Goal: Task Accomplishment & Management: Complete application form

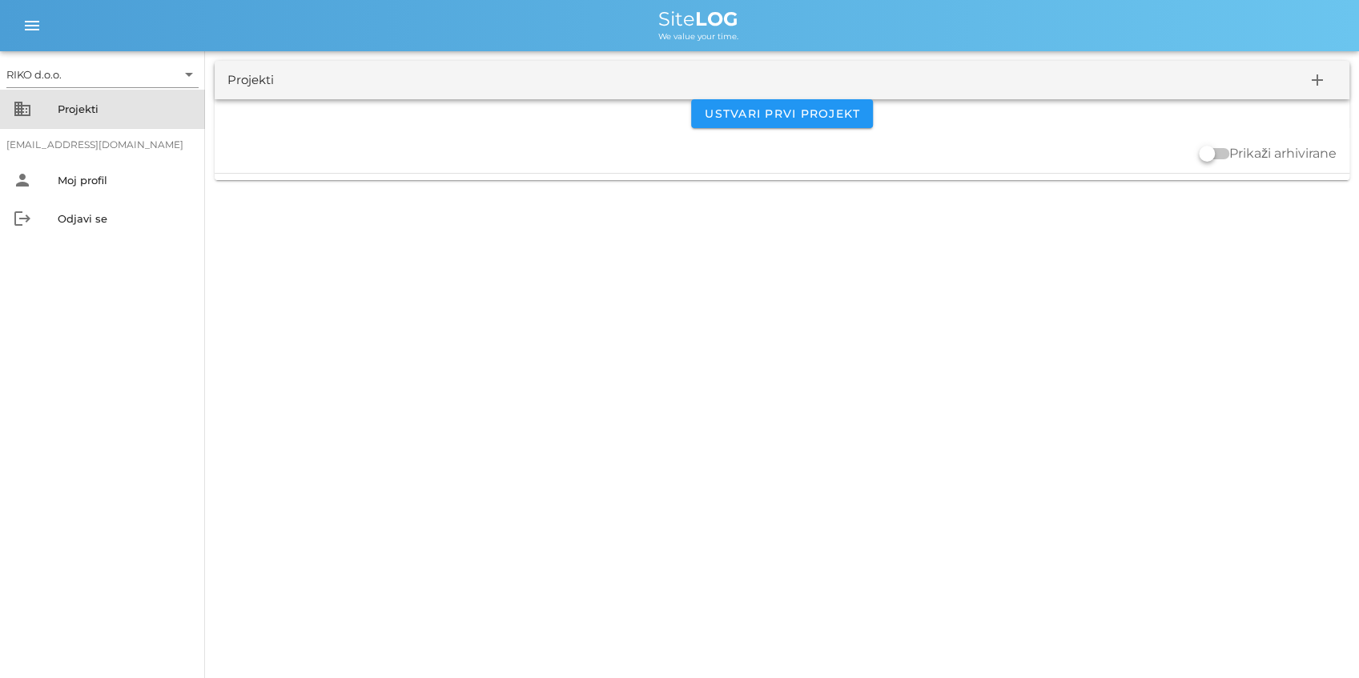
click at [101, 127] on div "business Projekti" at bounding box center [102, 109] width 205 height 38
click at [103, 112] on div "Projekti" at bounding box center [125, 109] width 135 height 13
click at [107, 113] on div "Projekti" at bounding box center [125, 109] width 135 height 13
click at [85, 109] on div "Projekti" at bounding box center [125, 109] width 135 height 13
click at [78, 115] on div "Projekti" at bounding box center [125, 109] width 135 height 26
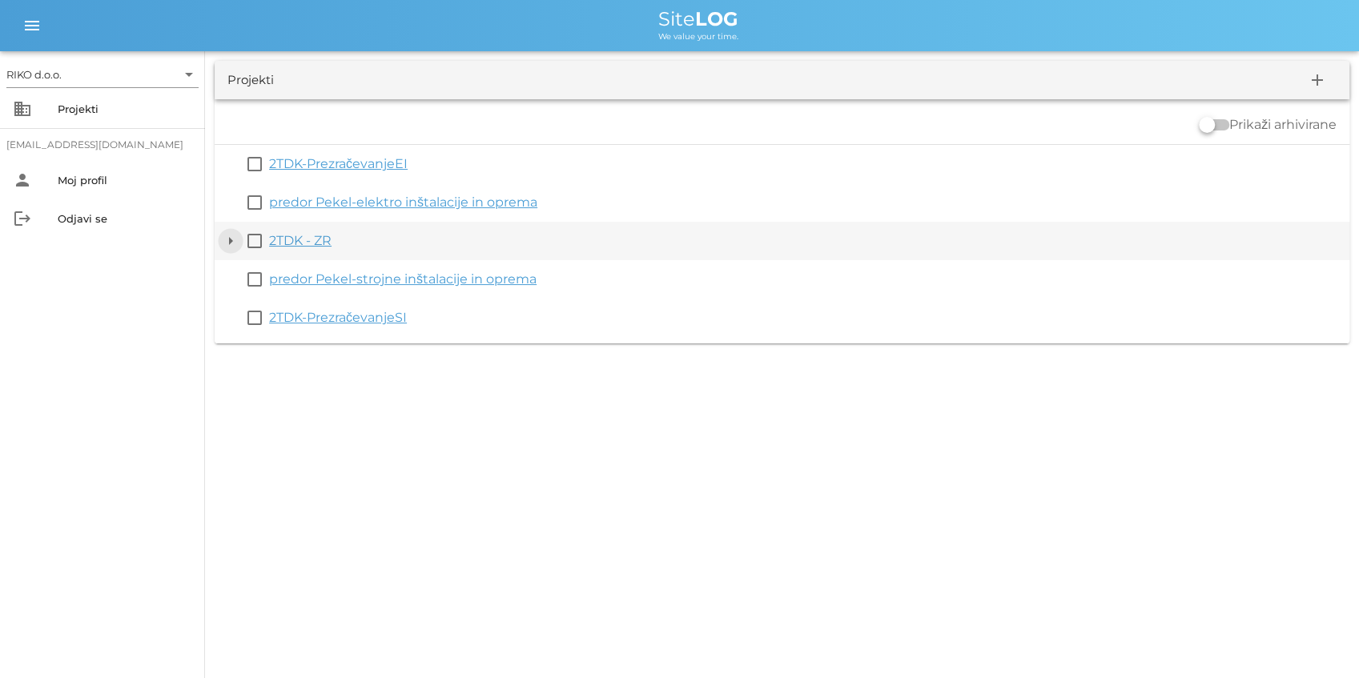
click at [229, 244] on button "arrow_drop_down" at bounding box center [230, 240] width 19 height 19
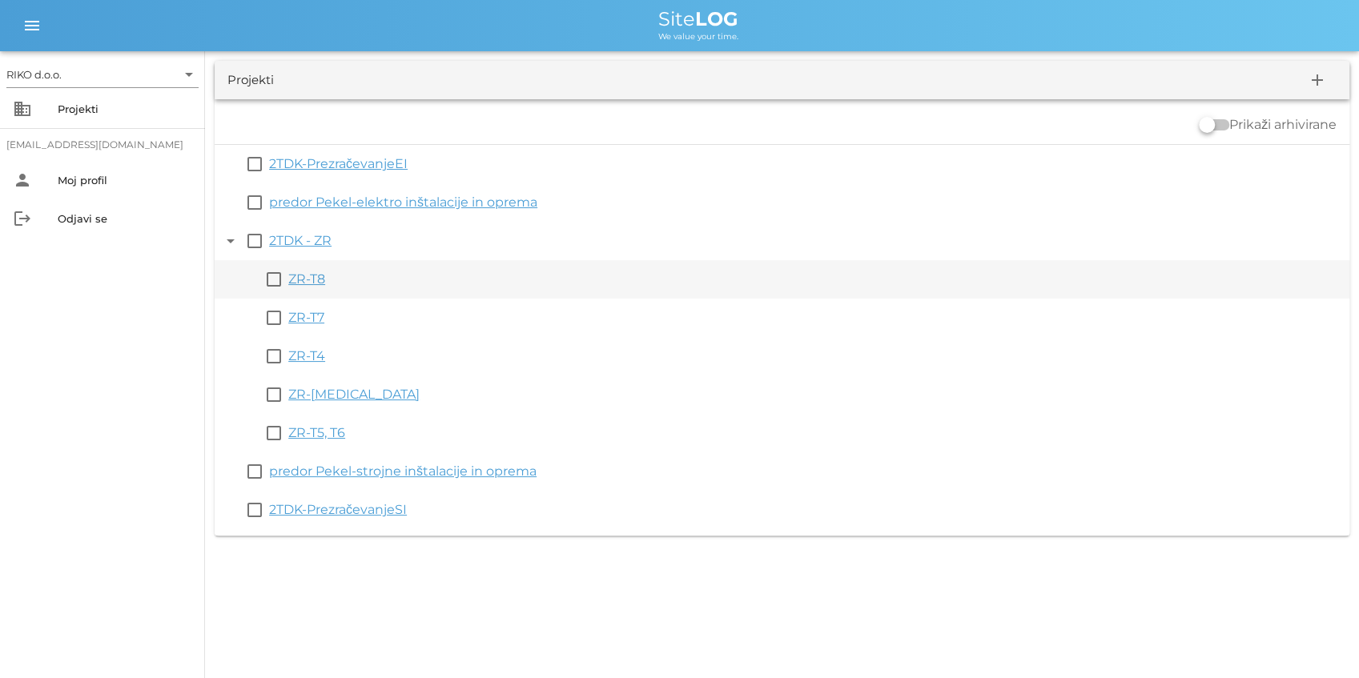
click at [296, 279] on link "ZR-T8" at bounding box center [306, 278] width 37 height 15
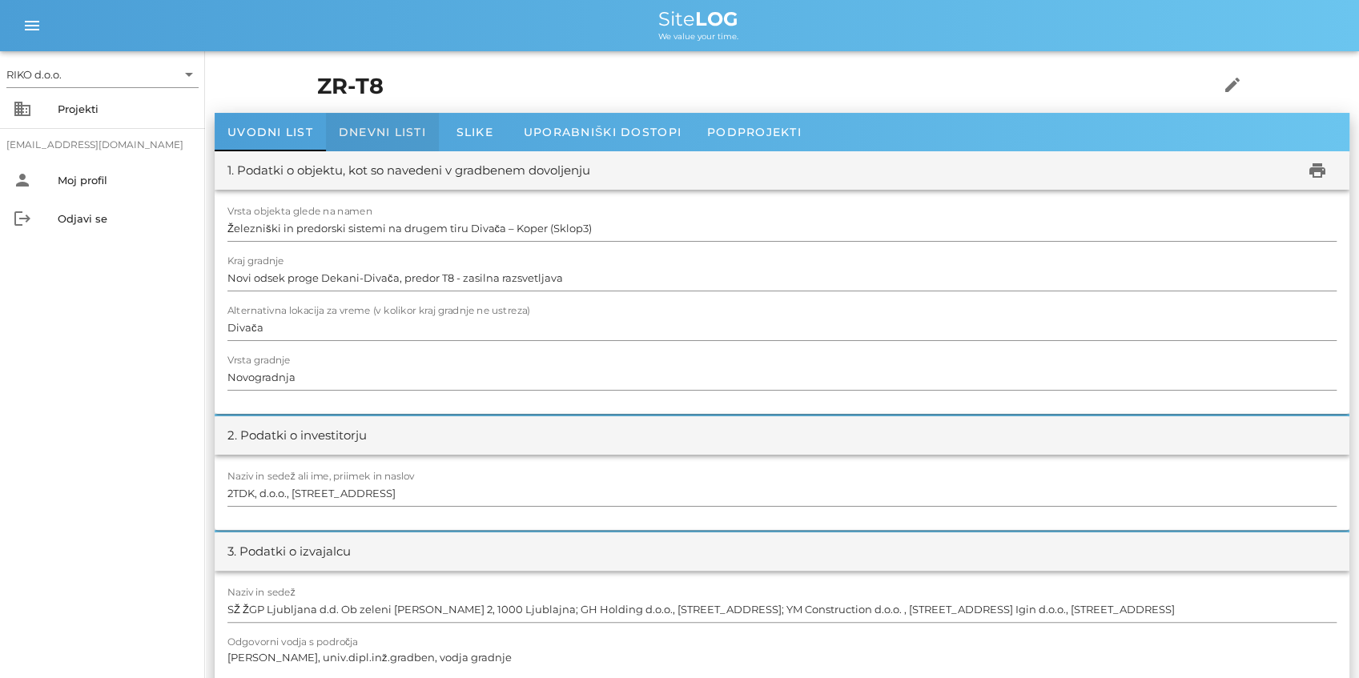
drag, startPoint x: 391, startPoint y: 135, endPoint x: 399, endPoint y: 136, distance: 8.2
click at [391, 135] on span "Dnevni listi" at bounding box center [382, 132] width 87 height 14
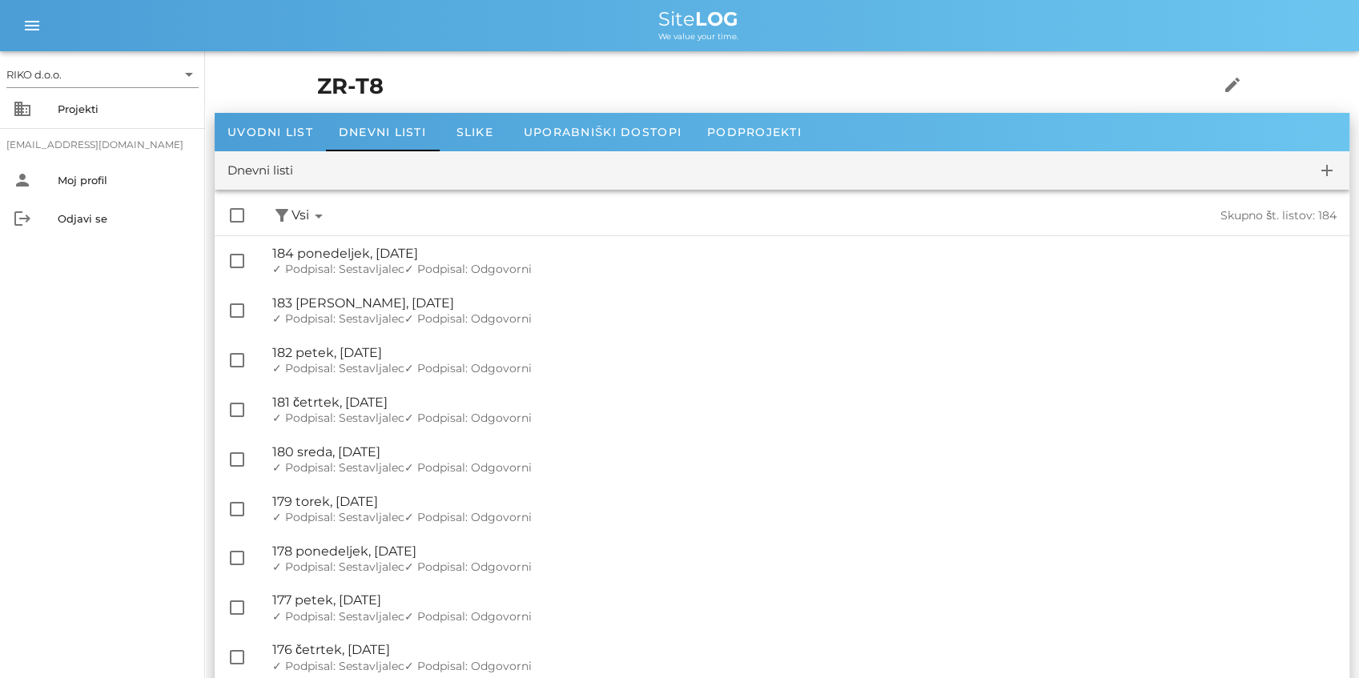
drag, startPoint x: 919, startPoint y: 656, endPoint x: 899, endPoint y: 267, distance: 388.9
click at [123, 114] on div "Projekti" at bounding box center [125, 109] width 135 height 13
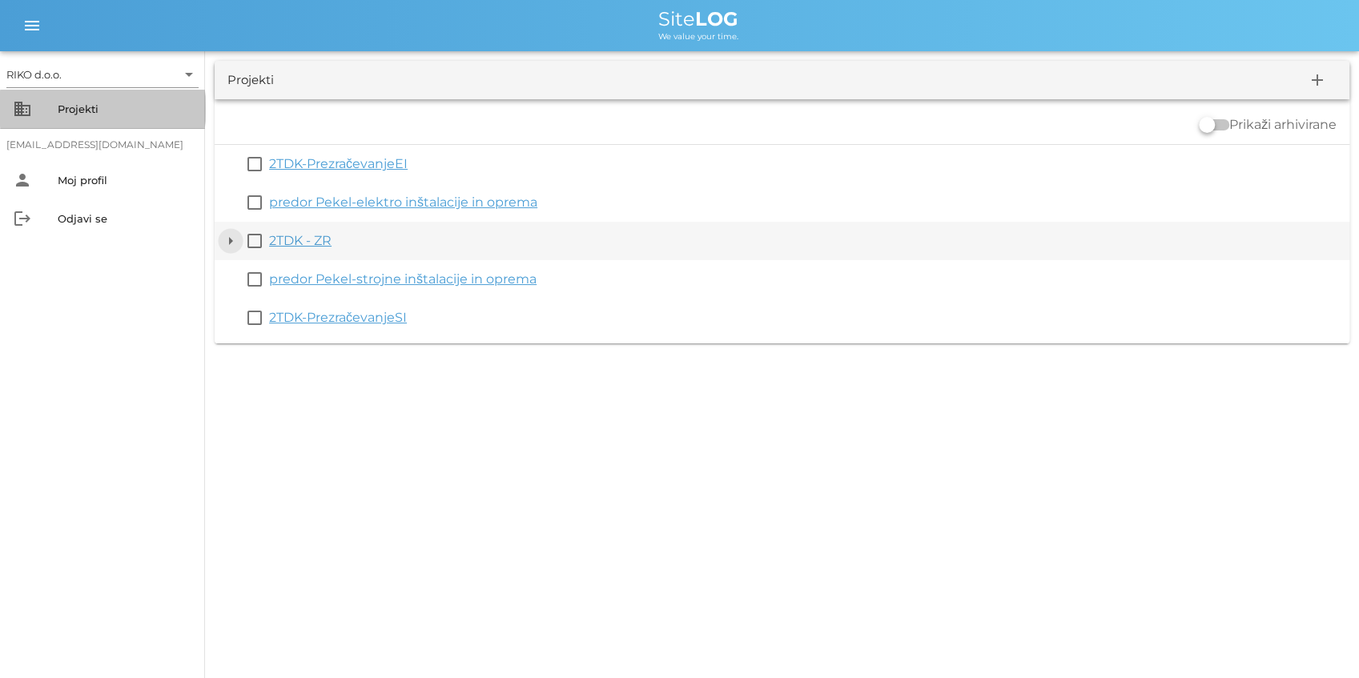
click at [227, 235] on button "arrow_drop_down" at bounding box center [230, 240] width 19 height 19
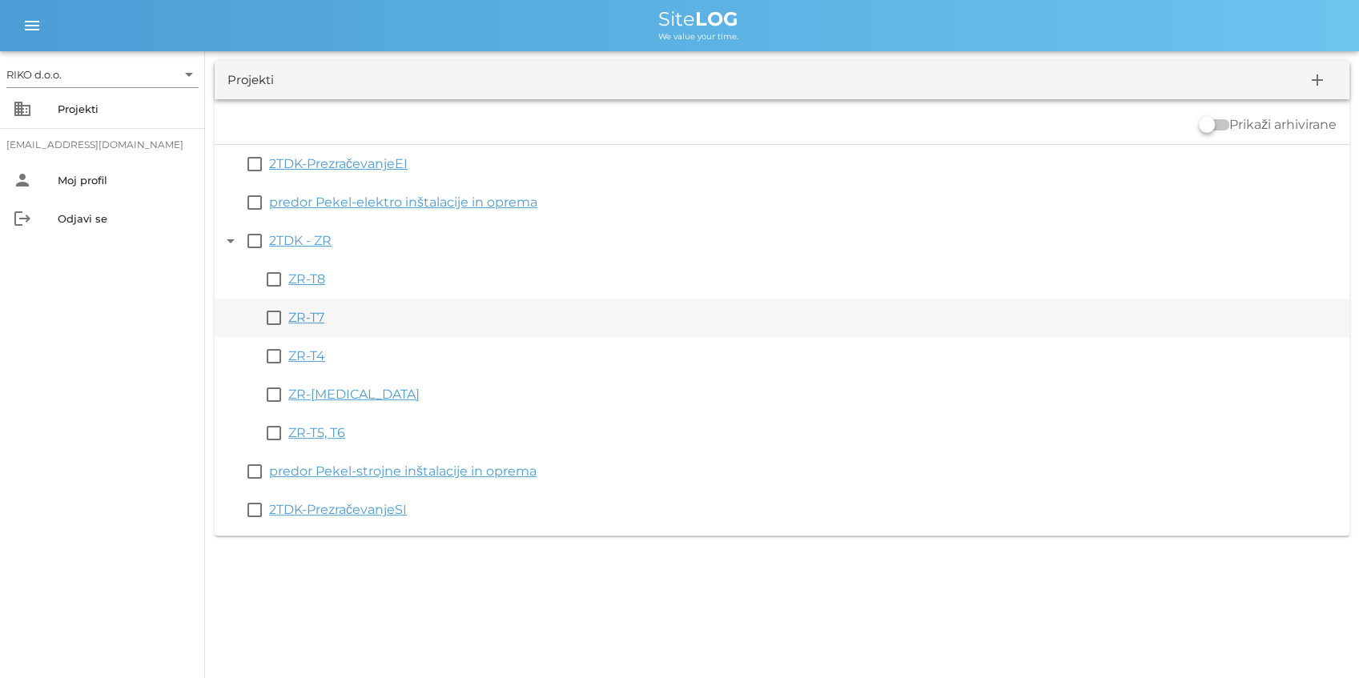
click at [321, 316] on link "ZR-T7" at bounding box center [306, 317] width 36 height 15
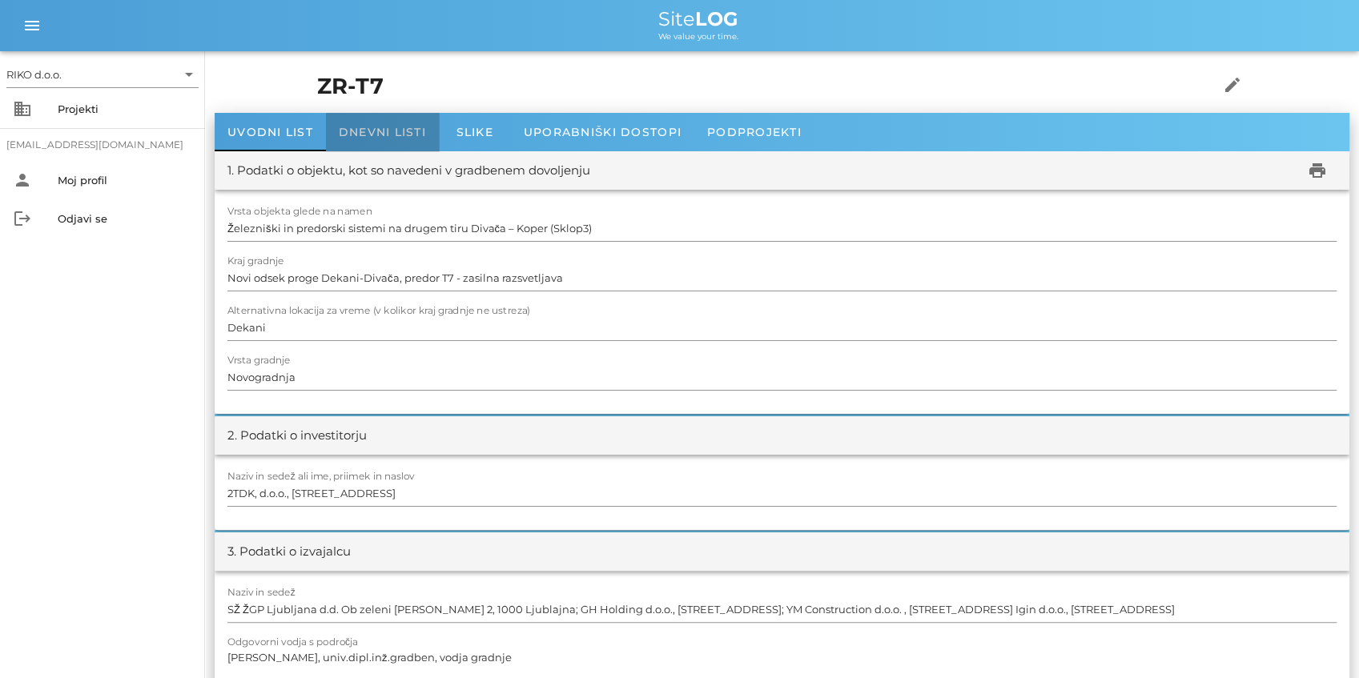
click at [397, 138] on span "Dnevni listi" at bounding box center [382, 132] width 87 height 14
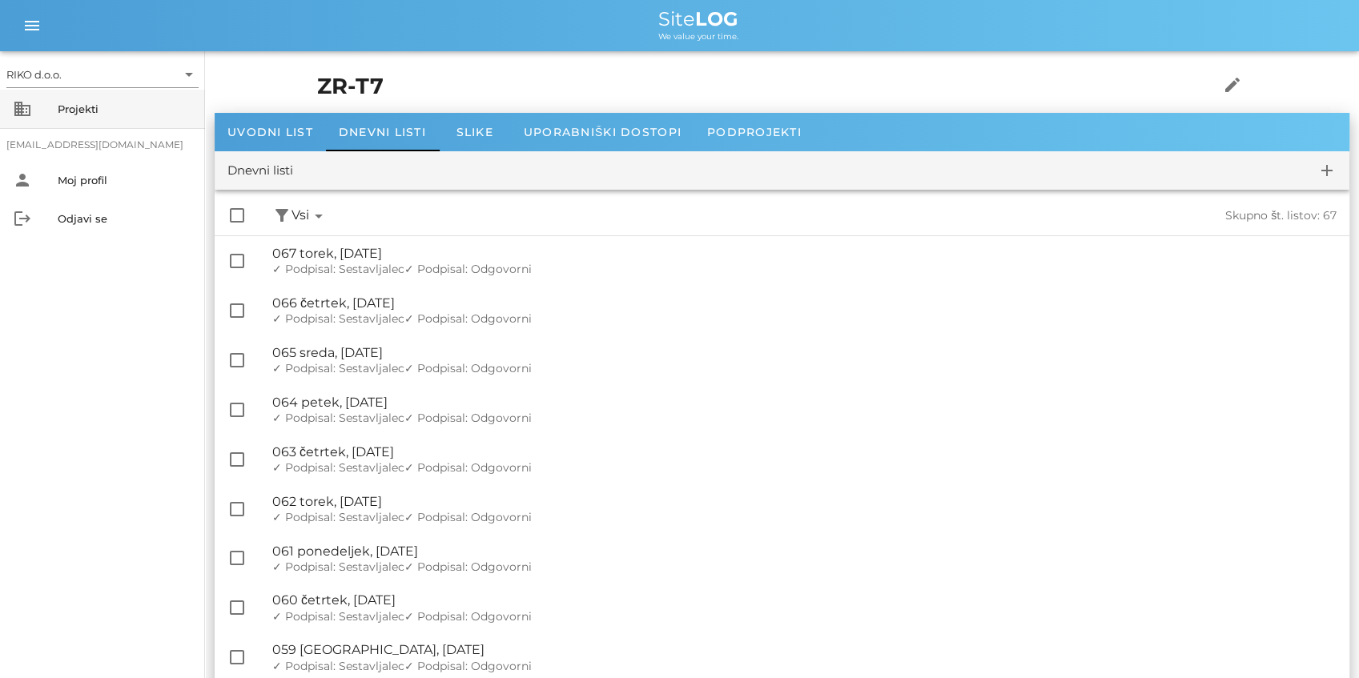
drag, startPoint x: 143, startPoint y: 123, endPoint x: 139, endPoint y: 96, distance: 27.5
click at [62, 117] on div "Projekti" at bounding box center [125, 109] width 135 height 26
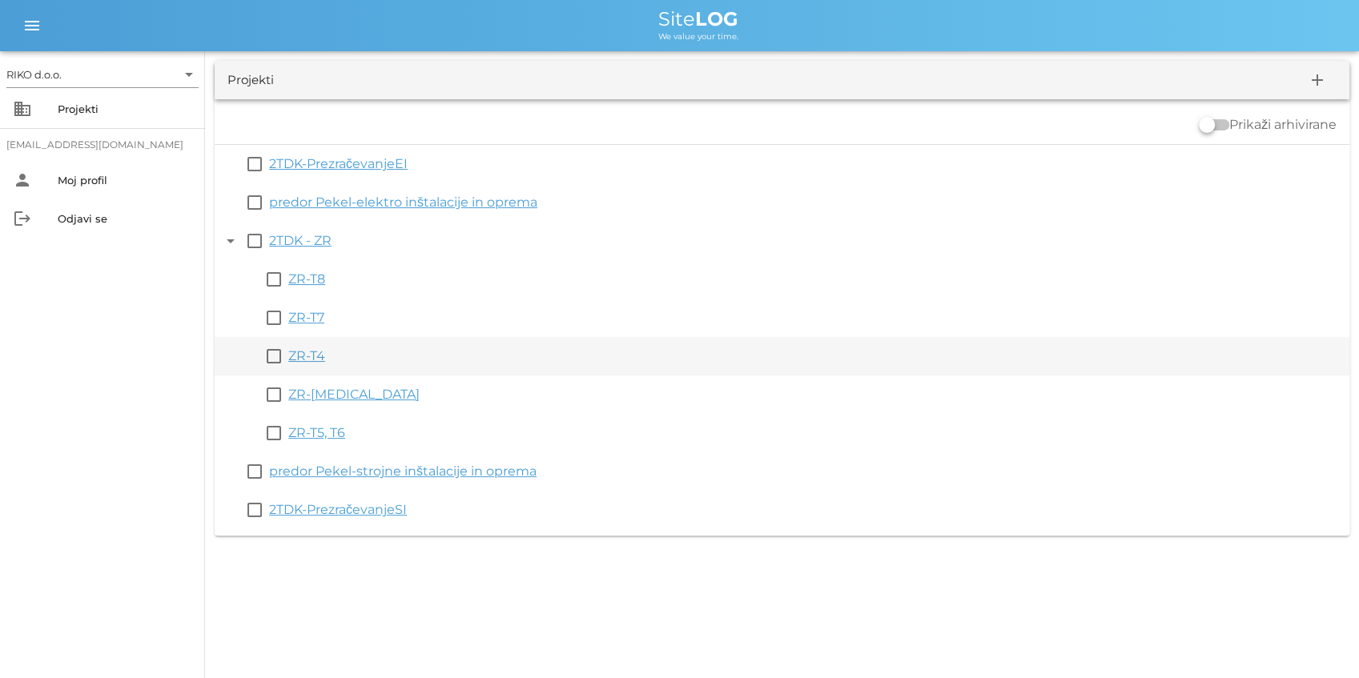
click at [306, 357] on link "ZR-T4" at bounding box center [306, 355] width 37 height 15
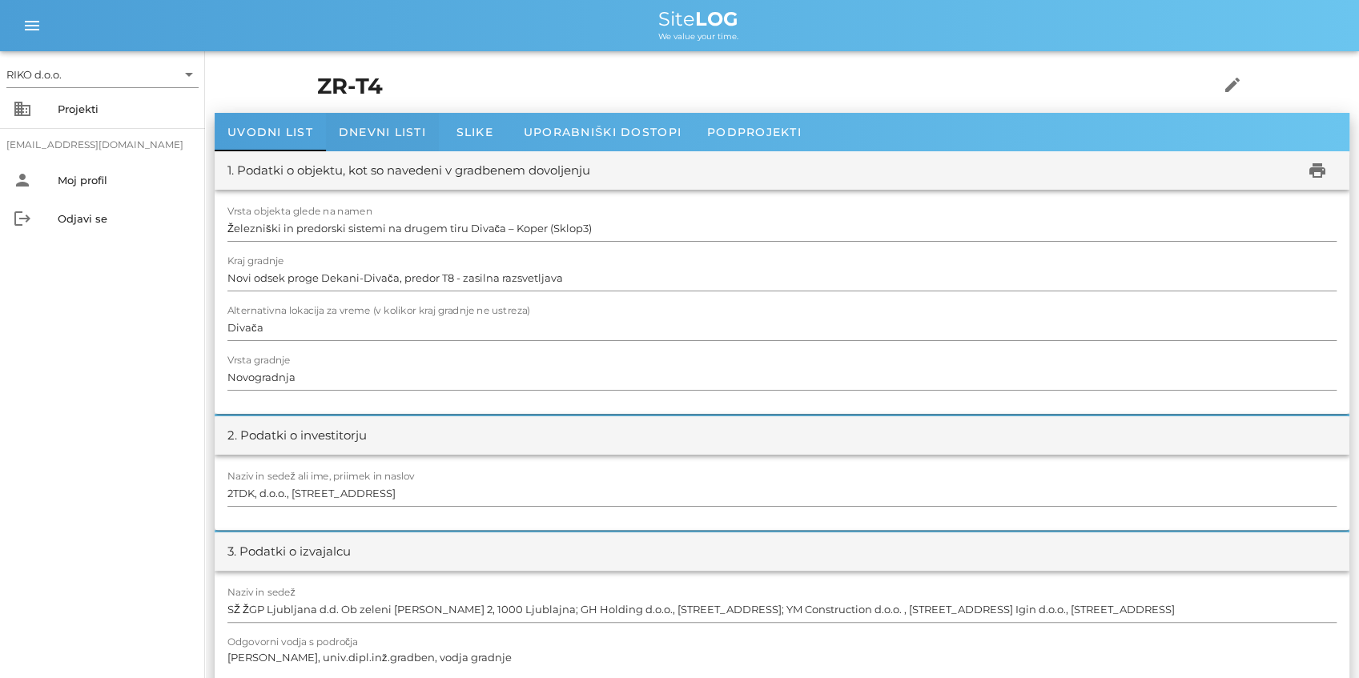
drag, startPoint x: 383, startPoint y: 155, endPoint x: 381, endPoint y: 144, distance: 11.3
click at [381, 154] on div "1. Podatki o objektu, kot so navedeni v gradbenem dovoljenju print" at bounding box center [782, 170] width 1135 height 38
click at [381, 143] on div "Dnevni listi" at bounding box center [382, 132] width 113 height 38
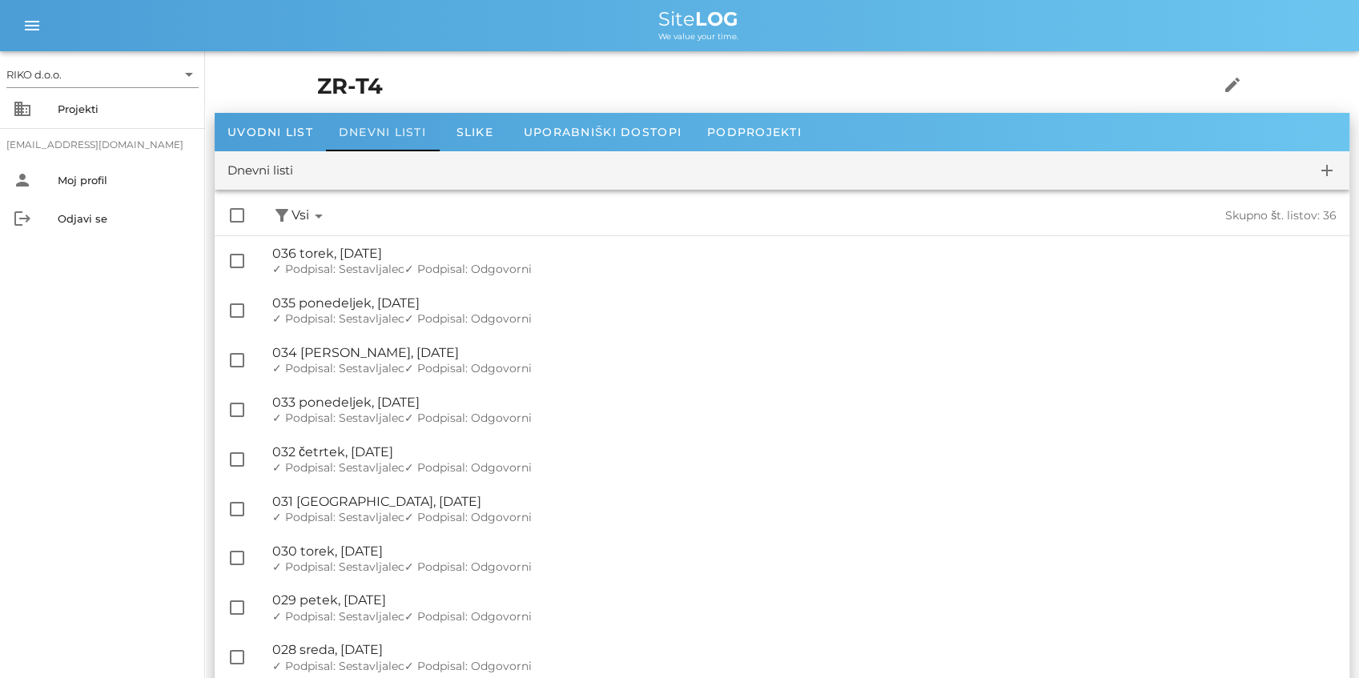
click at [358, 128] on span "Dnevni listi" at bounding box center [382, 132] width 87 height 14
click at [69, 108] on div "Projekti" at bounding box center [125, 109] width 135 height 13
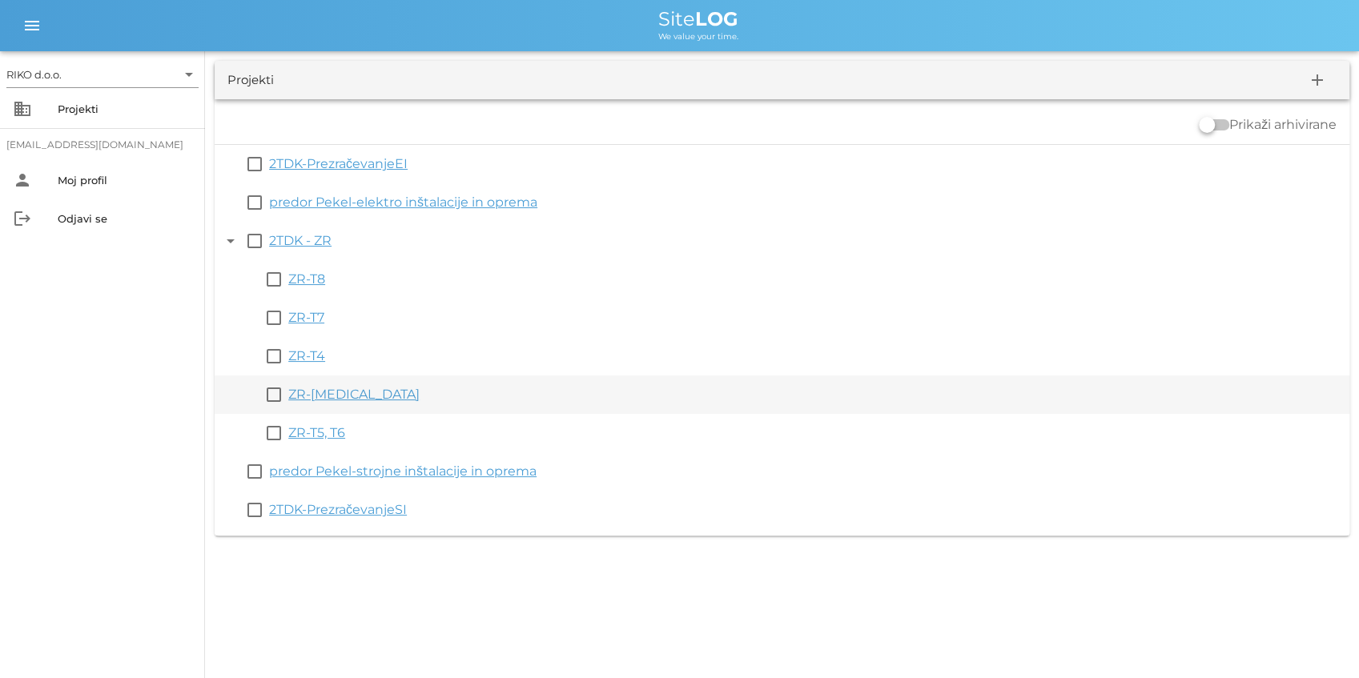
click at [307, 398] on link "ZR-[MEDICAL_DATA]" at bounding box center [353, 394] width 131 height 15
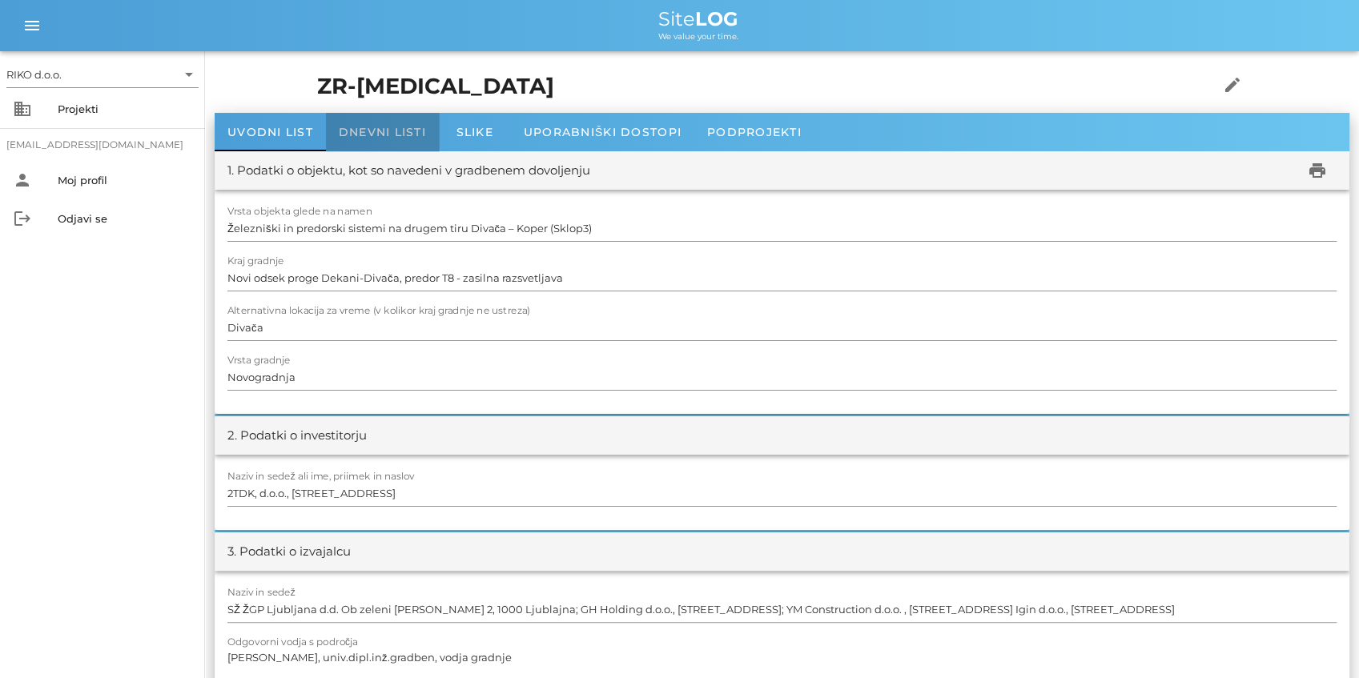
click at [369, 130] on span "Dnevni listi" at bounding box center [382, 132] width 87 height 14
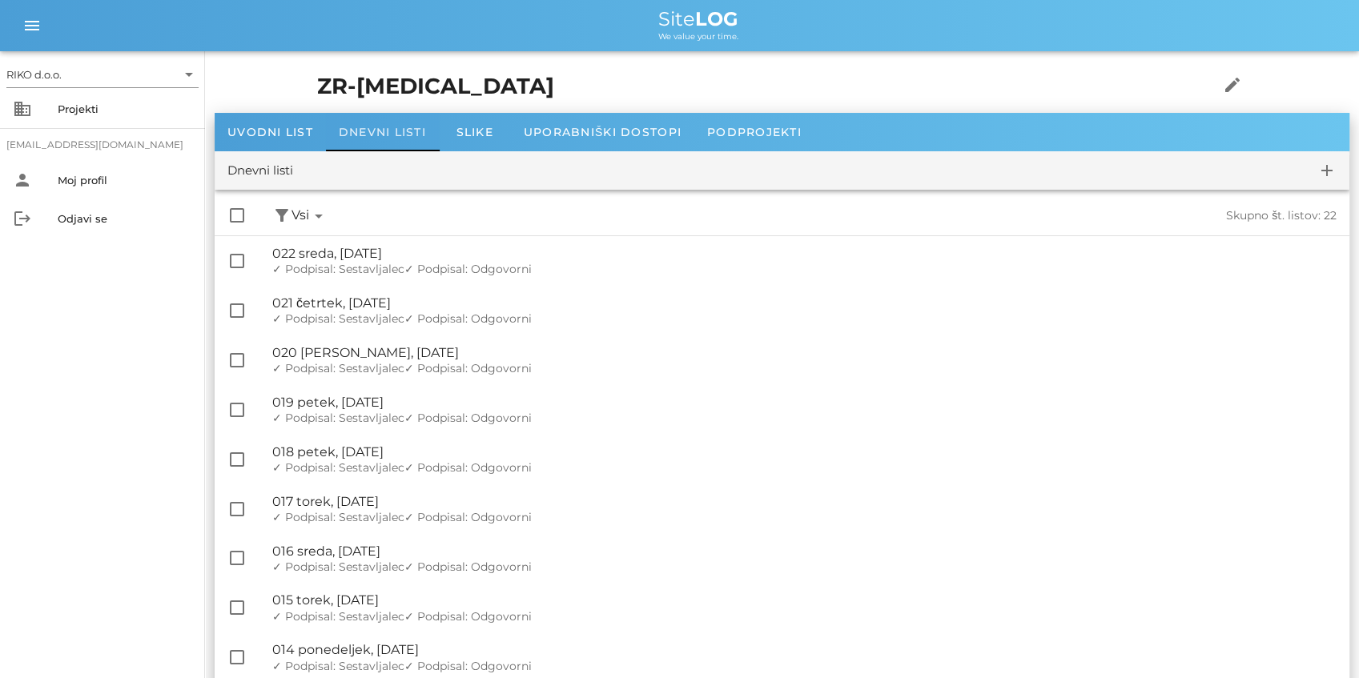
click at [368, 127] on span "Dnevni listi" at bounding box center [382, 132] width 87 height 14
click at [69, 111] on div "Projekti" at bounding box center [125, 109] width 135 height 13
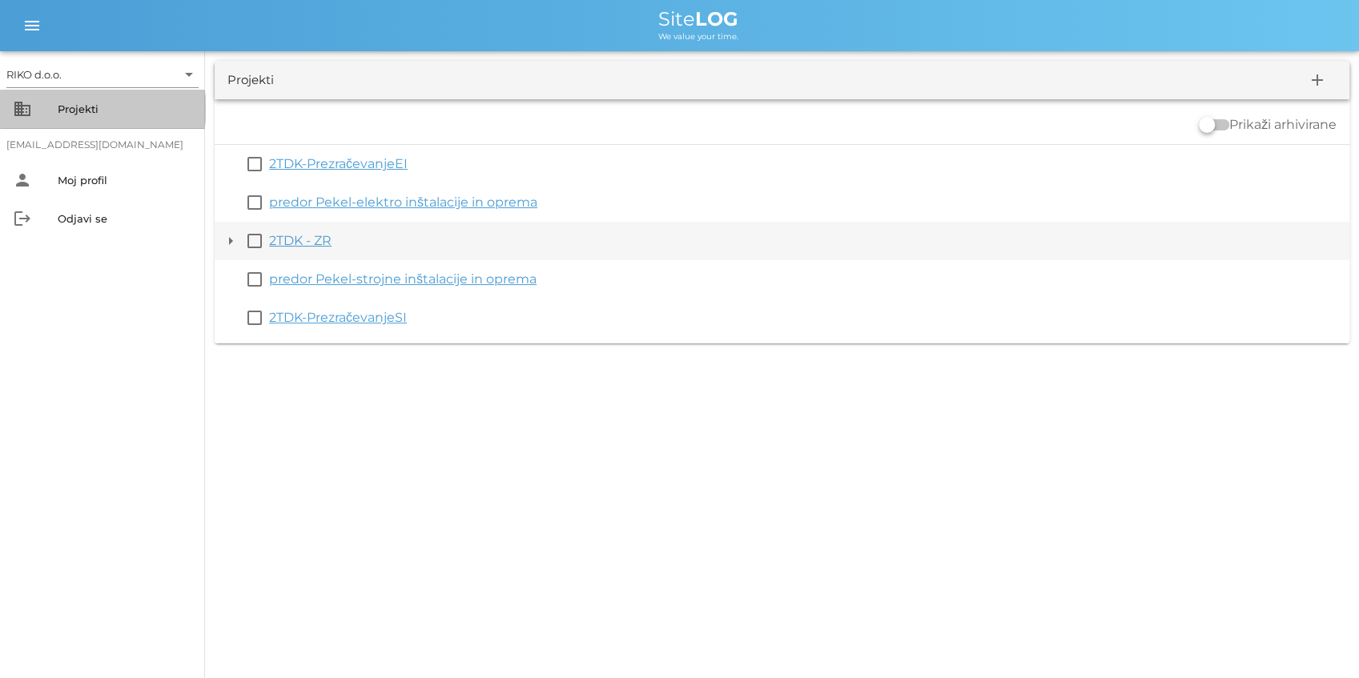
click at [228, 242] on button "arrow_drop_down" at bounding box center [230, 240] width 19 height 19
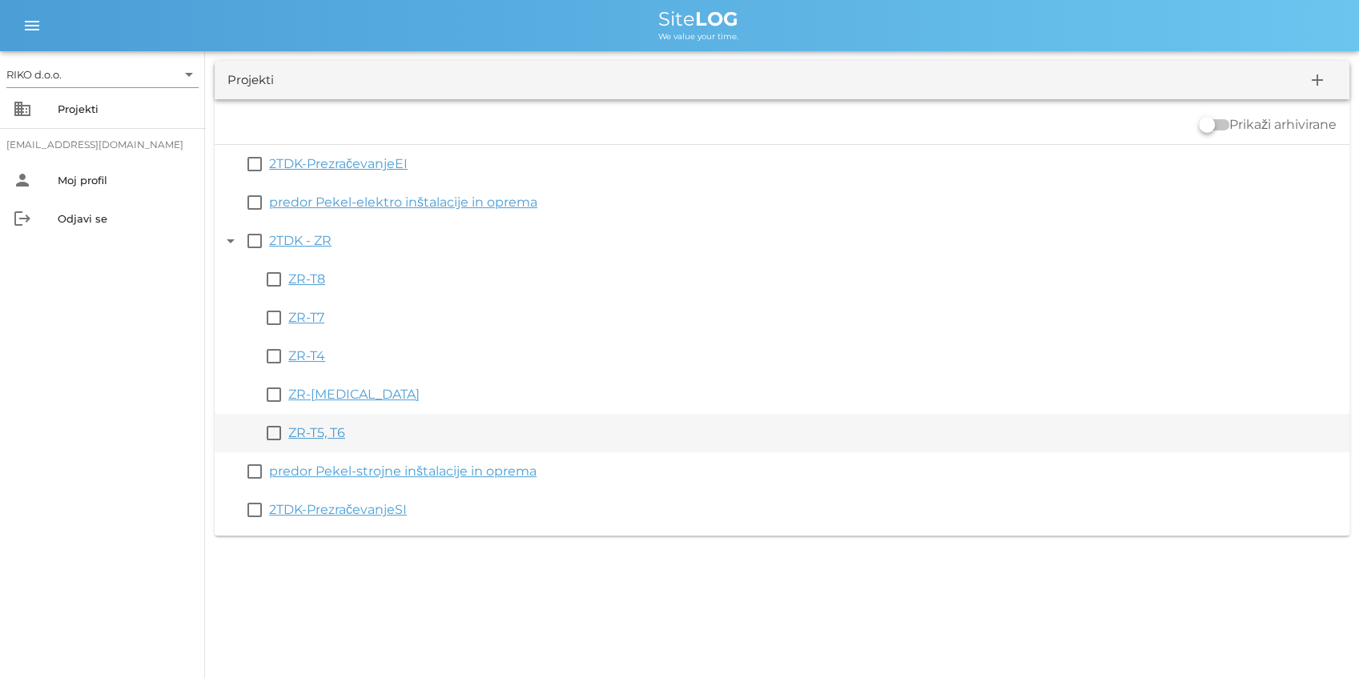
click at [327, 434] on link "ZR-T5, T6" at bounding box center [316, 432] width 57 height 15
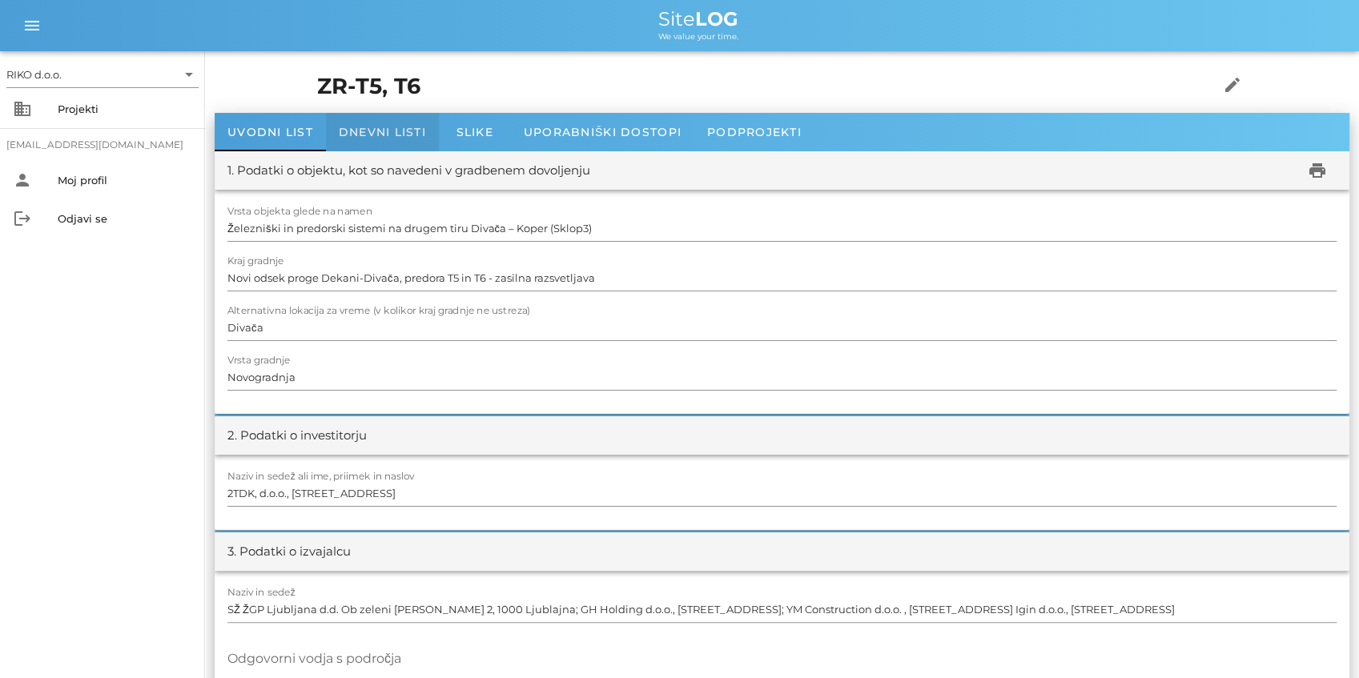
click at [361, 133] on span "Dnevni listi" at bounding box center [382, 132] width 87 height 14
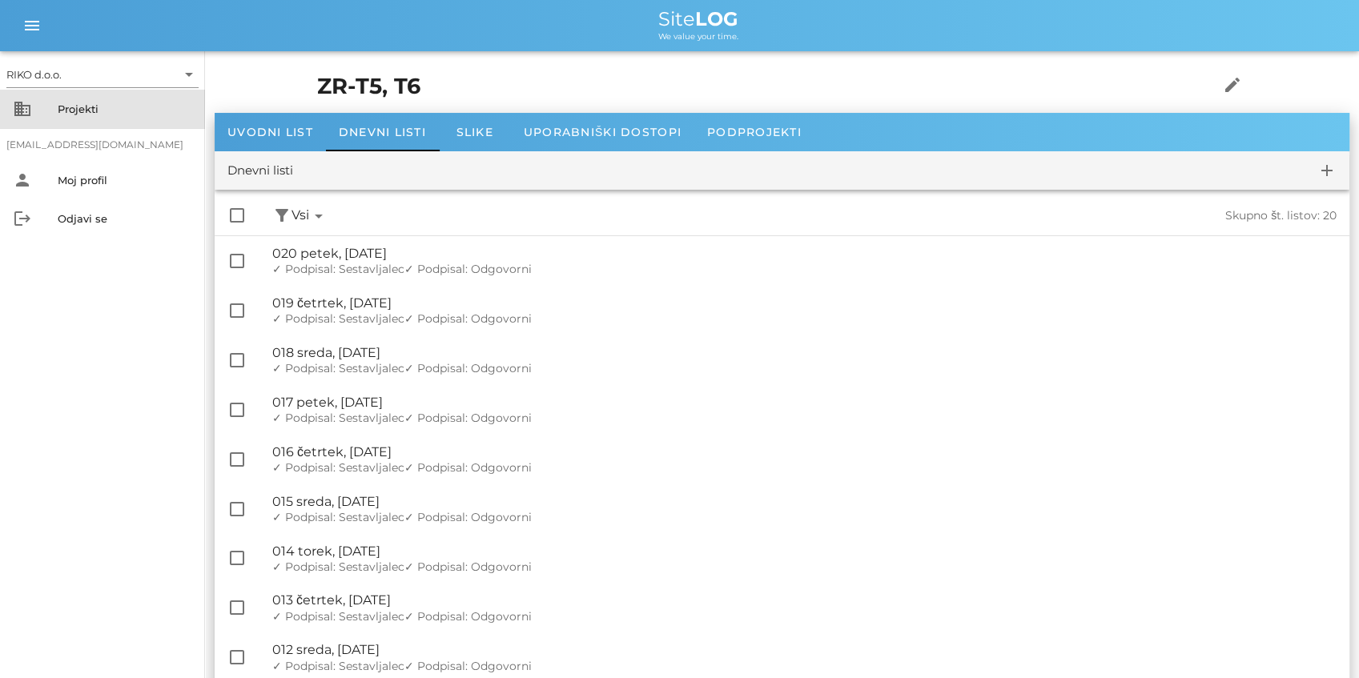
click at [103, 110] on div "Projekti" at bounding box center [125, 109] width 135 height 13
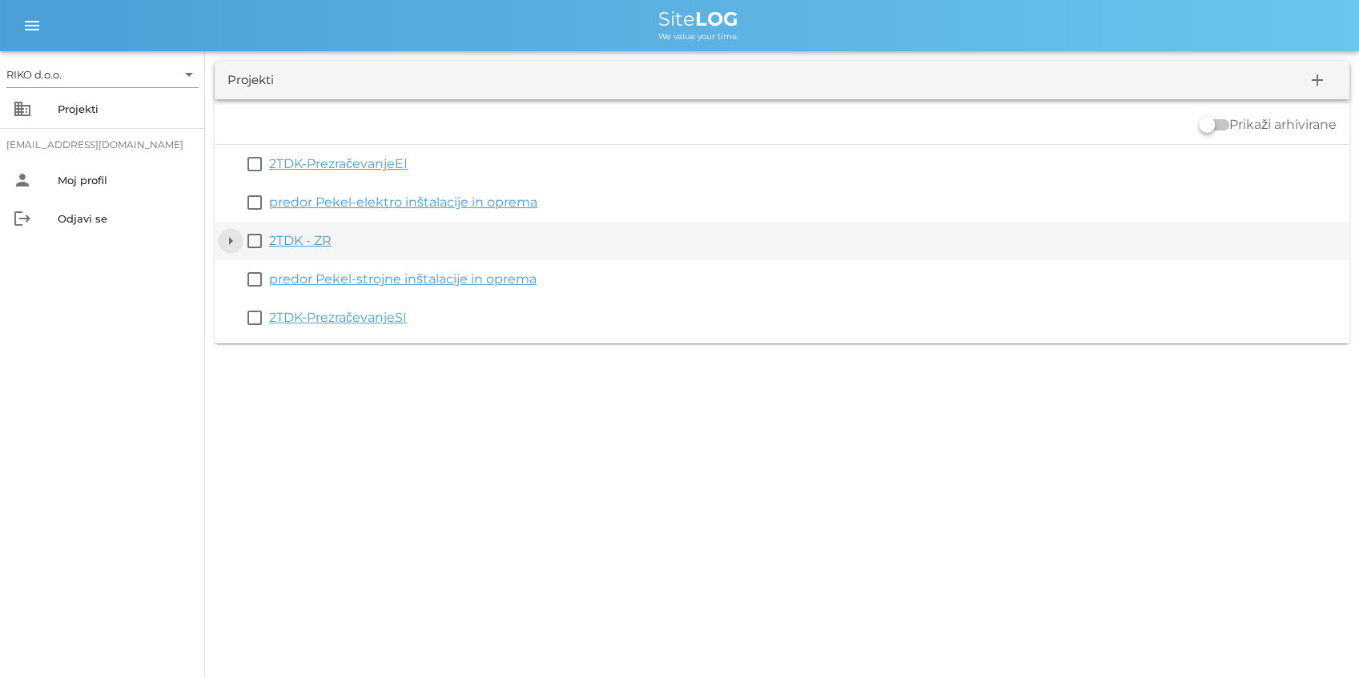
click at [232, 243] on button "arrow_drop_down" at bounding box center [230, 240] width 19 height 19
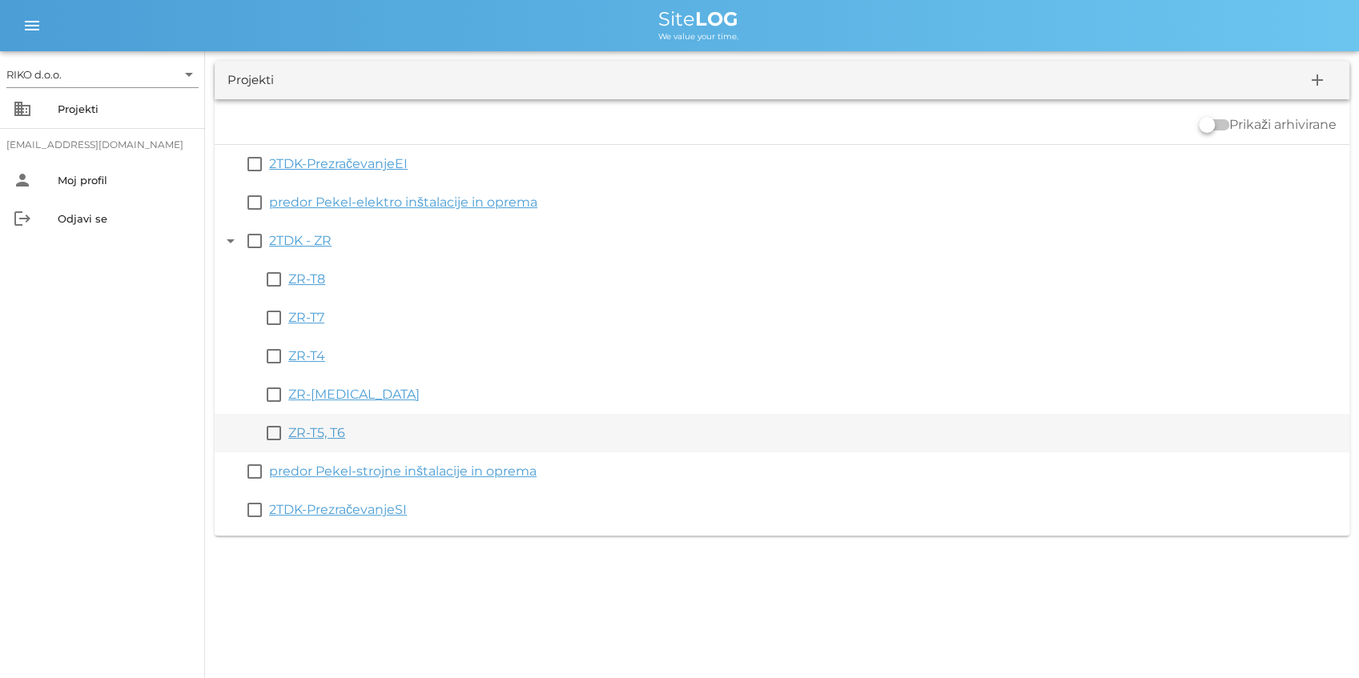
click at [334, 425] on link "ZR-T5, T6" at bounding box center [316, 432] width 57 height 15
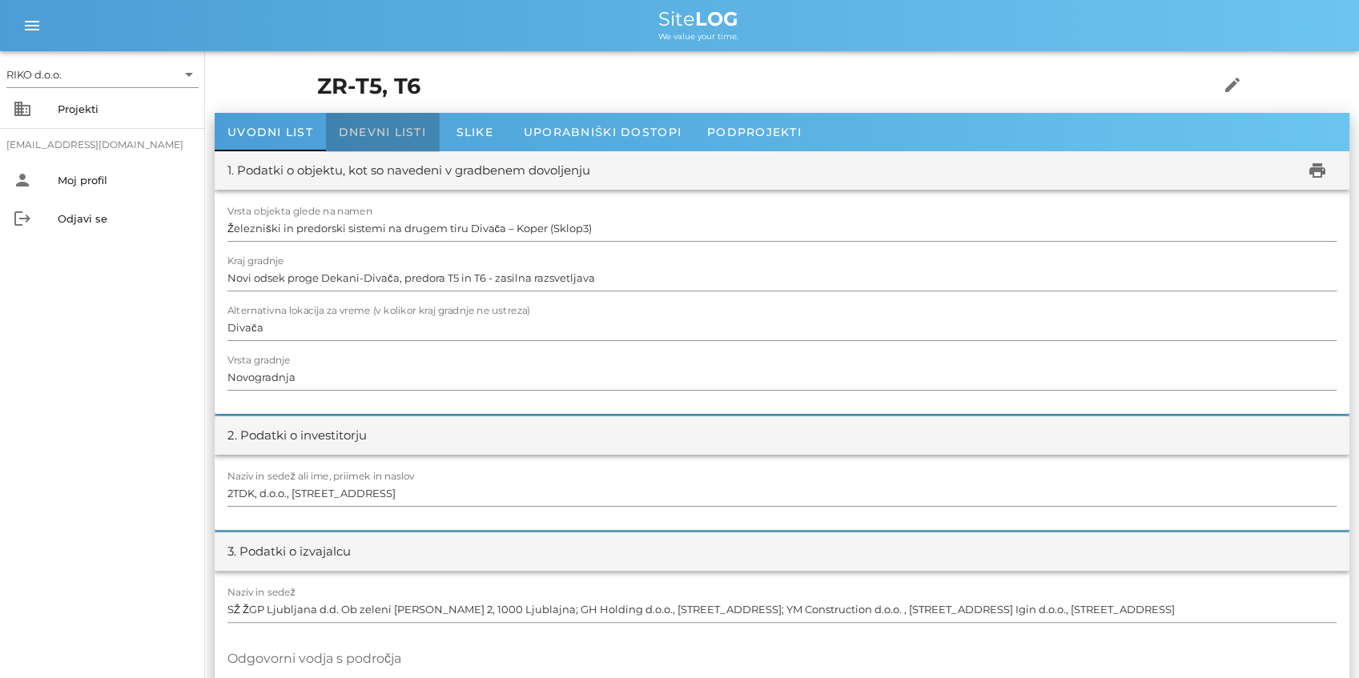
click at [348, 147] on div "Dnevni listi" at bounding box center [382, 132] width 113 height 38
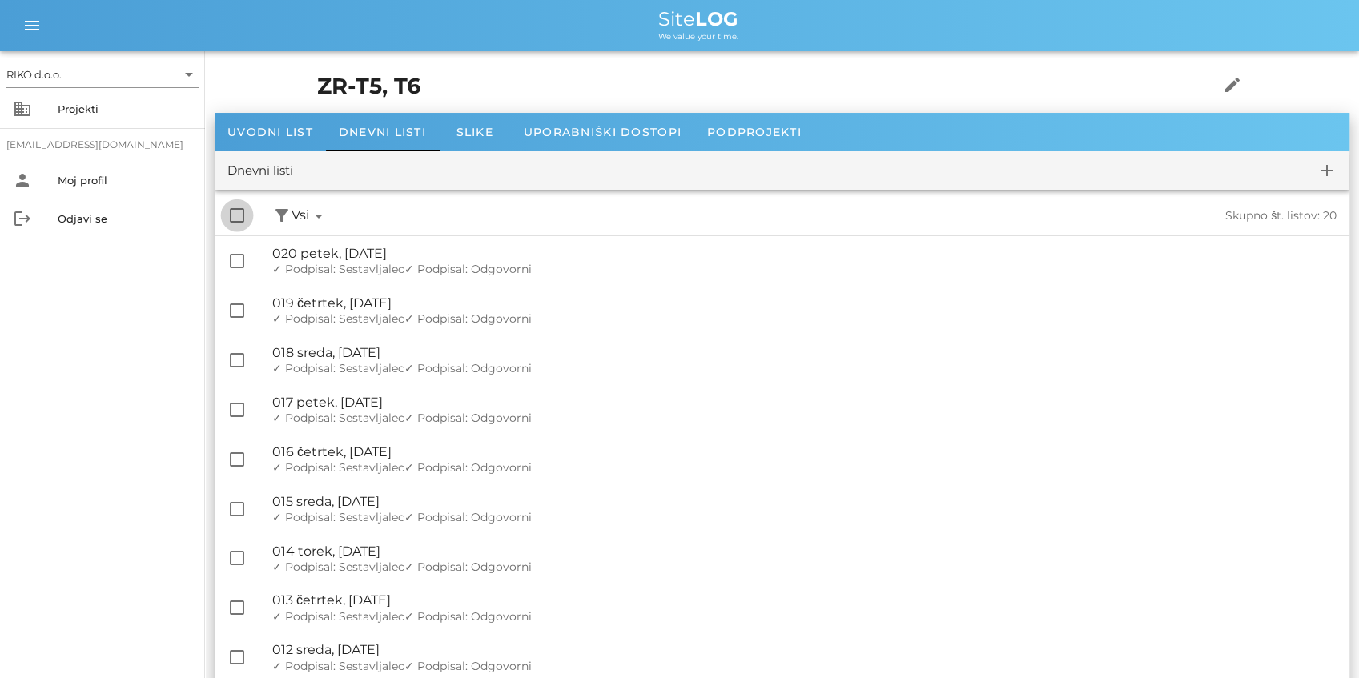
click at [239, 219] on div at bounding box center [236, 215] width 27 height 27
checkbox input "true"
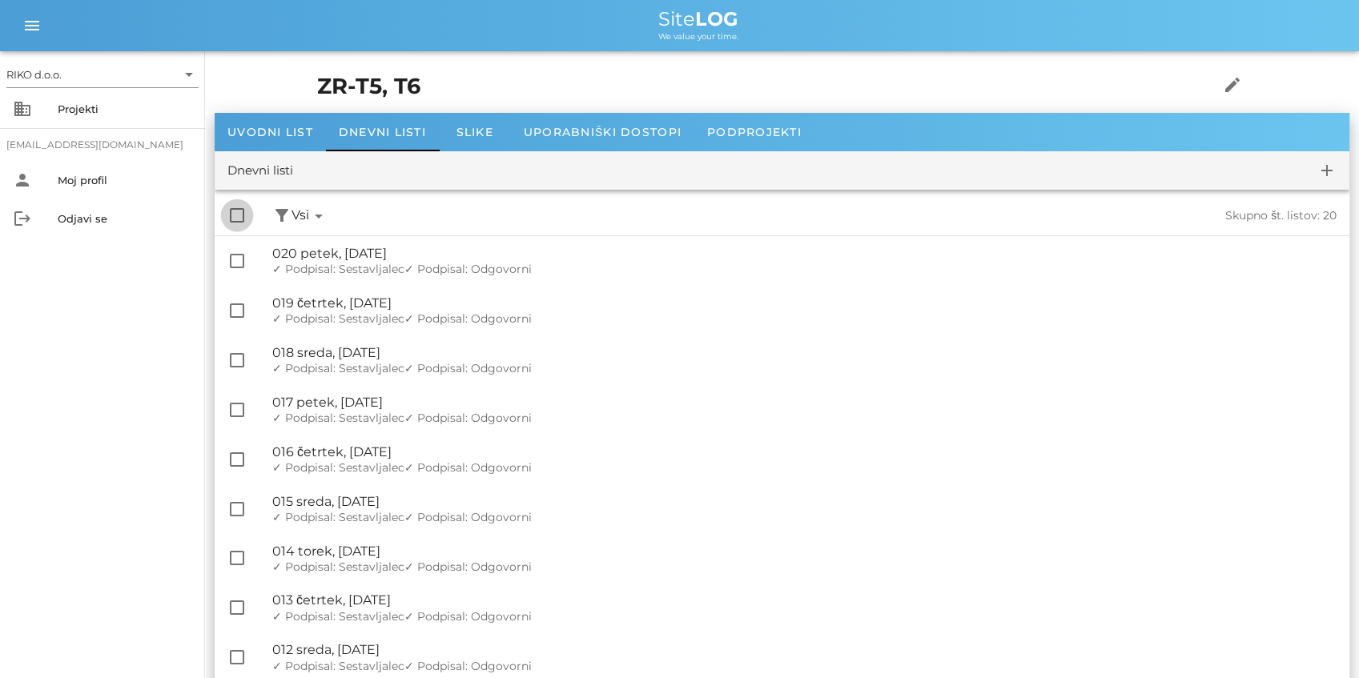
checkbox input "true"
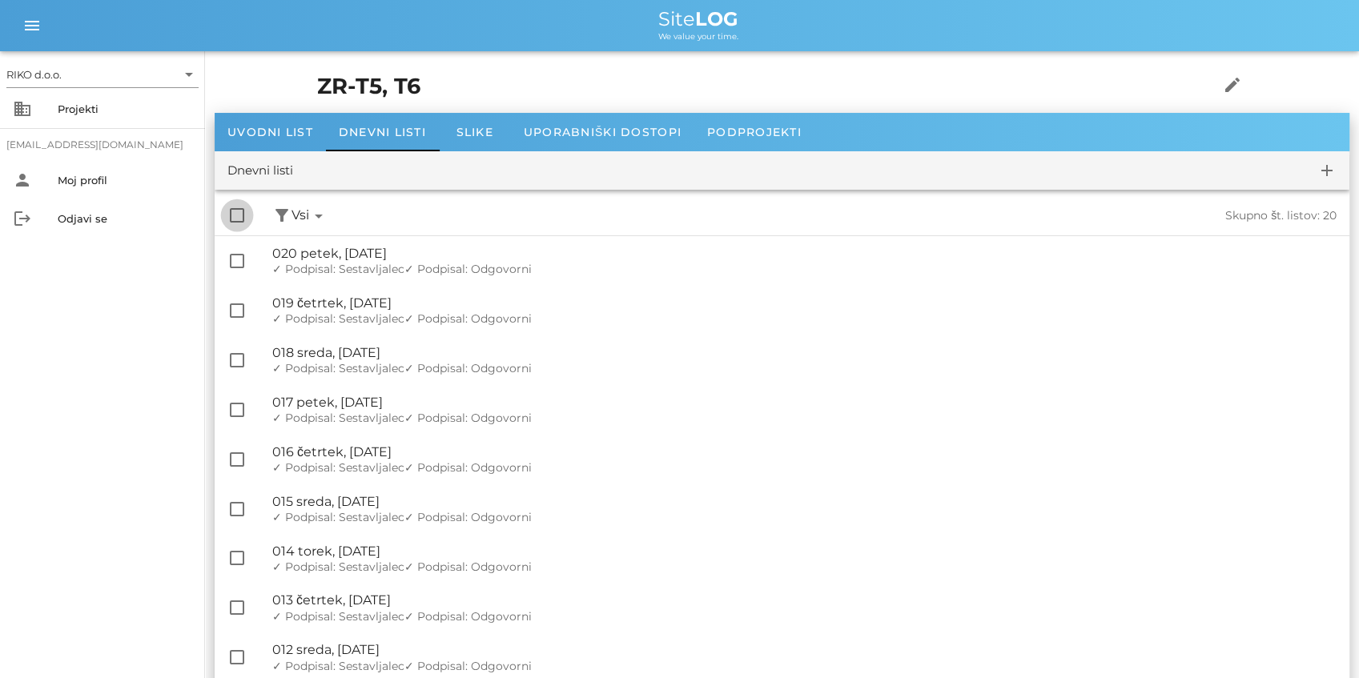
checkbox input "true"
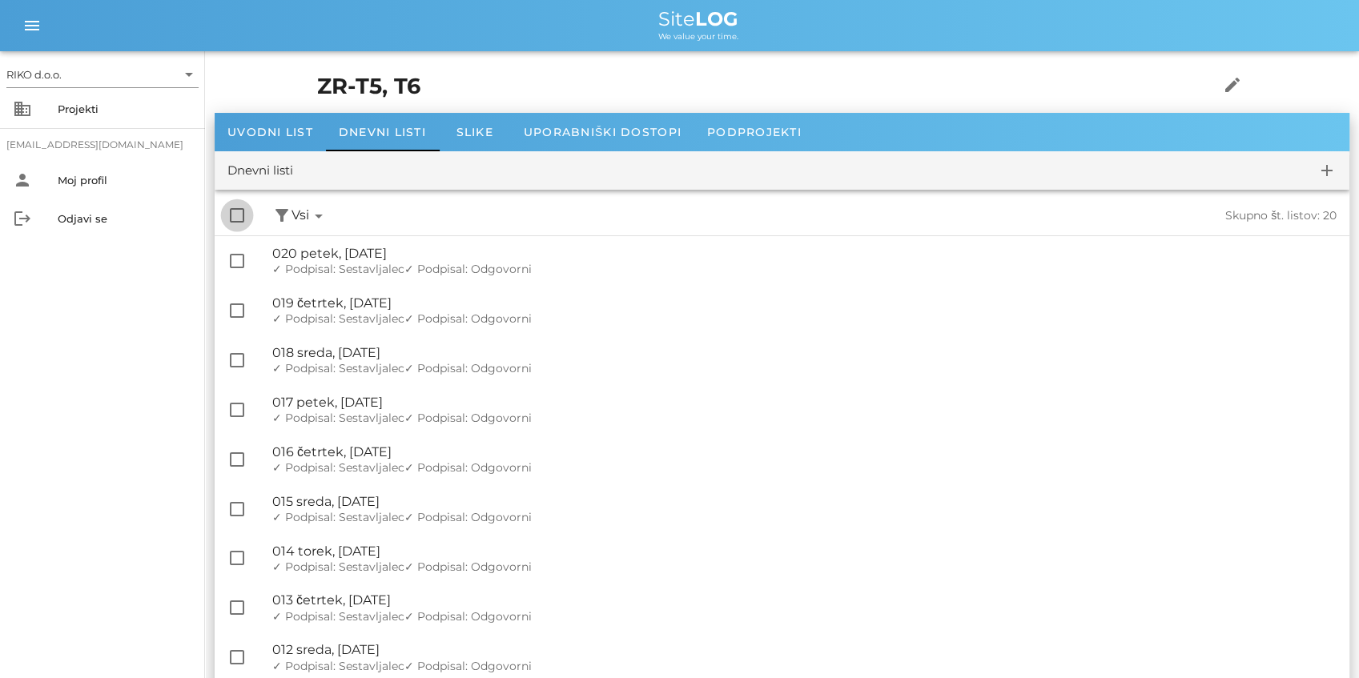
checkbox input "true"
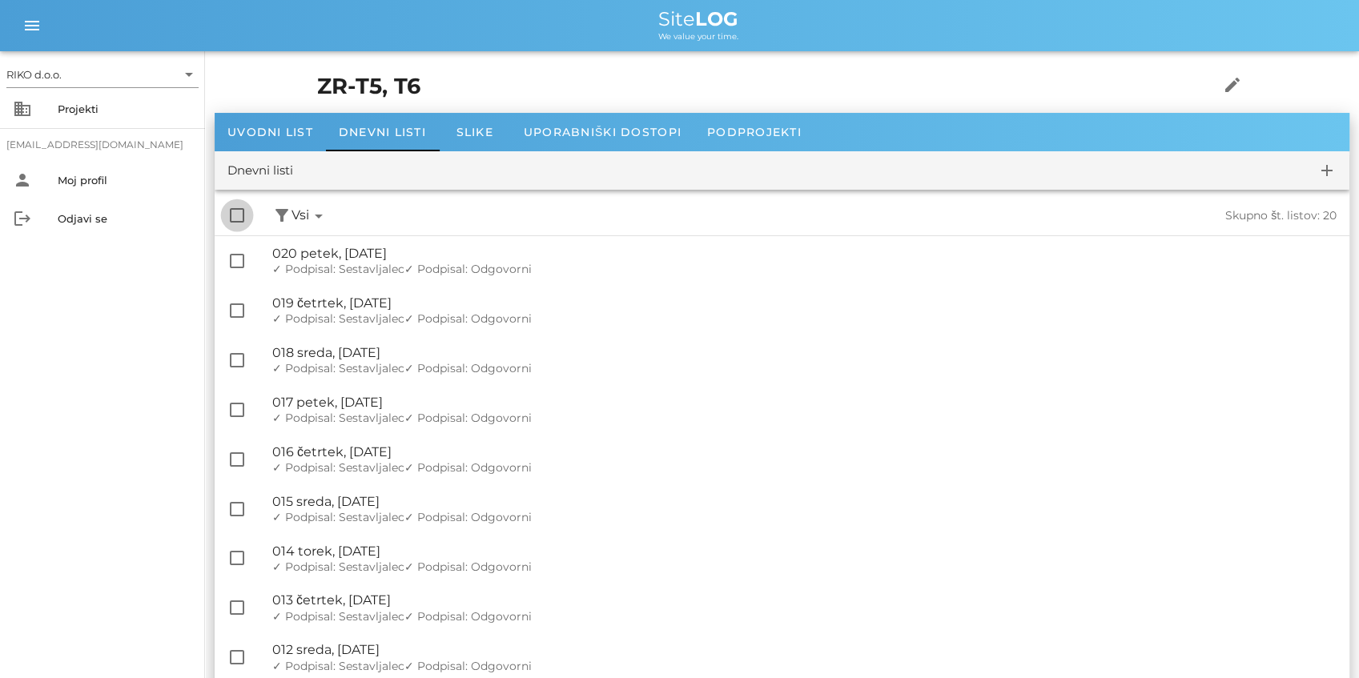
checkbox input "true"
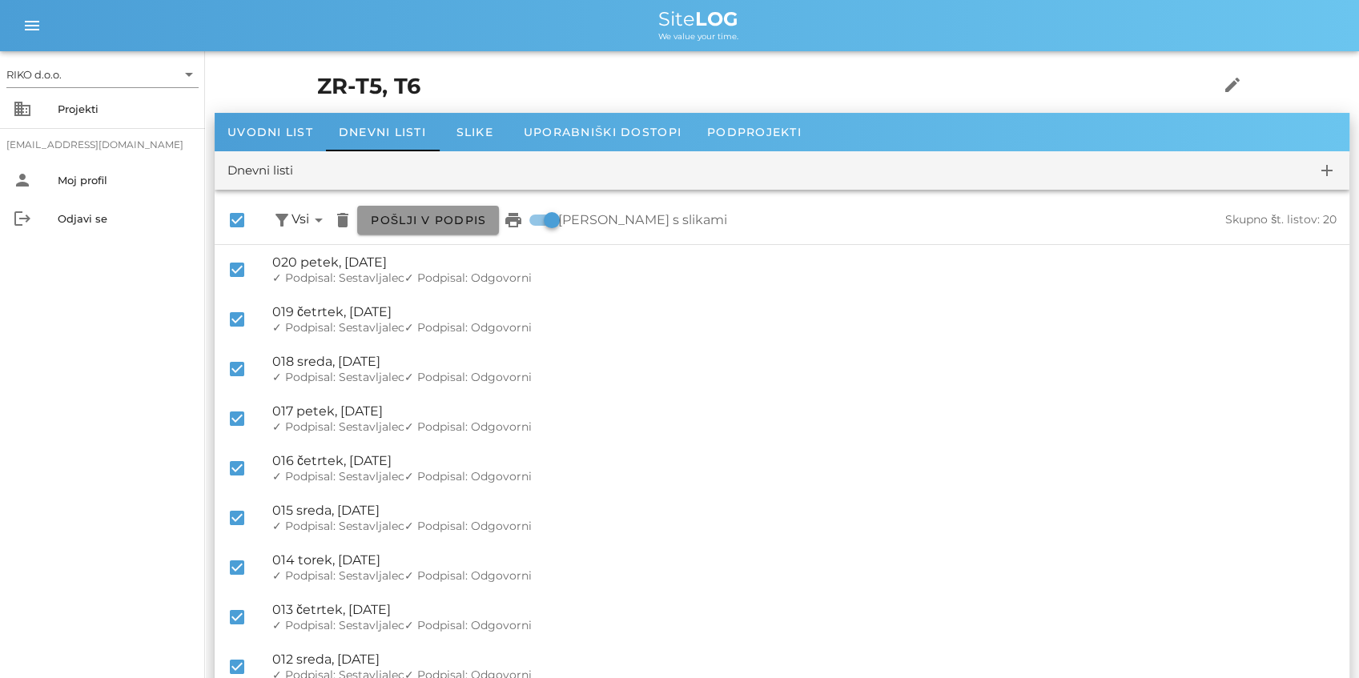
click at [420, 215] on span "Pošlji v podpis" at bounding box center [428, 220] width 116 height 14
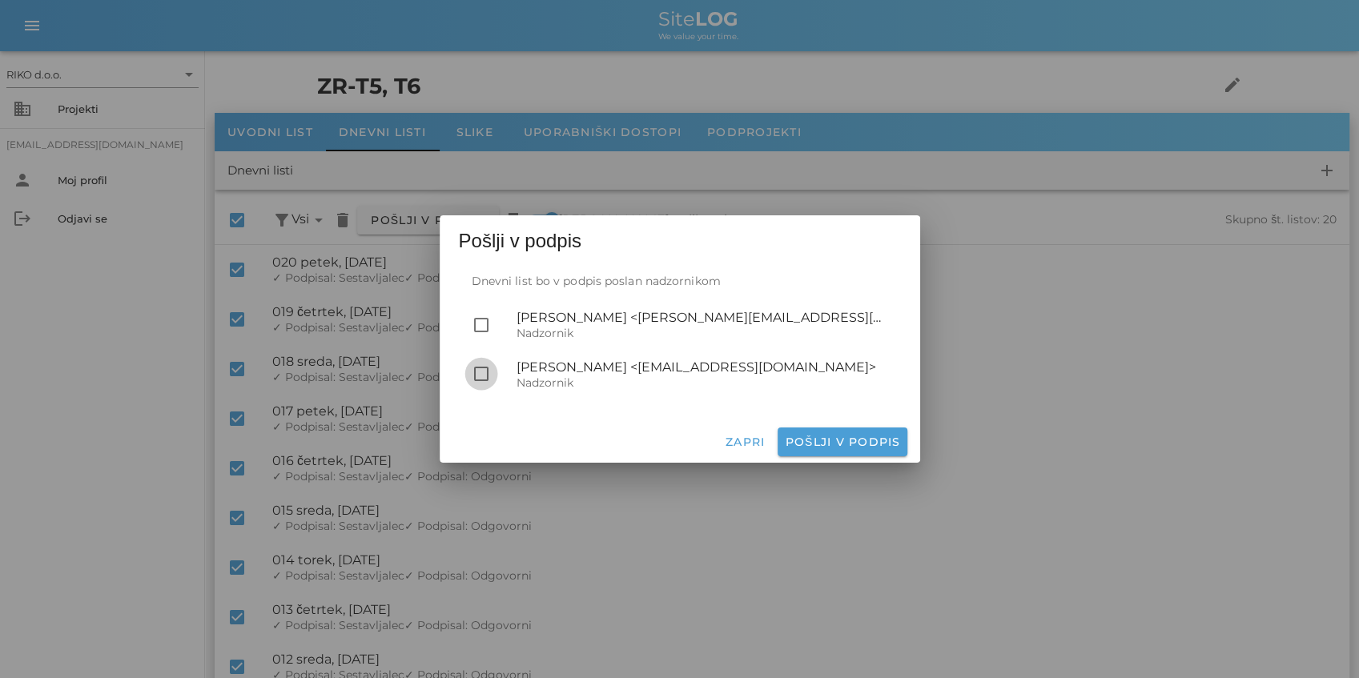
click at [480, 368] on div at bounding box center [481, 373] width 27 height 27
click at [869, 443] on span "Pošlji v podpis" at bounding box center [842, 442] width 116 height 14
checkbox input "false"
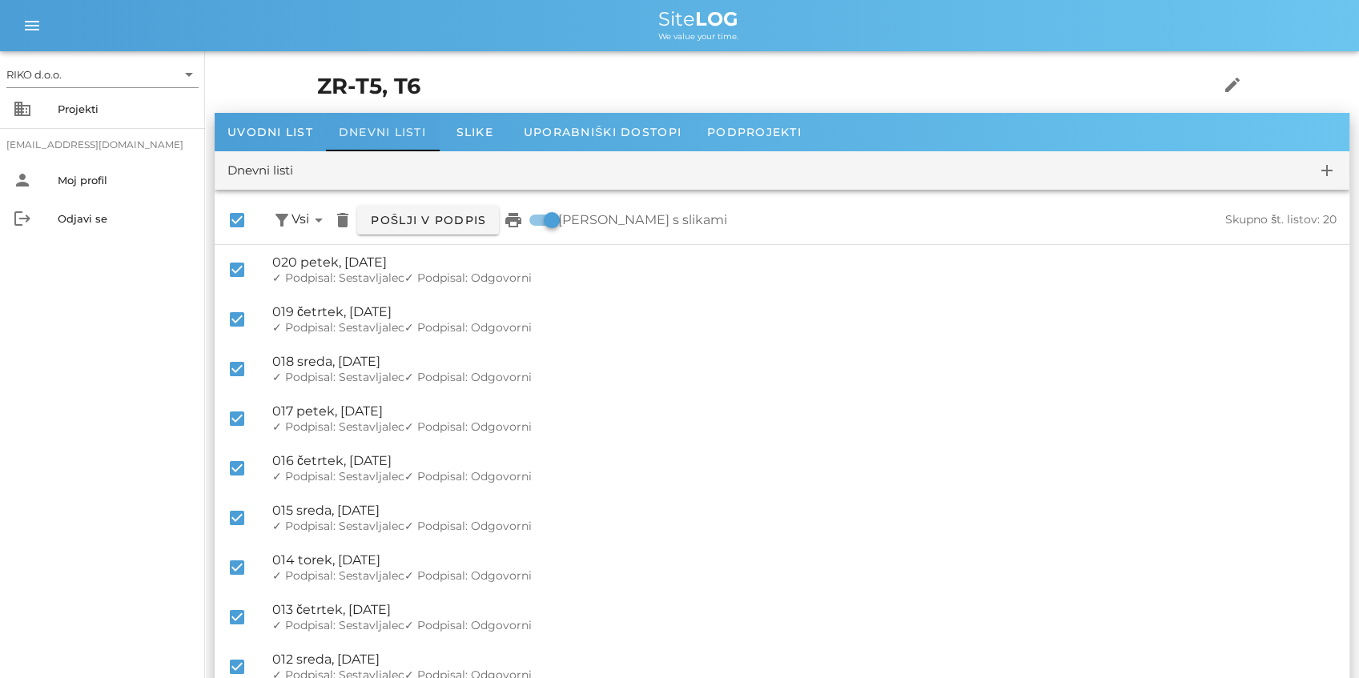
click at [376, 139] on div "Dnevni listi" at bounding box center [382, 132] width 113 height 38
click at [90, 109] on div "Projekti" at bounding box center [125, 109] width 135 height 13
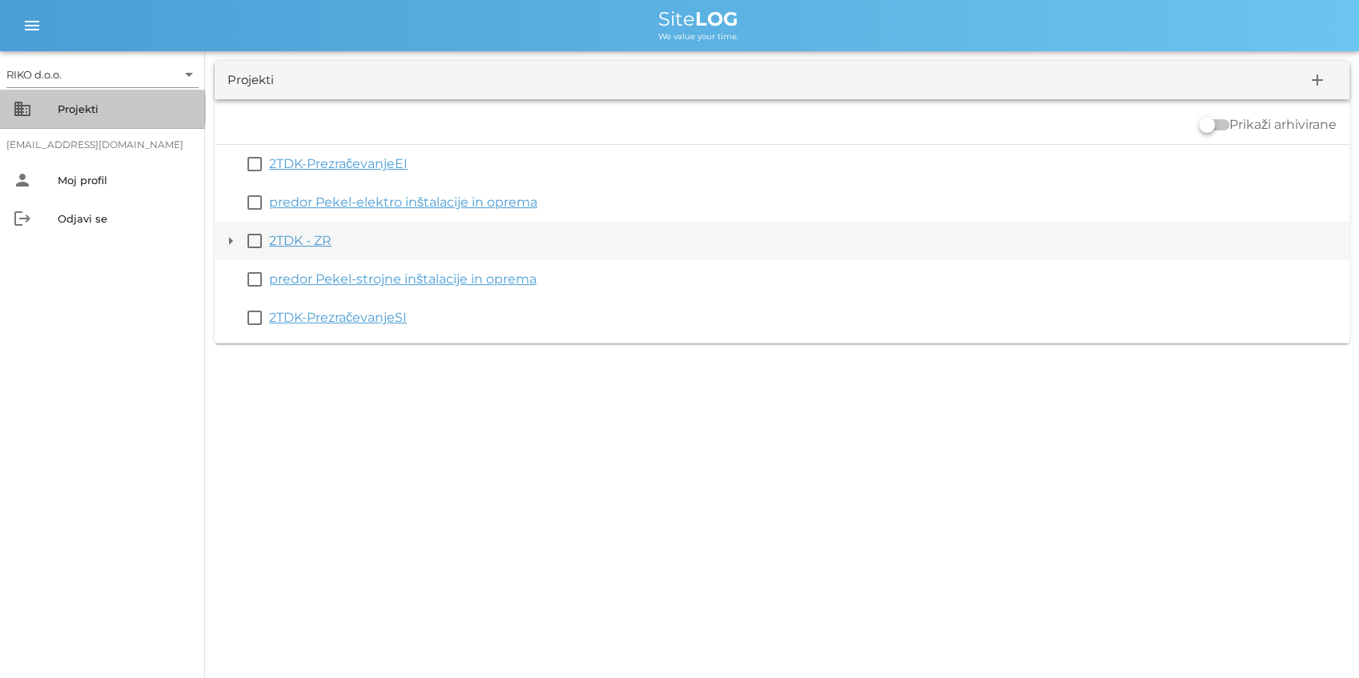
click at [232, 234] on button "arrow_drop_down" at bounding box center [230, 240] width 19 height 19
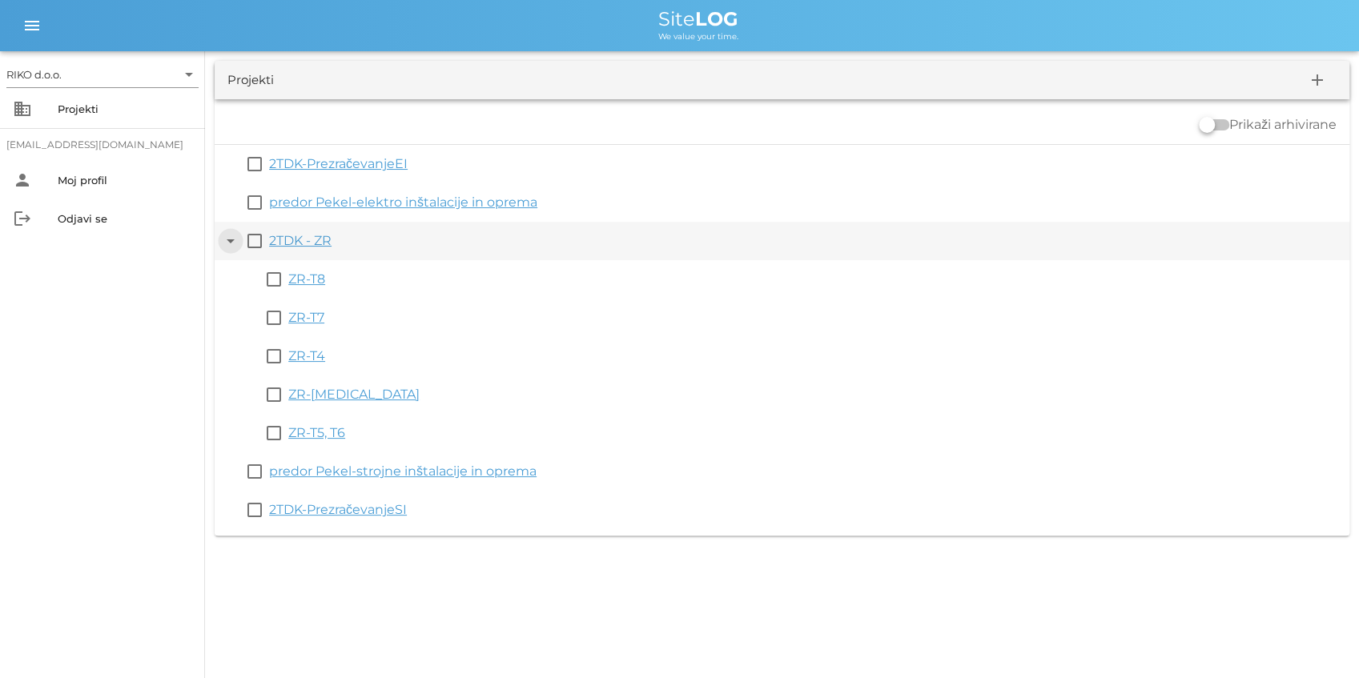
click at [232, 240] on button "arrow_drop_down" at bounding box center [230, 240] width 19 height 19
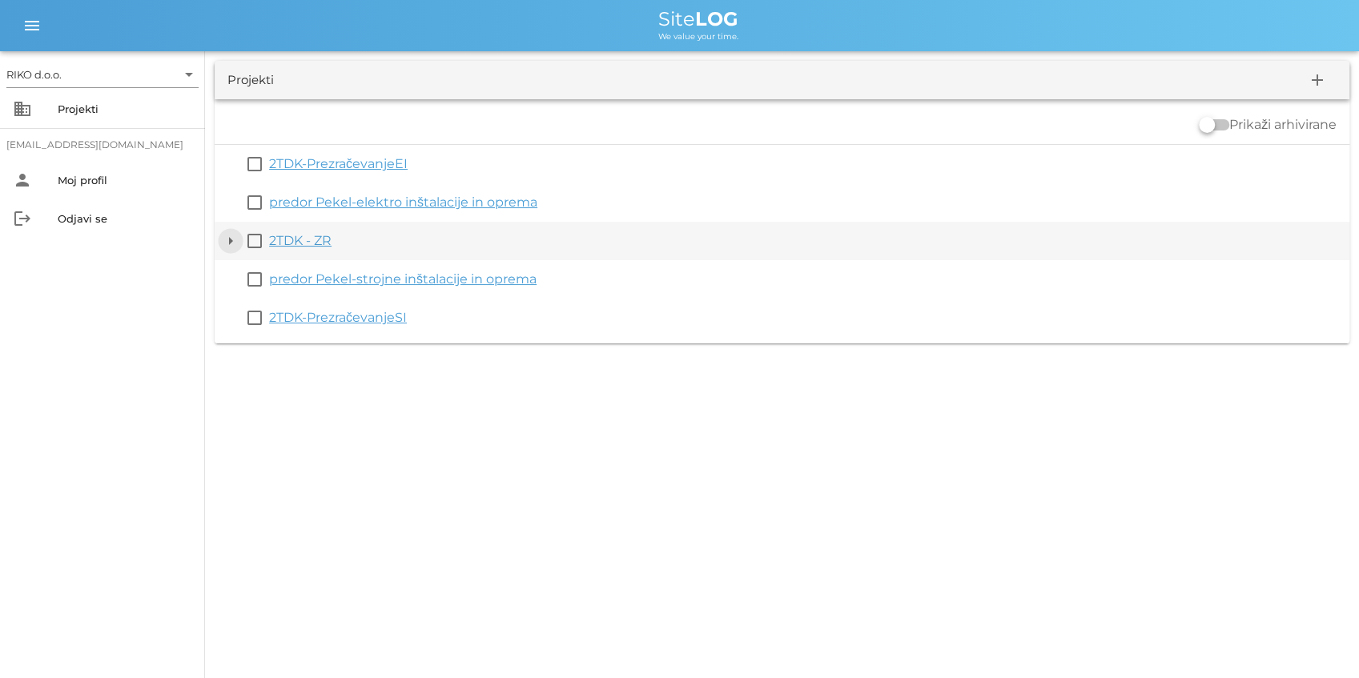
click at [232, 240] on button "arrow_drop_down" at bounding box center [230, 240] width 19 height 19
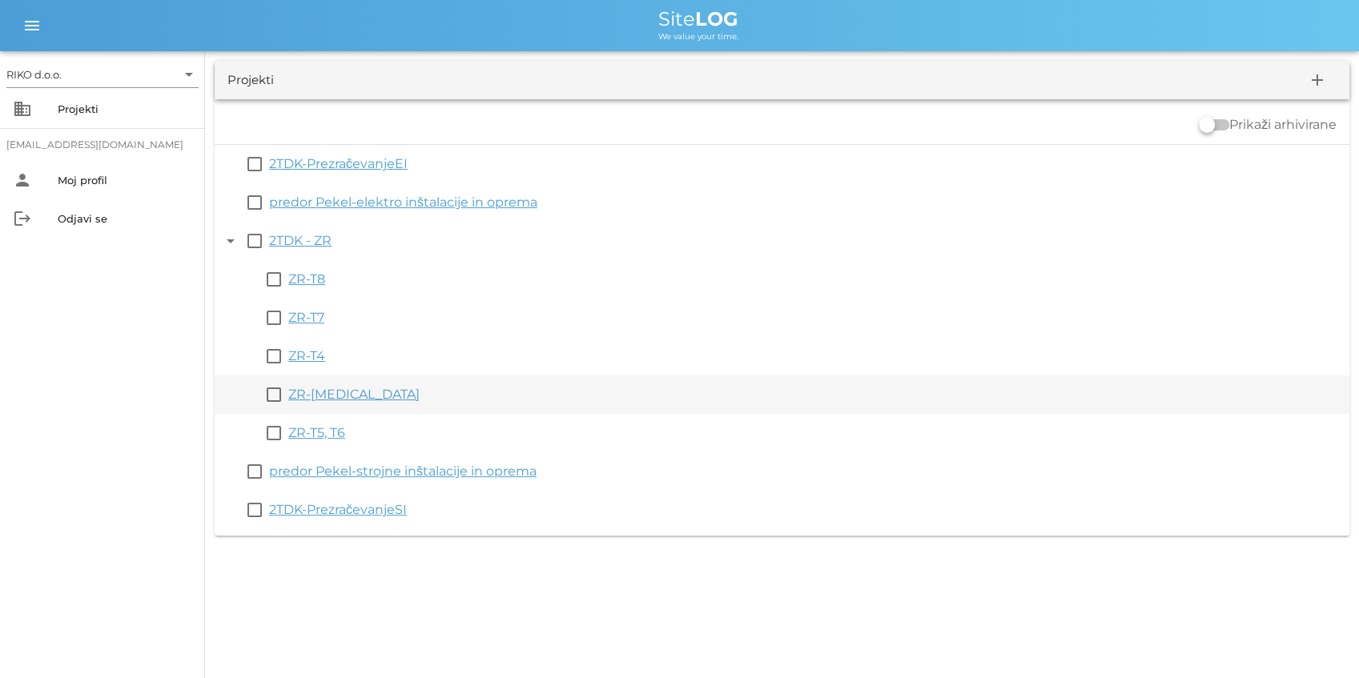
click at [308, 392] on link "ZR-[MEDICAL_DATA]" at bounding box center [353, 394] width 131 height 15
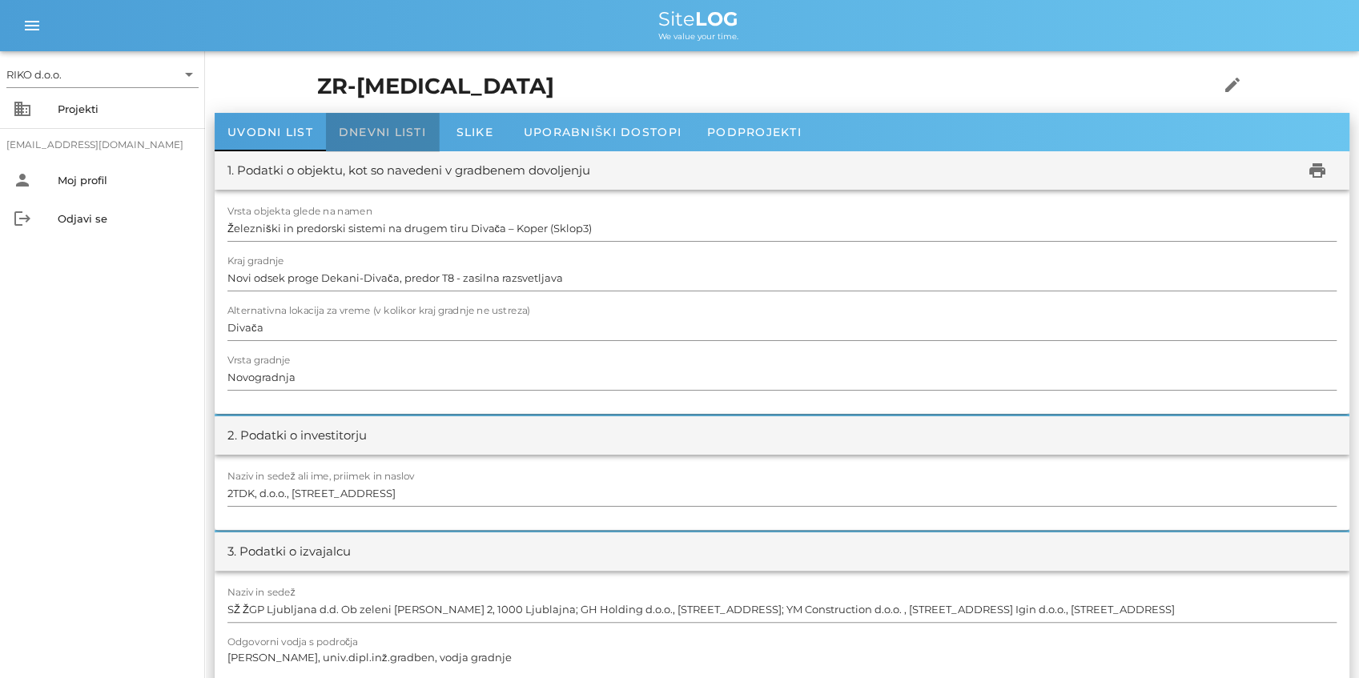
click at [341, 136] on span "Dnevni listi" at bounding box center [382, 132] width 87 height 14
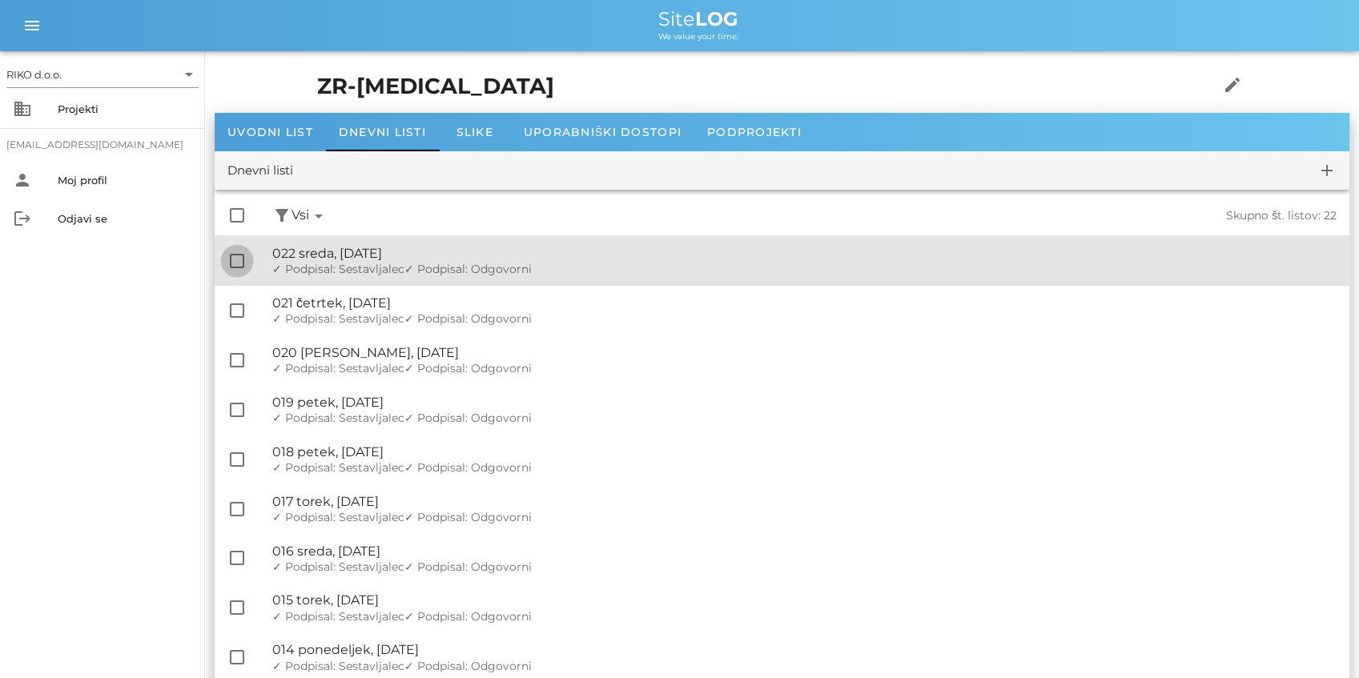
click at [234, 259] on div at bounding box center [236, 260] width 27 height 27
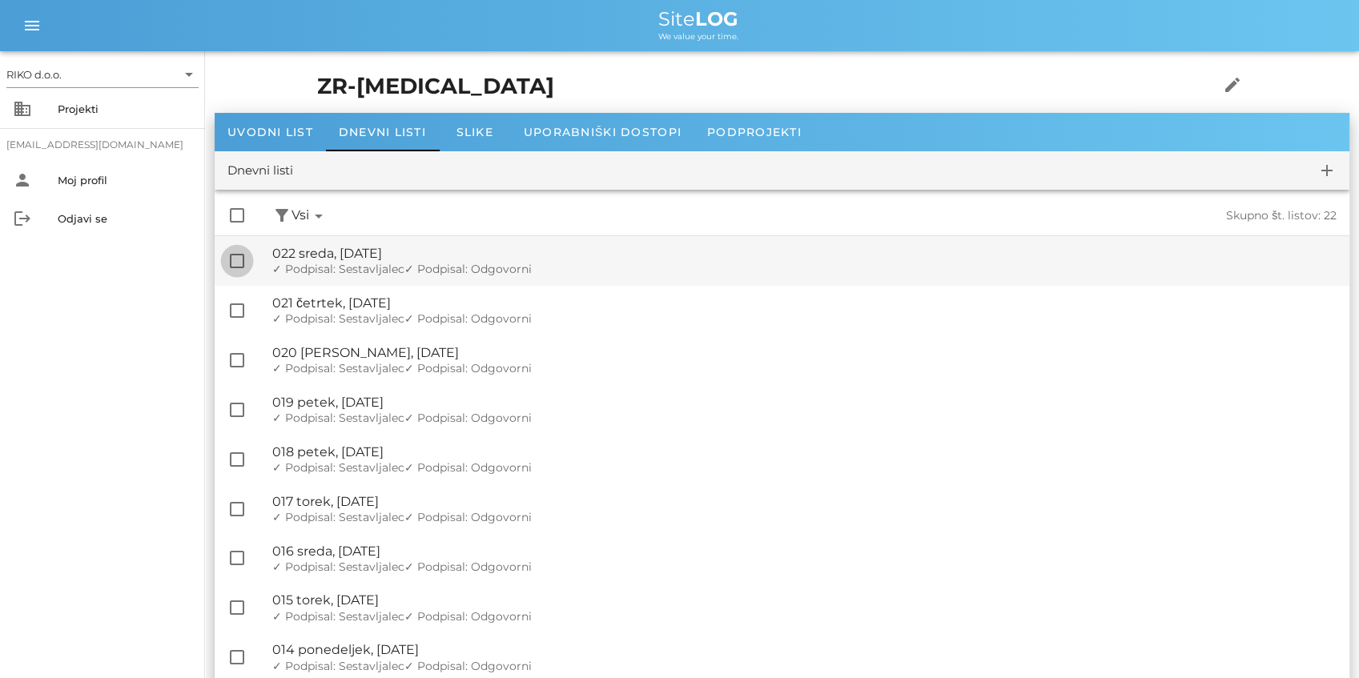
checkbox input "true"
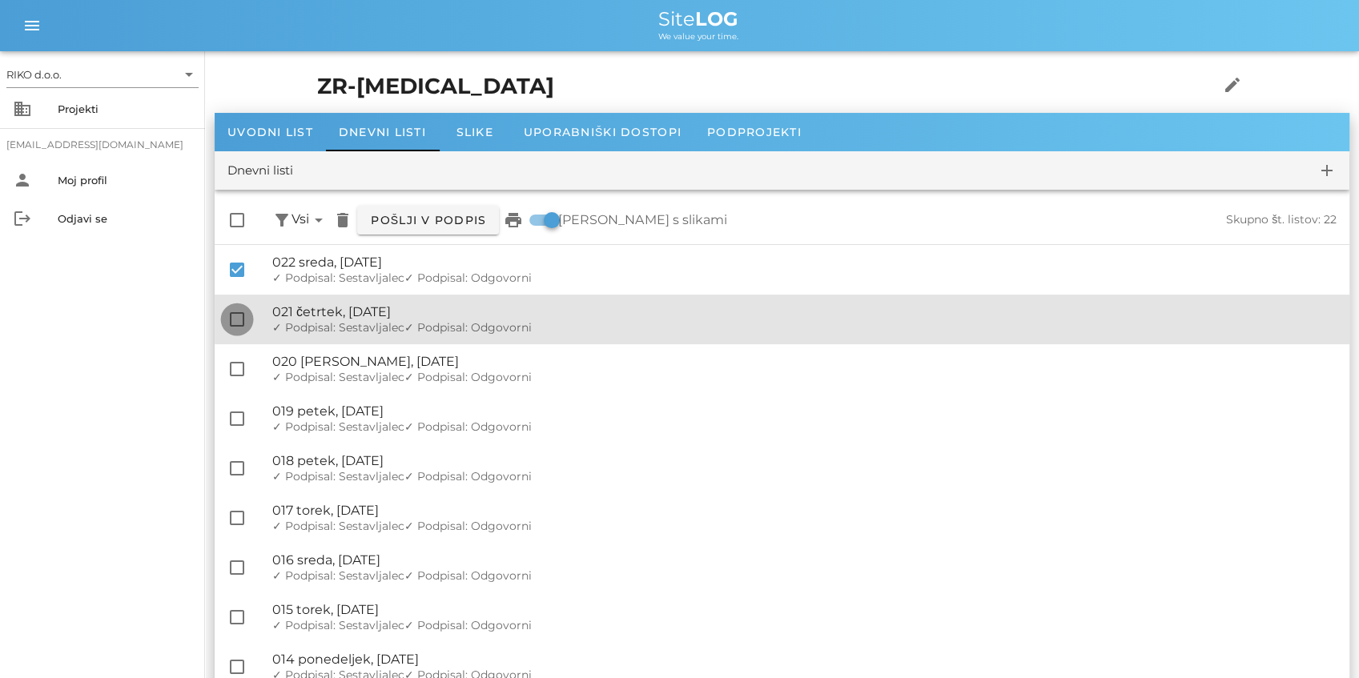
click at [237, 322] on div at bounding box center [236, 319] width 27 height 27
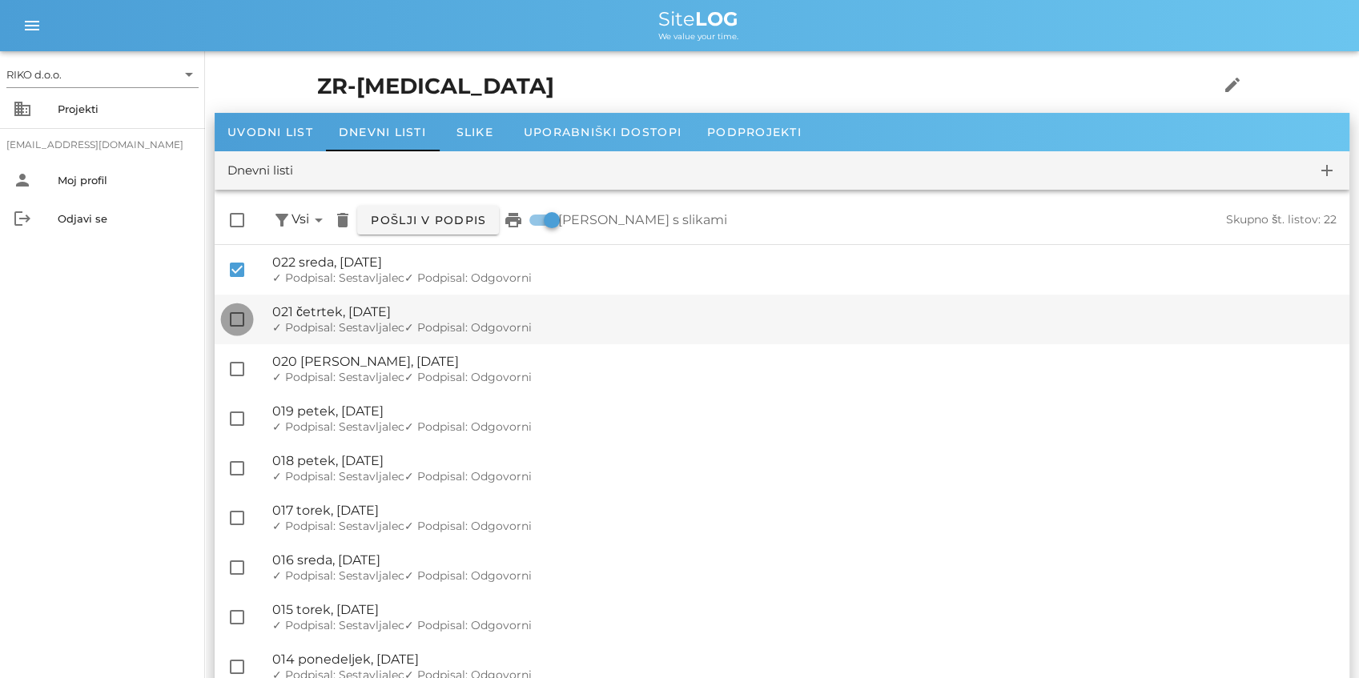
checkbox input "true"
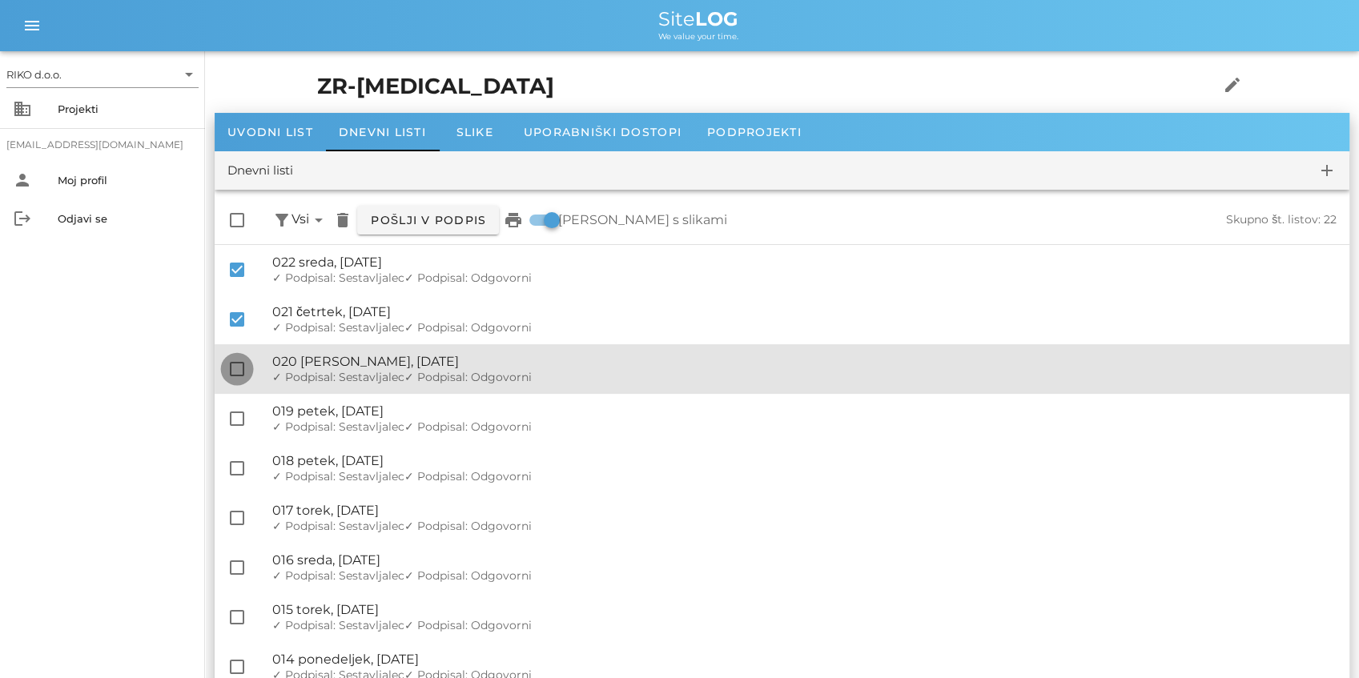
click at [242, 372] on div at bounding box center [236, 369] width 27 height 27
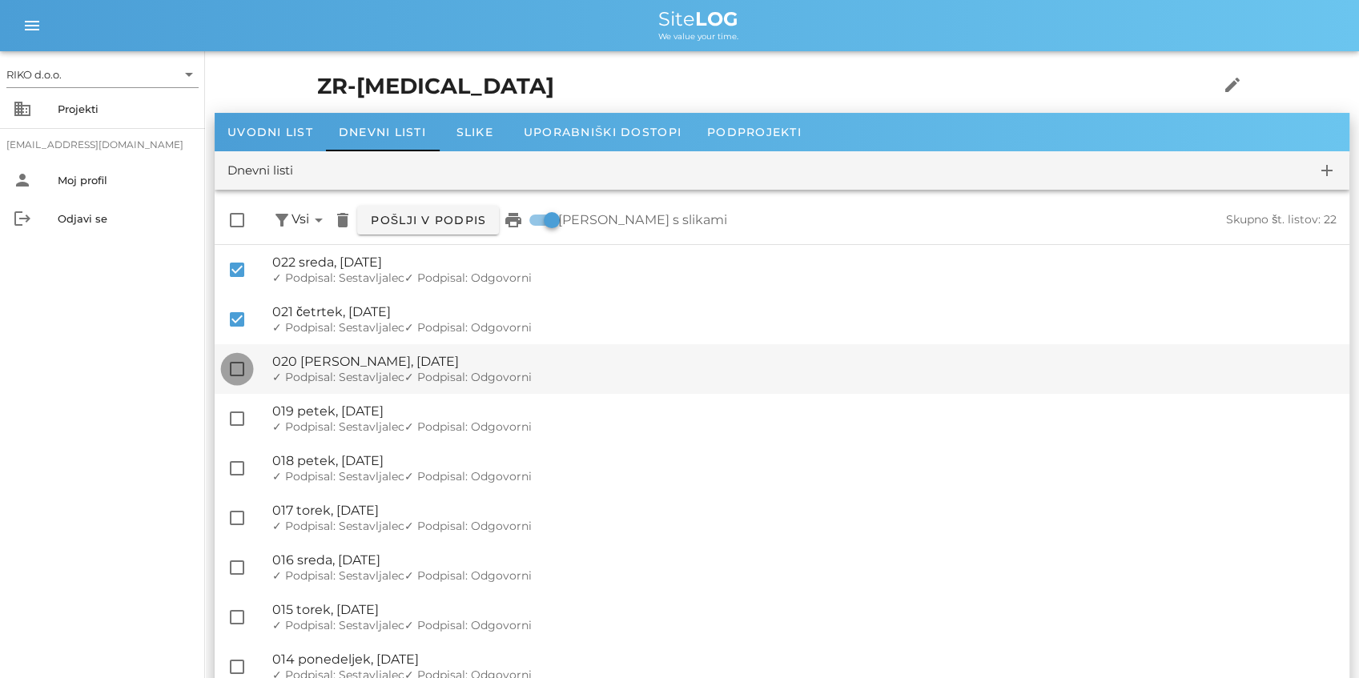
checkbox input "true"
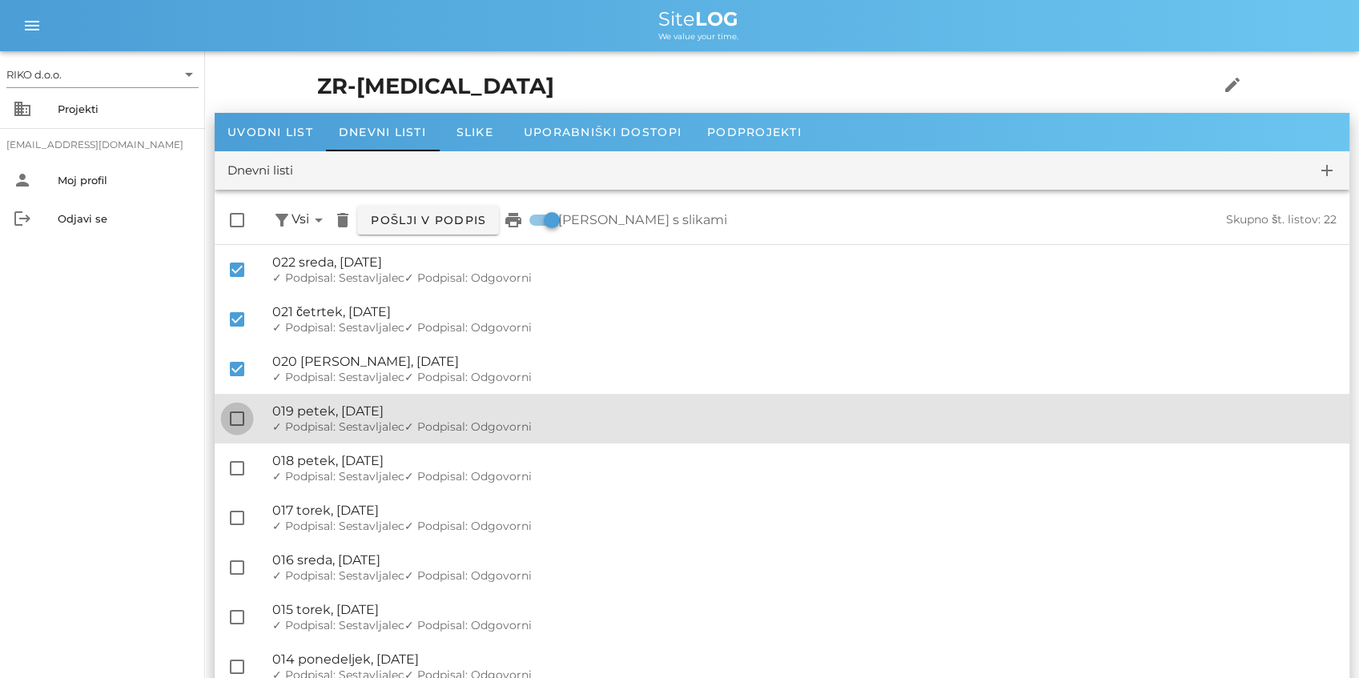
click at [241, 412] on div at bounding box center [236, 418] width 27 height 27
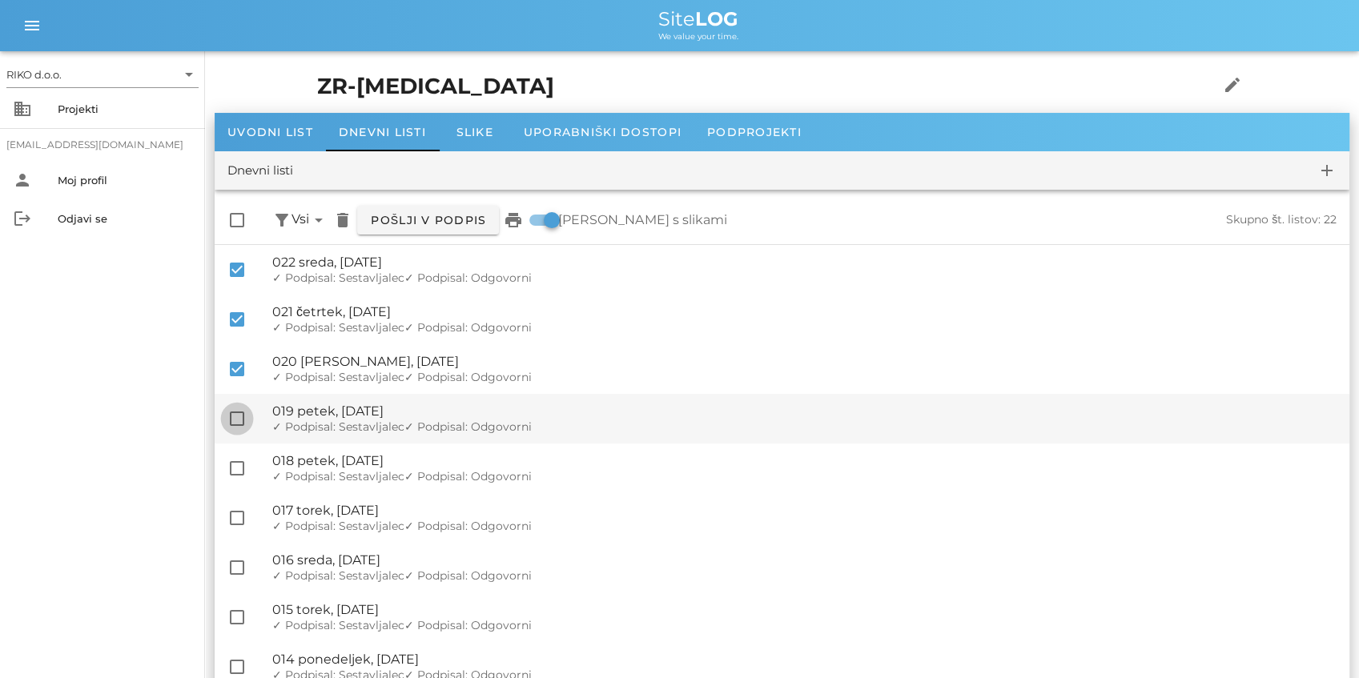
checkbox input "true"
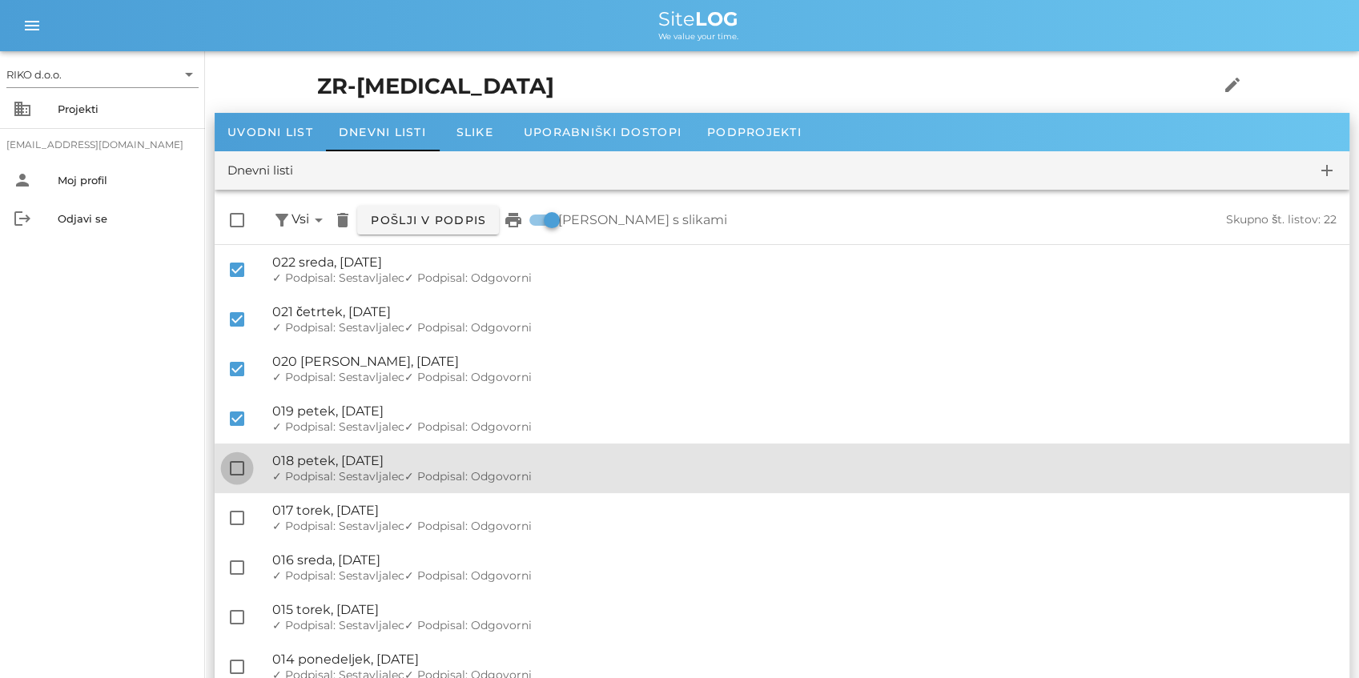
click at [230, 471] on div at bounding box center [236, 468] width 27 height 27
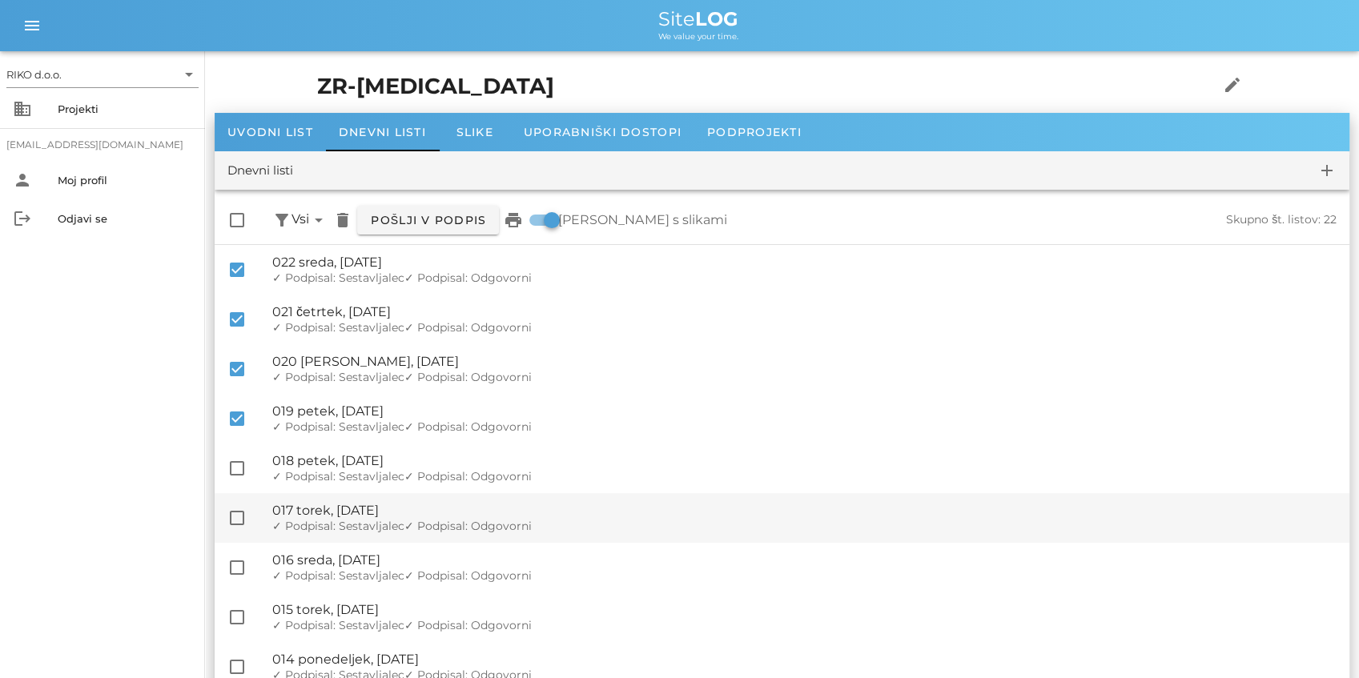
checkbox input "true"
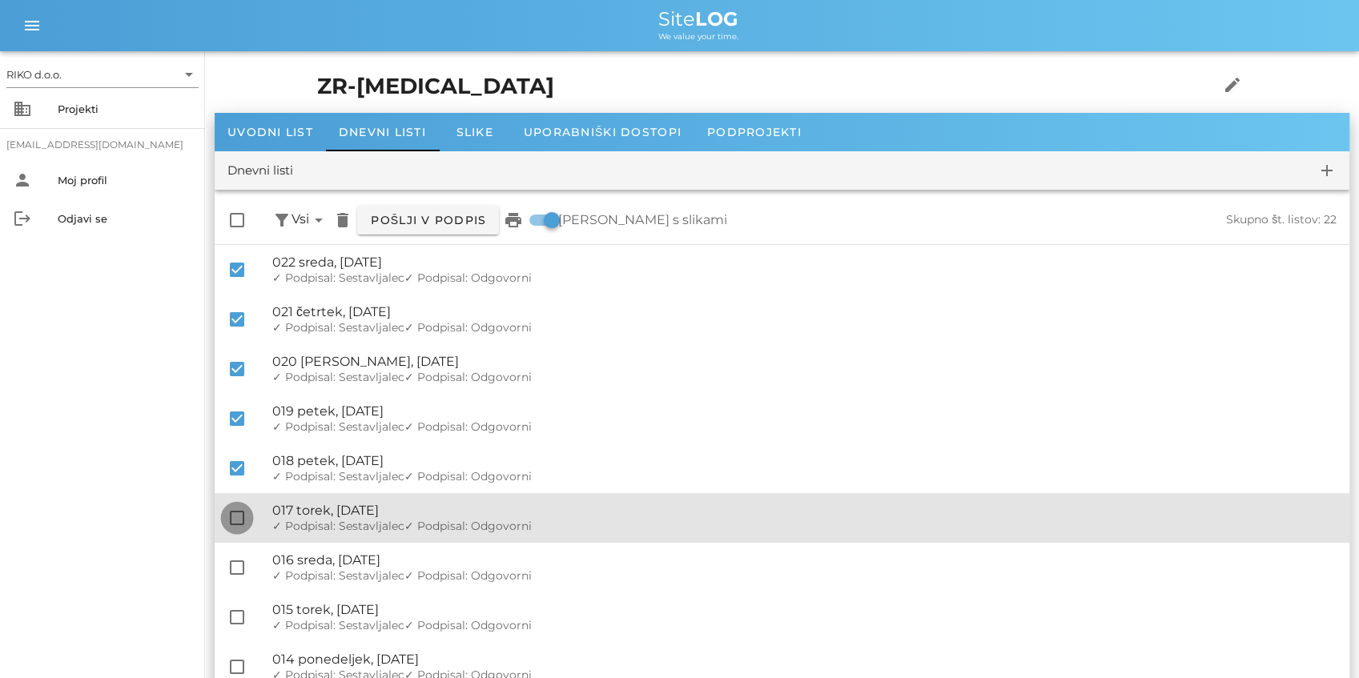
click at [239, 517] on div at bounding box center [236, 518] width 27 height 27
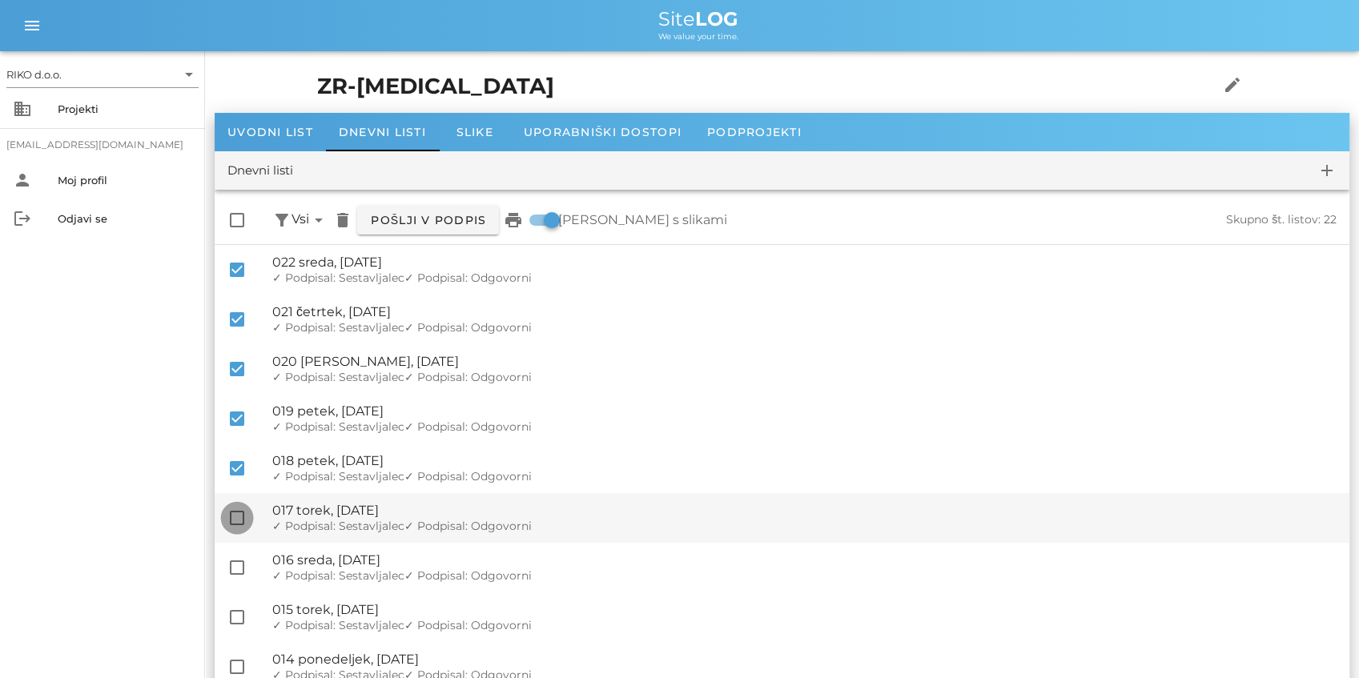
checkbox input "true"
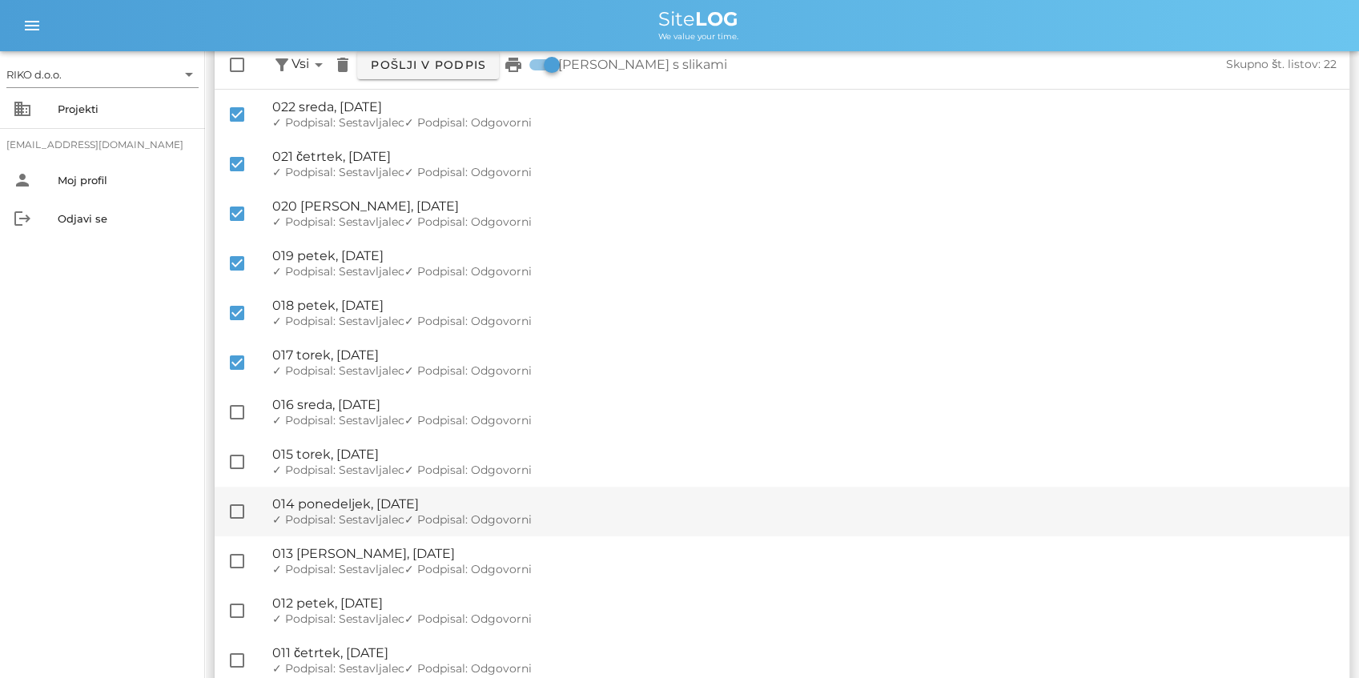
scroll to position [160, 0]
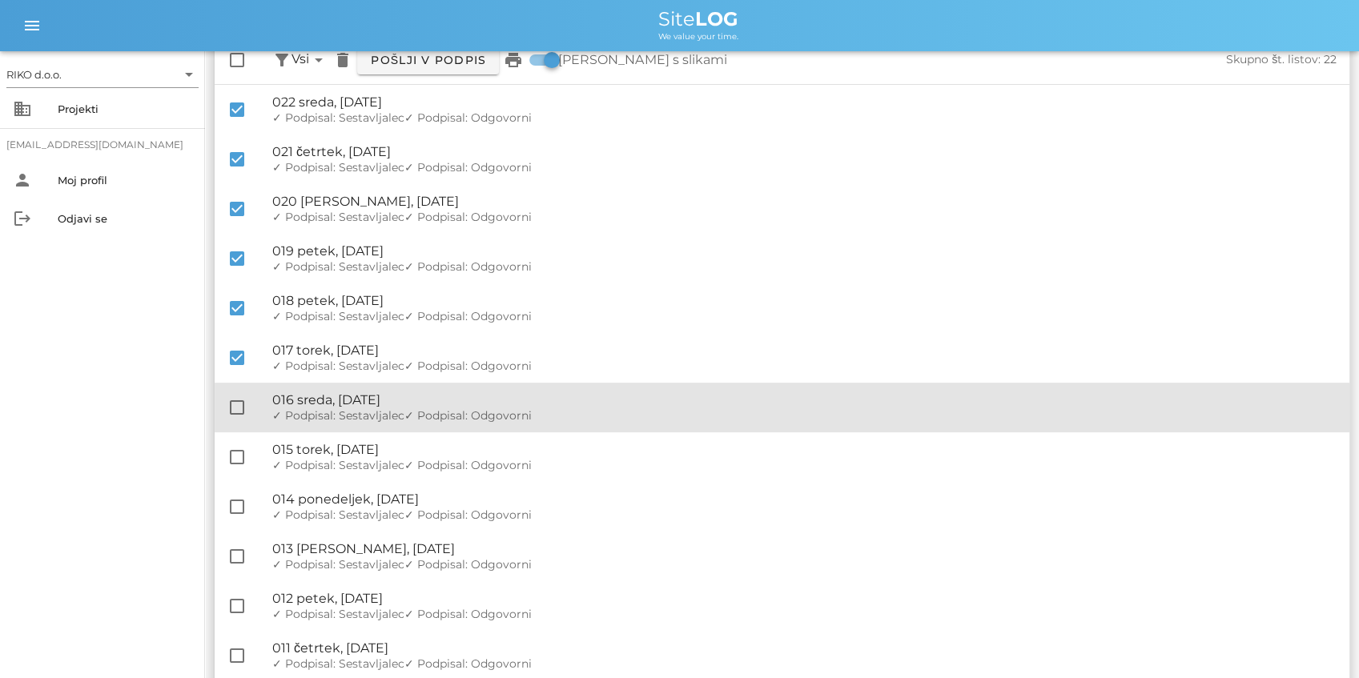
click at [222, 404] on div "check_box_outline_blank 🔏 016 sreda, [DATE] ✓ Podpisal: Nadzornik ✓ Podpisal: S…" at bounding box center [782, 408] width 1135 height 50
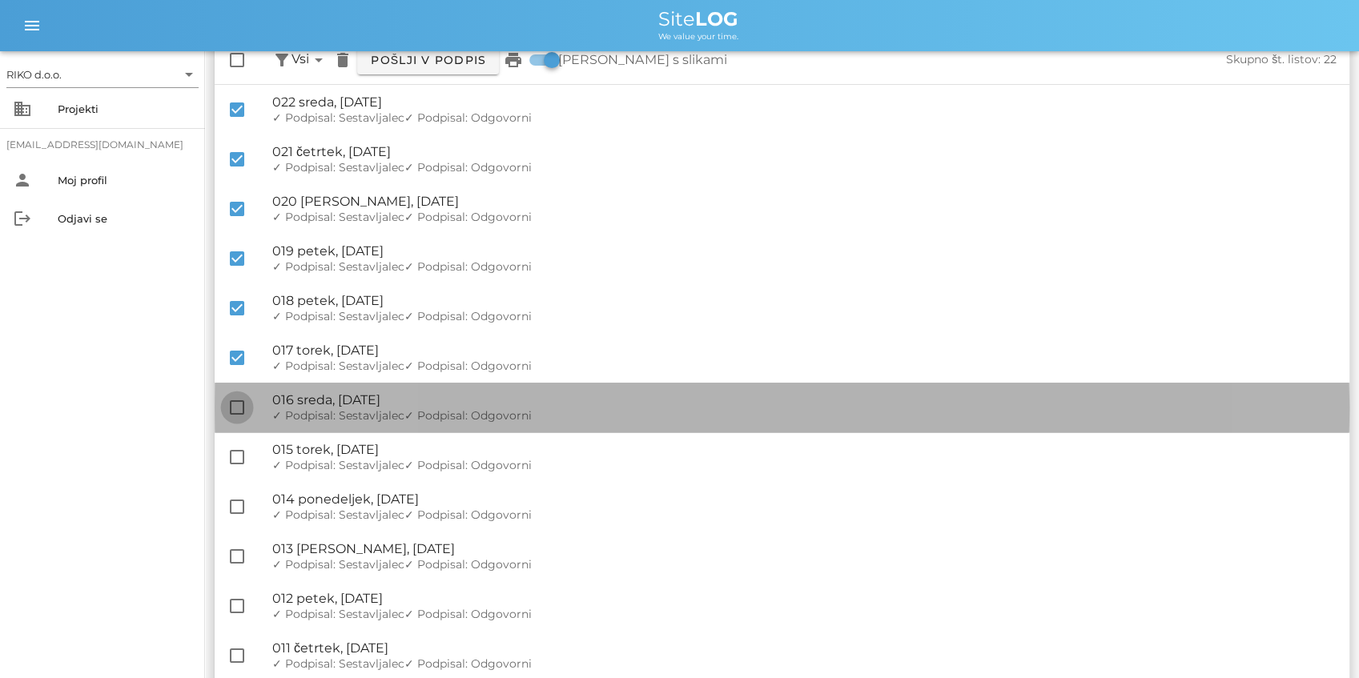
click at [243, 418] on div at bounding box center [236, 407] width 27 height 27
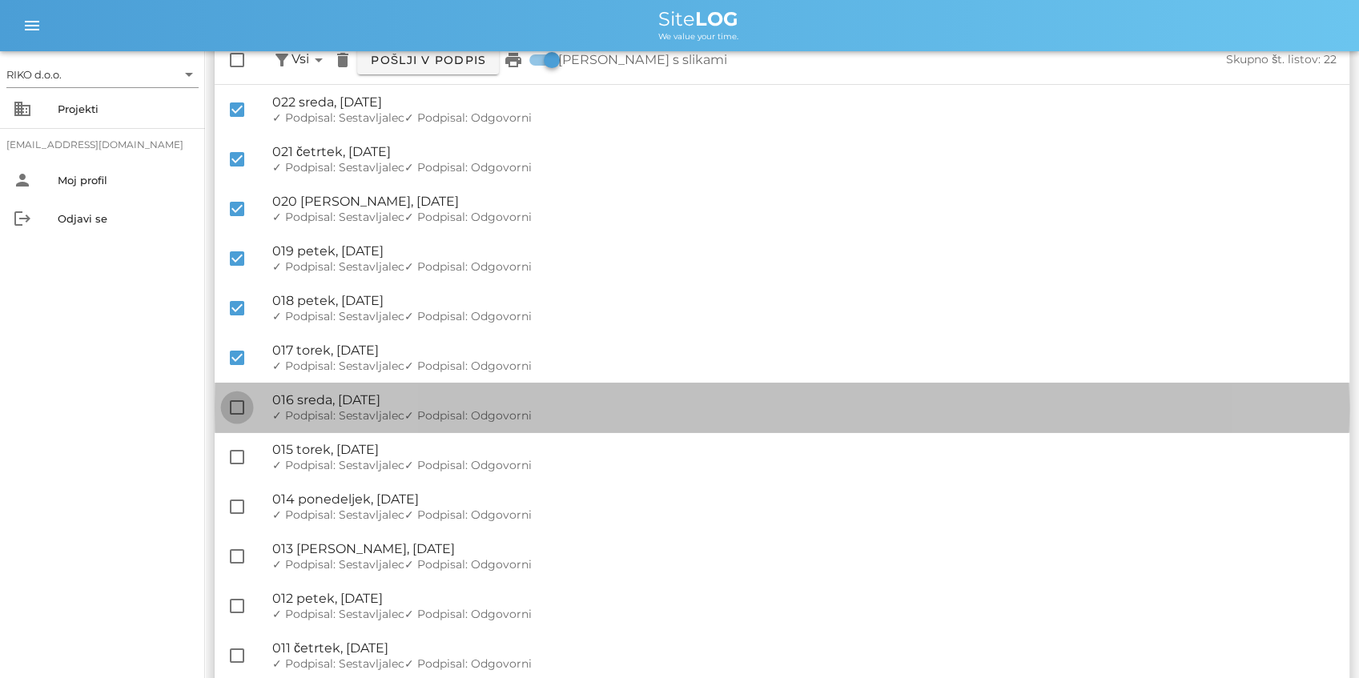
checkbox input "true"
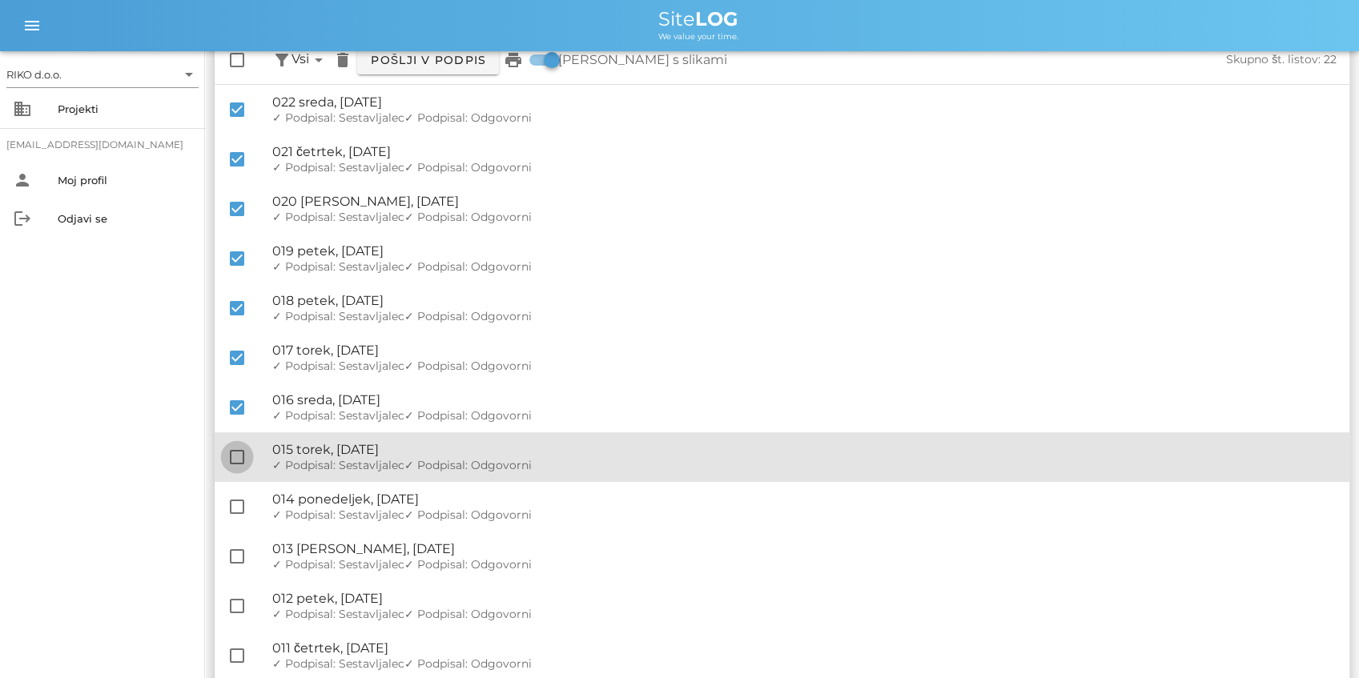
click at [237, 448] on div at bounding box center [236, 457] width 27 height 27
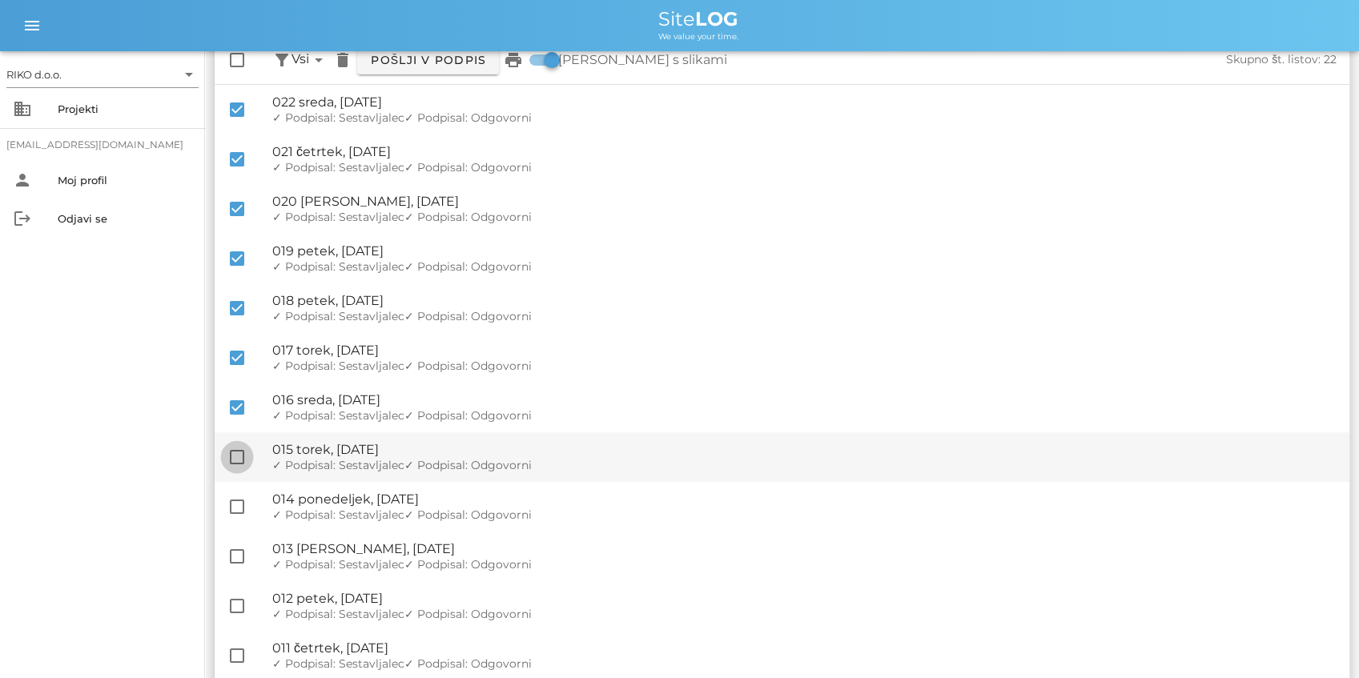
checkbox input "true"
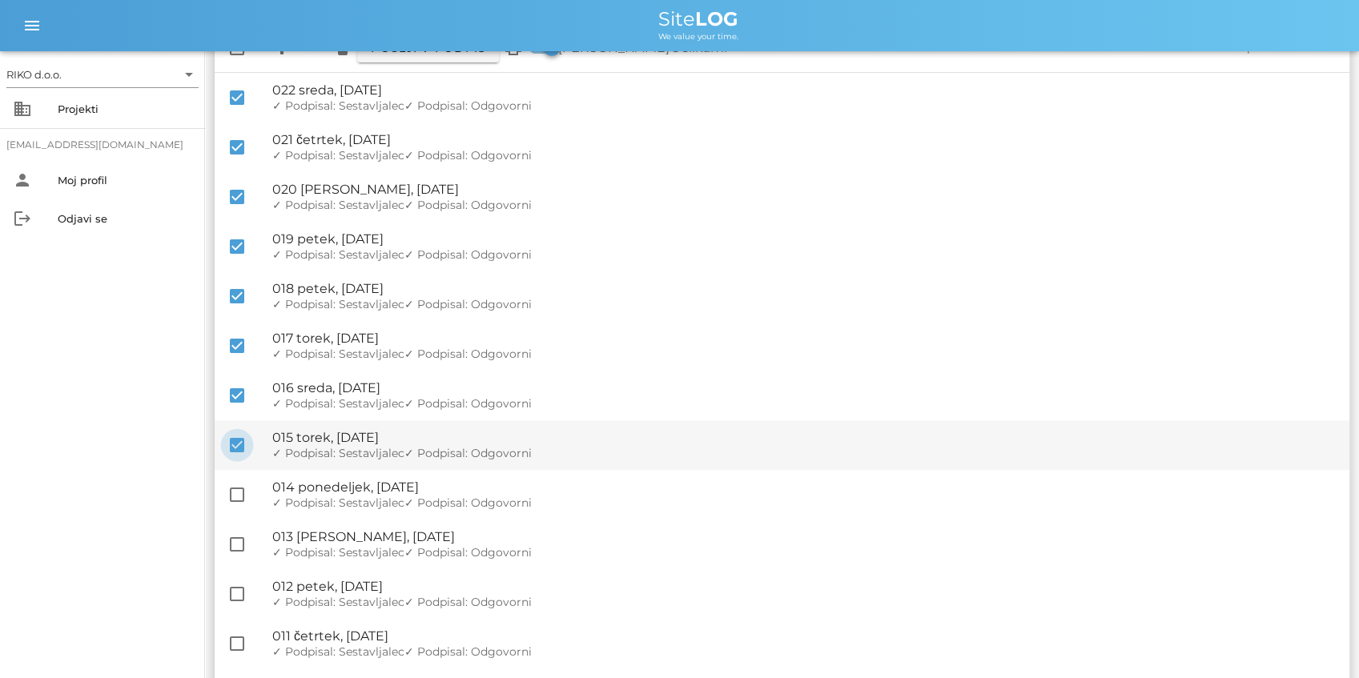
scroll to position [213, 0]
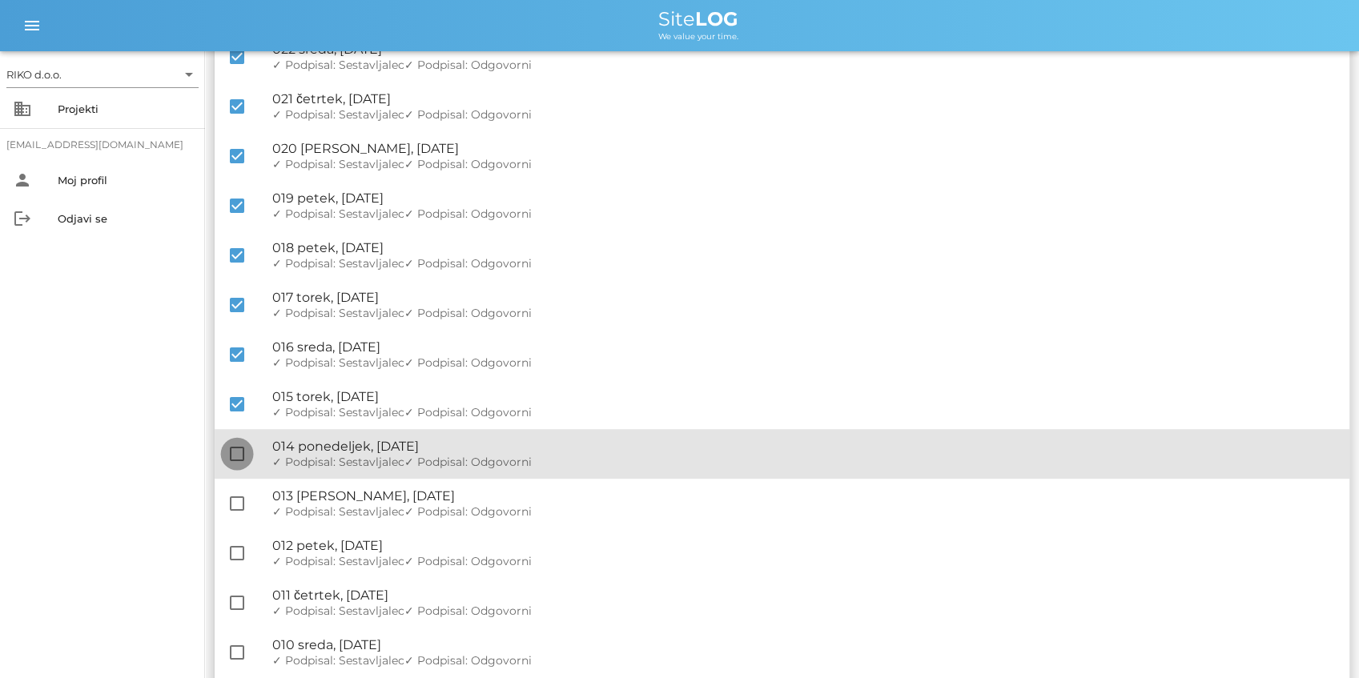
click at [244, 461] on div at bounding box center [236, 453] width 27 height 27
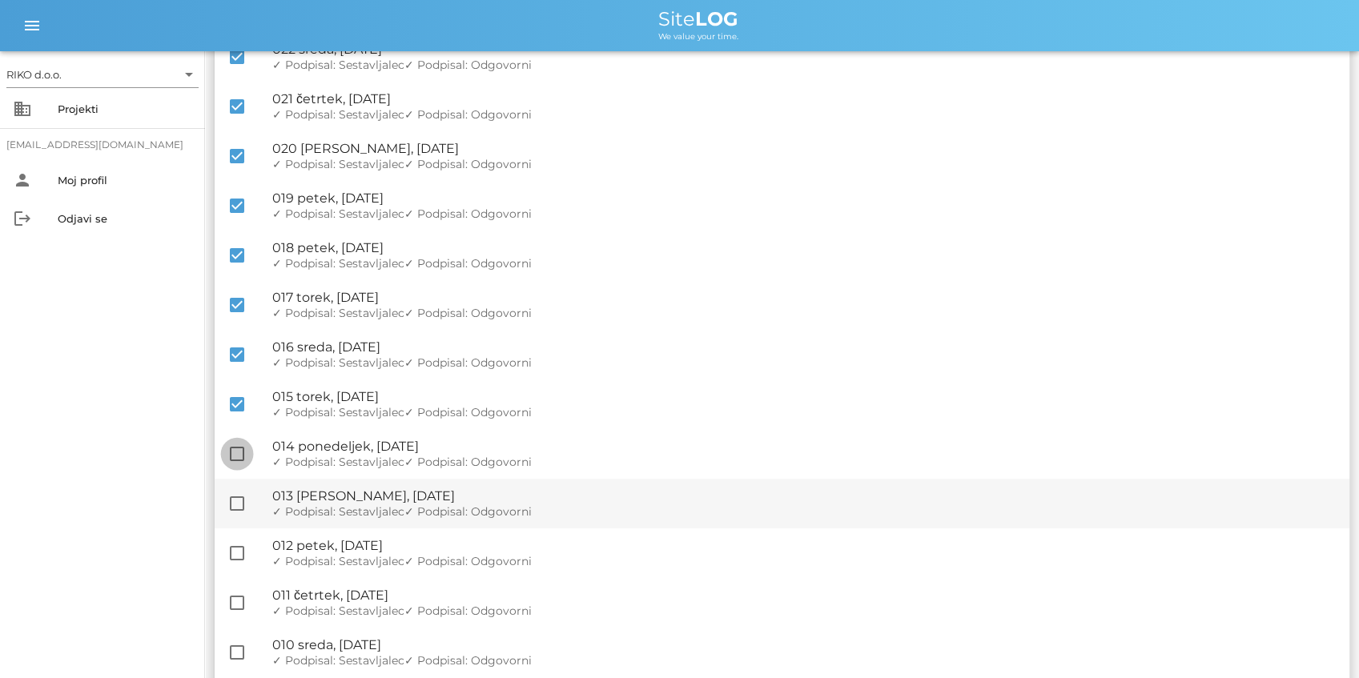
checkbox input "true"
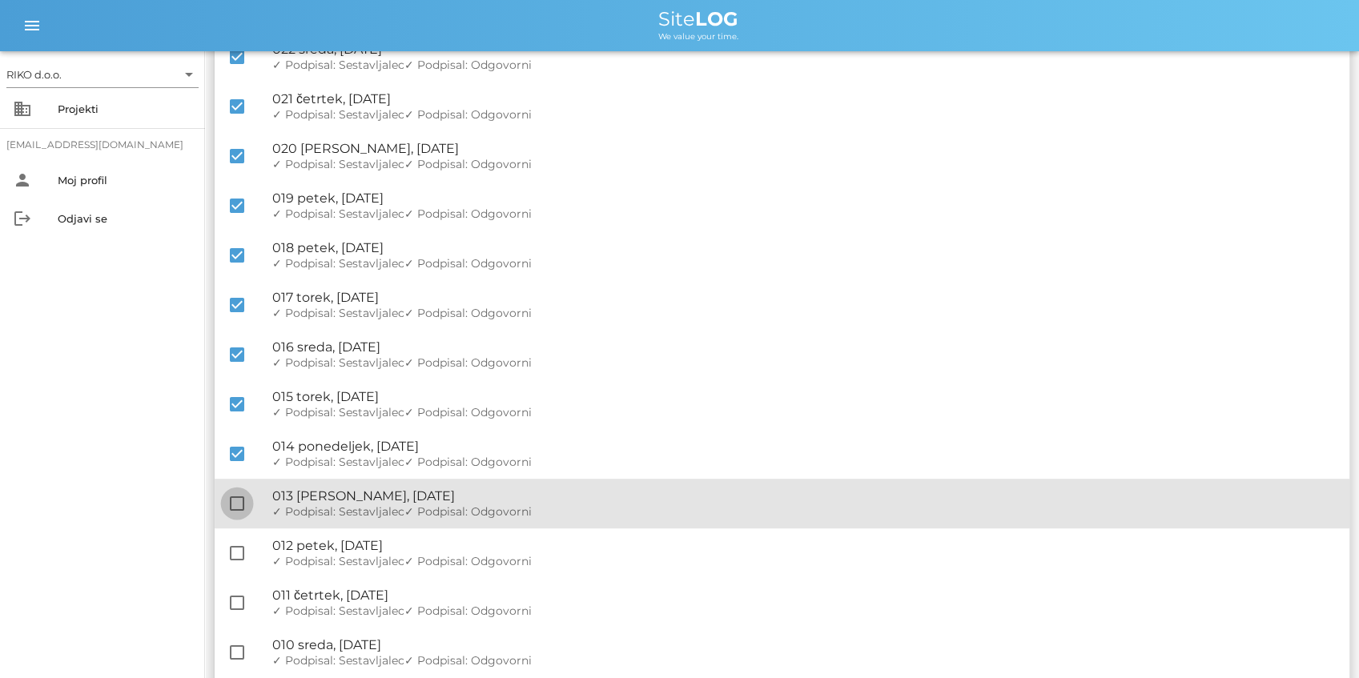
click at [239, 492] on div at bounding box center [236, 503] width 27 height 27
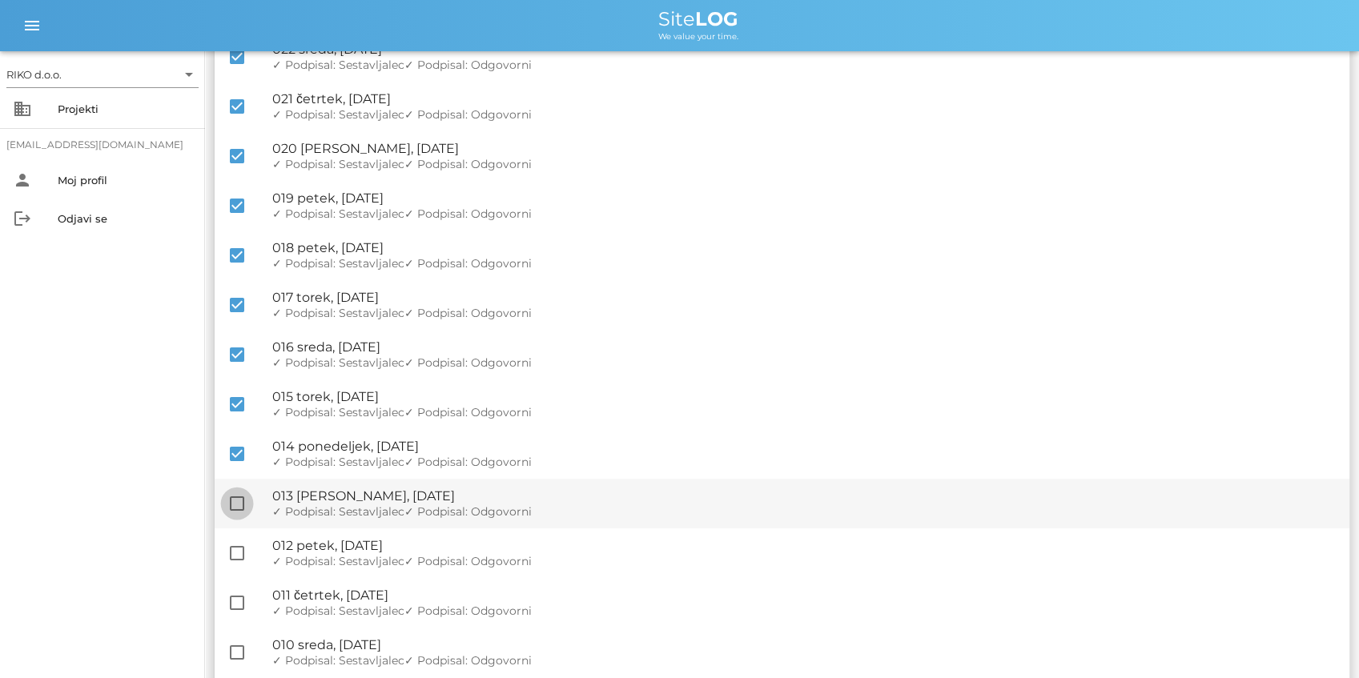
checkbox input "true"
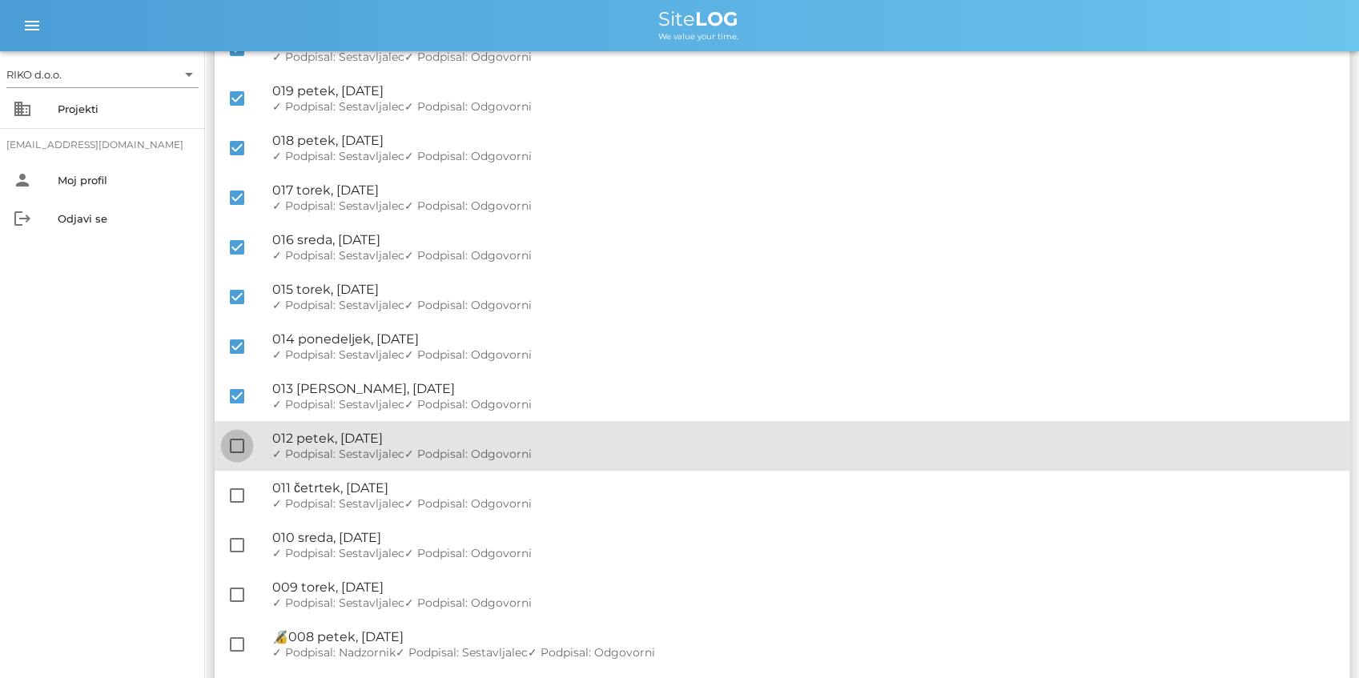
click at [235, 448] on div at bounding box center [236, 445] width 27 height 27
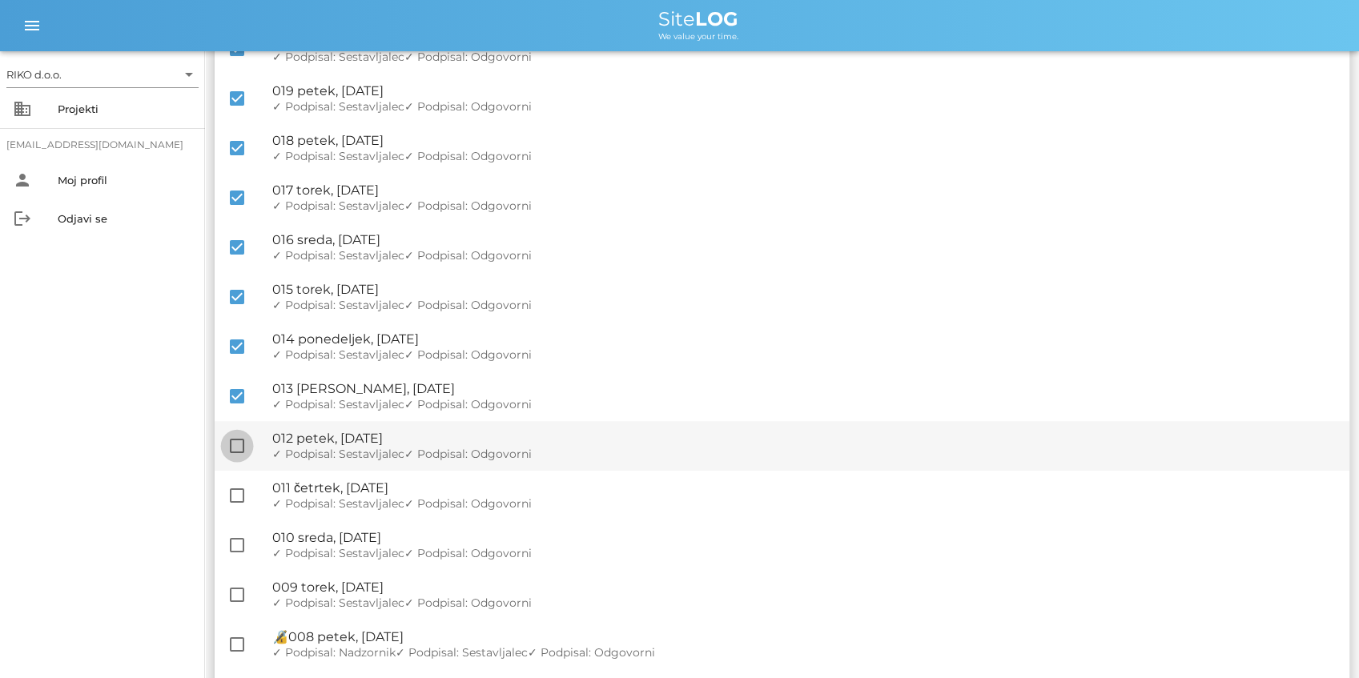
checkbox input "true"
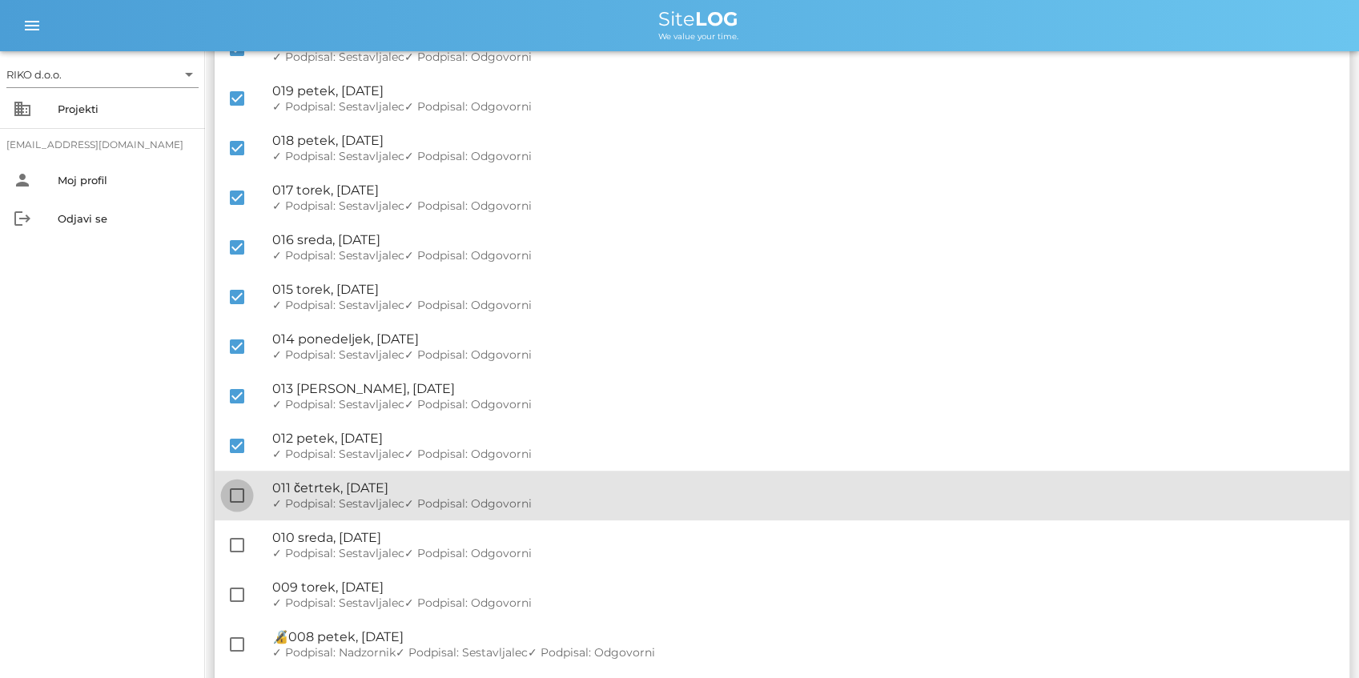
click at [236, 496] on div at bounding box center [236, 495] width 27 height 27
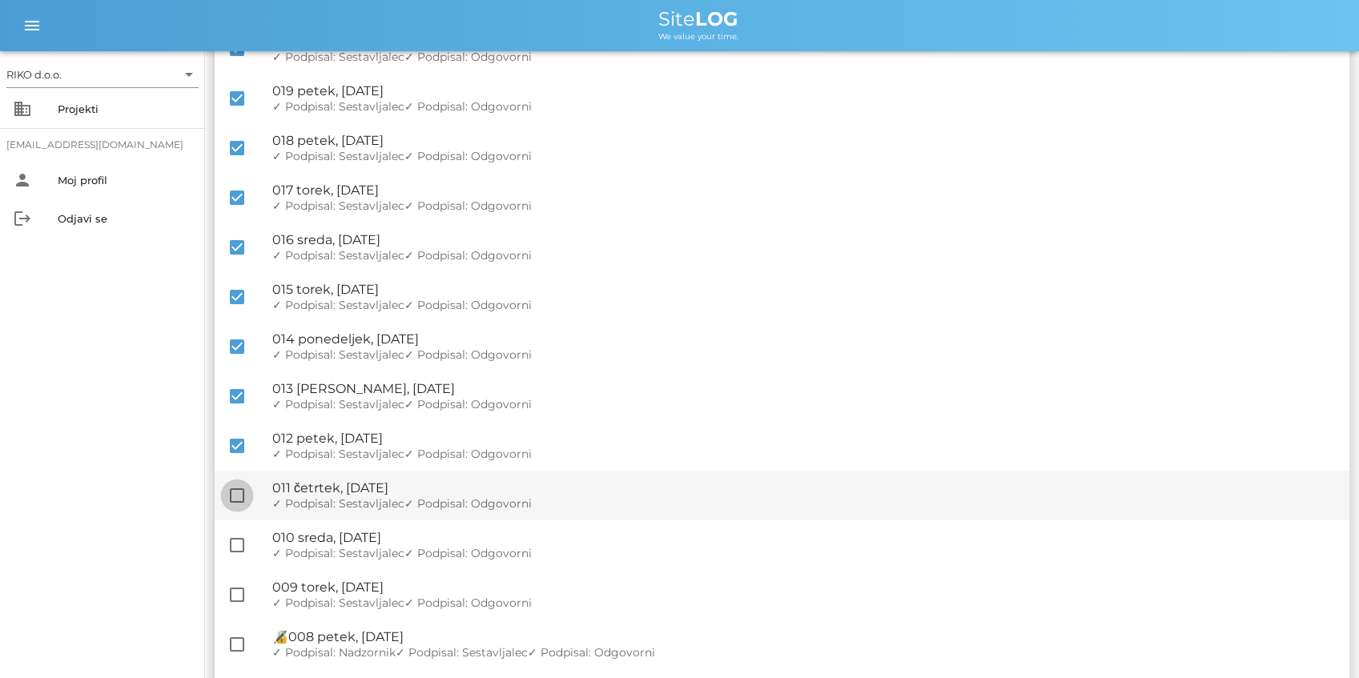
checkbox input "true"
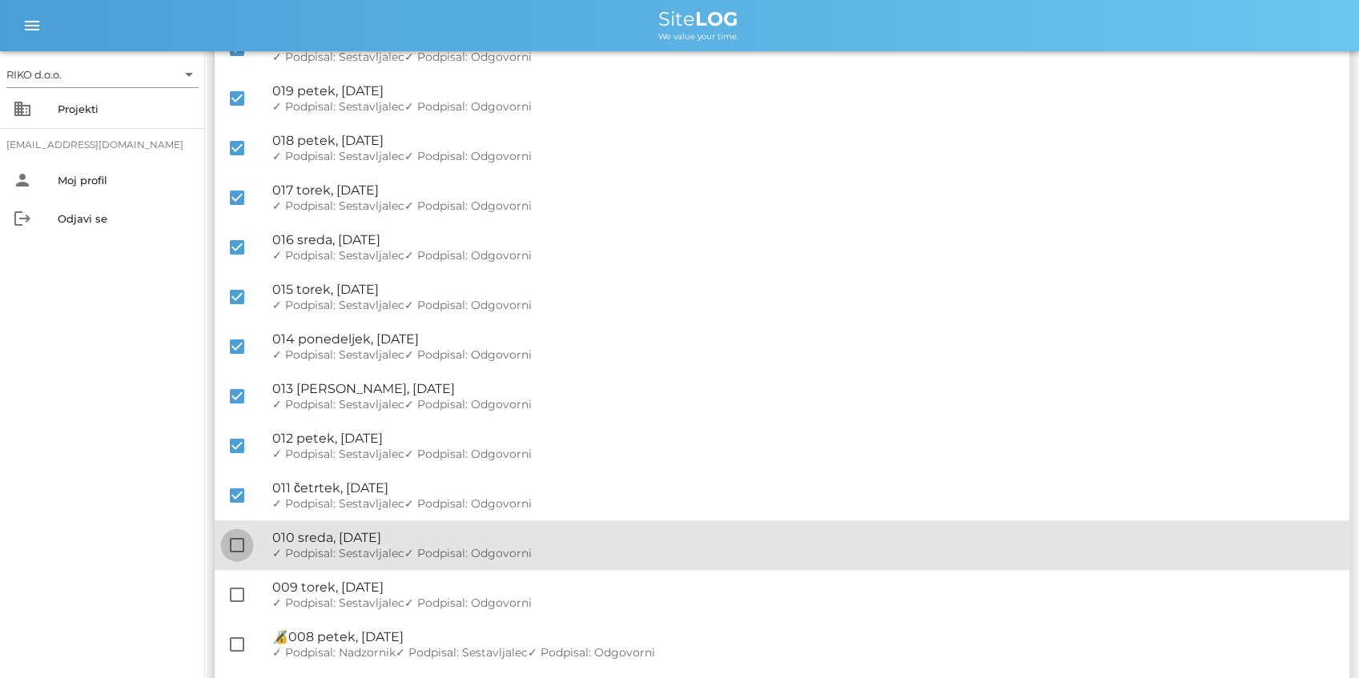
click at [230, 543] on div at bounding box center [236, 545] width 27 height 27
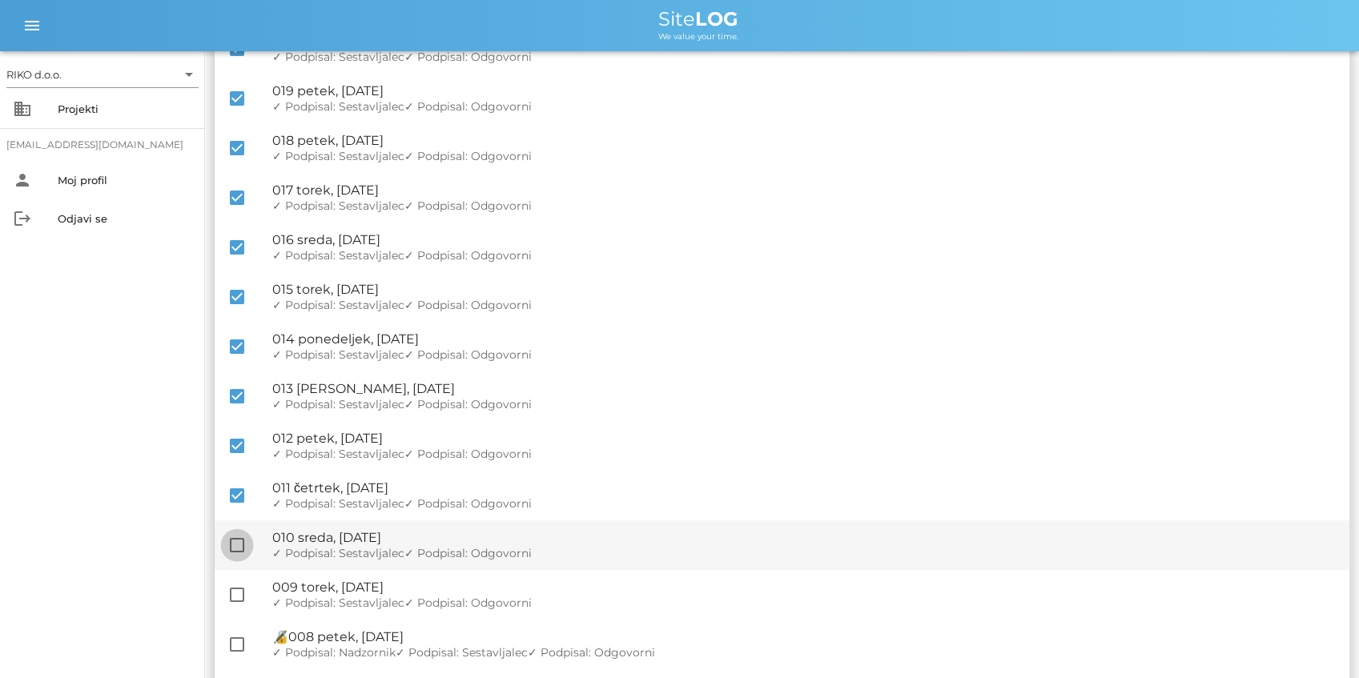
checkbox input "true"
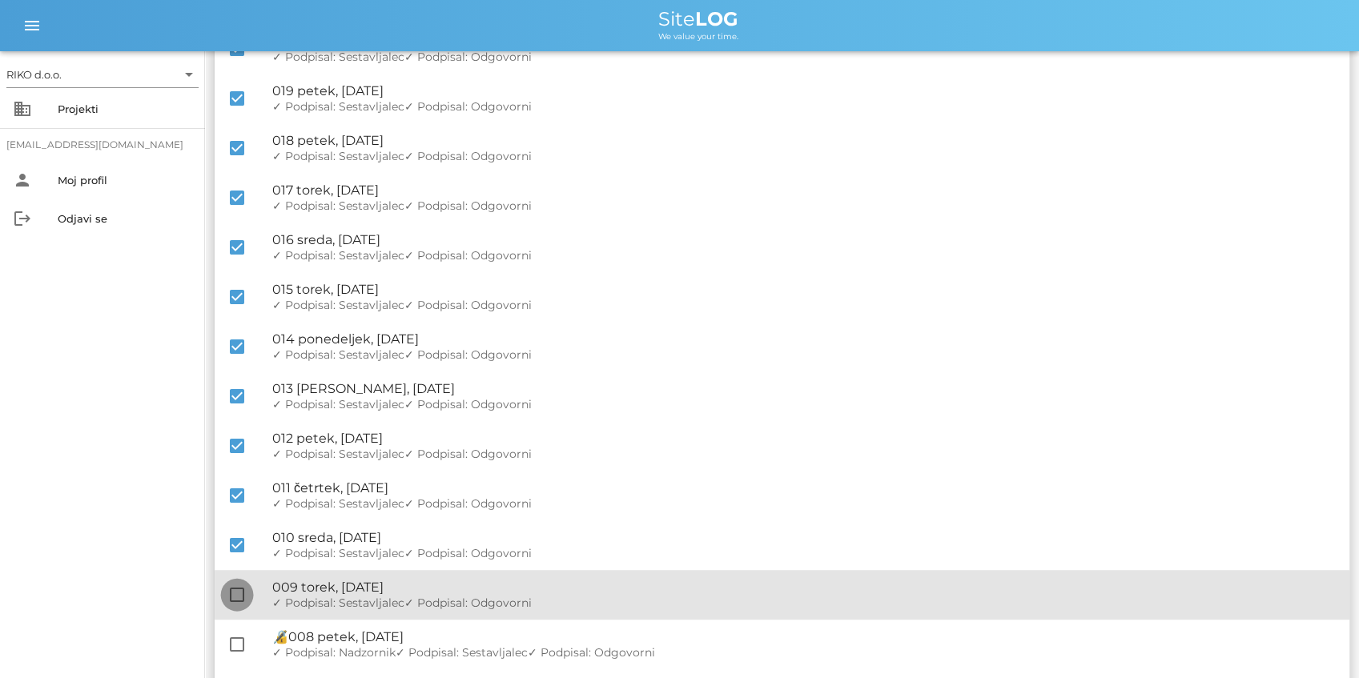
click at [236, 592] on div at bounding box center [236, 594] width 27 height 27
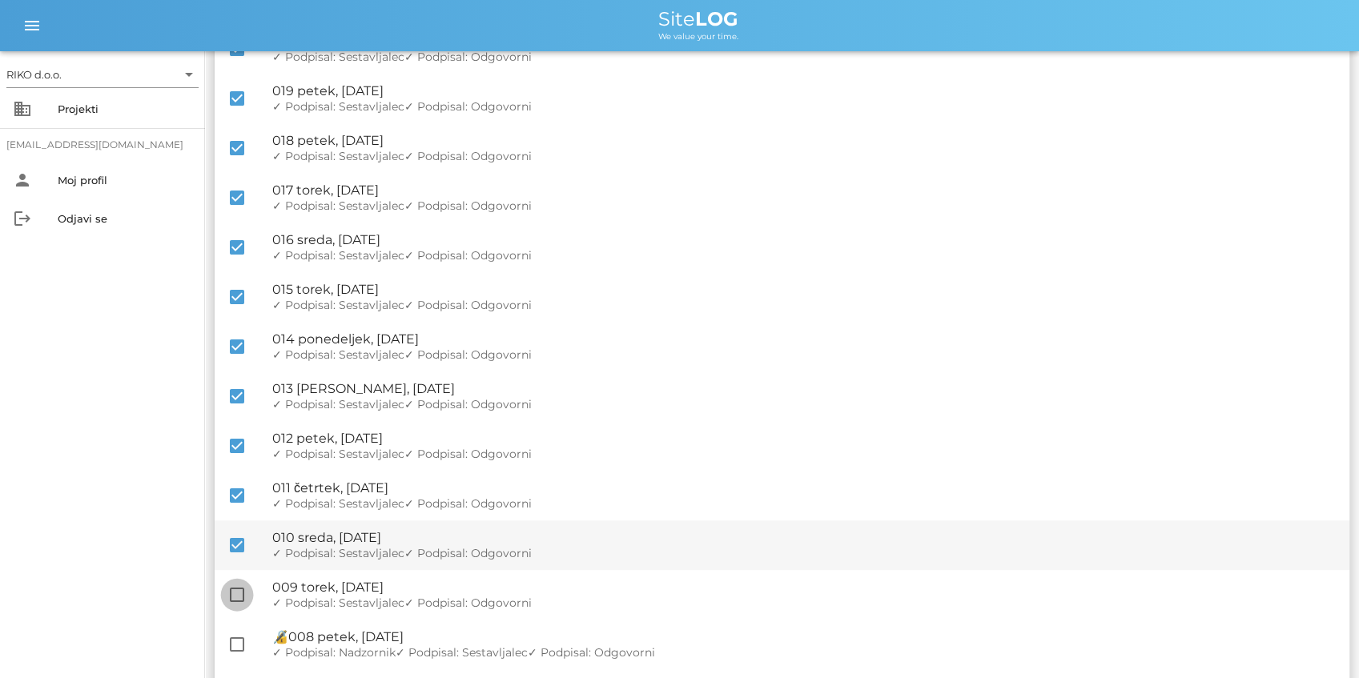
checkbox input "true"
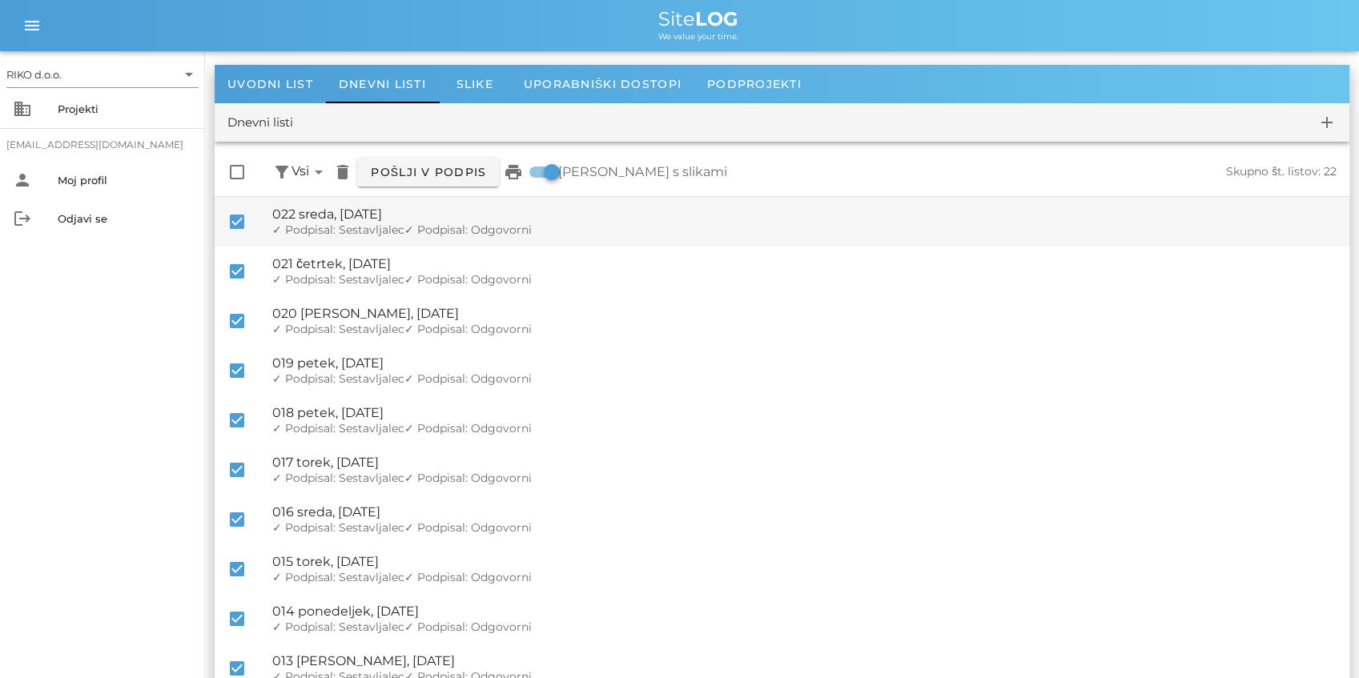
scroll to position [0, 0]
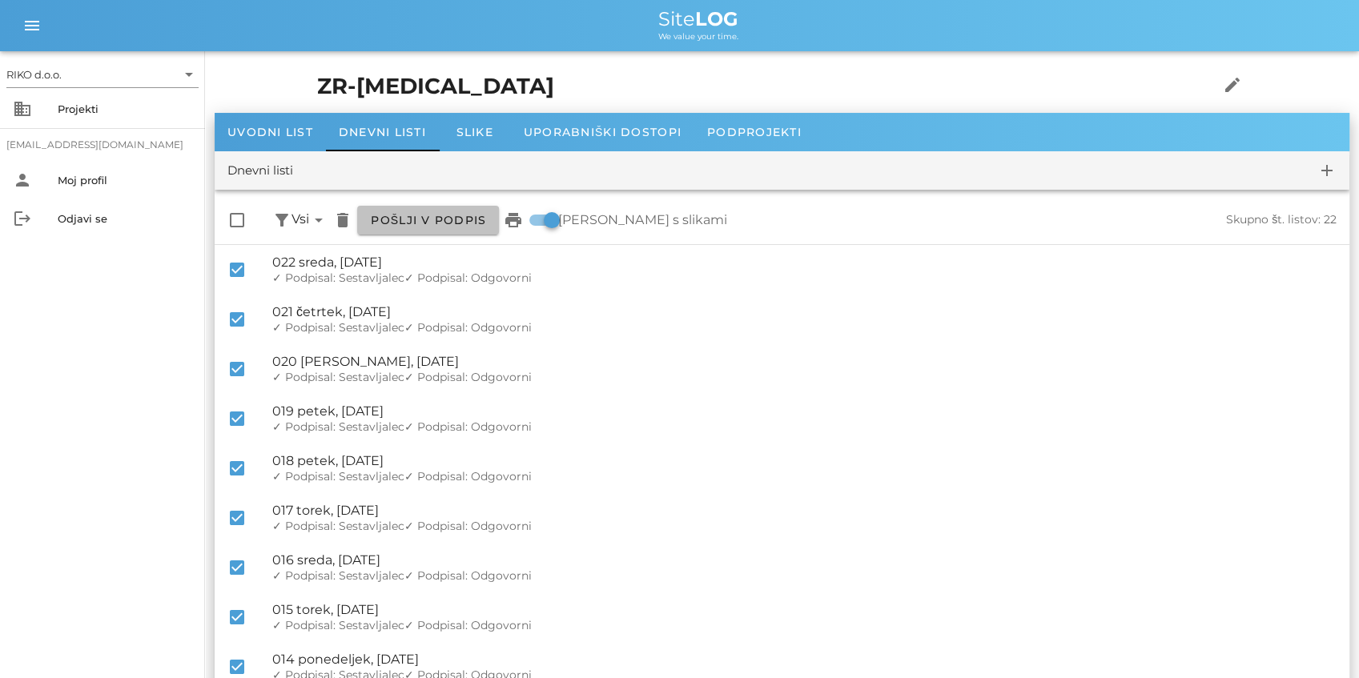
click at [440, 226] on span "Pošlji v podpis" at bounding box center [428, 220] width 116 height 14
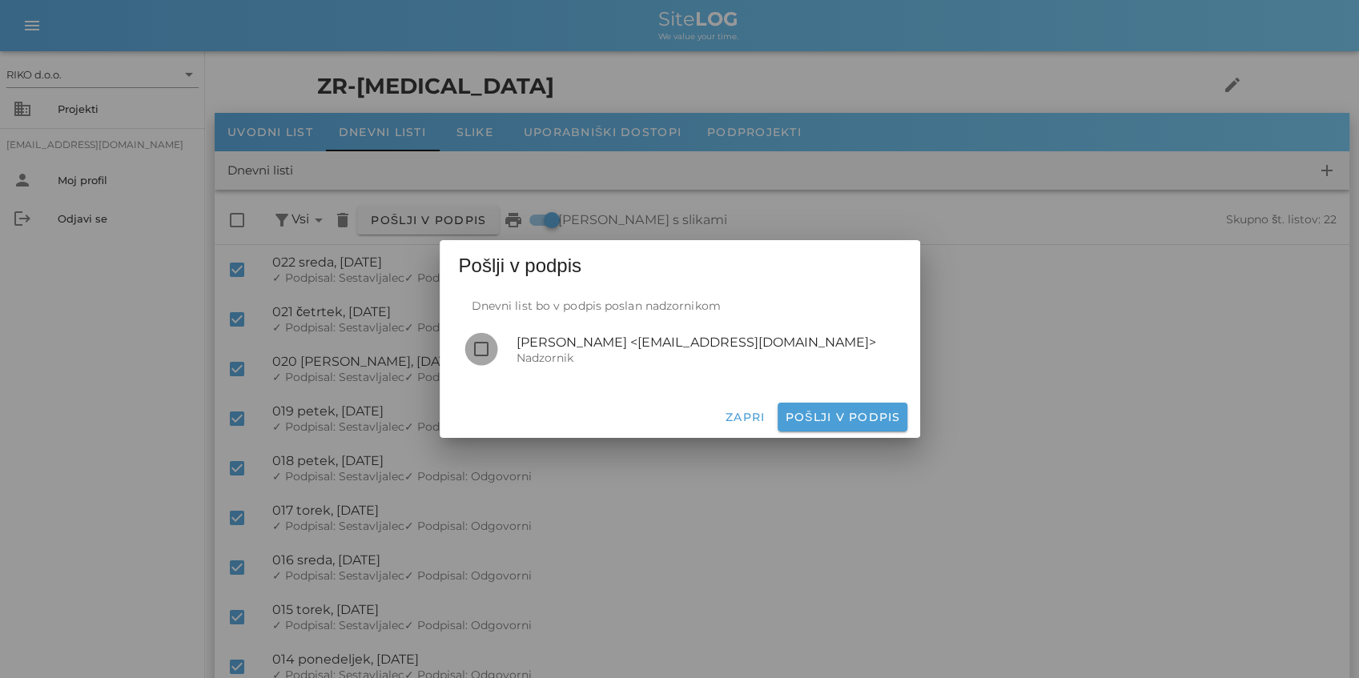
click at [483, 348] on div at bounding box center [481, 349] width 27 height 27
click at [828, 421] on span "Pošlji v podpis" at bounding box center [842, 417] width 116 height 14
checkbox input "false"
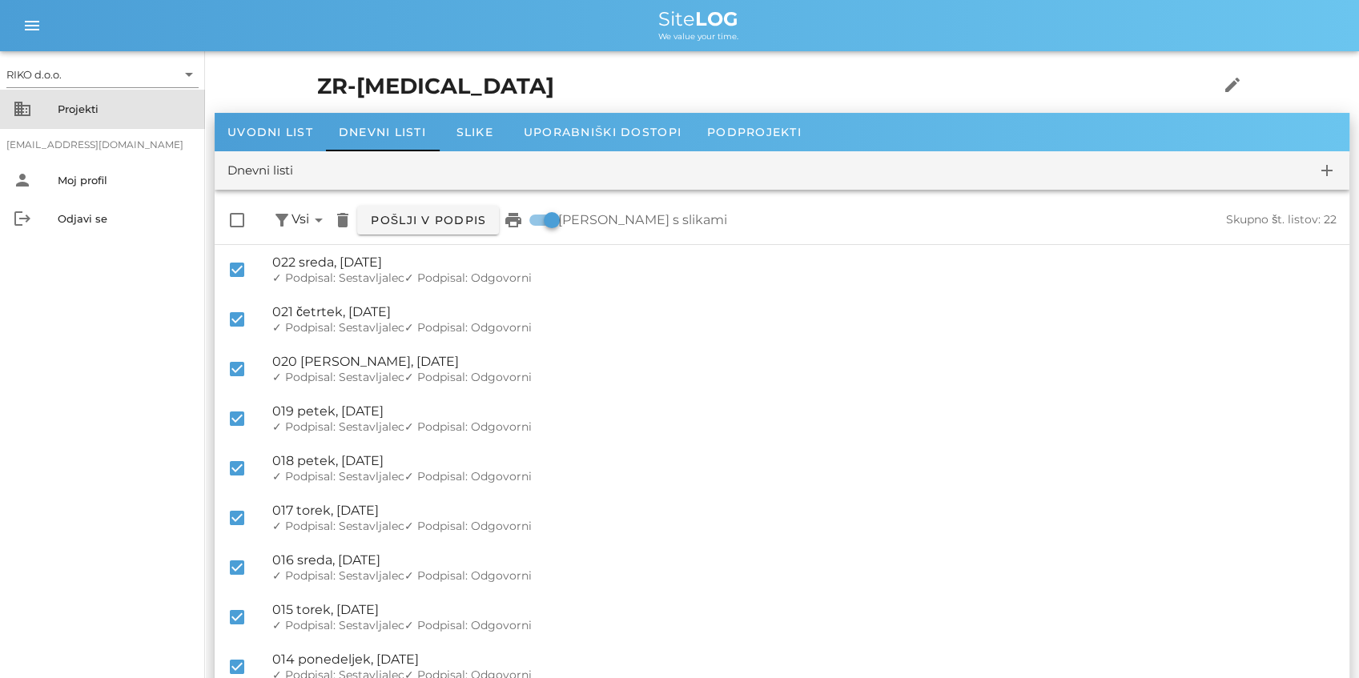
click at [77, 109] on div "Projekti" at bounding box center [125, 109] width 135 height 13
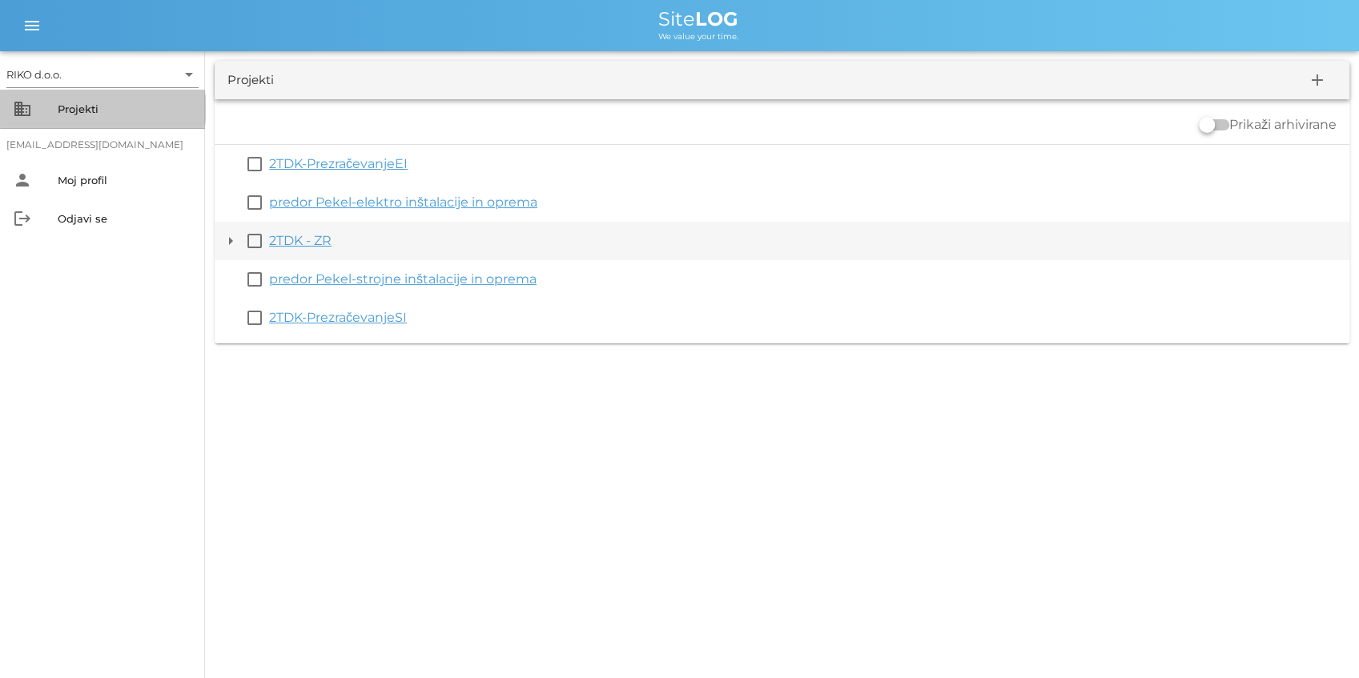
click at [231, 236] on button "arrow_drop_down" at bounding box center [230, 240] width 19 height 19
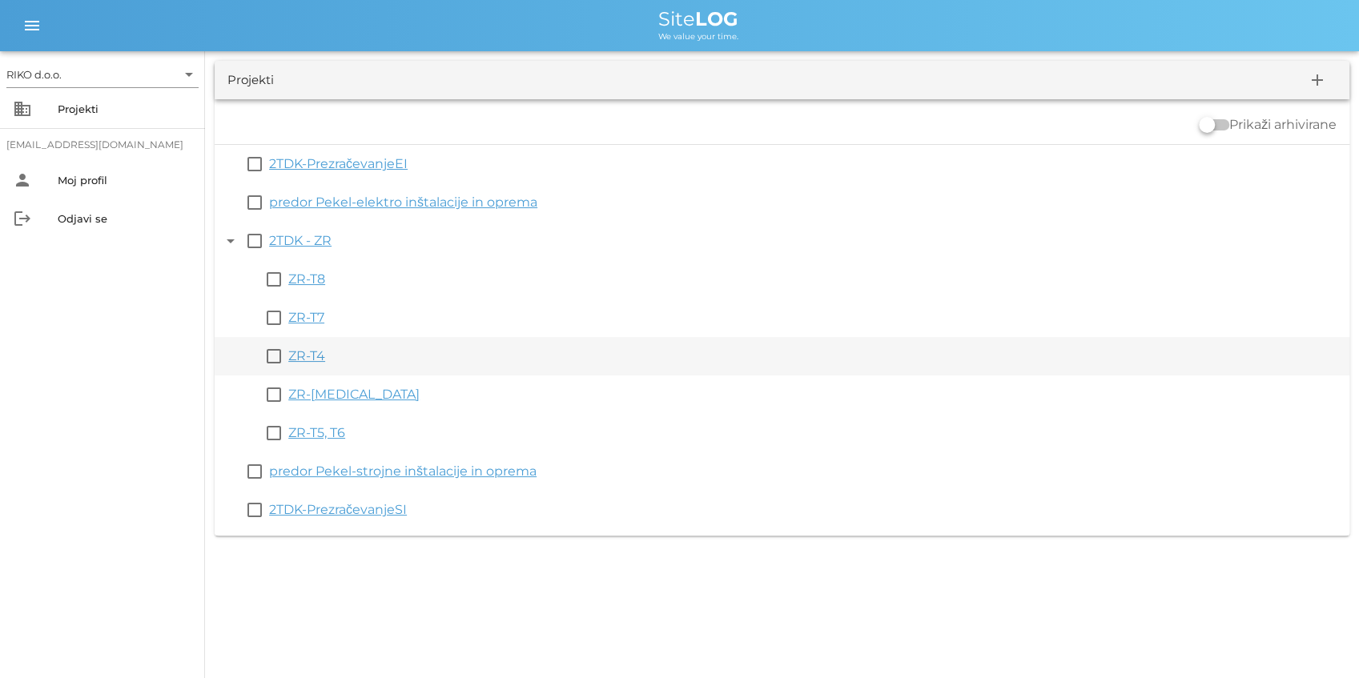
click at [311, 348] on div "ZR-T4" at bounding box center [815, 356] width 1055 height 19
click at [312, 352] on link "ZR-T4" at bounding box center [306, 355] width 37 height 15
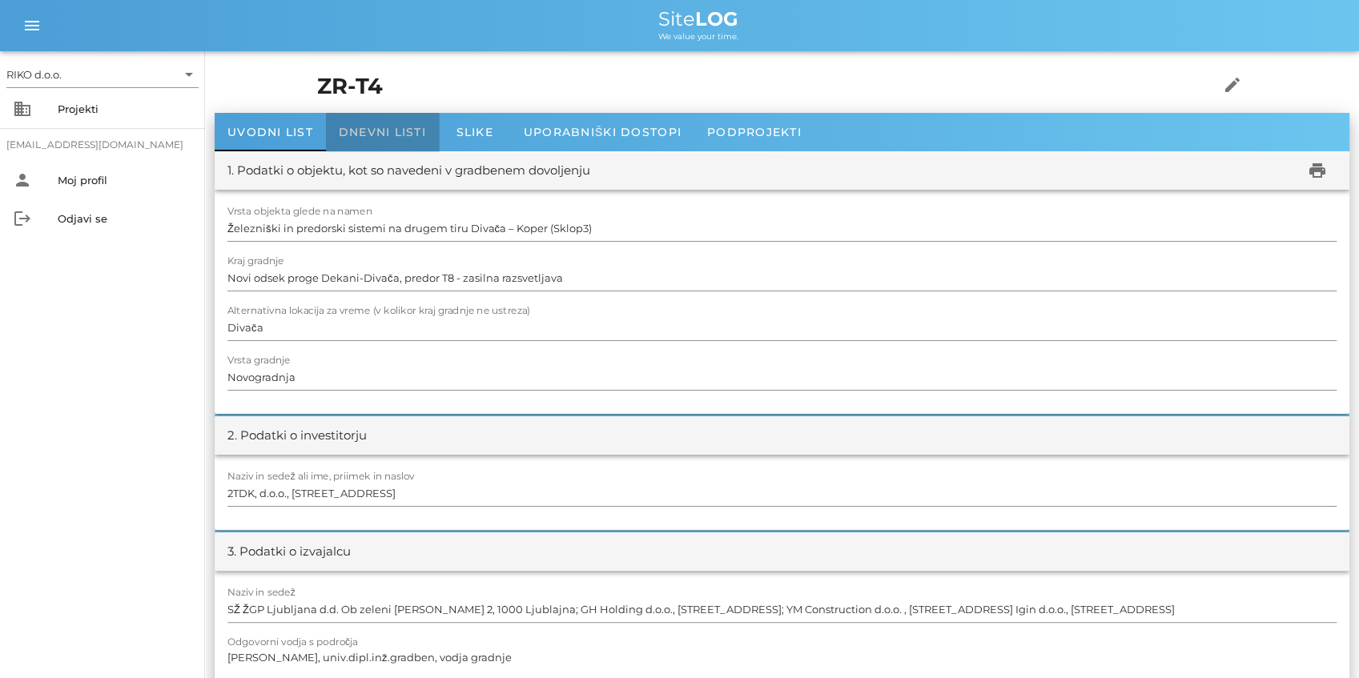
click at [412, 127] on span "Dnevni listi" at bounding box center [382, 132] width 87 height 14
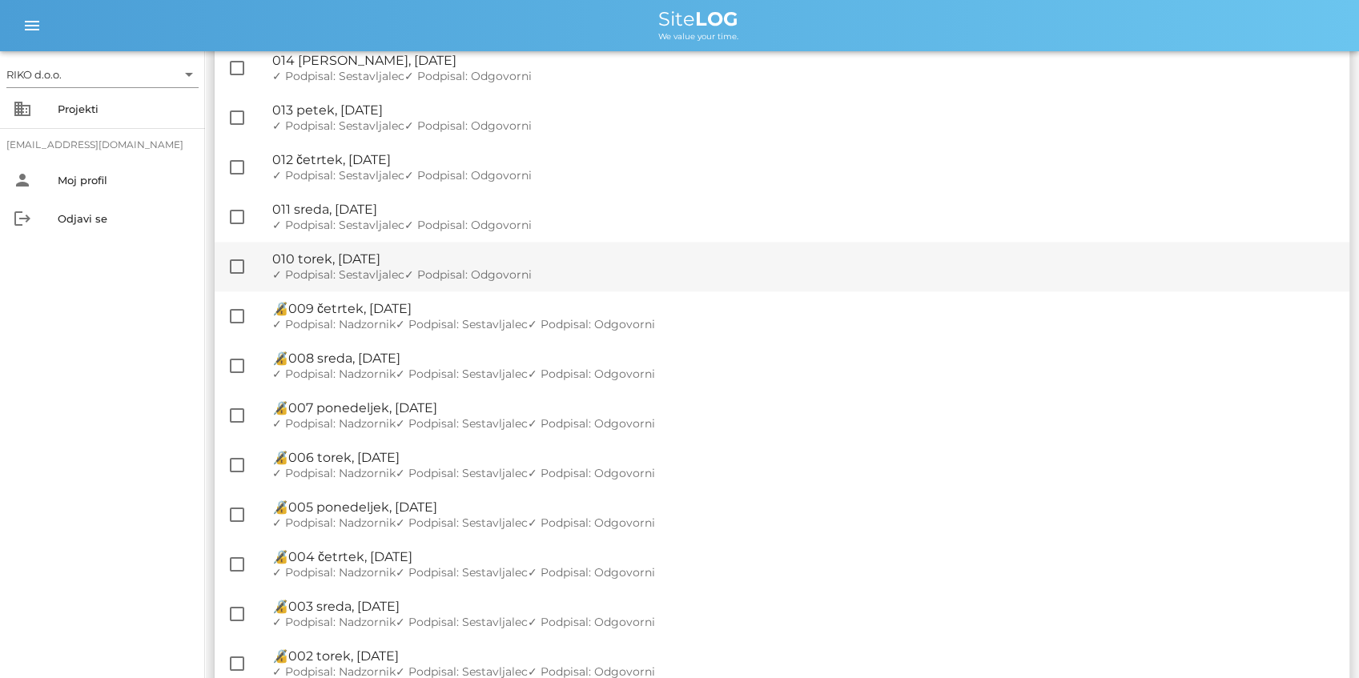
scroll to position [1200, 0]
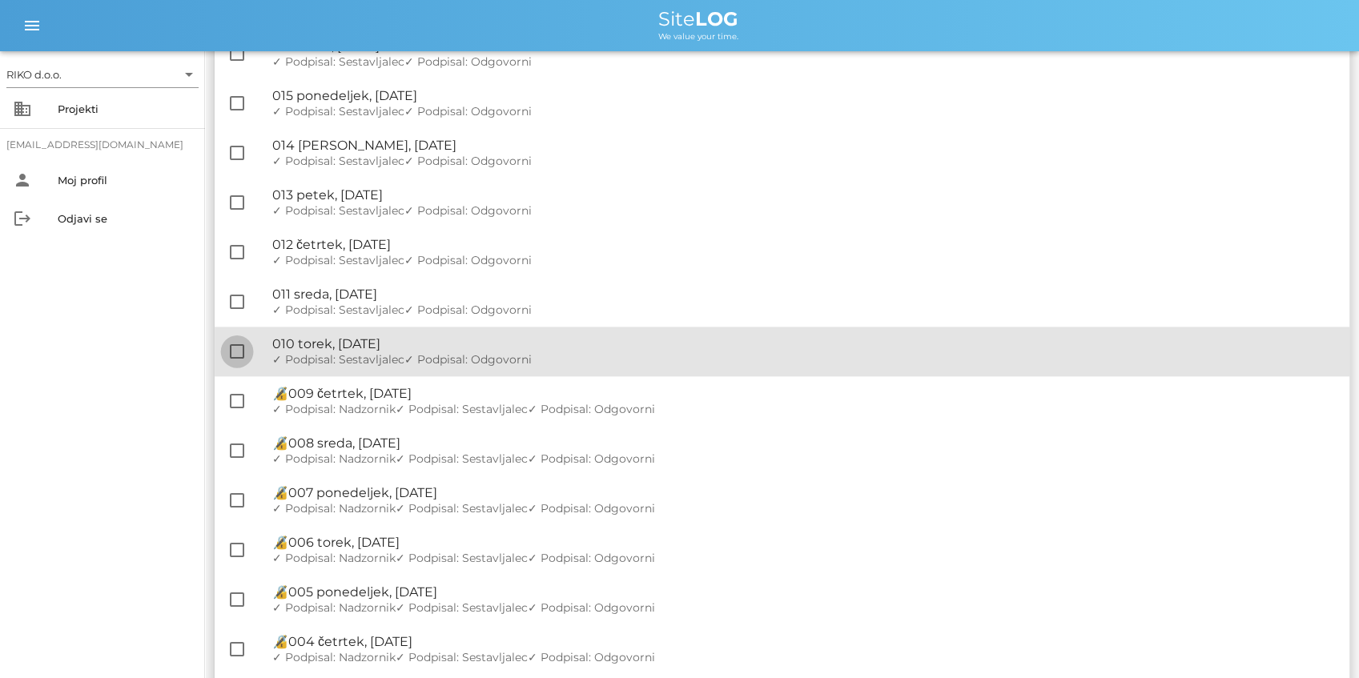
click at [239, 348] on div at bounding box center [236, 351] width 27 height 27
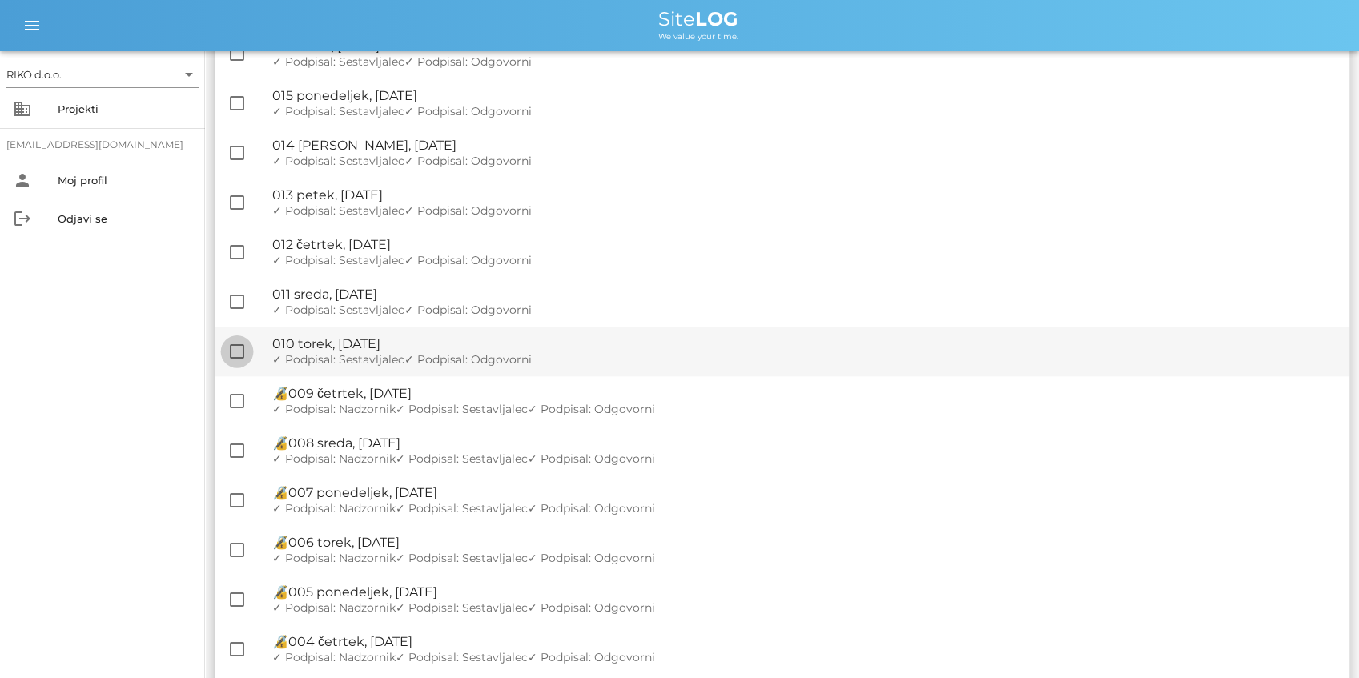
checkbox input "true"
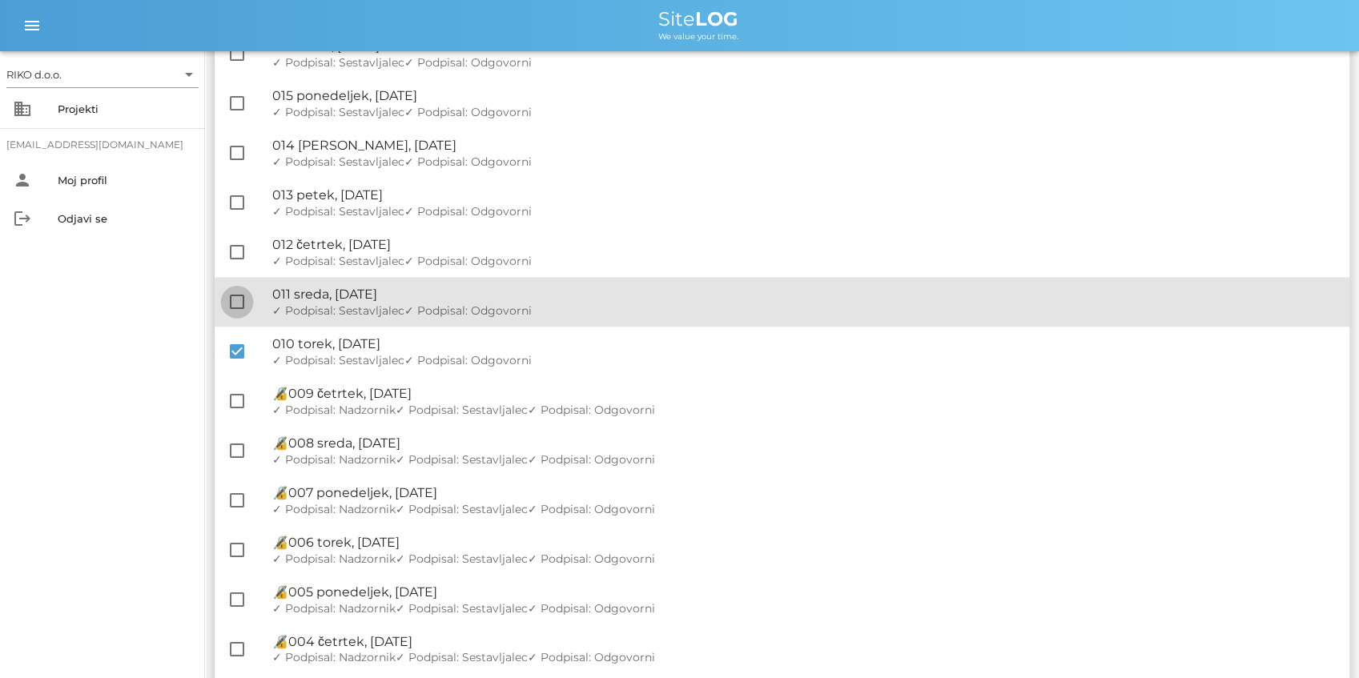
click at [237, 299] on div at bounding box center [236, 301] width 27 height 27
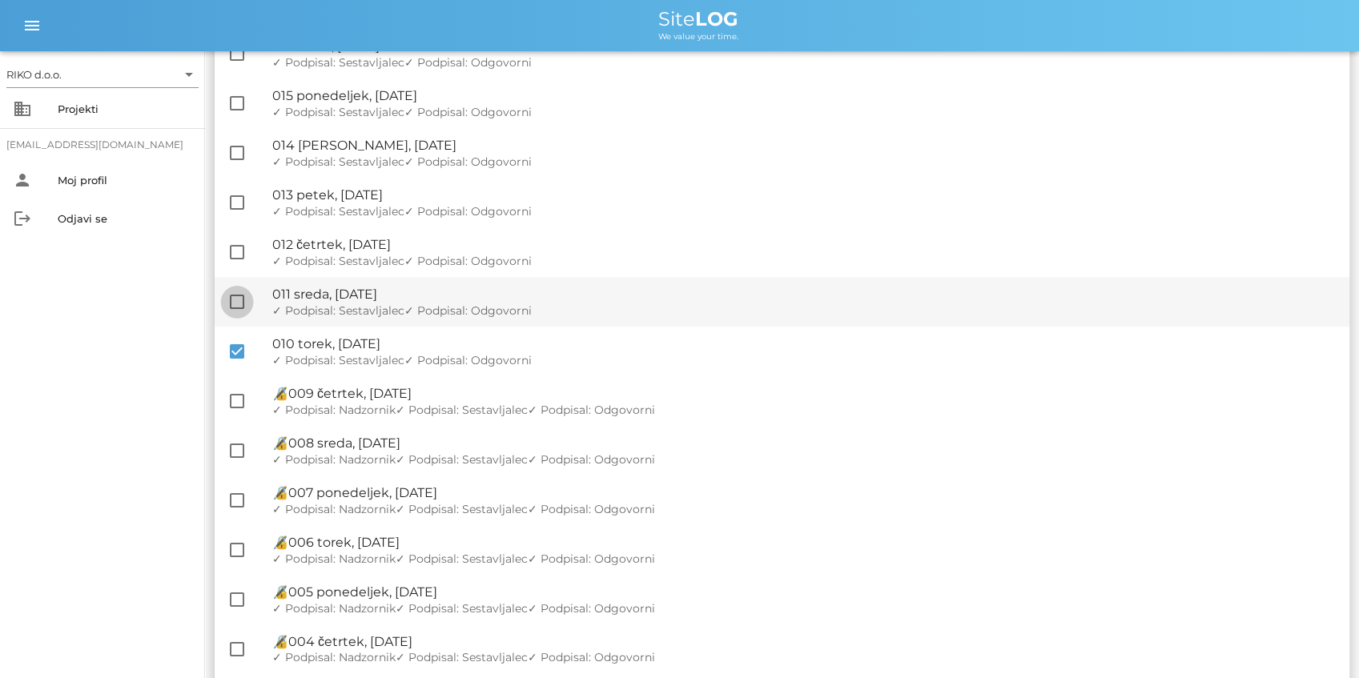
checkbox input "true"
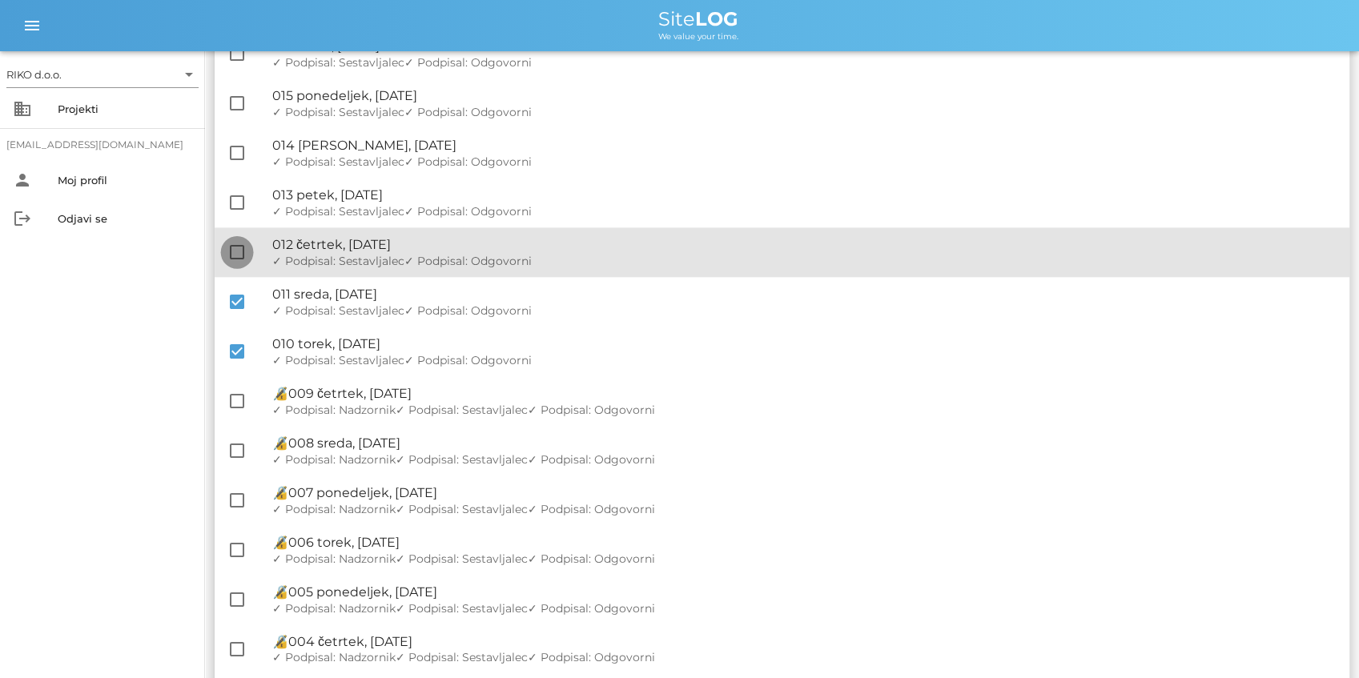
click at [239, 250] on div at bounding box center [236, 252] width 27 height 27
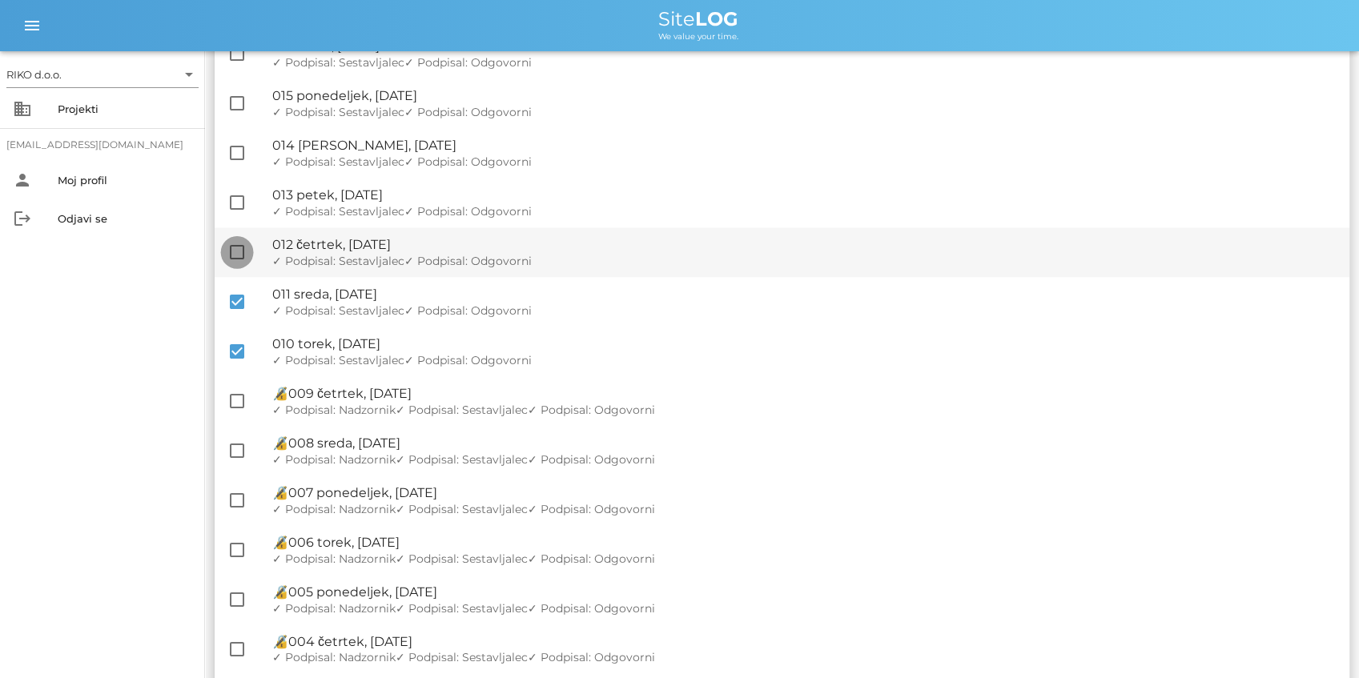
checkbox input "true"
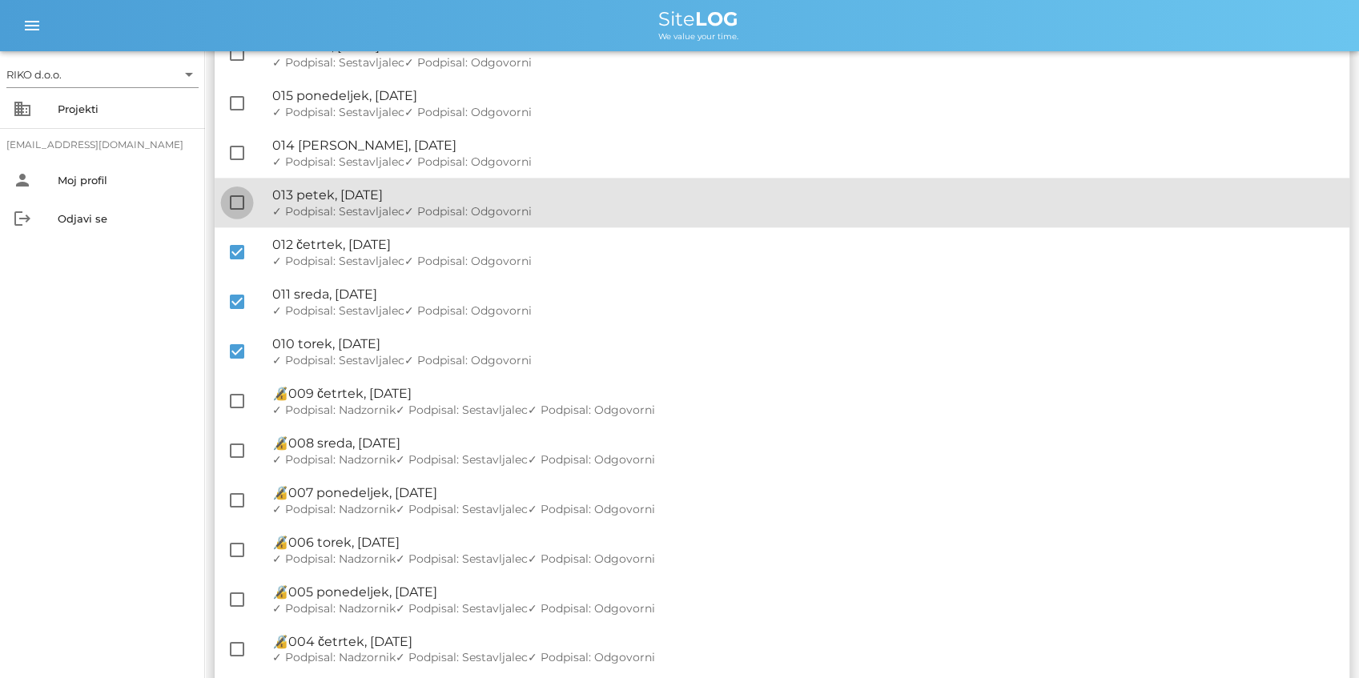
click at [238, 209] on div at bounding box center [236, 202] width 27 height 27
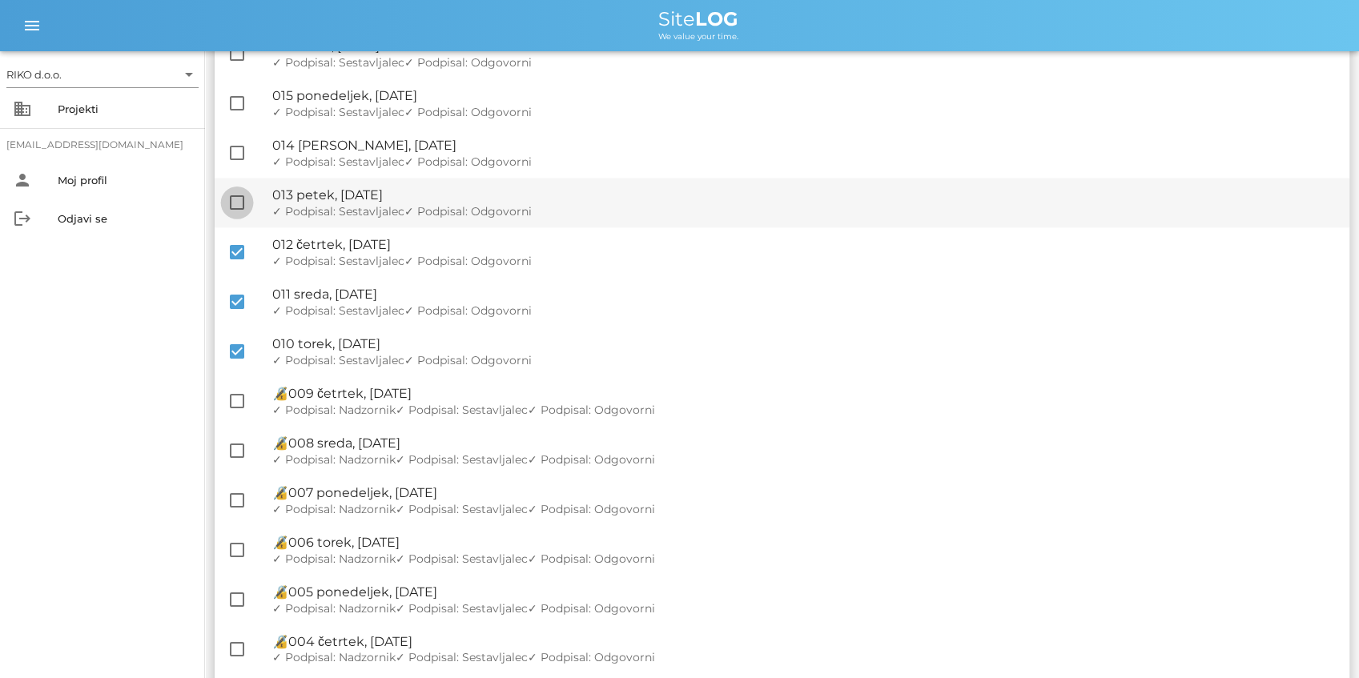
checkbox input "true"
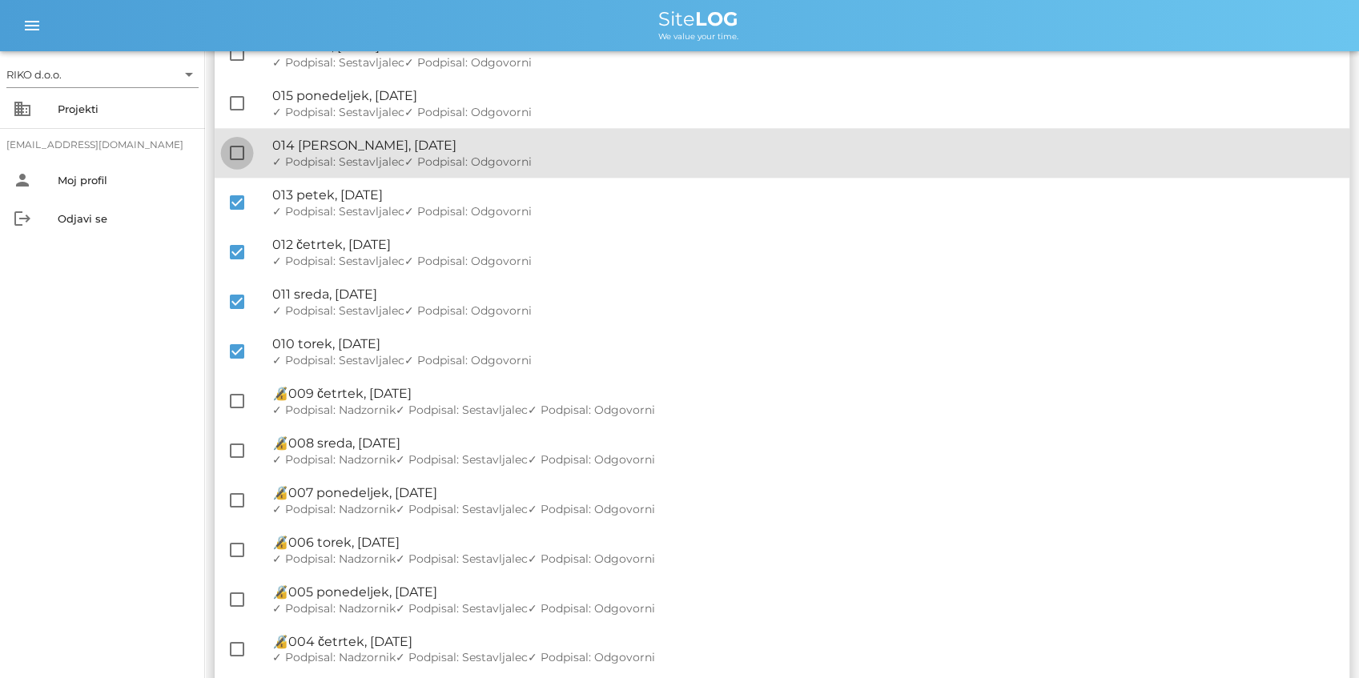
click at [242, 157] on div at bounding box center [236, 152] width 27 height 27
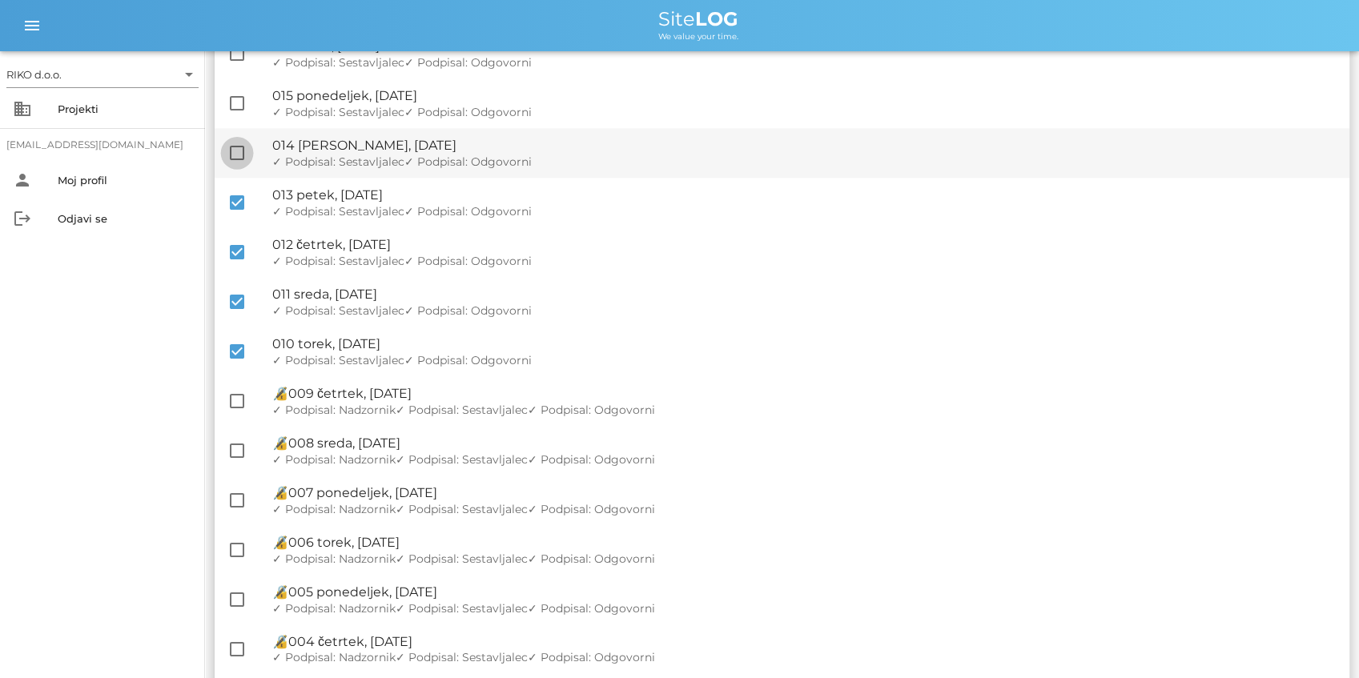
checkbox input "true"
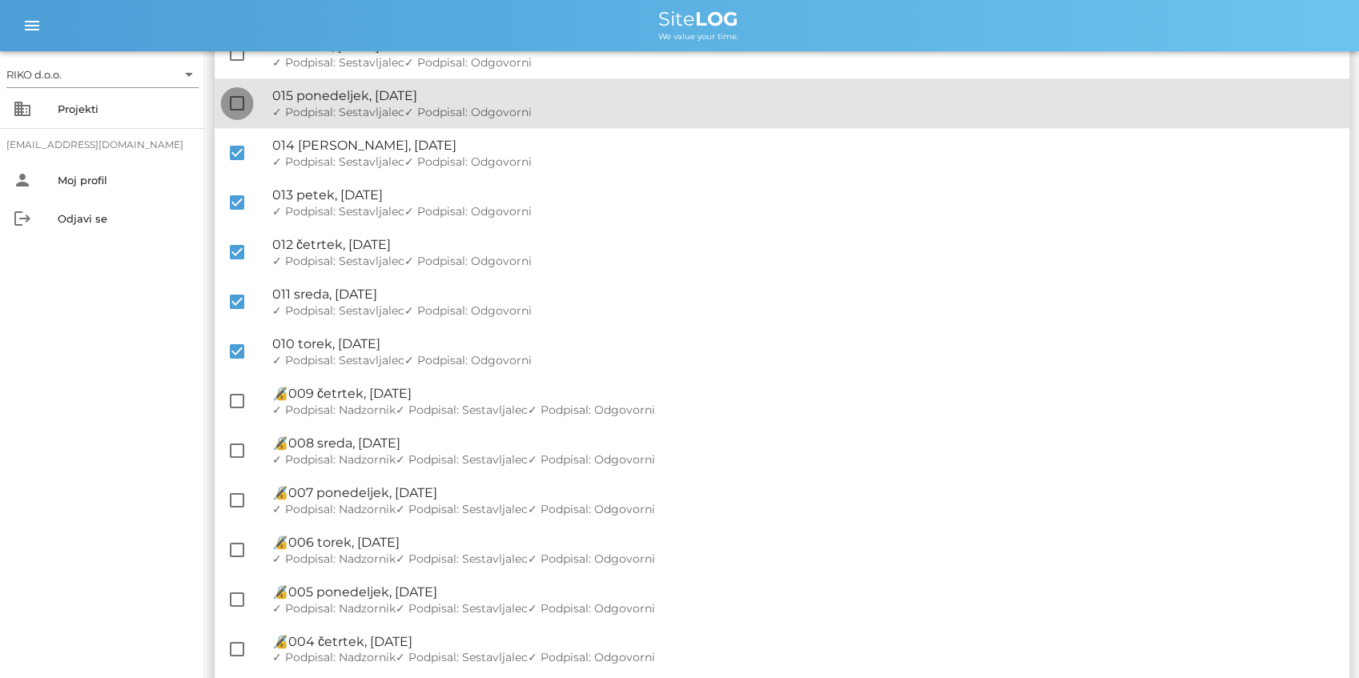
click at [234, 103] on div at bounding box center [236, 103] width 27 height 27
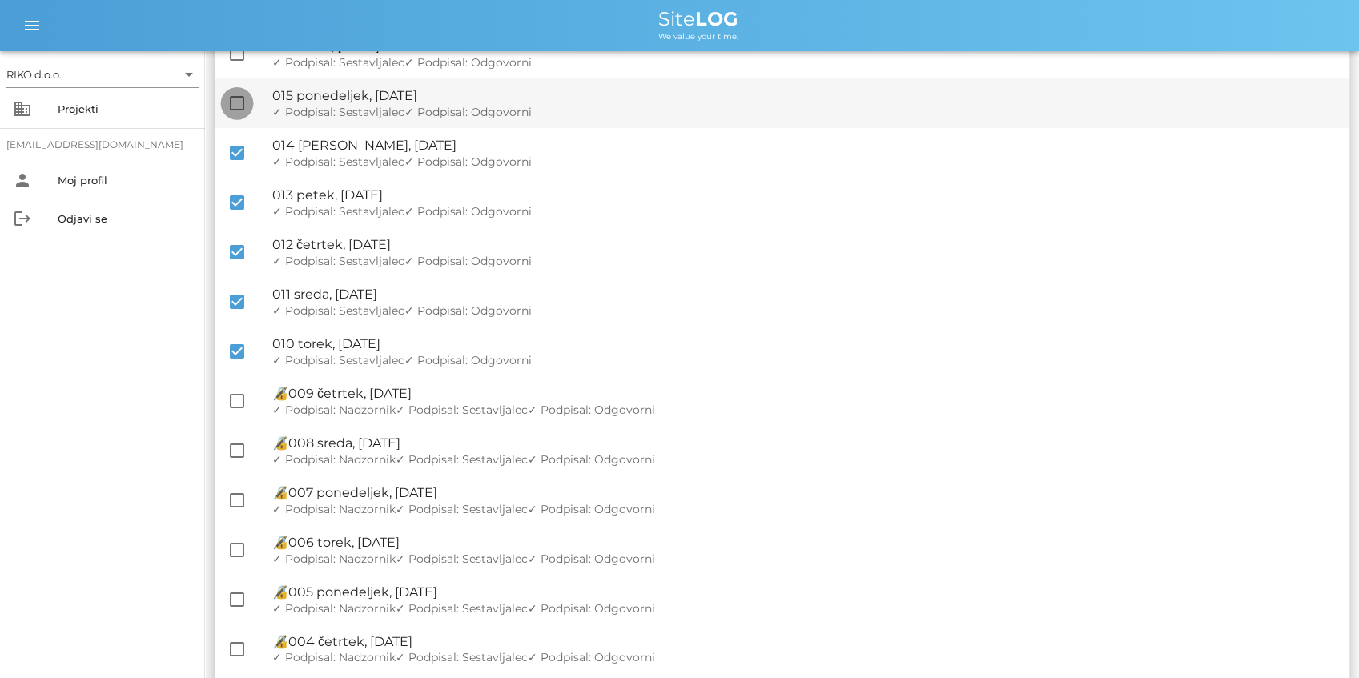
checkbox input "true"
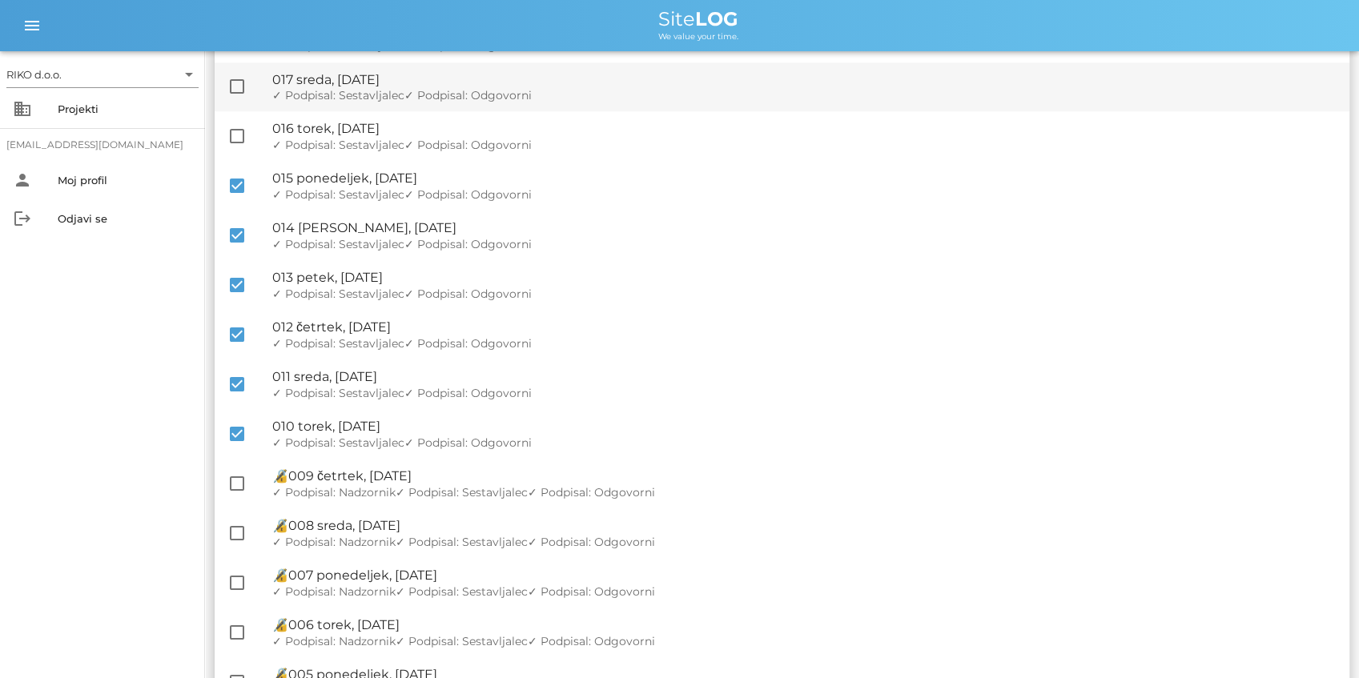
scroll to position [1048, 0]
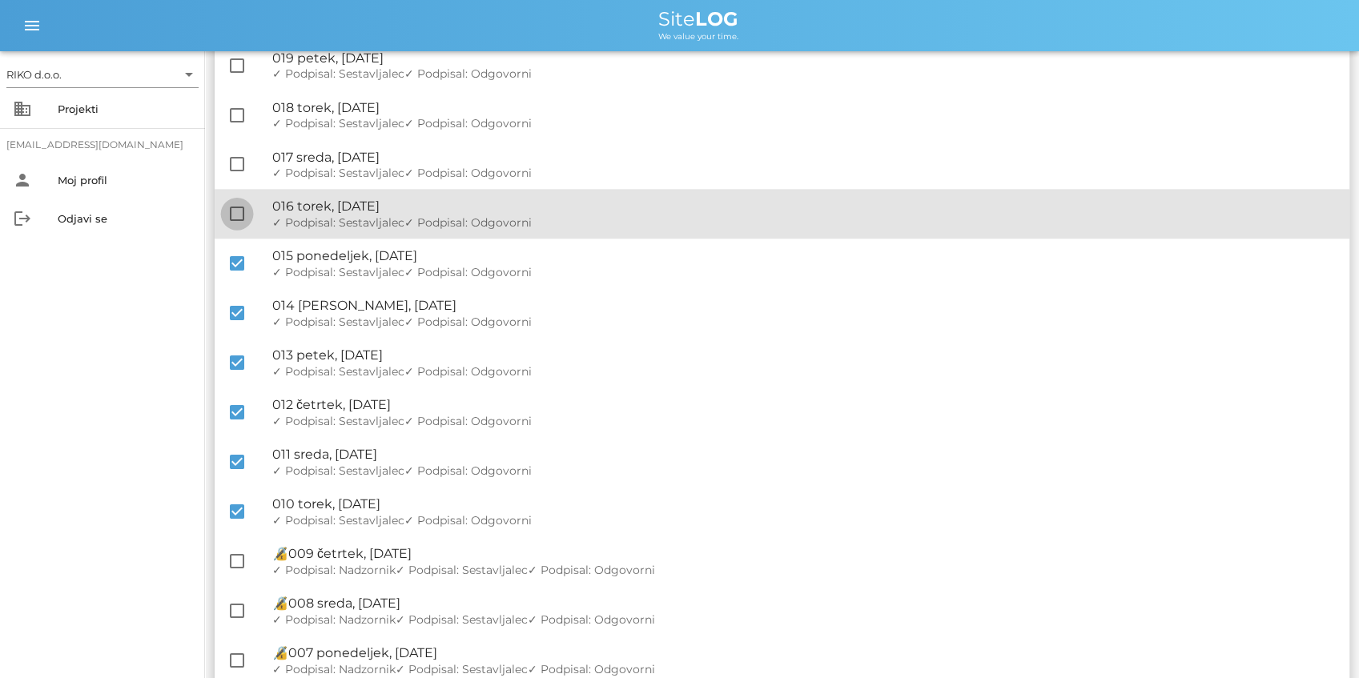
drag, startPoint x: 239, startPoint y: 209, endPoint x: 236, endPoint y: 174, distance: 35.3
click at [239, 209] on div at bounding box center [236, 213] width 27 height 27
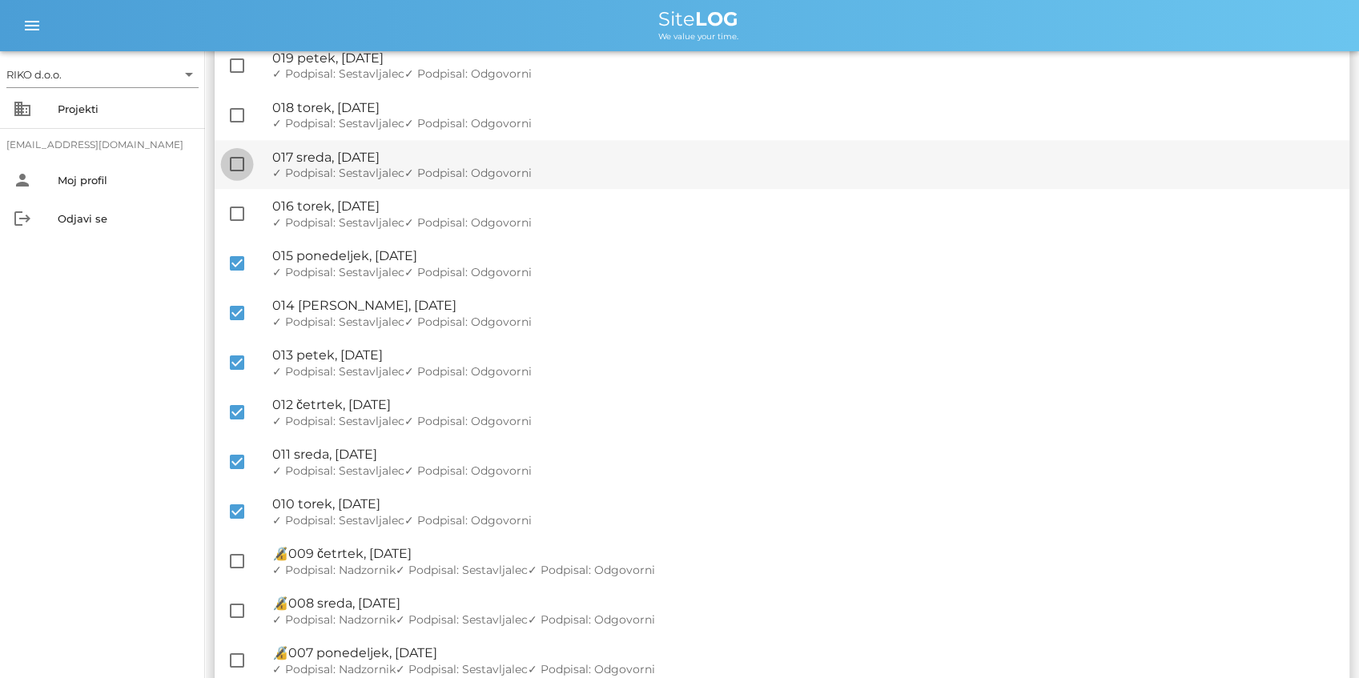
checkbox input "true"
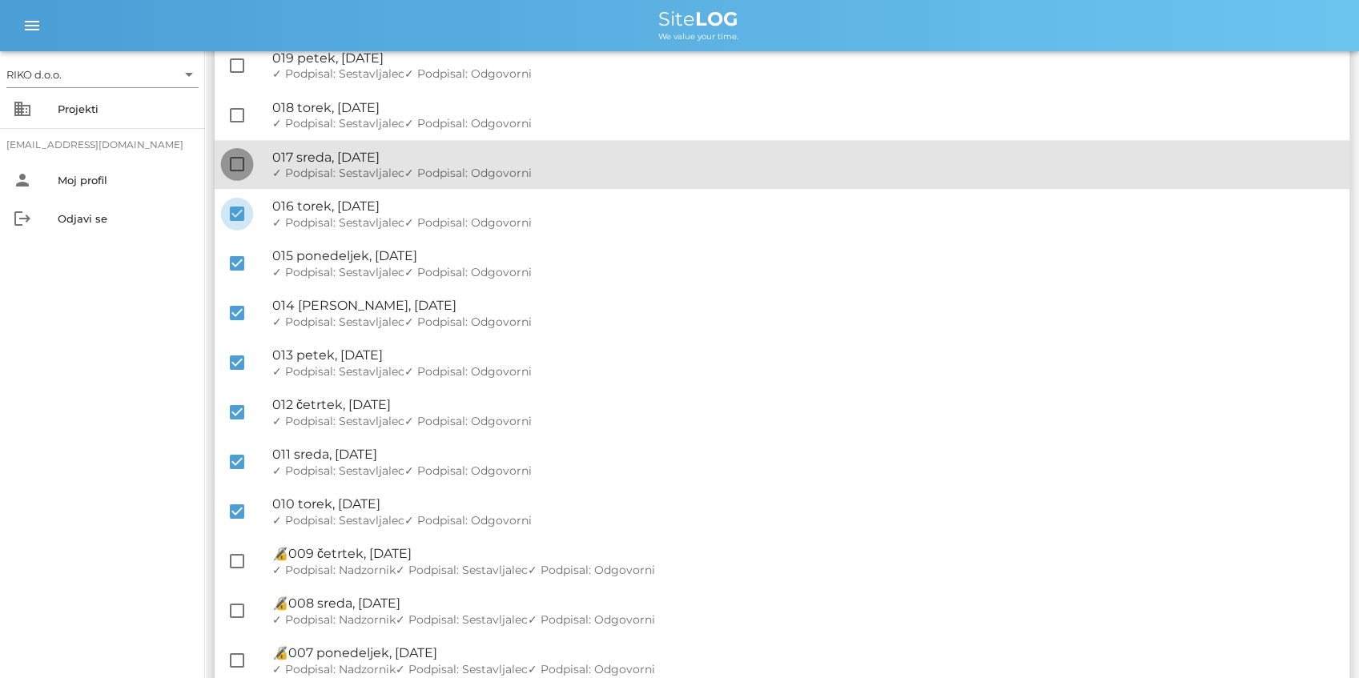
click at [236, 173] on div at bounding box center [236, 164] width 27 height 27
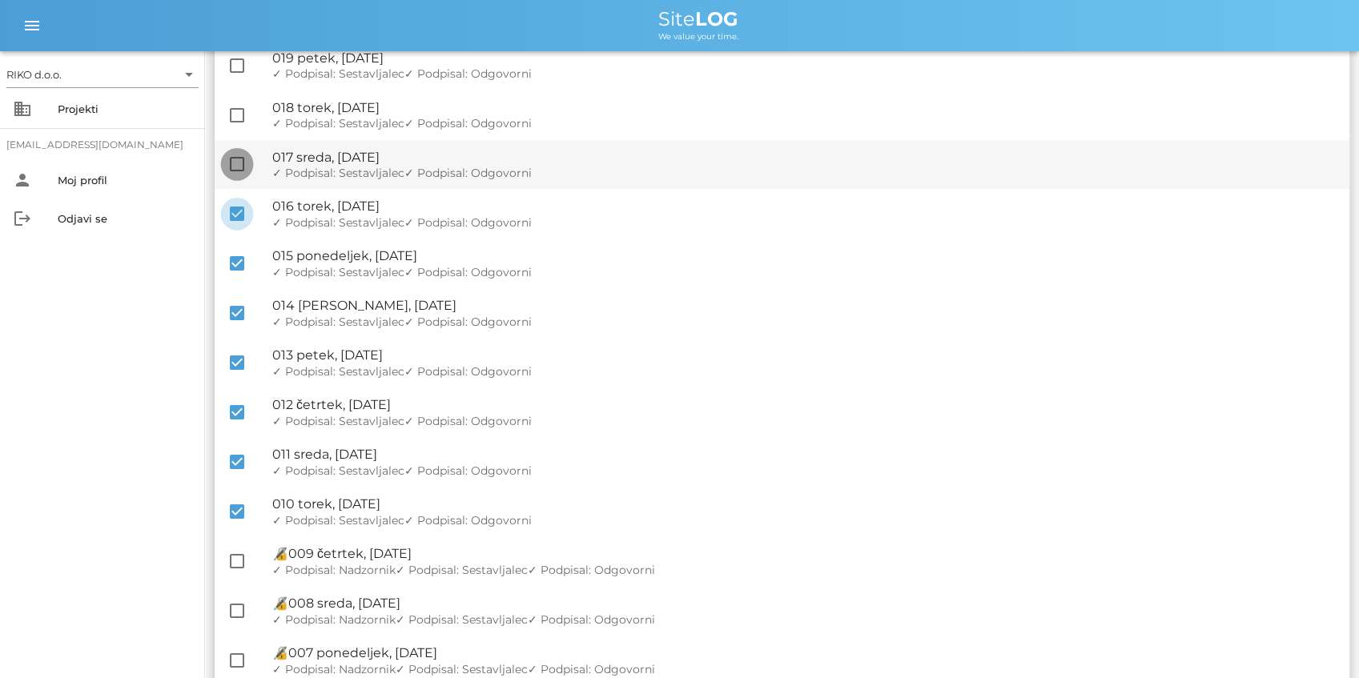
checkbox input "true"
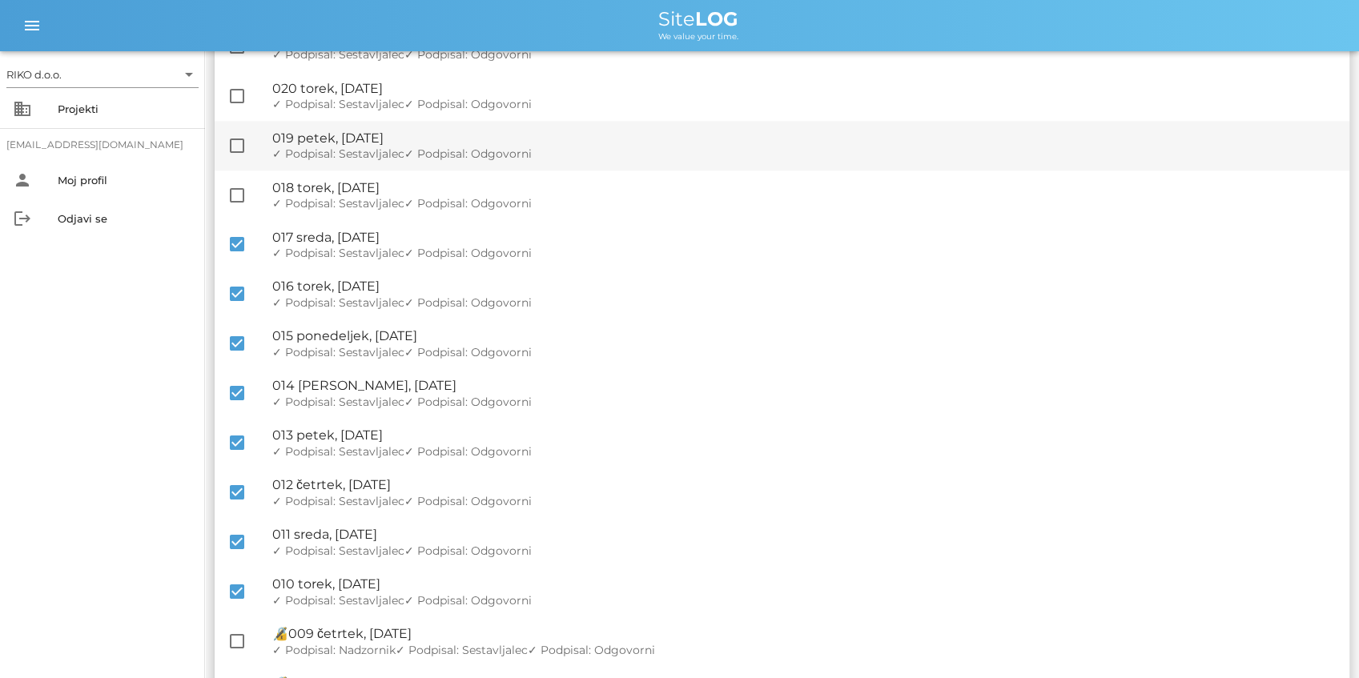
scroll to position [888, 0]
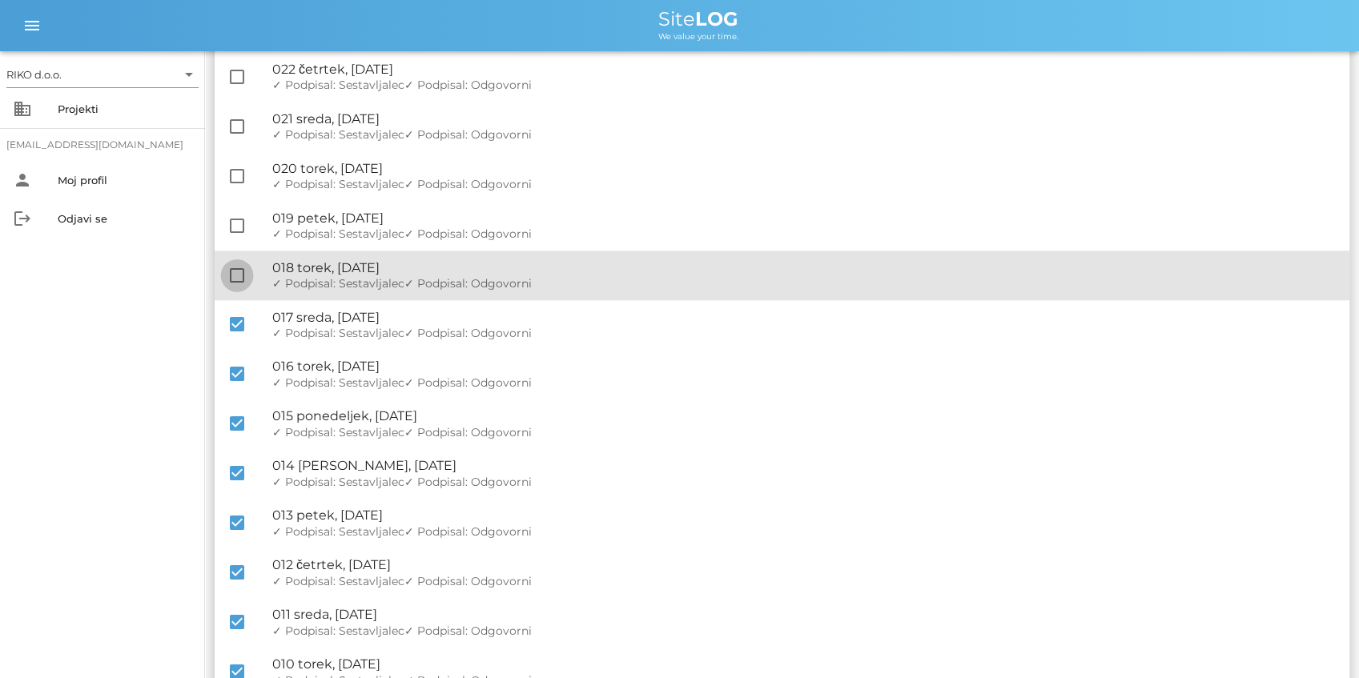
click at [238, 270] on div at bounding box center [236, 275] width 27 height 27
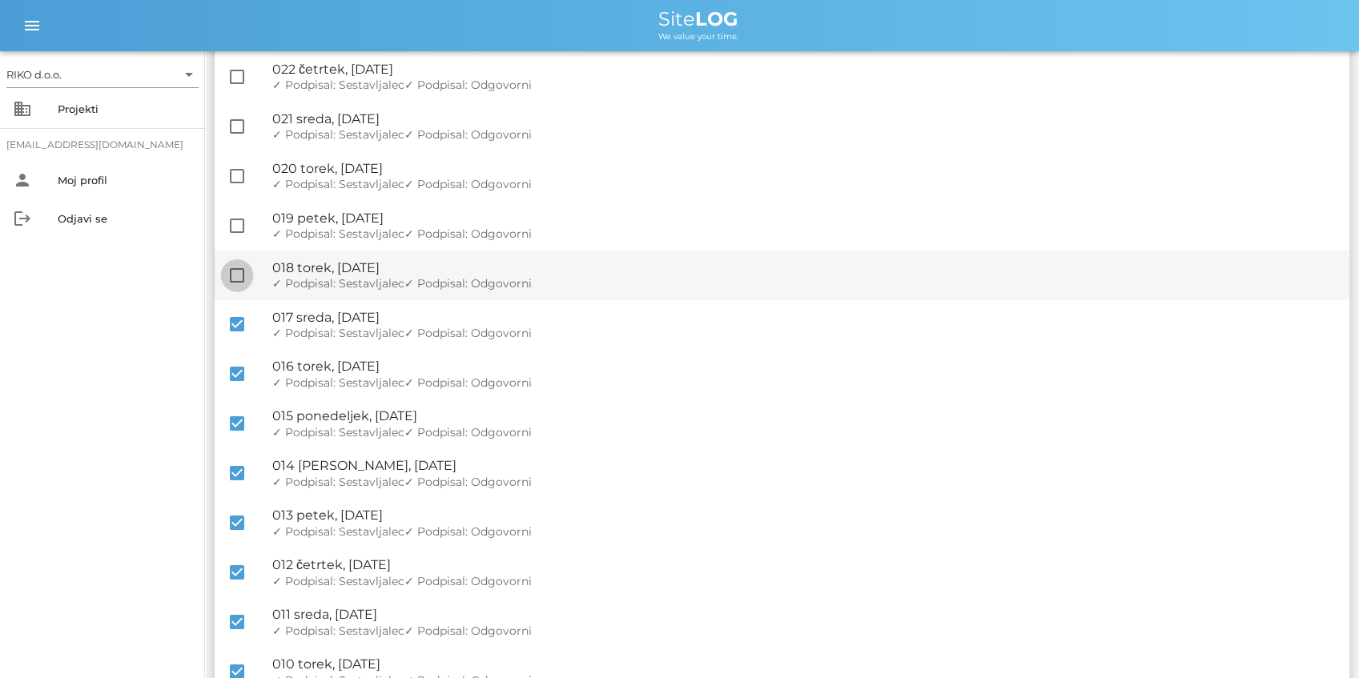
checkbox input "true"
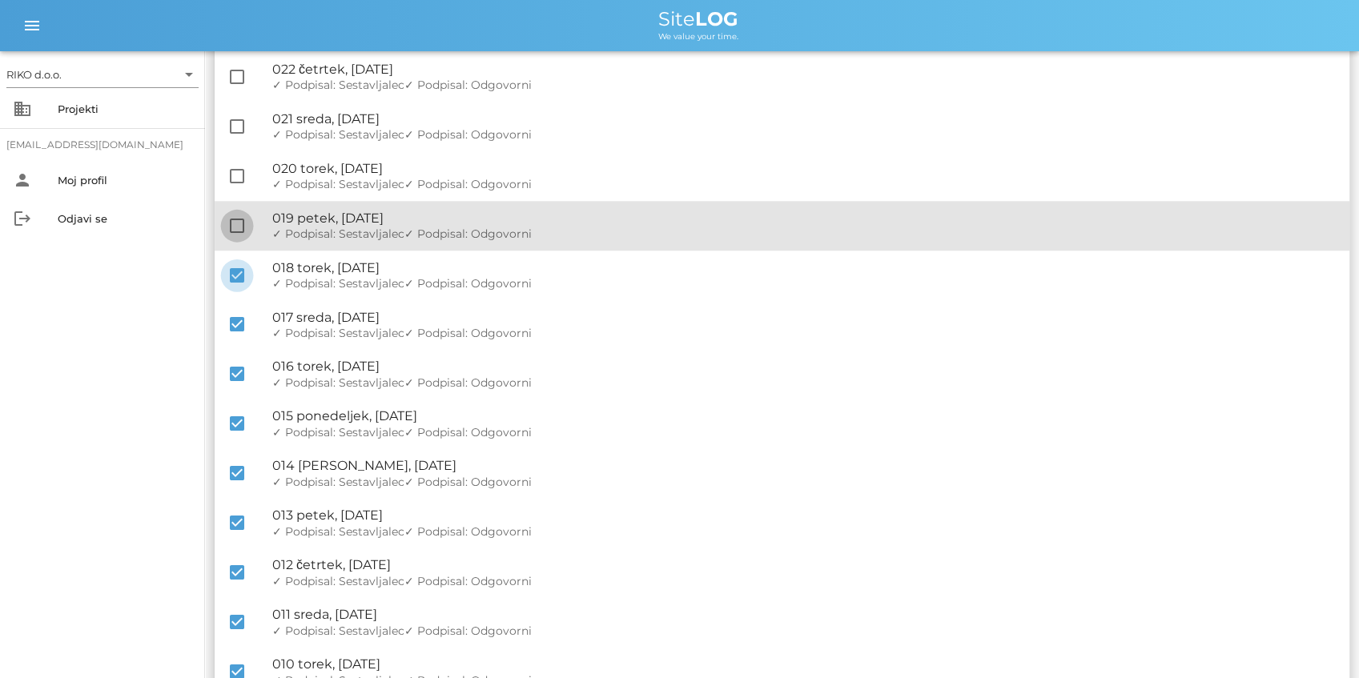
drag, startPoint x: 243, startPoint y: 211, endPoint x: 242, endPoint y: 219, distance: 8.2
click at [243, 212] on div at bounding box center [236, 225] width 27 height 27
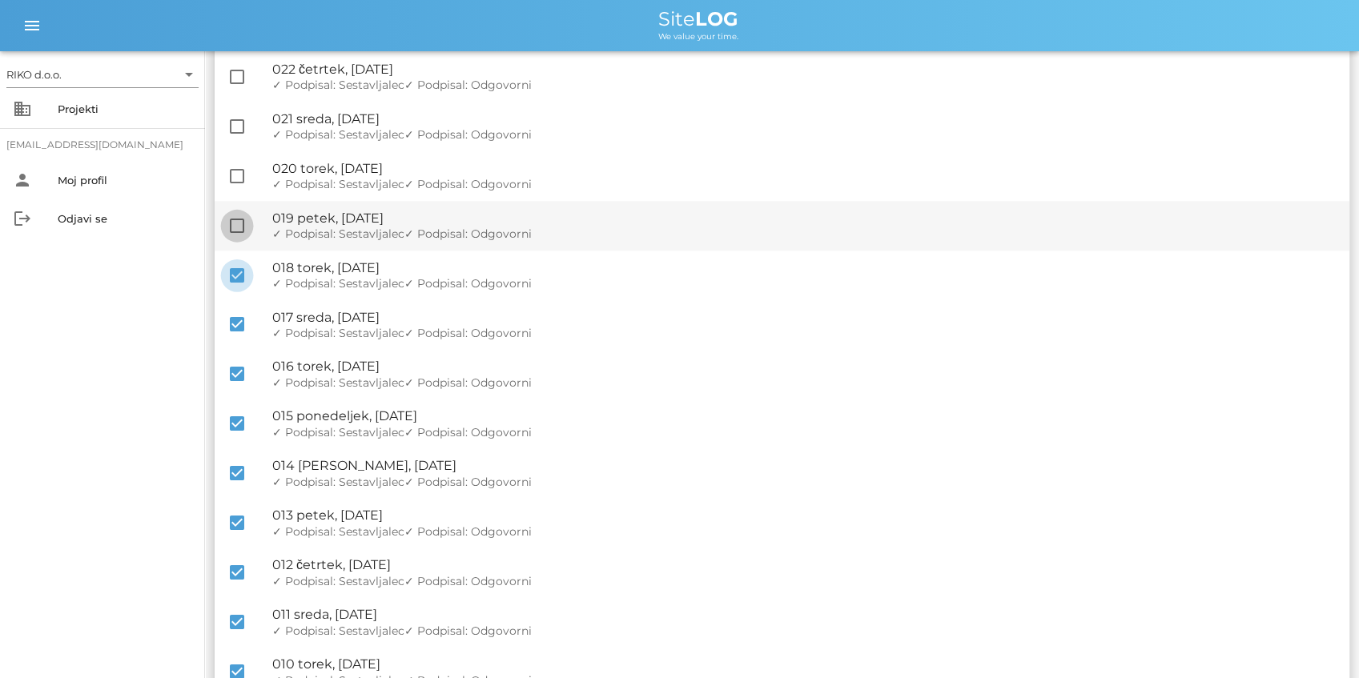
checkbox input "true"
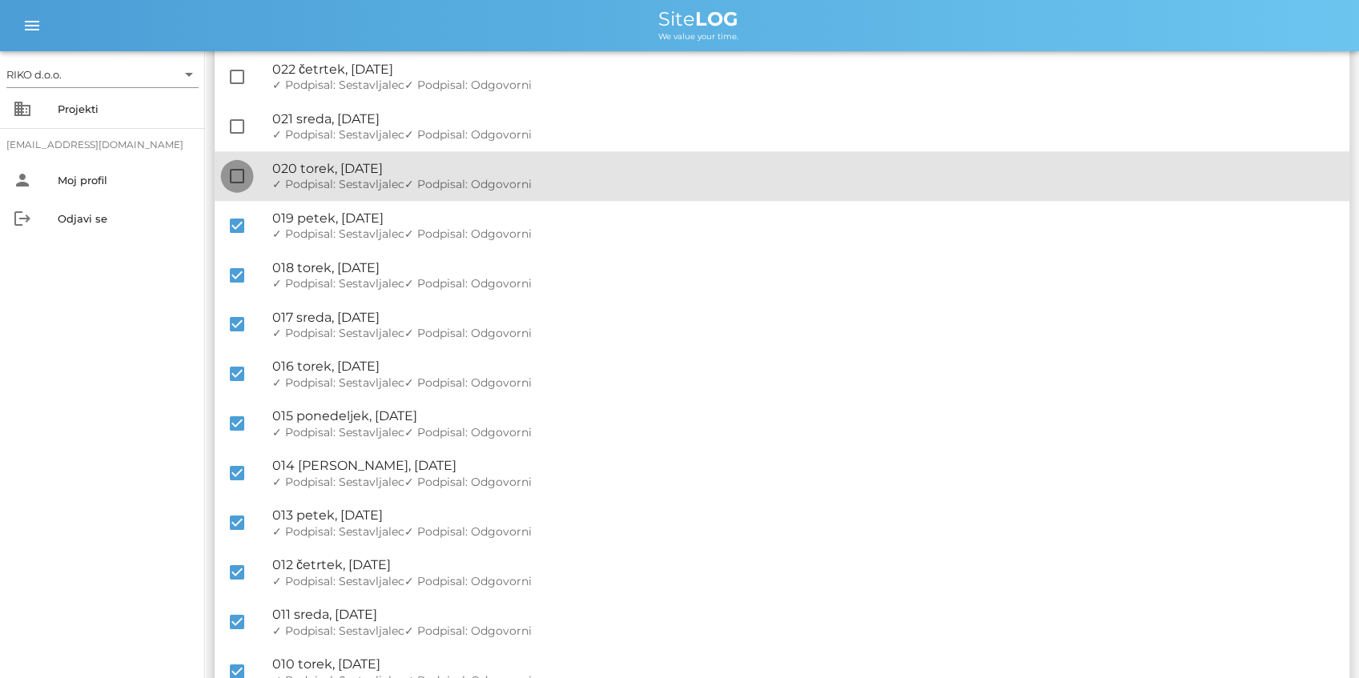
click at [243, 175] on div at bounding box center [236, 176] width 27 height 27
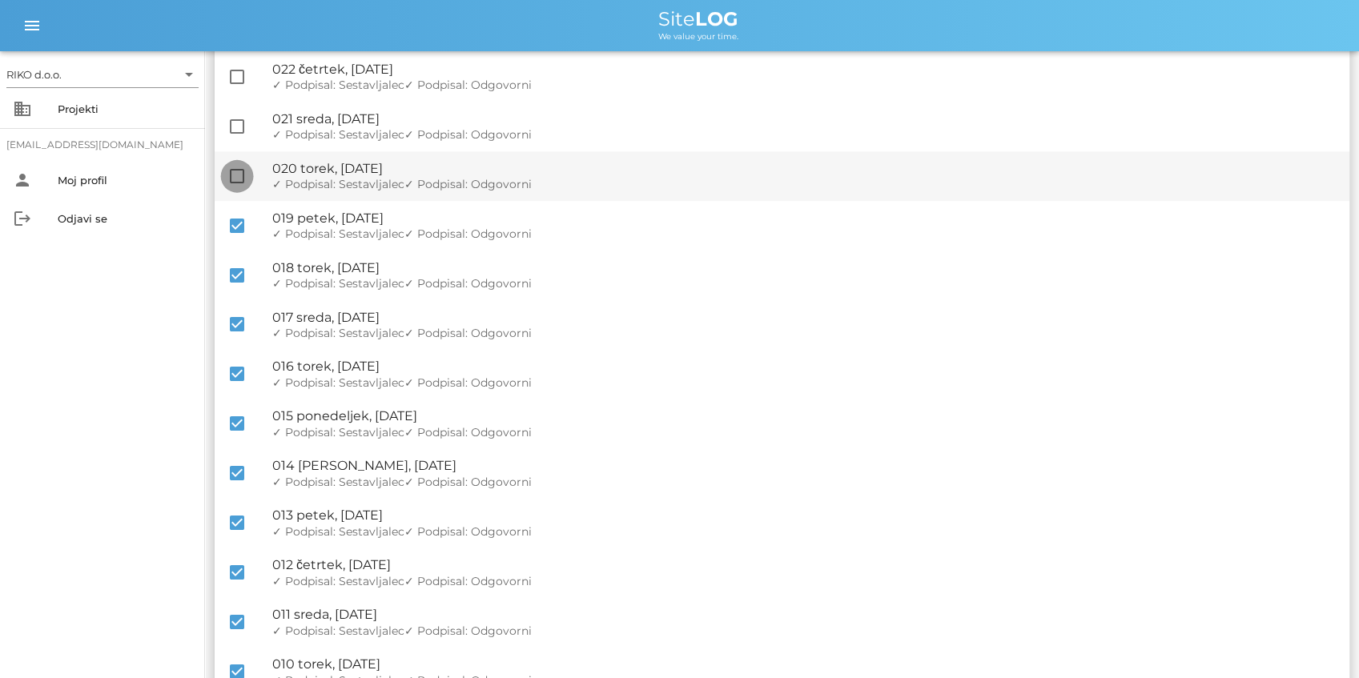
checkbox input "true"
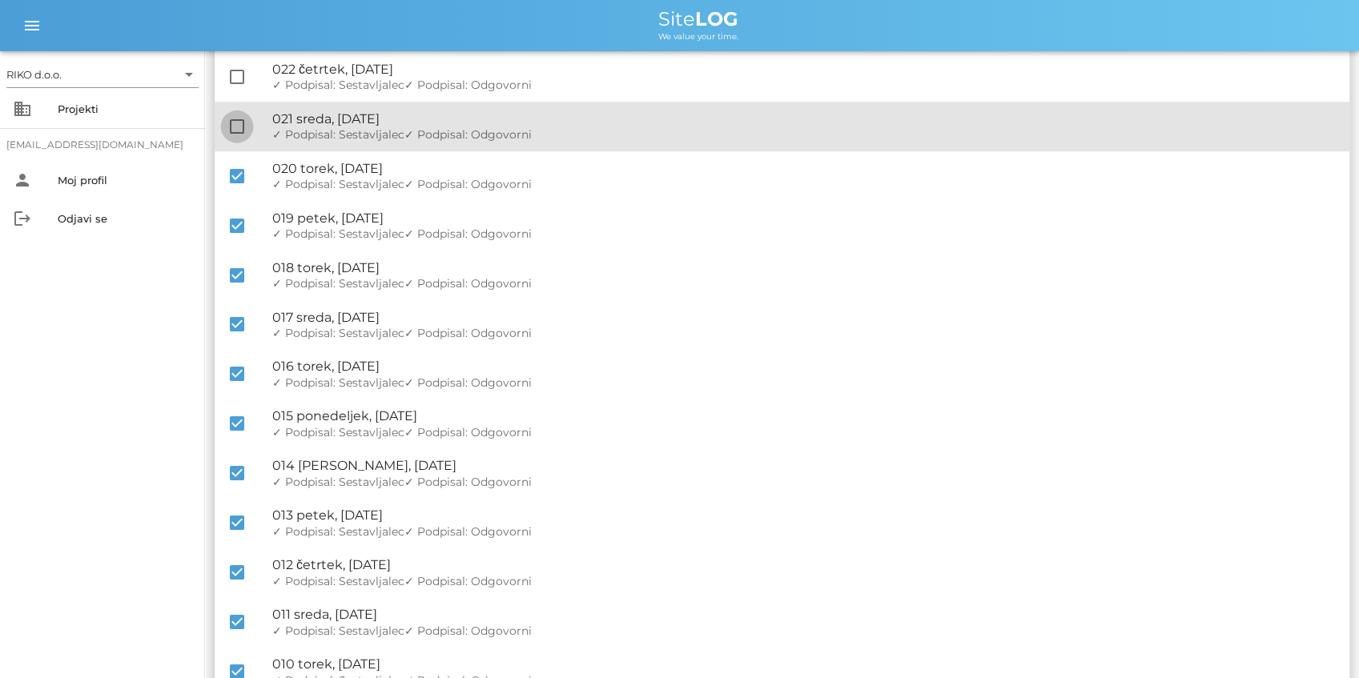
click at [239, 133] on div at bounding box center [236, 126] width 27 height 27
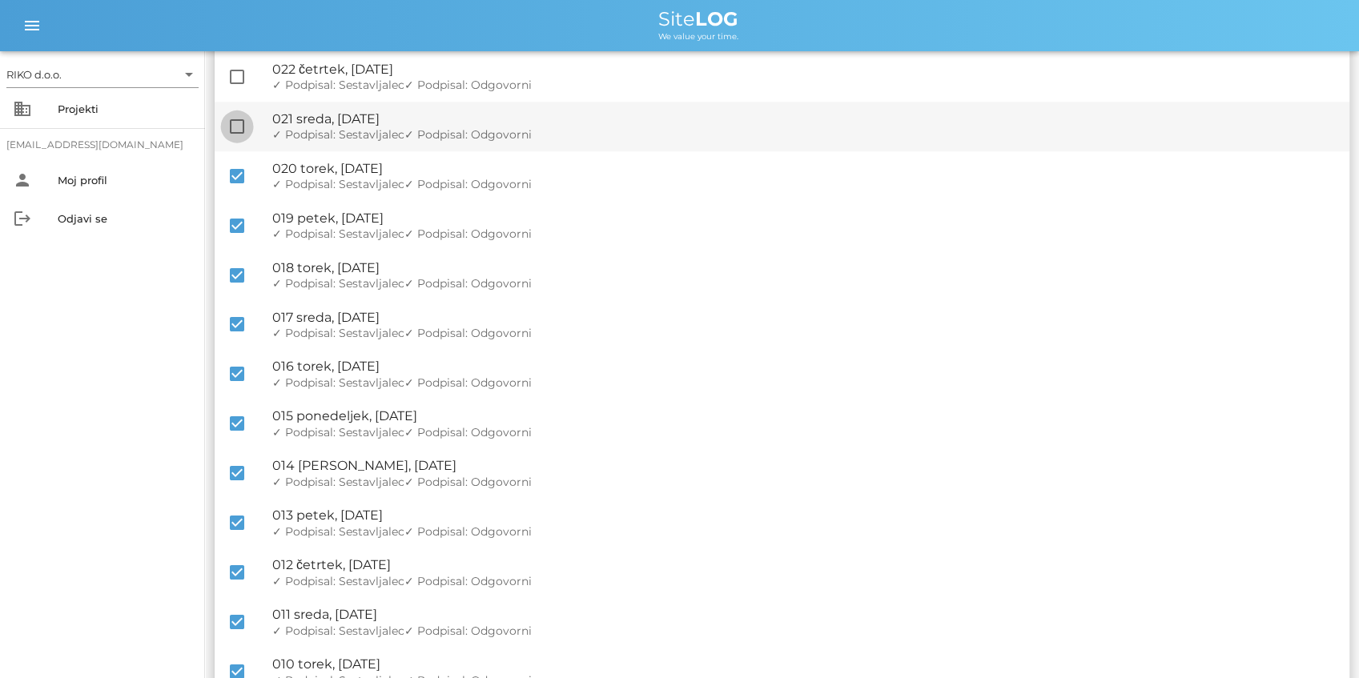
checkbox input "true"
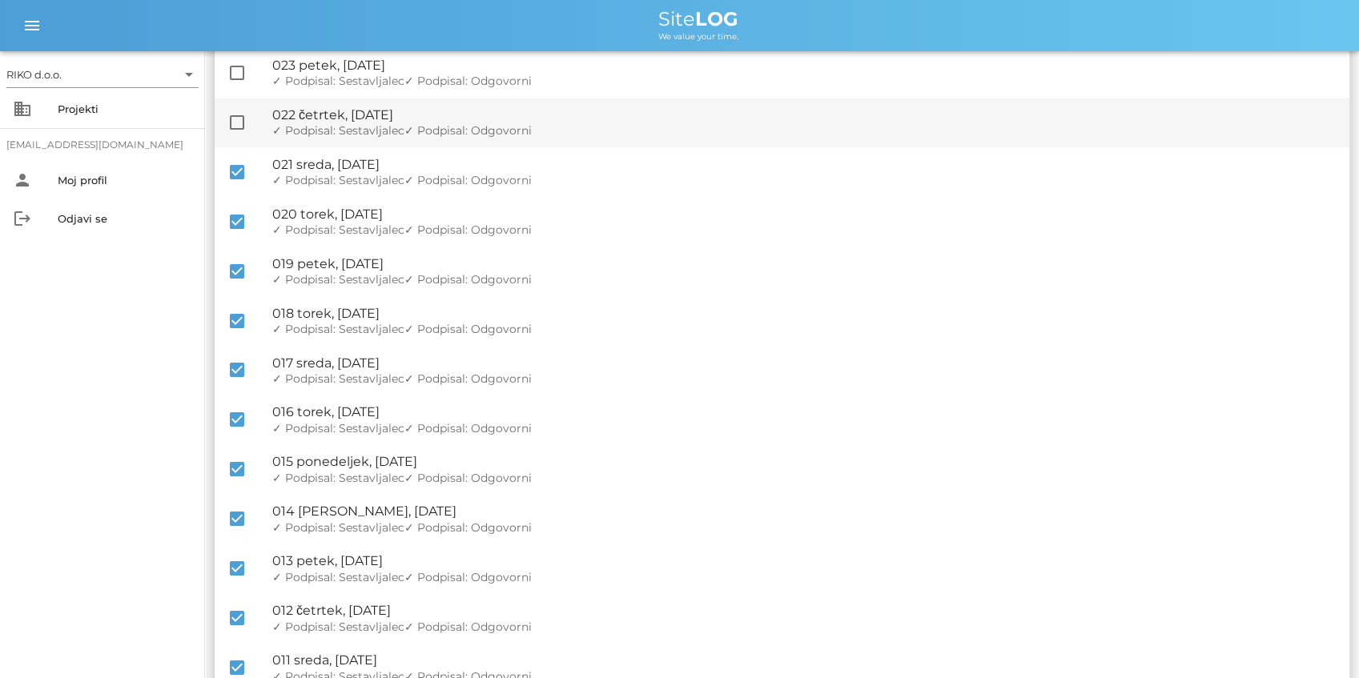
scroll to position [782, 0]
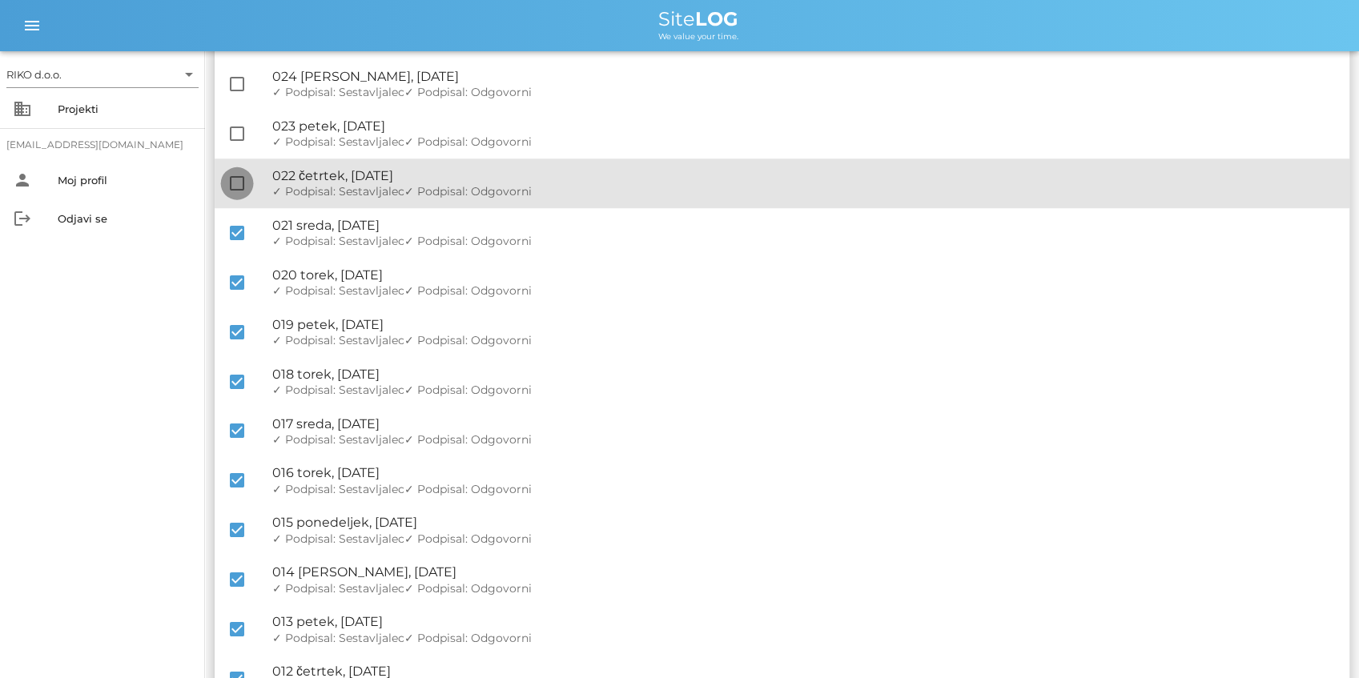
click at [245, 184] on div at bounding box center [236, 183] width 27 height 27
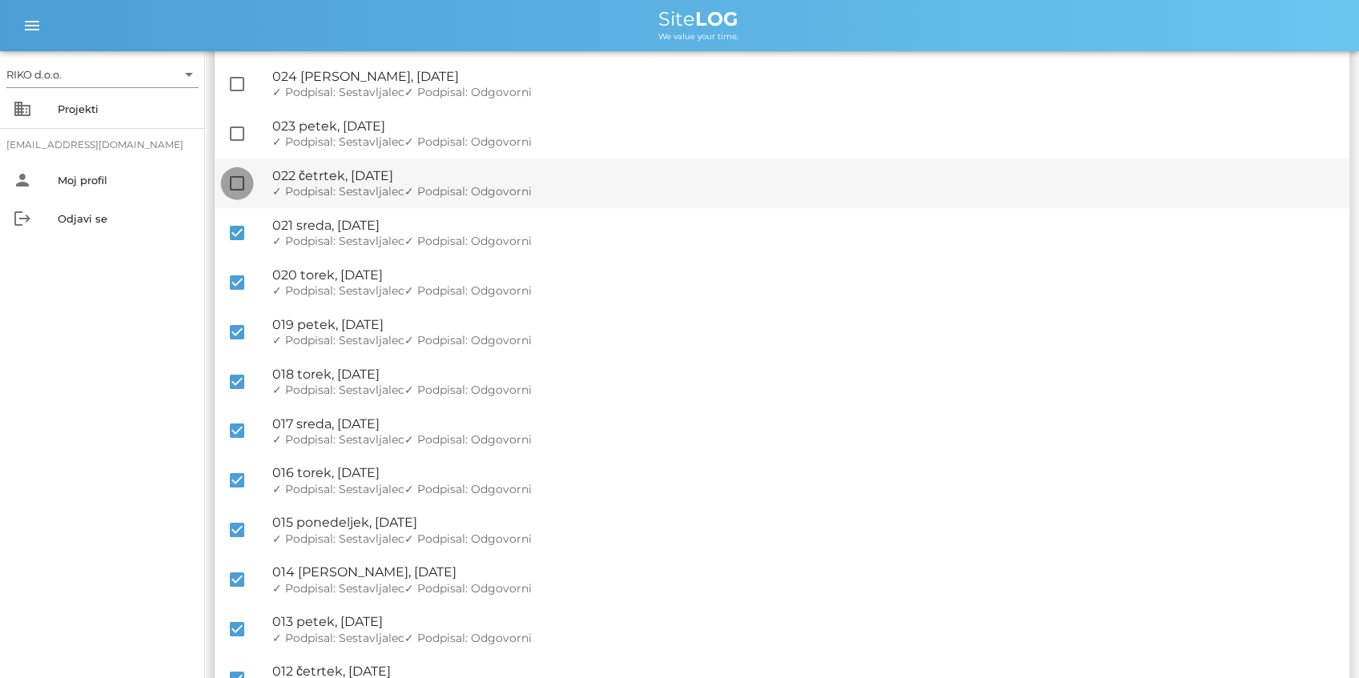
checkbox input "true"
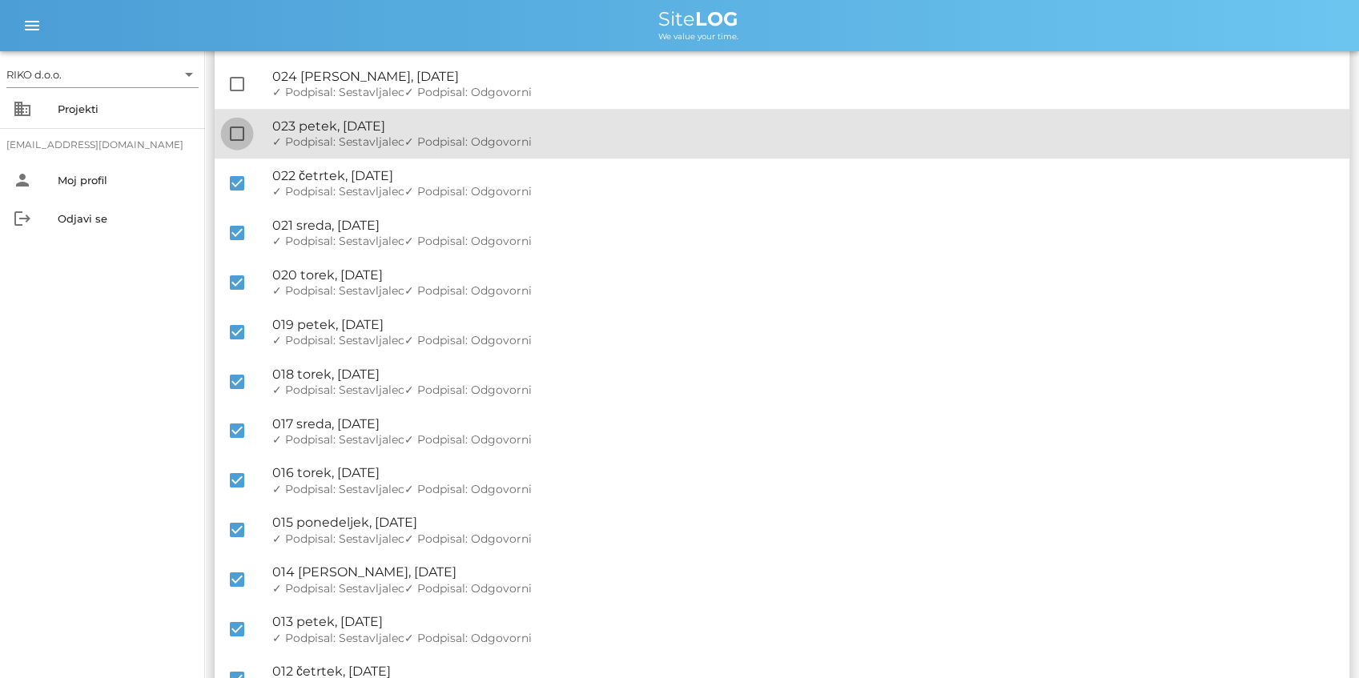
click at [237, 144] on div at bounding box center [236, 133] width 27 height 27
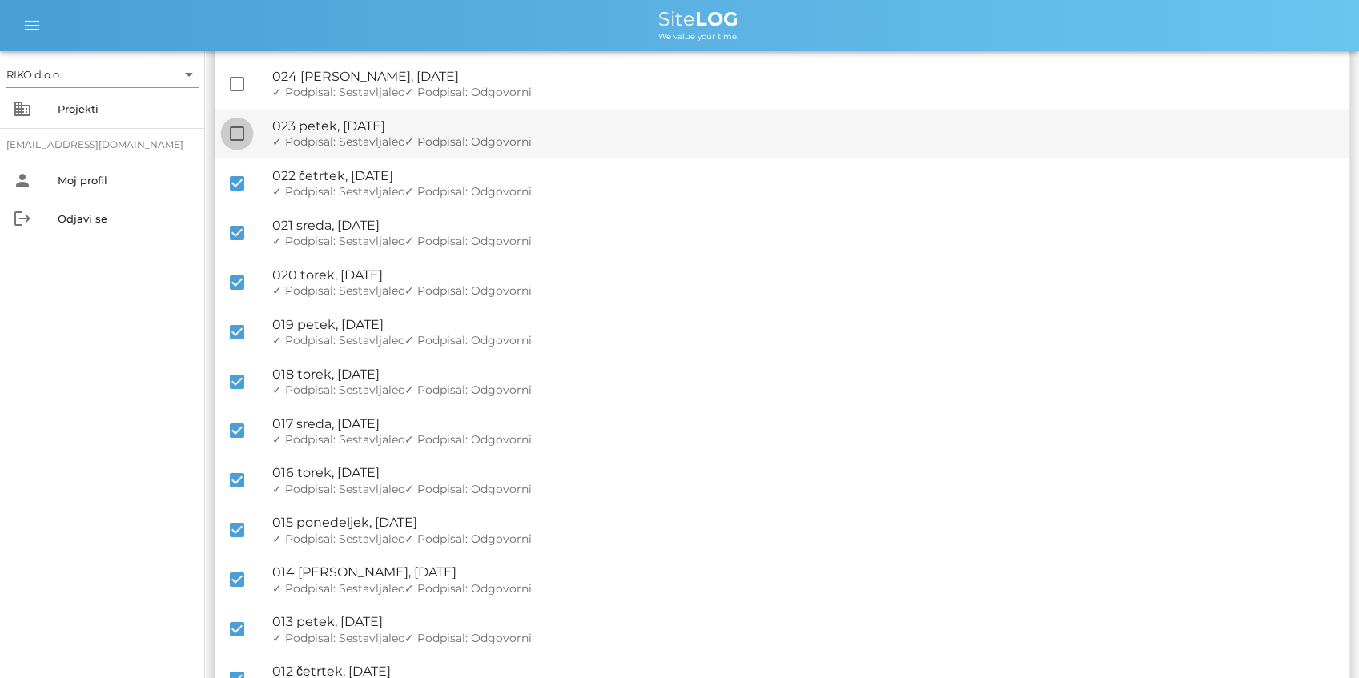
checkbox input "true"
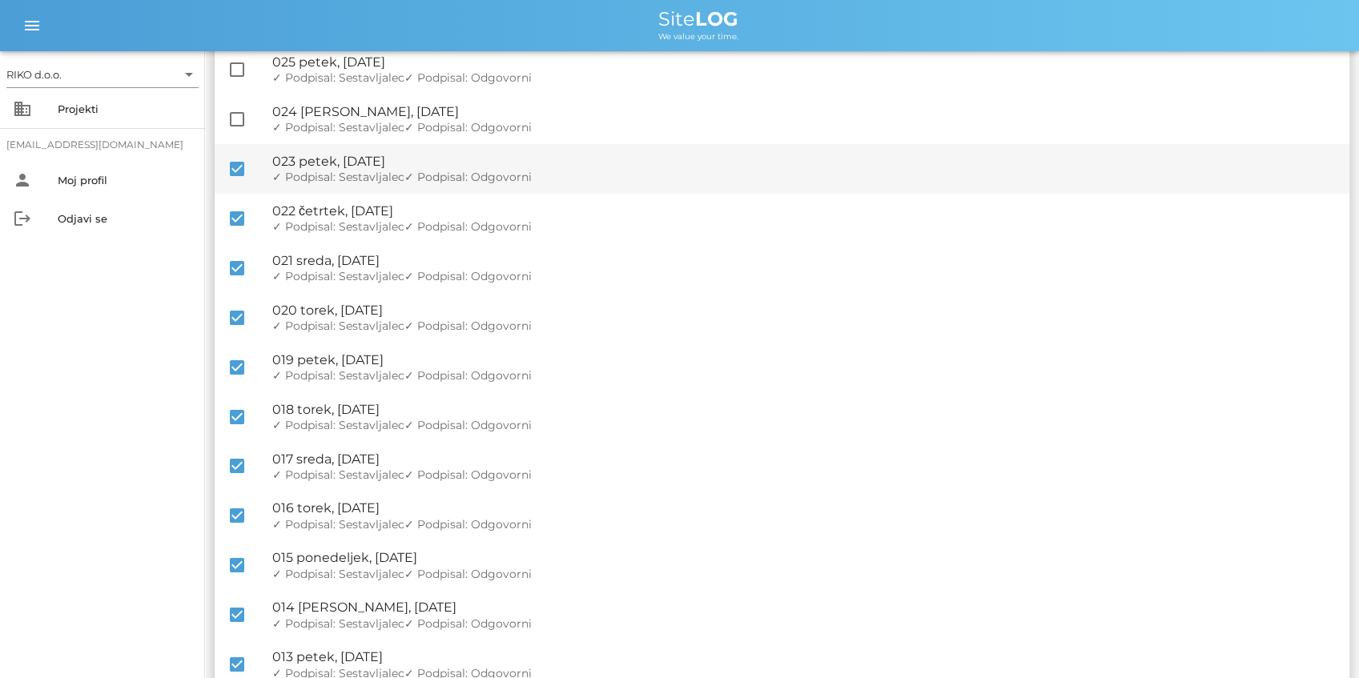
scroll to position [728, 0]
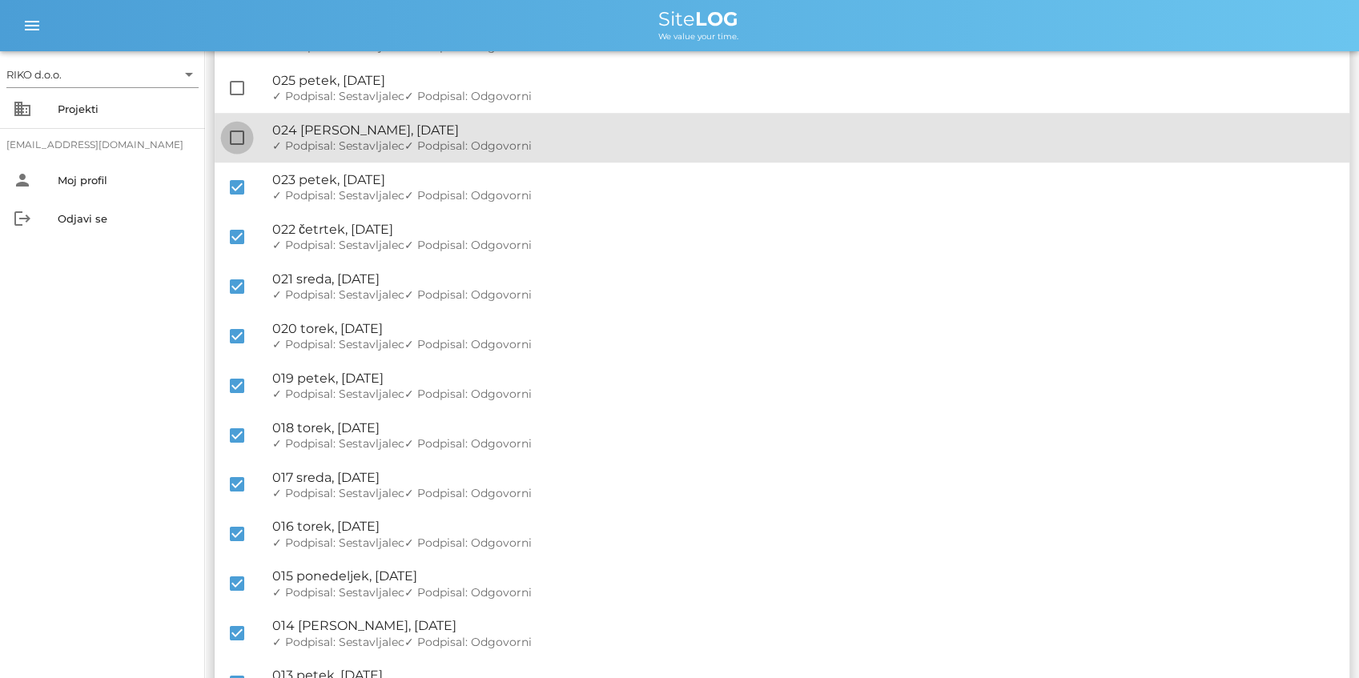
click at [242, 135] on div at bounding box center [236, 137] width 27 height 27
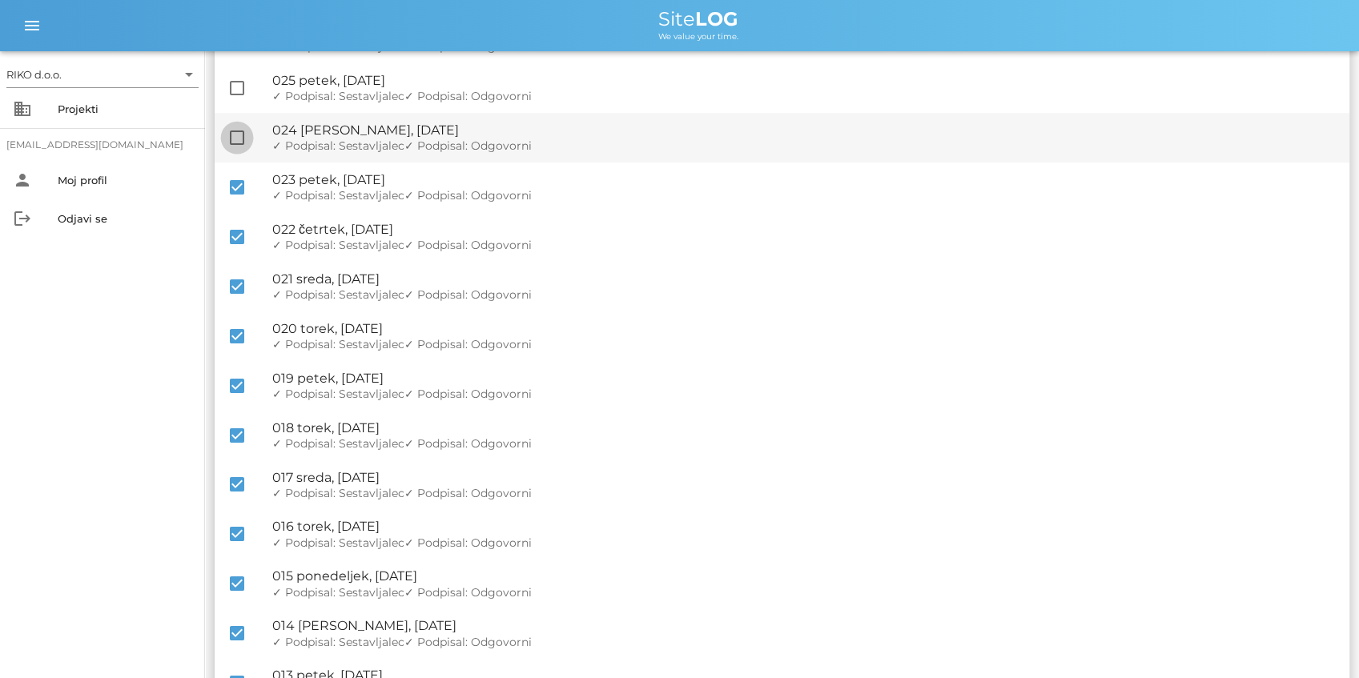
checkbox input "true"
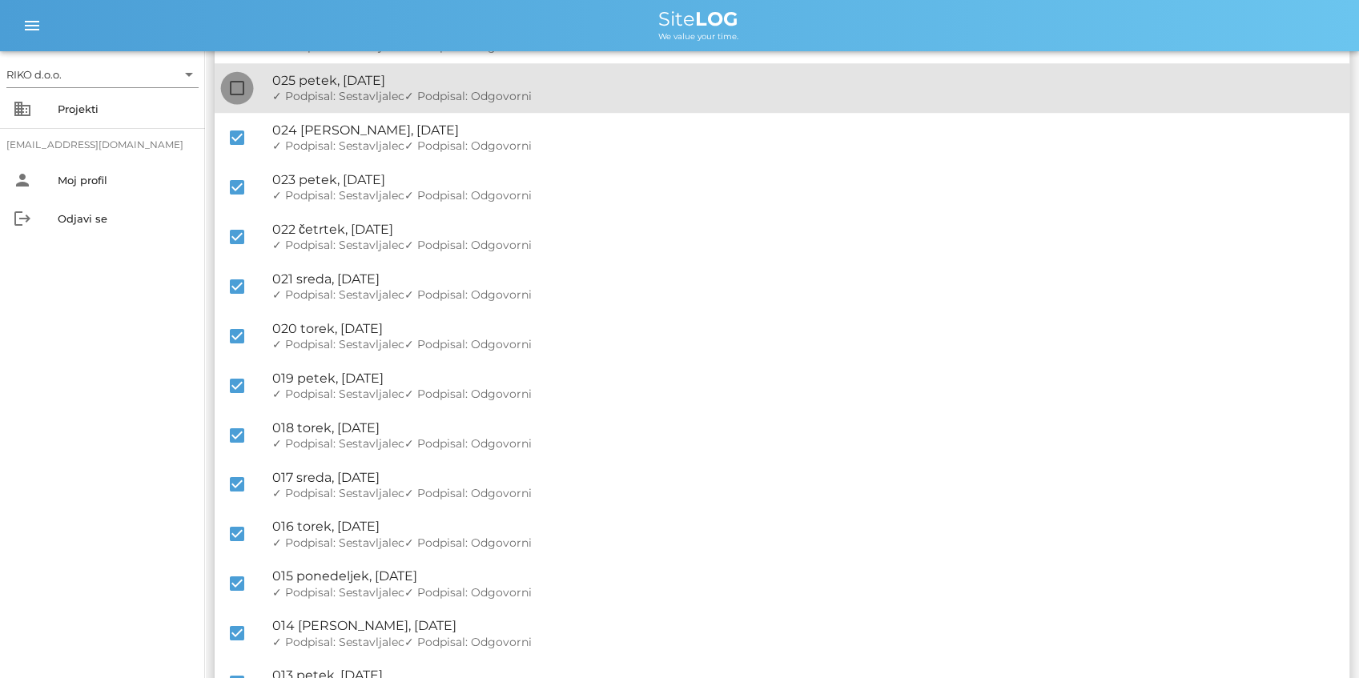
click at [243, 77] on div at bounding box center [236, 87] width 27 height 27
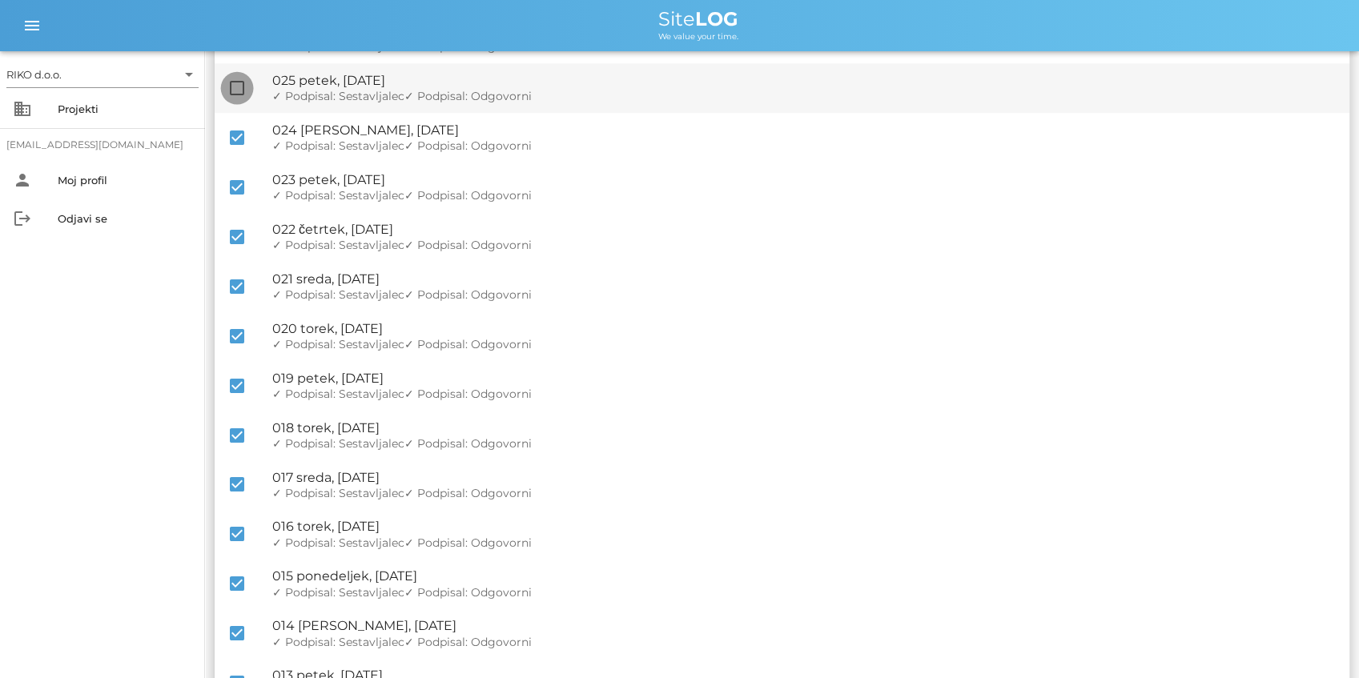
checkbox input "true"
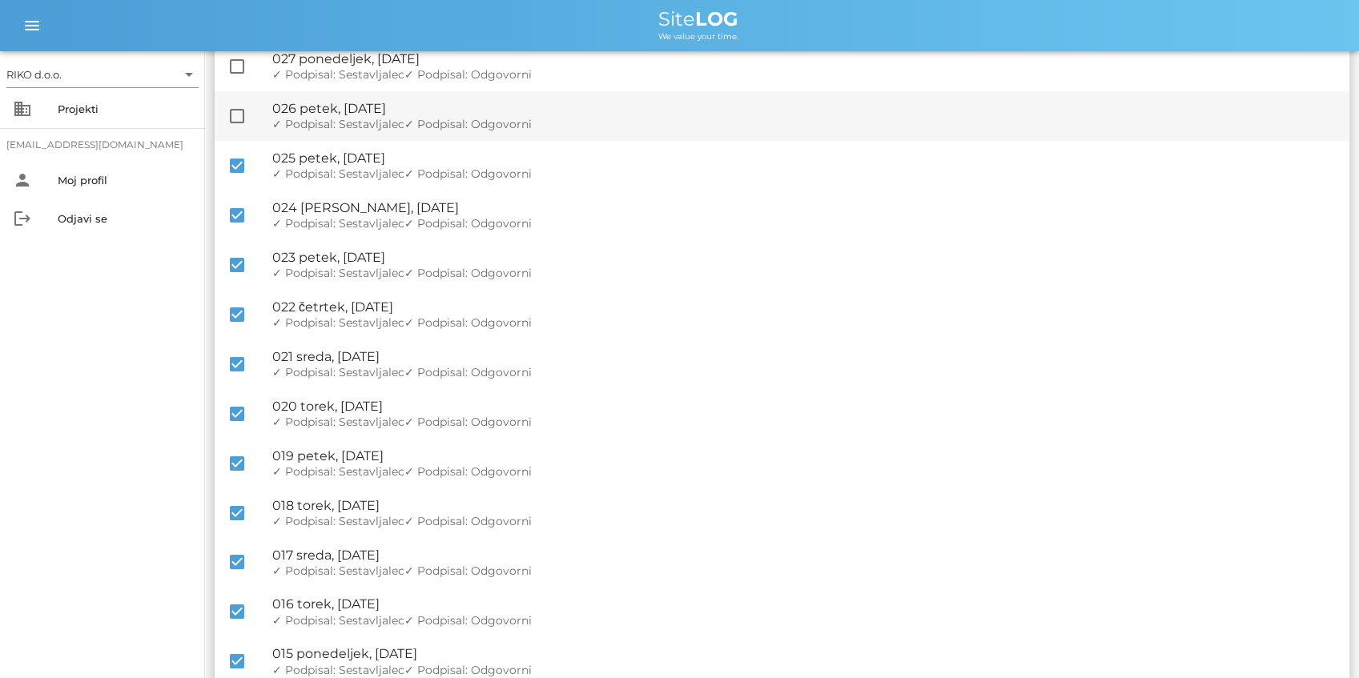
scroll to position [568, 0]
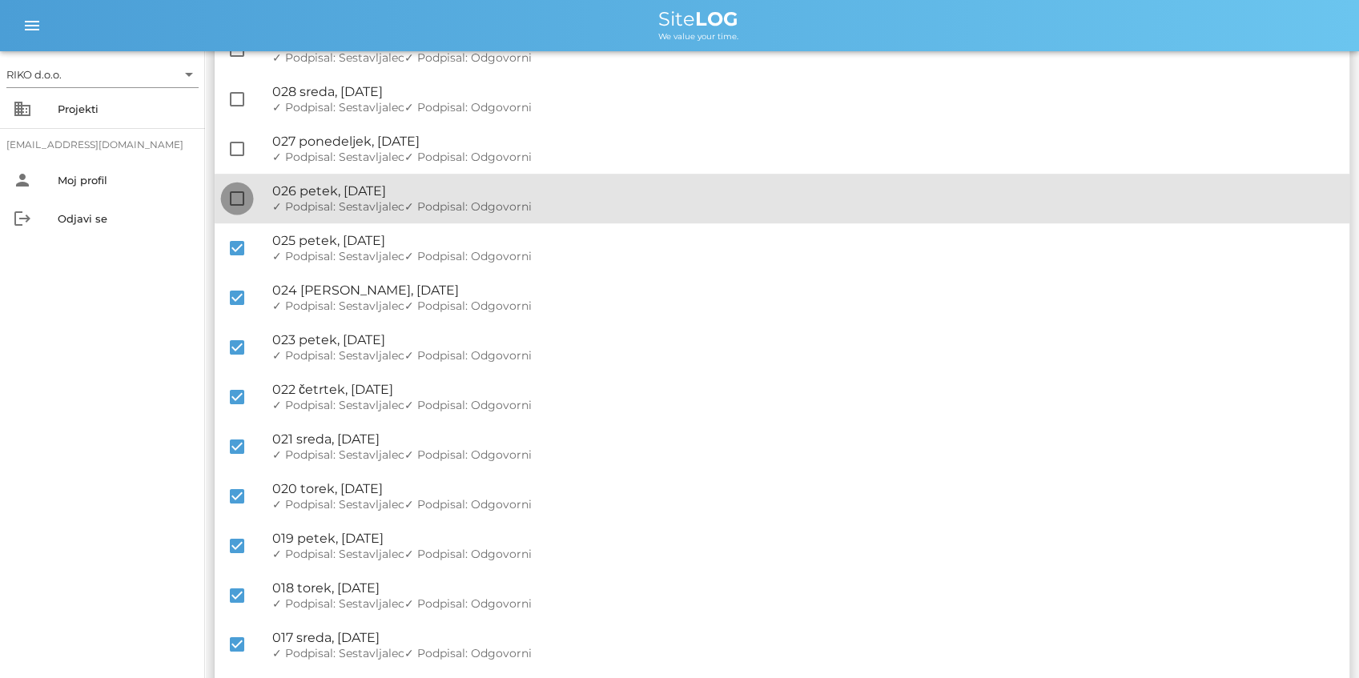
click at [228, 197] on div at bounding box center [236, 198] width 27 height 27
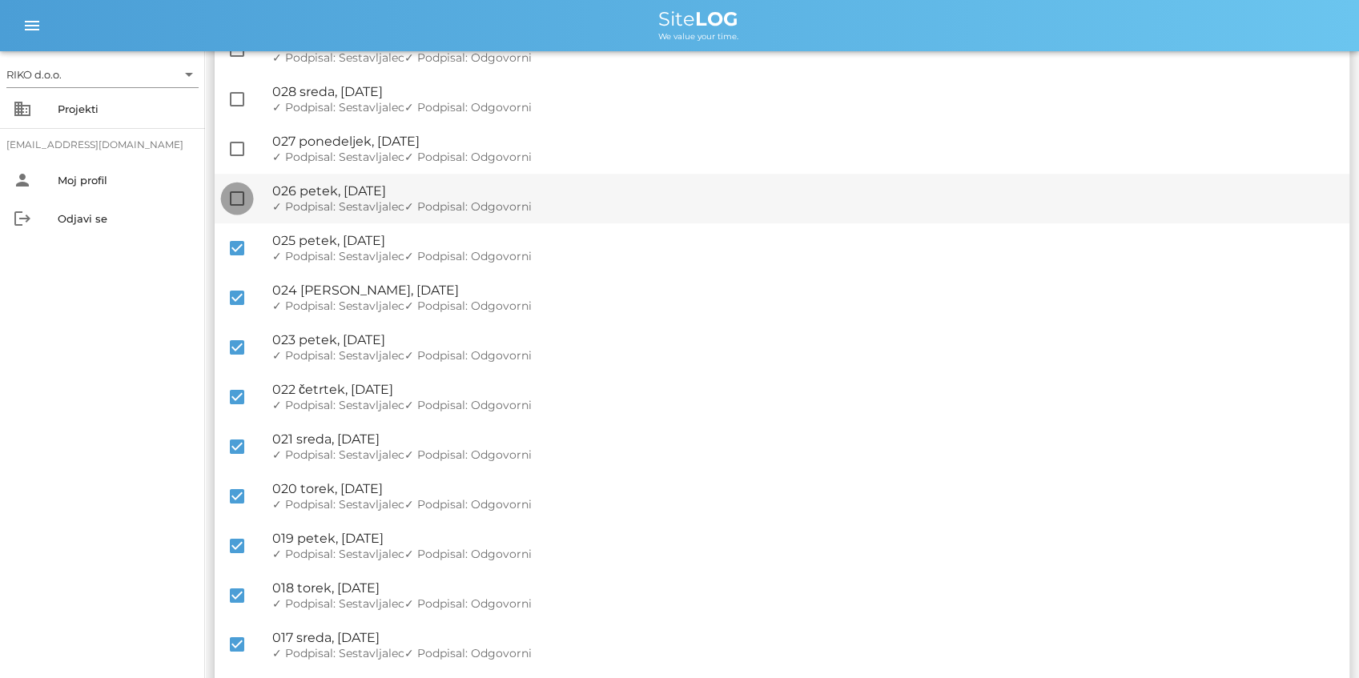
checkbox input "true"
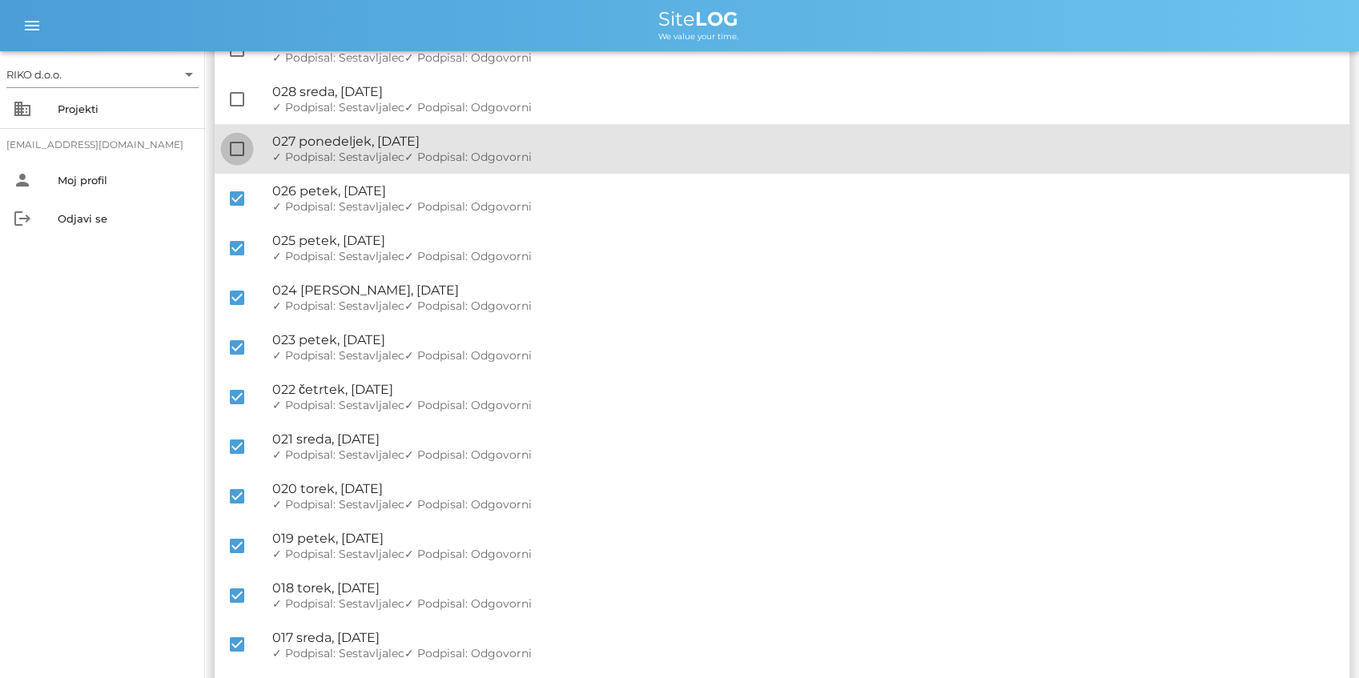
click at [238, 153] on div at bounding box center [236, 148] width 27 height 27
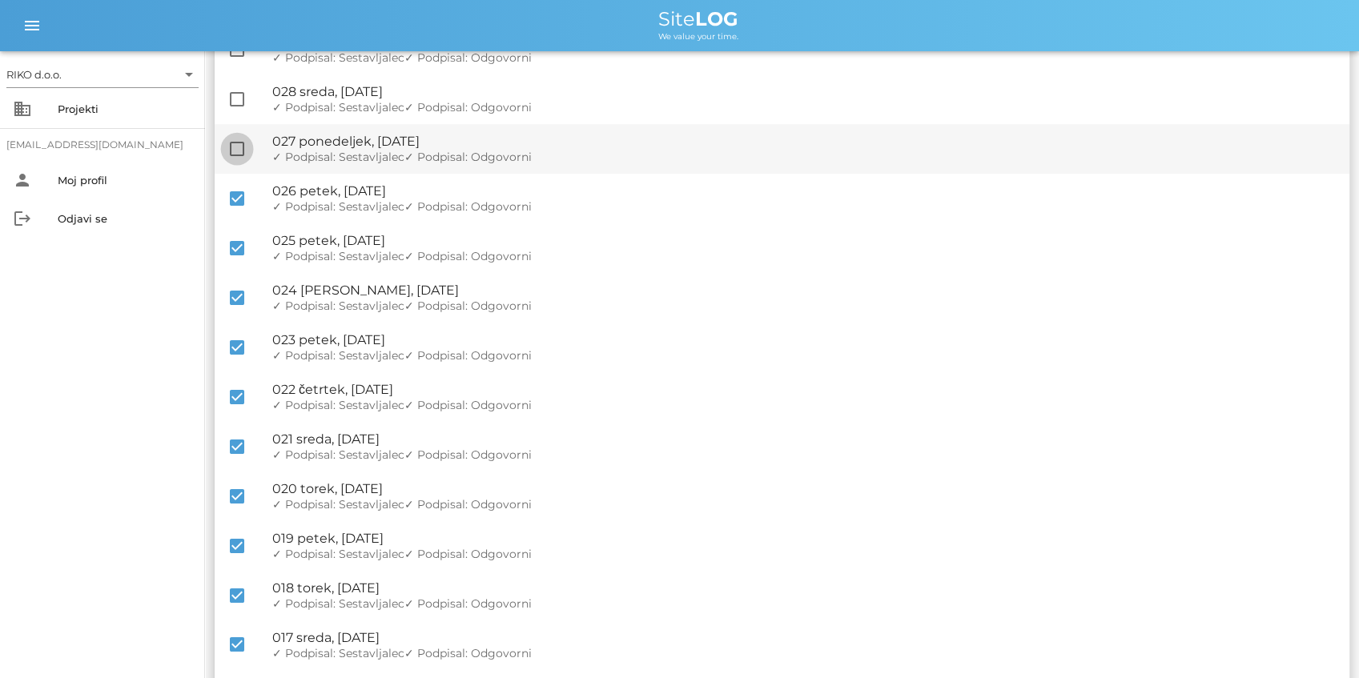
checkbox input "true"
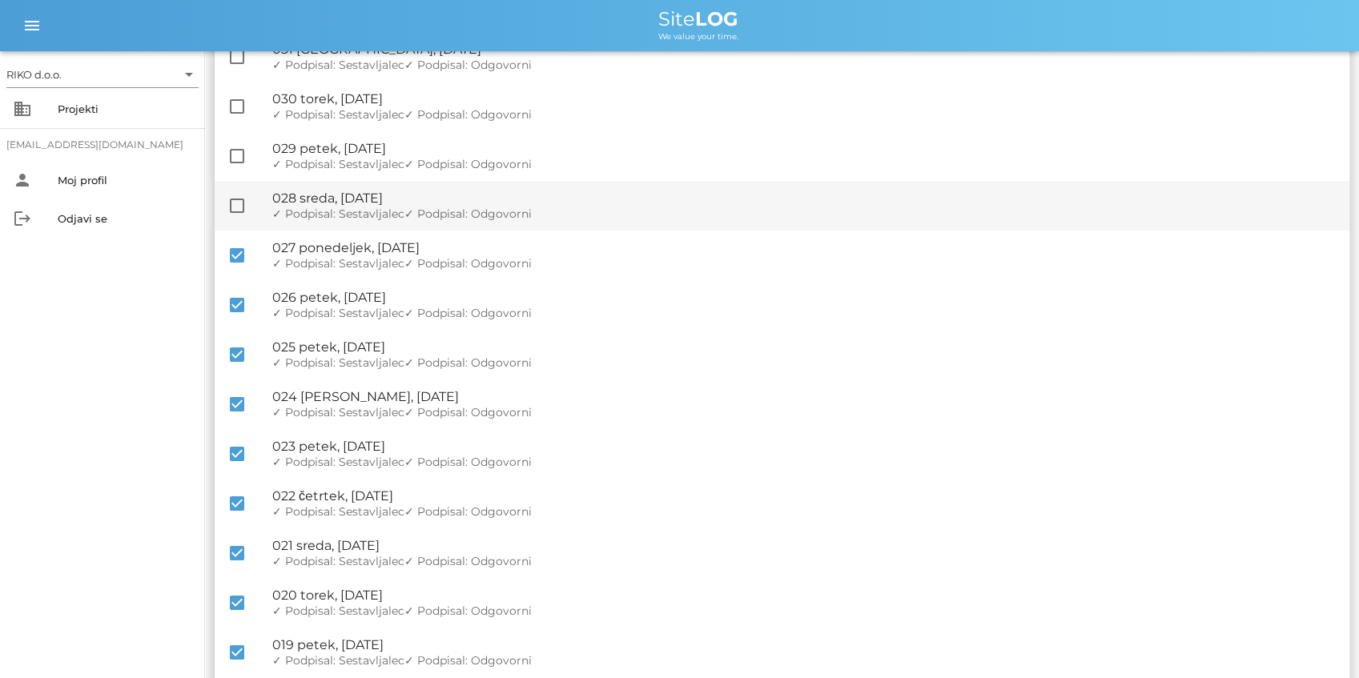
scroll to position [461, 0]
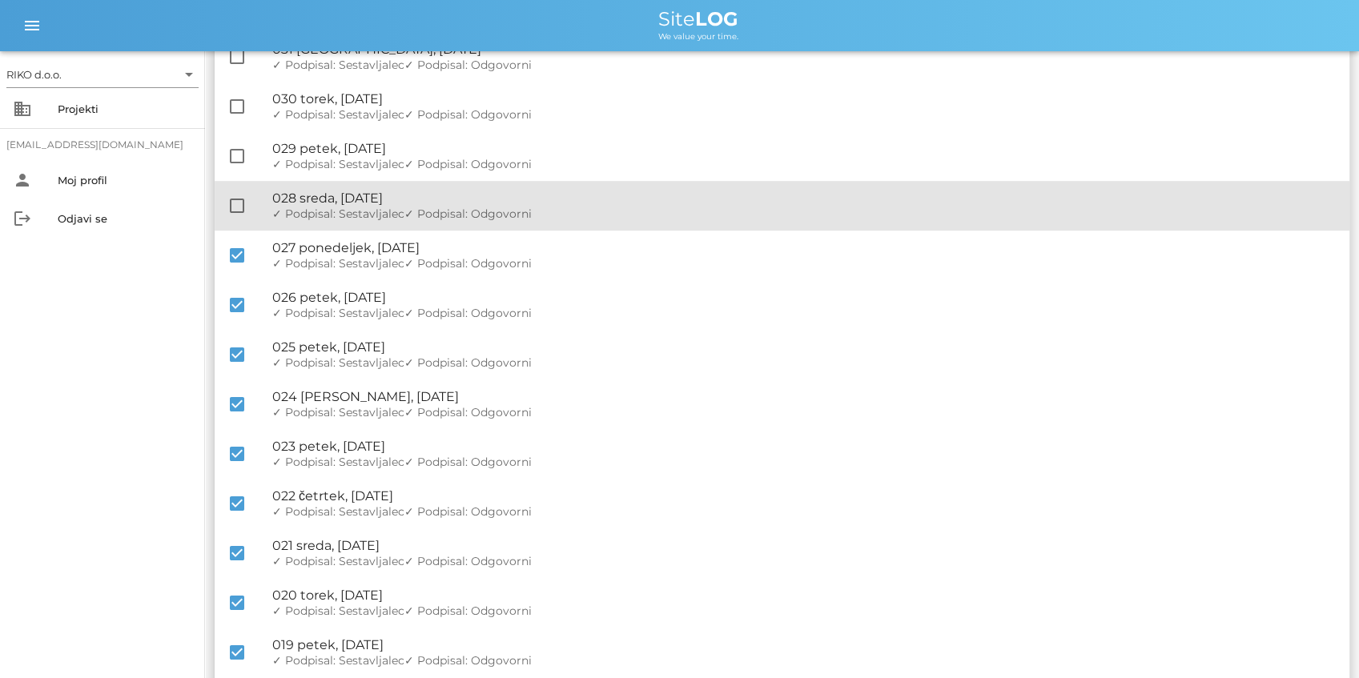
click at [239, 205] on div at bounding box center [236, 205] width 27 height 27
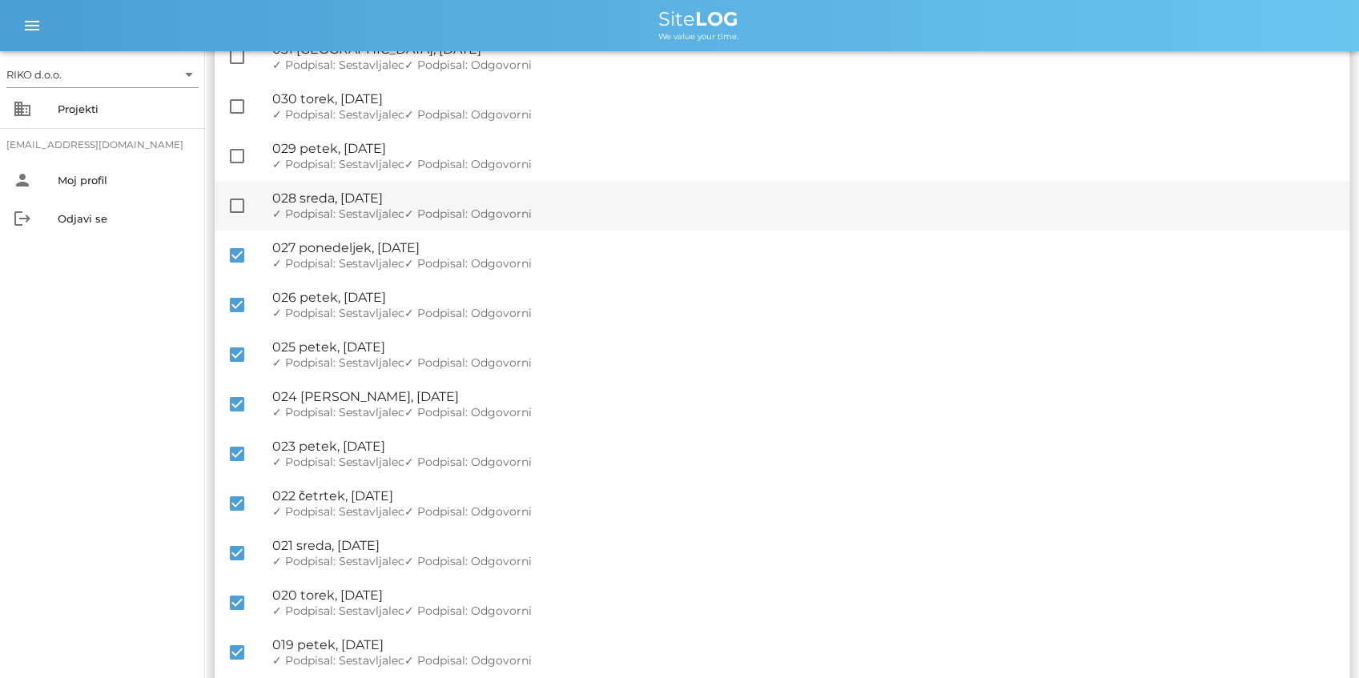
checkbox input "true"
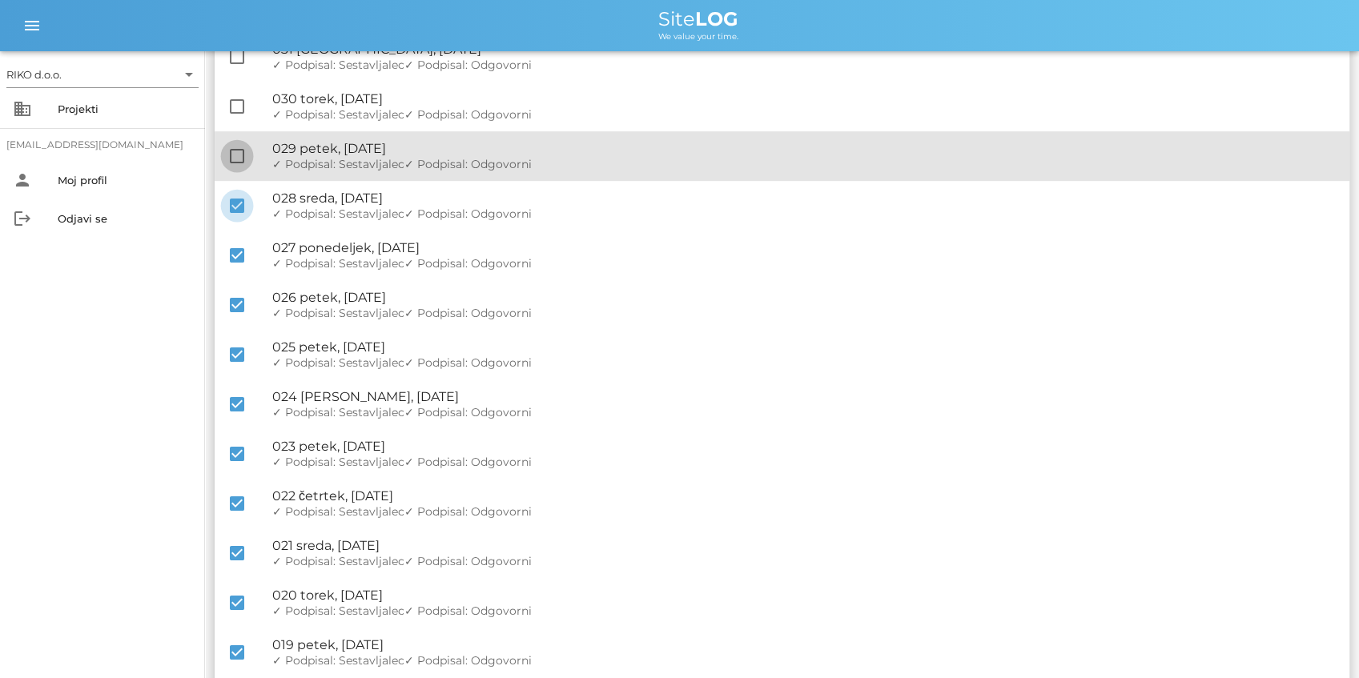
click at [239, 159] on div at bounding box center [236, 156] width 27 height 27
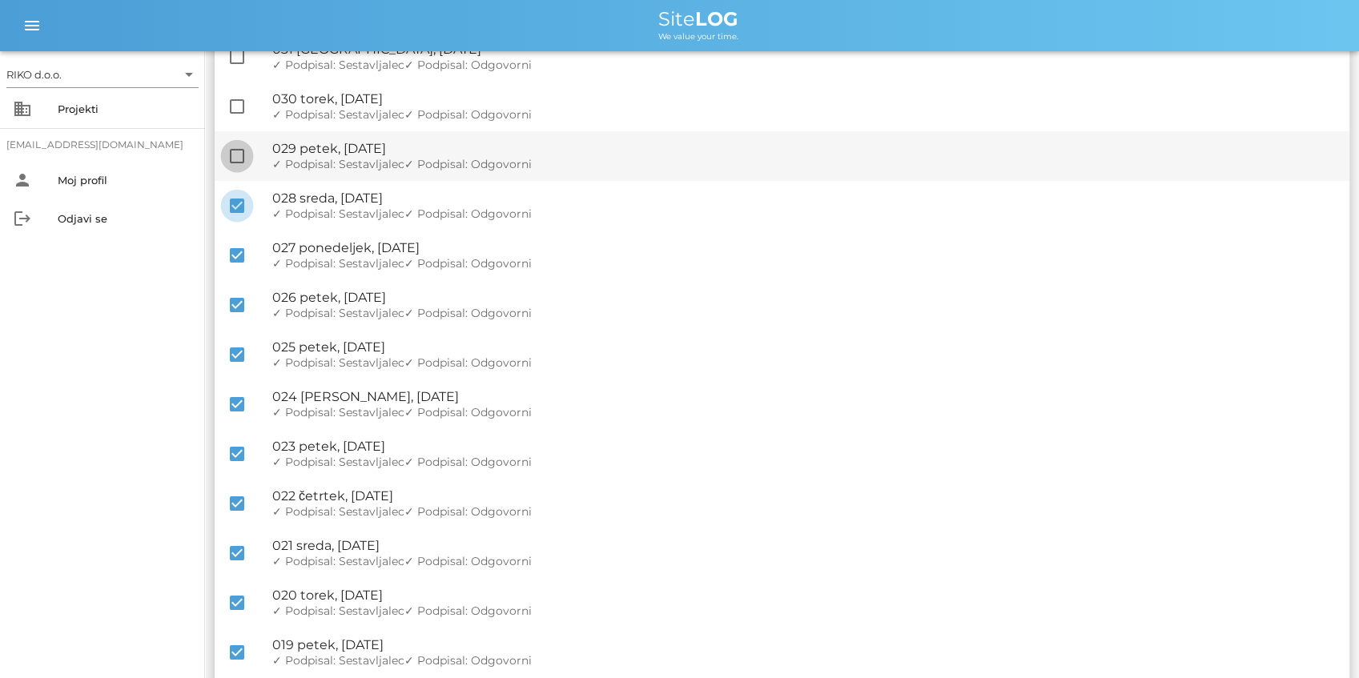
checkbox input "true"
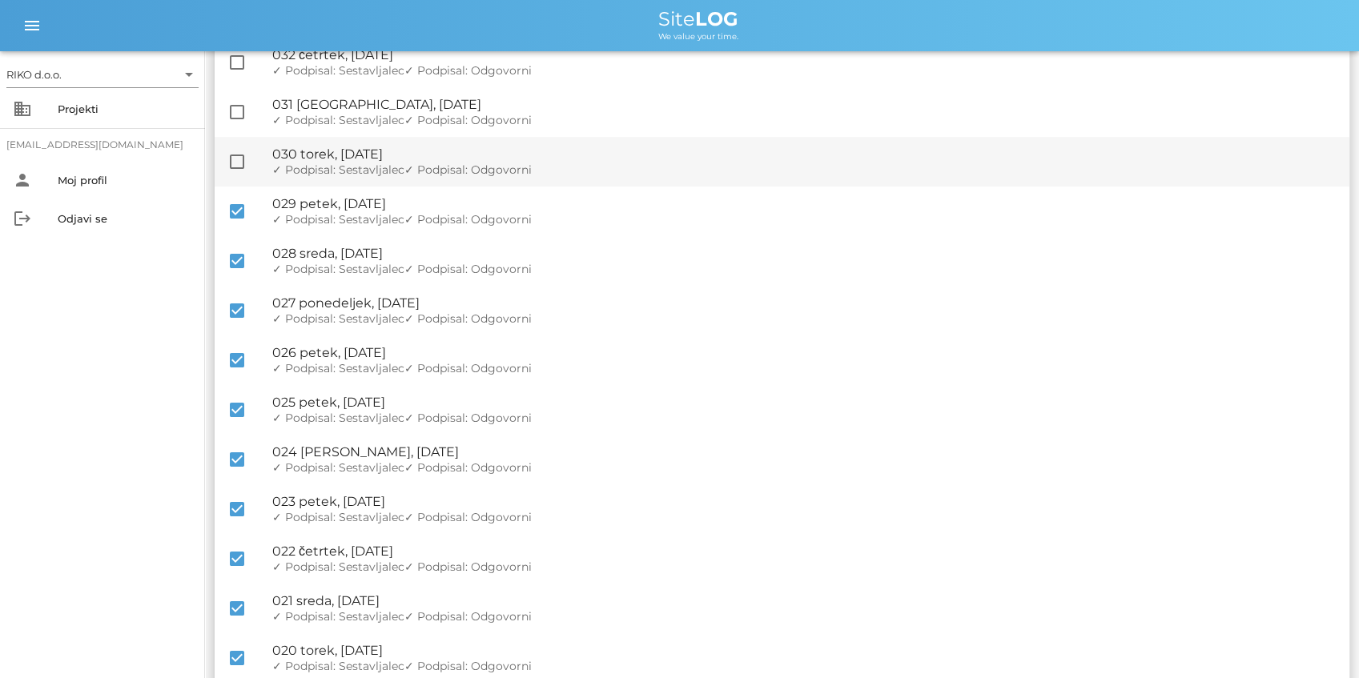
scroll to position [354, 0]
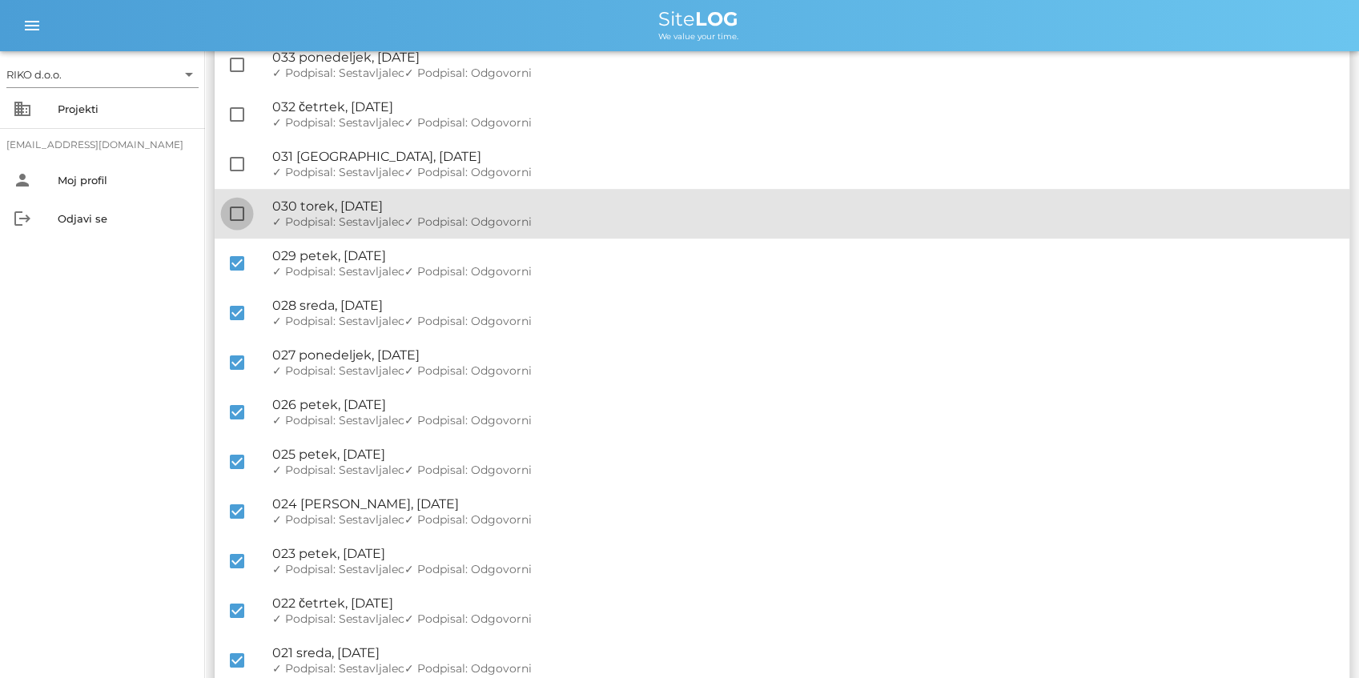
click at [235, 212] on div at bounding box center [236, 213] width 27 height 27
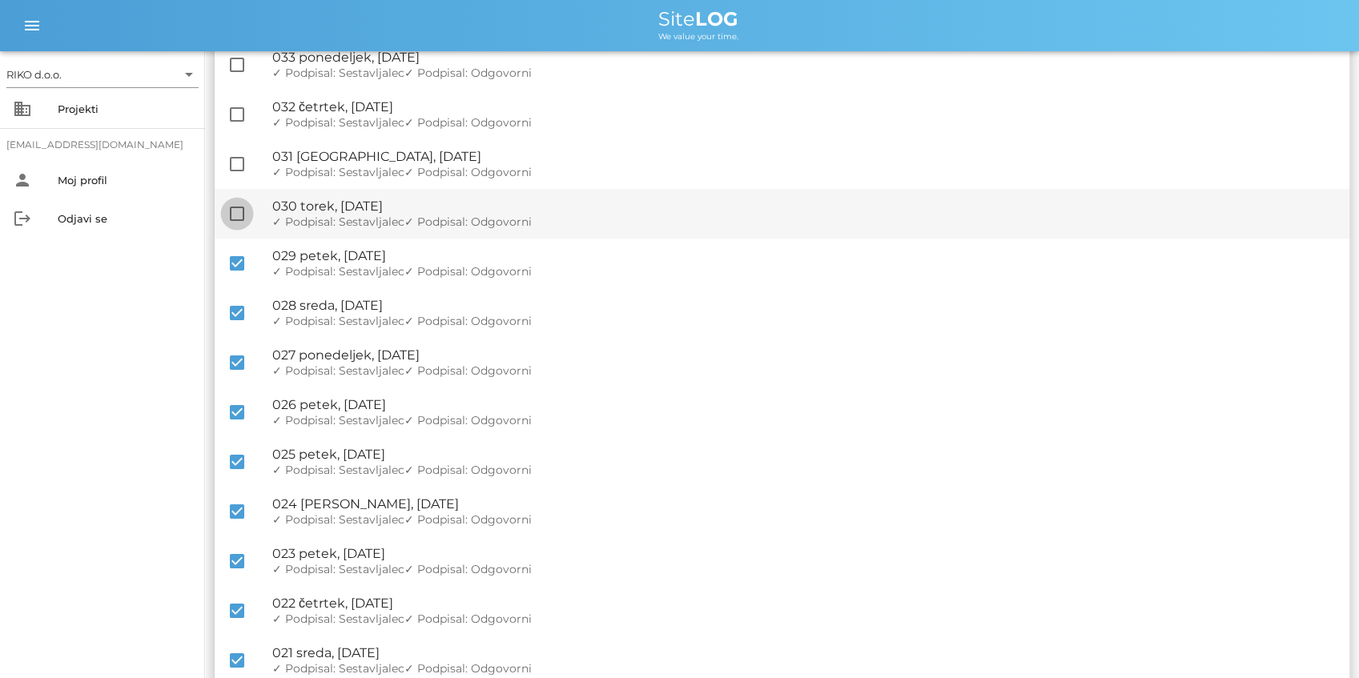
checkbox input "true"
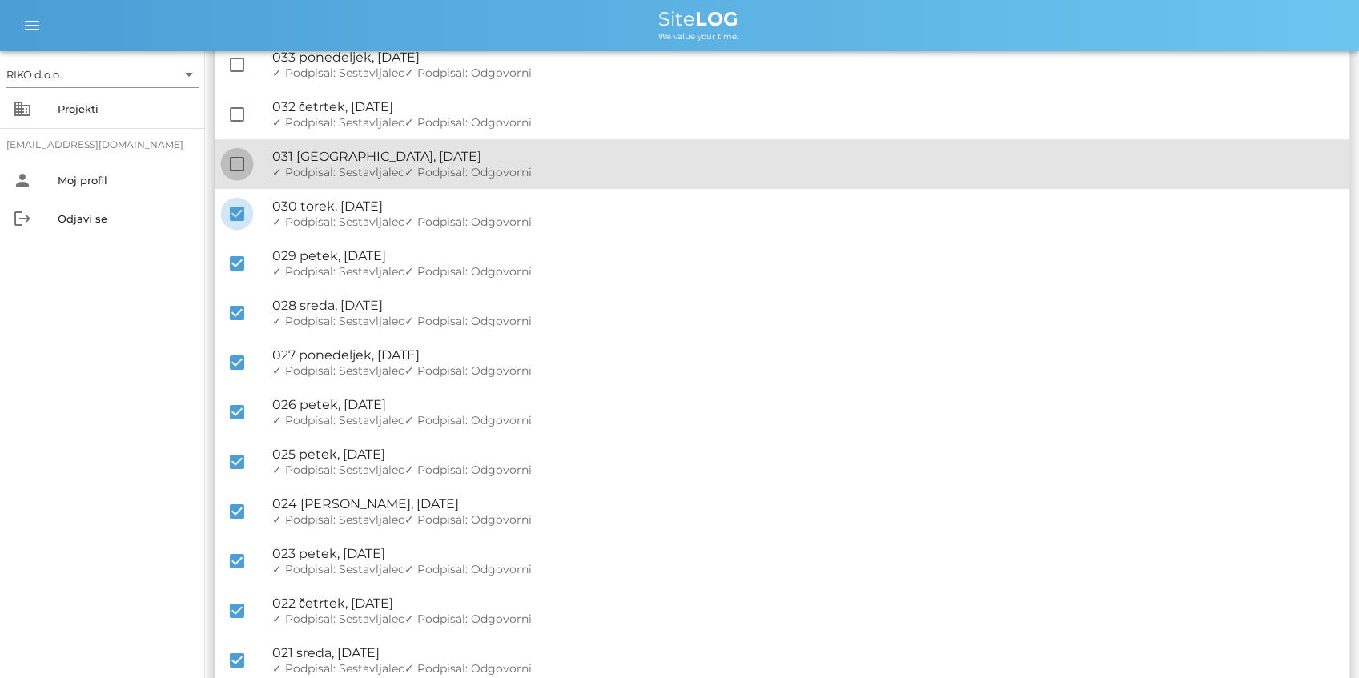
click at [235, 171] on div at bounding box center [236, 164] width 27 height 27
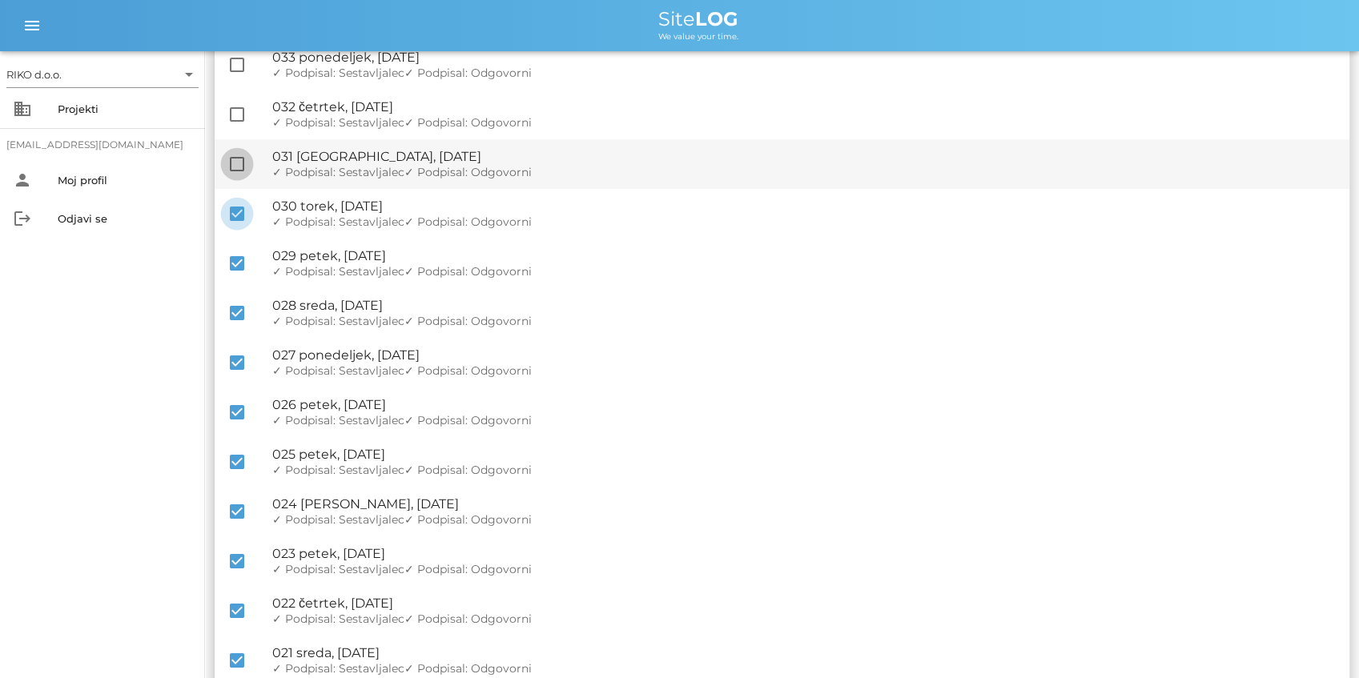
checkbox input "true"
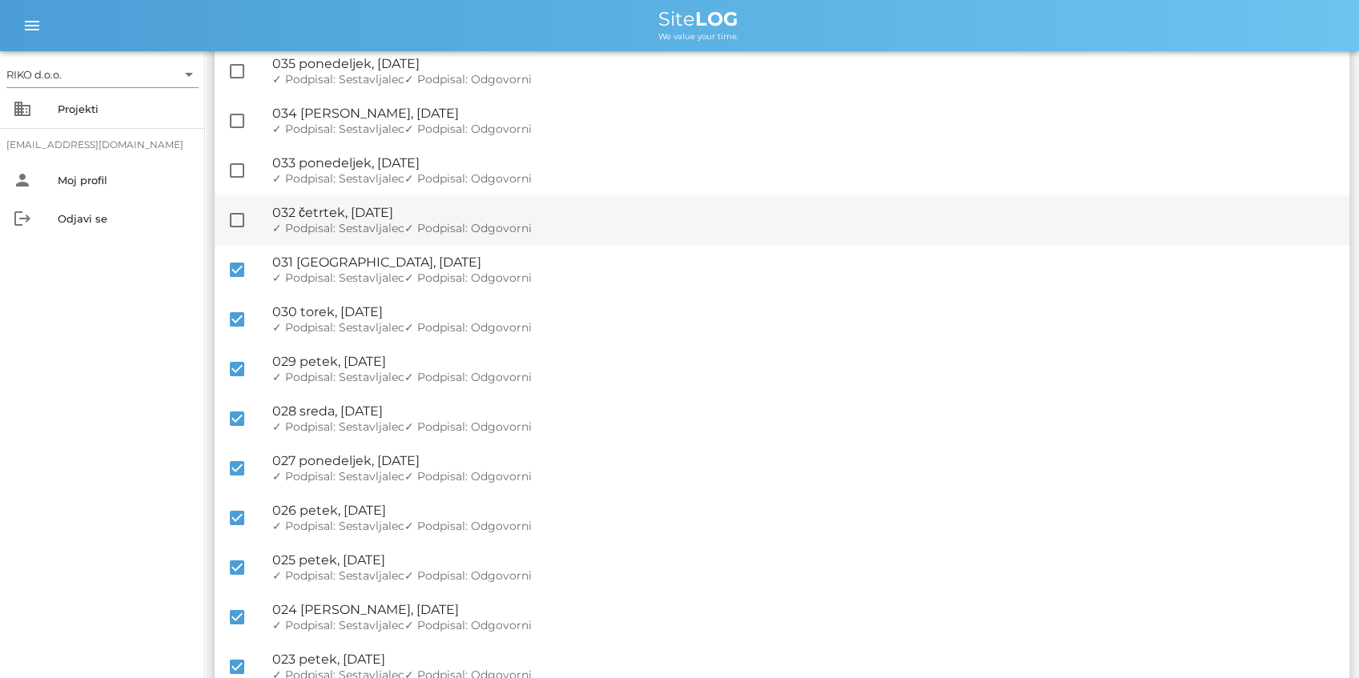
scroll to position [247, 0]
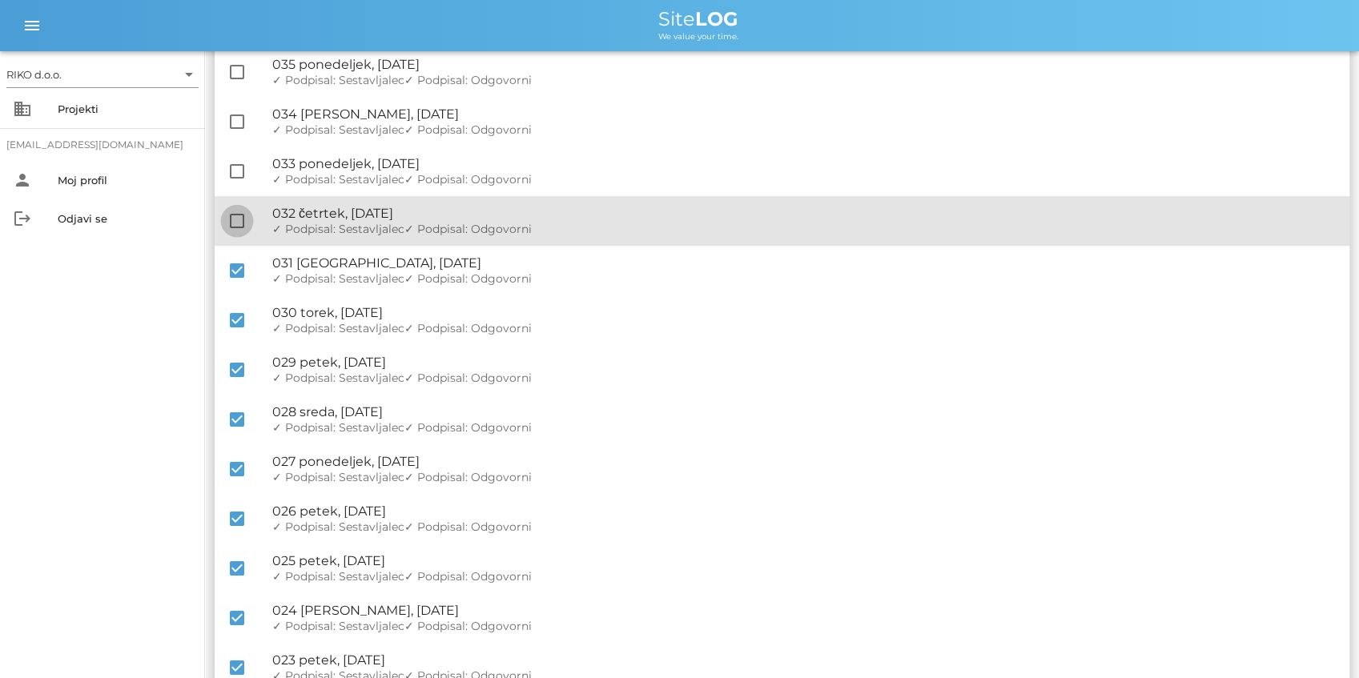
click at [243, 212] on div at bounding box center [236, 220] width 27 height 27
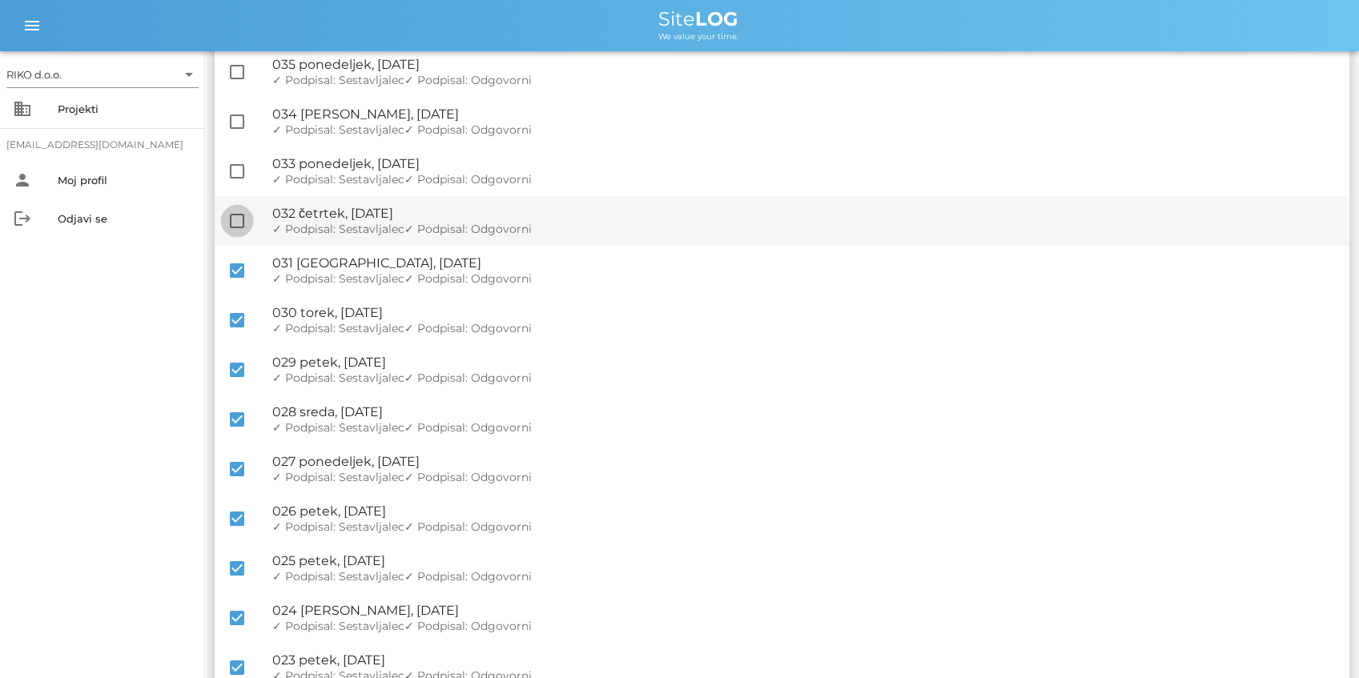
checkbox input "true"
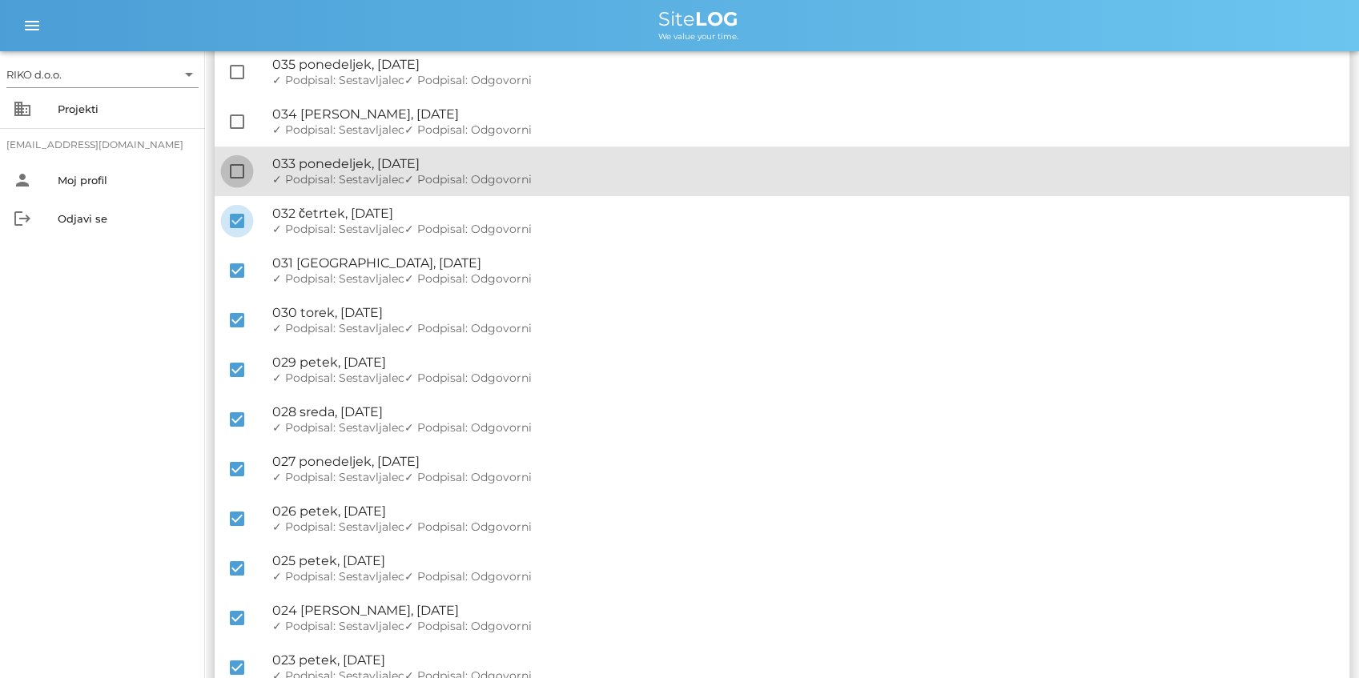
click at [237, 159] on div at bounding box center [236, 171] width 27 height 27
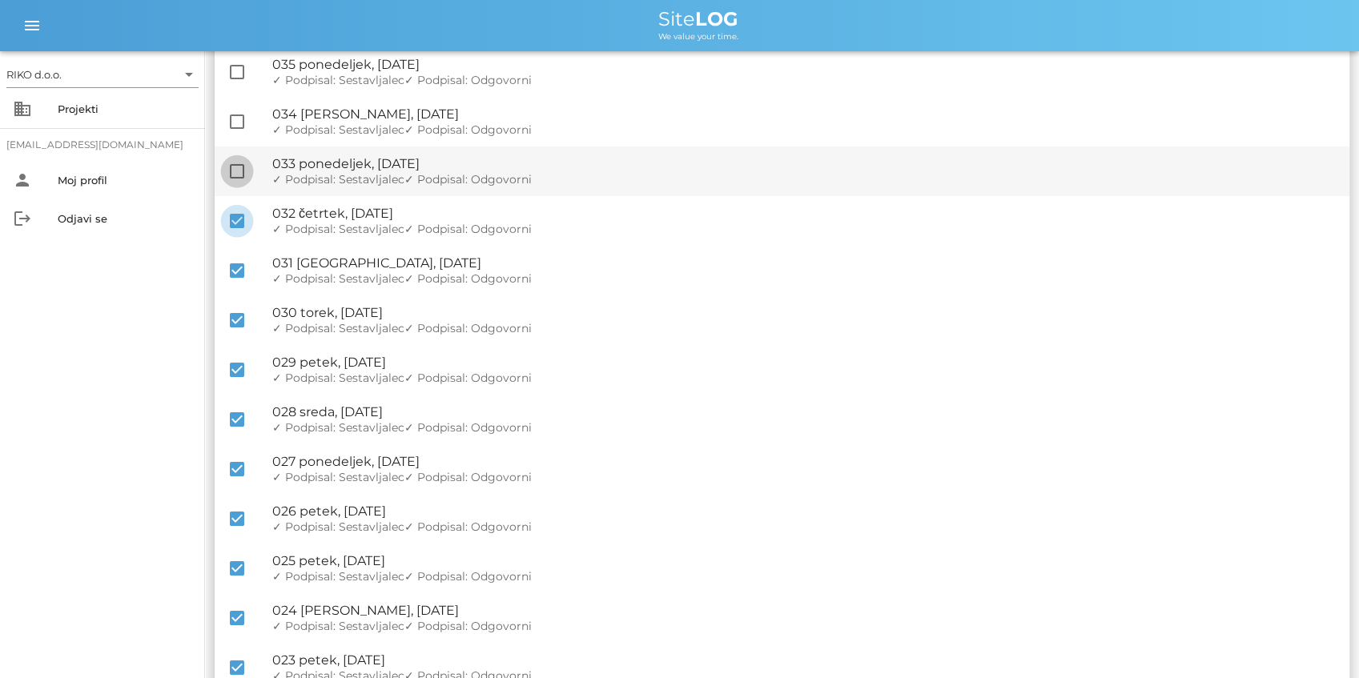
checkbox input "true"
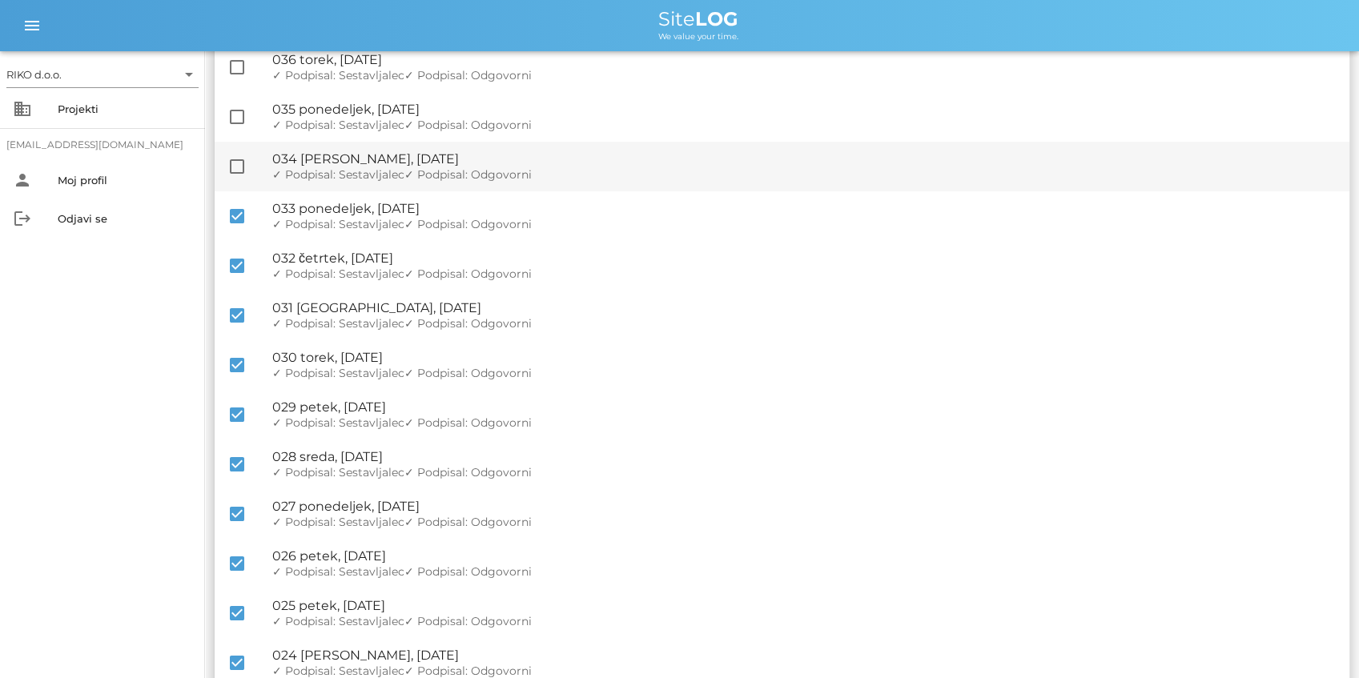
scroll to position [141, 0]
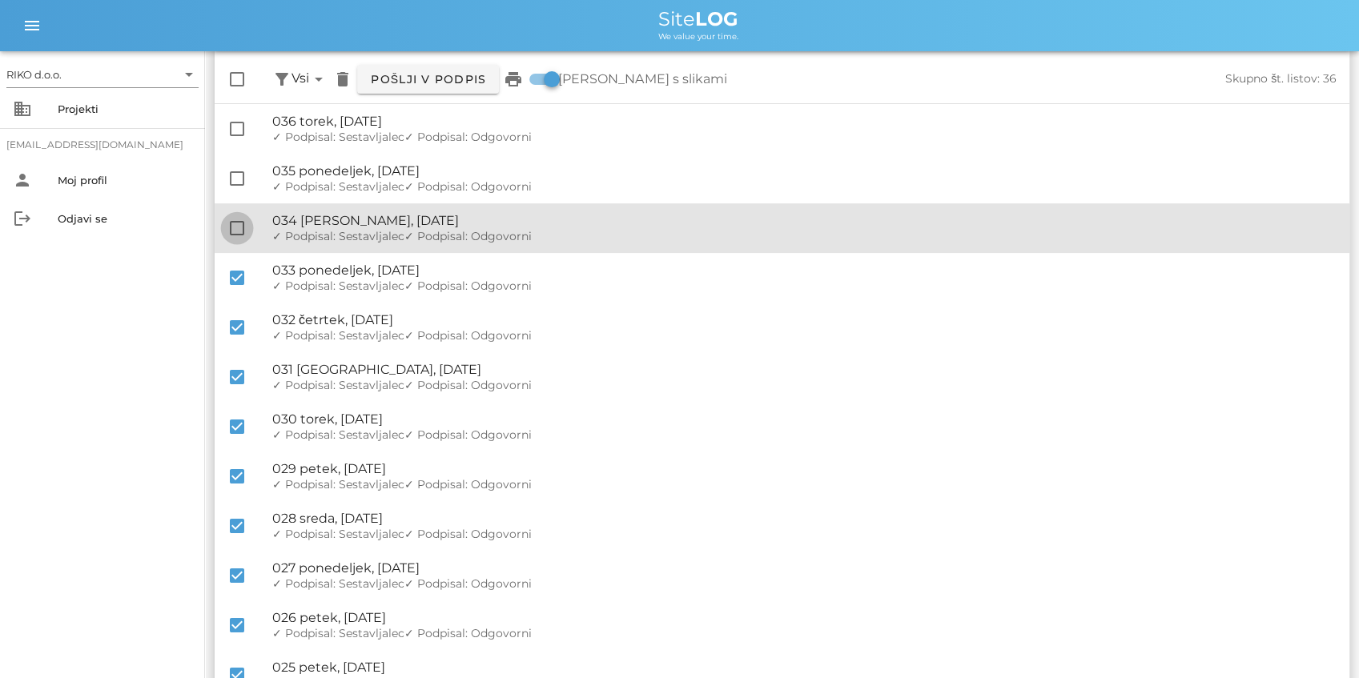
click at [240, 221] on div at bounding box center [236, 228] width 27 height 27
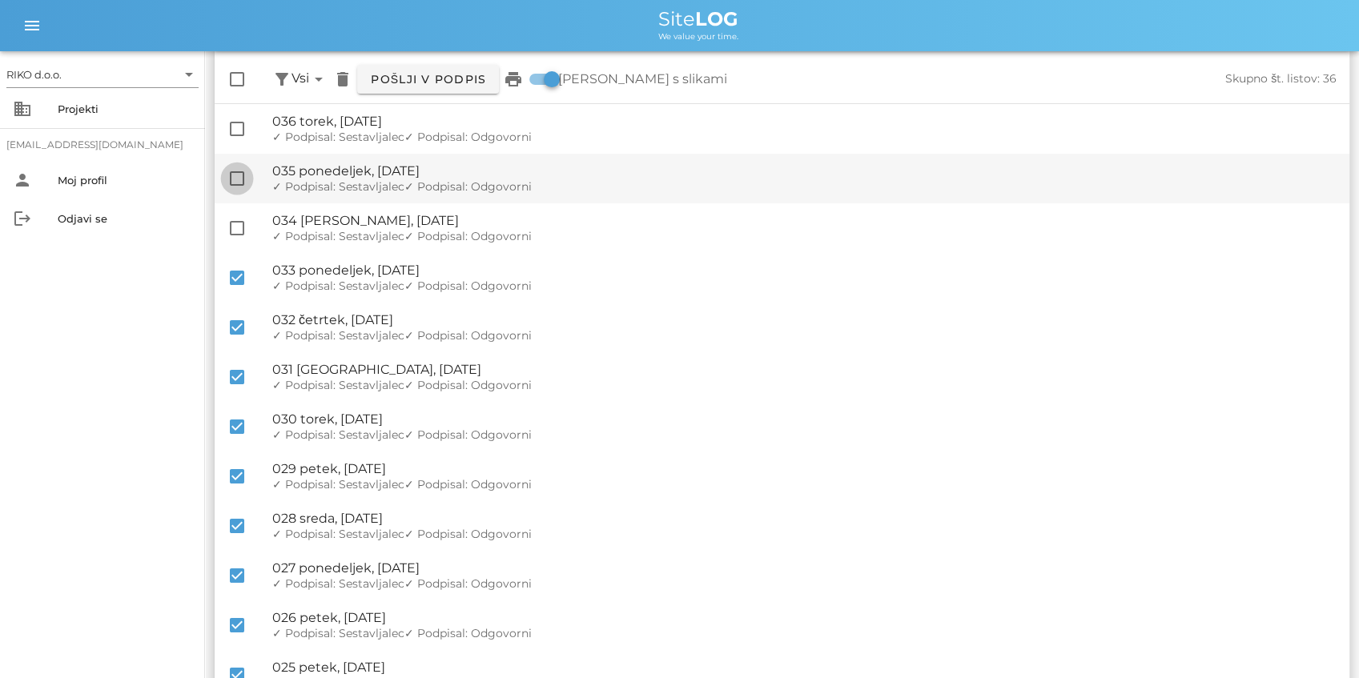
checkbox input "true"
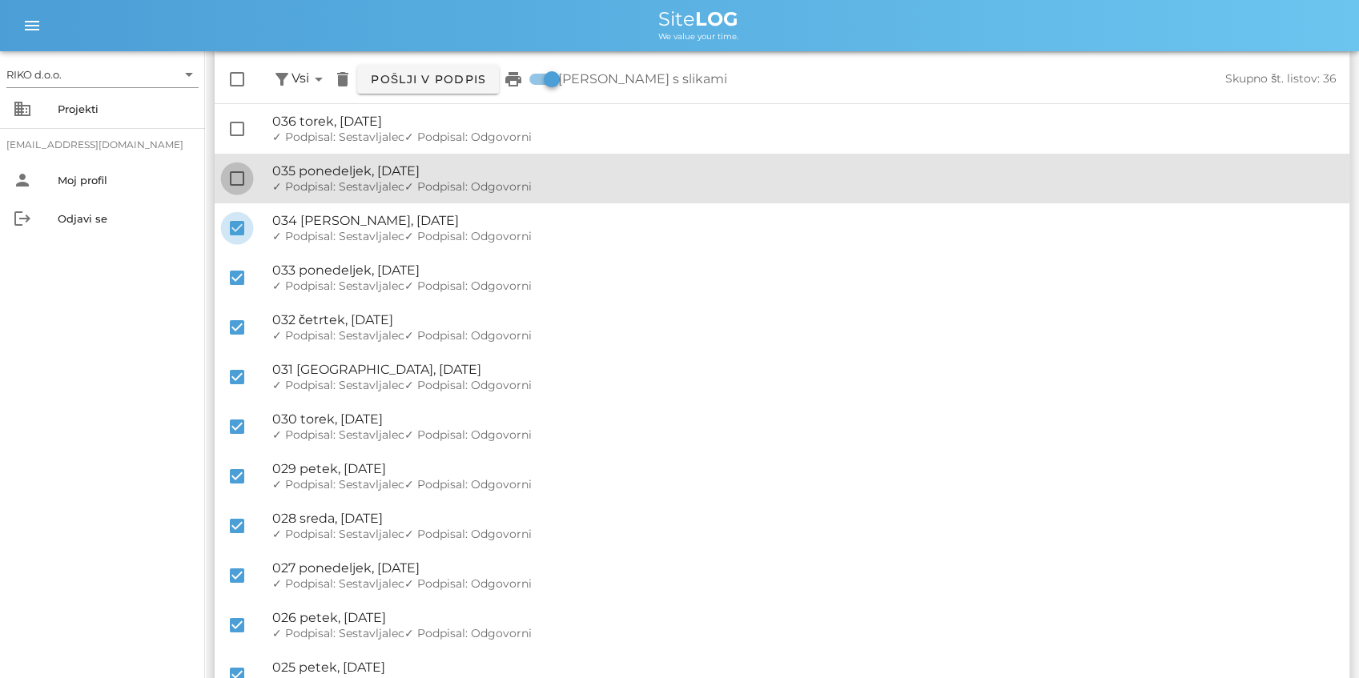
click at [235, 176] on div at bounding box center [236, 178] width 27 height 27
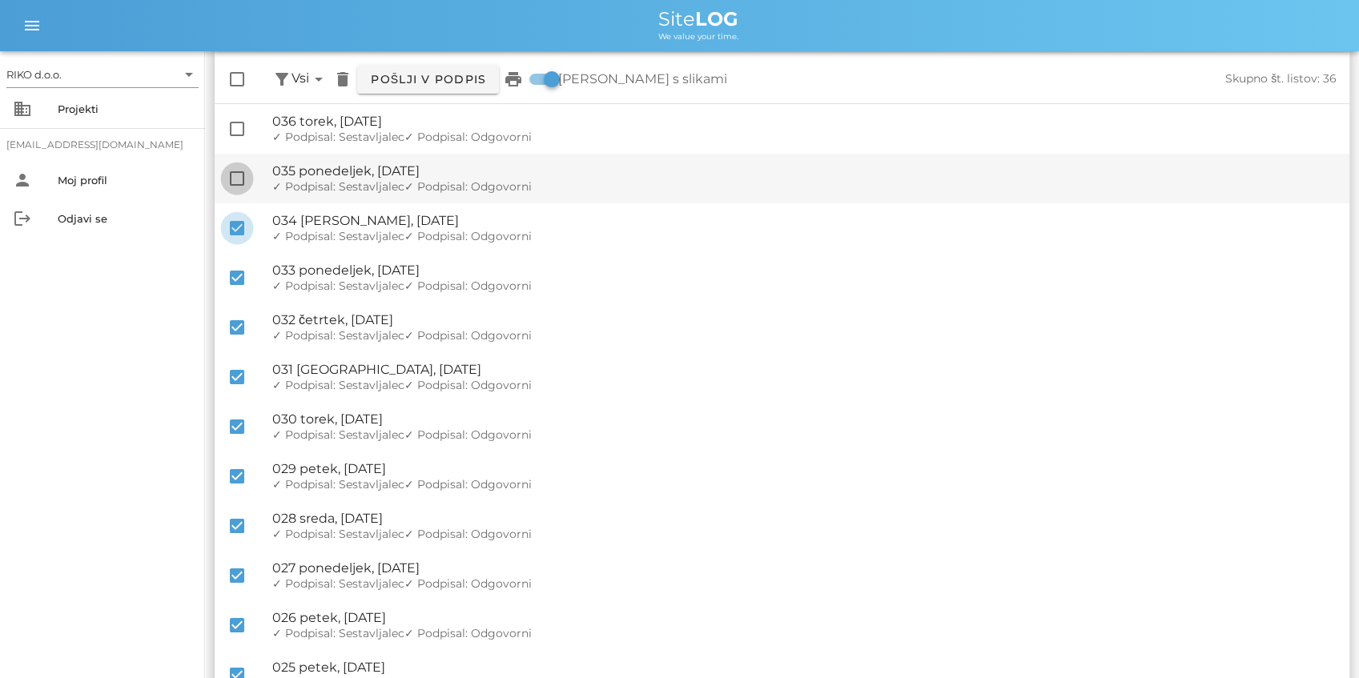
checkbox input "true"
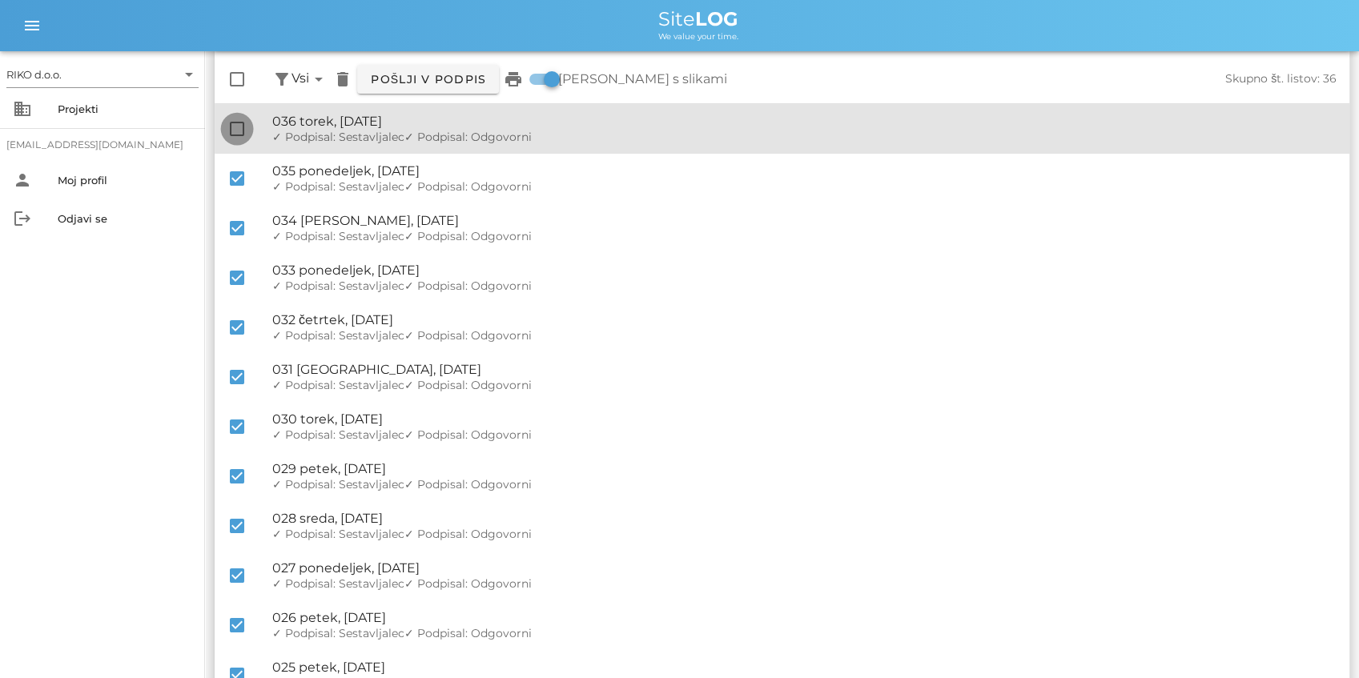
click at [235, 139] on div at bounding box center [236, 128] width 27 height 27
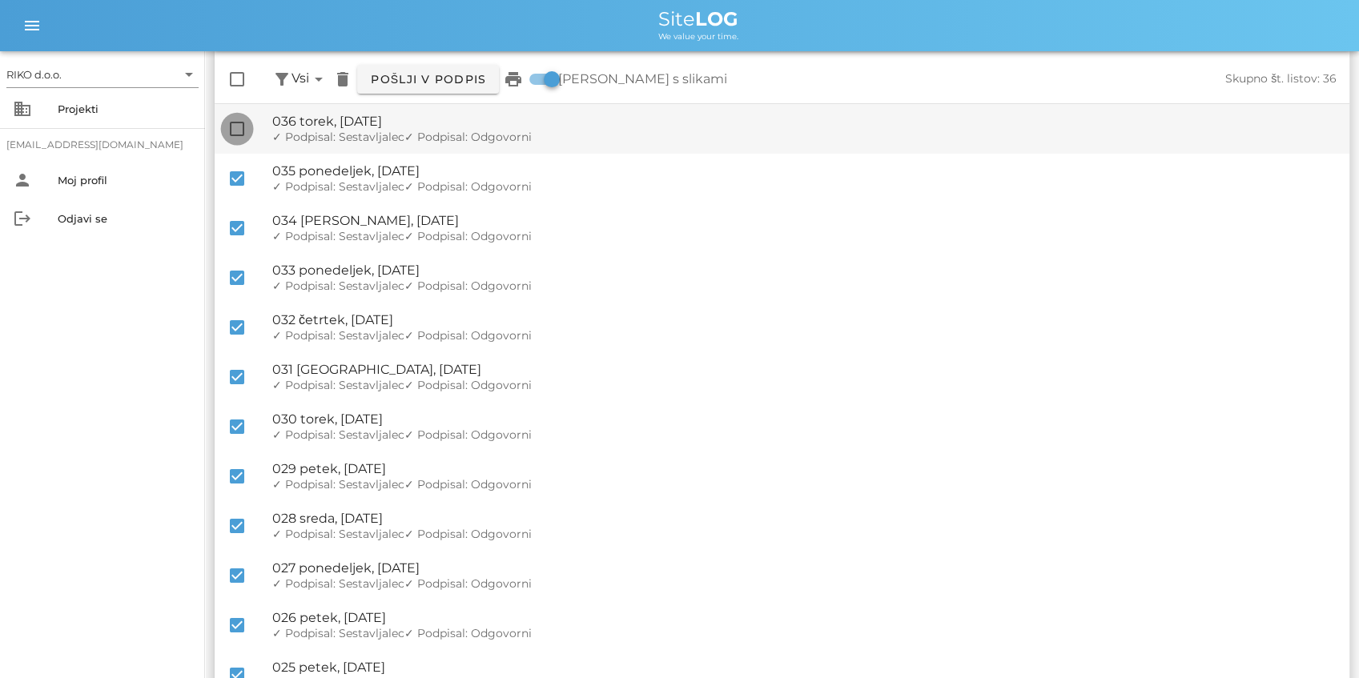
checkbox input "true"
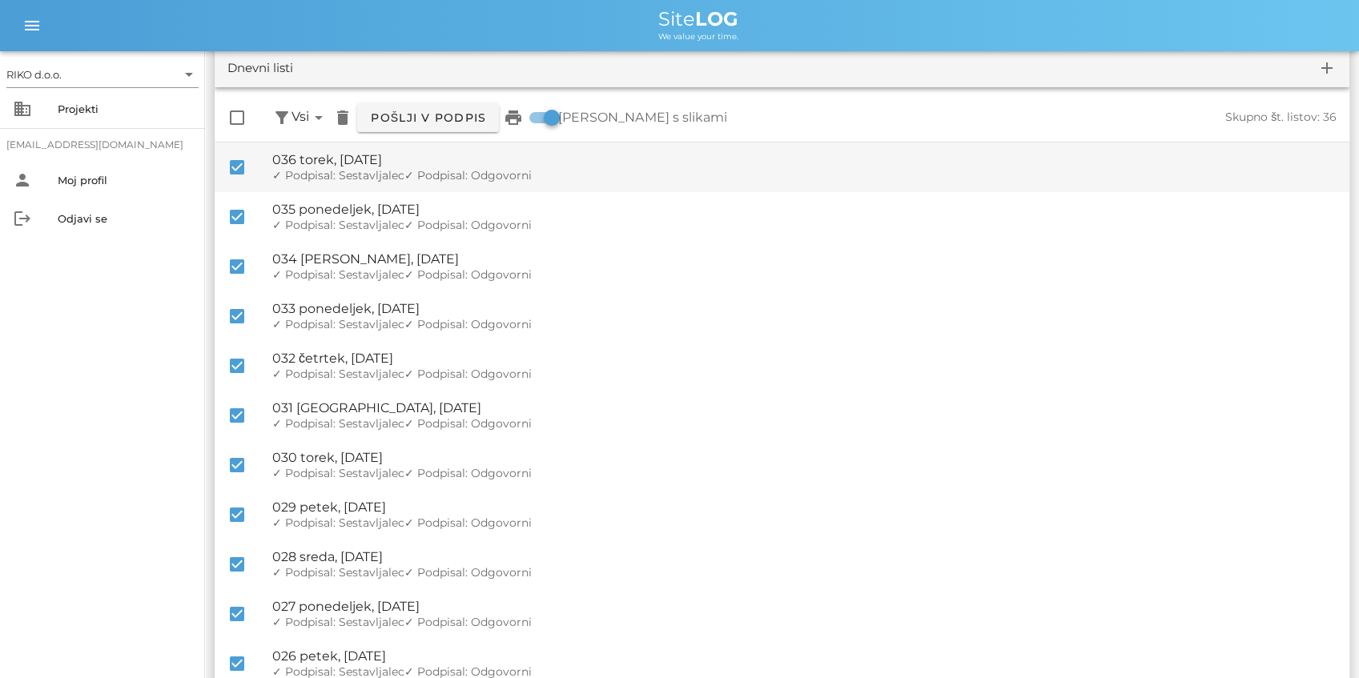
scroll to position [0, 0]
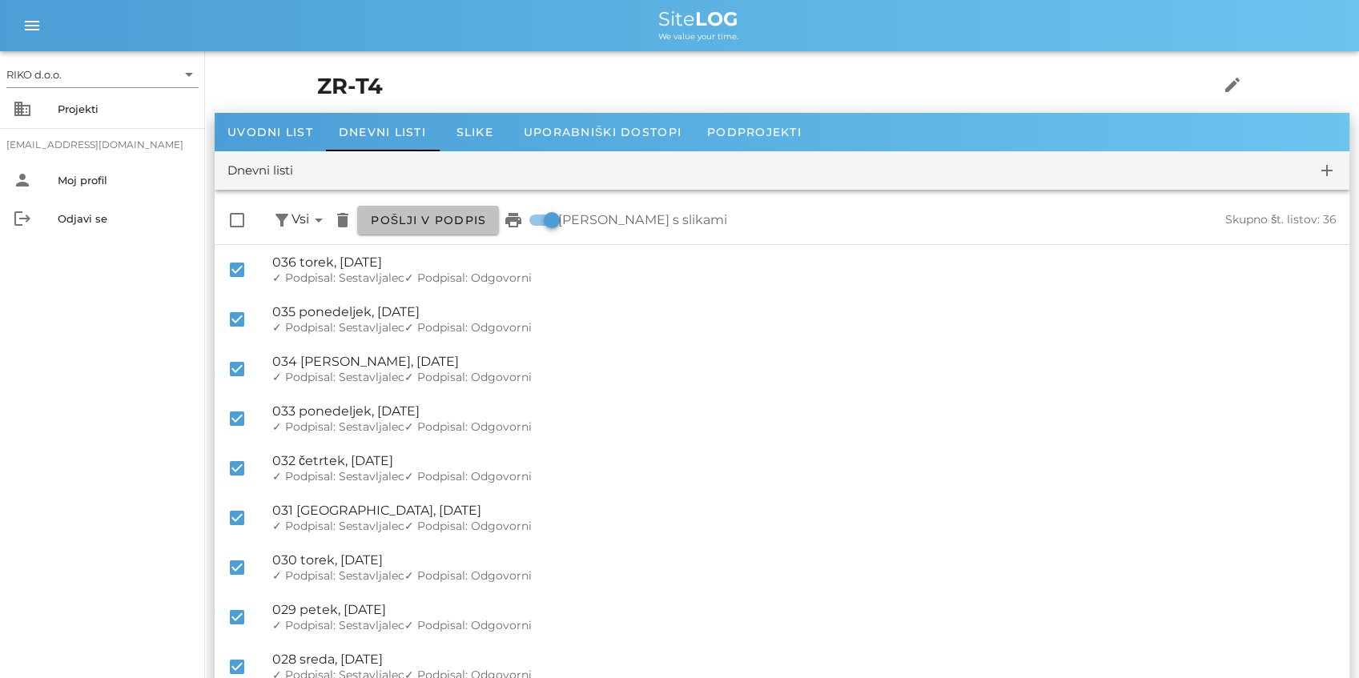
click at [453, 223] on span "Pošlji v podpis" at bounding box center [428, 220] width 116 height 14
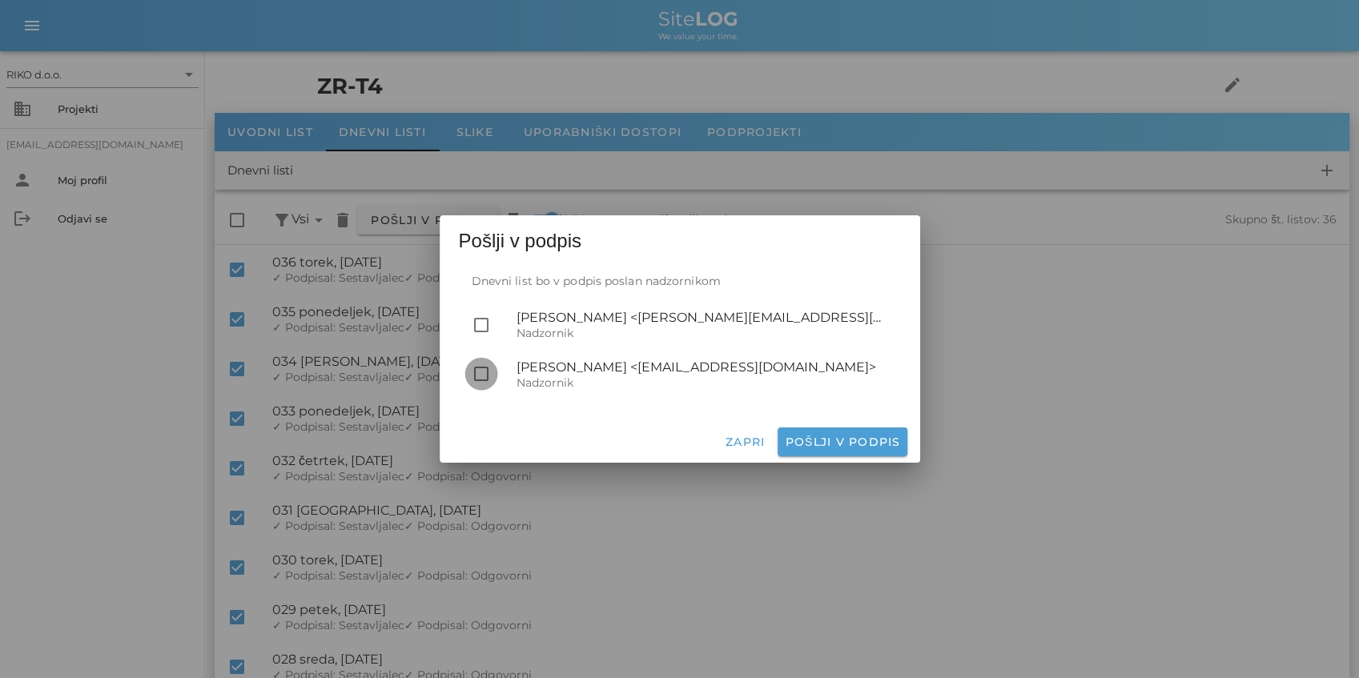
click at [489, 376] on div at bounding box center [481, 373] width 27 height 27
click at [848, 443] on span "Pošlji v podpis" at bounding box center [842, 442] width 116 height 14
checkbox input "false"
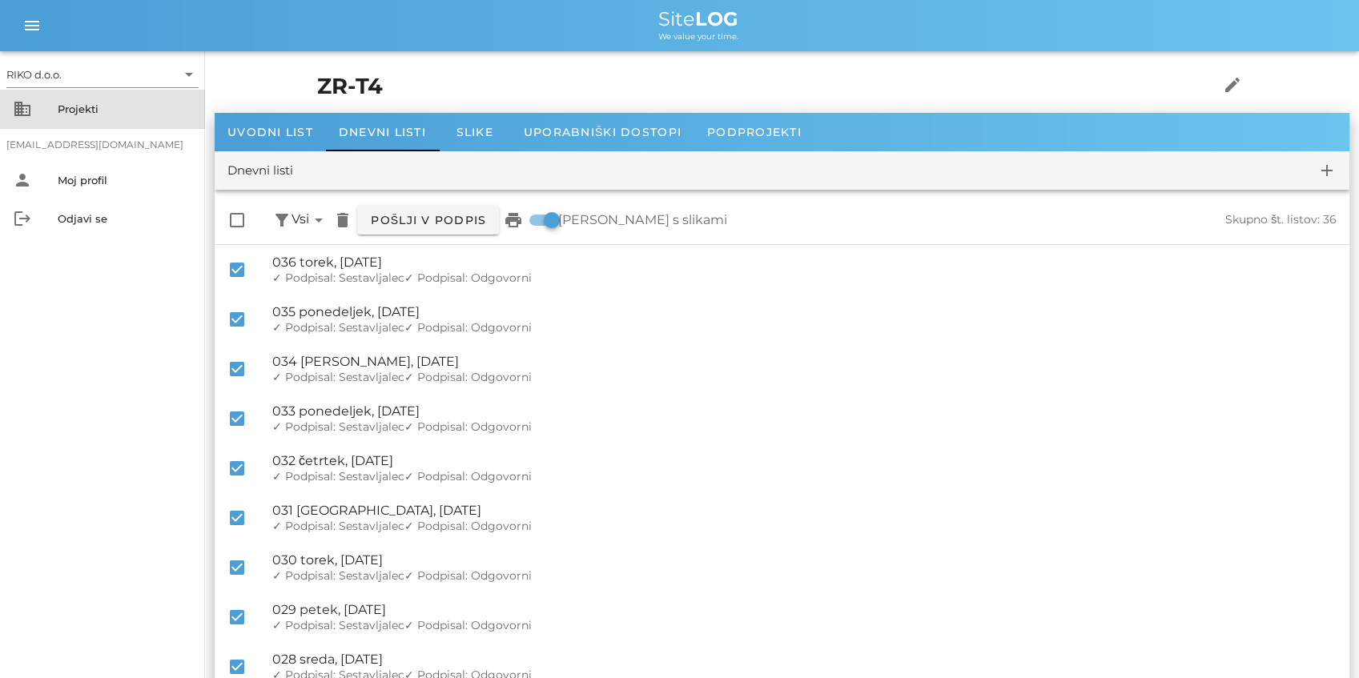
click at [162, 114] on div "Projekti" at bounding box center [125, 109] width 135 height 13
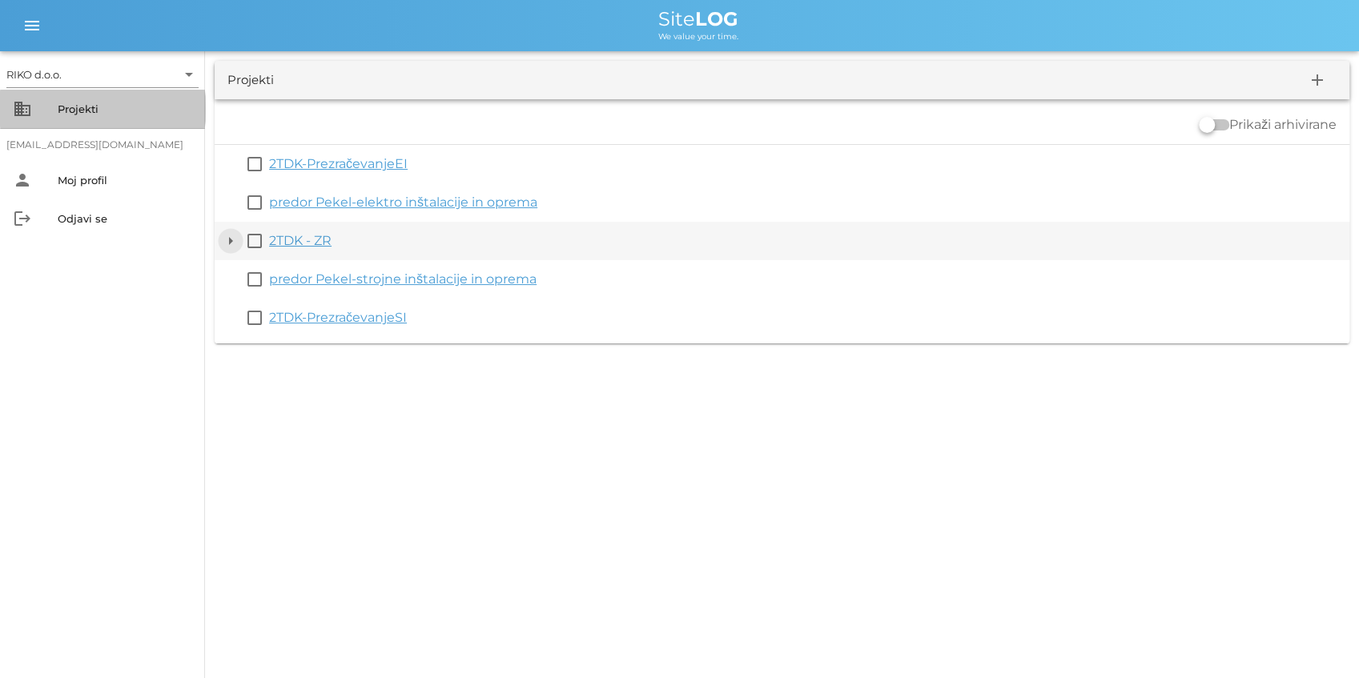
click at [229, 243] on button "arrow_drop_down" at bounding box center [230, 240] width 19 height 19
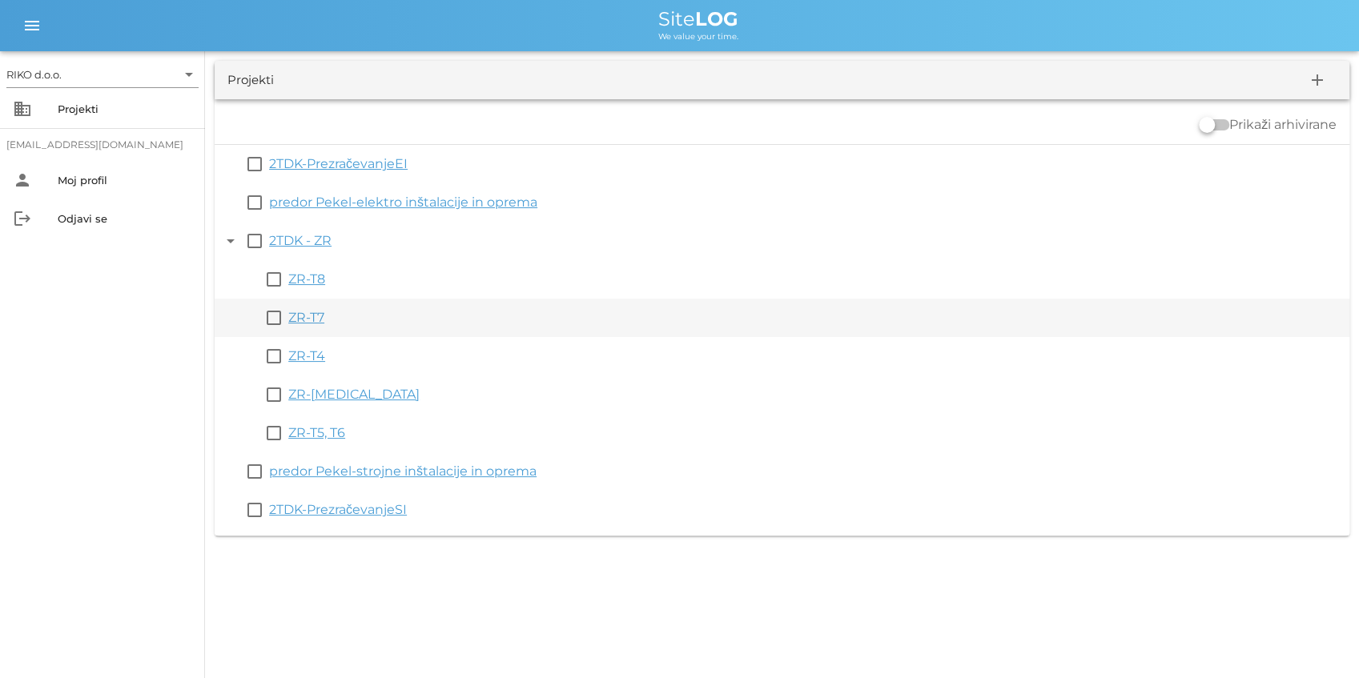
click at [316, 317] on link "ZR-T7" at bounding box center [306, 317] width 36 height 15
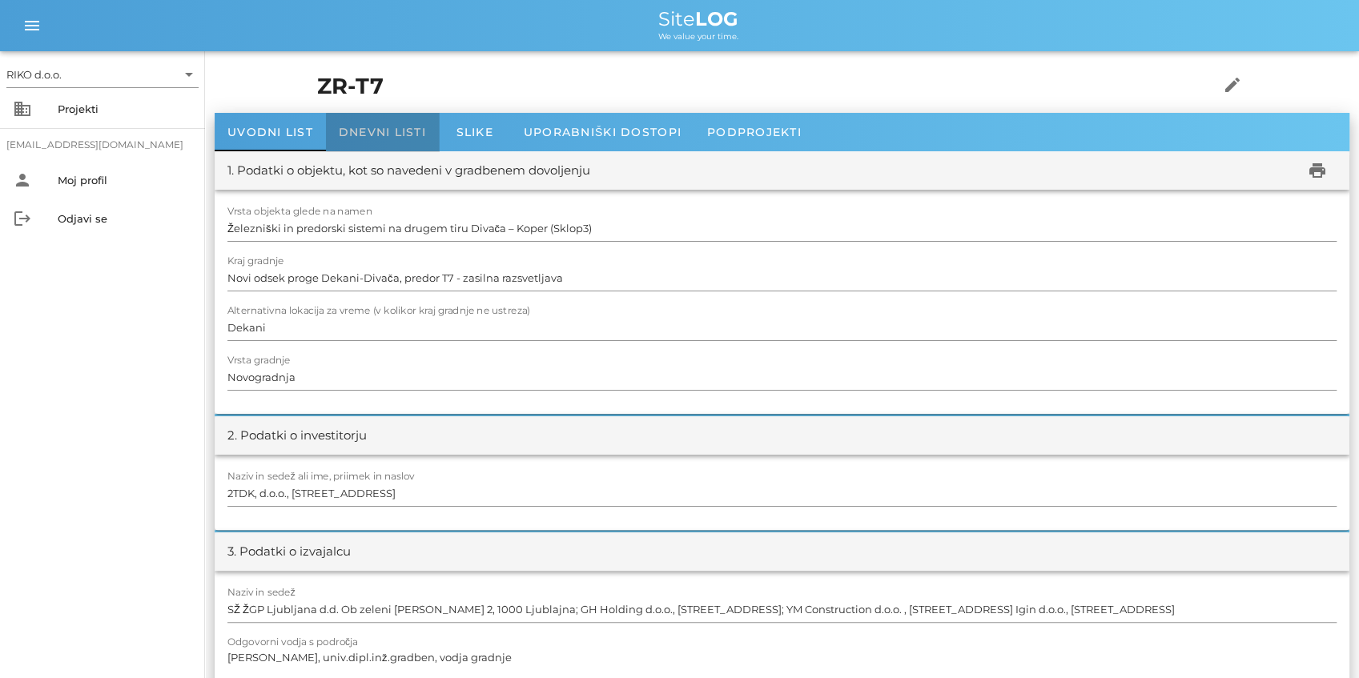
click at [386, 128] on span "Dnevni listi" at bounding box center [382, 132] width 87 height 14
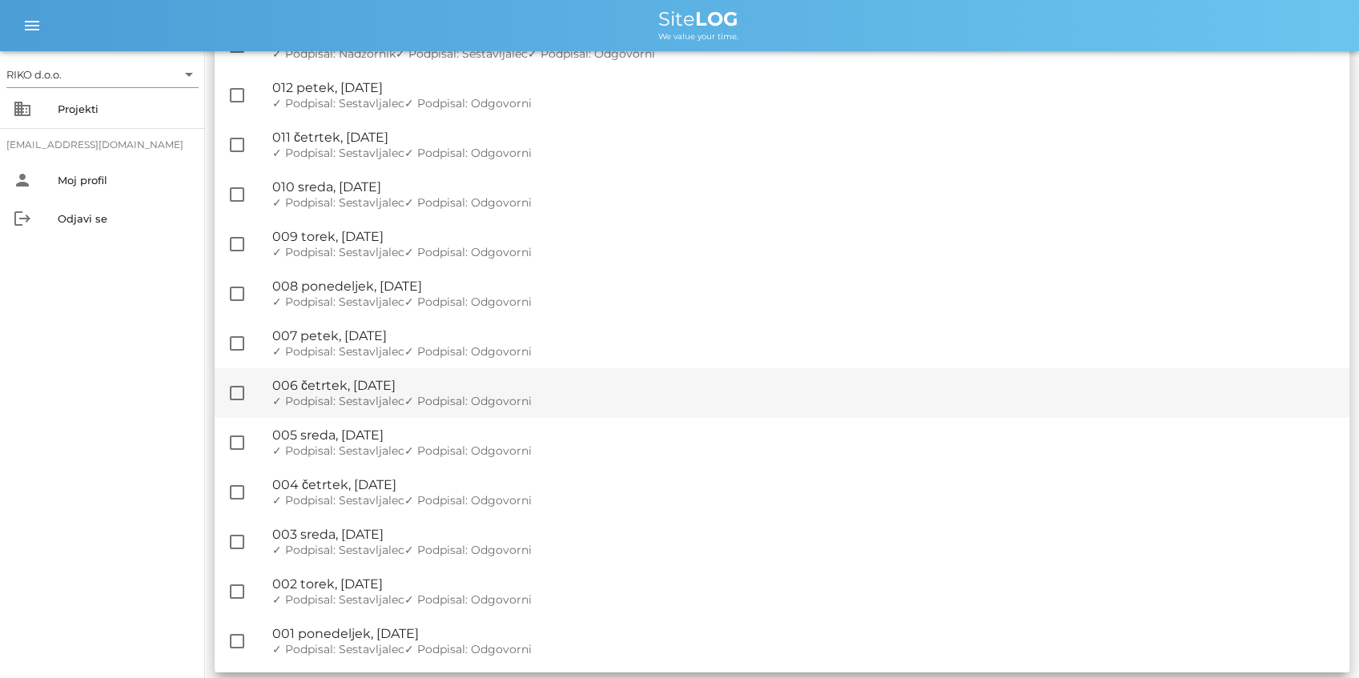
scroll to position [2899, 0]
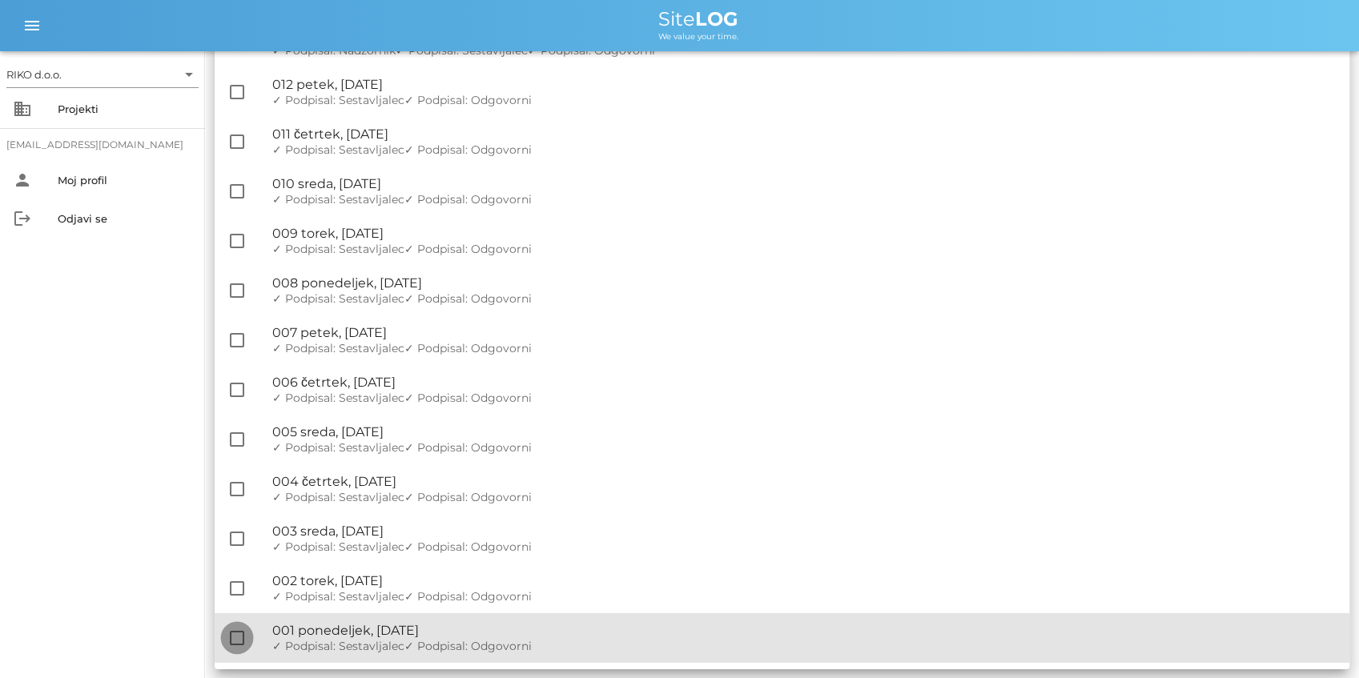
click at [231, 641] on div at bounding box center [236, 638] width 27 height 27
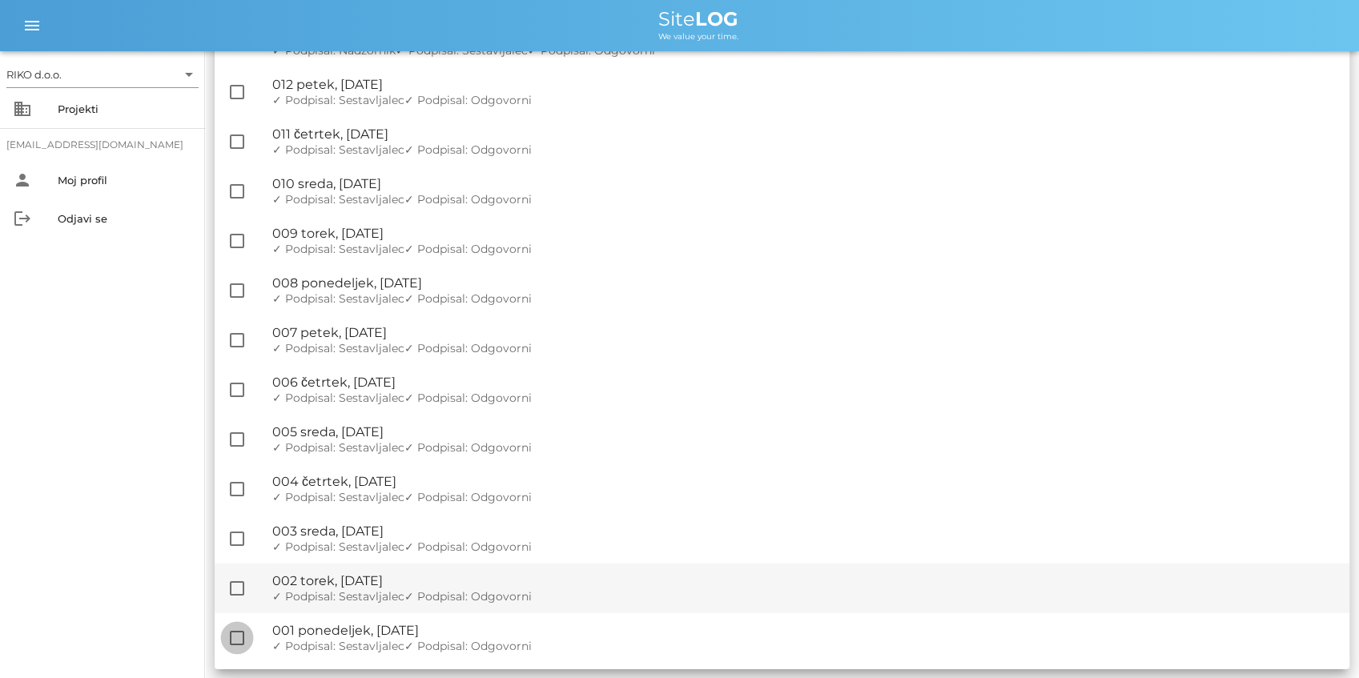
checkbox input "true"
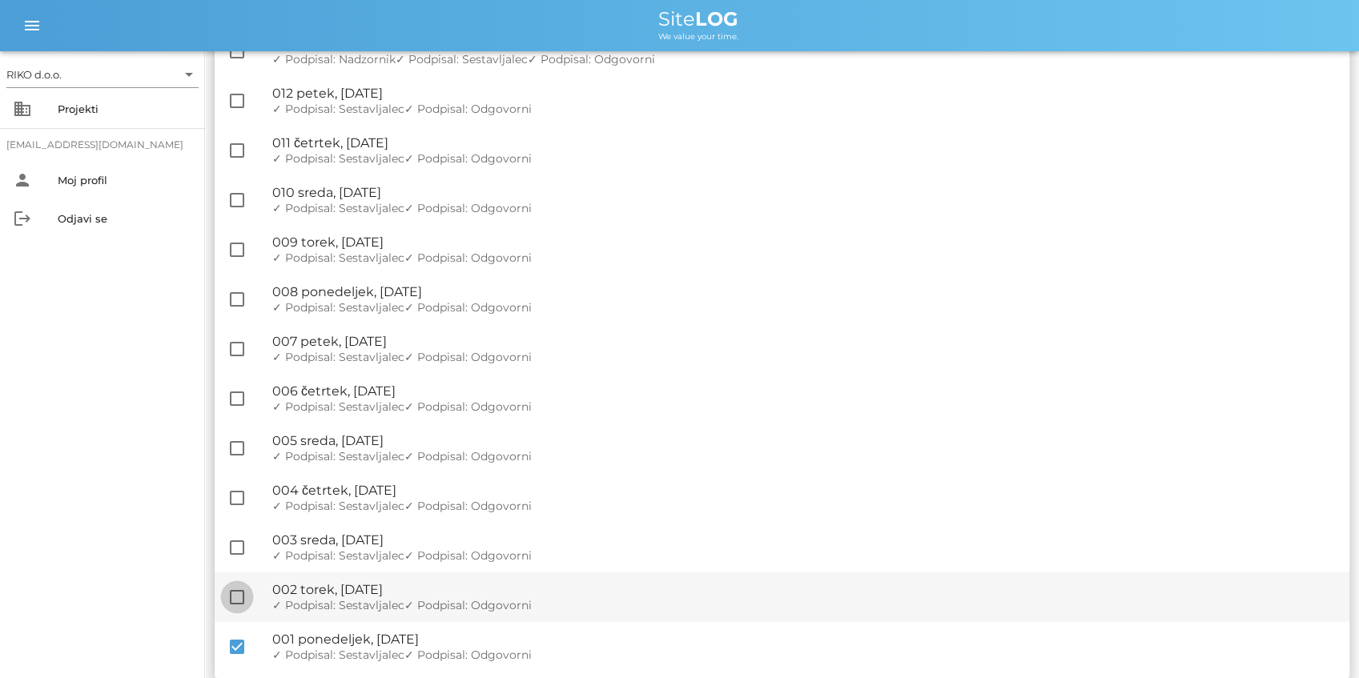
scroll to position [2908, 0]
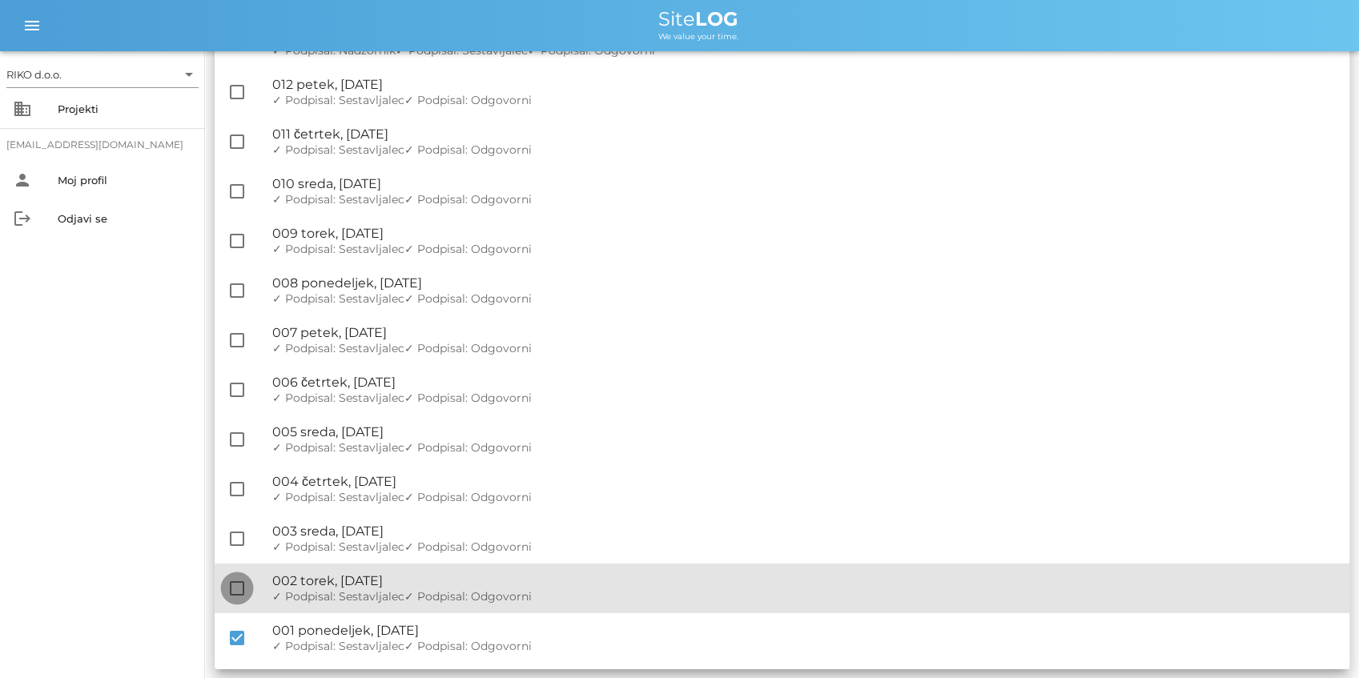
click at [240, 597] on div at bounding box center [236, 588] width 27 height 27
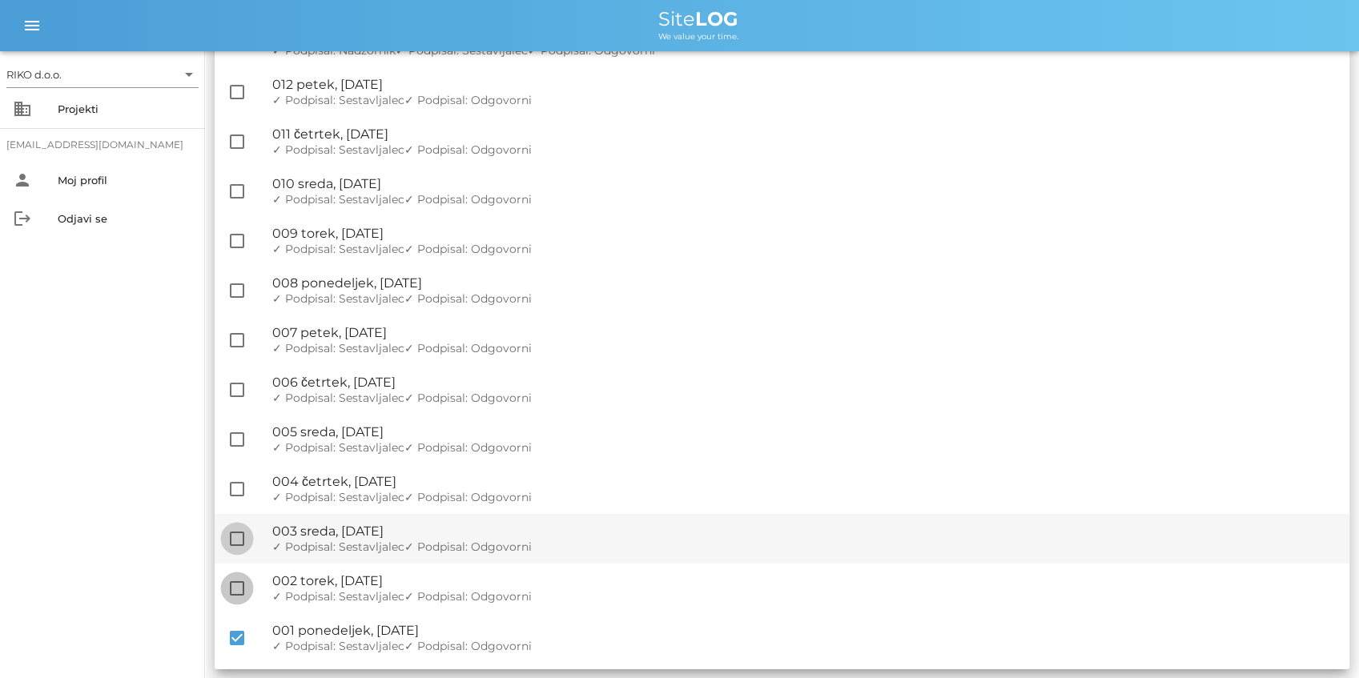
checkbox input "true"
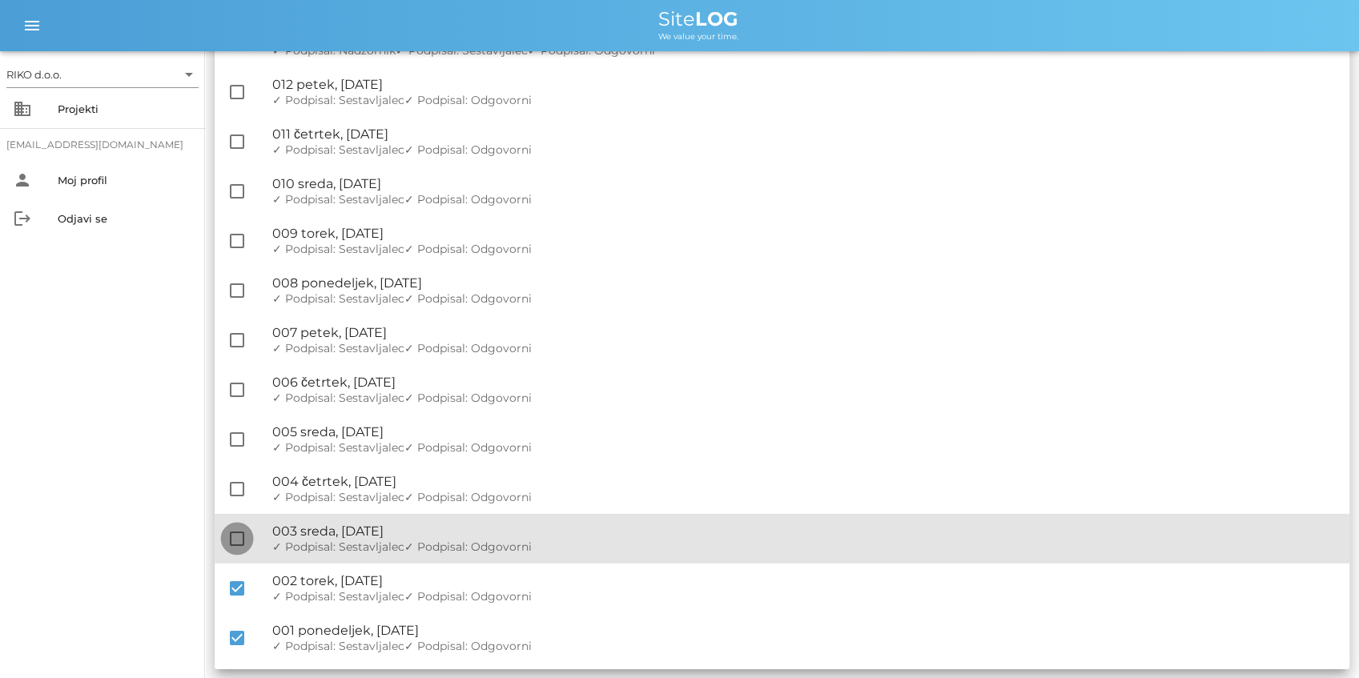
click at [237, 539] on div at bounding box center [236, 538] width 27 height 27
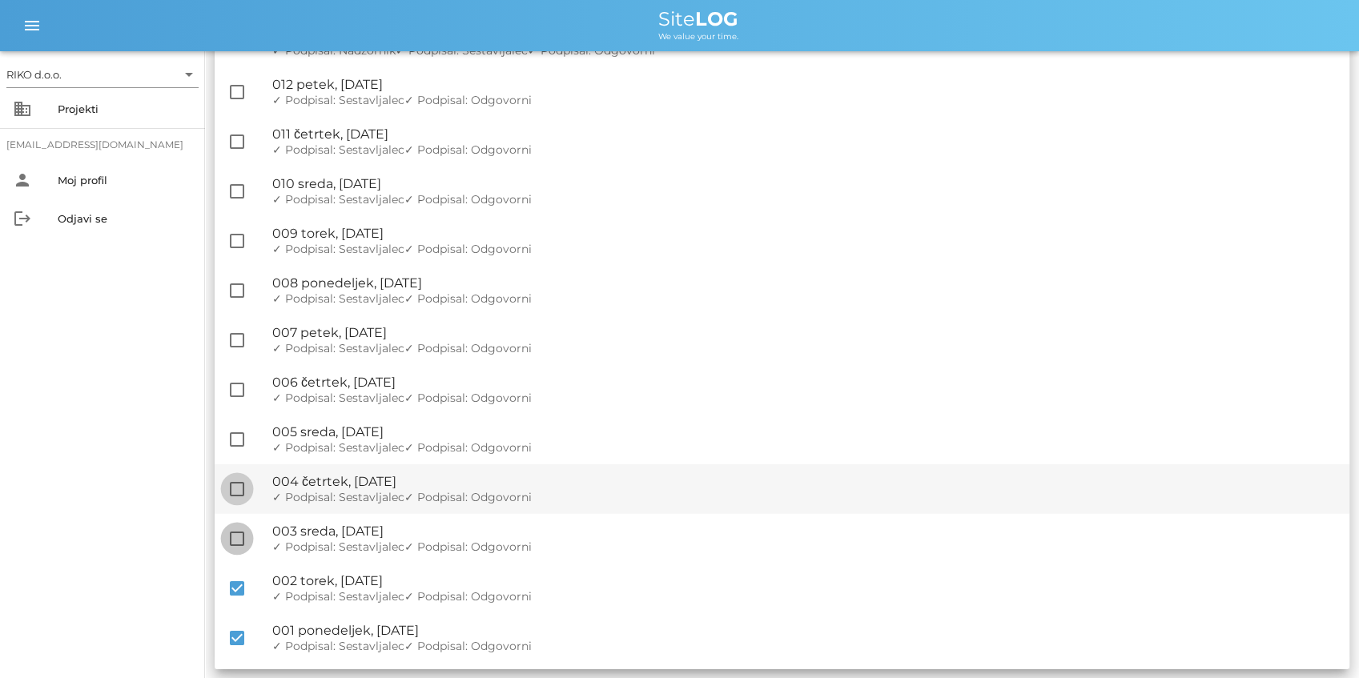
checkbox input "true"
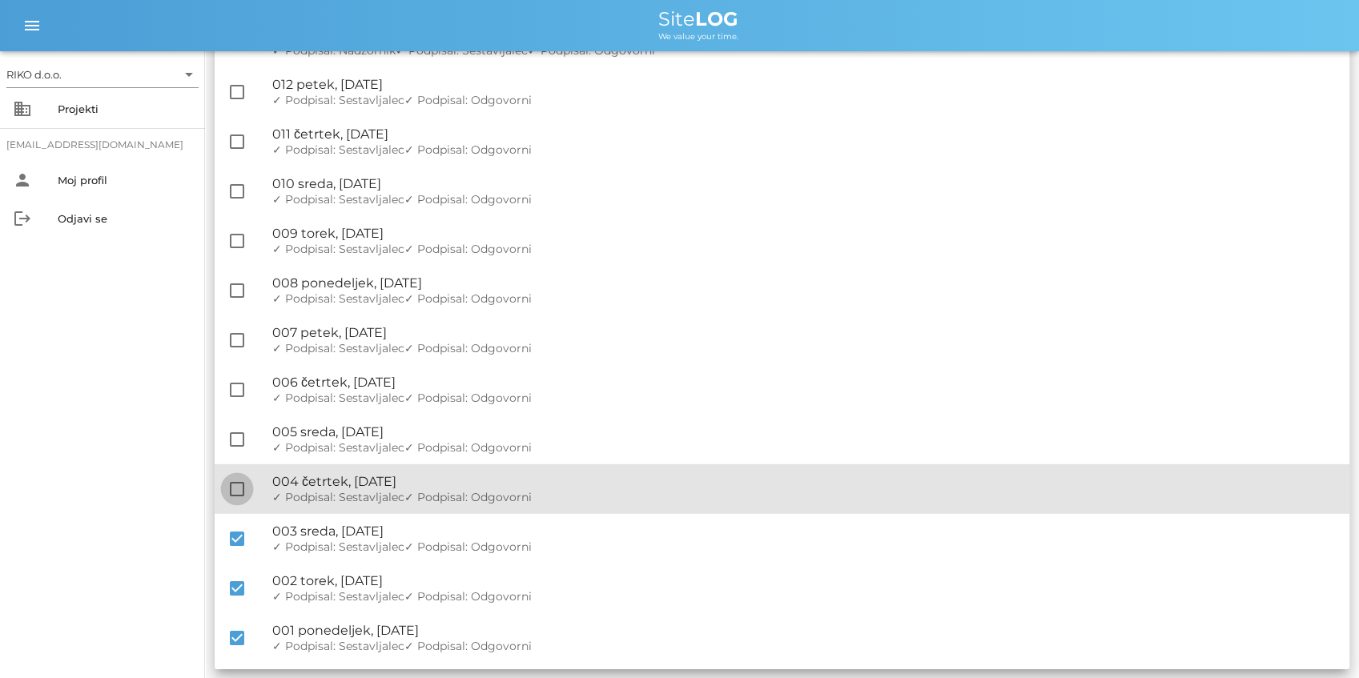
click at [243, 490] on div at bounding box center [236, 489] width 27 height 27
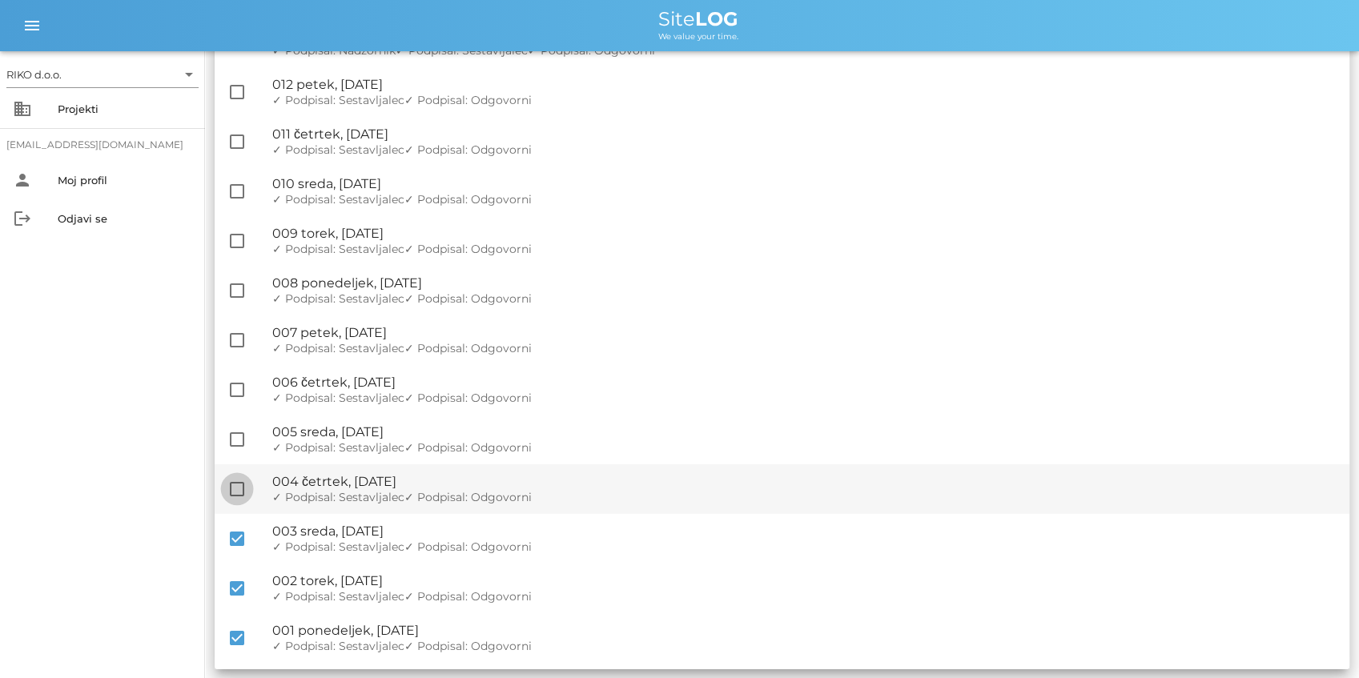
checkbox input "true"
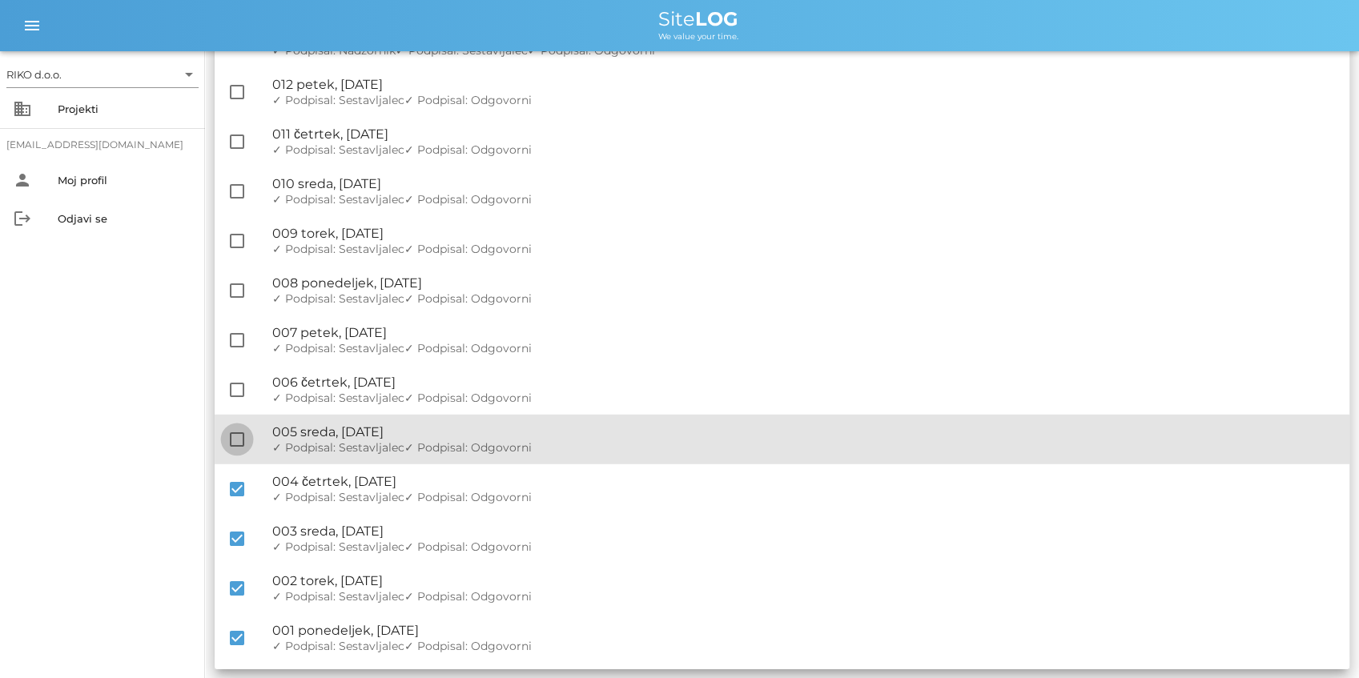
click at [239, 439] on div at bounding box center [236, 439] width 27 height 27
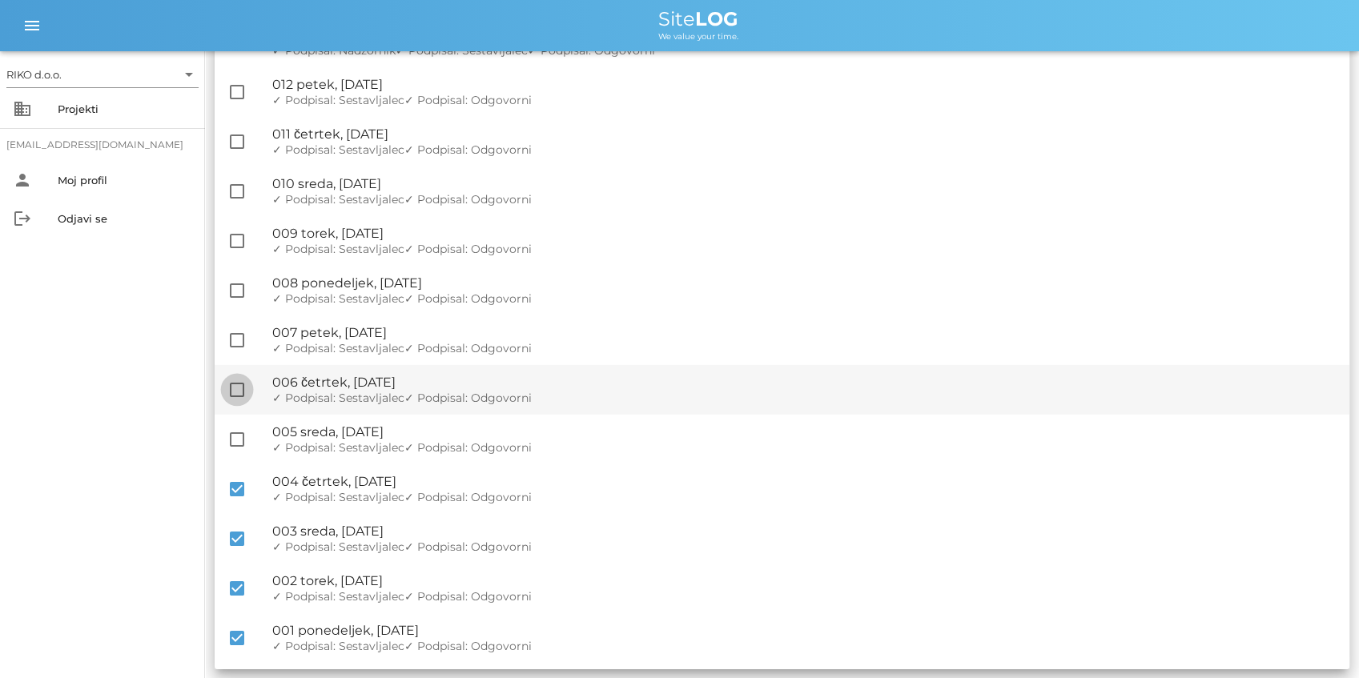
checkbox input "true"
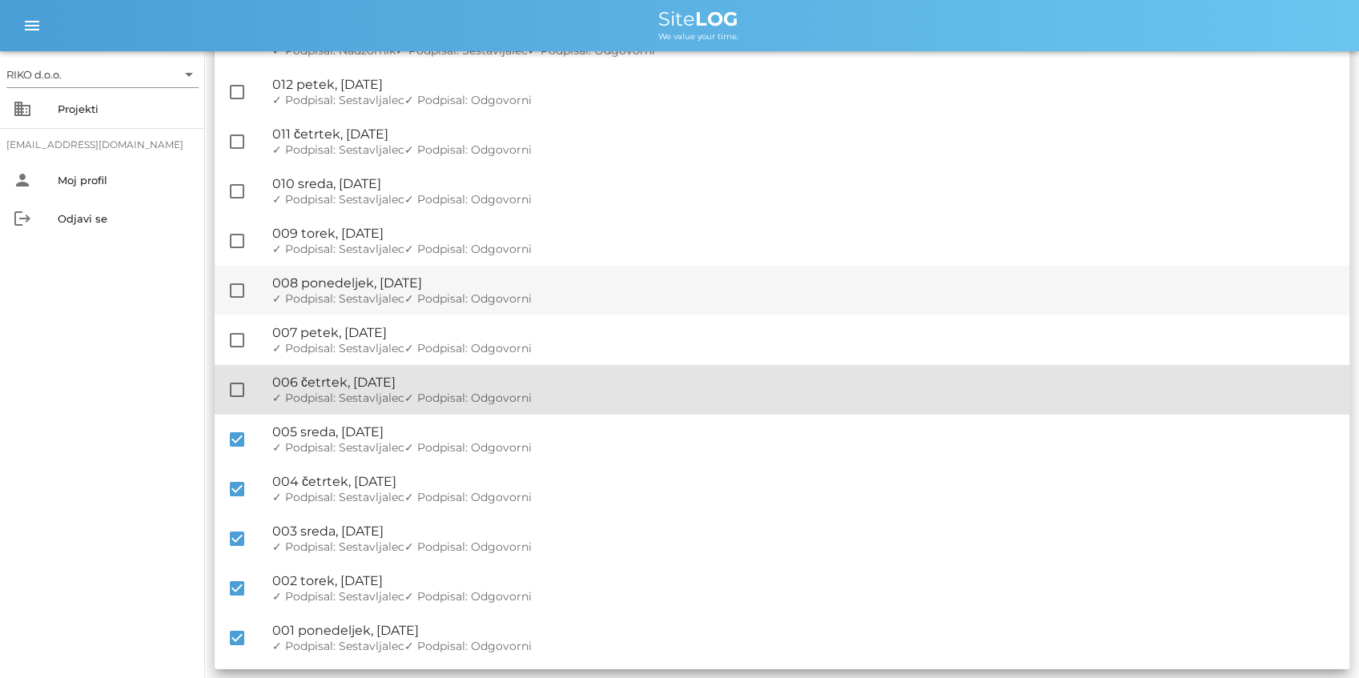
drag, startPoint x: 238, startPoint y: 394, endPoint x: 239, endPoint y: 311, distance: 83.3
click at [237, 392] on div at bounding box center [236, 389] width 27 height 27
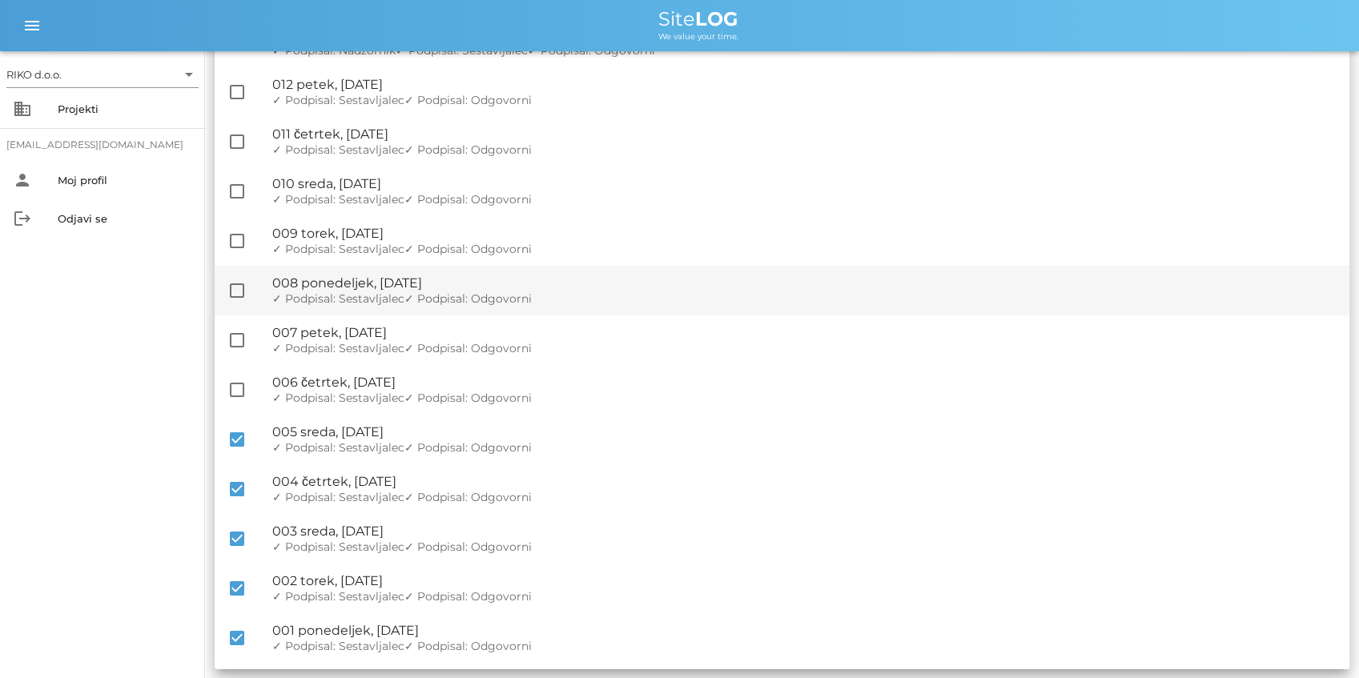
checkbox input "true"
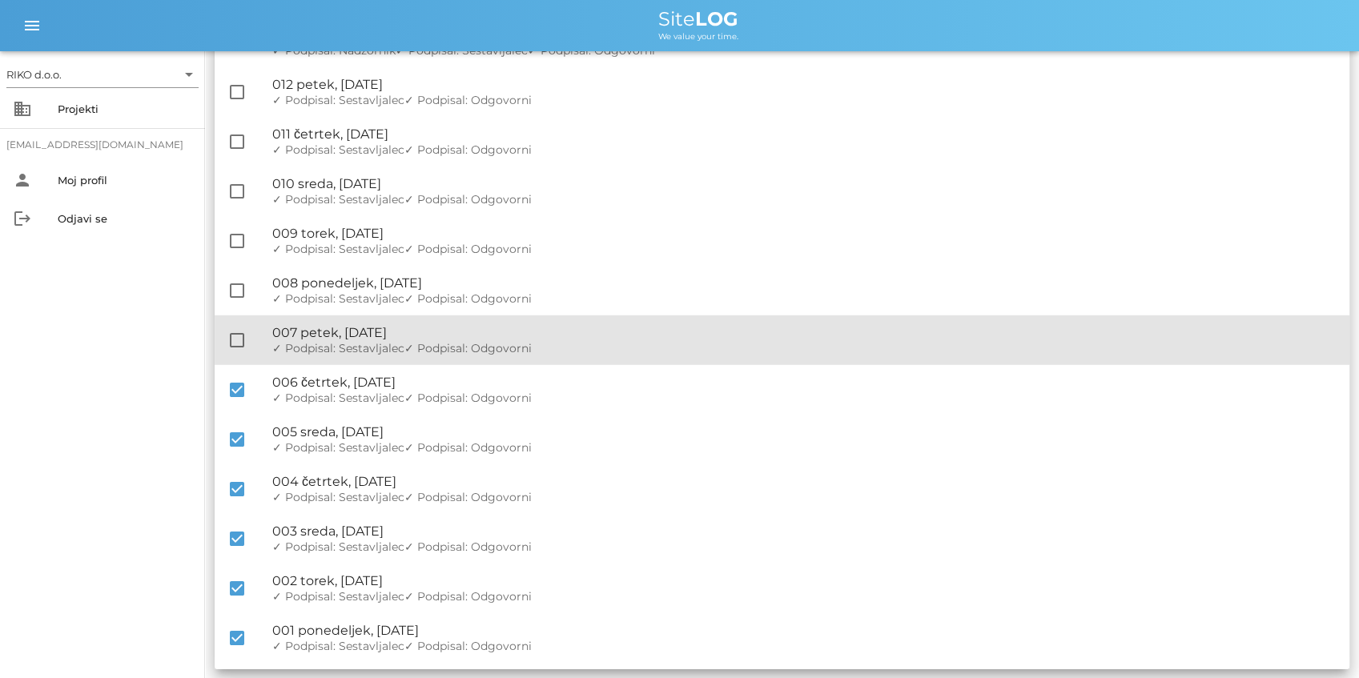
click at [237, 332] on div at bounding box center [236, 340] width 27 height 27
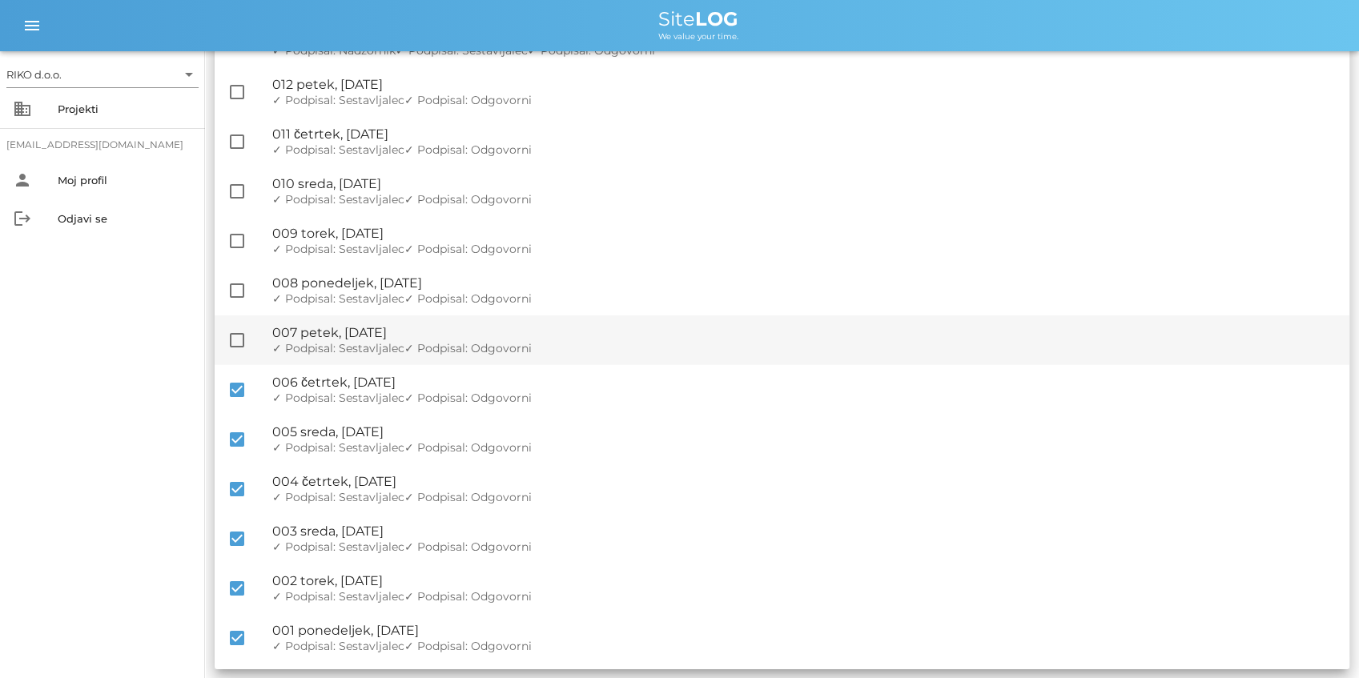
checkbox input "true"
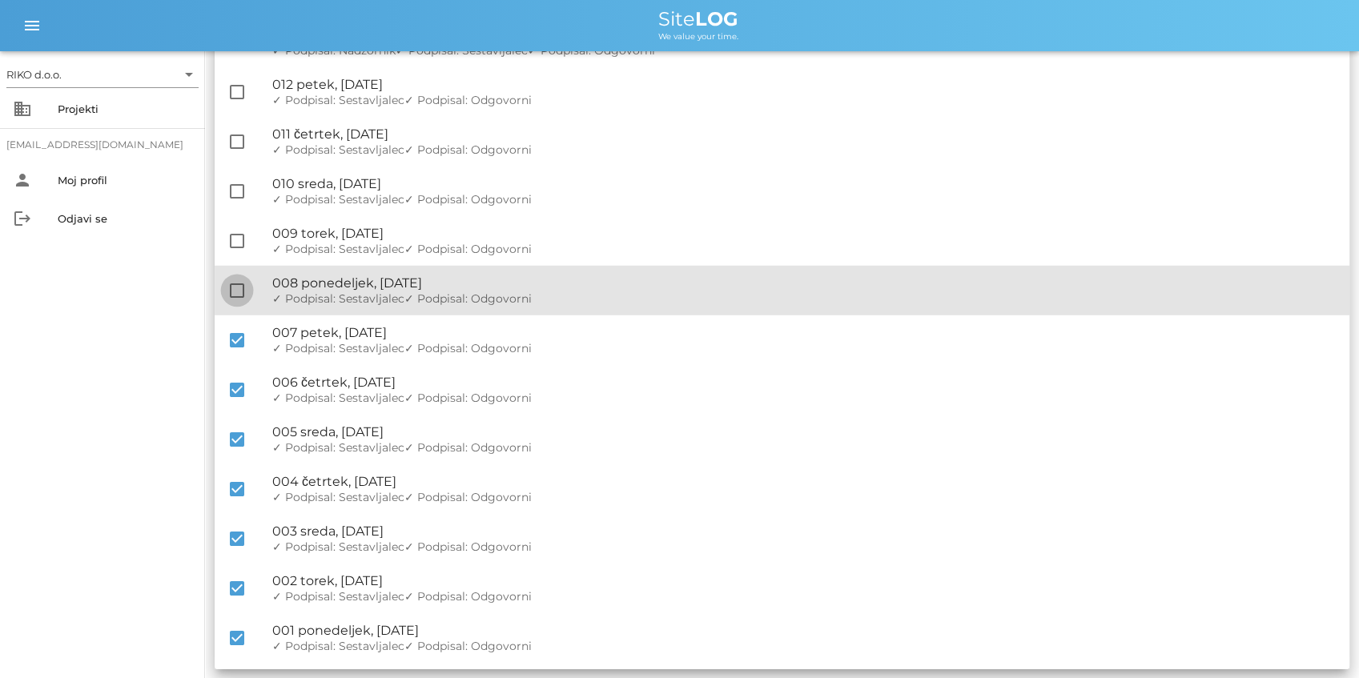
click at [234, 291] on div at bounding box center [236, 290] width 27 height 27
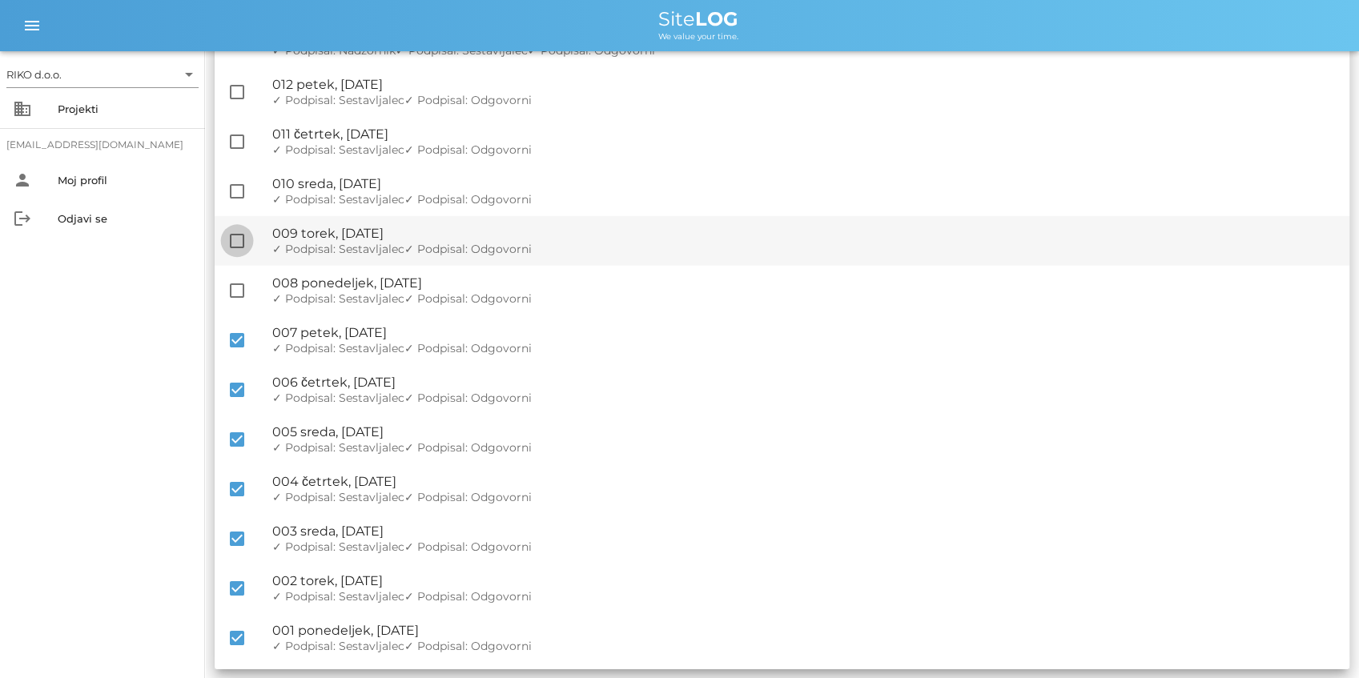
checkbox input "true"
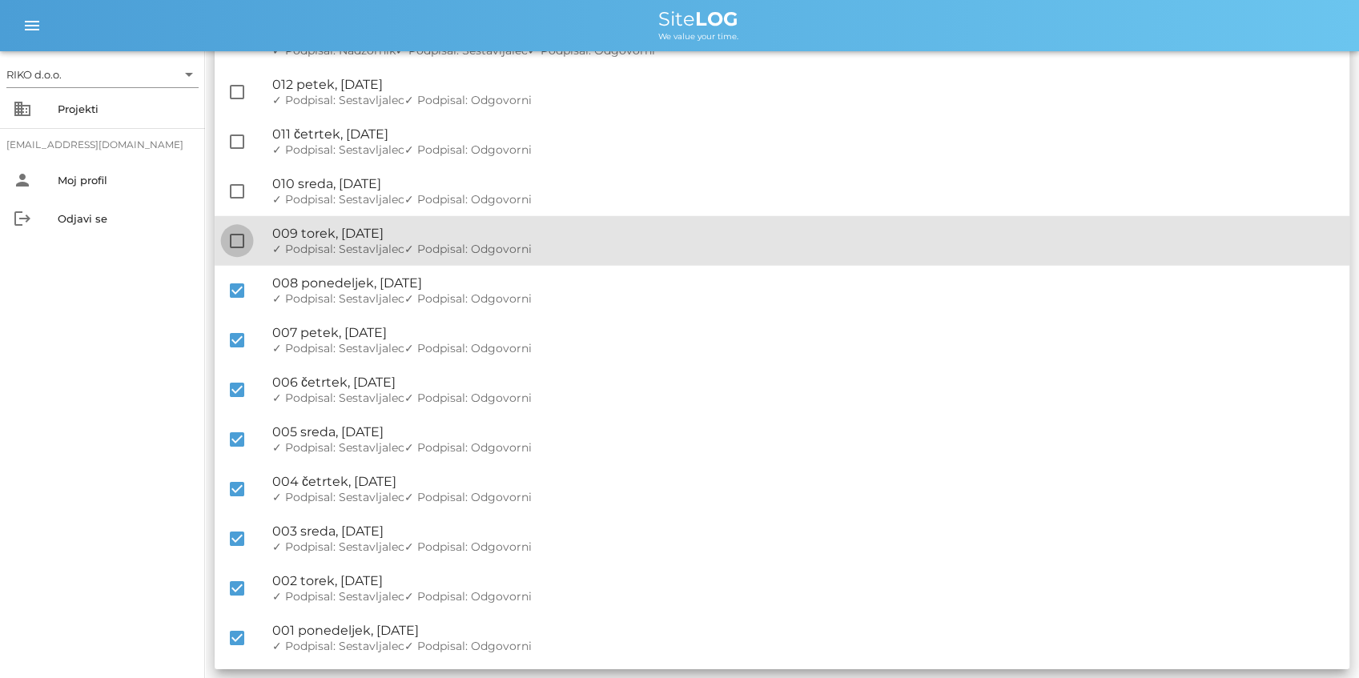
click at [235, 244] on div at bounding box center [236, 240] width 27 height 27
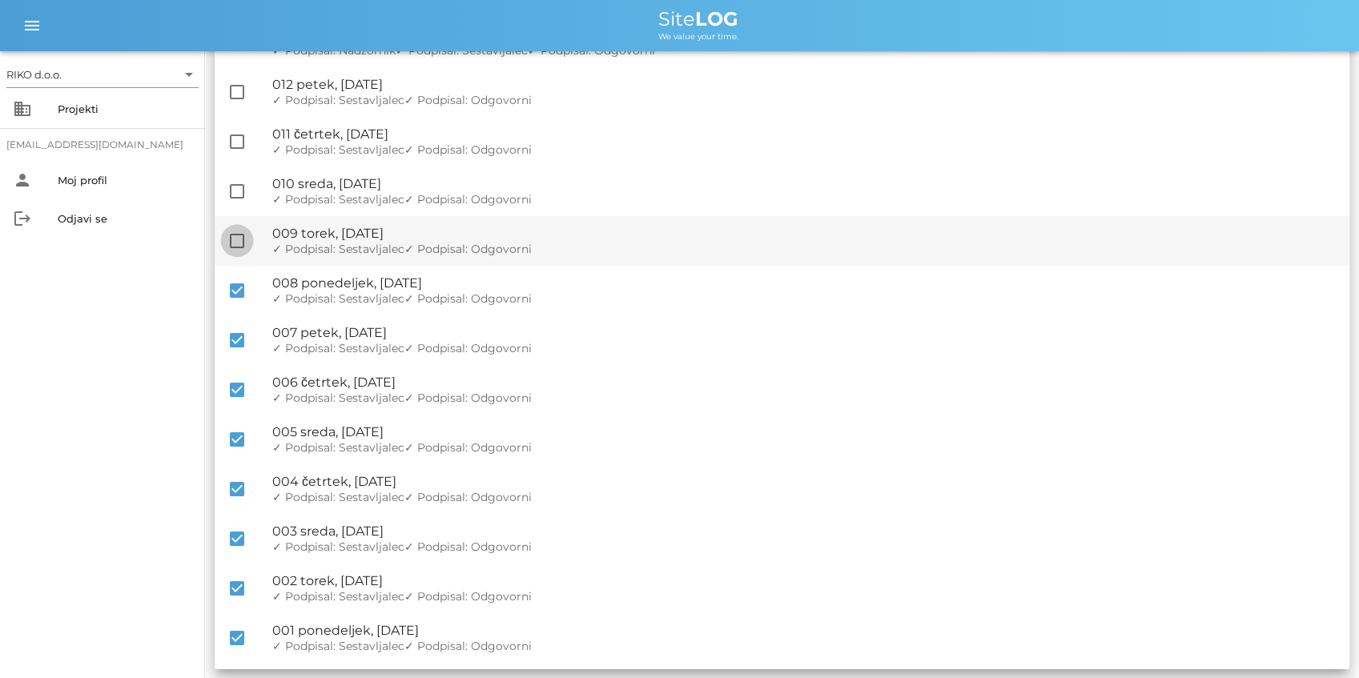
checkbox input "true"
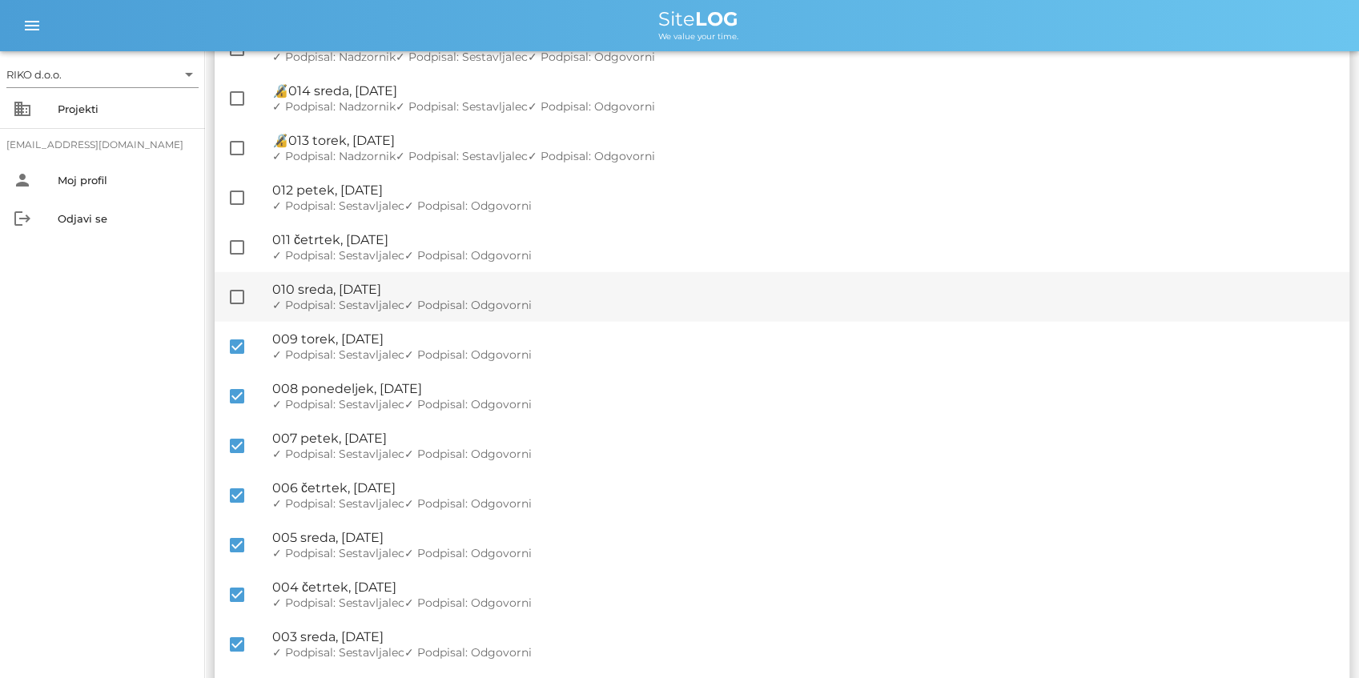
scroll to position [2801, 0]
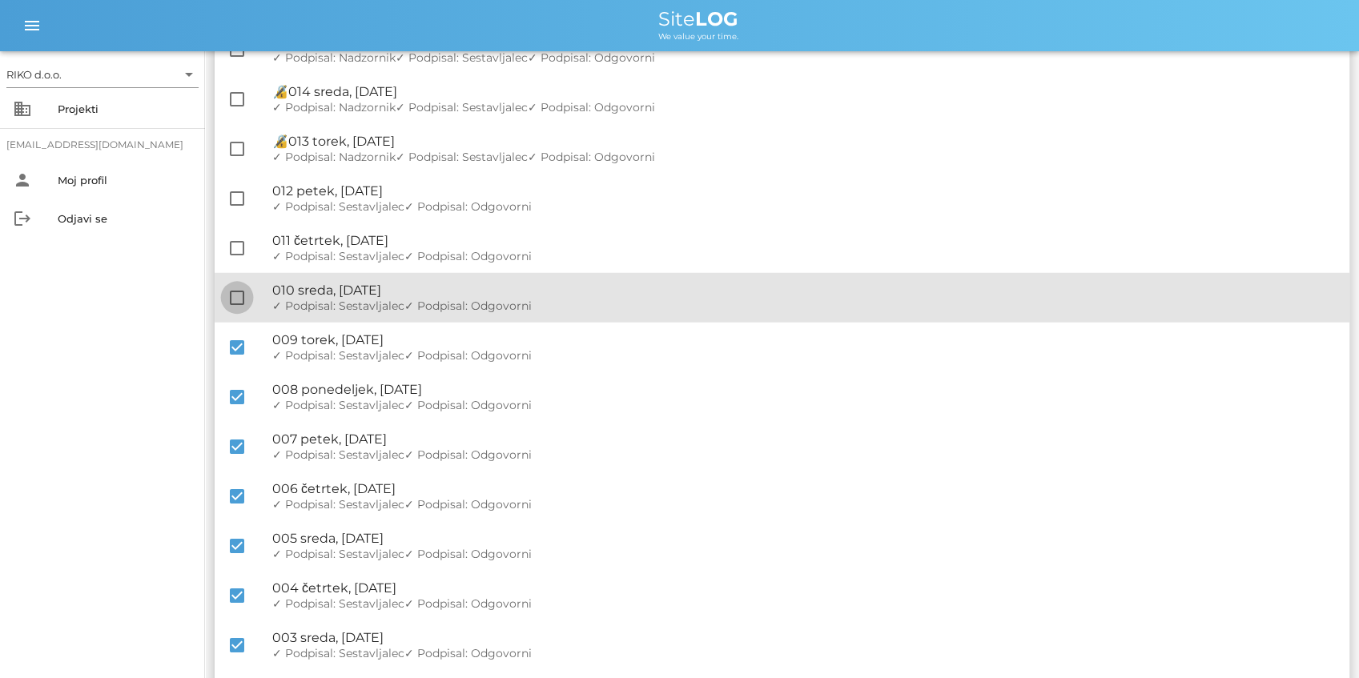
click at [243, 296] on div at bounding box center [236, 297] width 27 height 27
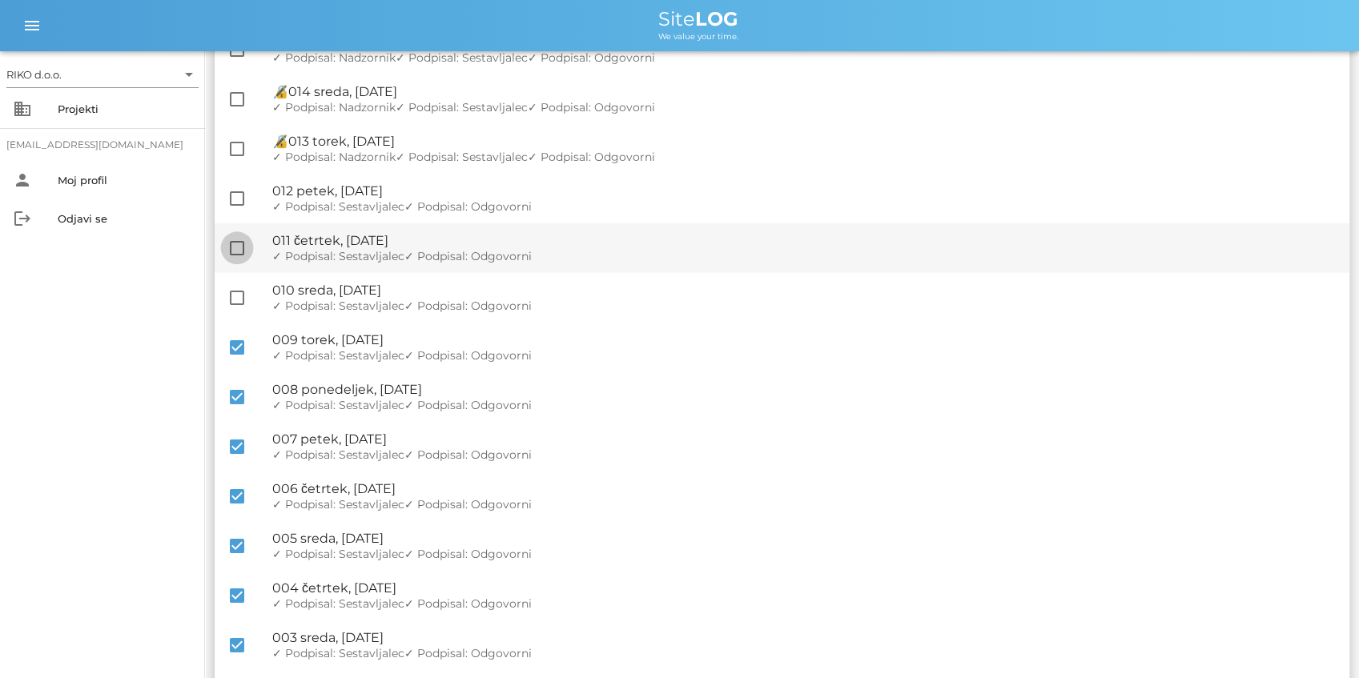
checkbox input "true"
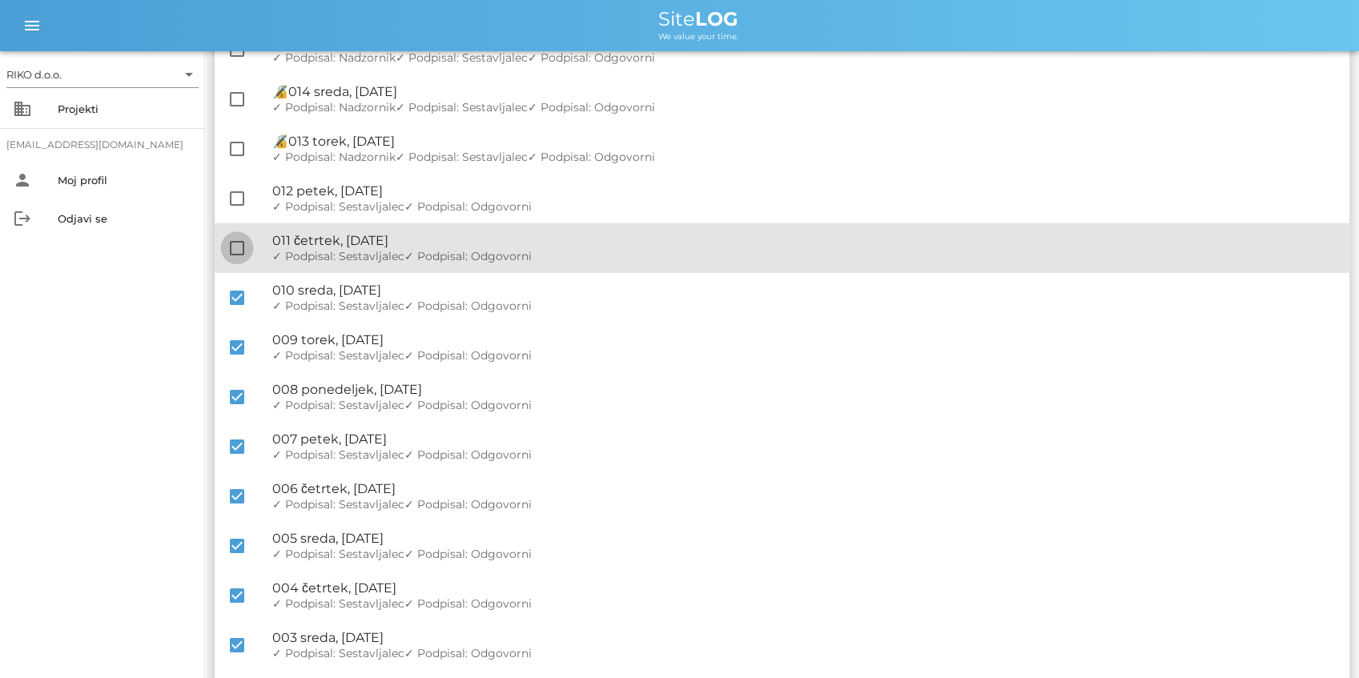
click at [224, 248] on div at bounding box center [236, 248] width 27 height 27
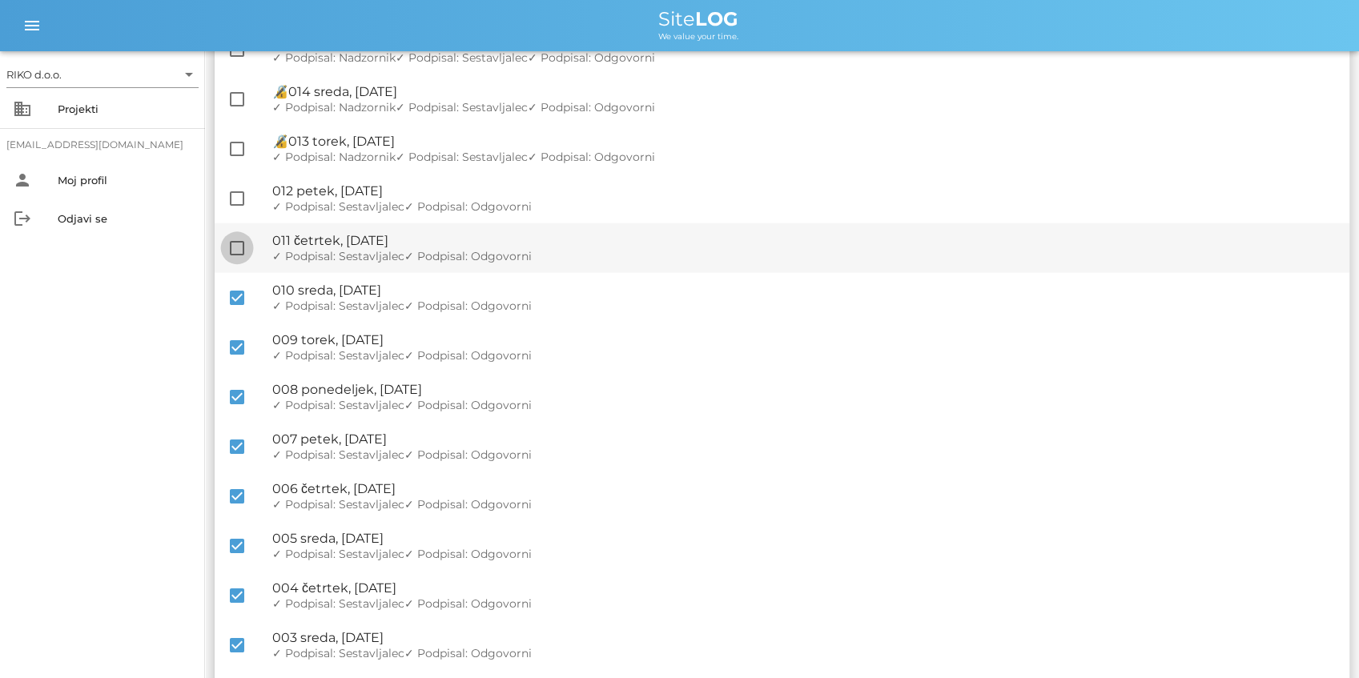
checkbox input "true"
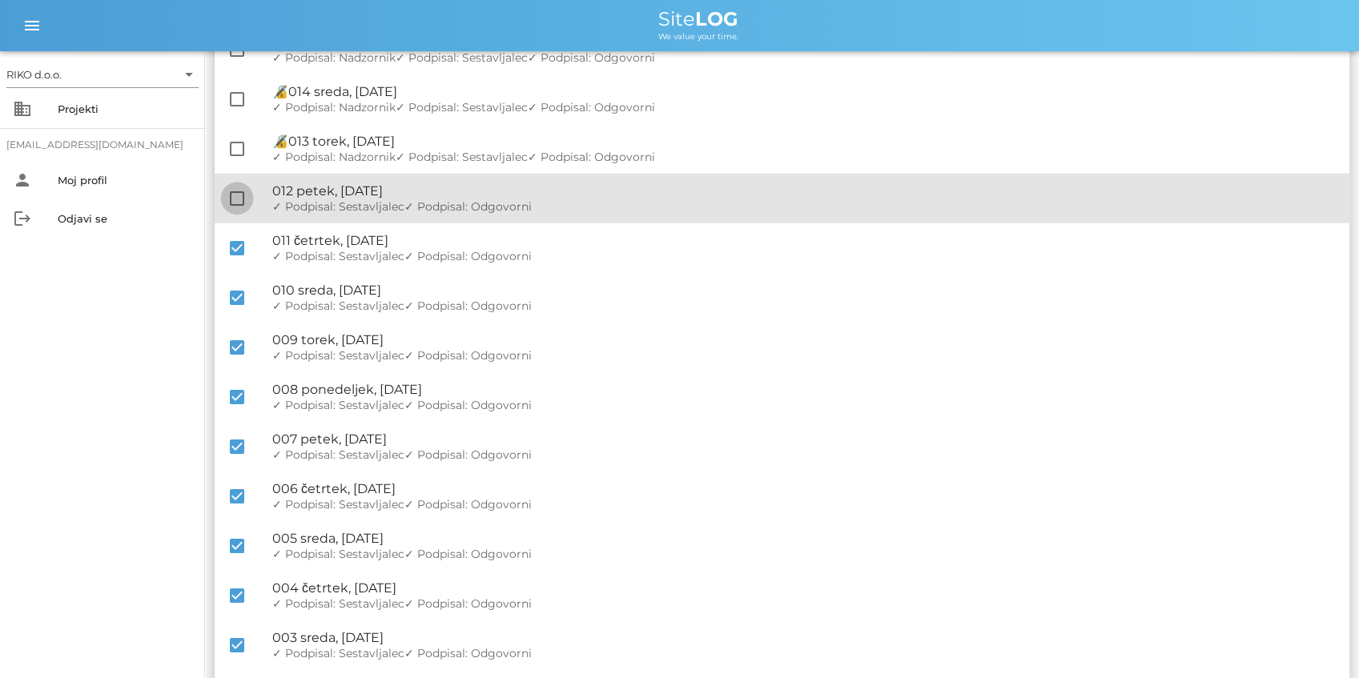
click at [235, 208] on div at bounding box center [236, 198] width 27 height 27
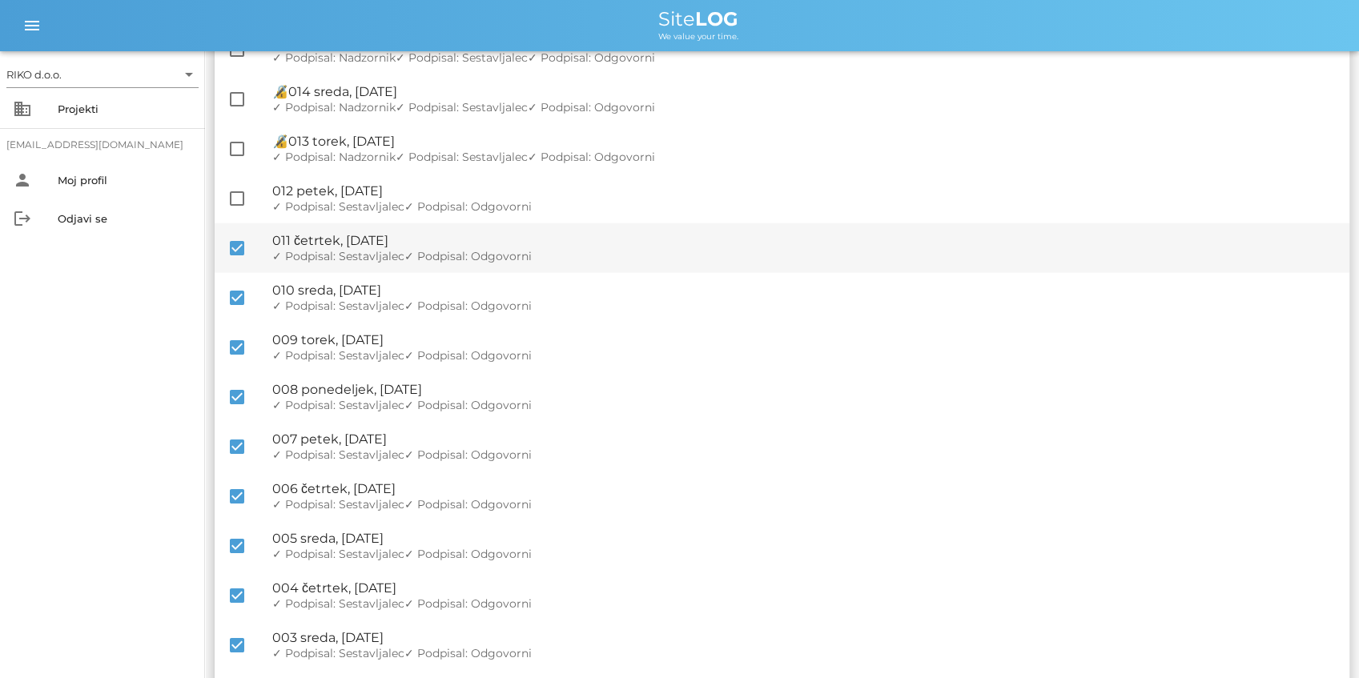
checkbox input "true"
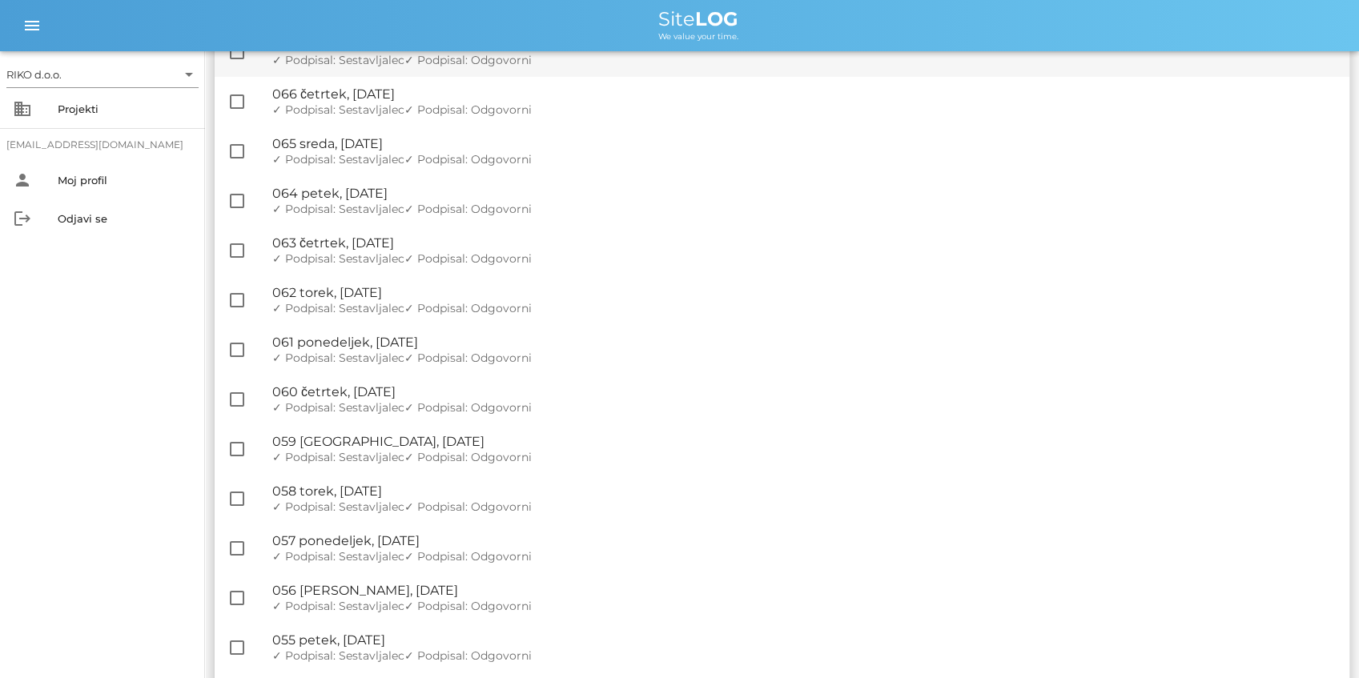
scroll to position [0, 0]
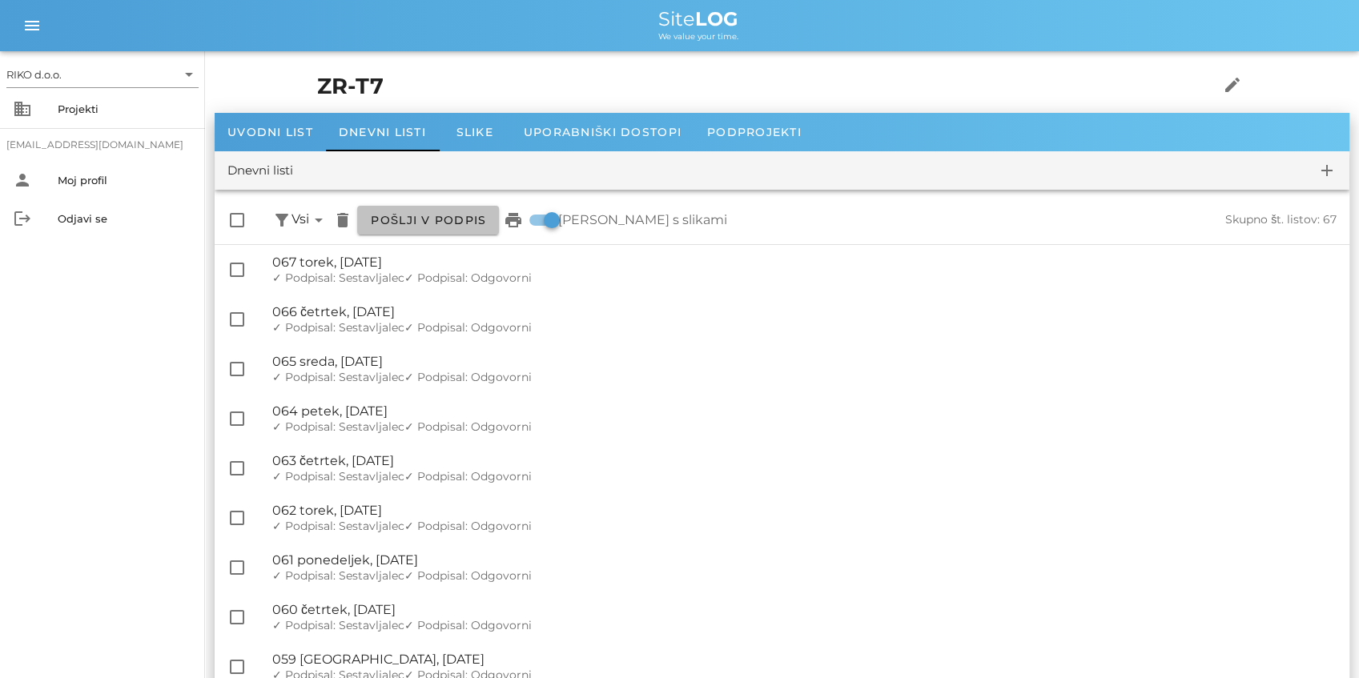
click at [428, 225] on span "Pošlji v podpis" at bounding box center [428, 220] width 116 height 14
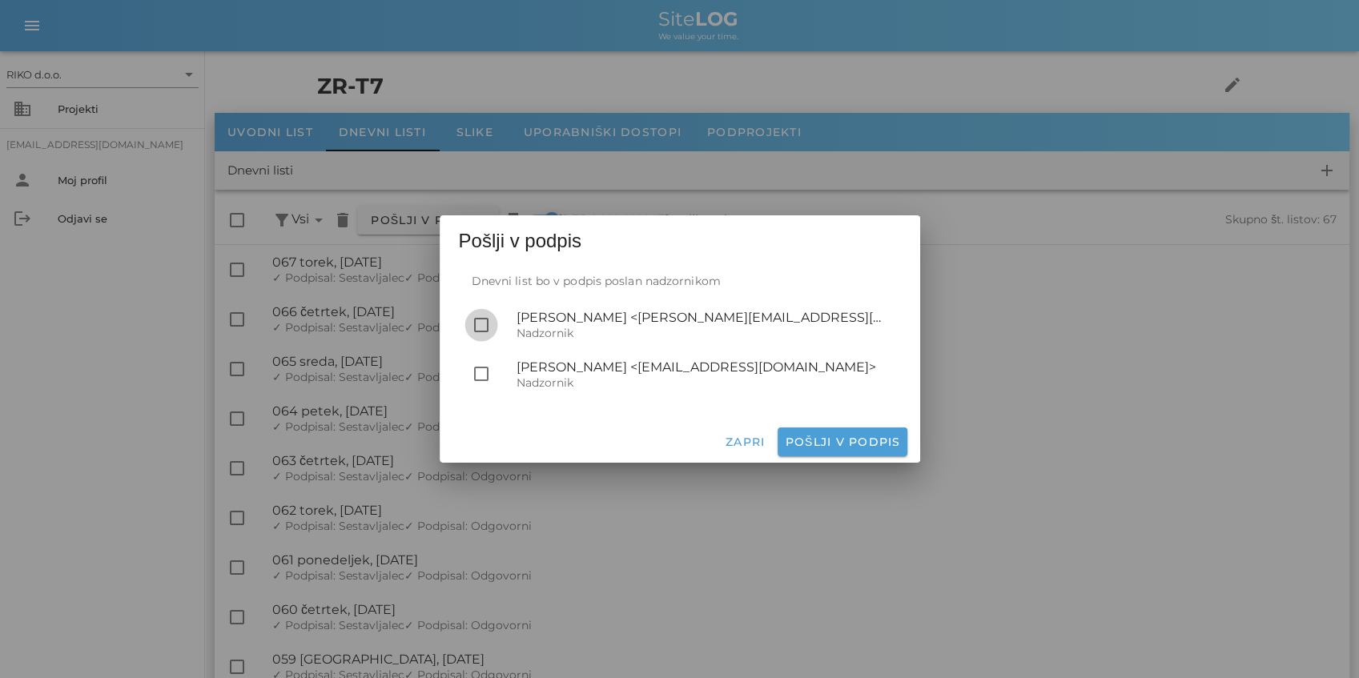
click at [487, 328] on div at bounding box center [481, 325] width 27 height 27
click at [834, 447] on span "Pošlji v podpis" at bounding box center [842, 442] width 116 height 14
checkbox input "false"
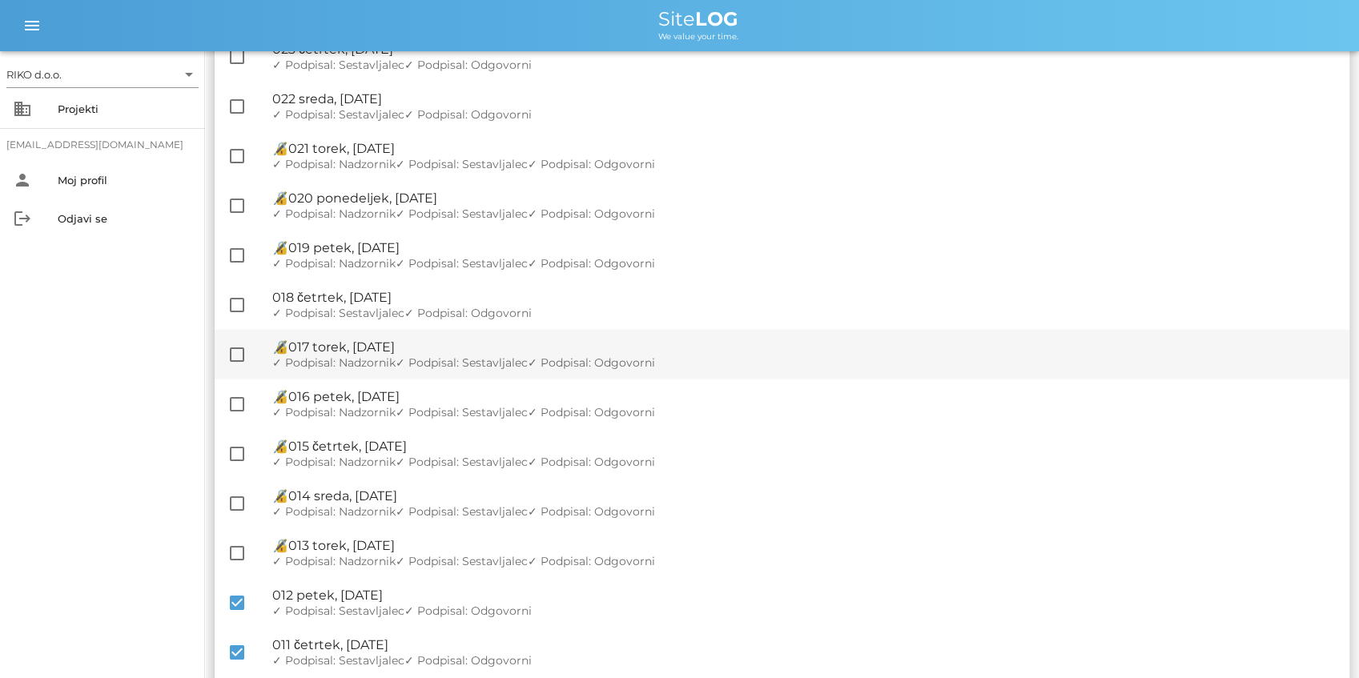
scroll to position [2455, 0]
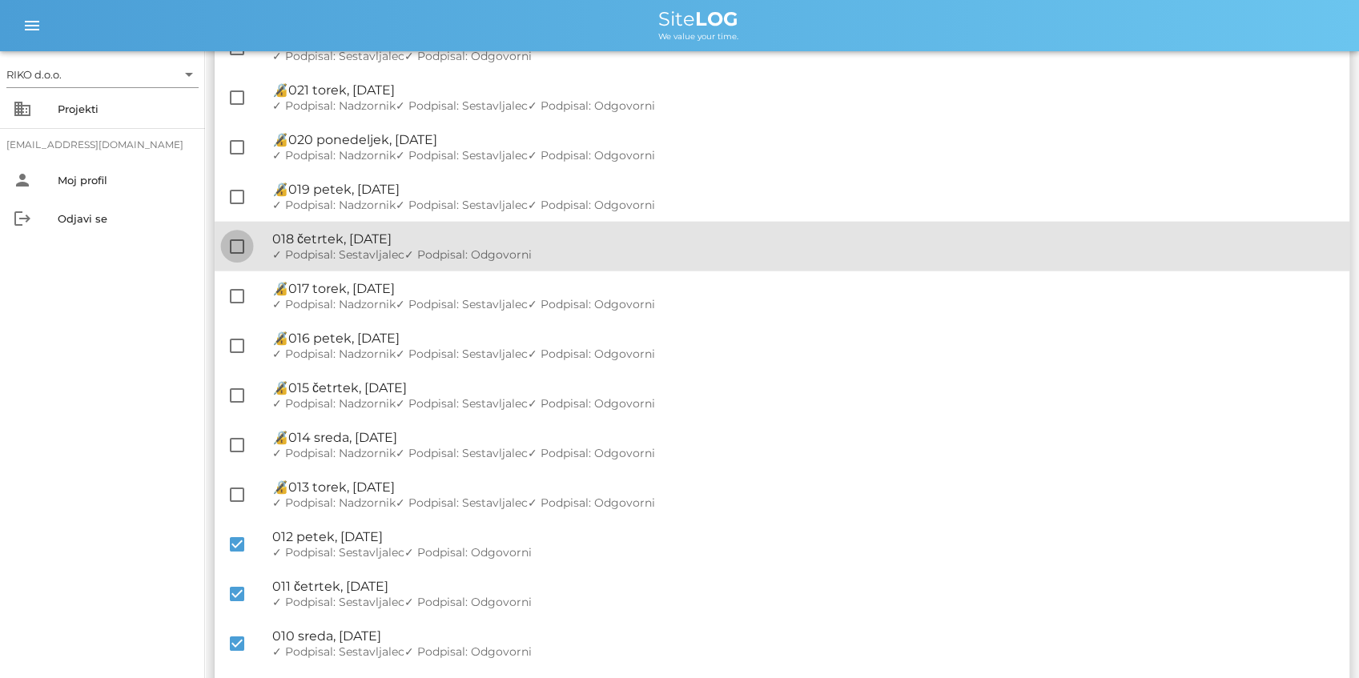
click at [234, 248] on div at bounding box center [236, 246] width 27 height 27
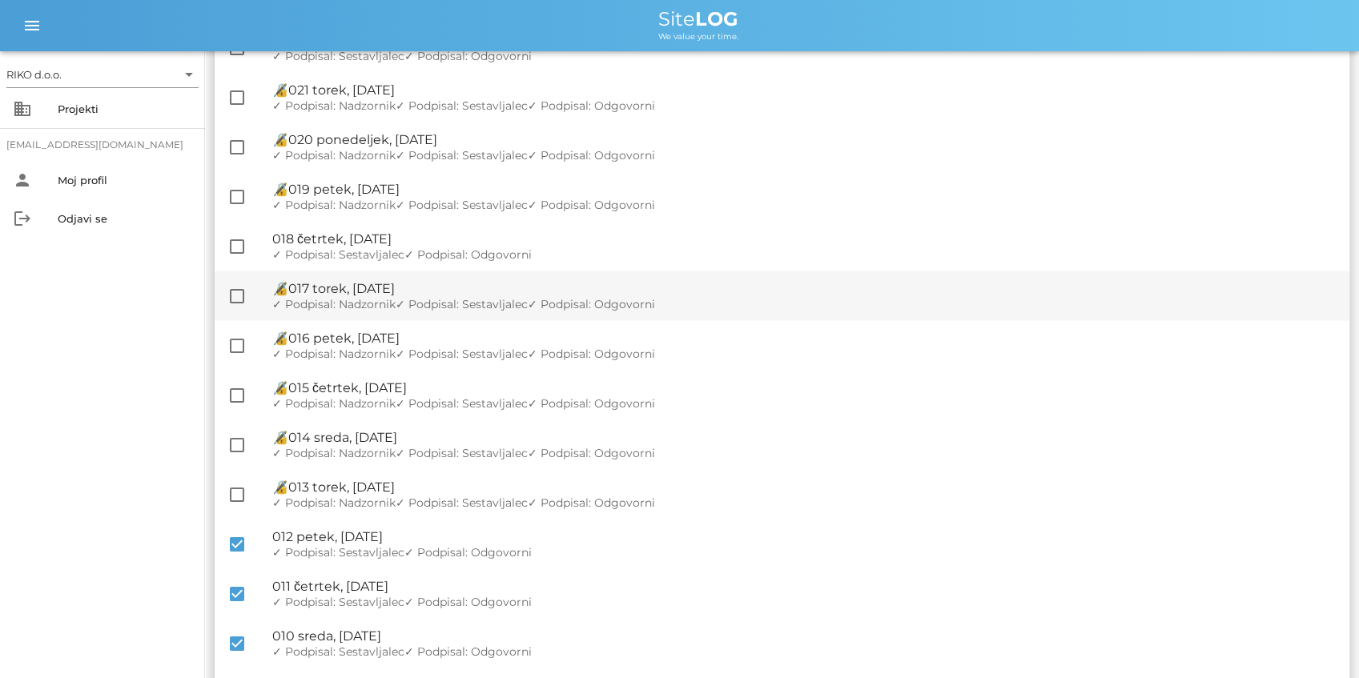
checkbox input "true"
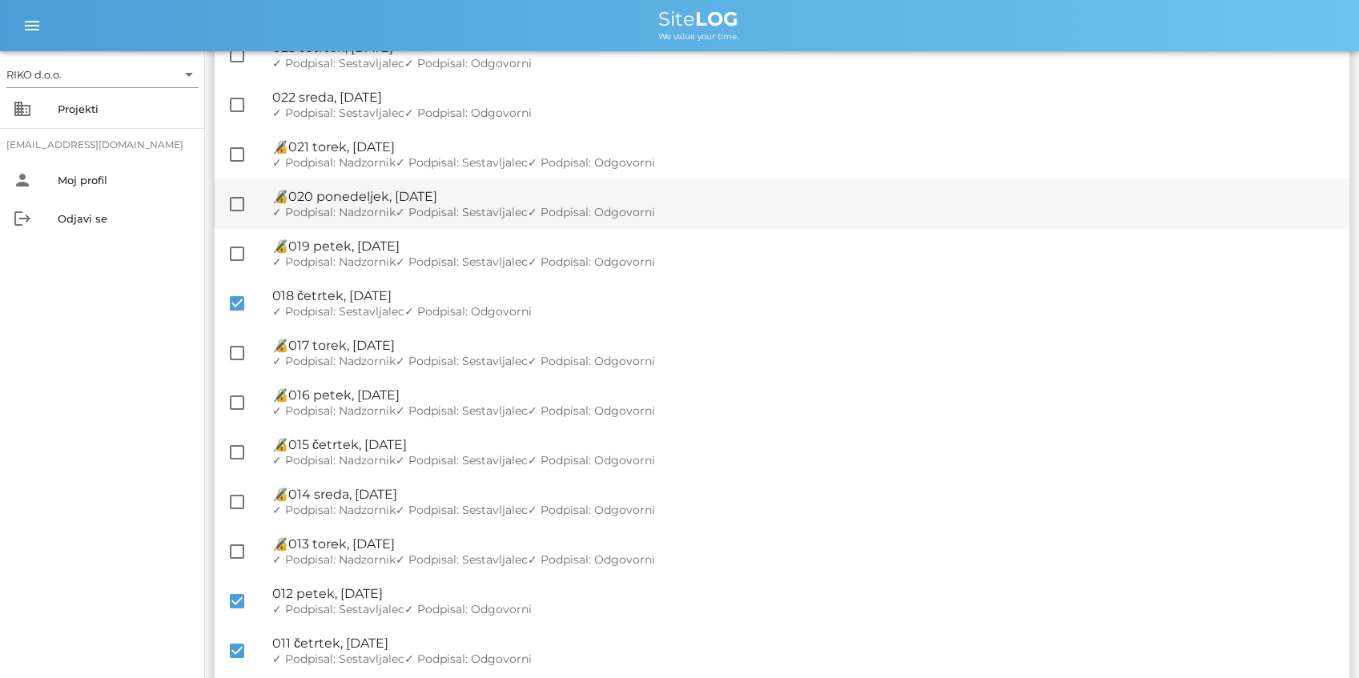
scroll to position [2242, 0]
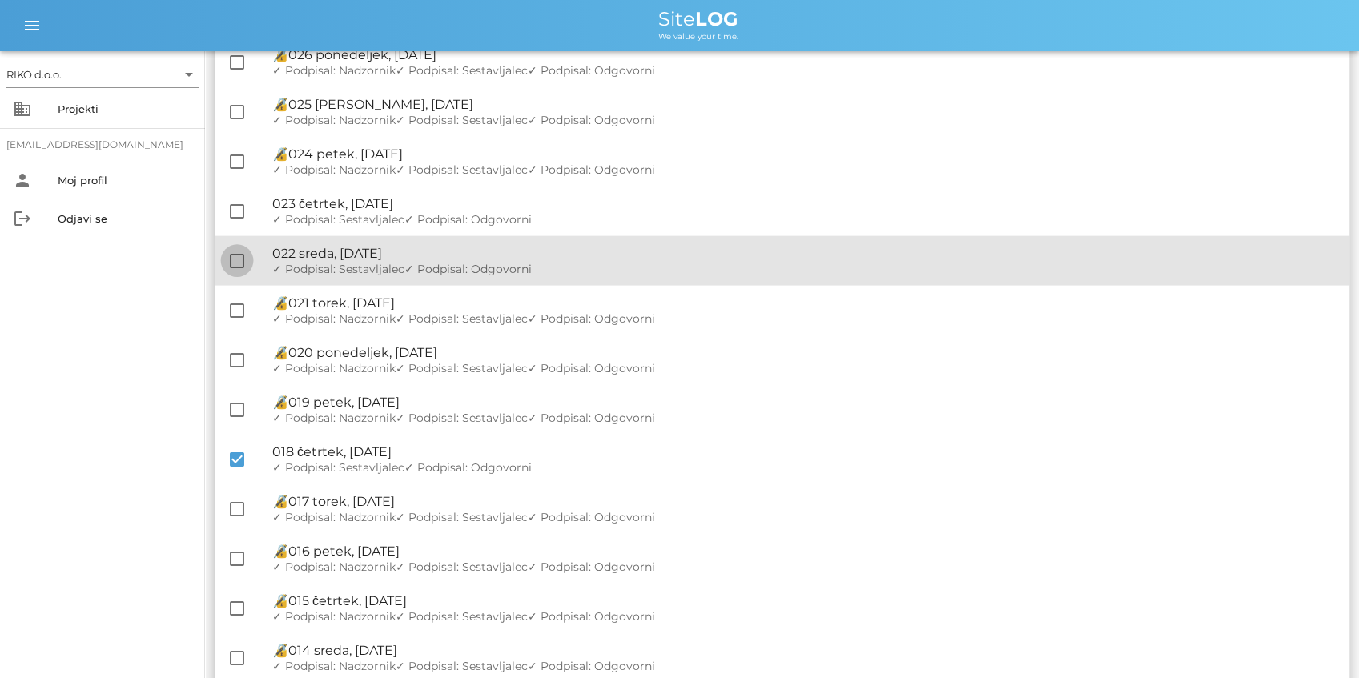
click at [237, 255] on div at bounding box center [236, 260] width 27 height 27
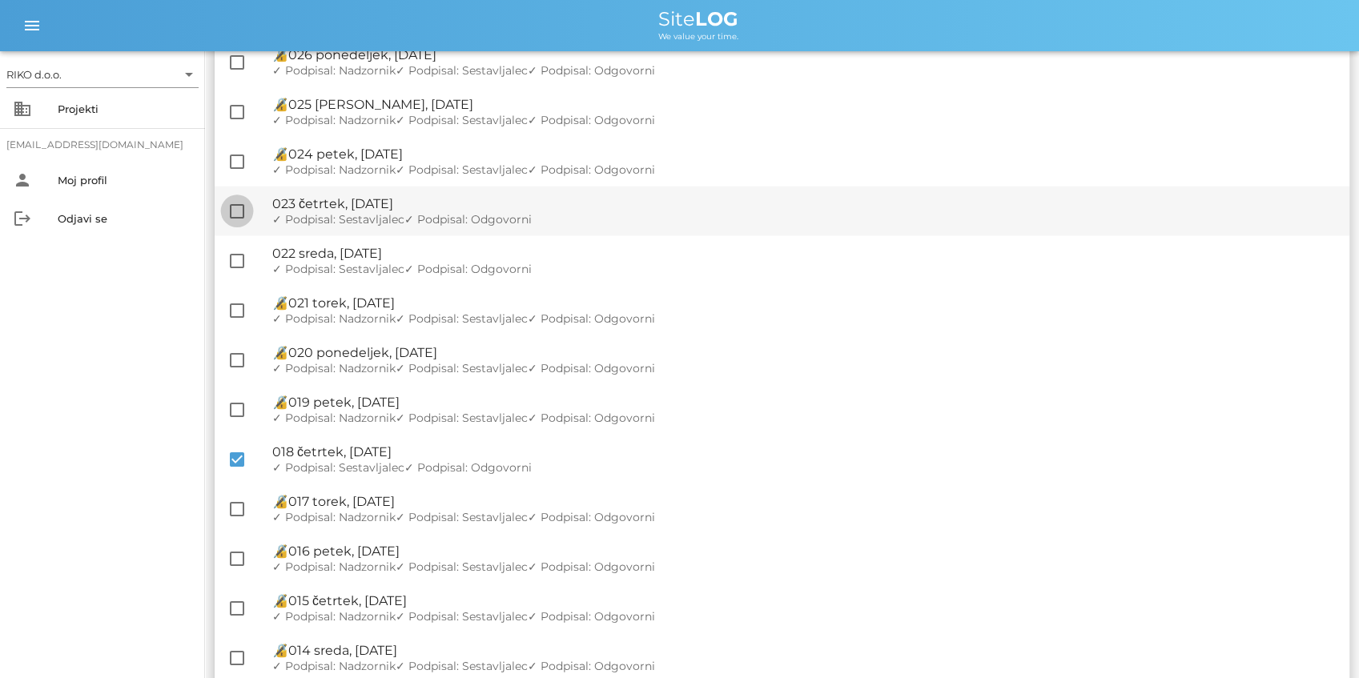
checkbox input "true"
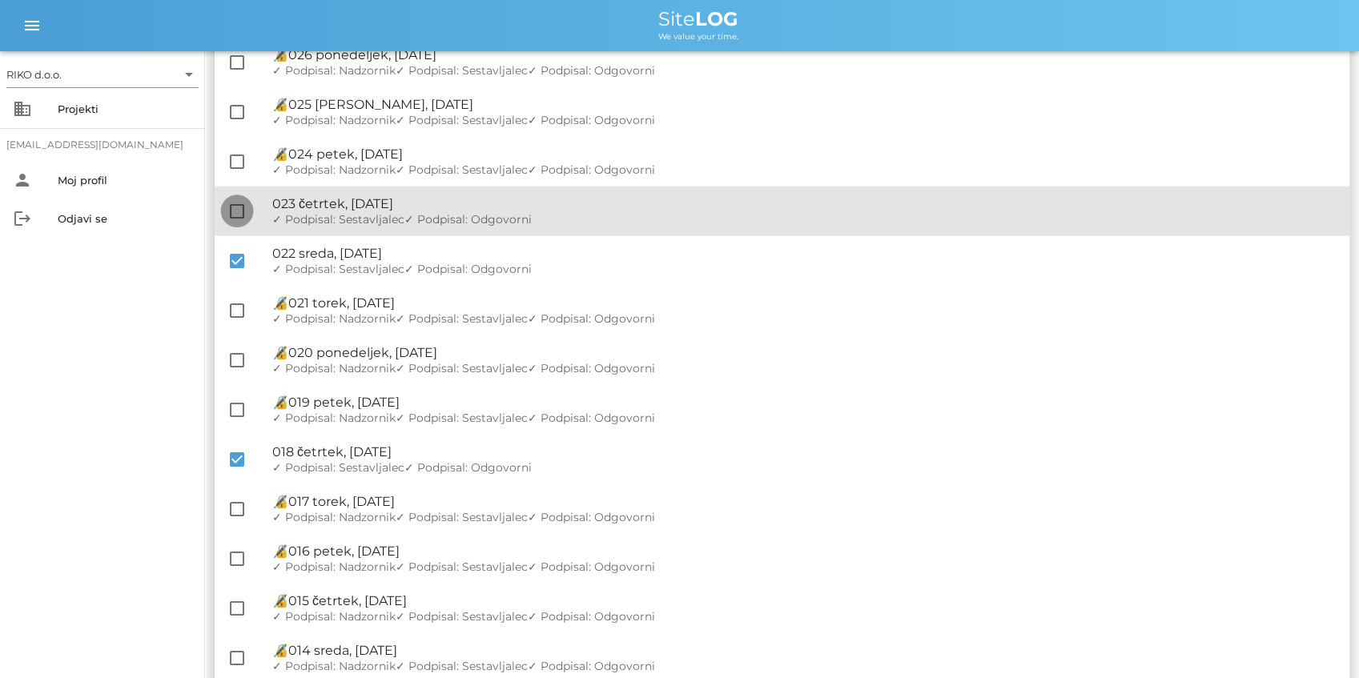
click at [240, 218] on div at bounding box center [236, 211] width 27 height 27
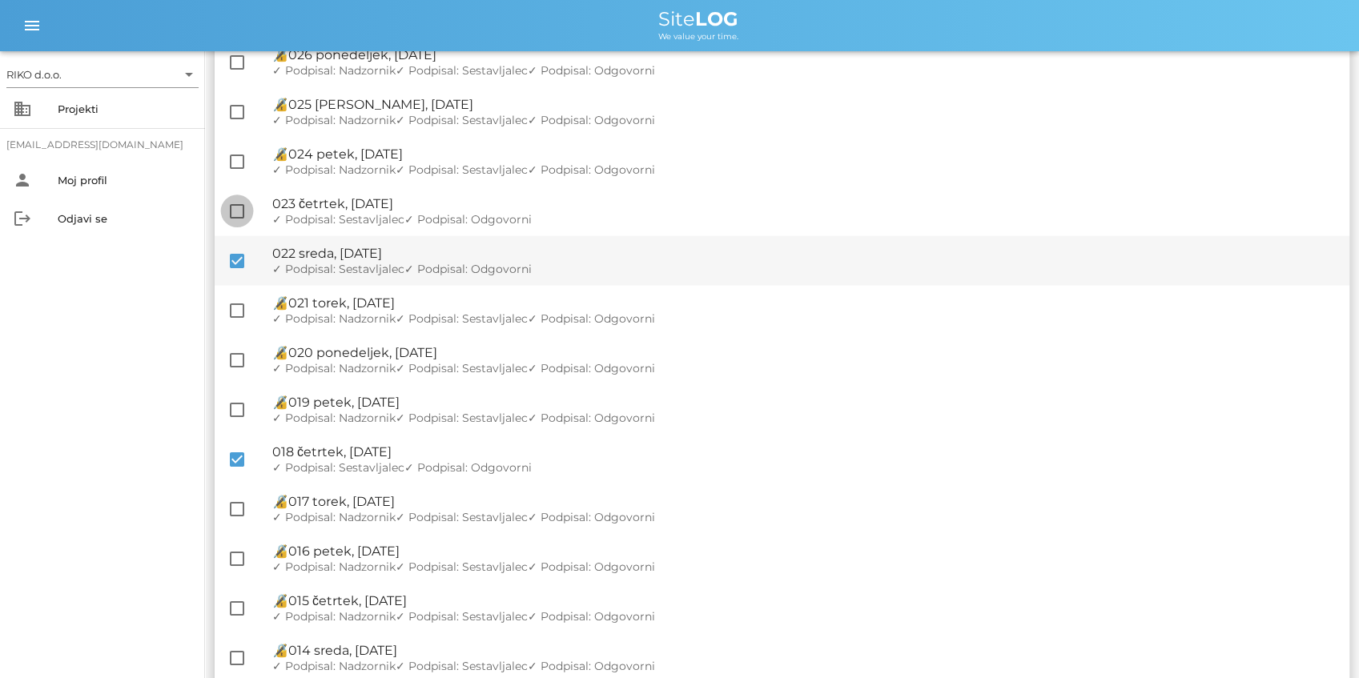
checkbox input "true"
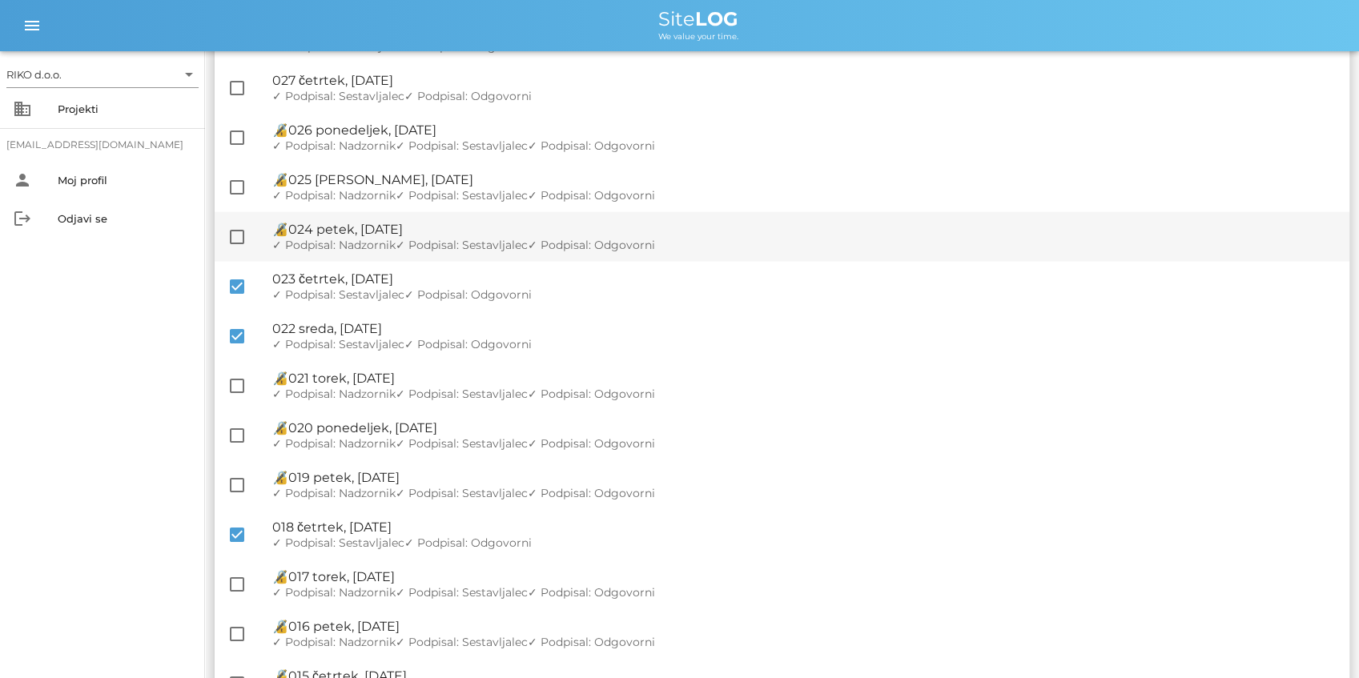
scroll to position [2082, 0]
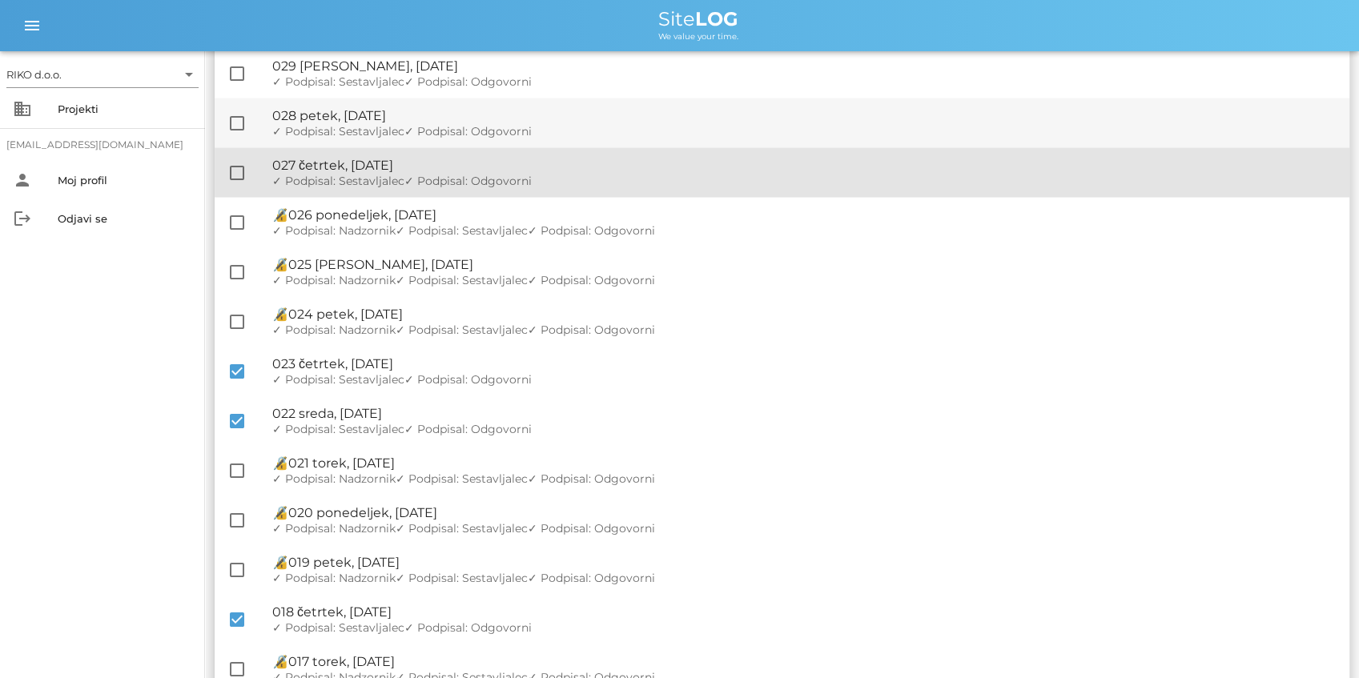
click at [231, 177] on div at bounding box center [236, 172] width 27 height 27
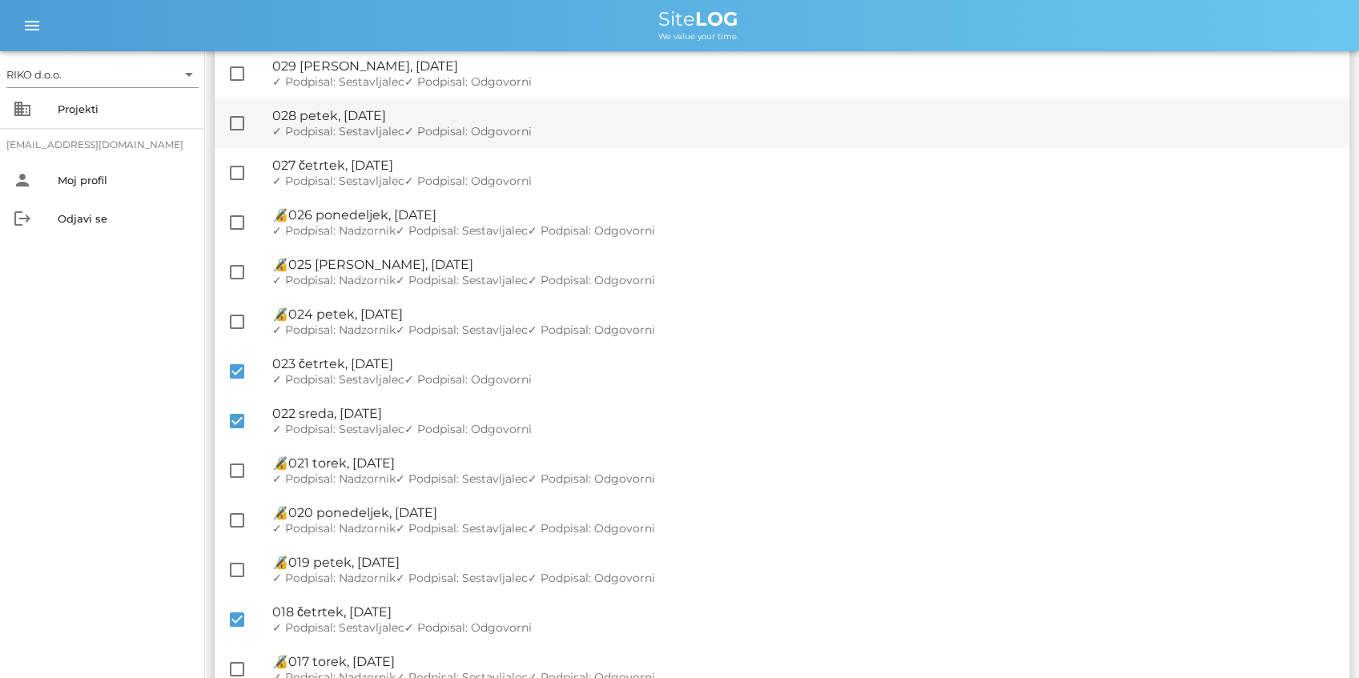
checkbox input "true"
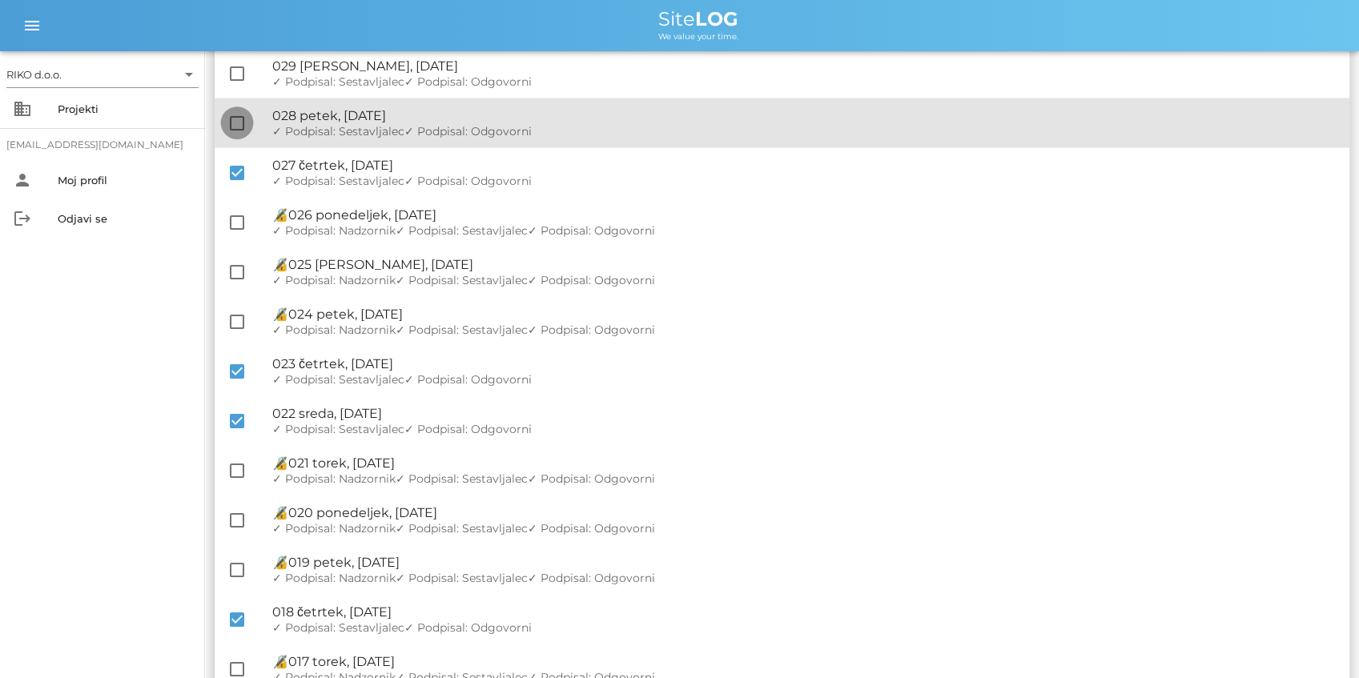
click at [236, 126] on div at bounding box center [236, 123] width 27 height 27
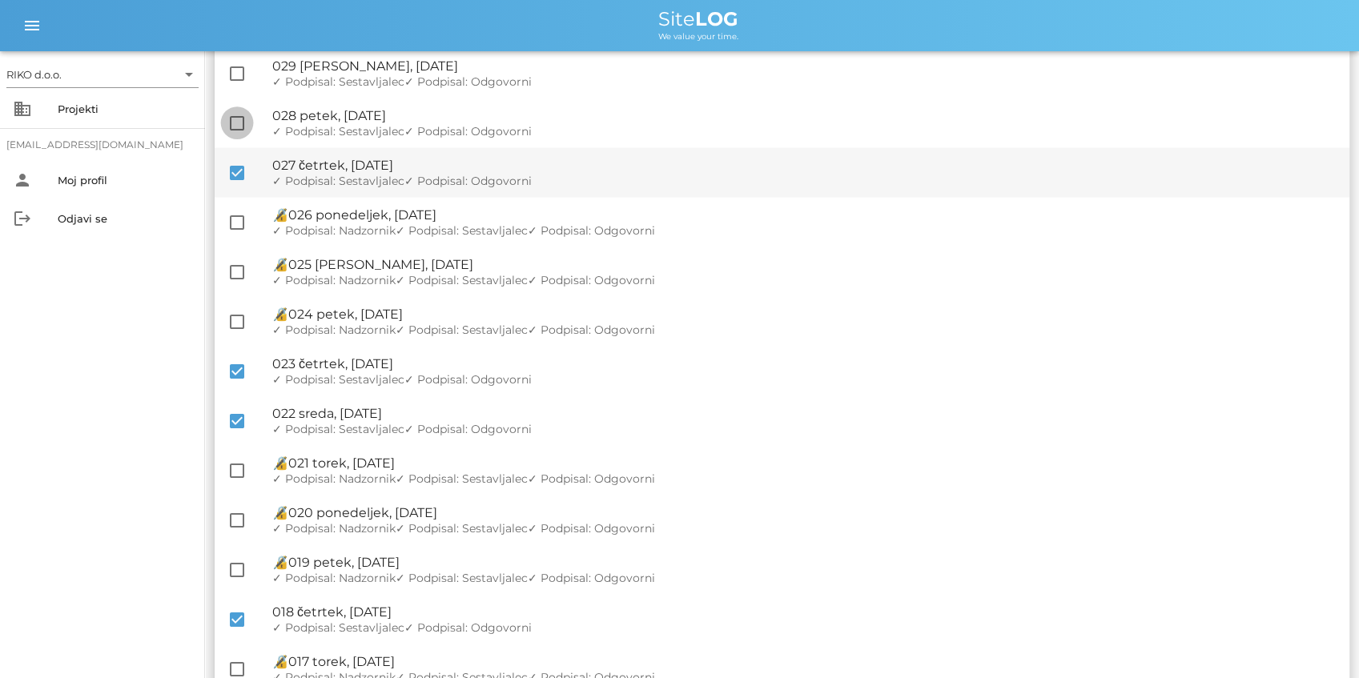
checkbox input "true"
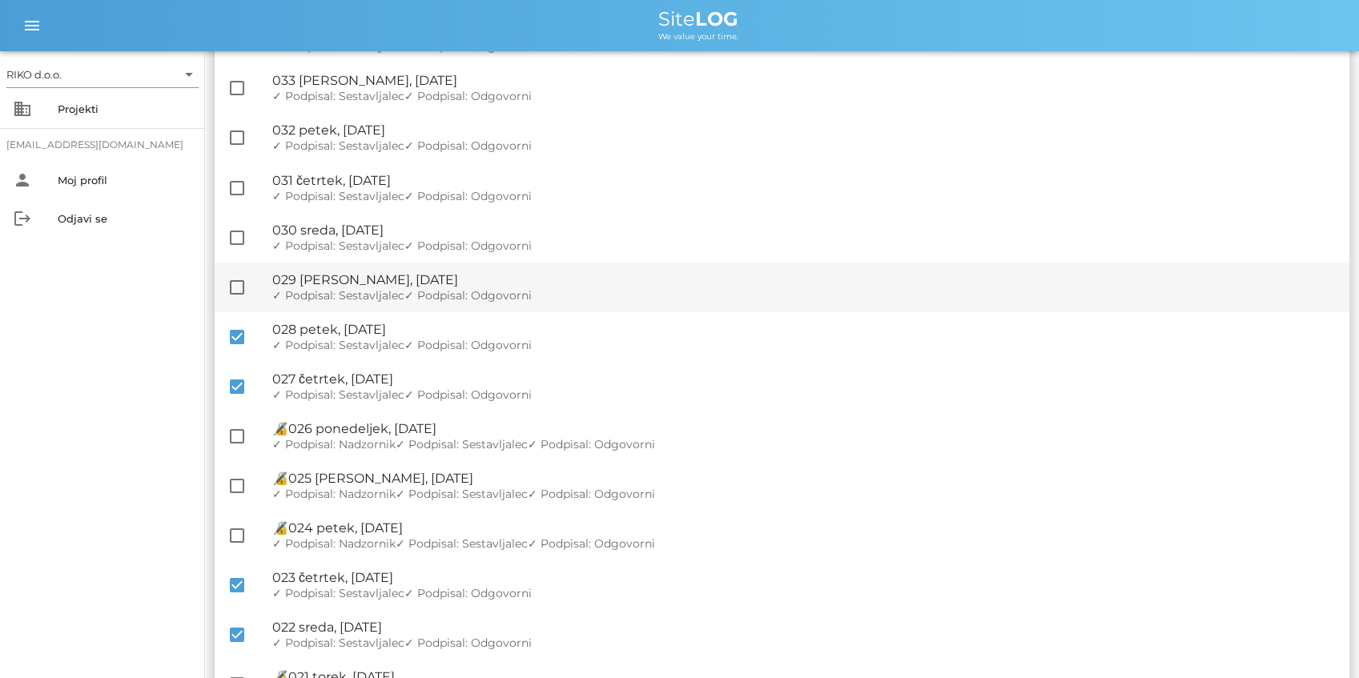
scroll to position [1868, 0]
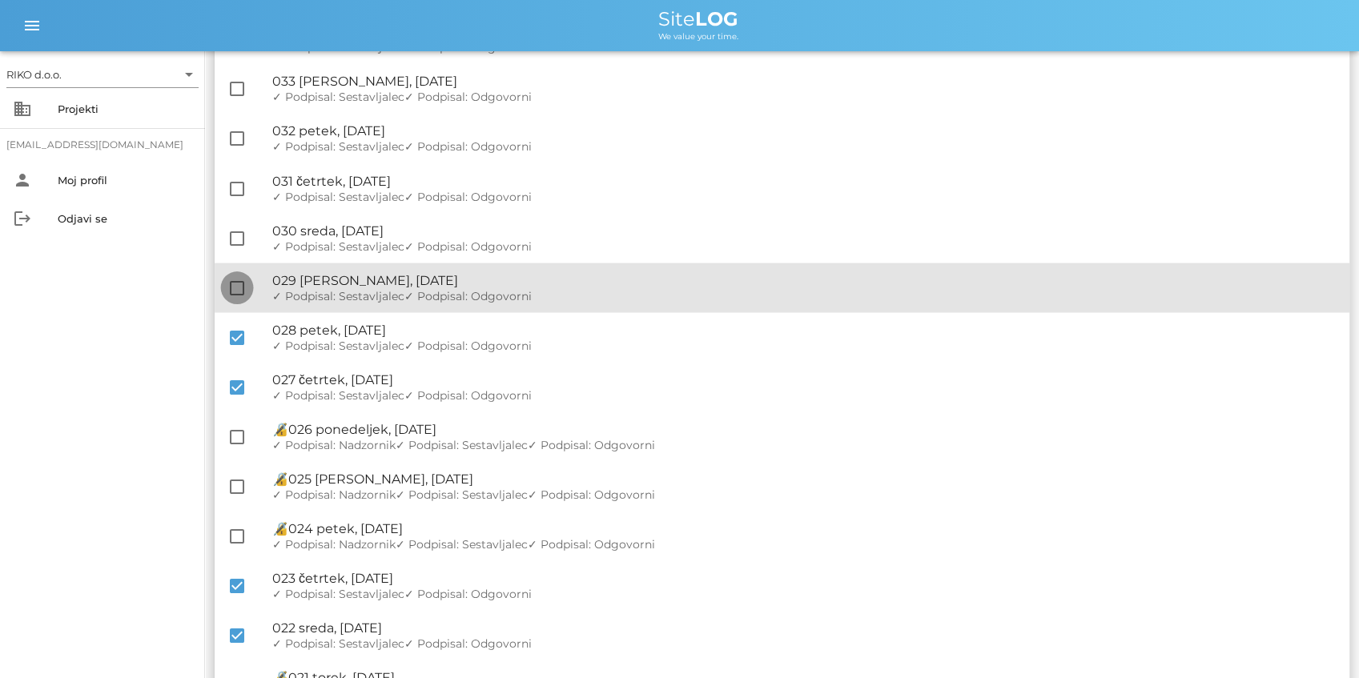
click at [244, 286] on div at bounding box center [236, 287] width 27 height 27
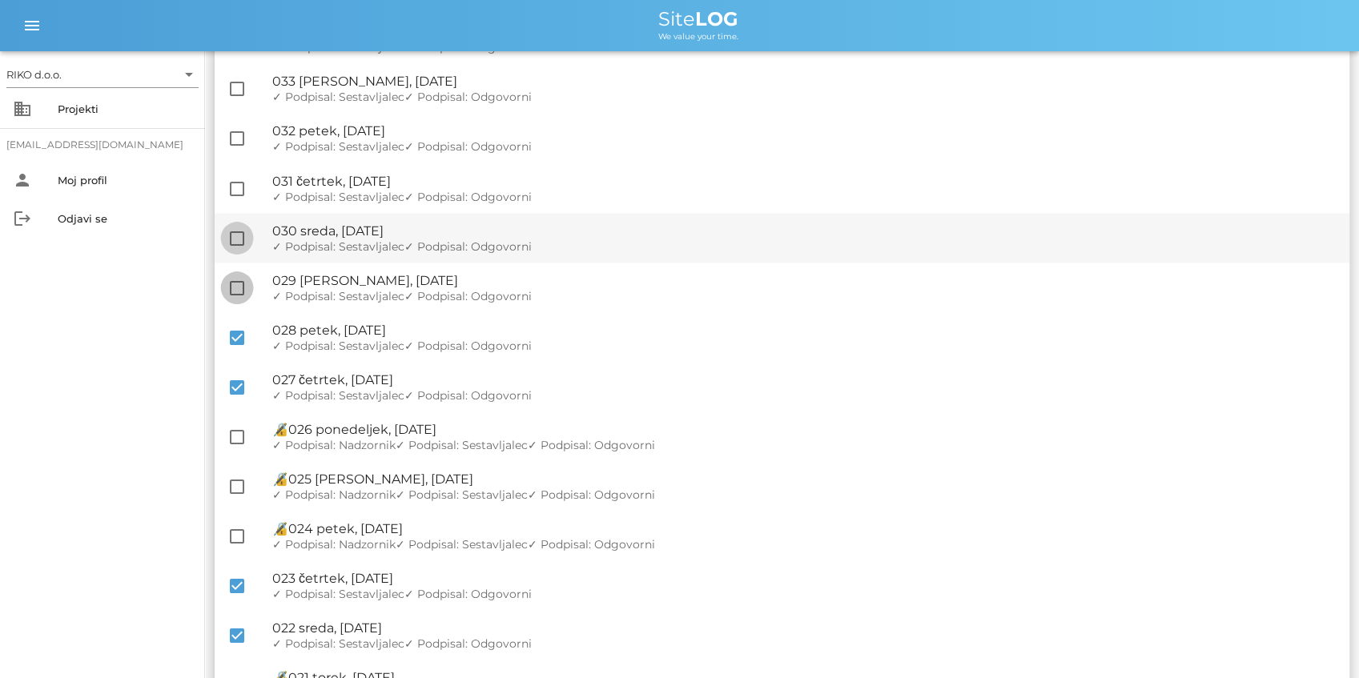
checkbox input "true"
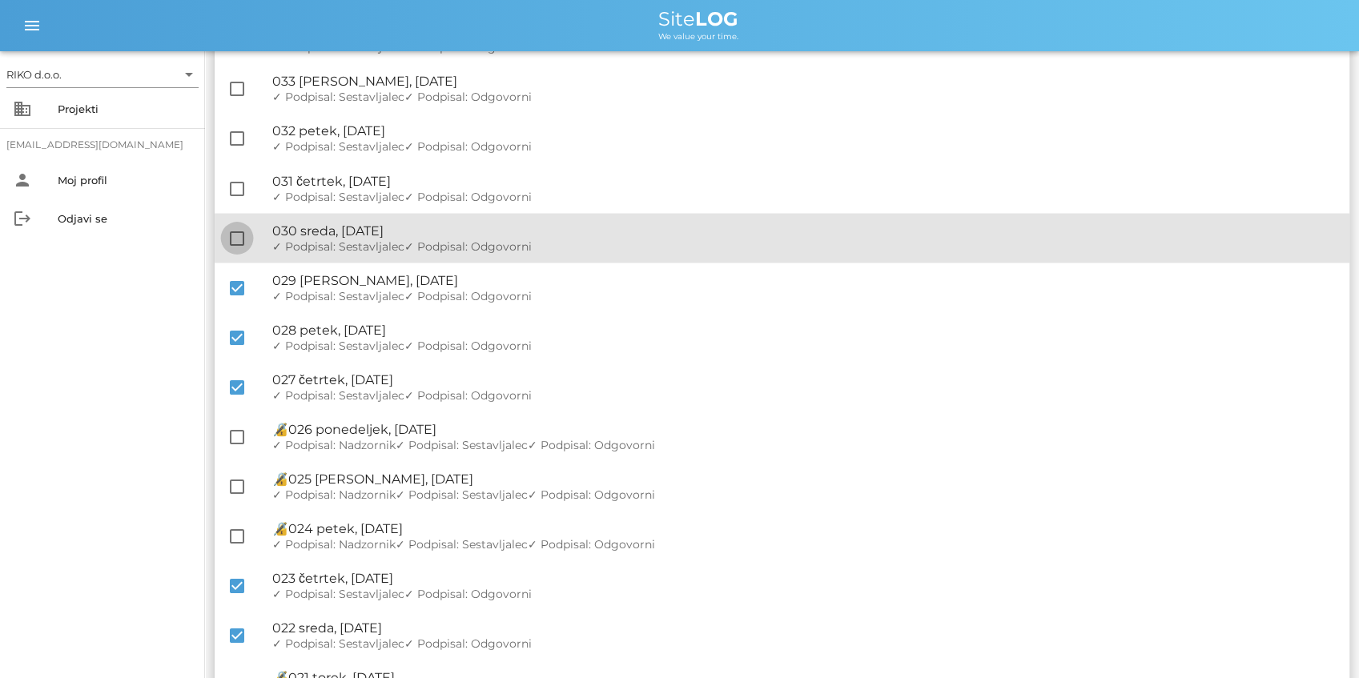
click at [240, 227] on div at bounding box center [236, 237] width 27 height 27
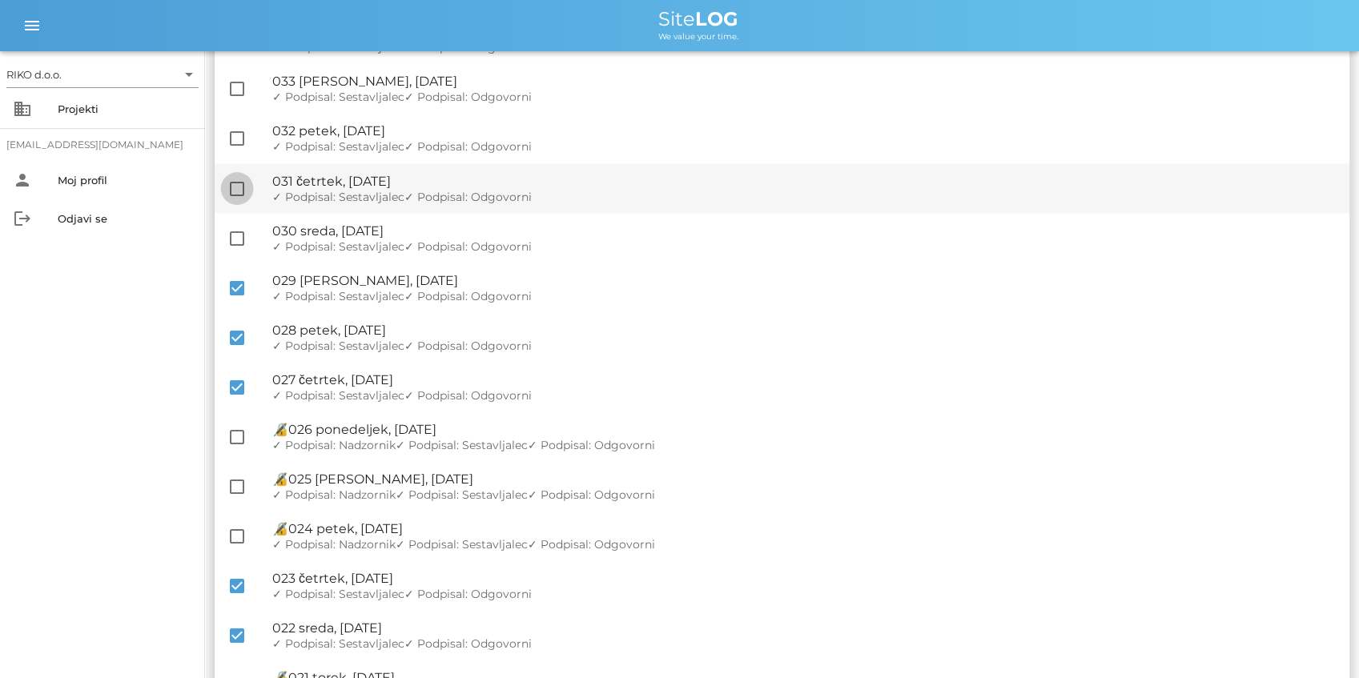
checkbox input "true"
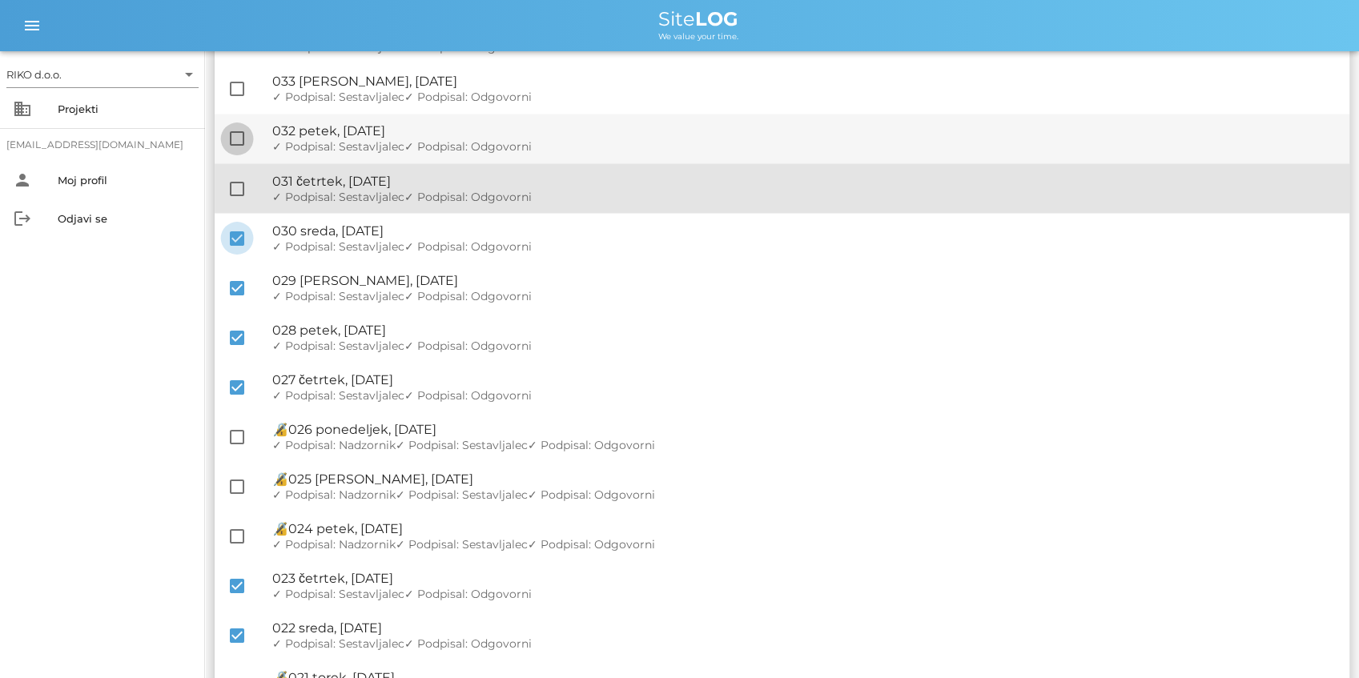
click at [239, 175] on div at bounding box center [236, 188] width 27 height 27
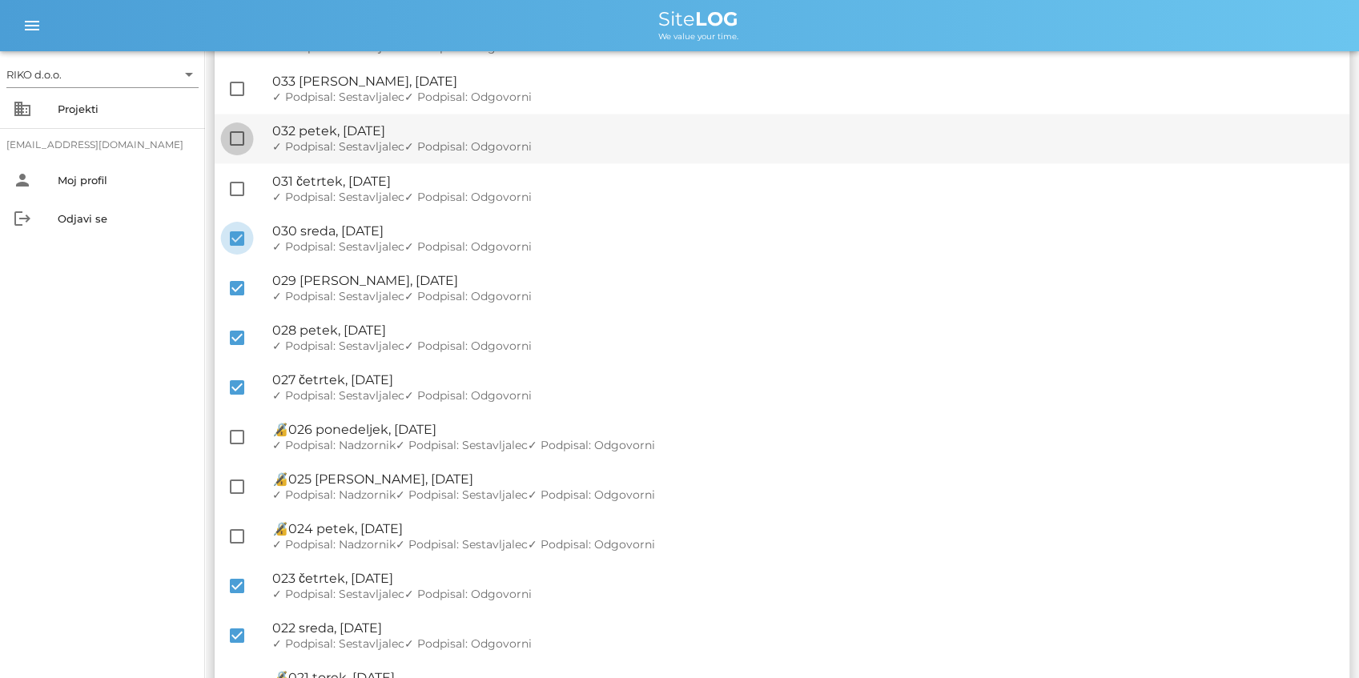
checkbox input "true"
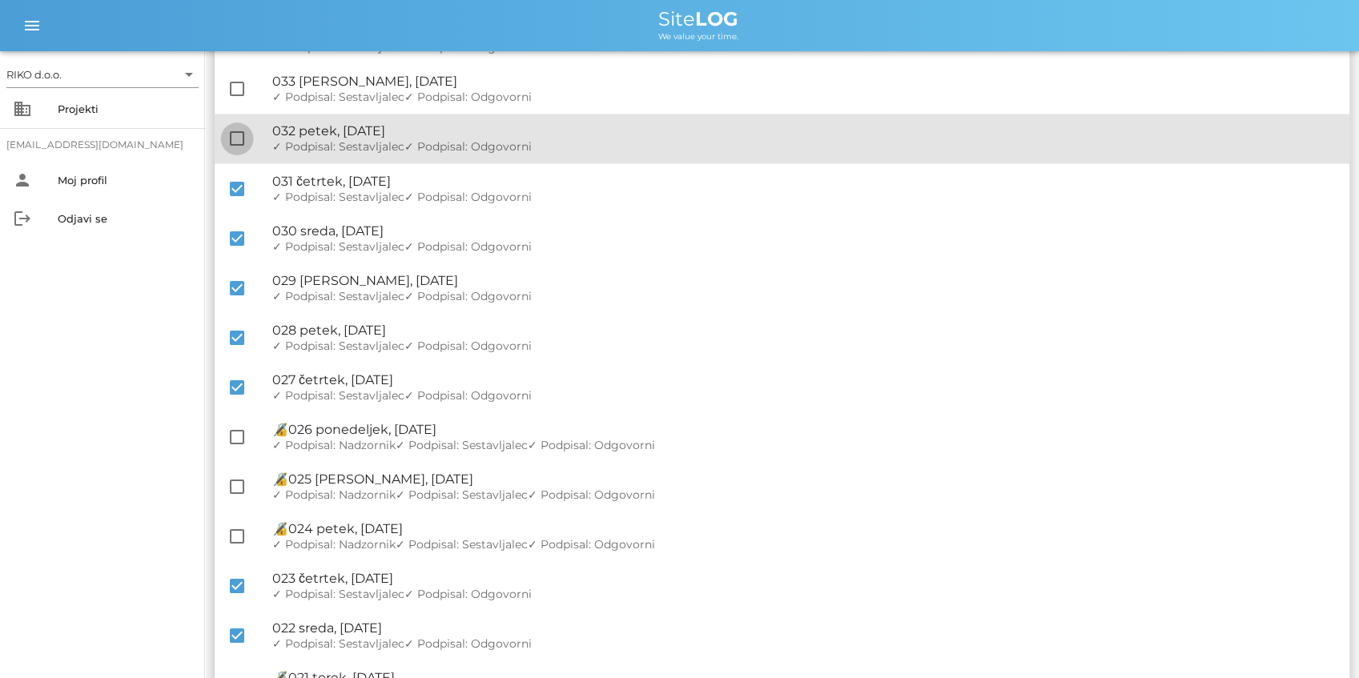
click at [237, 138] on div at bounding box center [236, 138] width 27 height 27
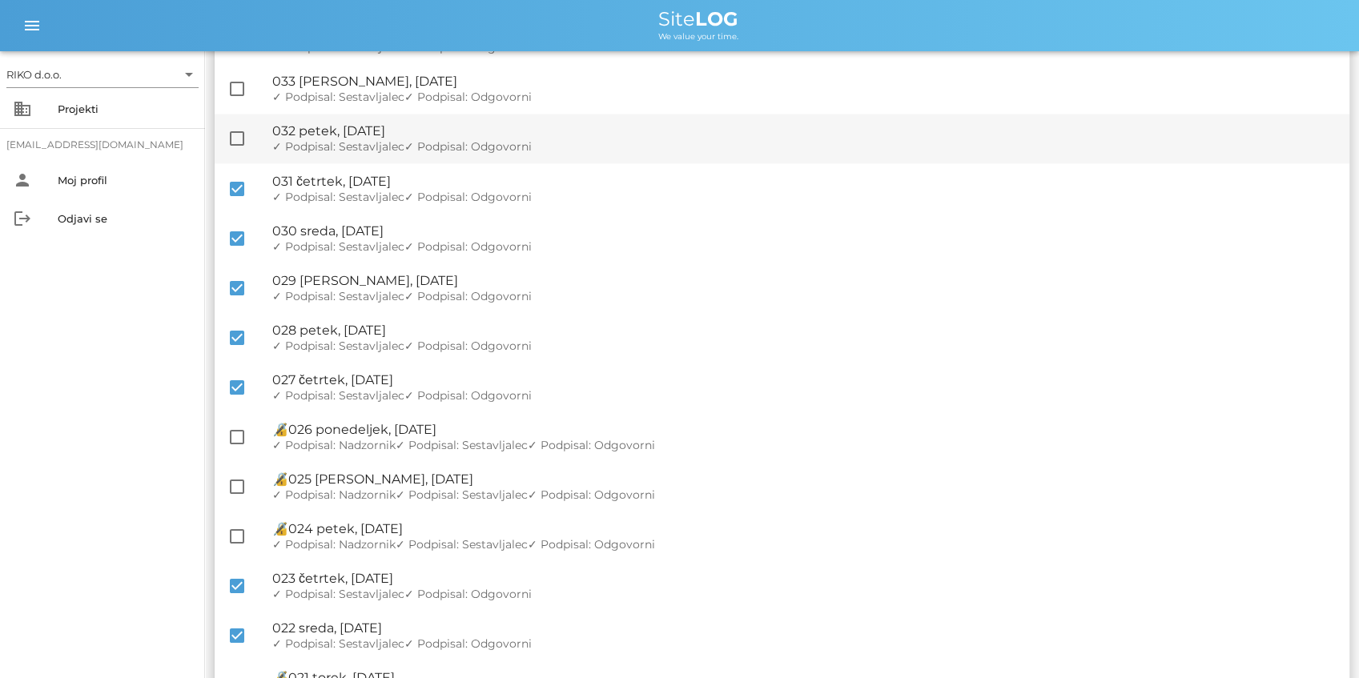
checkbox input "true"
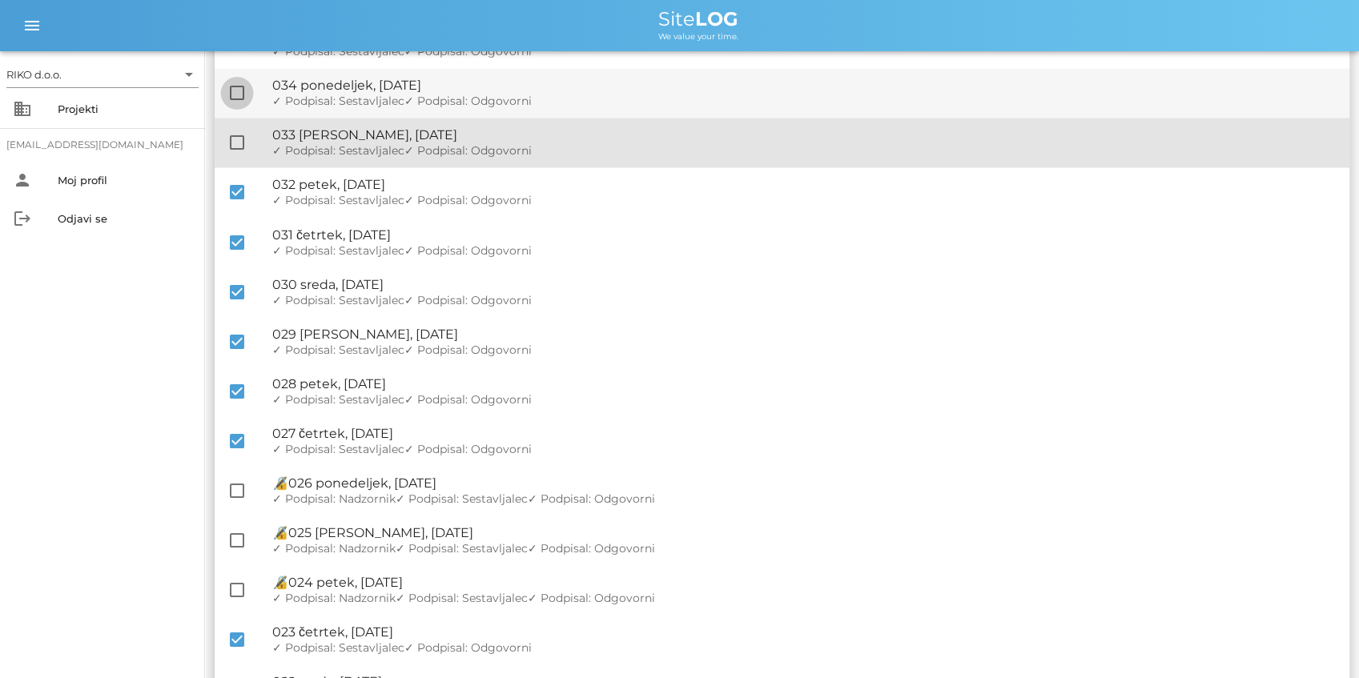
drag, startPoint x: 227, startPoint y: 149, endPoint x: 239, endPoint y: 94, distance: 55.8
click at [229, 147] on div at bounding box center [236, 142] width 27 height 27
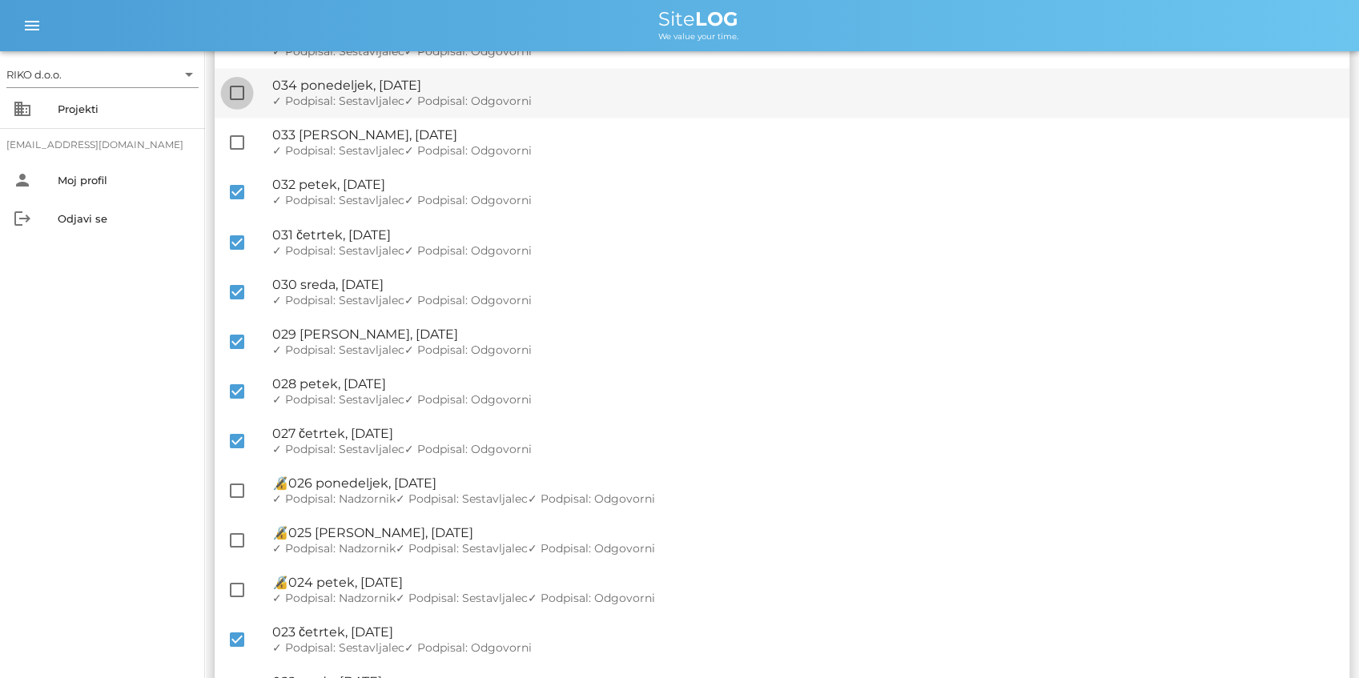
checkbox input "true"
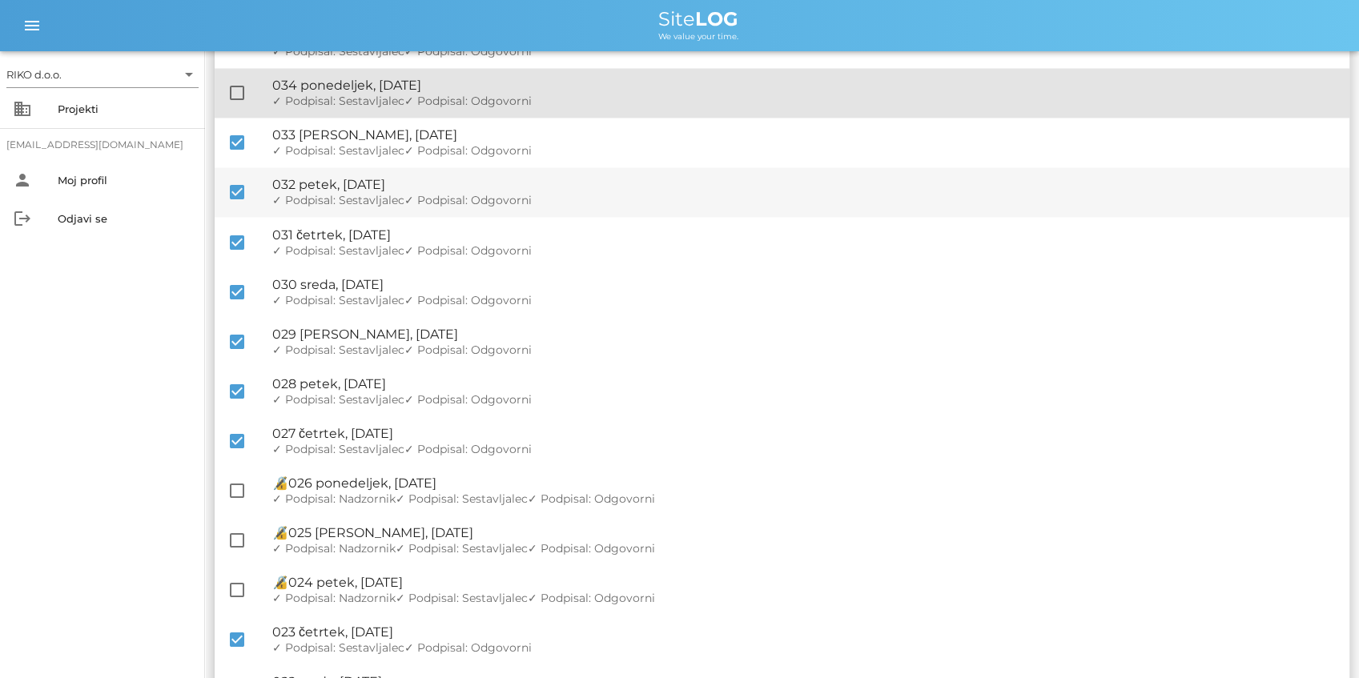
click at [237, 92] on div at bounding box center [236, 92] width 27 height 27
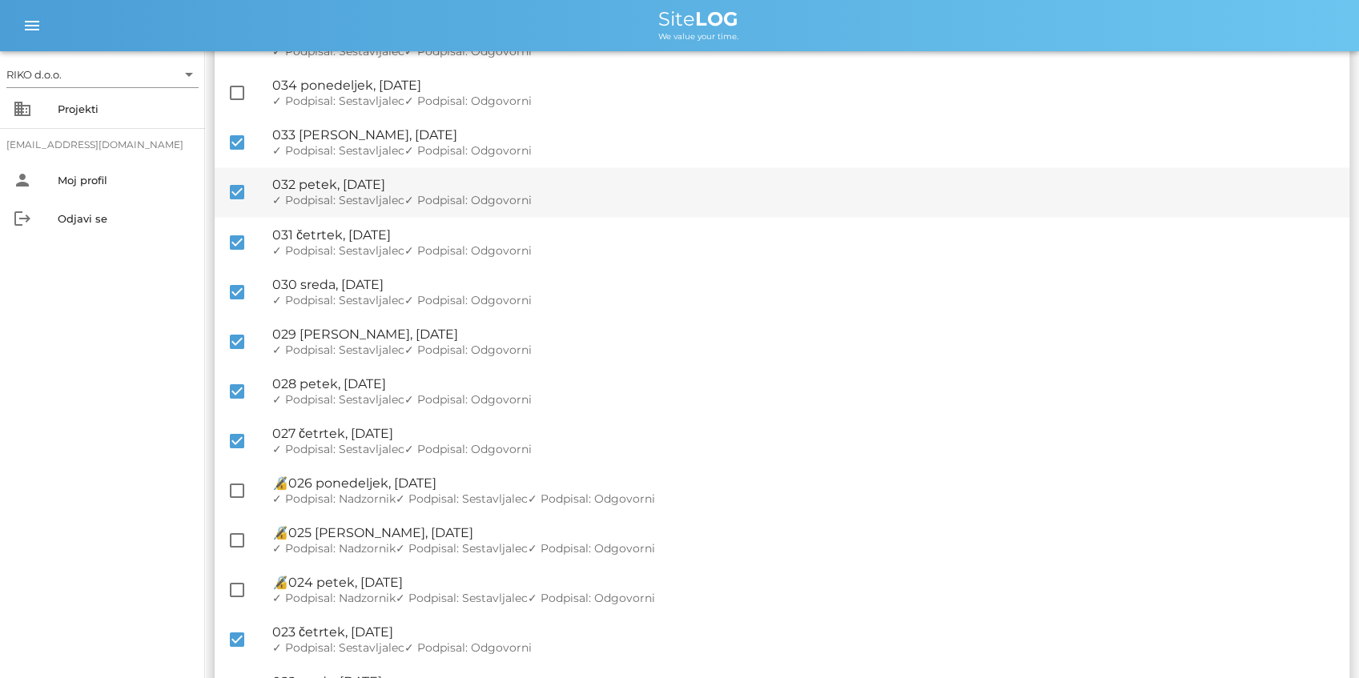
checkbox input "true"
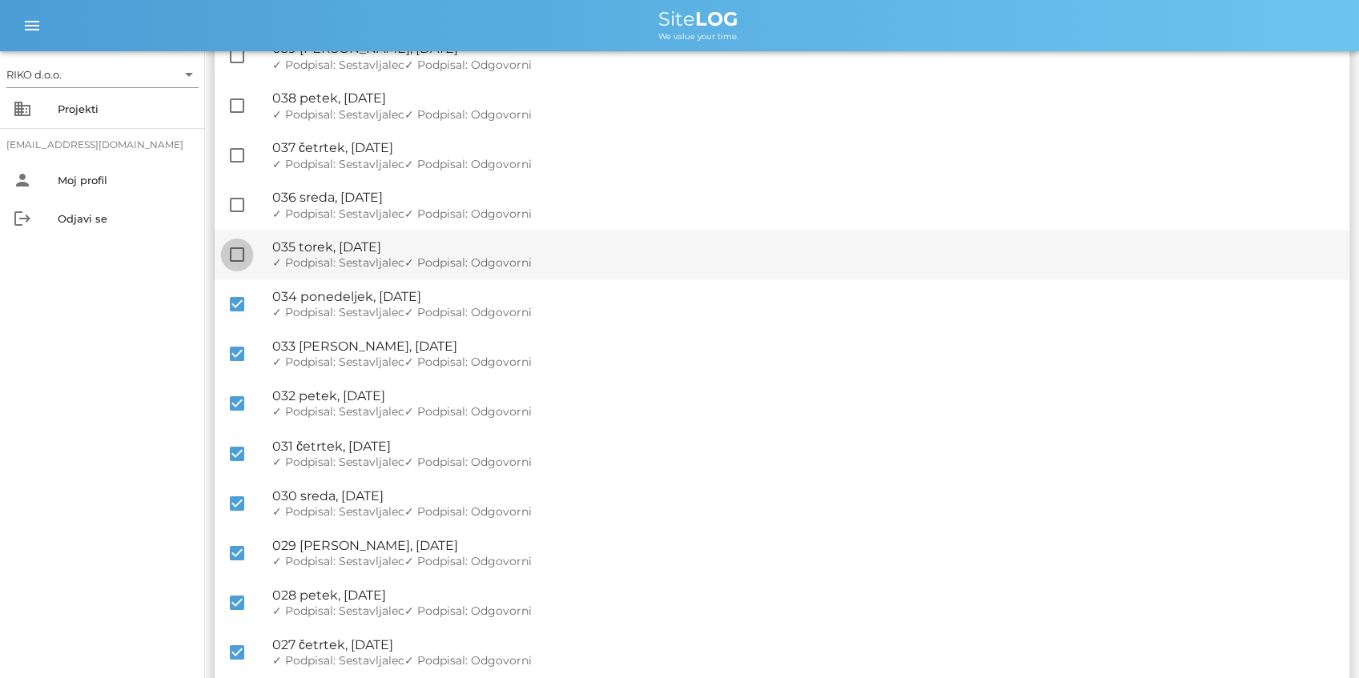
scroll to position [1602, 0]
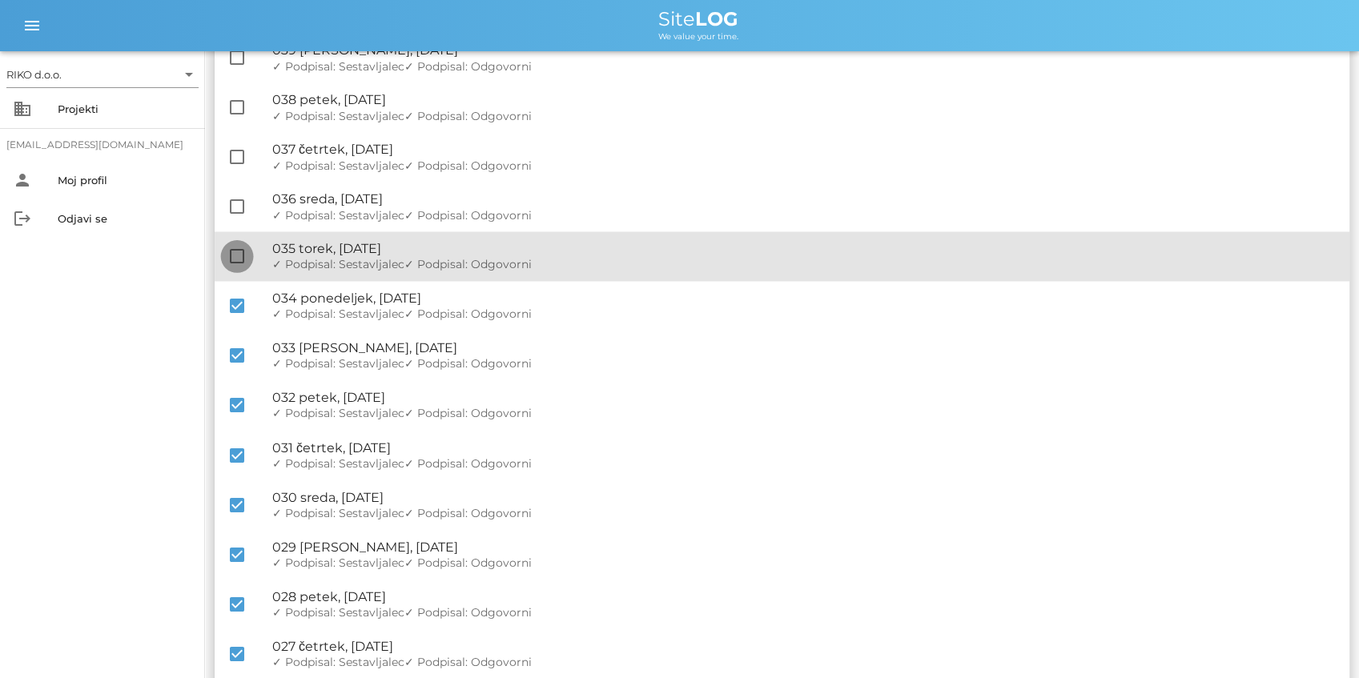
click at [233, 253] on div at bounding box center [236, 256] width 27 height 27
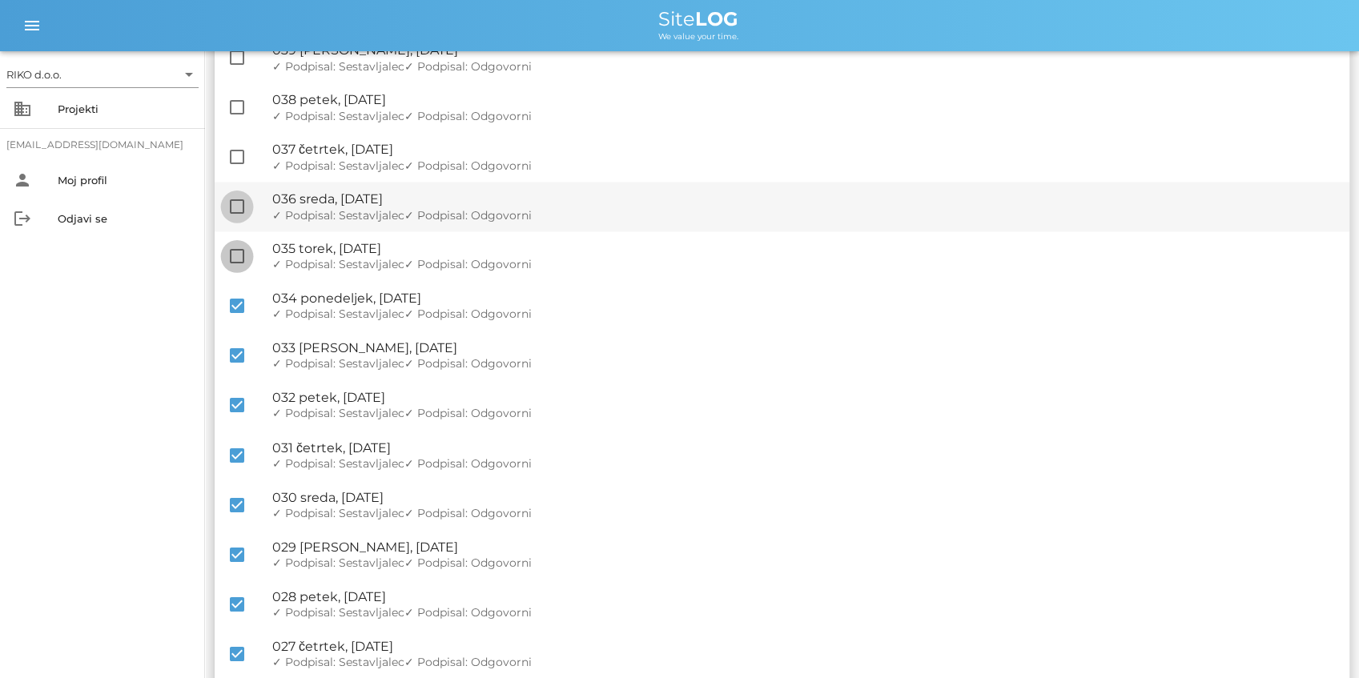
checkbox input "true"
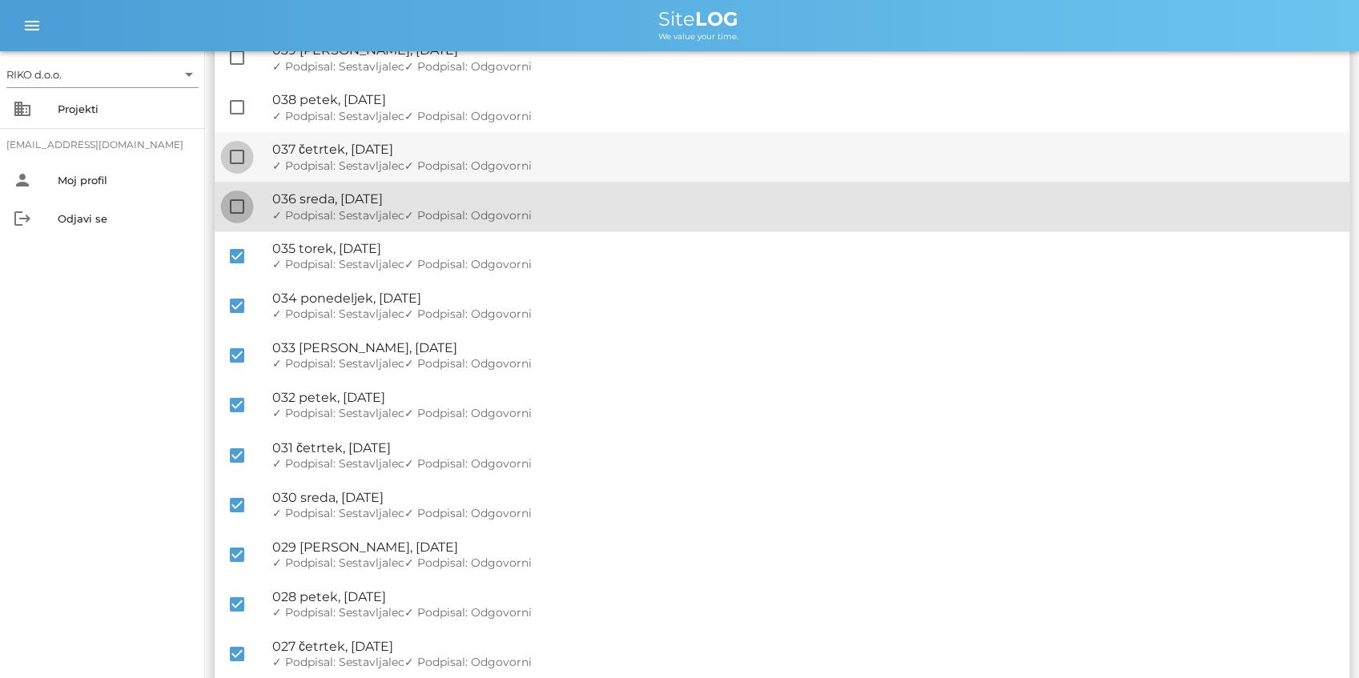
drag, startPoint x: 229, startPoint y: 204, endPoint x: 247, endPoint y: 152, distance: 55.0
click at [231, 203] on div at bounding box center [236, 206] width 27 height 27
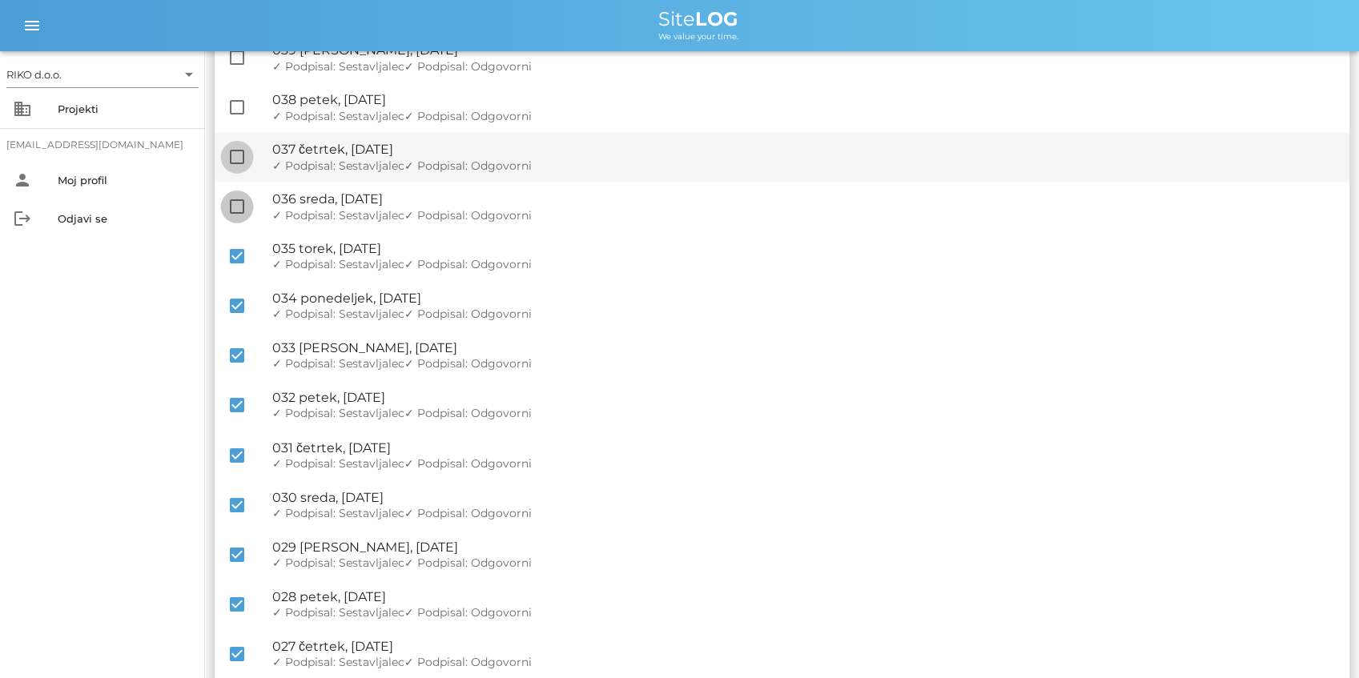
checkbox input "true"
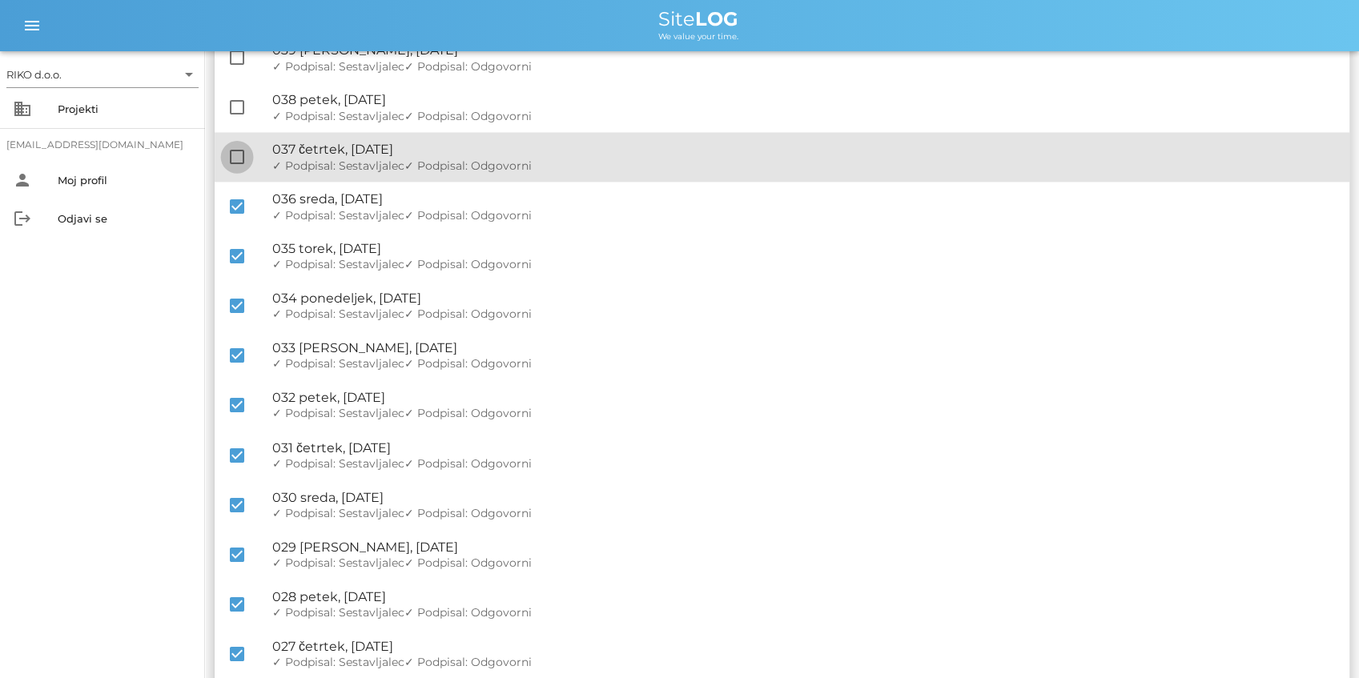
click at [247, 152] on div at bounding box center [236, 156] width 27 height 27
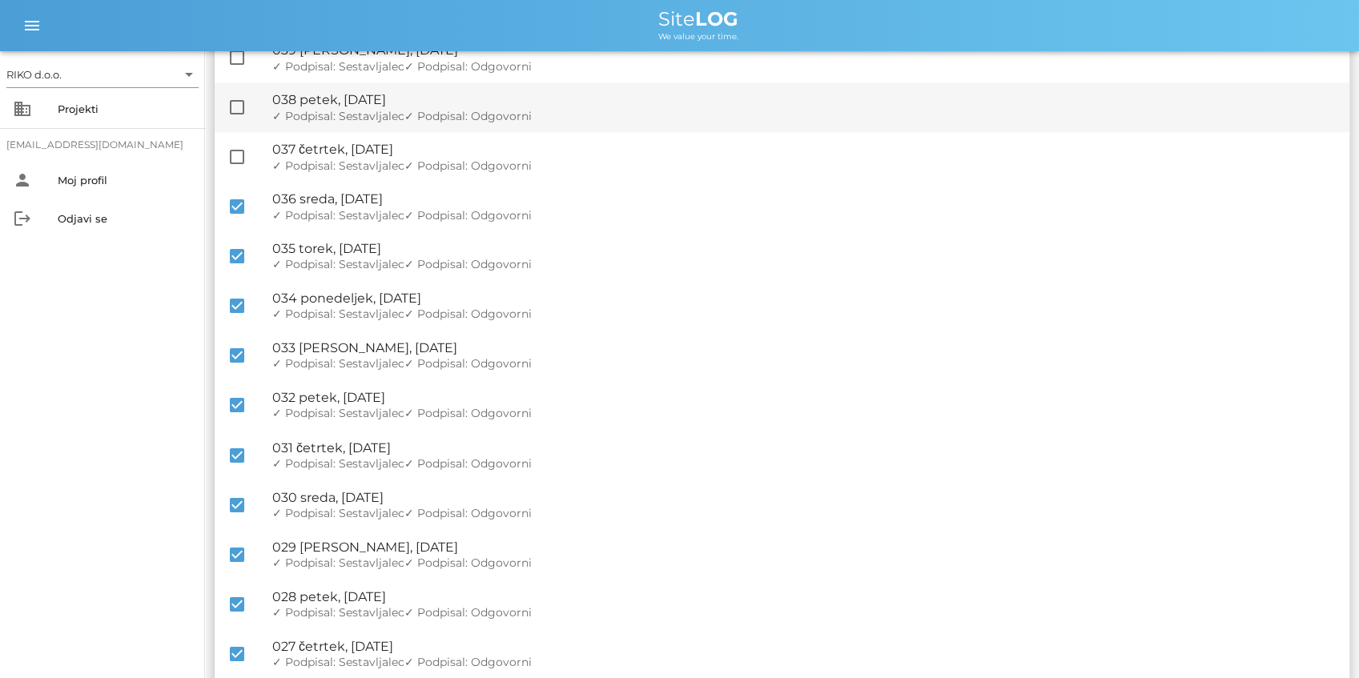
checkbox input "true"
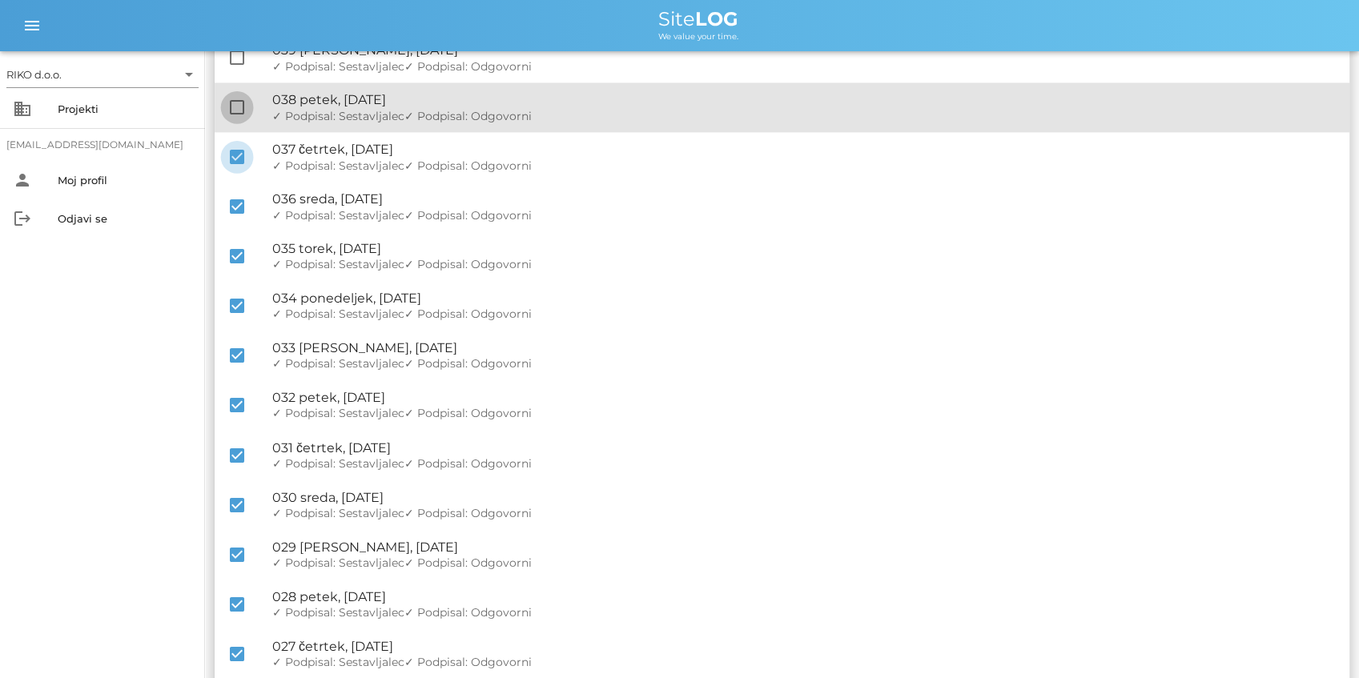
click at [245, 115] on div at bounding box center [236, 107] width 27 height 27
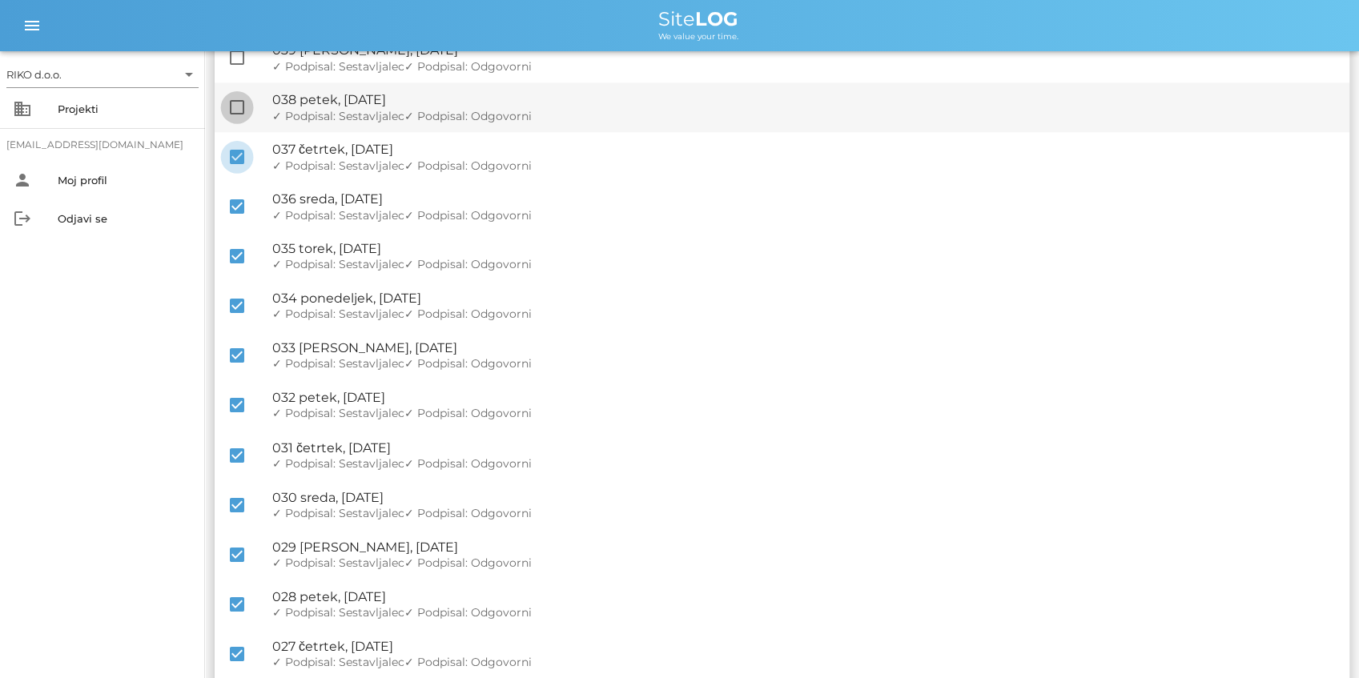
checkbox input "true"
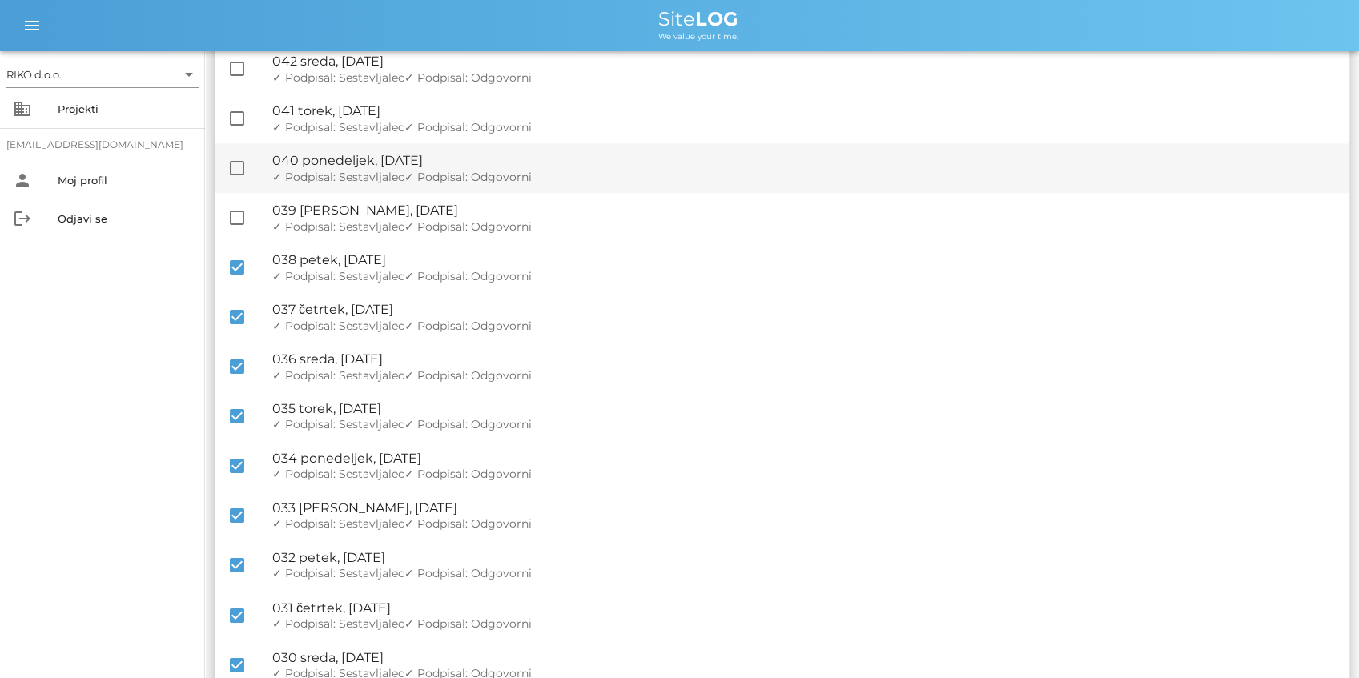
scroll to position [1441, 0]
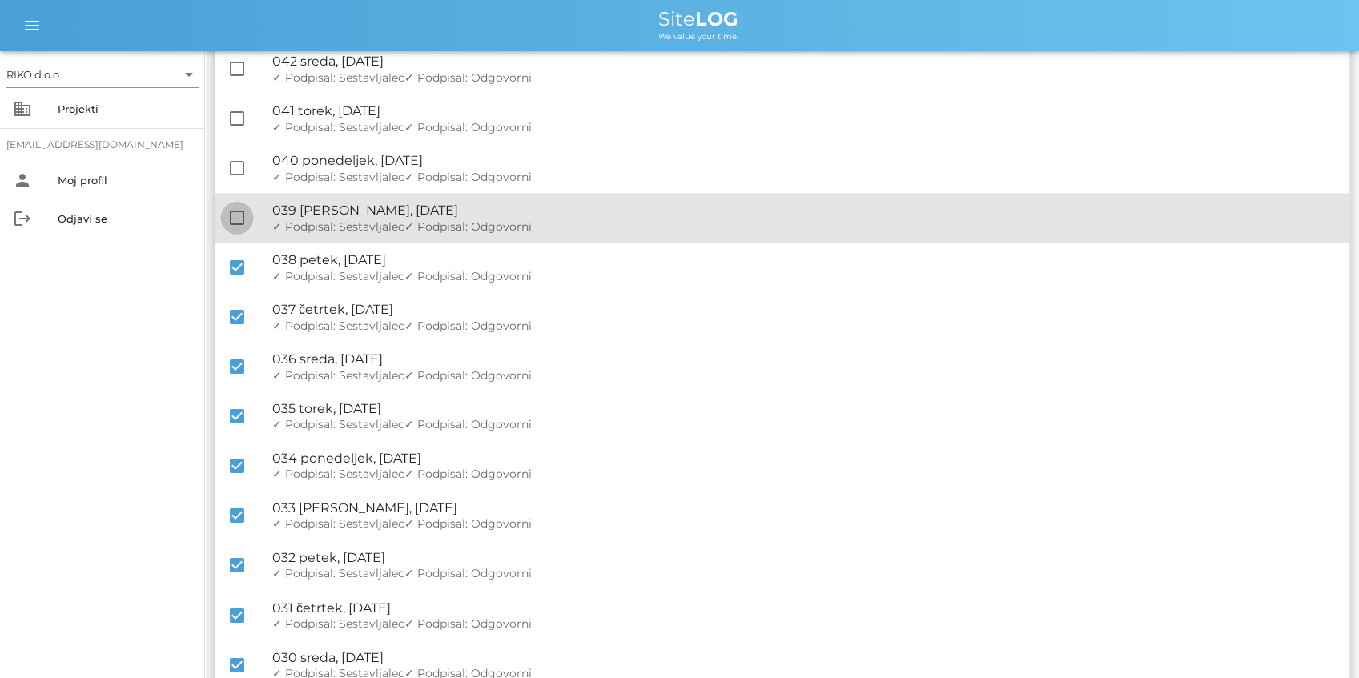
click at [243, 203] on div "check_box_outline_blank 🔏 039 [PERSON_NAME], [DATE] ✓ Podpisal: Nadzornik ✓ Pod…" at bounding box center [782, 218] width 1135 height 50
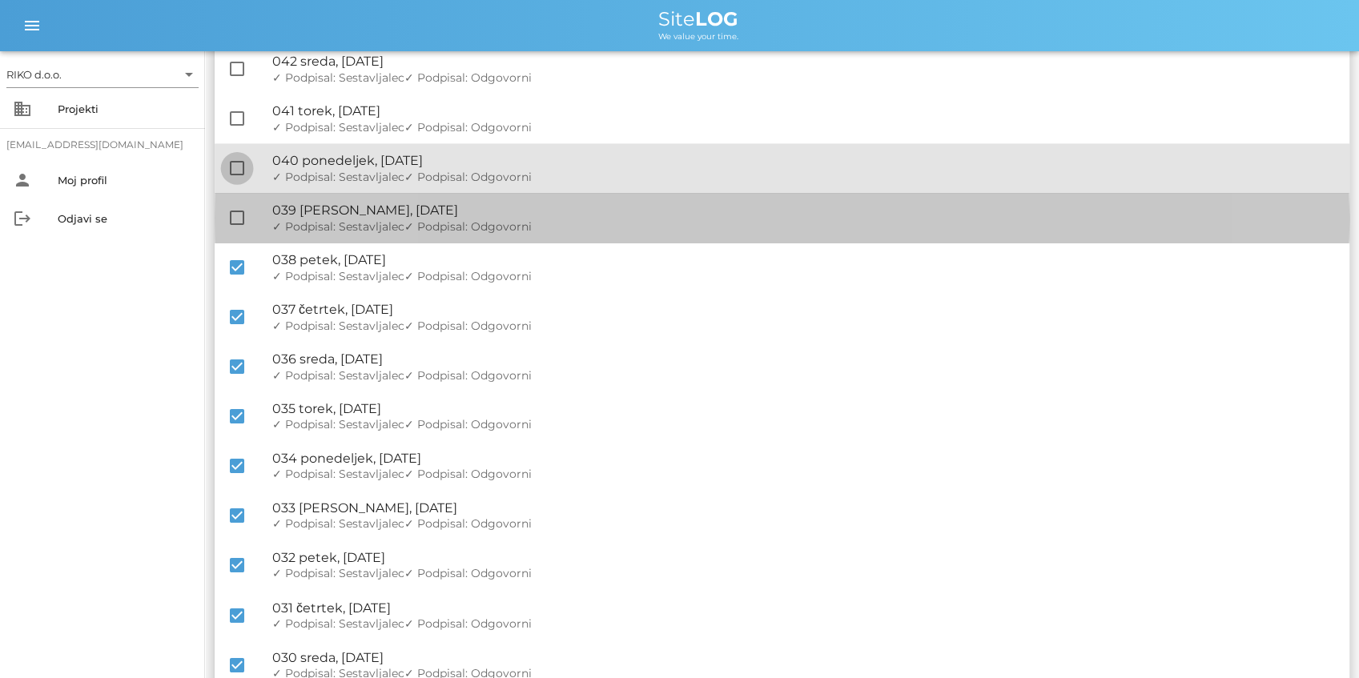
click at [245, 173] on div at bounding box center [236, 168] width 27 height 27
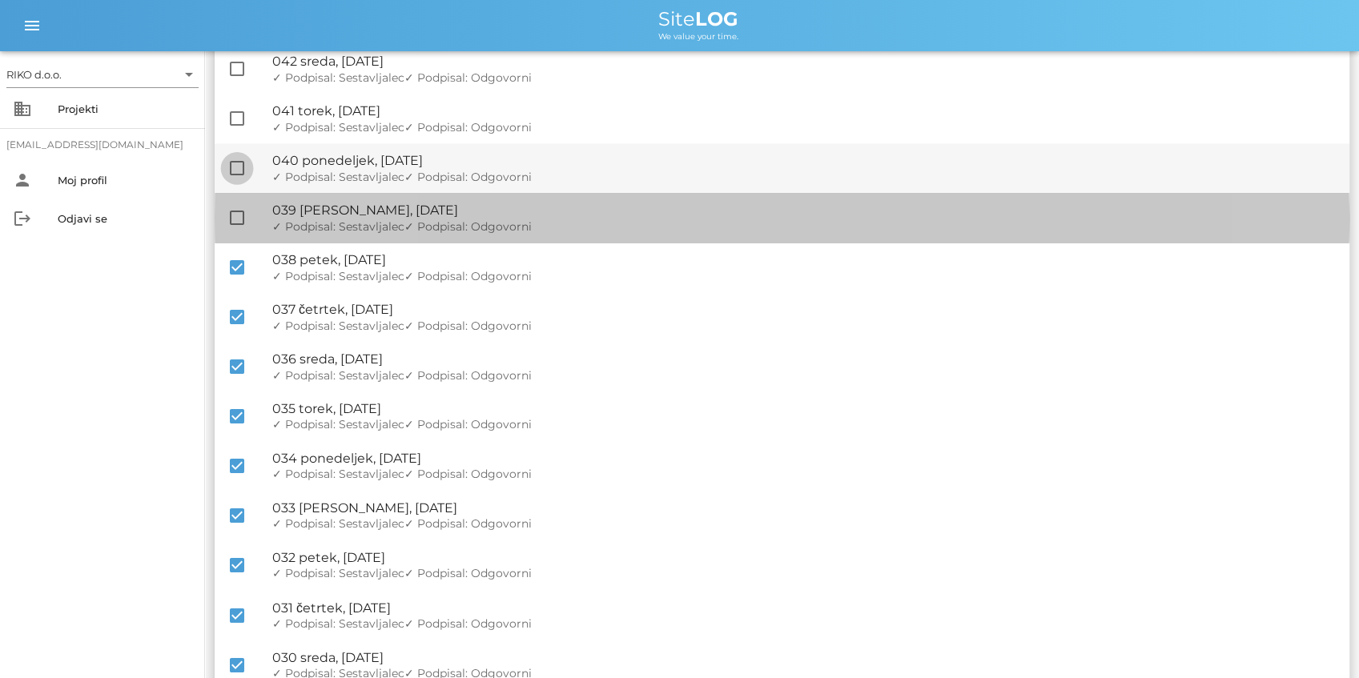
checkbox input "true"
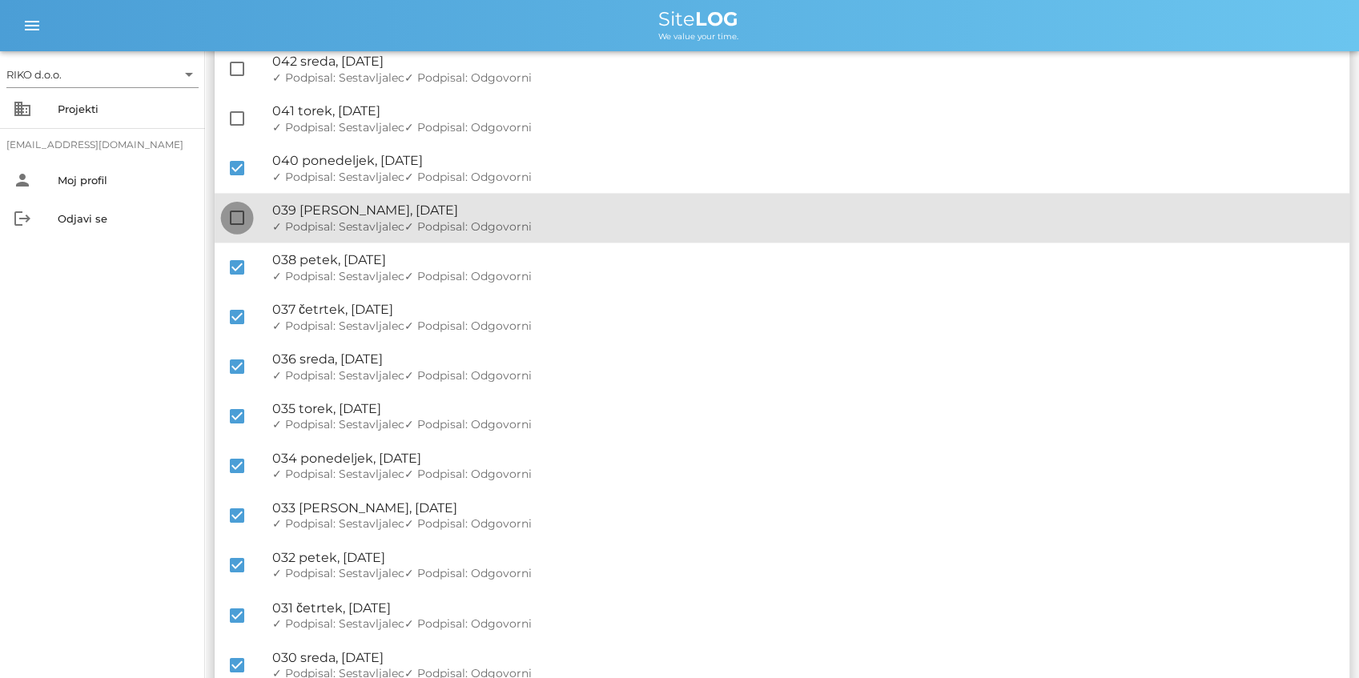
click at [239, 211] on div at bounding box center [236, 217] width 27 height 27
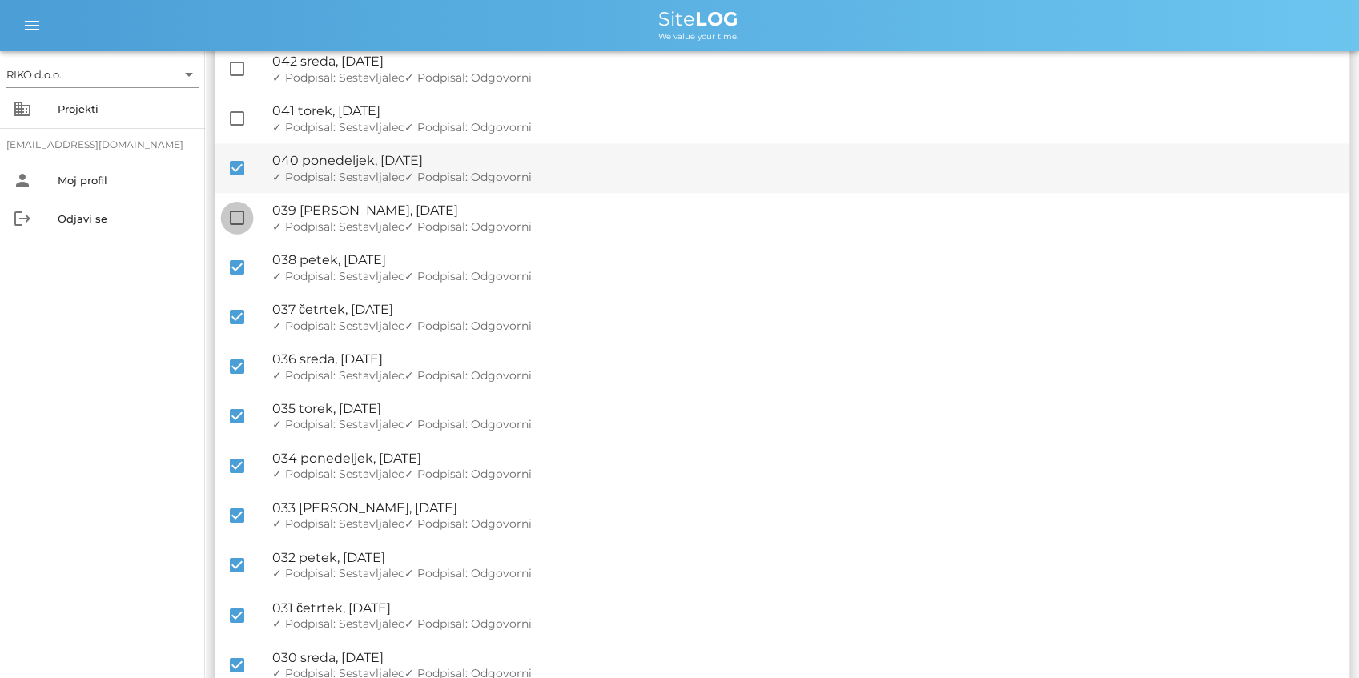
checkbox input "true"
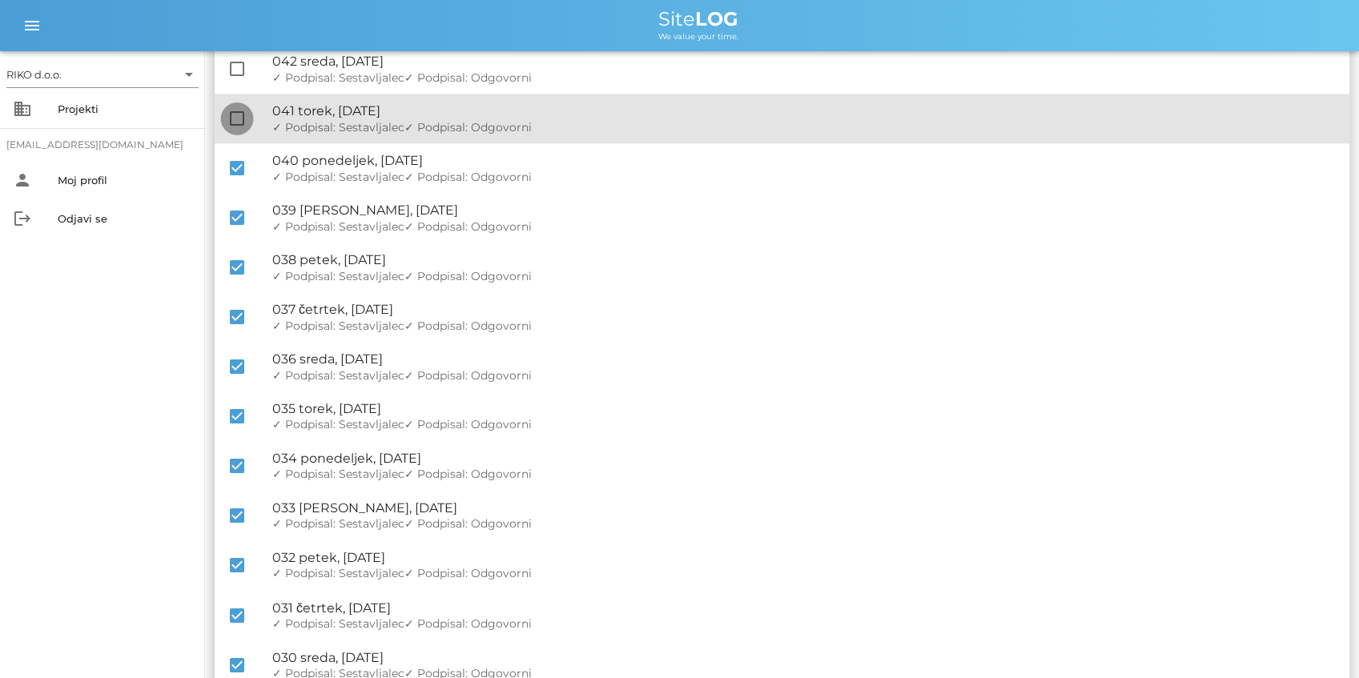
click at [243, 115] on div at bounding box center [236, 118] width 27 height 27
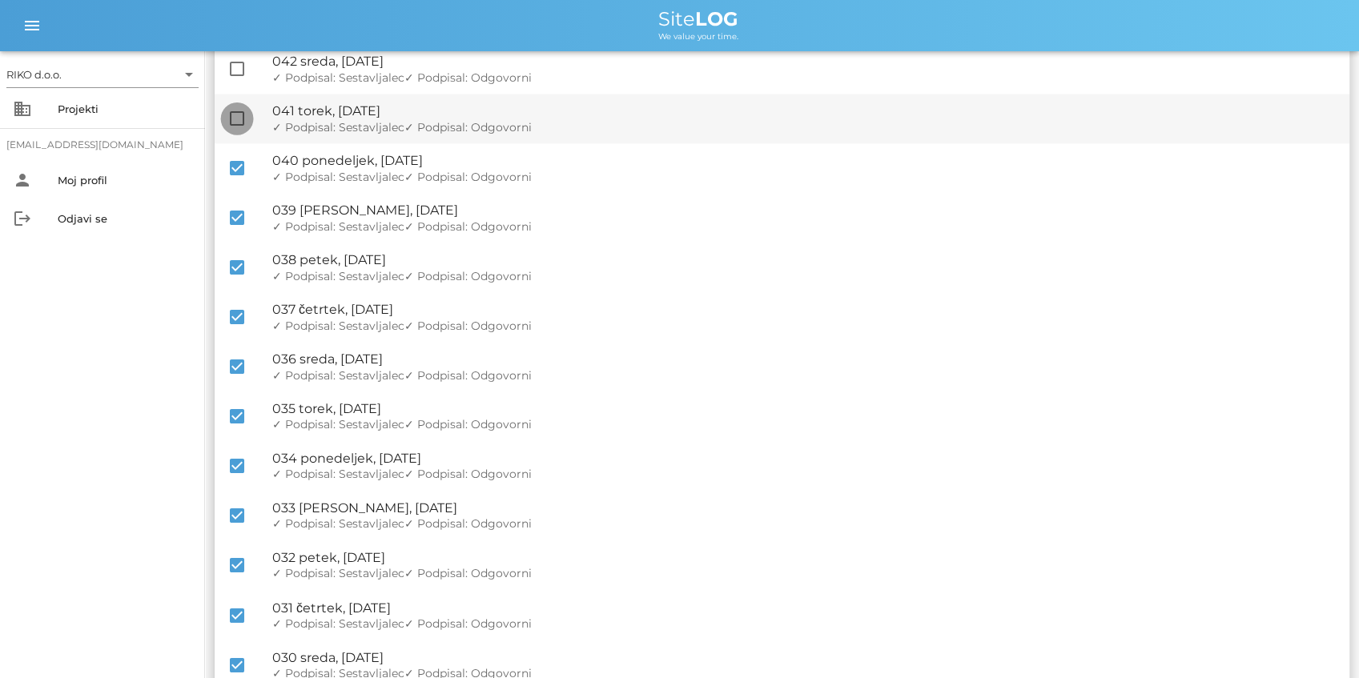
checkbox input "true"
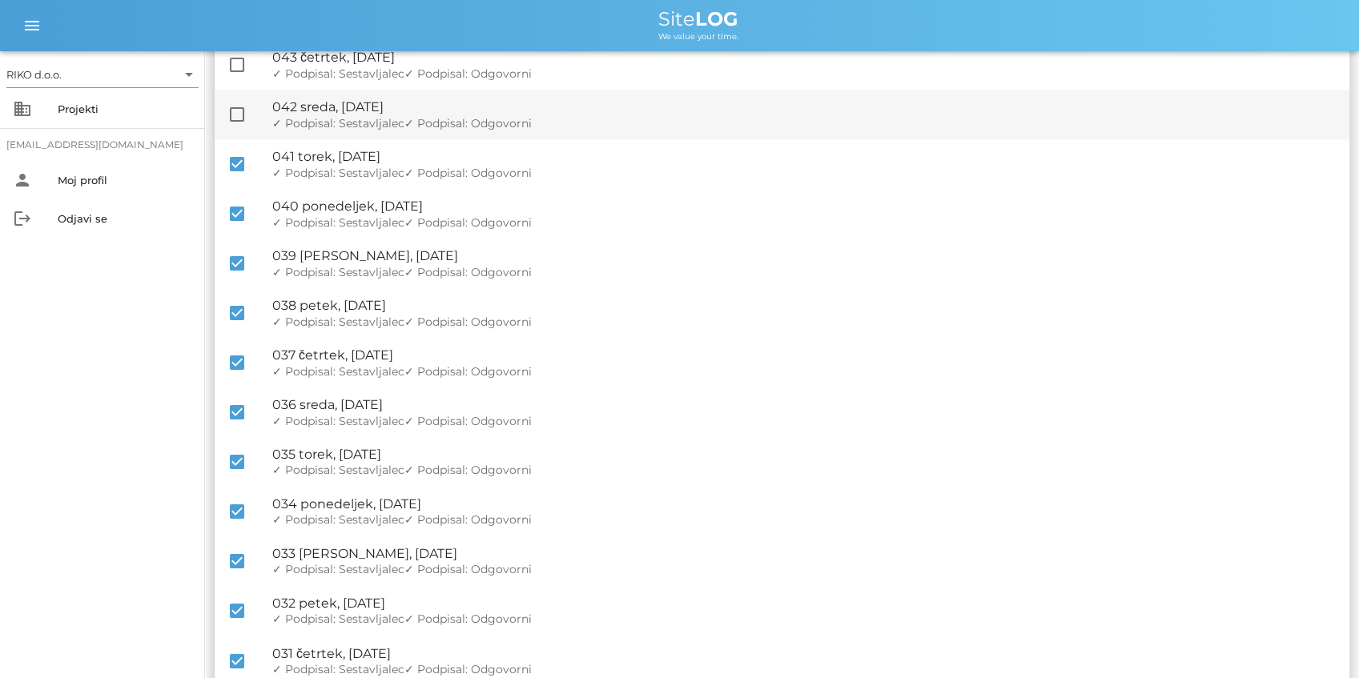
scroll to position [1334, 0]
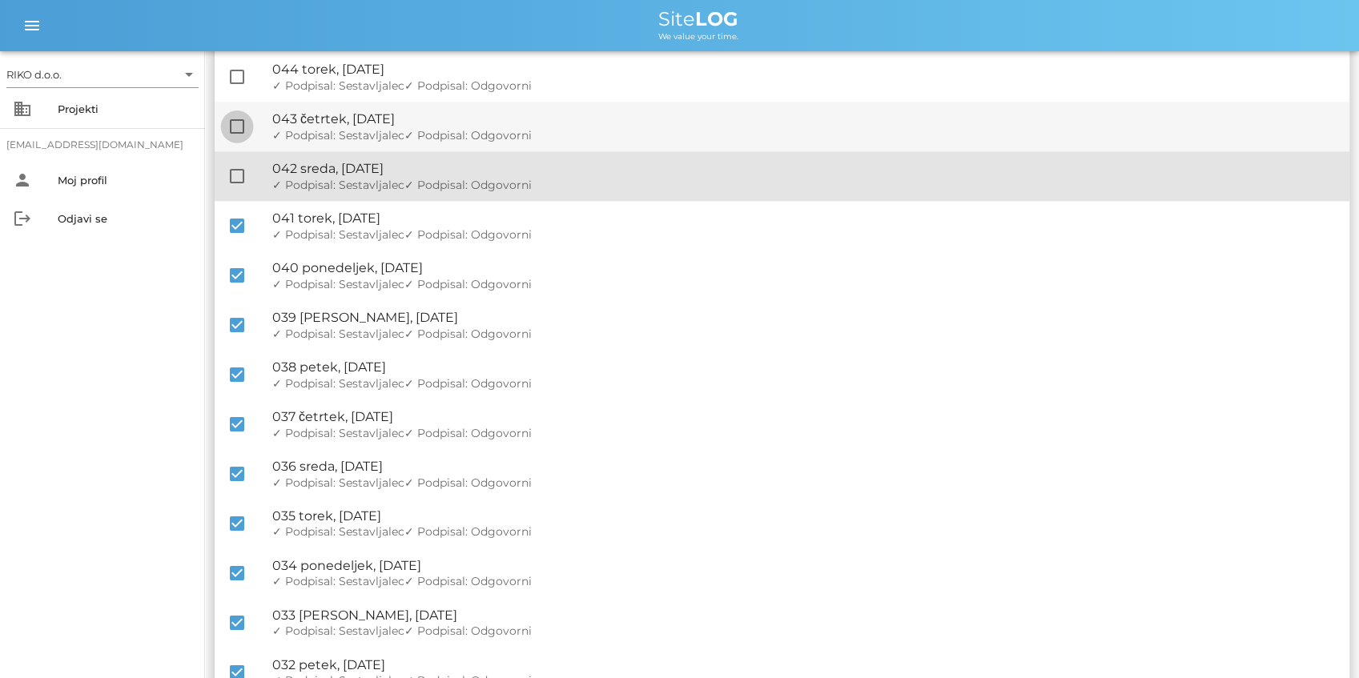
click at [240, 171] on div at bounding box center [236, 176] width 27 height 27
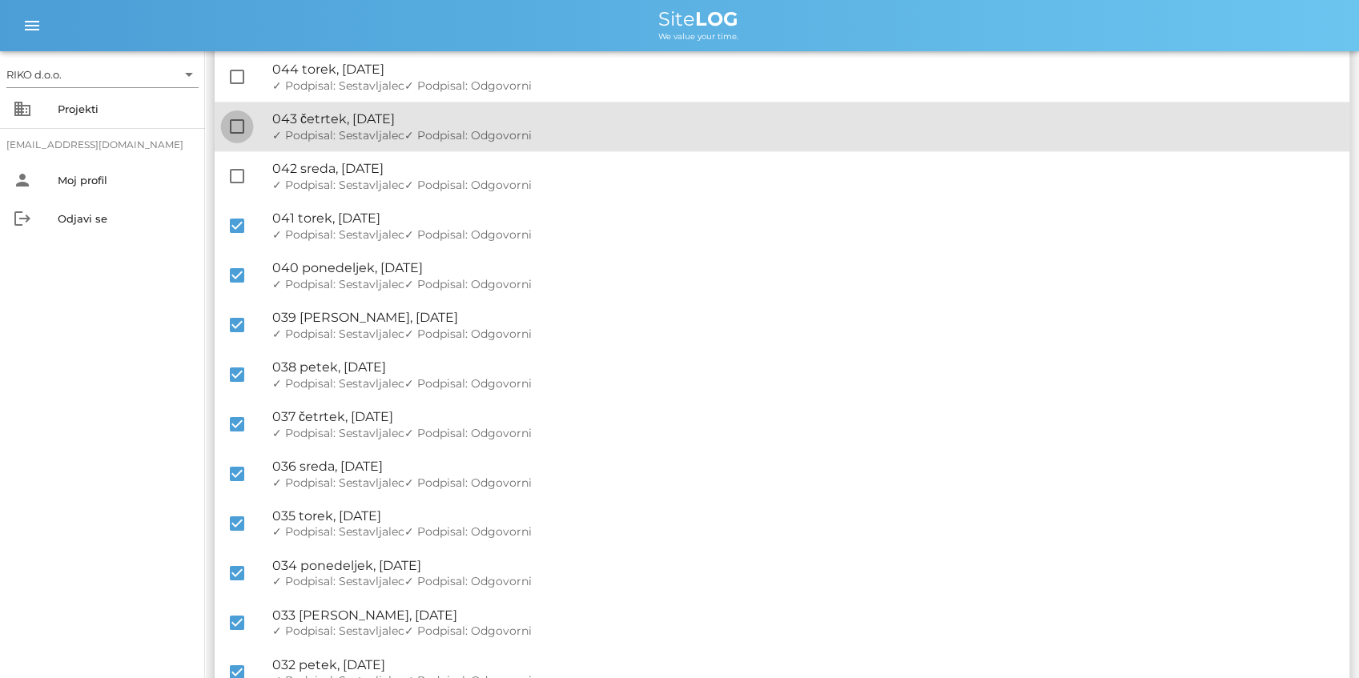
checkbox input "true"
click at [237, 127] on div at bounding box center [236, 126] width 27 height 27
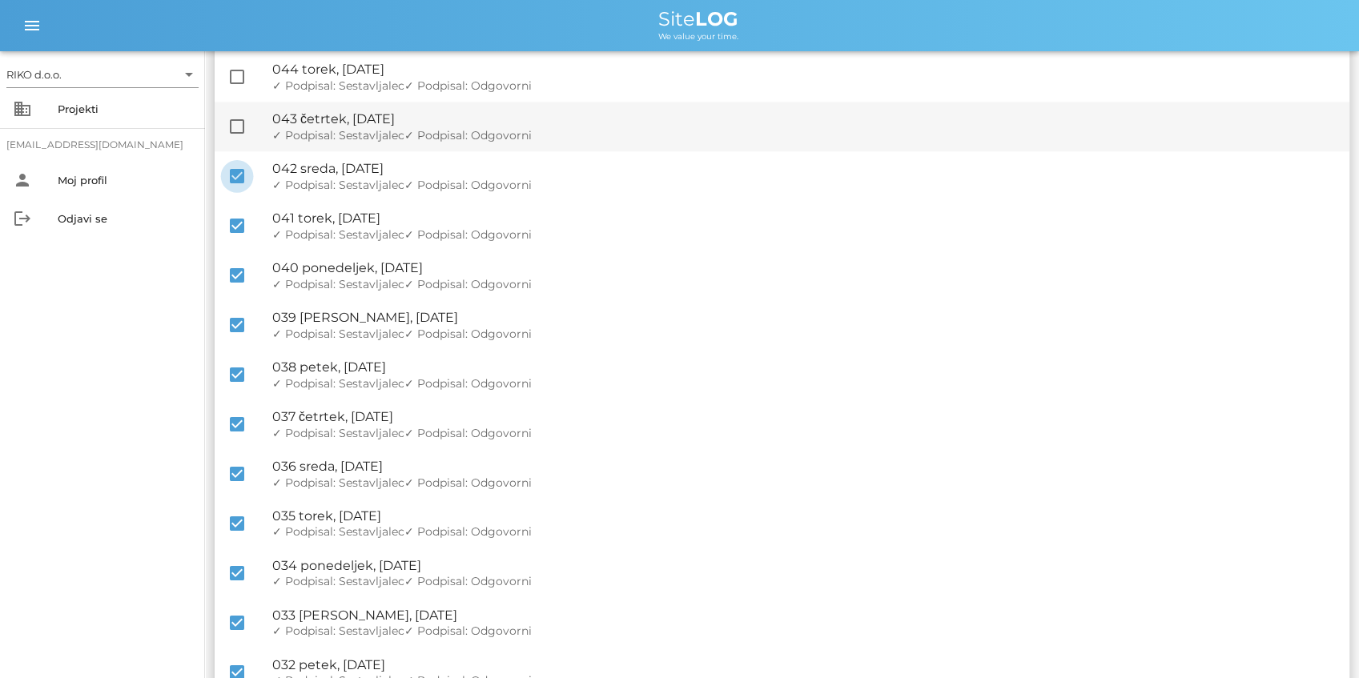
checkbox input "true"
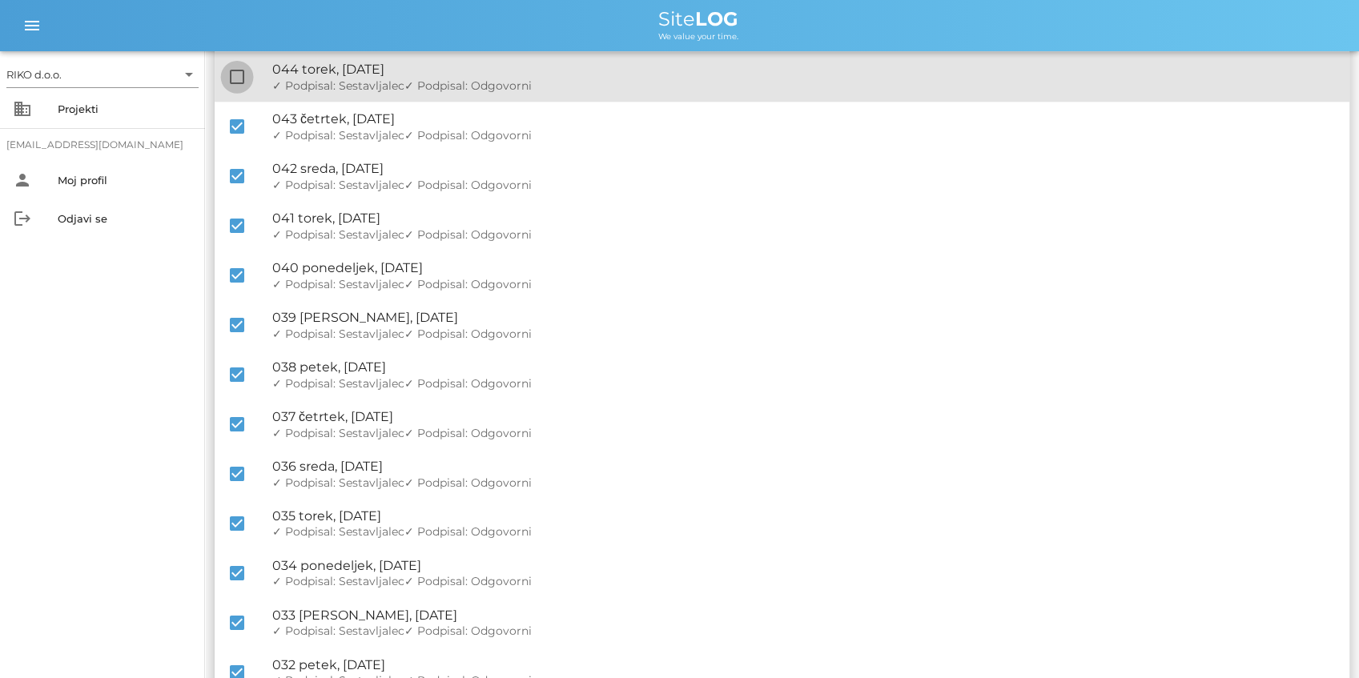
click at [242, 70] on div at bounding box center [236, 76] width 27 height 27
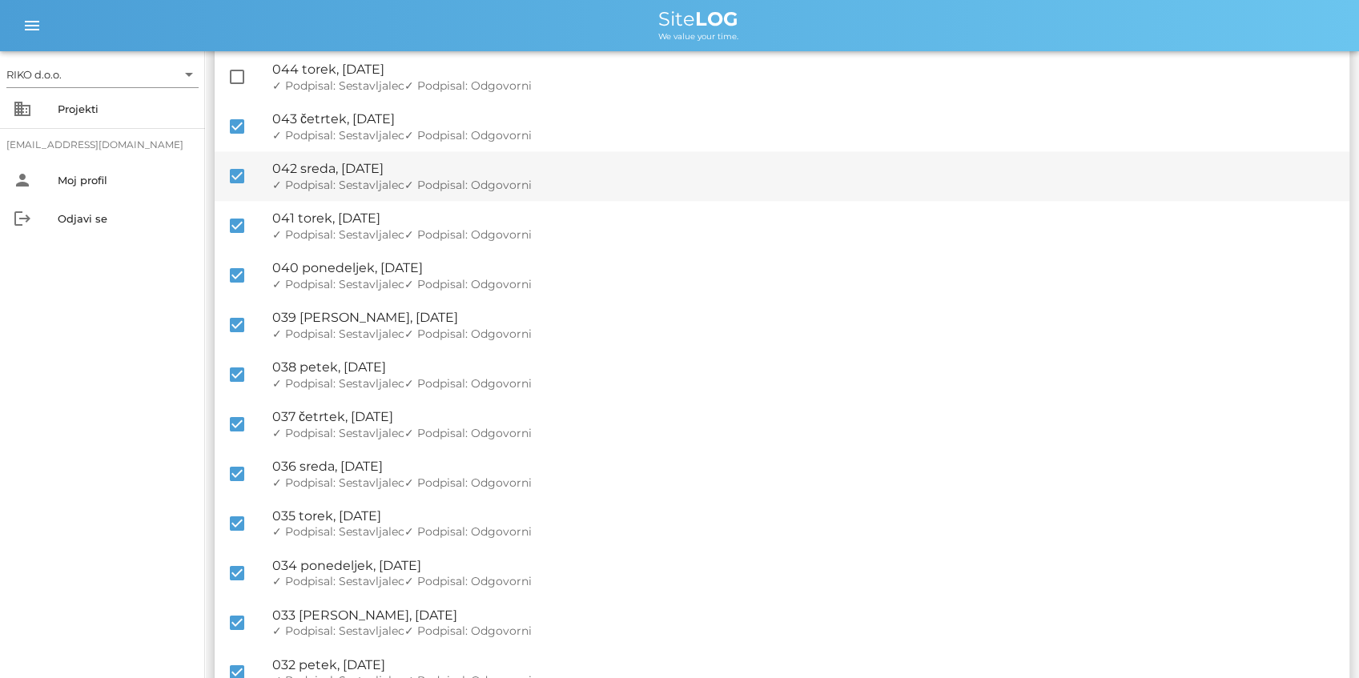
checkbox input "true"
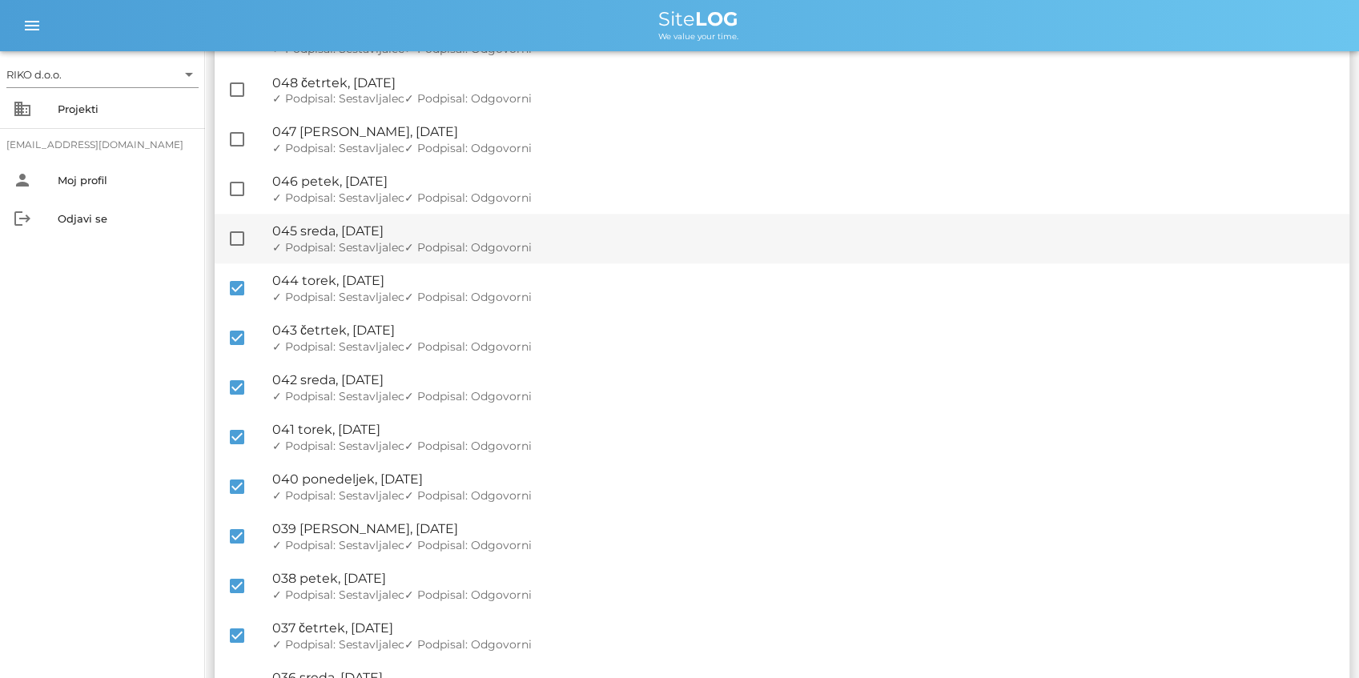
scroll to position [1121, 0]
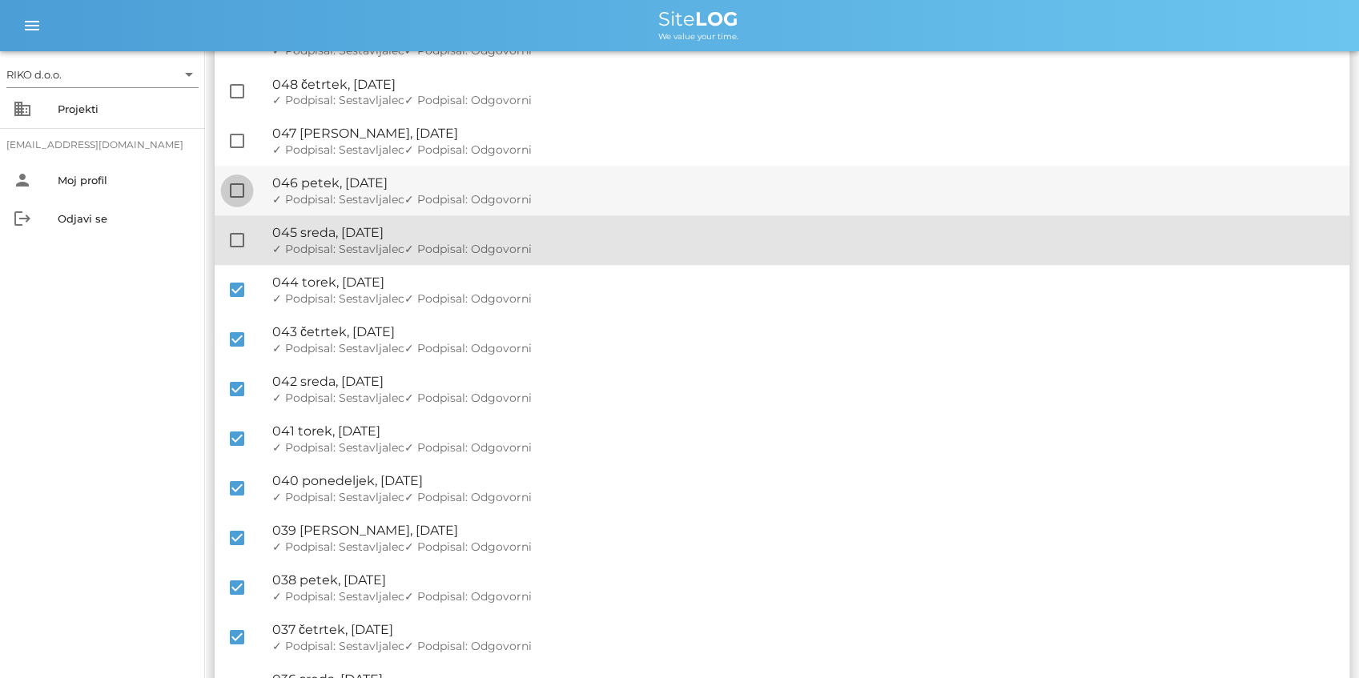
drag, startPoint x: 241, startPoint y: 239, endPoint x: 243, endPoint y: 195, distance: 44.9
click at [240, 239] on div at bounding box center [236, 240] width 27 height 27
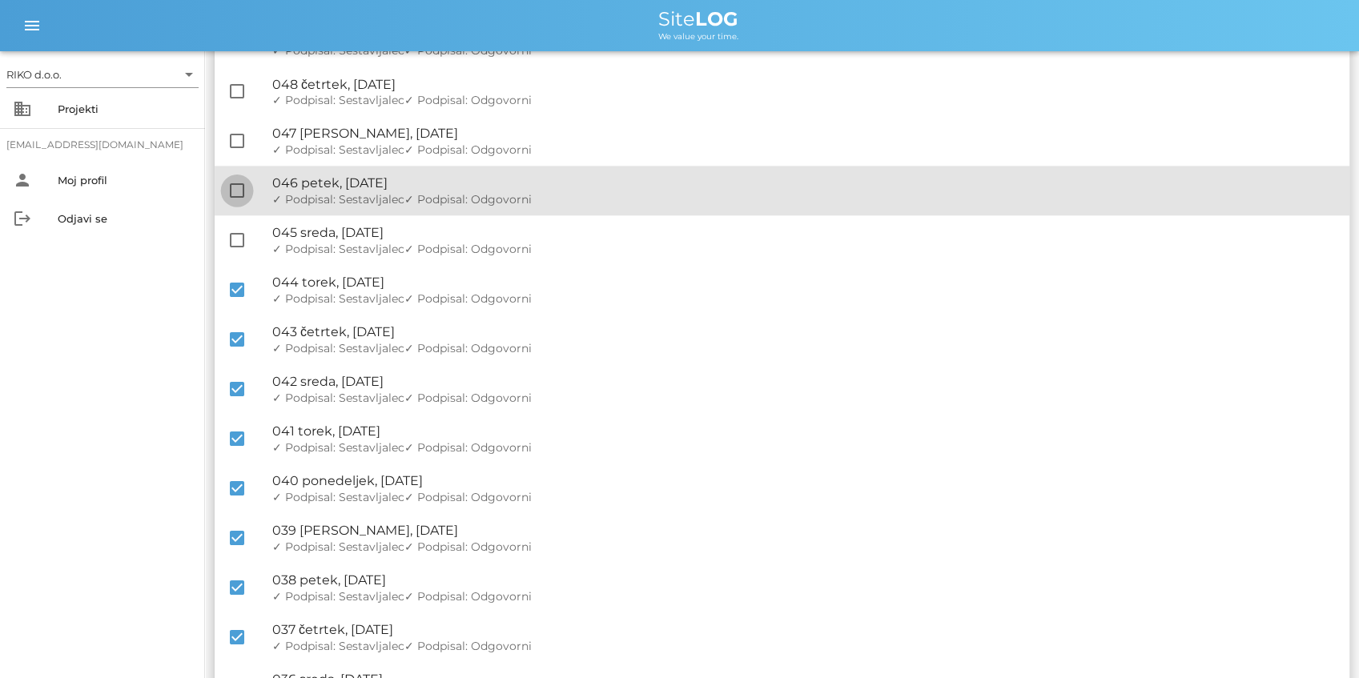
checkbox input "true"
click at [243, 195] on div at bounding box center [236, 190] width 27 height 27
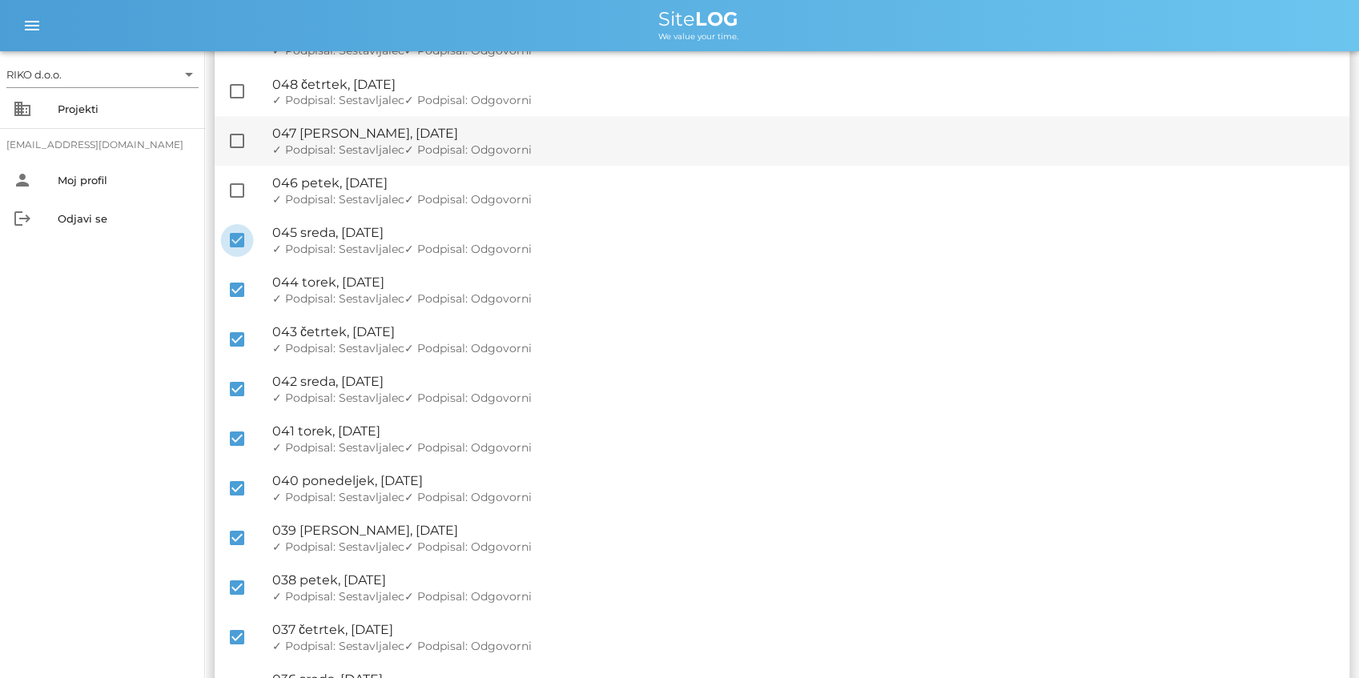
checkbox input "true"
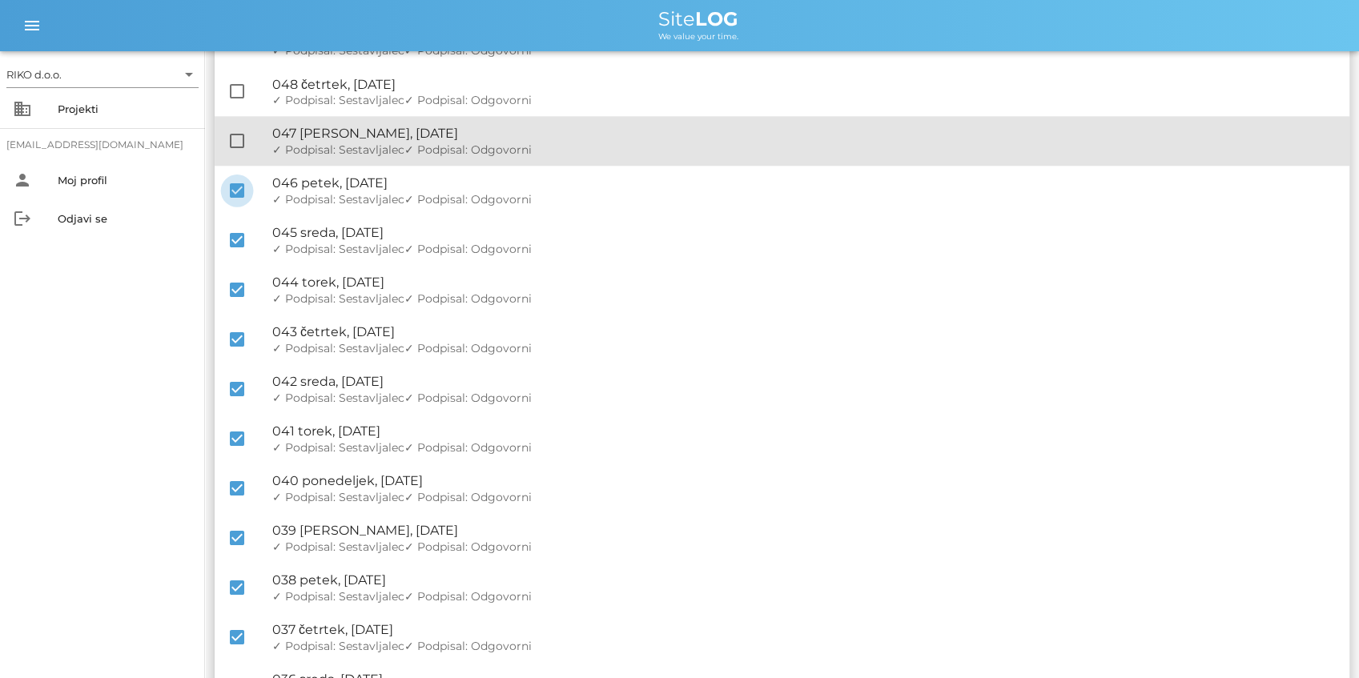
click at [242, 127] on div "check_box_outline_blank 🔏 047 [PERSON_NAME], [DATE] ✓ Podpisal: Nadzornik ✓ Pod…" at bounding box center [782, 141] width 1135 height 50
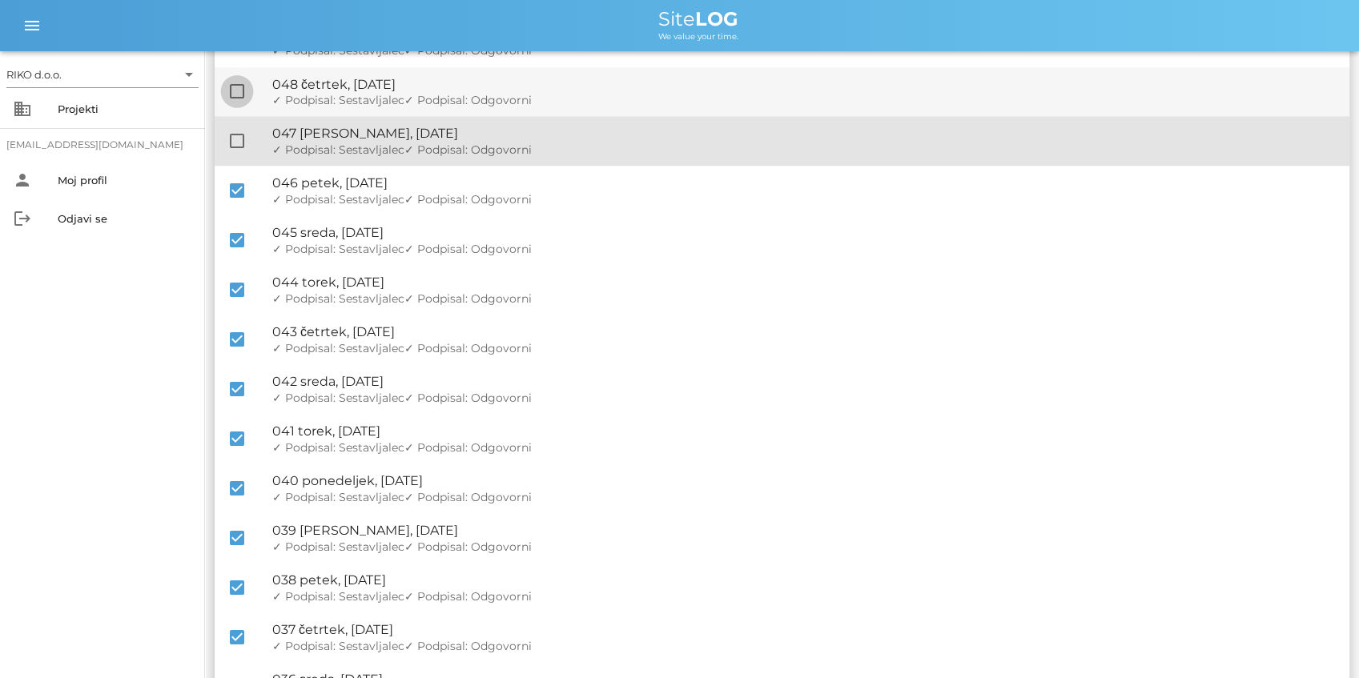
click at [238, 151] on div at bounding box center [236, 140] width 27 height 27
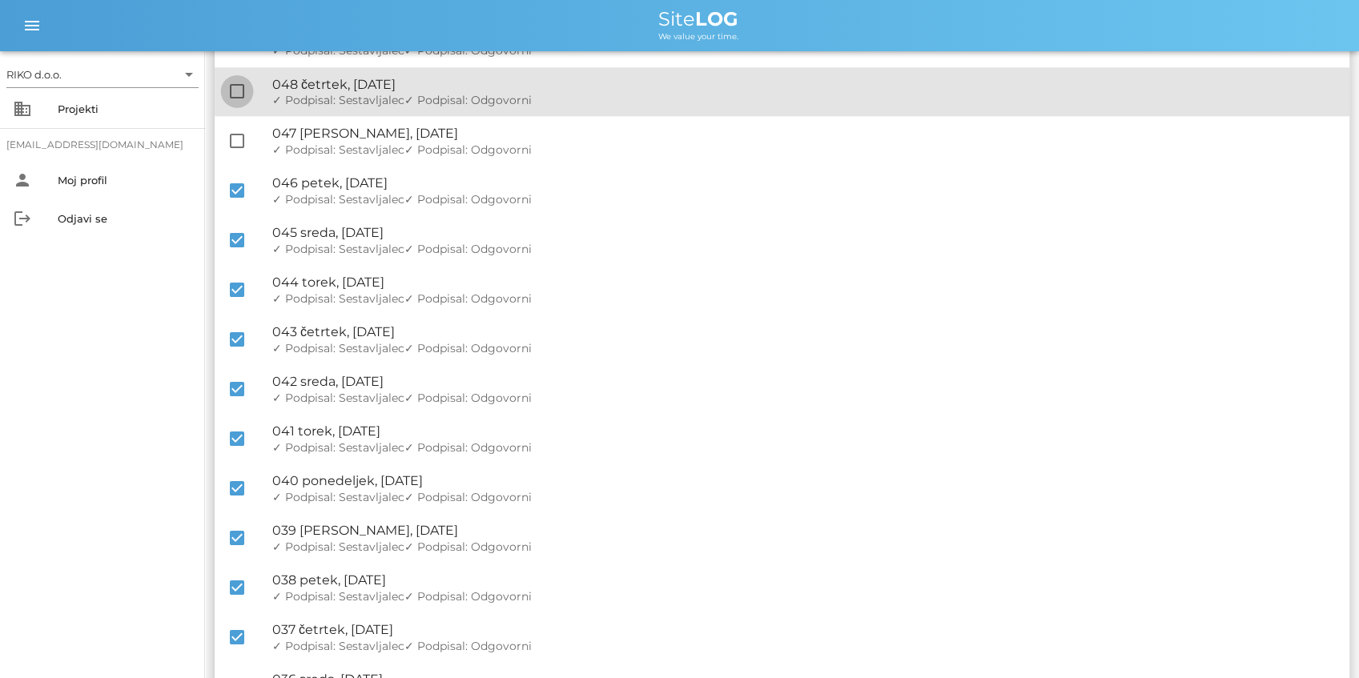
checkbox input "true"
click at [238, 96] on div at bounding box center [236, 91] width 27 height 27
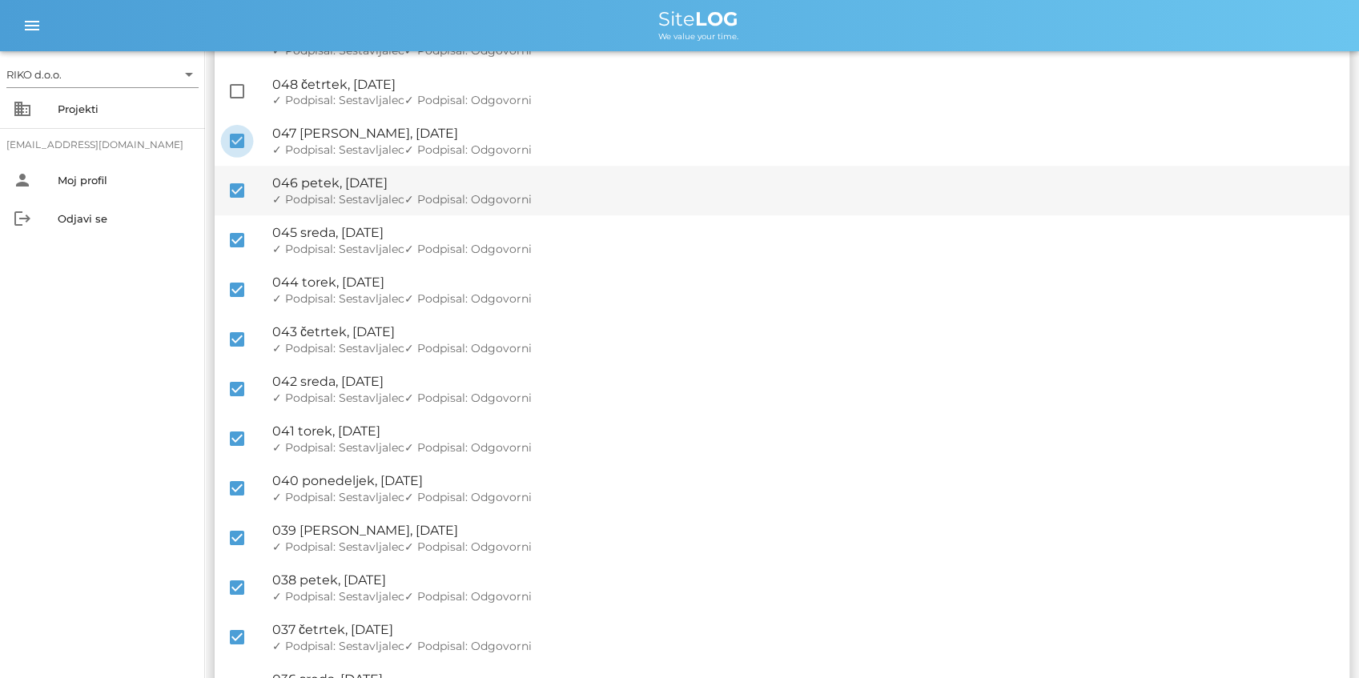
checkbox input "true"
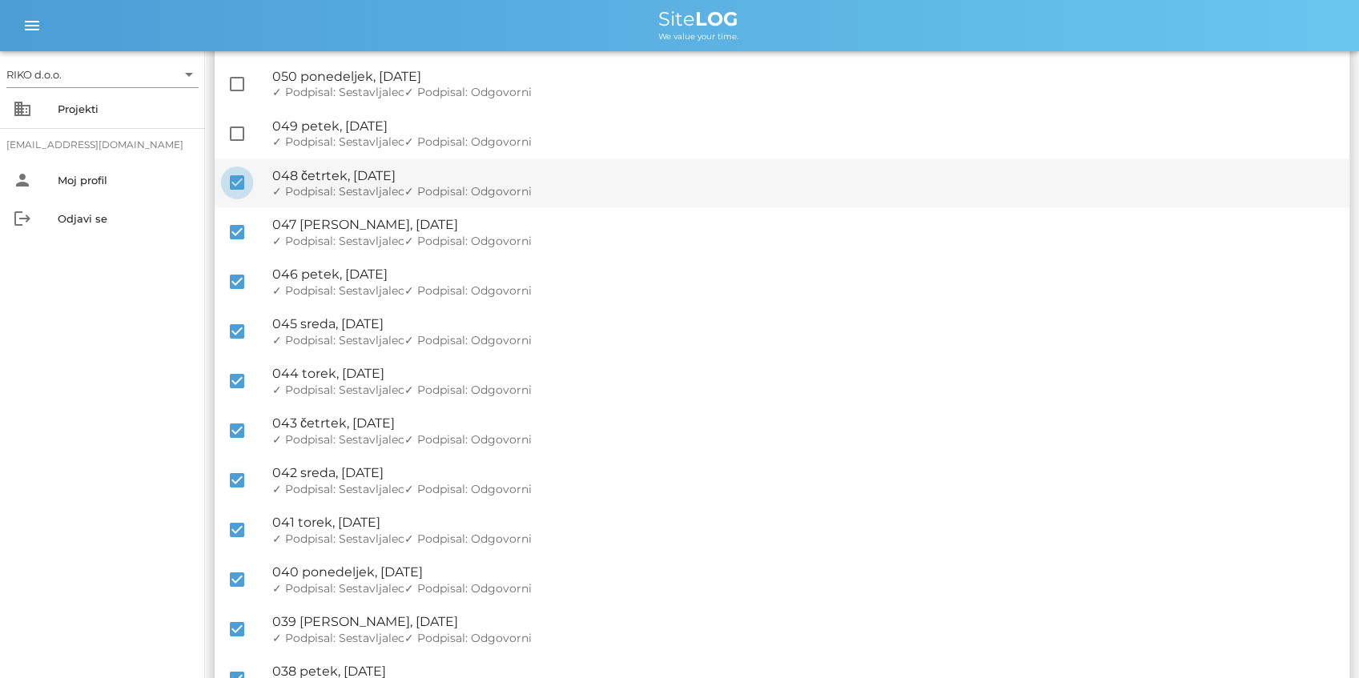
scroll to position [961, 0]
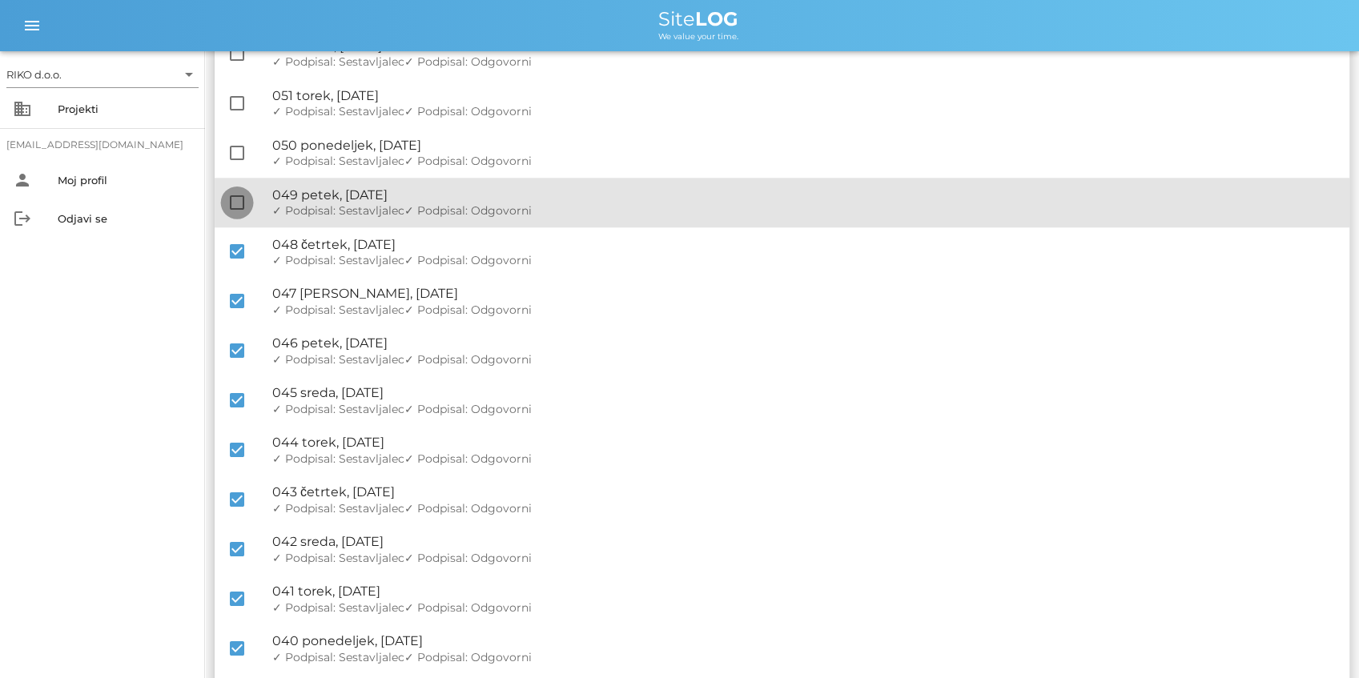
click at [229, 208] on div at bounding box center [236, 202] width 27 height 27
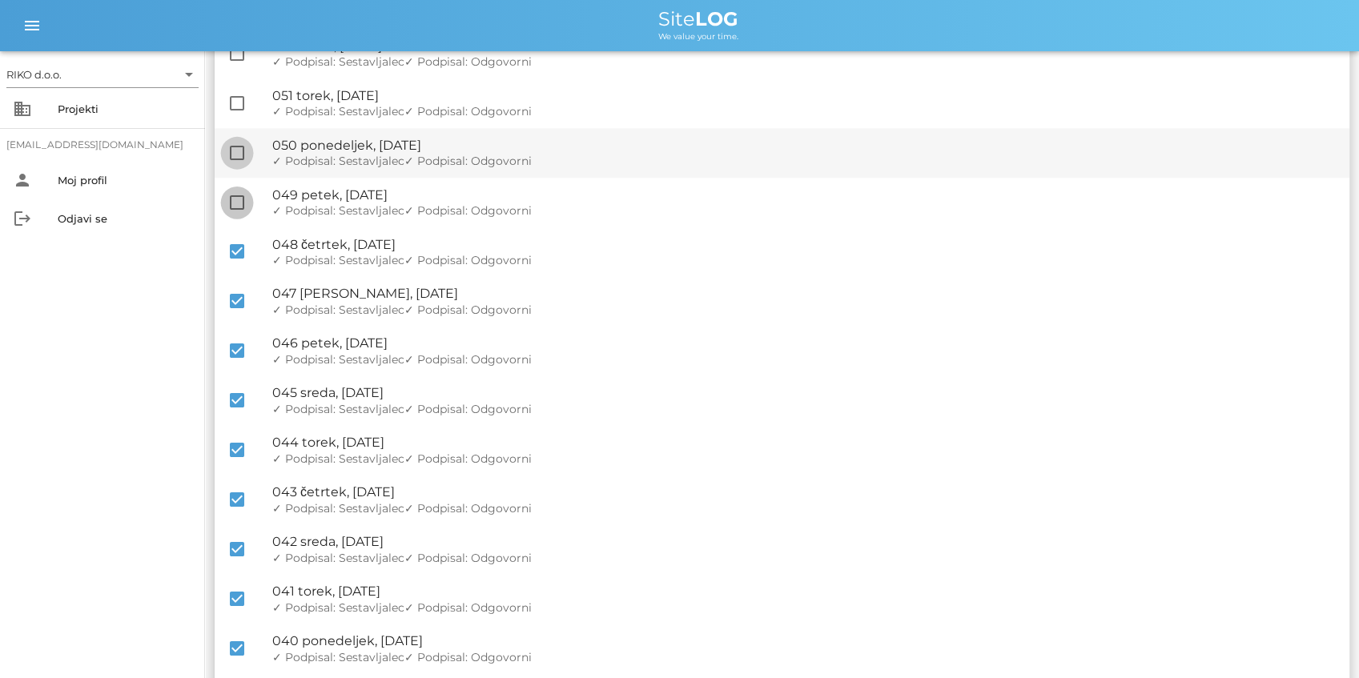
checkbox input "true"
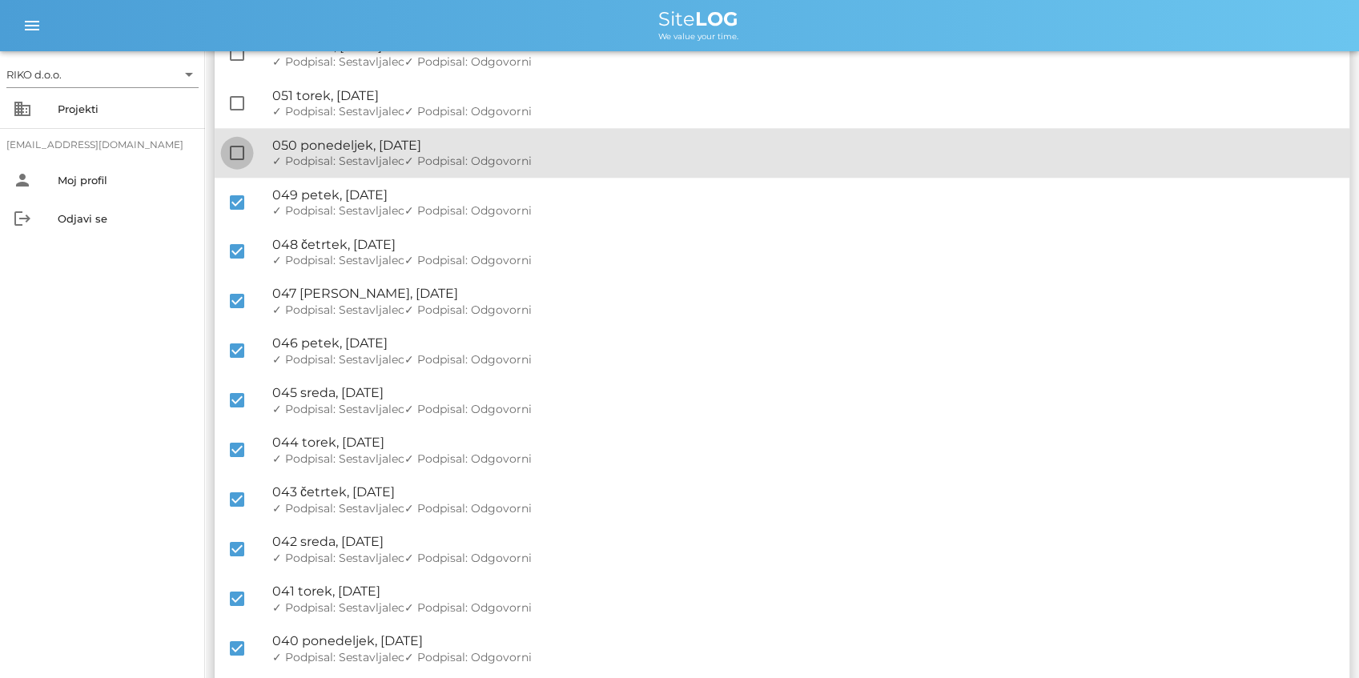
click at [232, 146] on div at bounding box center [236, 152] width 27 height 27
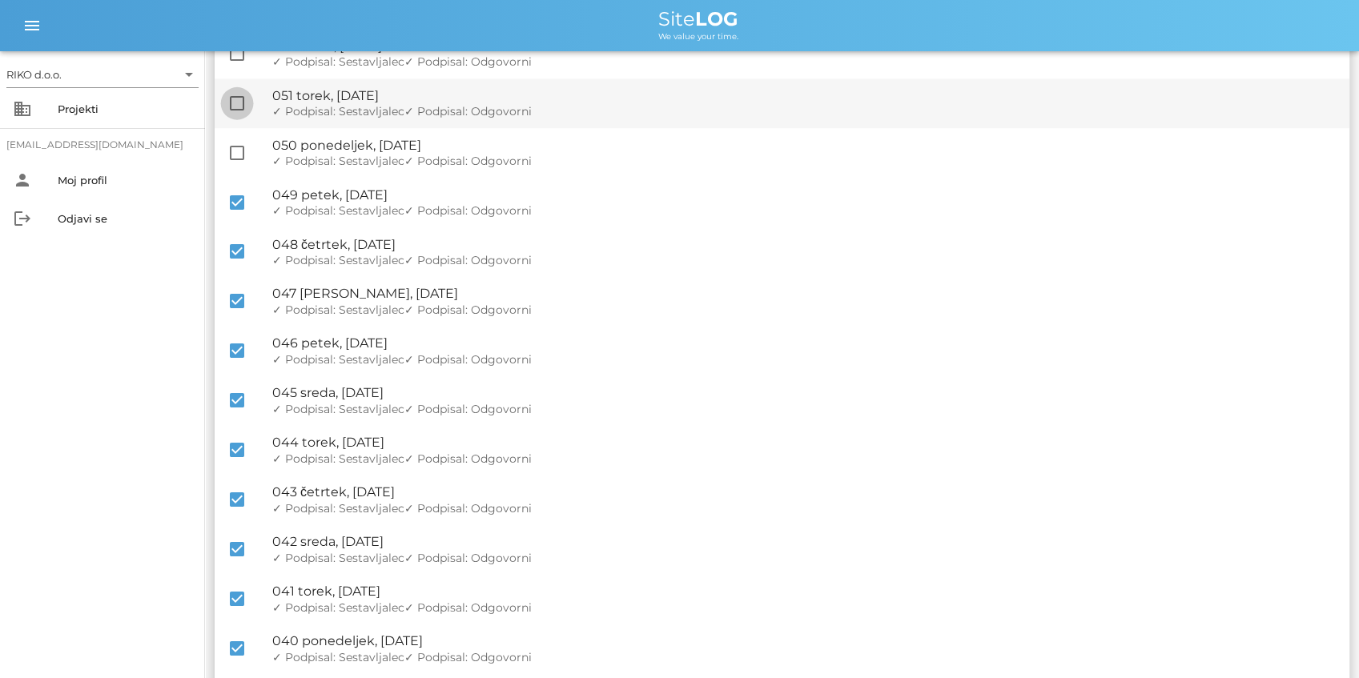
checkbox input "true"
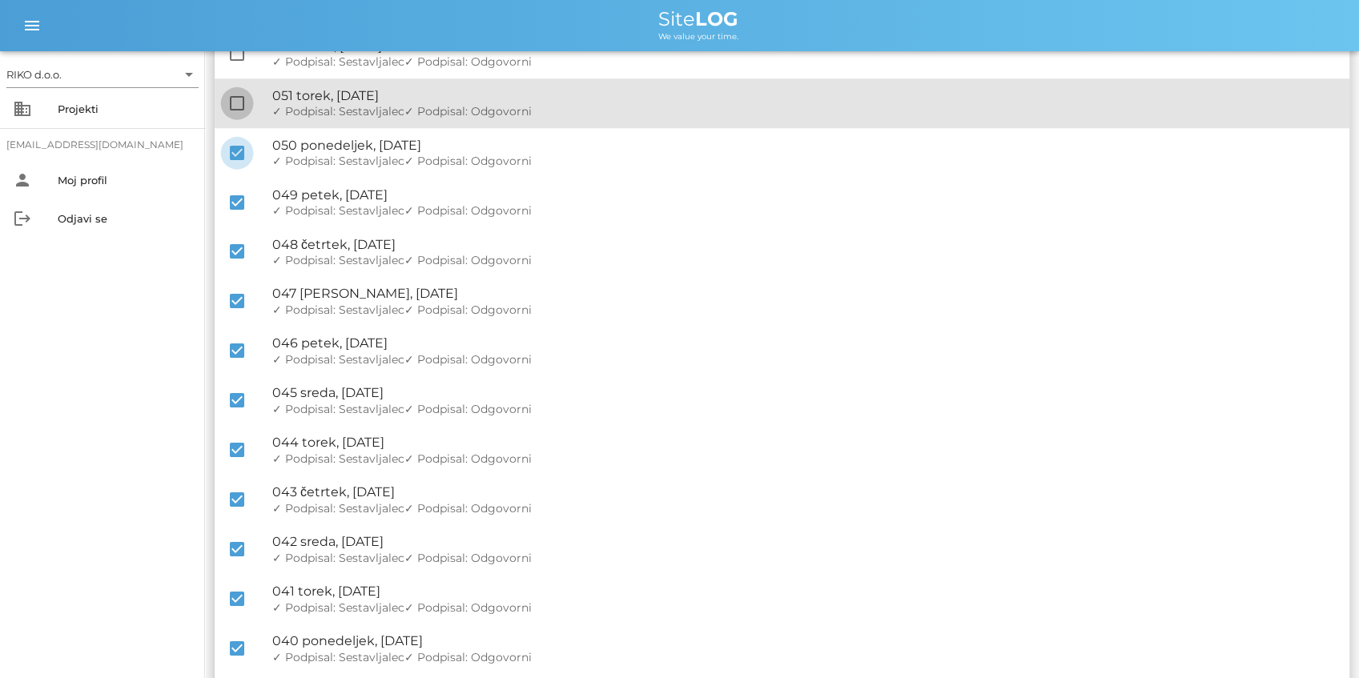
click at [232, 104] on div at bounding box center [236, 103] width 27 height 27
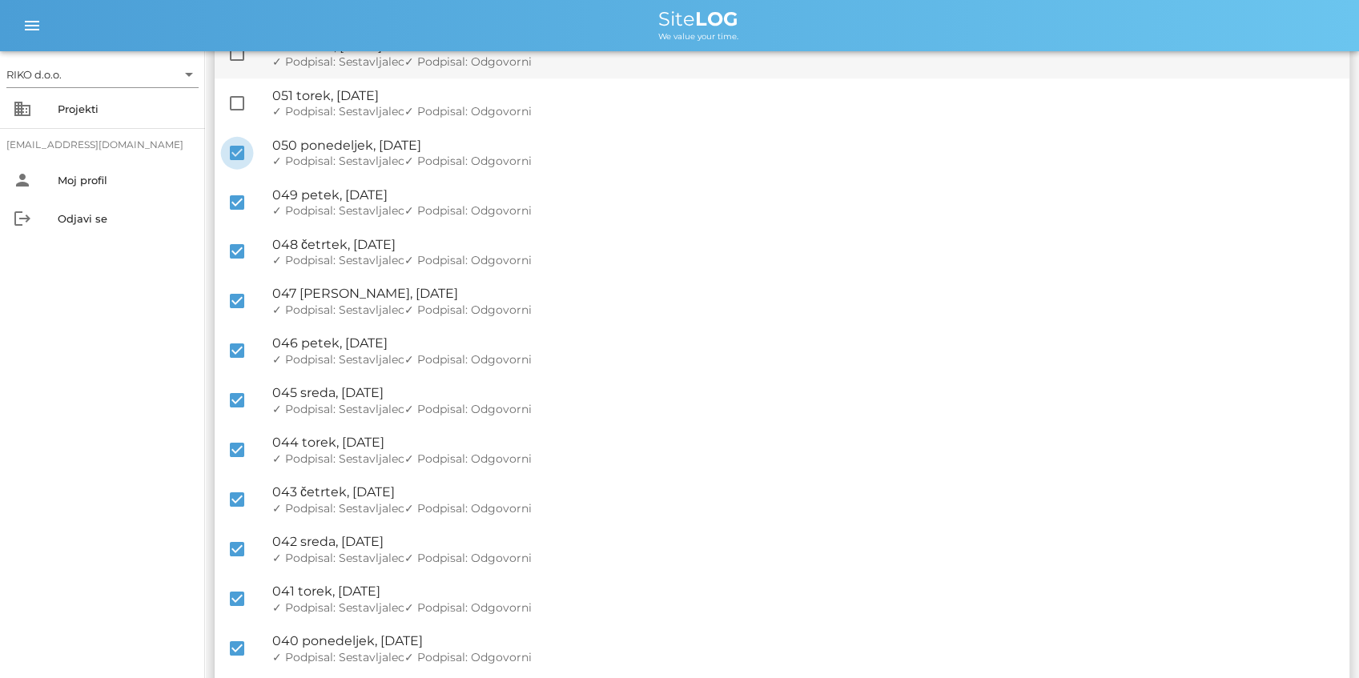
checkbox input "true"
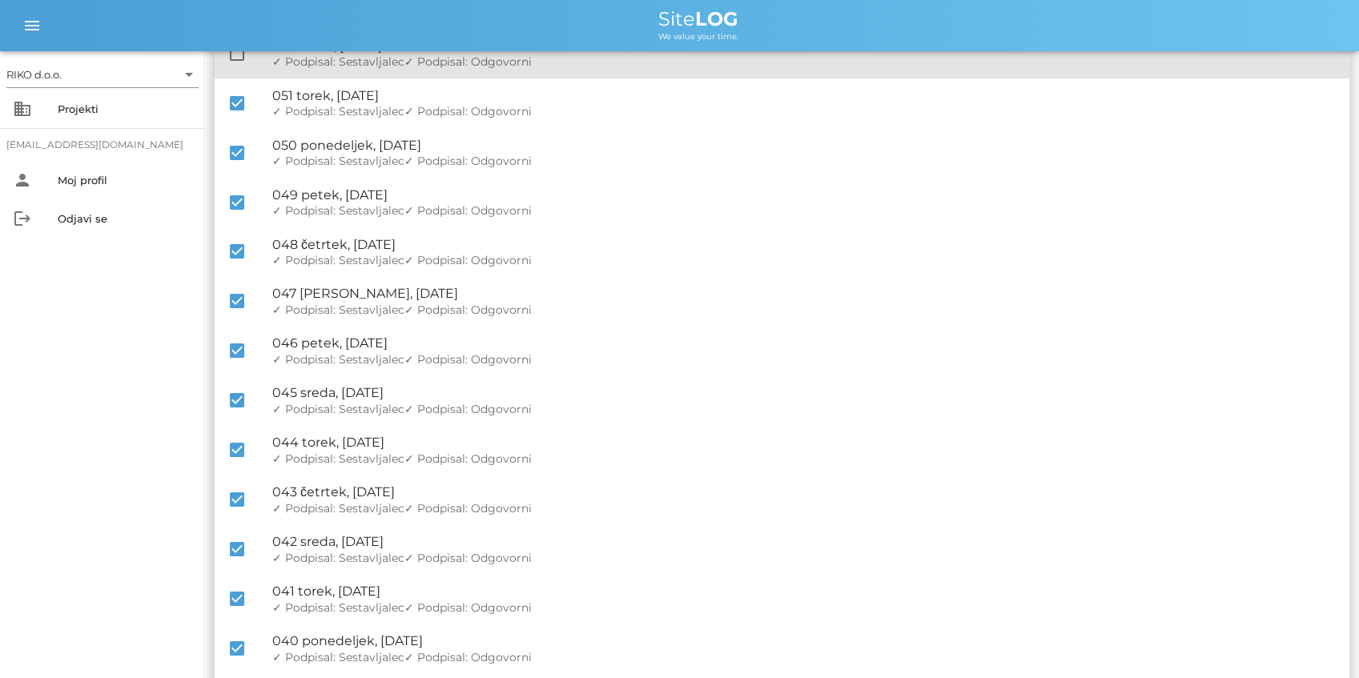
click at [236, 67] on div "check_box_outline_blank 🔏 052 sreda, [DATE] ✓ Podpisal: Nadzornik ✓ Podpisal: S…" at bounding box center [782, 54] width 1135 height 50
click at [239, 65] on div at bounding box center [236, 53] width 27 height 27
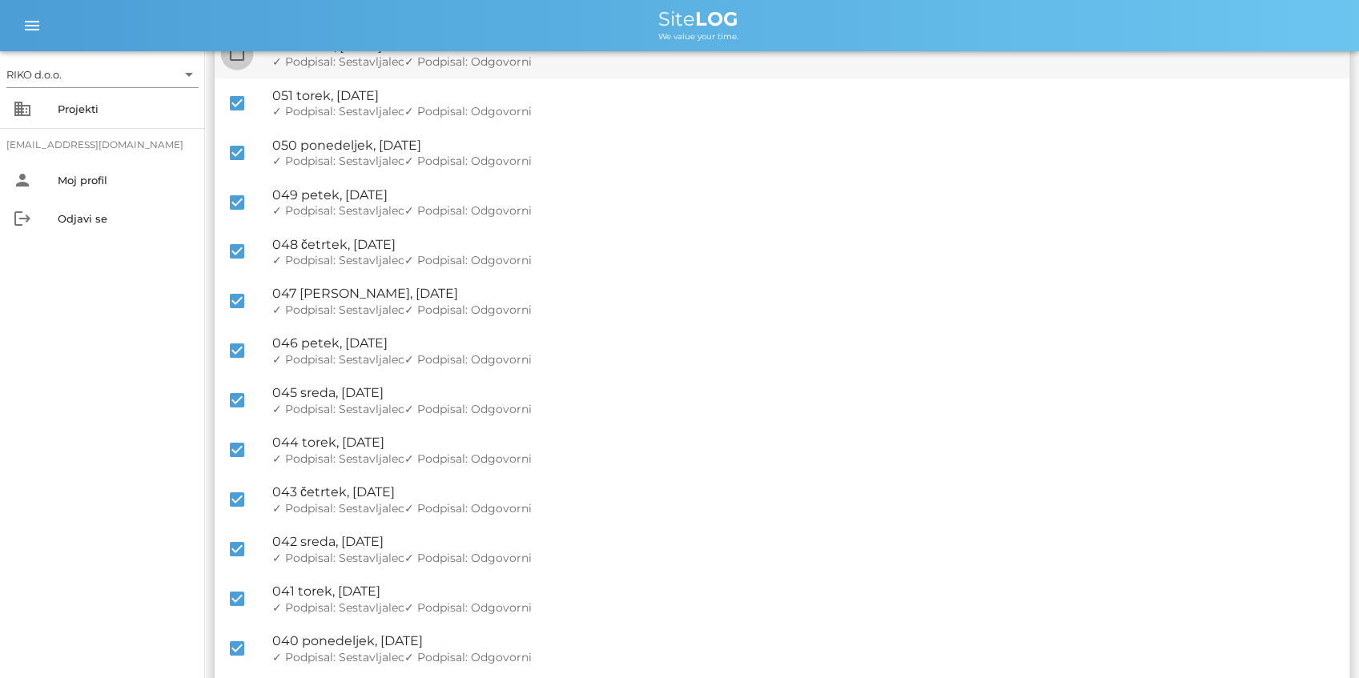
checkbox input "true"
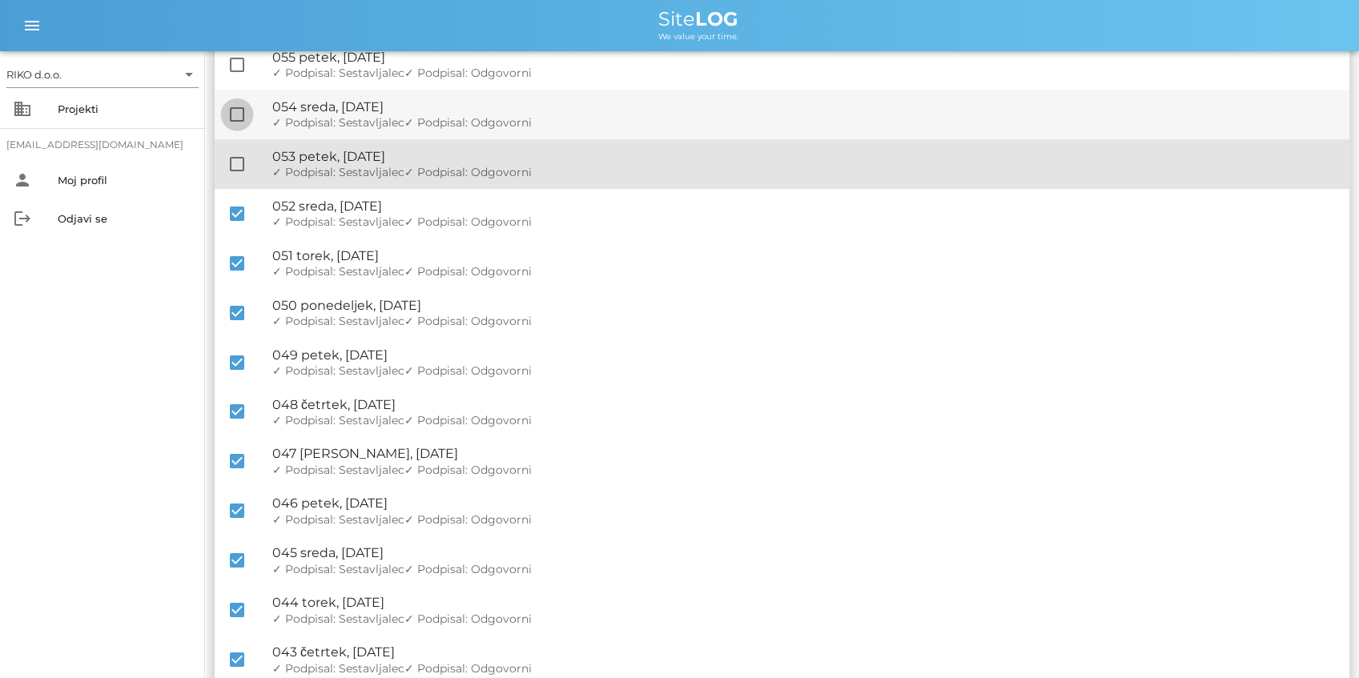
drag, startPoint x: 232, startPoint y: 166, endPoint x: 231, endPoint y: 119, distance: 47.3
click at [232, 165] on div at bounding box center [236, 164] width 27 height 27
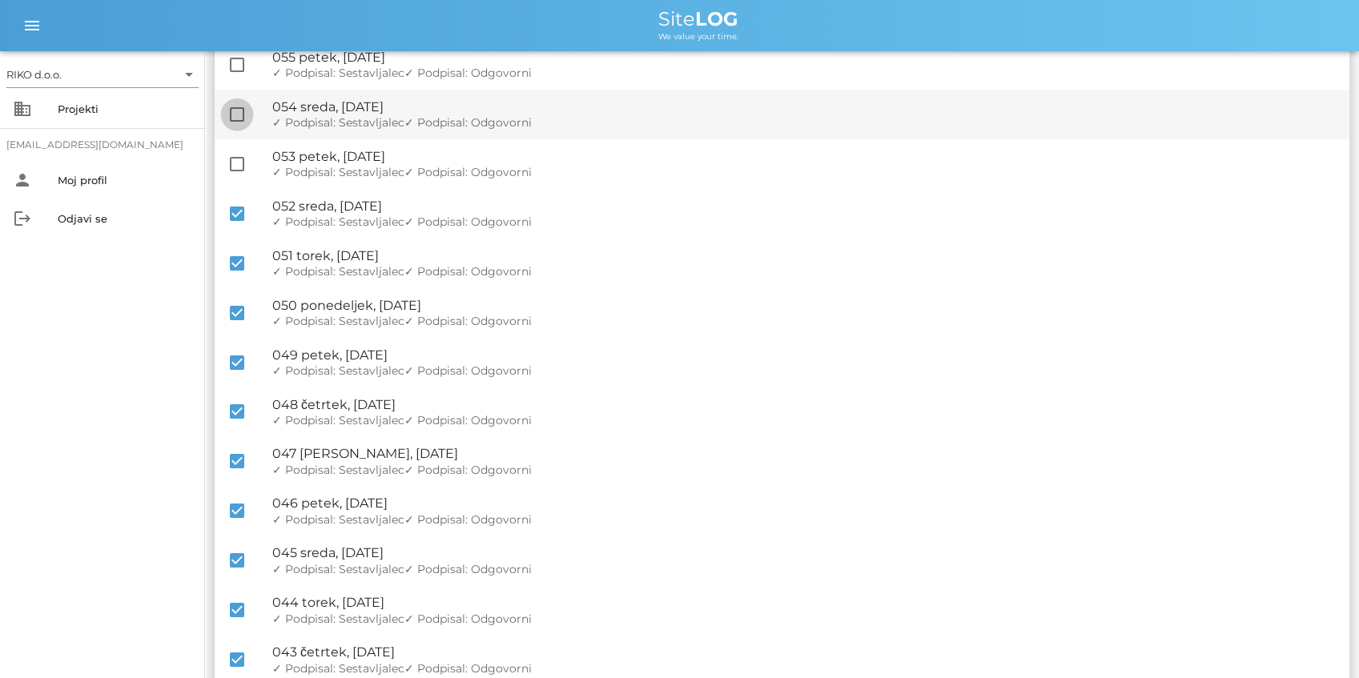
checkbox input "true"
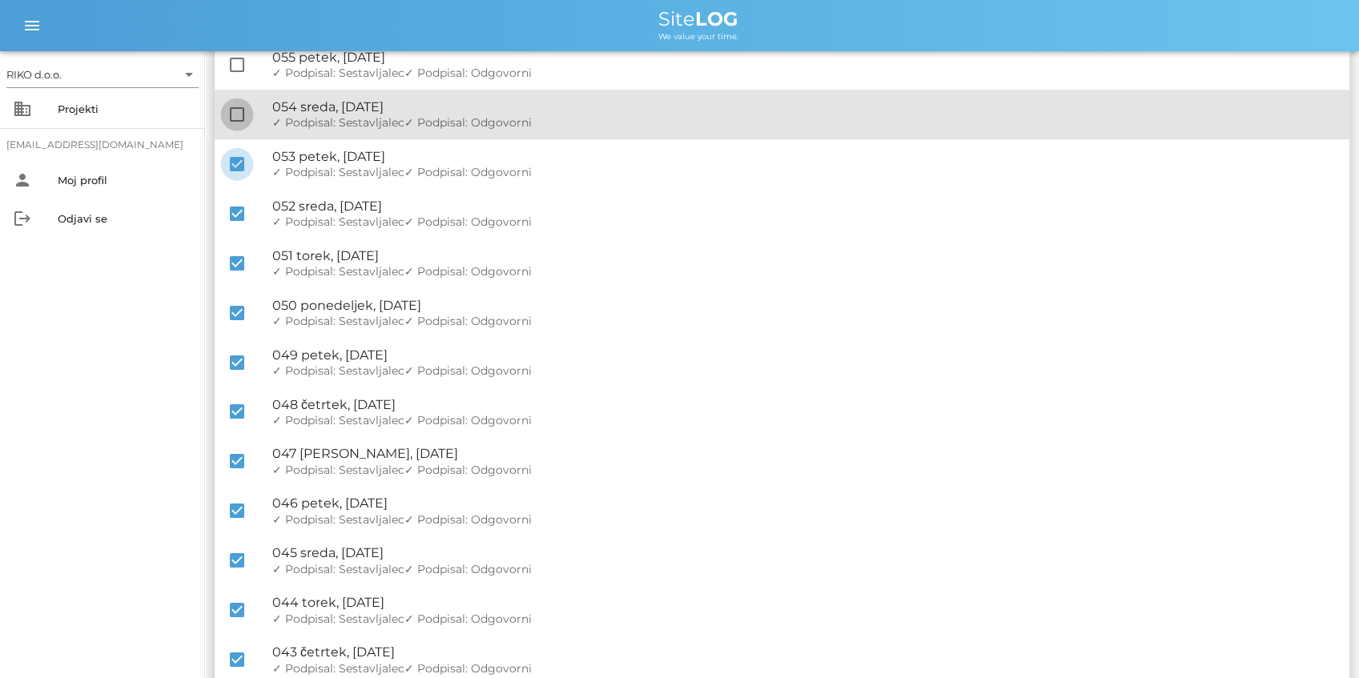
click at [231, 119] on div at bounding box center [236, 114] width 27 height 27
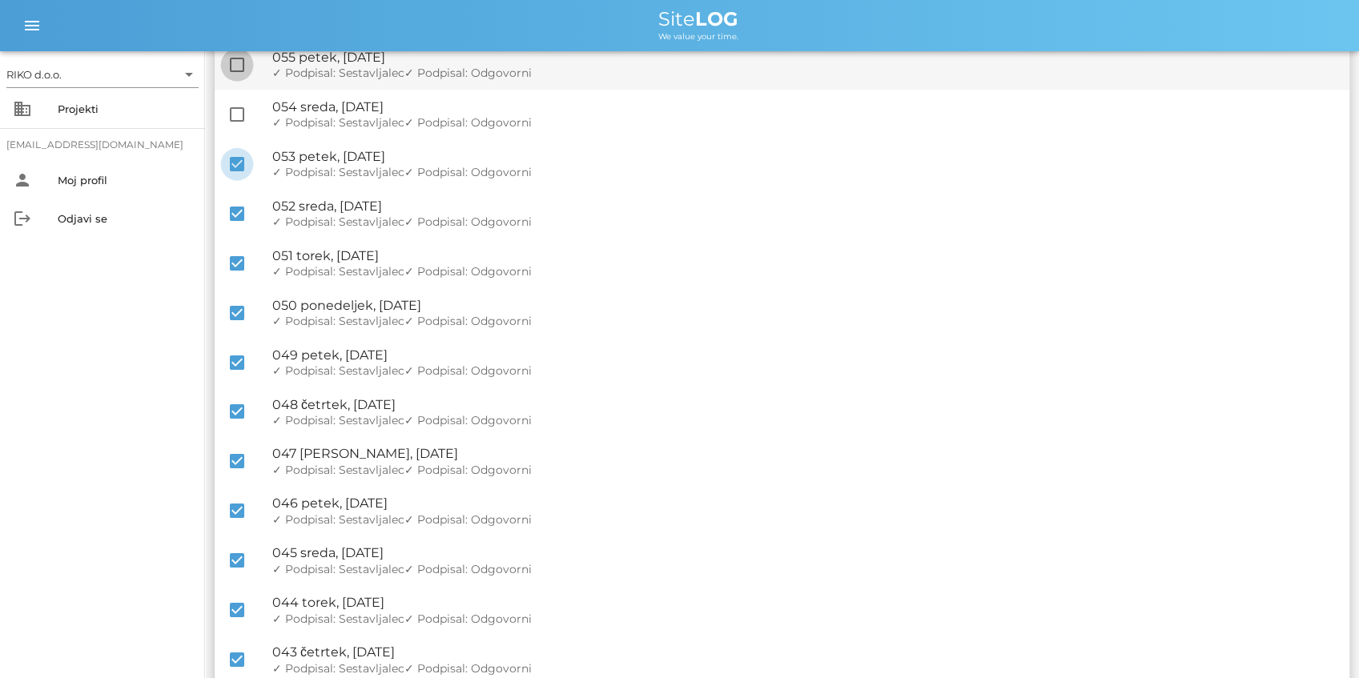
checkbox input "true"
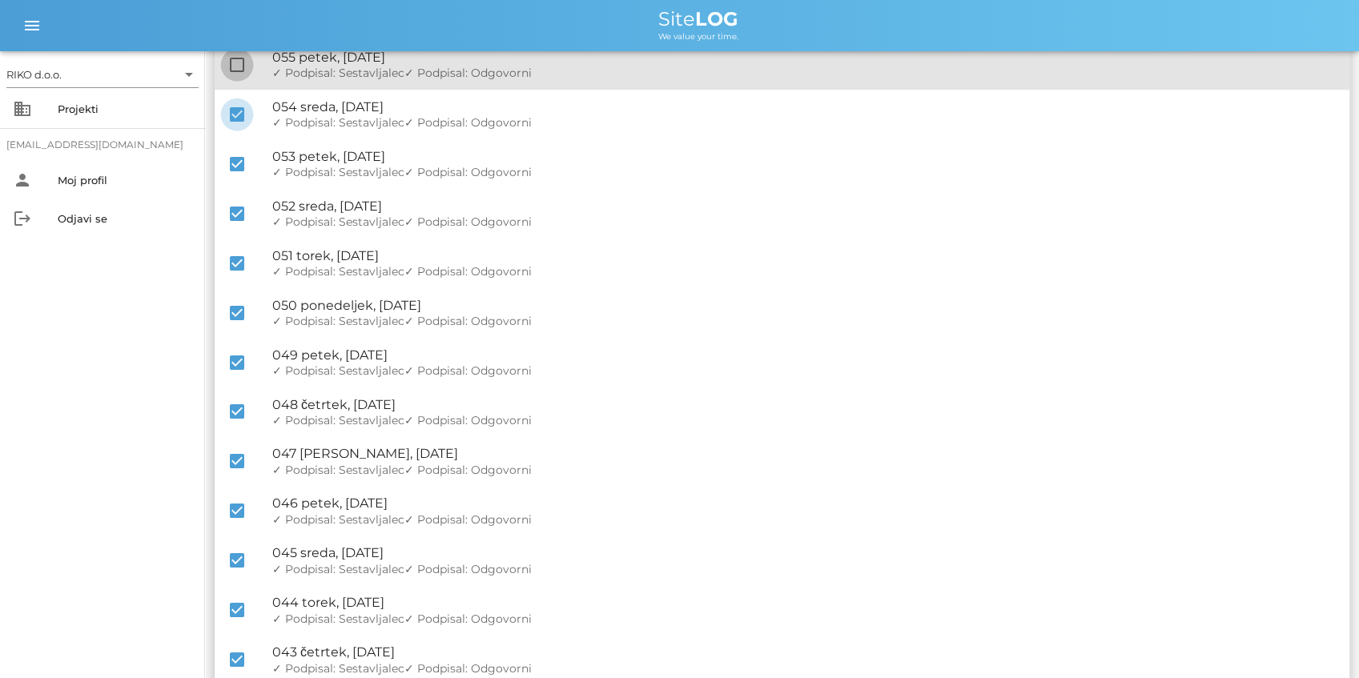
click at [239, 58] on div at bounding box center [236, 64] width 27 height 27
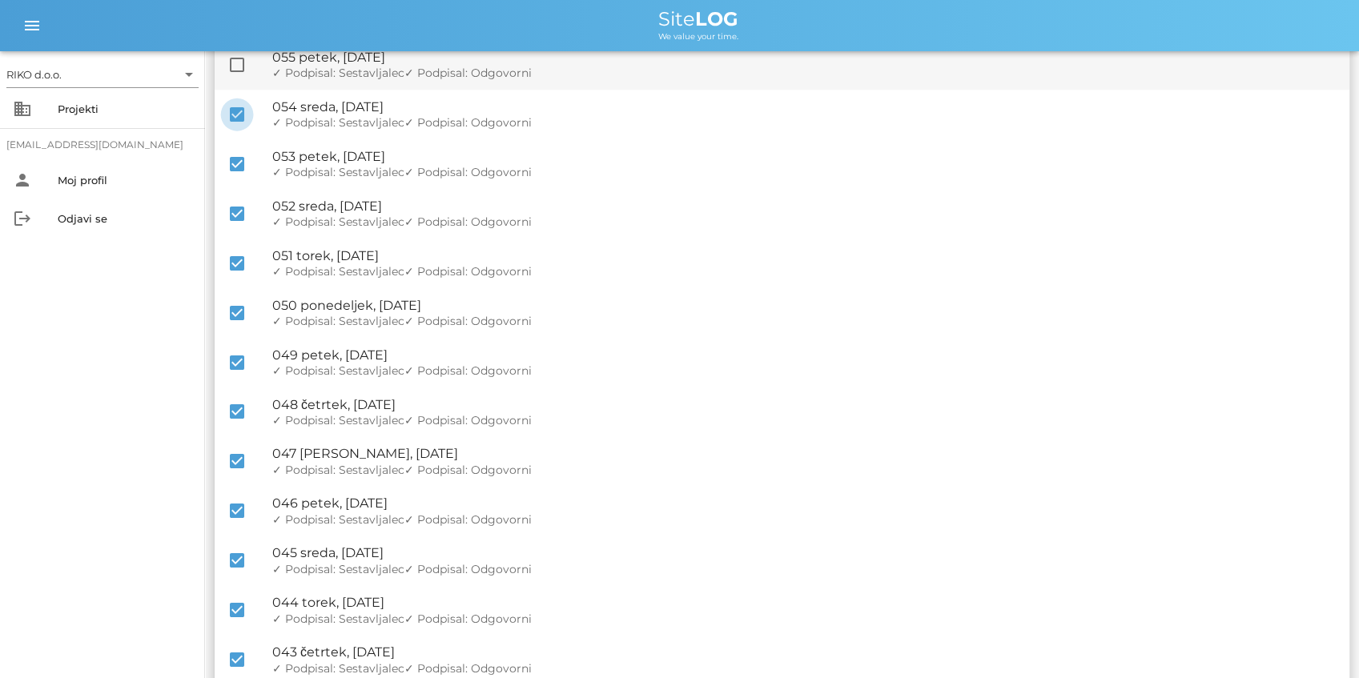
checkbox input "true"
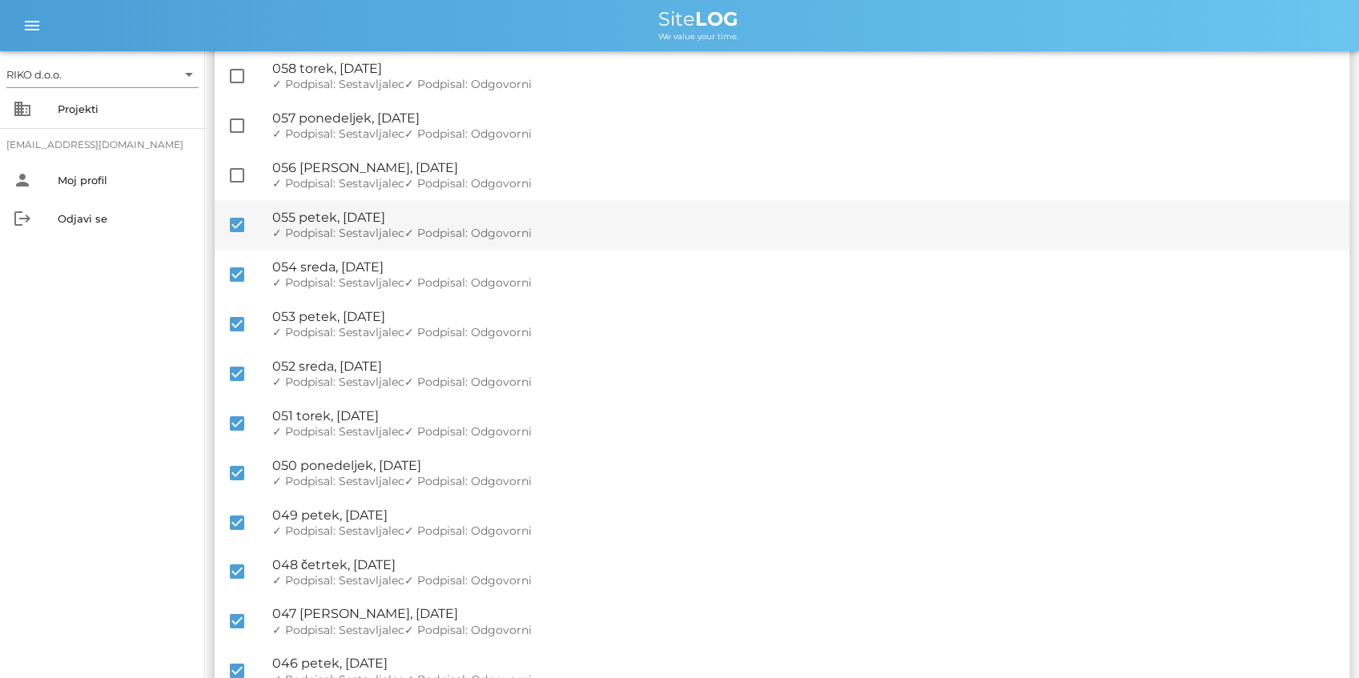
scroll to position [641, 0]
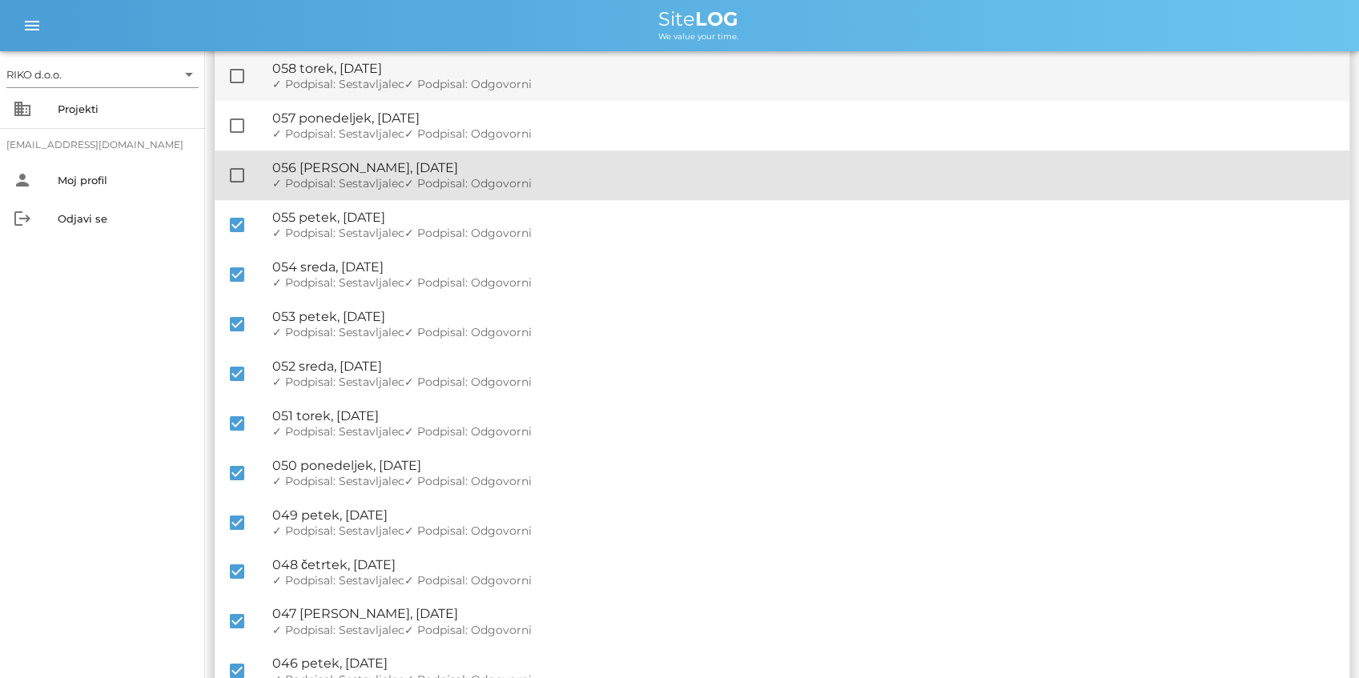
drag, startPoint x: 234, startPoint y: 171, endPoint x: 250, endPoint y: 98, distance: 75.4
click at [234, 172] on div at bounding box center [236, 175] width 27 height 27
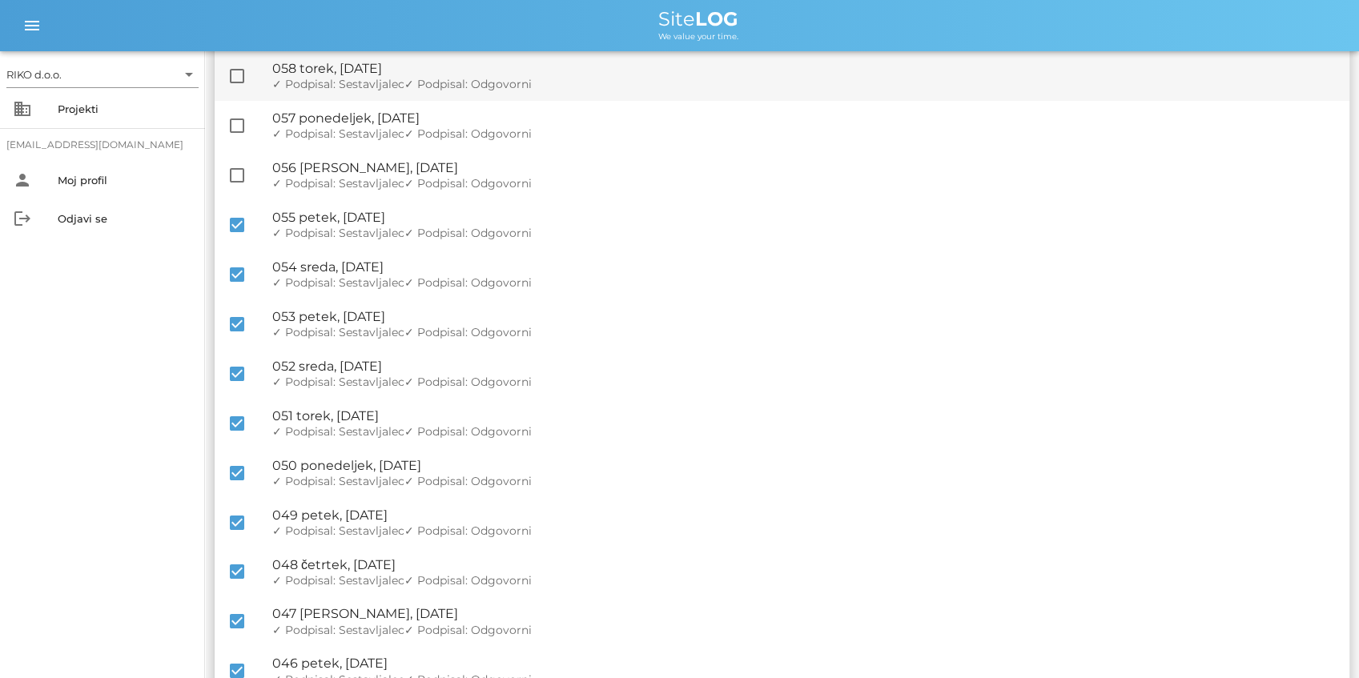
checkbox input "true"
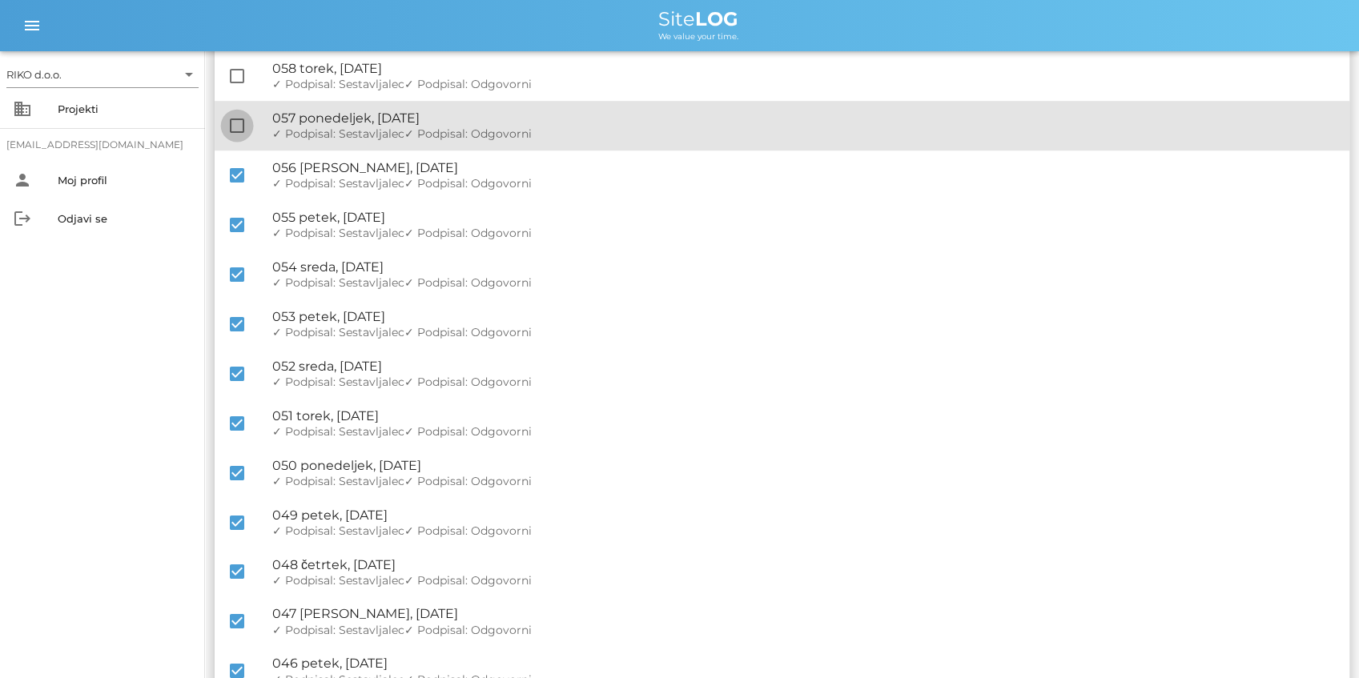
click at [237, 122] on div at bounding box center [236, 125] width 27 height 27
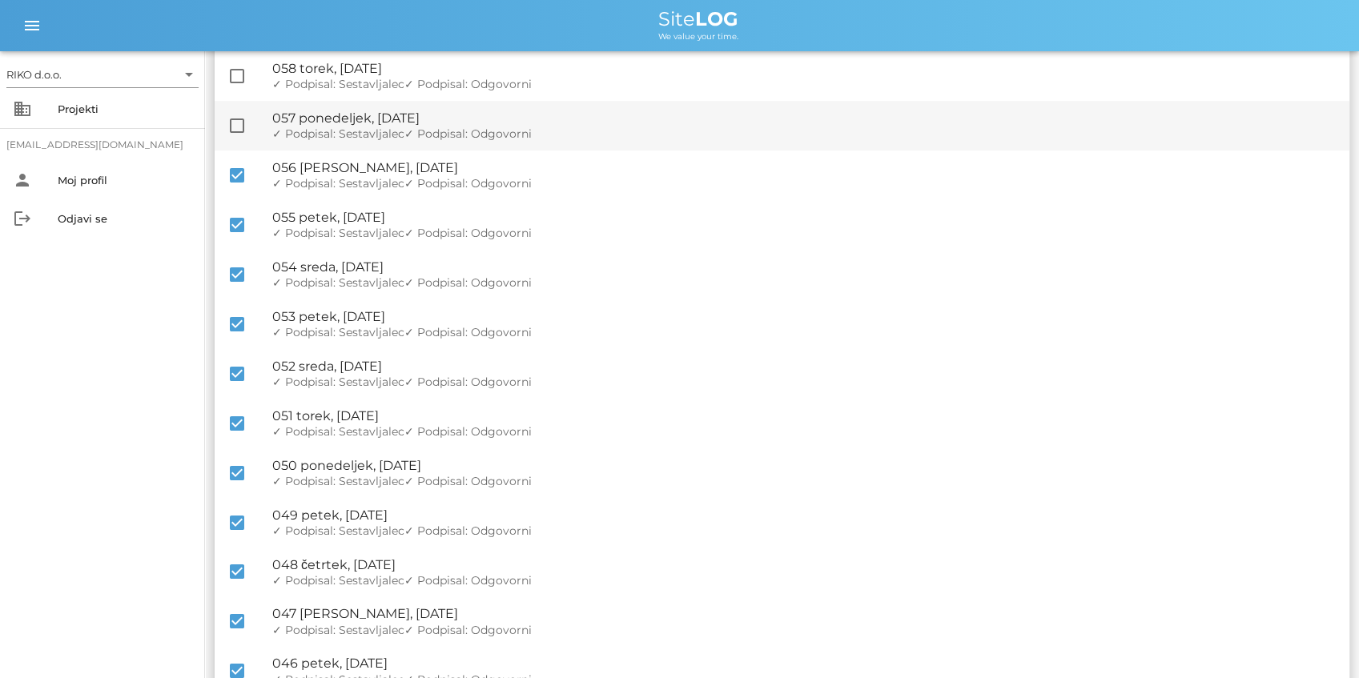
checkbox input "true"
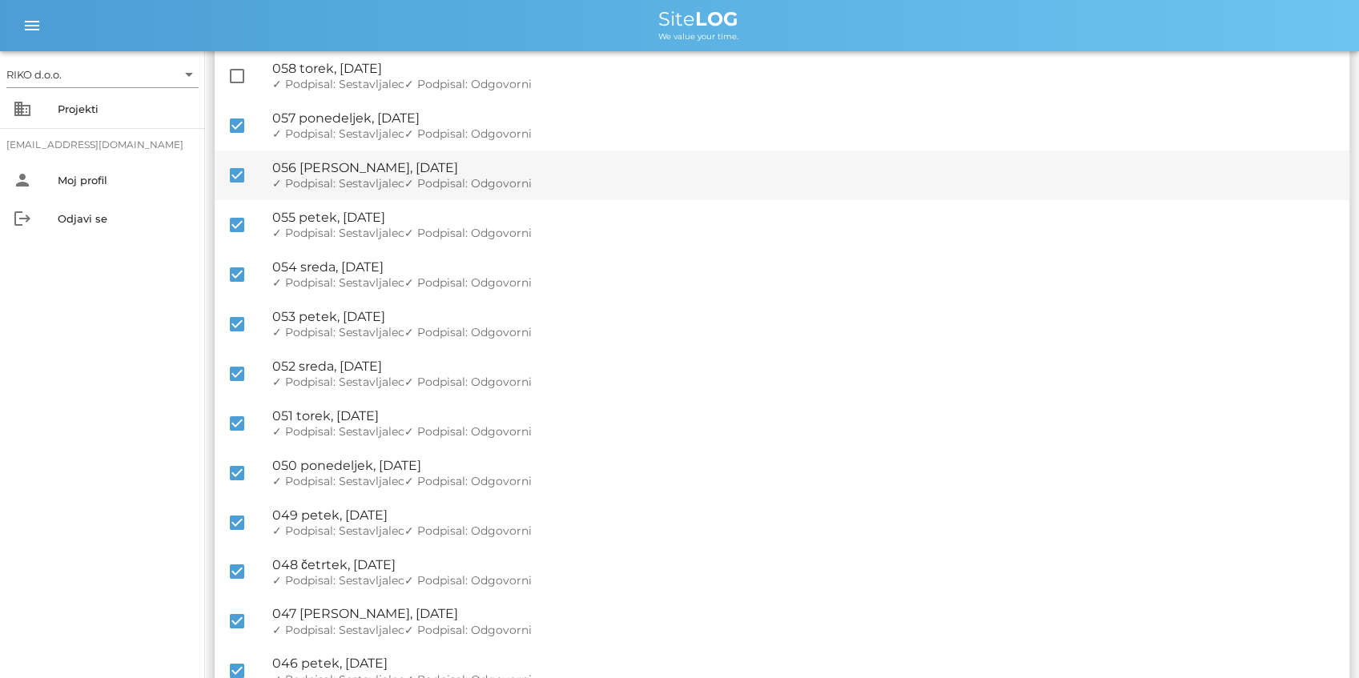
scroll to position [587, 0]
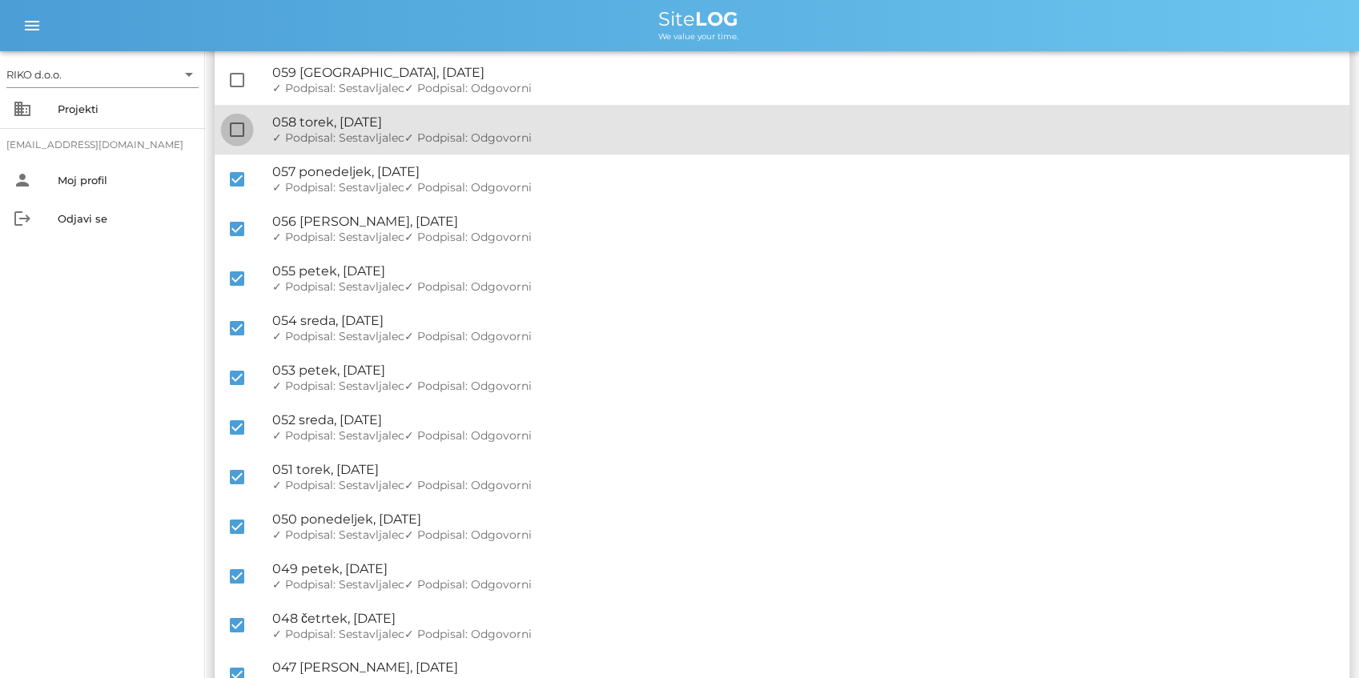
click at [232, 131] on div at bounding box center [236, 129] width 27 height 27
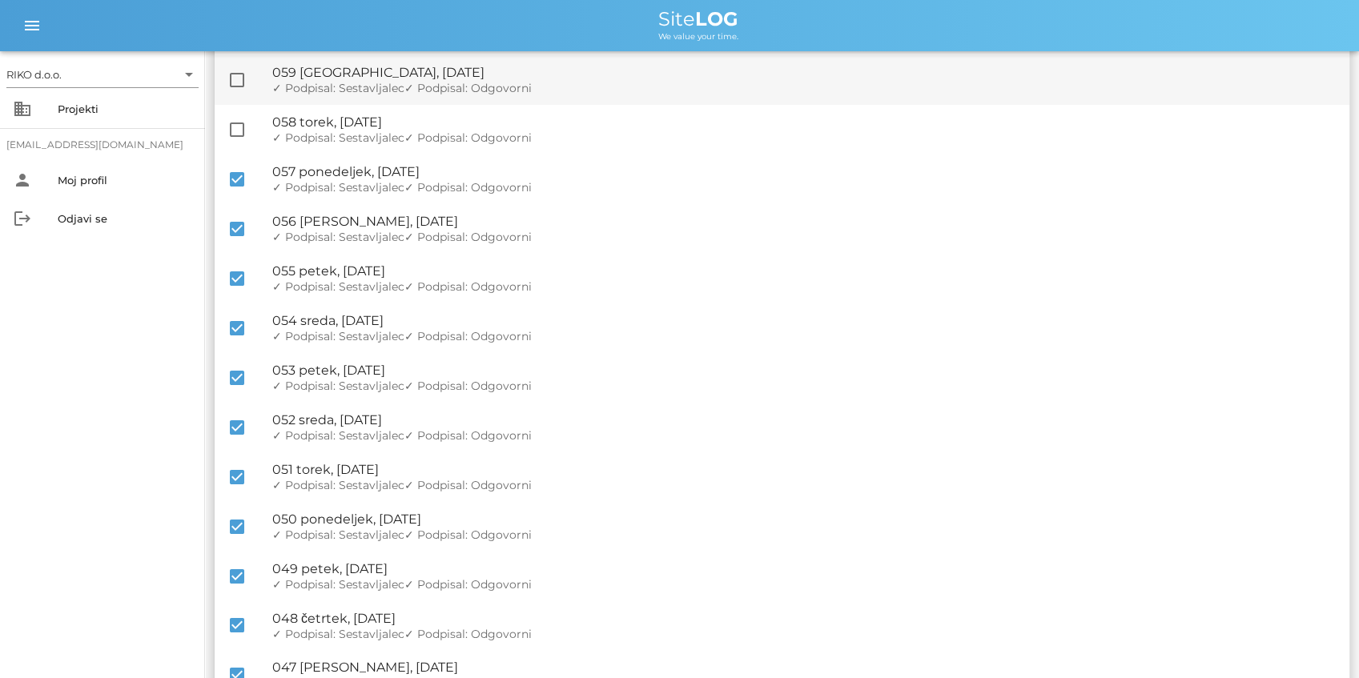
checkbox input "true"
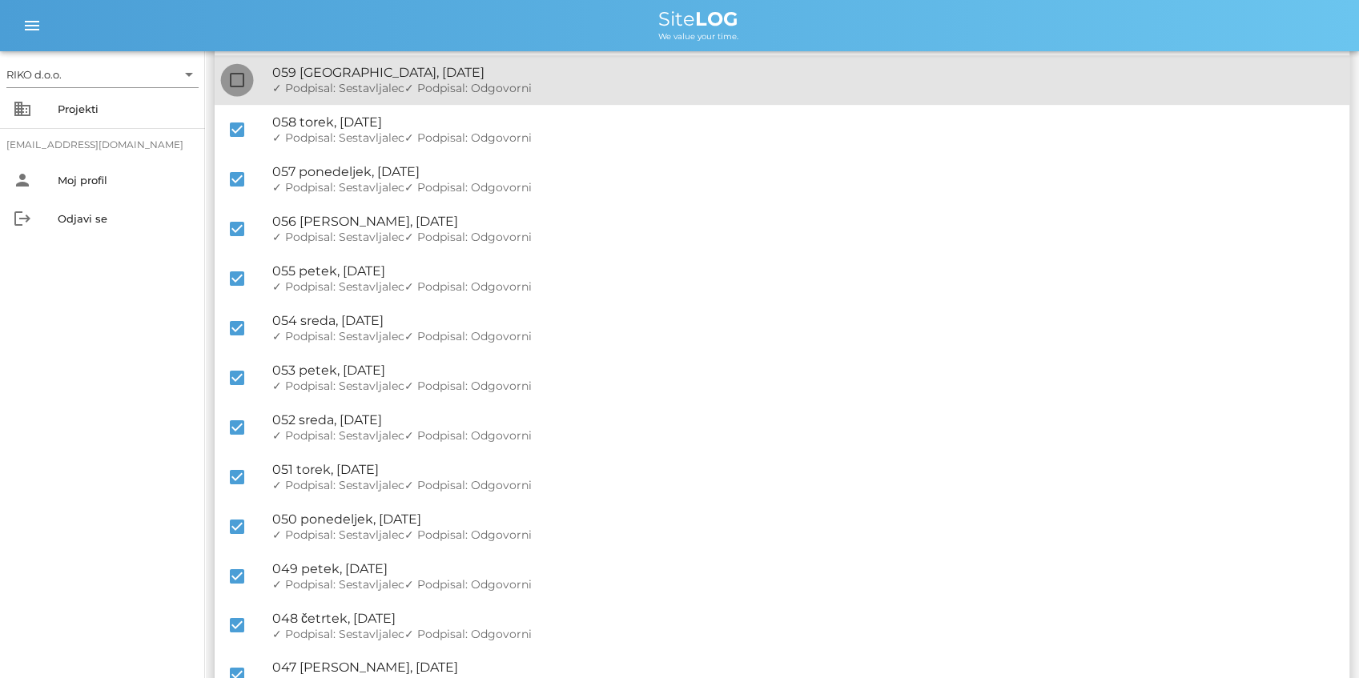
click at [238, 67] on div at bounding box center [236, 79] width 27 height 27
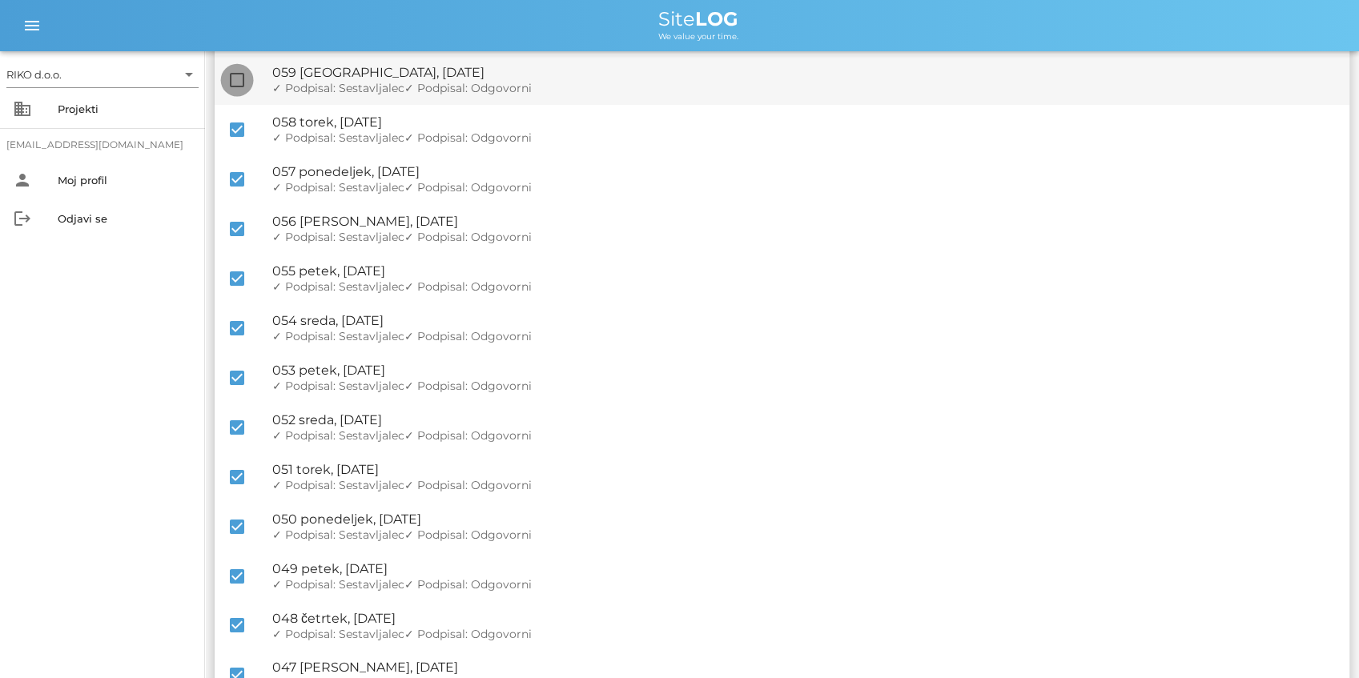
checkbox input "true"
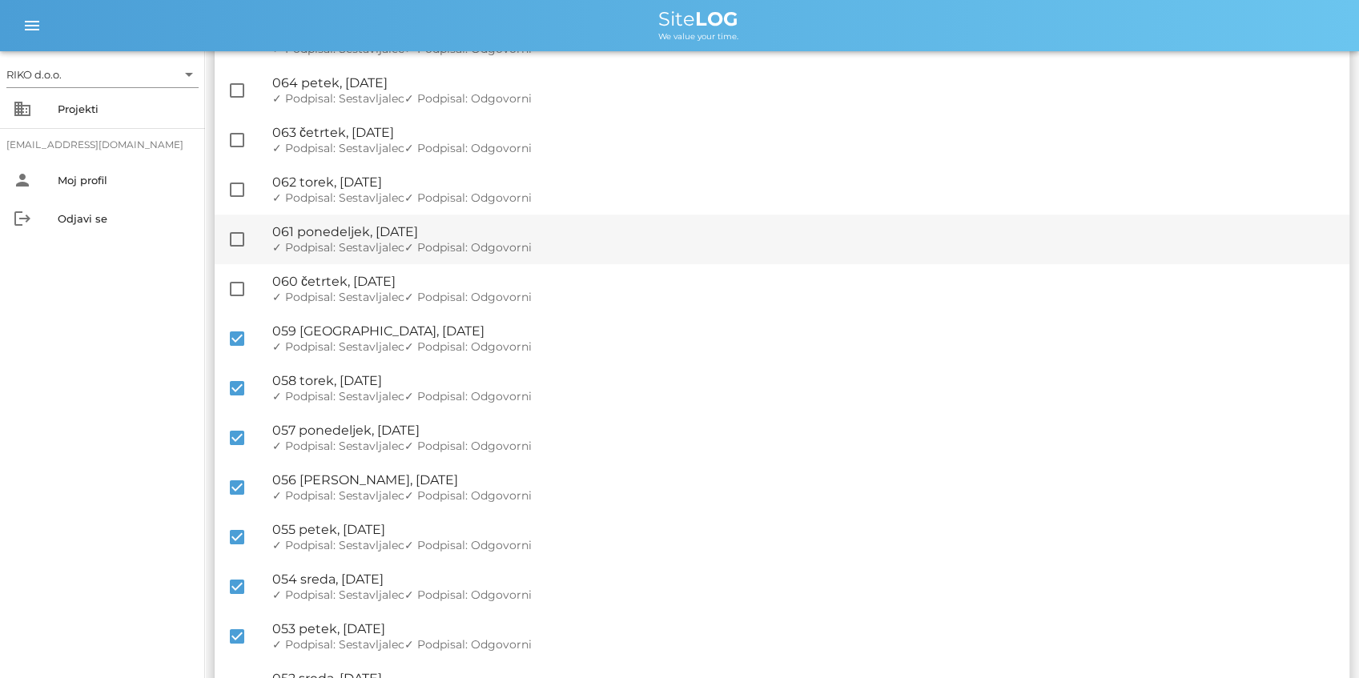
scroll to position [320, 0]
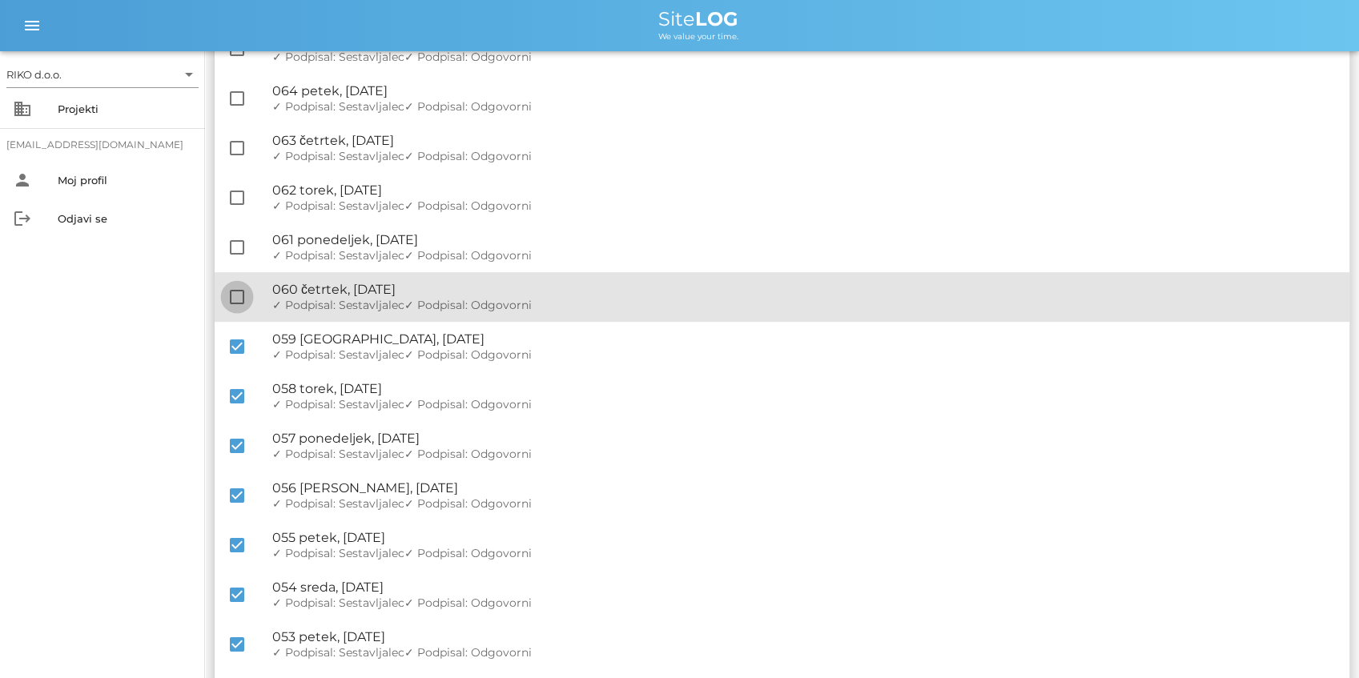
click at [238, 300] on div at bounding box center [236, 296] width 27 height 27
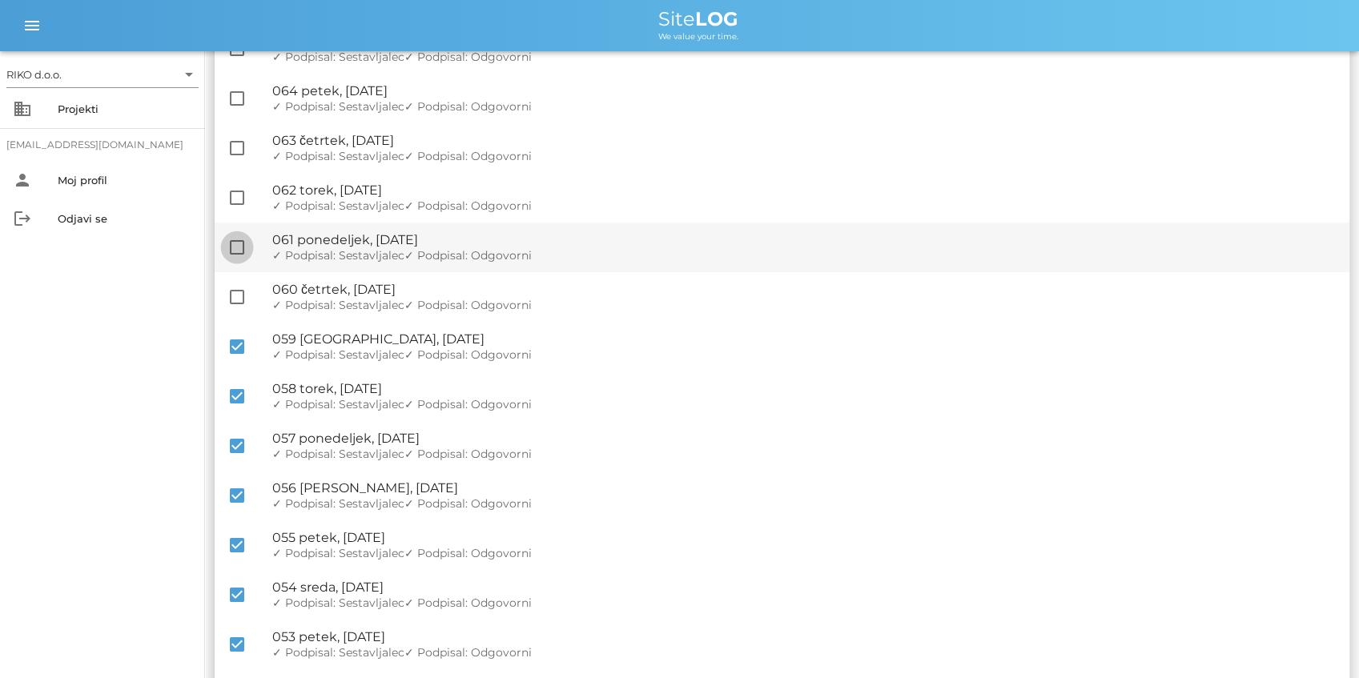
checkbox input "true"
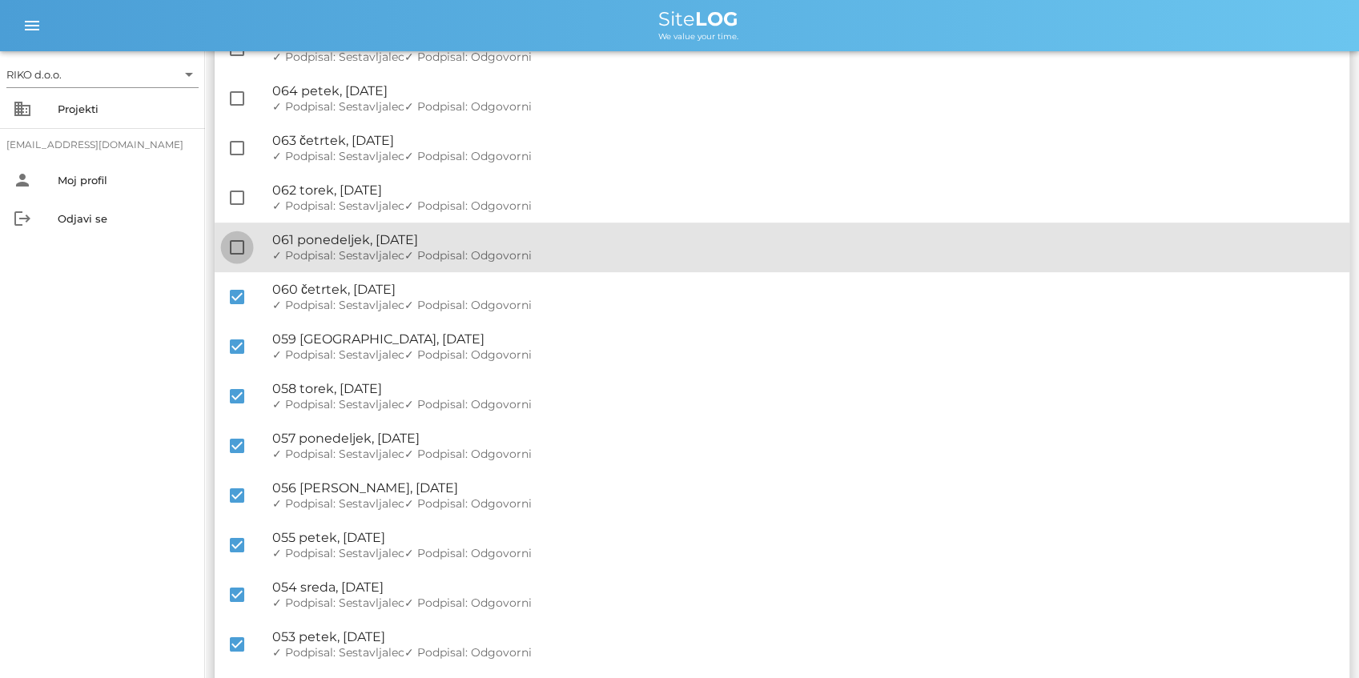
click at [236, 251] on div at bounding box center [236, 247] width 27 height 27
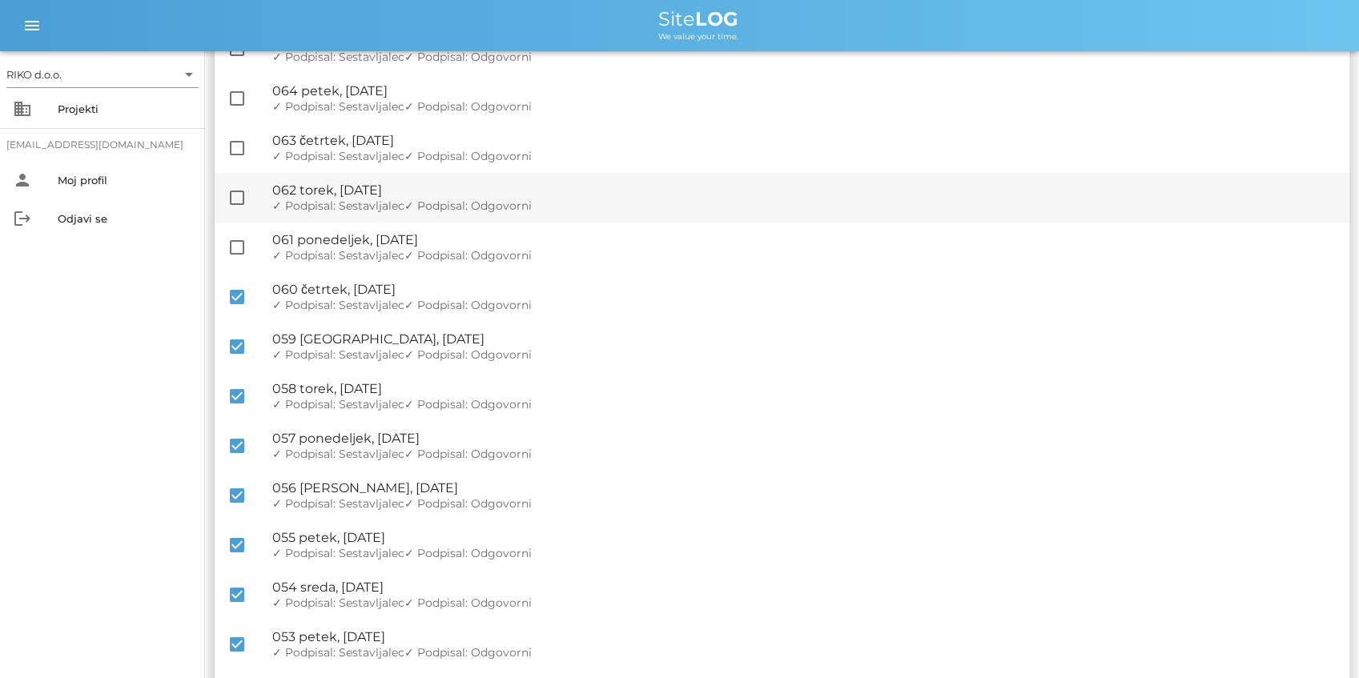
checkbox input "true"
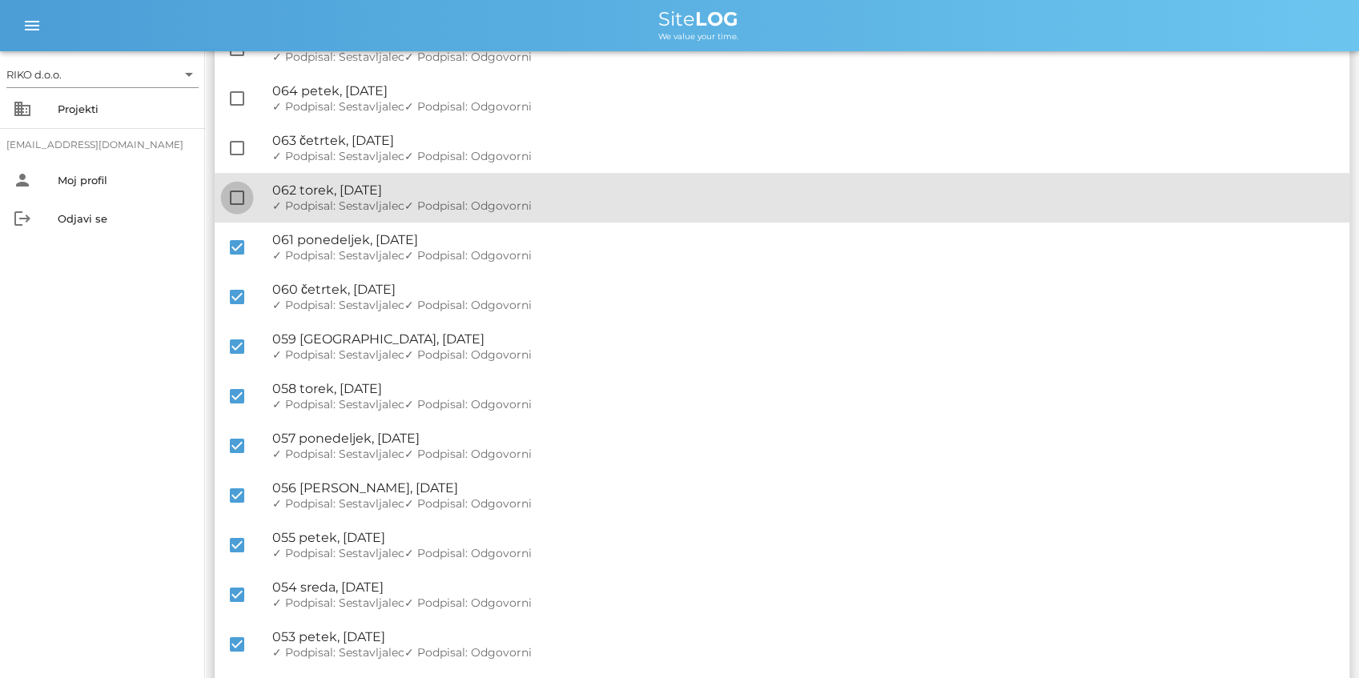
click at [235, 198] on div at bounding box center [236, 197] width 27 height 27
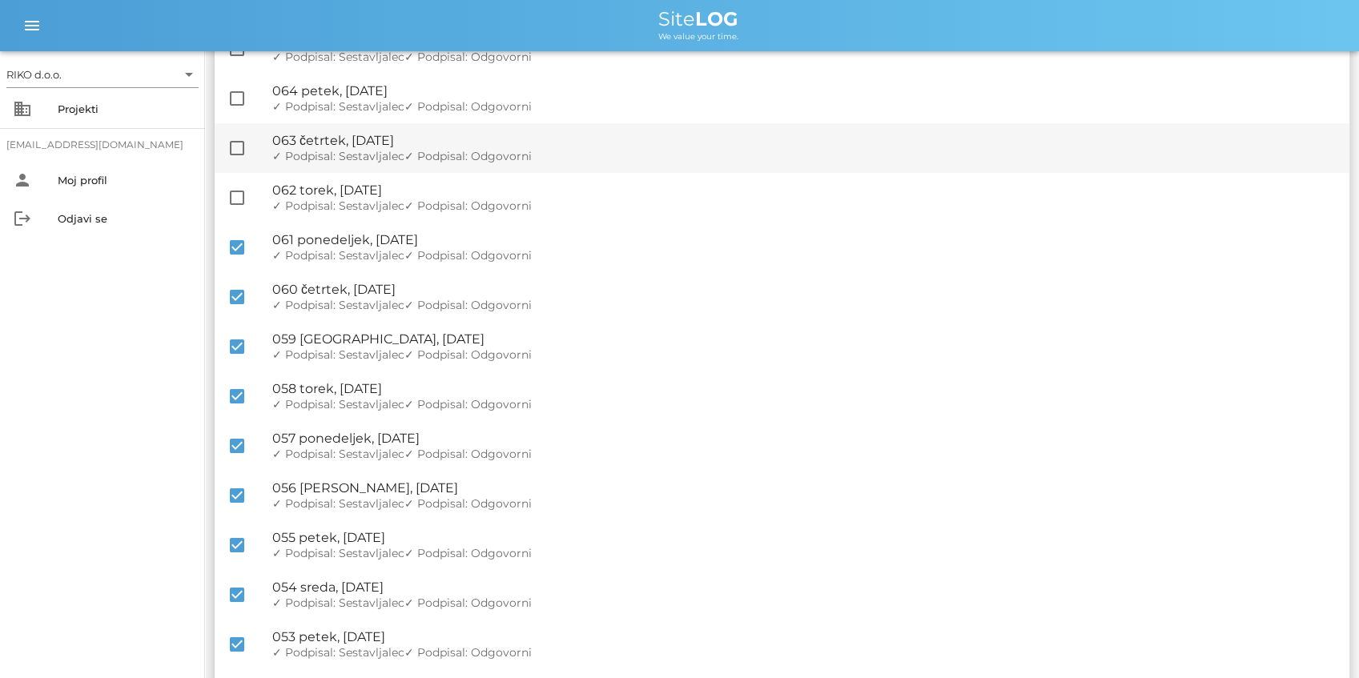
checkbox input "true"
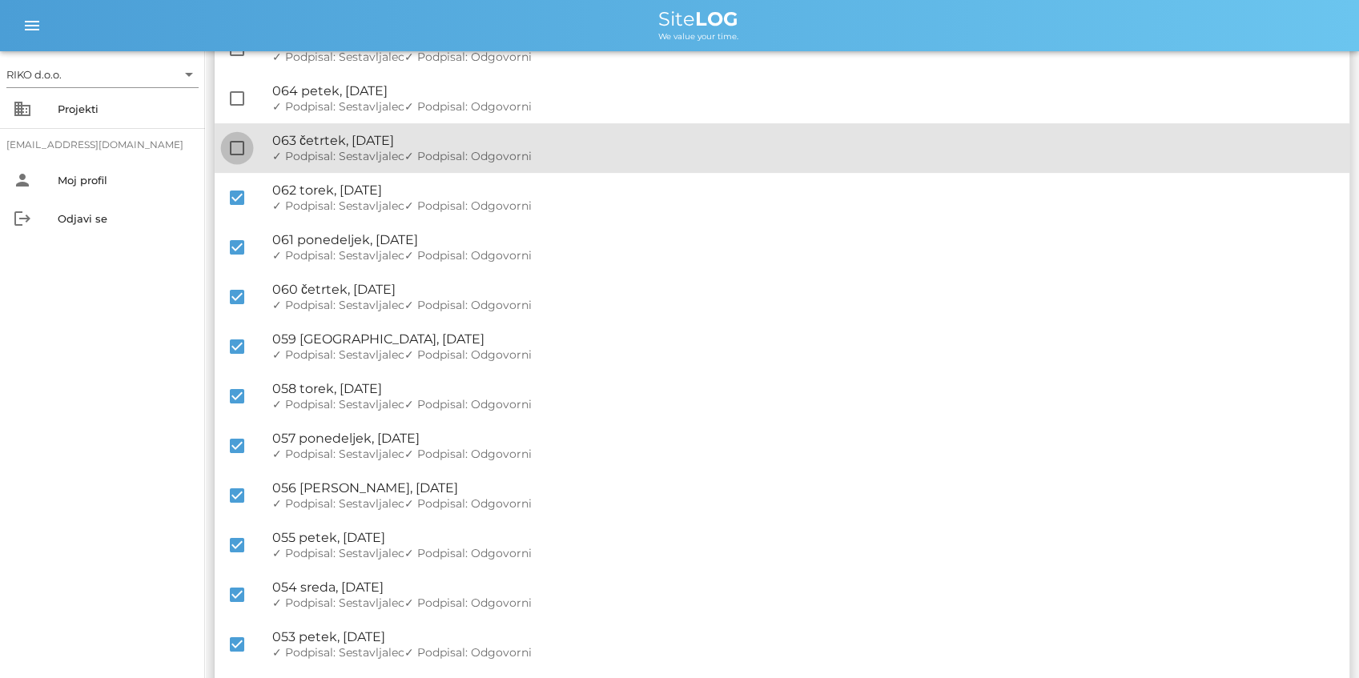
click at [239, 148] on div at bounding box center [236, 148] width 27 height 27
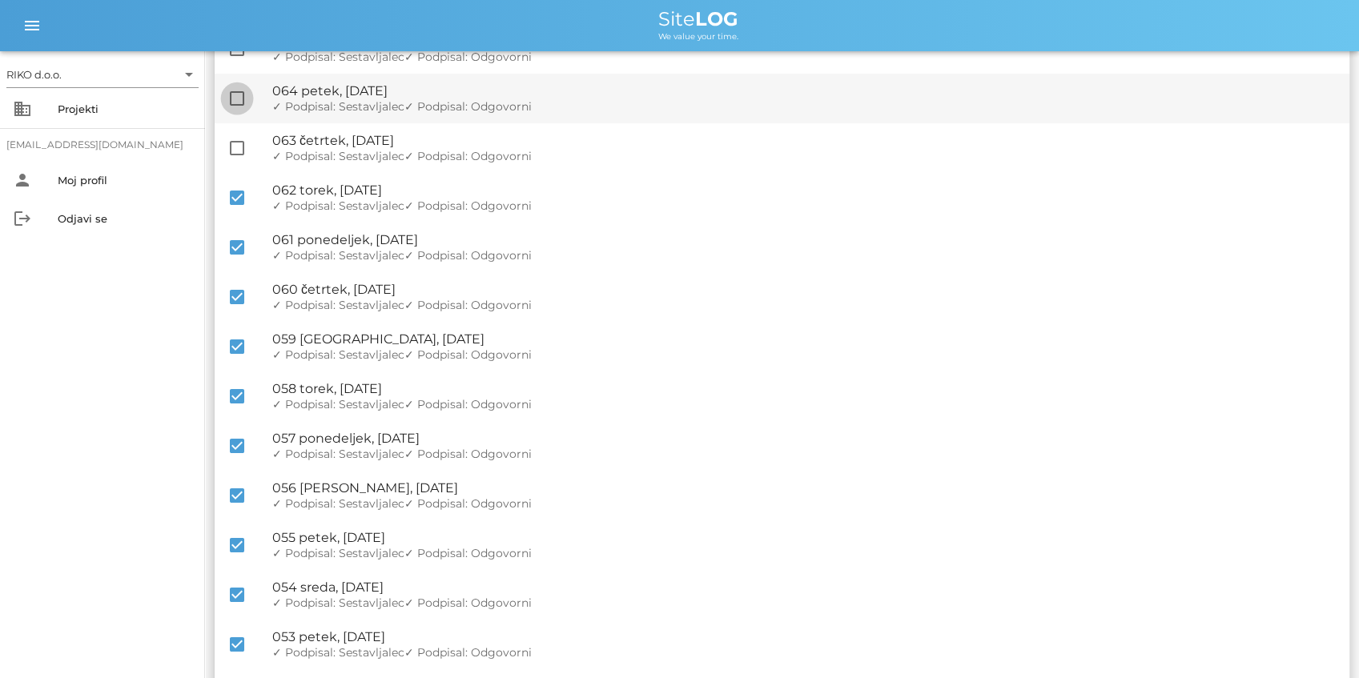
checkbox input "true"
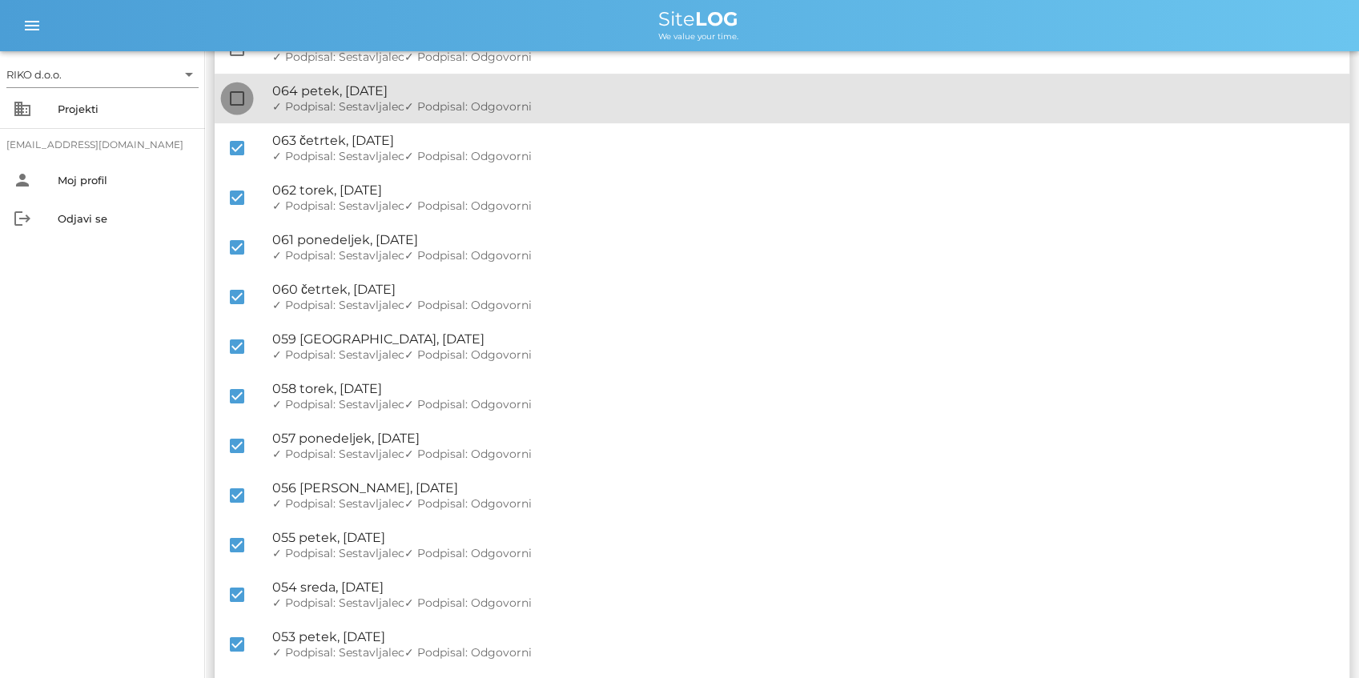
click at [230, 93] on div at bounding box center [236, 98] width 27 height 27
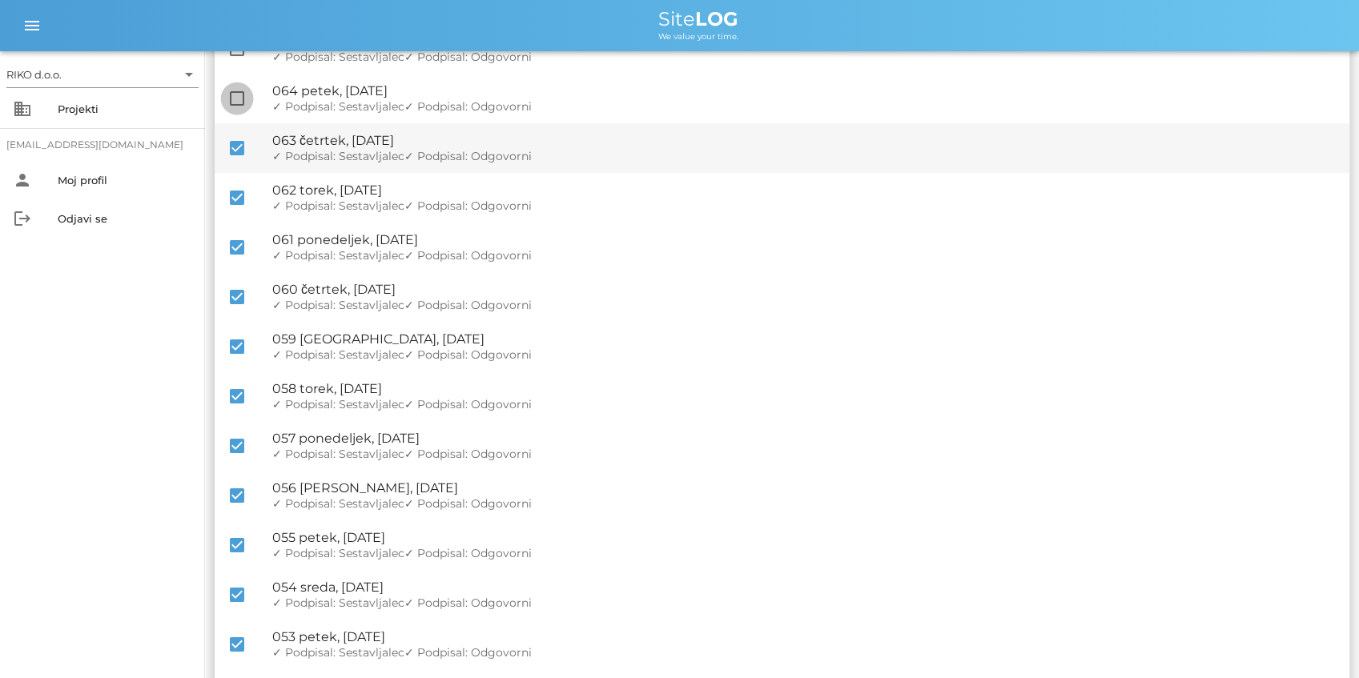
checkbox input "true"
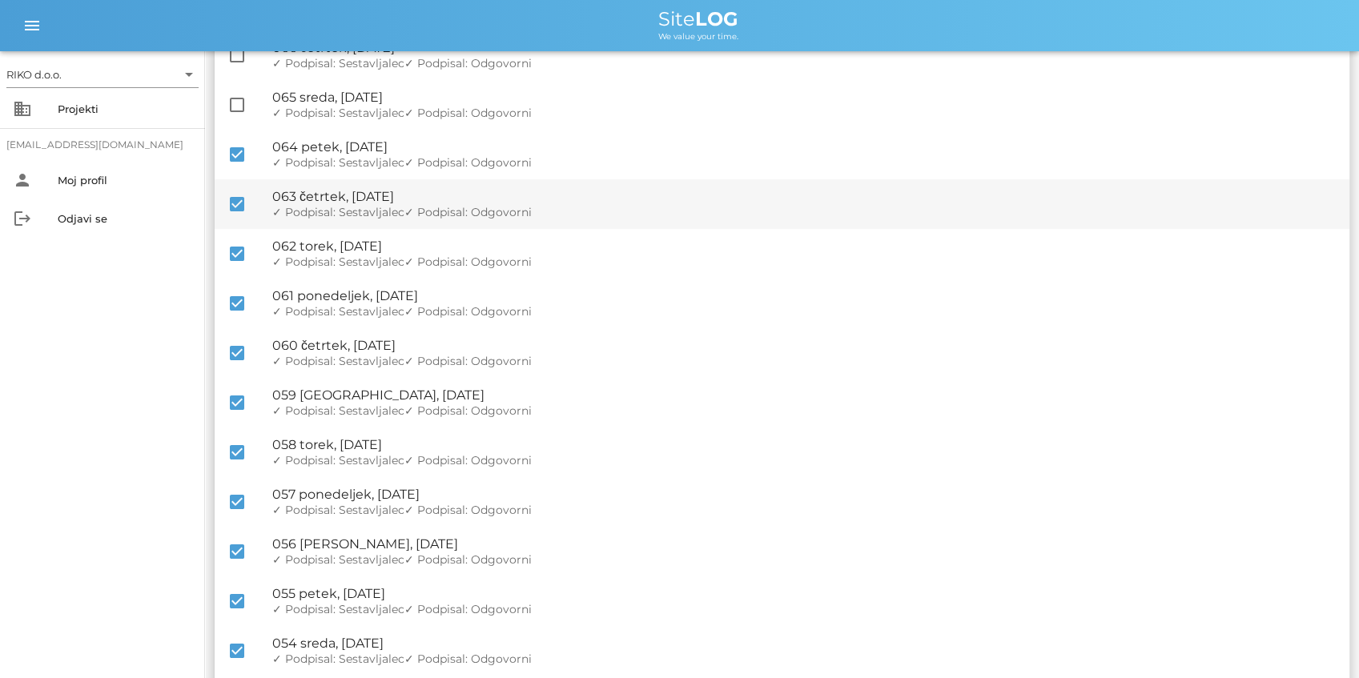
scroll to position [213, 0]
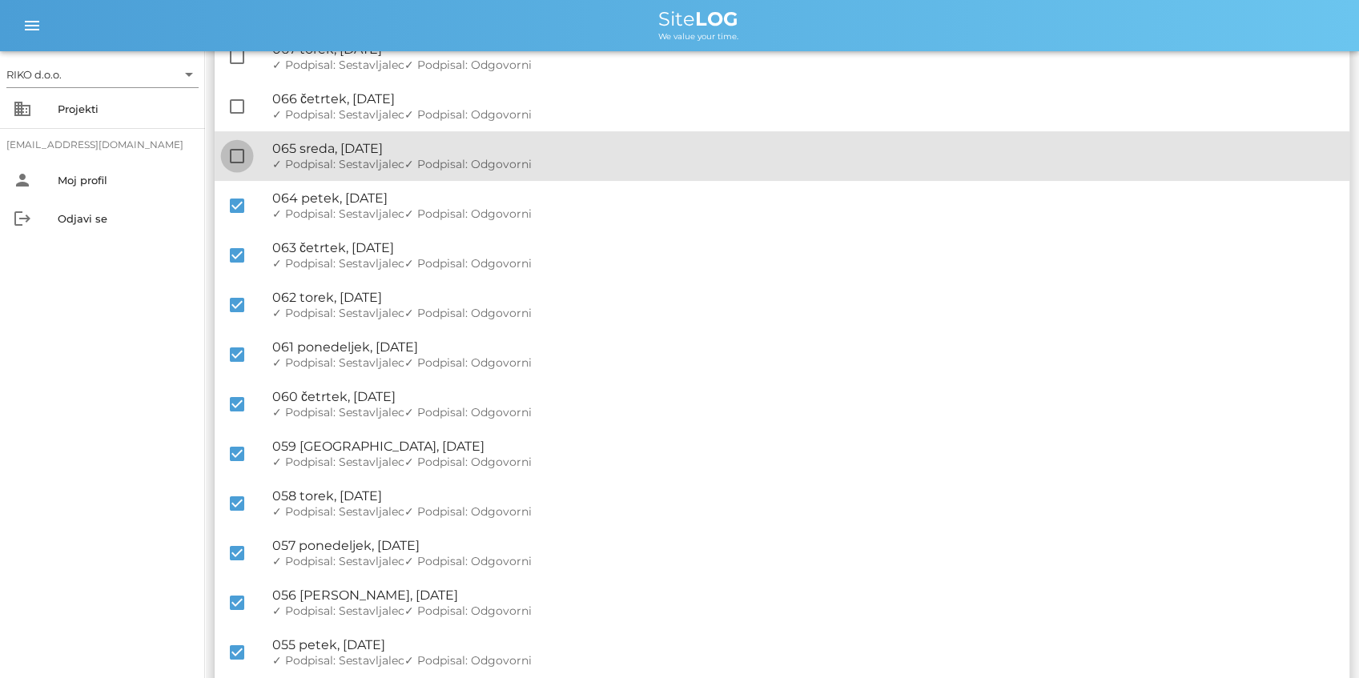
click at [235, 154] on div at bounding box center [236, 156] width 27 height 27
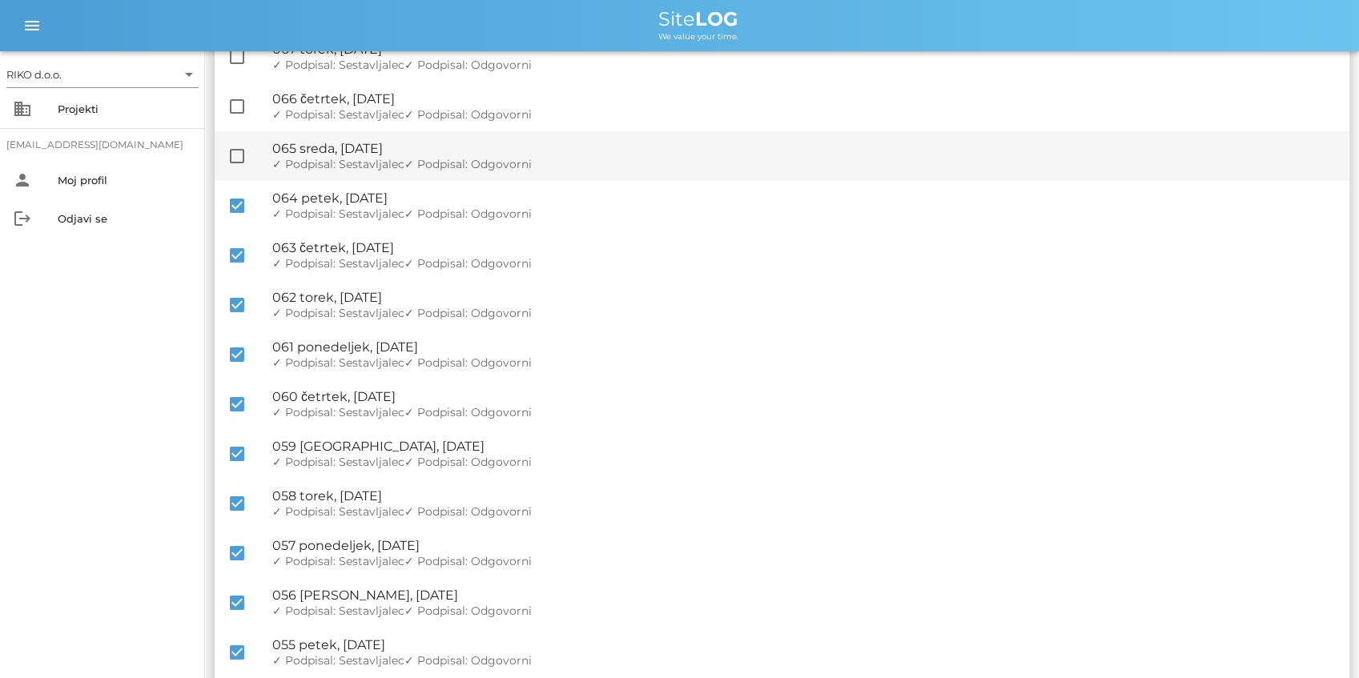
checkbox input "true"
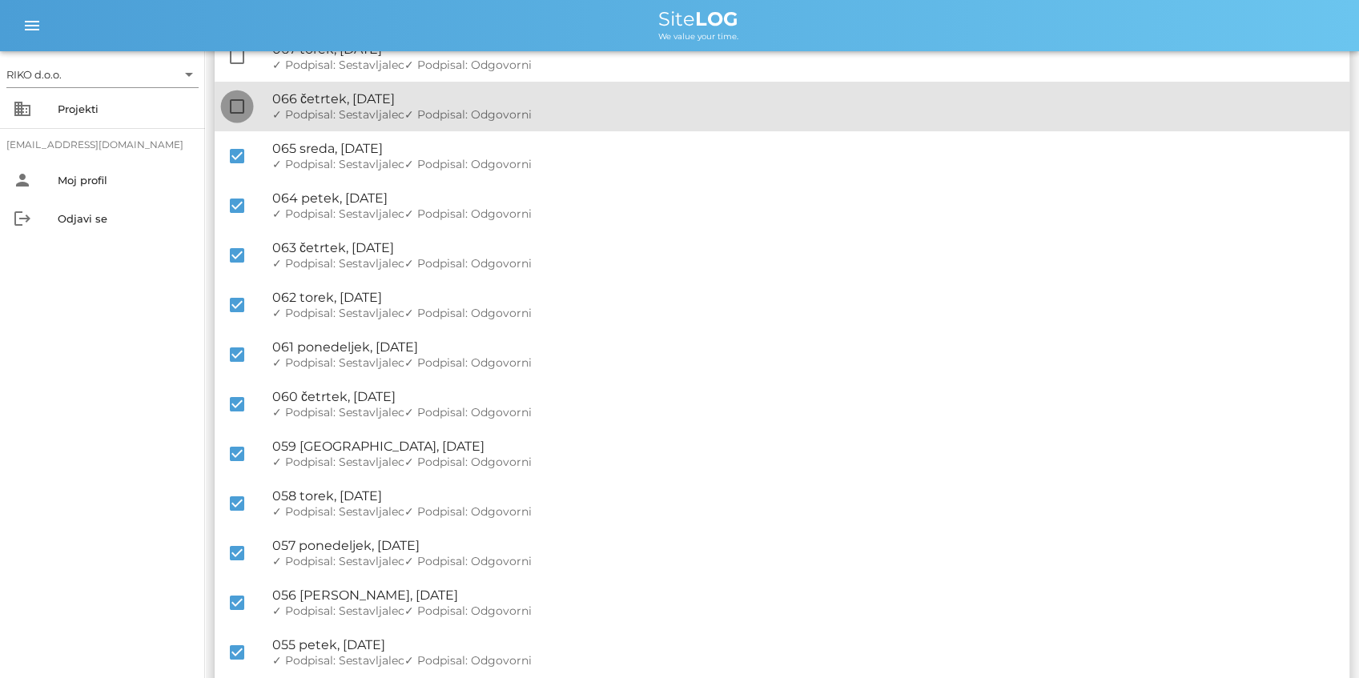
click at [232, 107] on div at bounding box center [236, 106] width 27 height 27
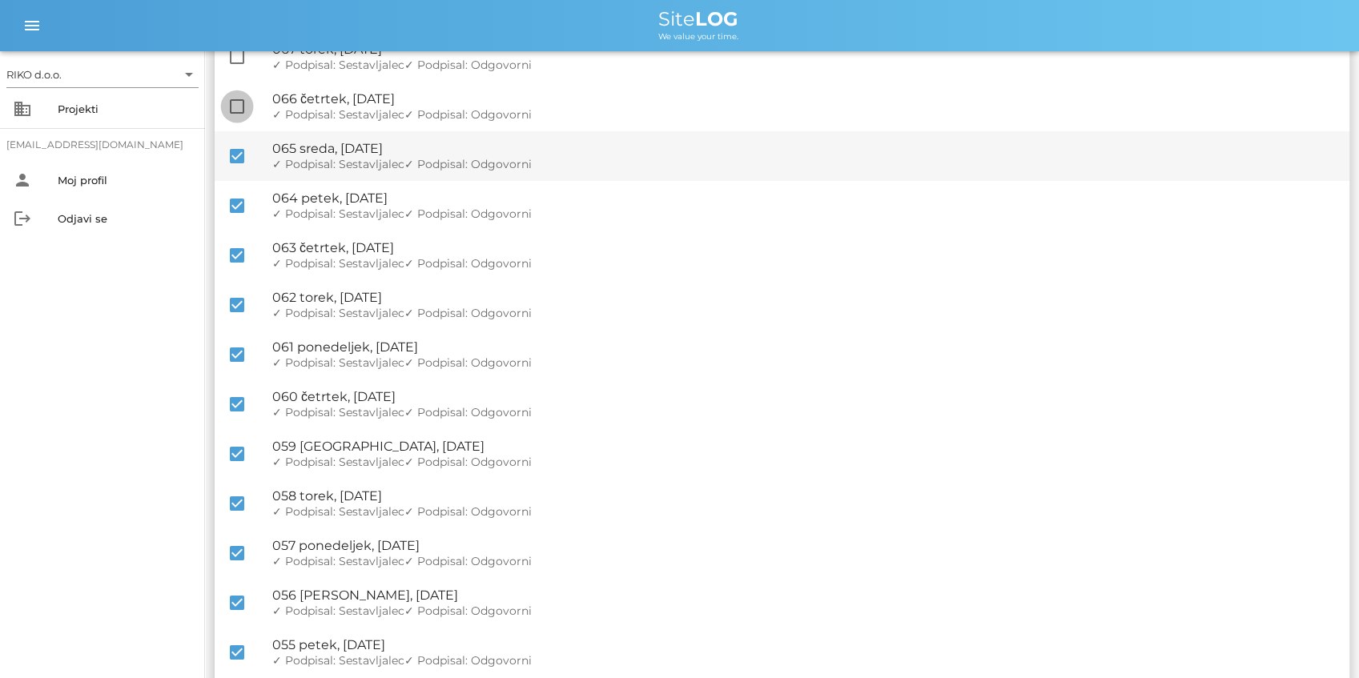
checkbox input "true"
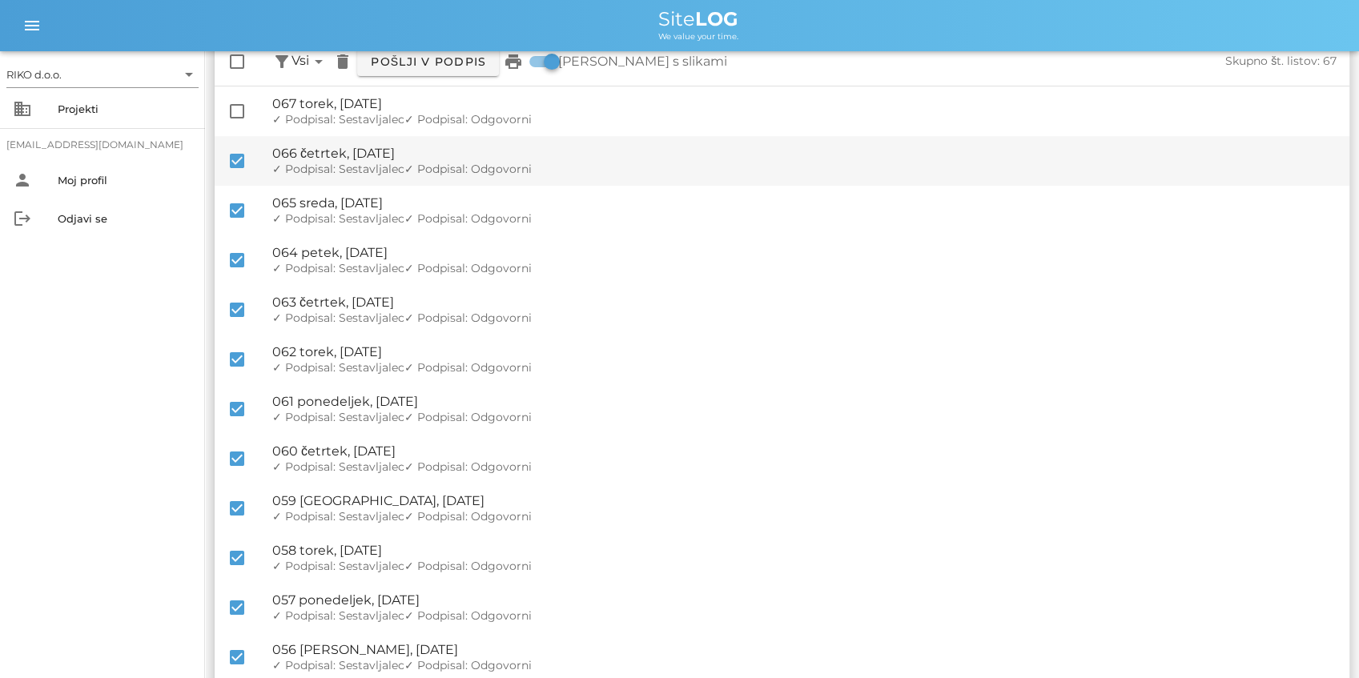
scroll to position [53, 0]
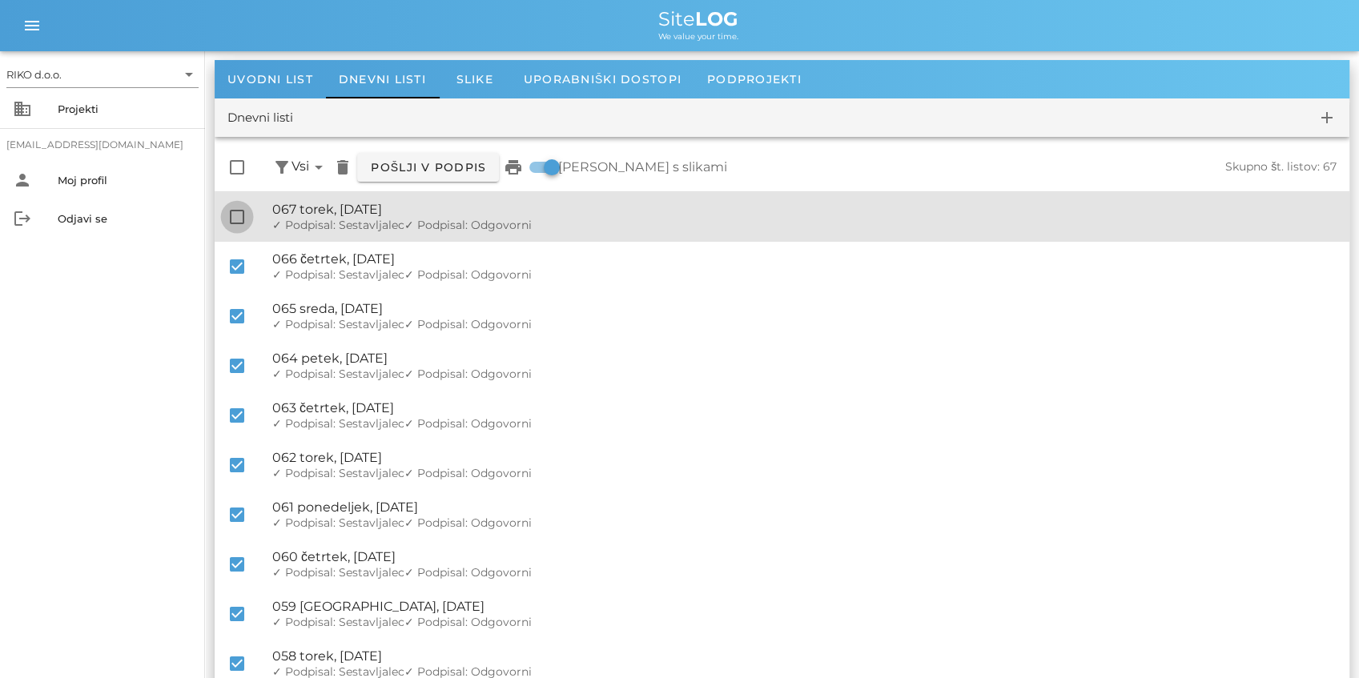
click at [235, 219] on div at bounding box center [236, 216] width 27 height 27
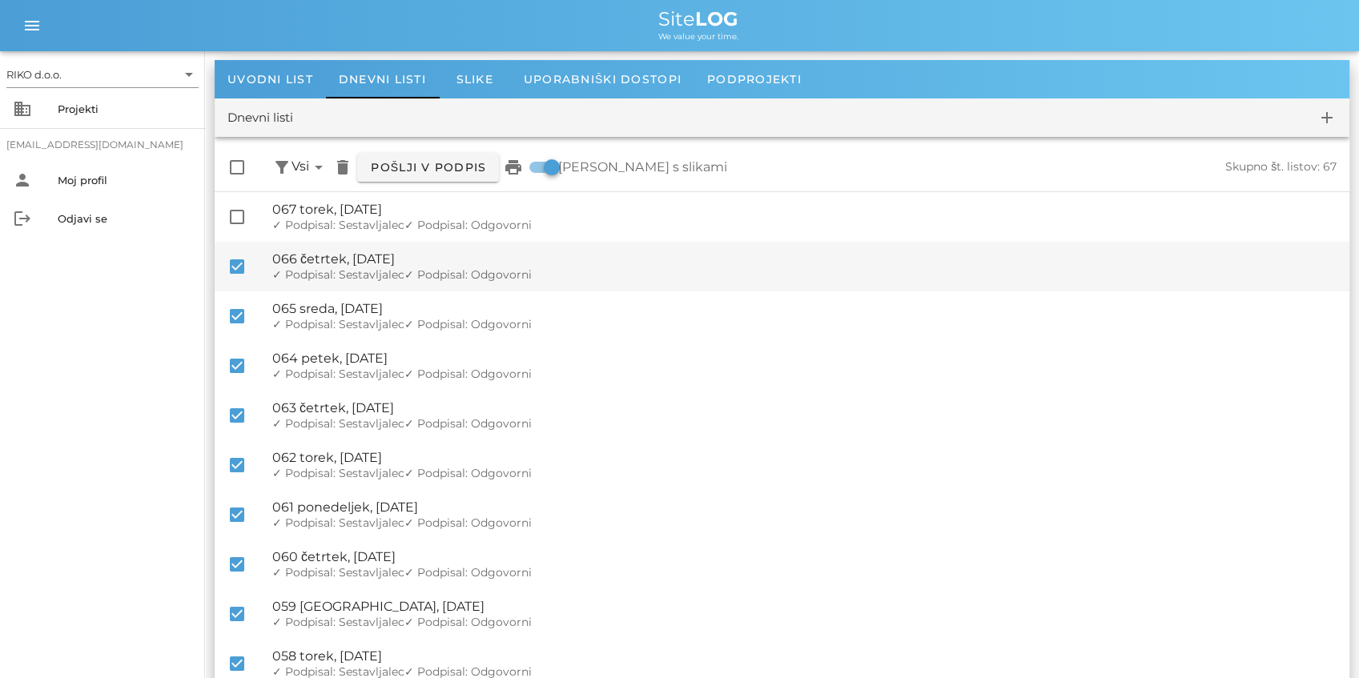
checkbox input "true"
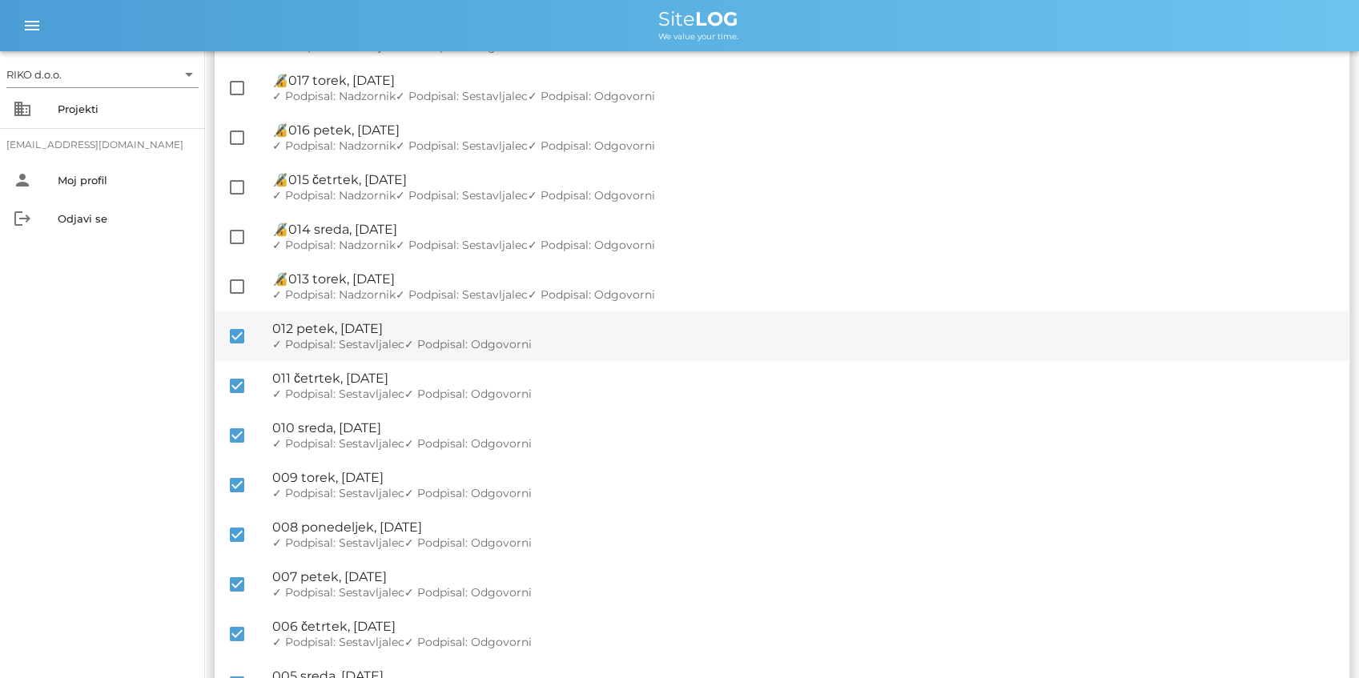
scroll to position [2641, 0]
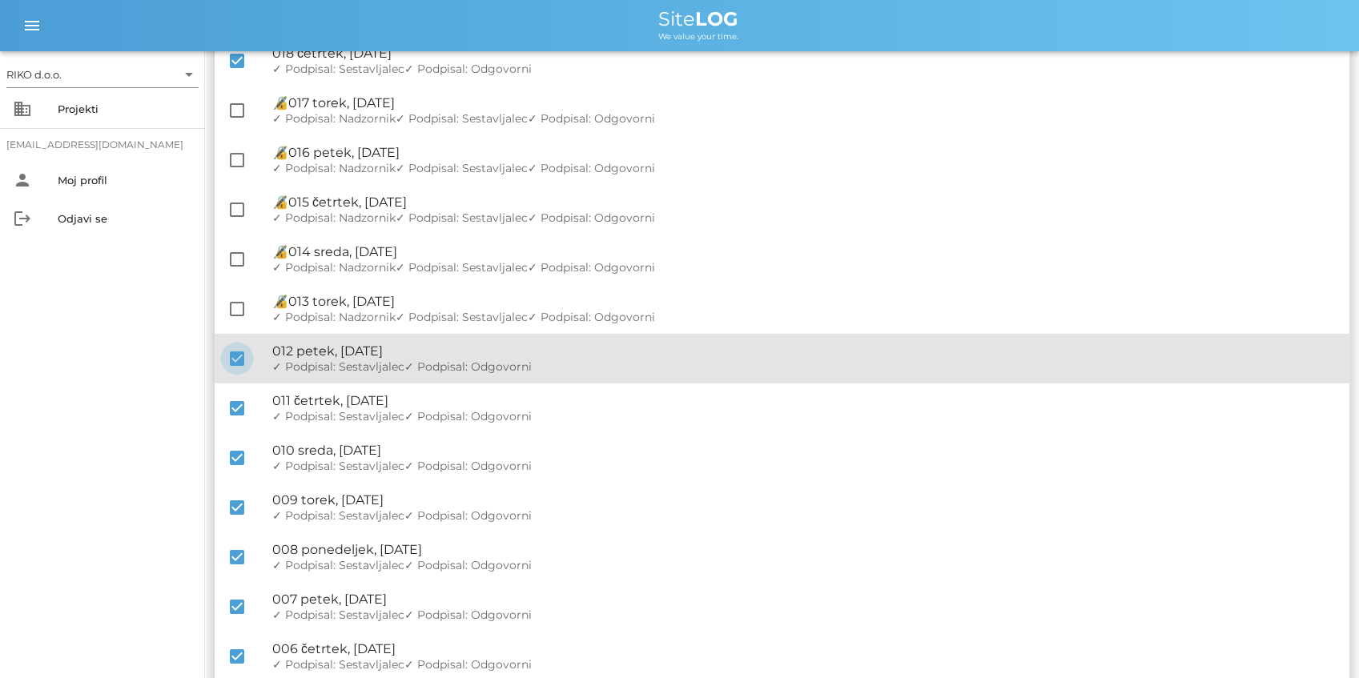
click at [239, 360] on div at bounding box center [236, 358] width 27 height 27
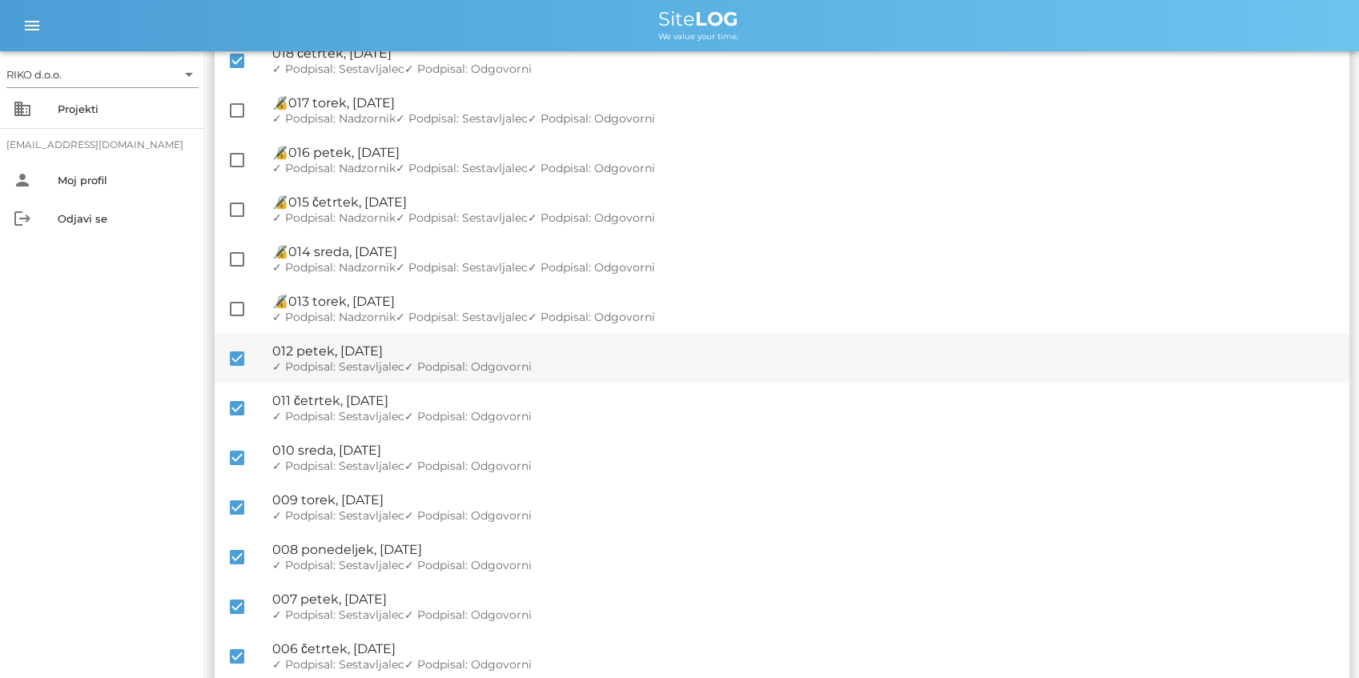
checkbox input "false"
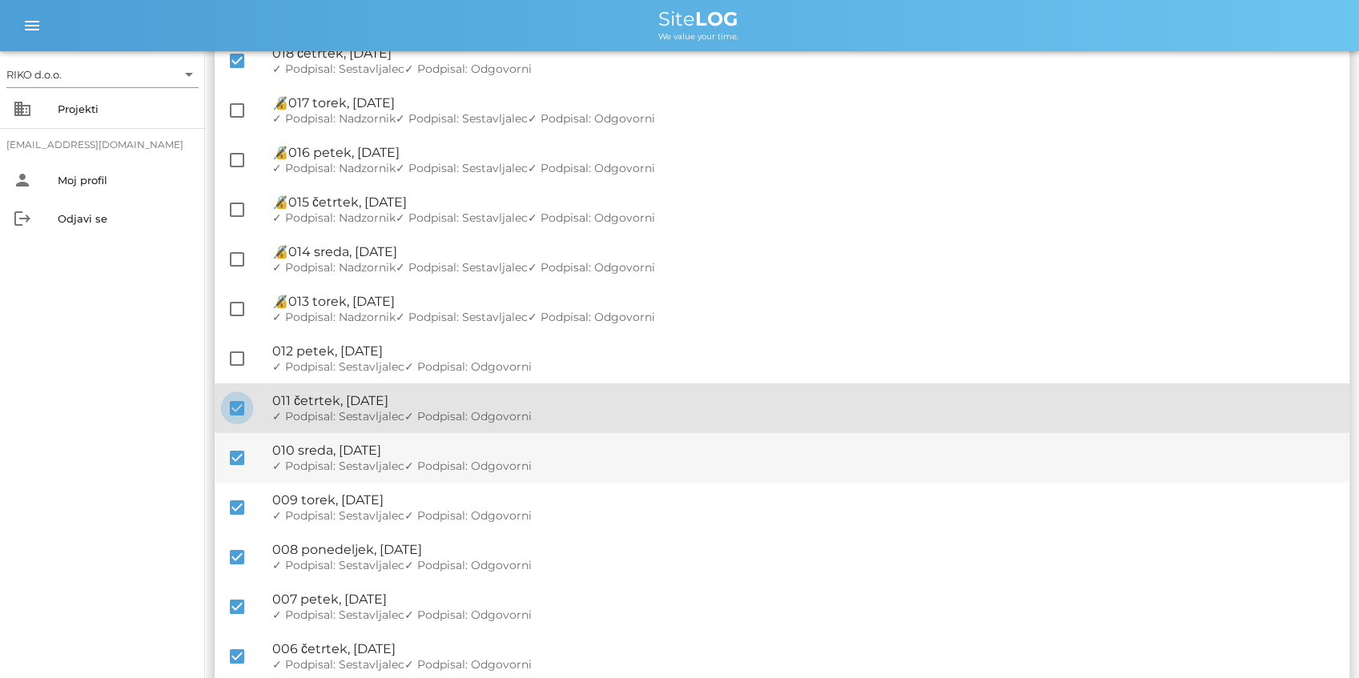
drag, startPoint x: 241, startPoint y: 410, endPoint x: 234, endPoint y: 438, distance: 28.9
click at [240, 411] on div at bounding box center [236, 408] width 27 height 27
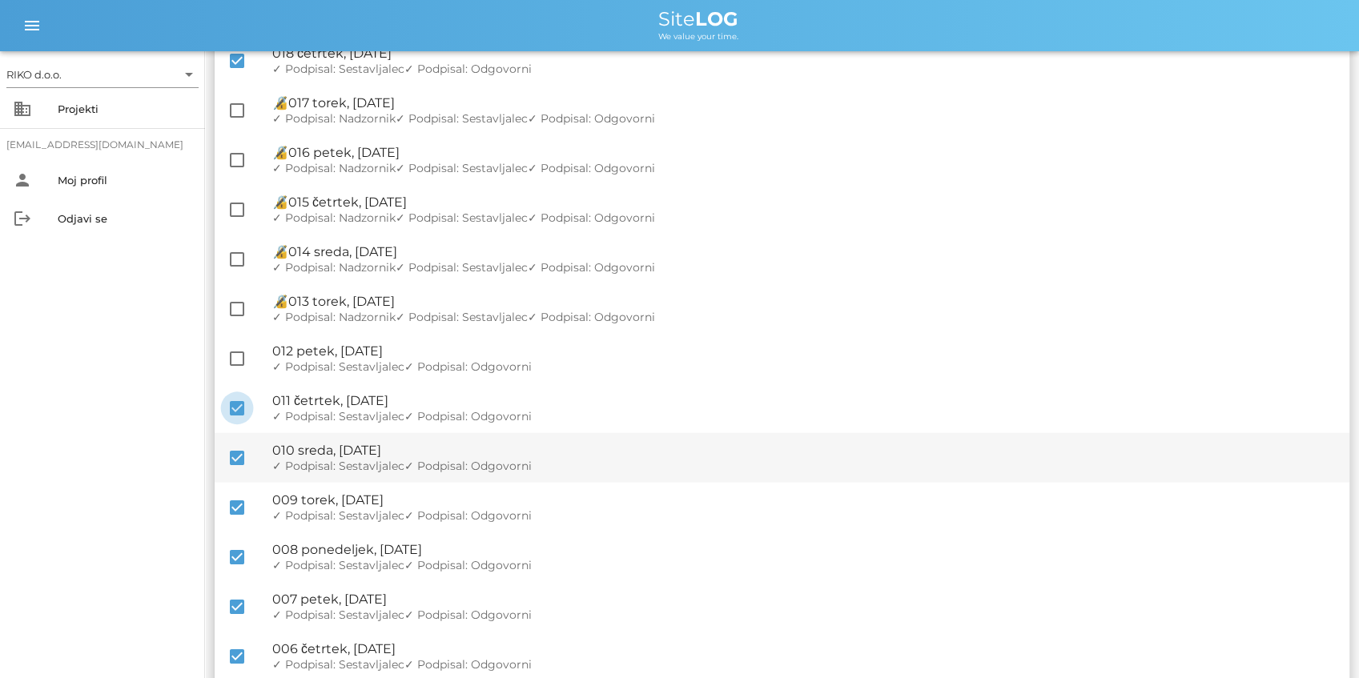
checkbox input "false"
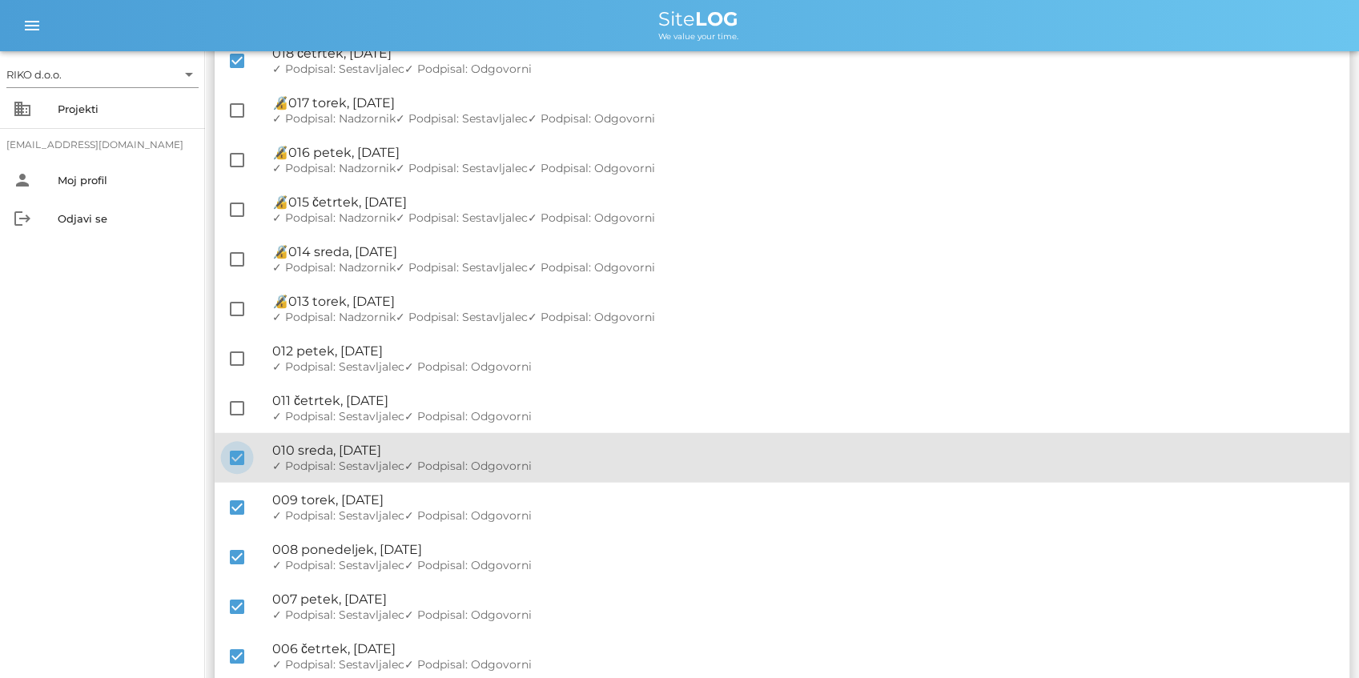
click at [239, 448] on div at bounding box center [236, 457] width 27 height 27
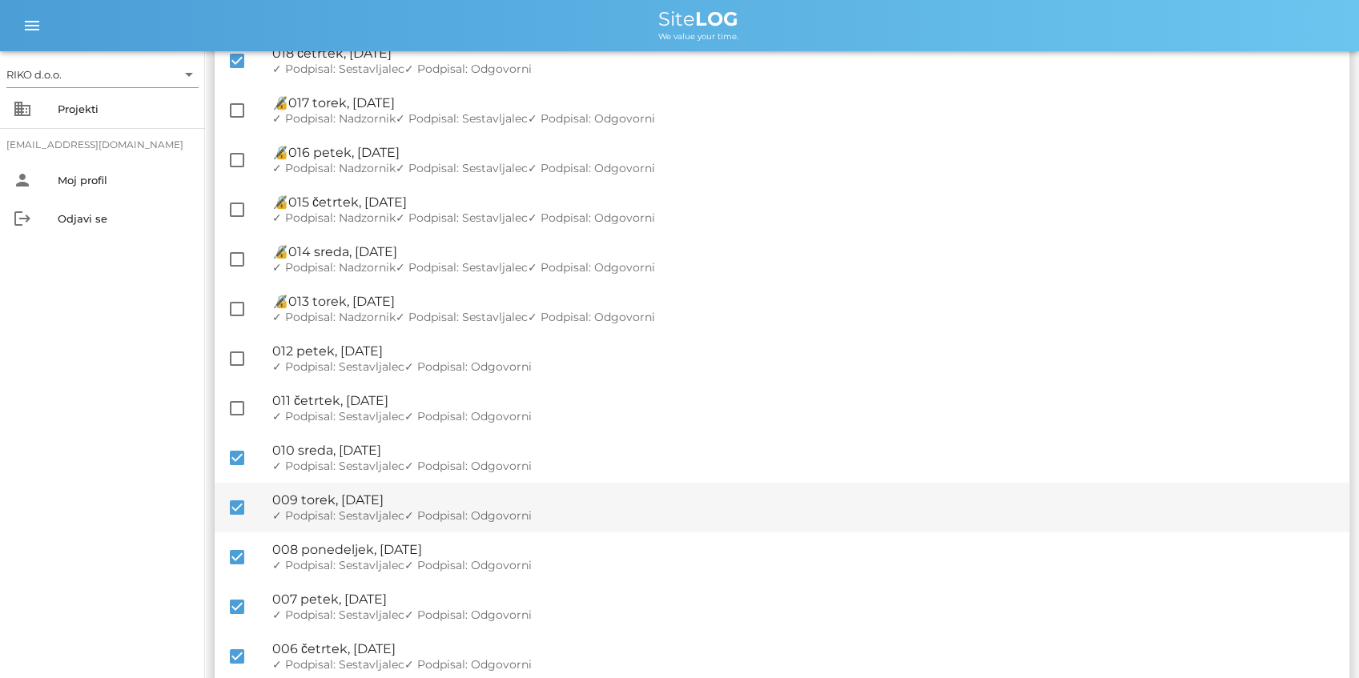
checkbox input "false"
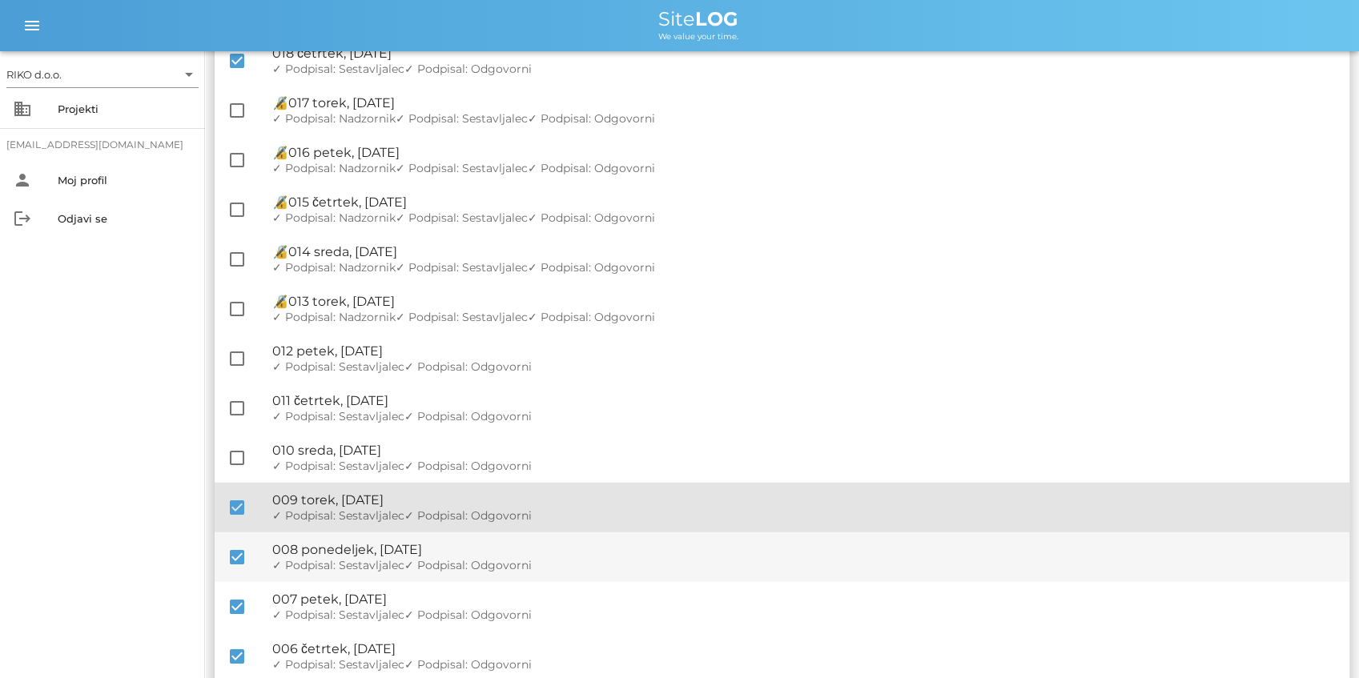
drag, startPoint x: 239, startPoint y: 500, endPoint x: 245, endPoint y: 540, distance: 39.8
click at [239, 501] on div at bounding box center [236, 507] width 27 height 27
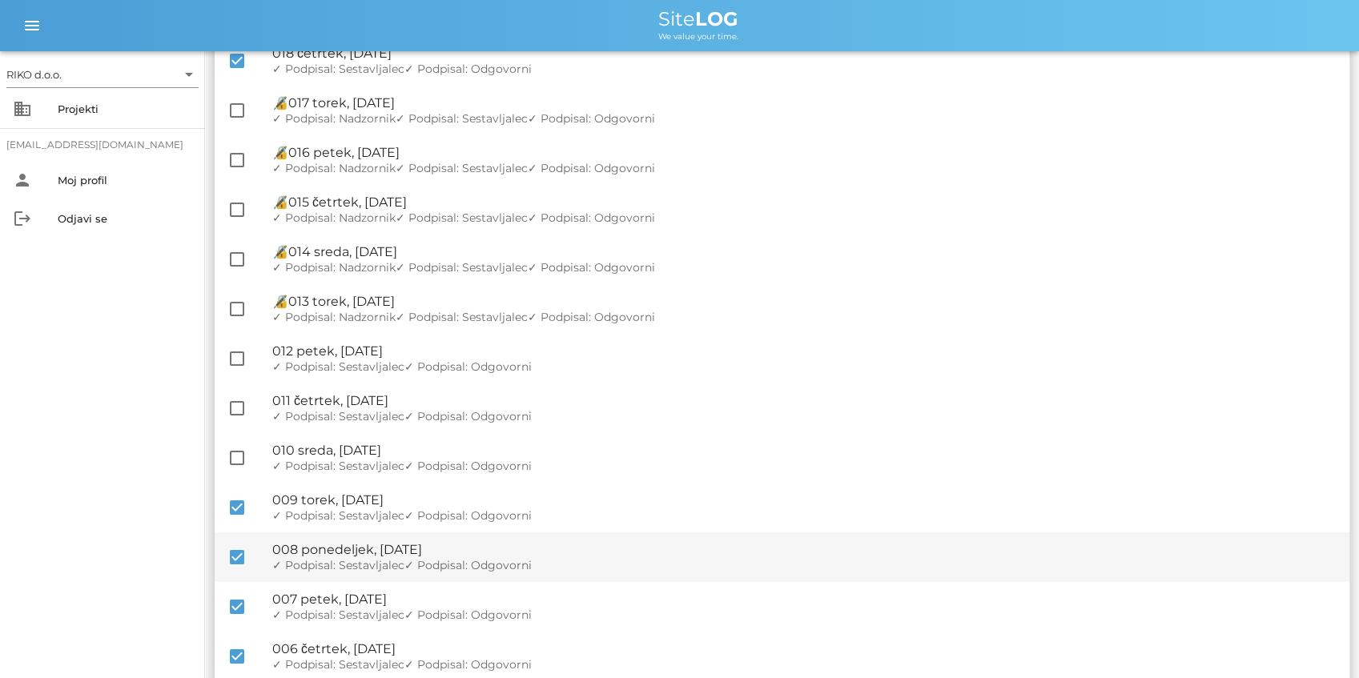
checkbox input "false"
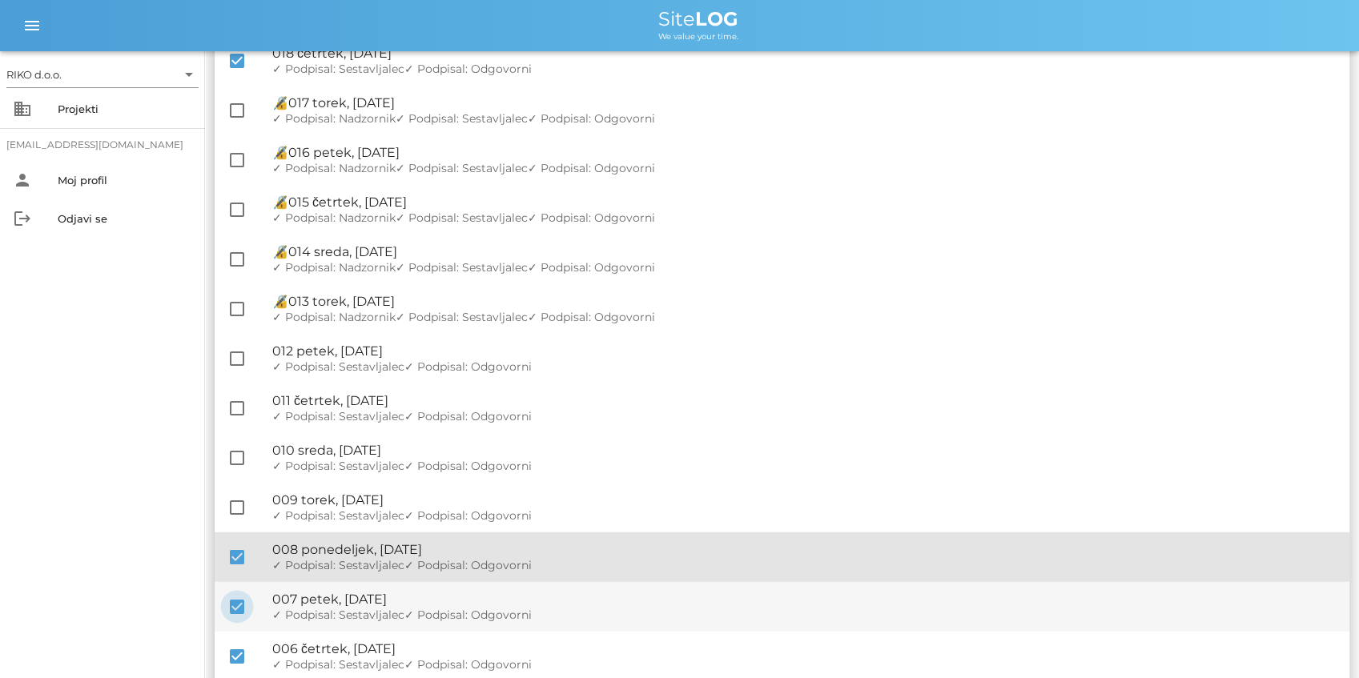
click at [244, 556] on div at bounding box center [236, 557] width 27 height 27
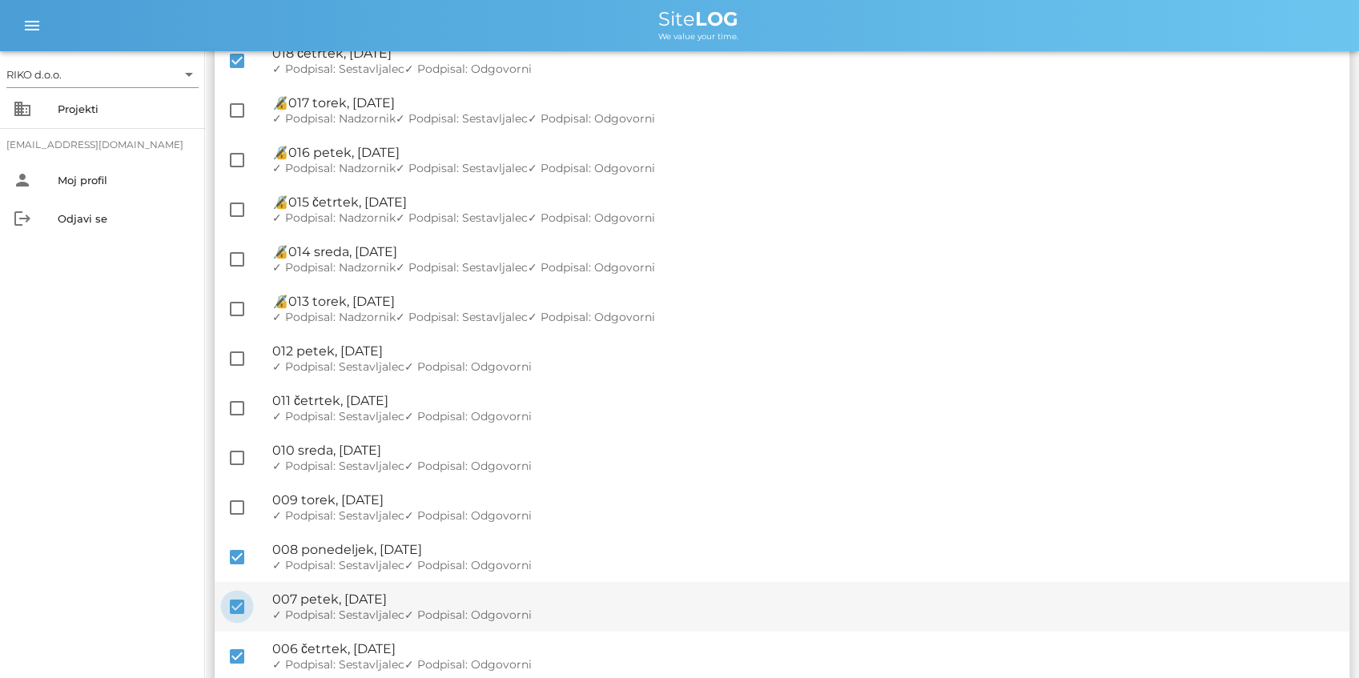
checkbox input "false"
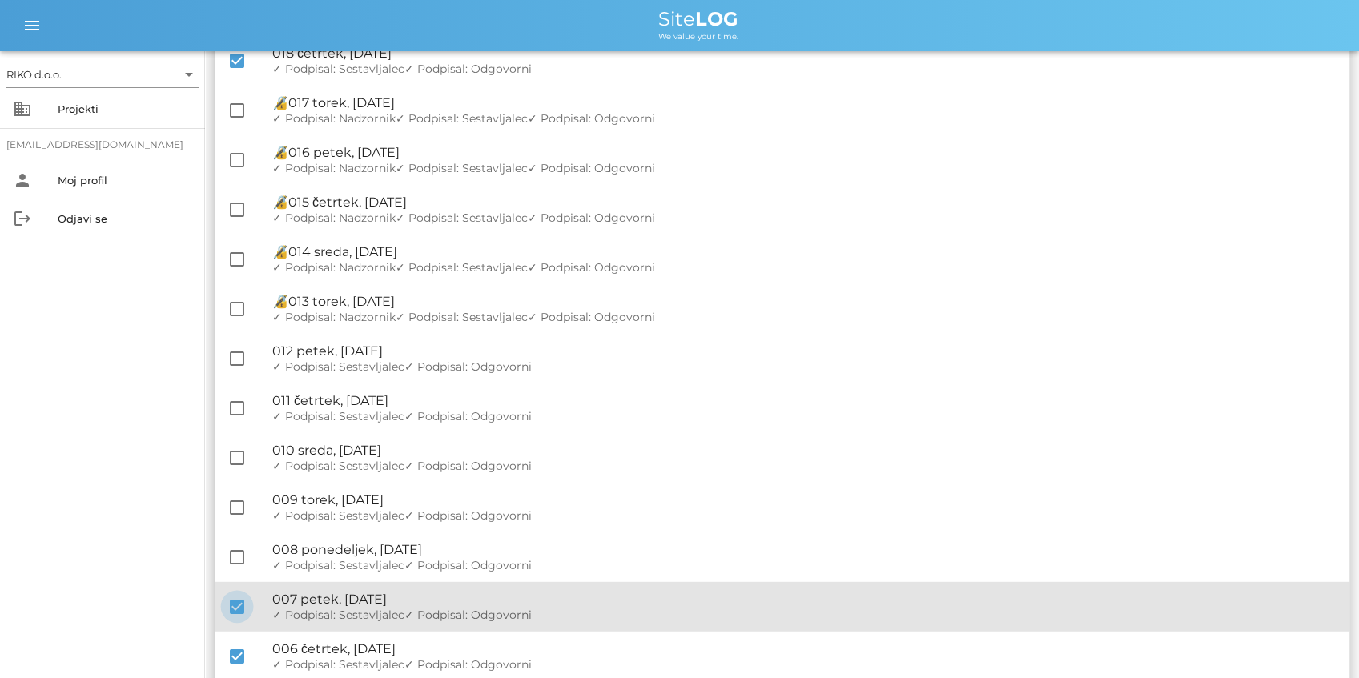
click at [239, 605] on div at bounding box center [236, 606] width 27 height 27
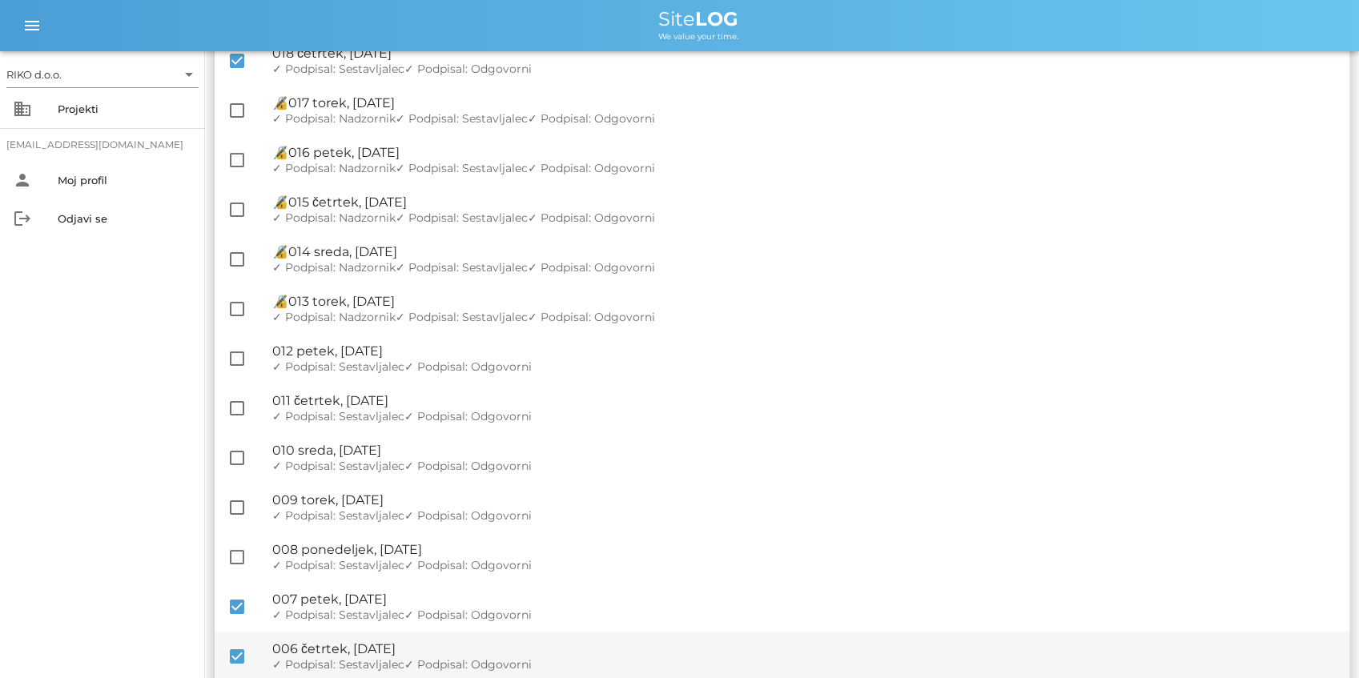
checkbox input "false"
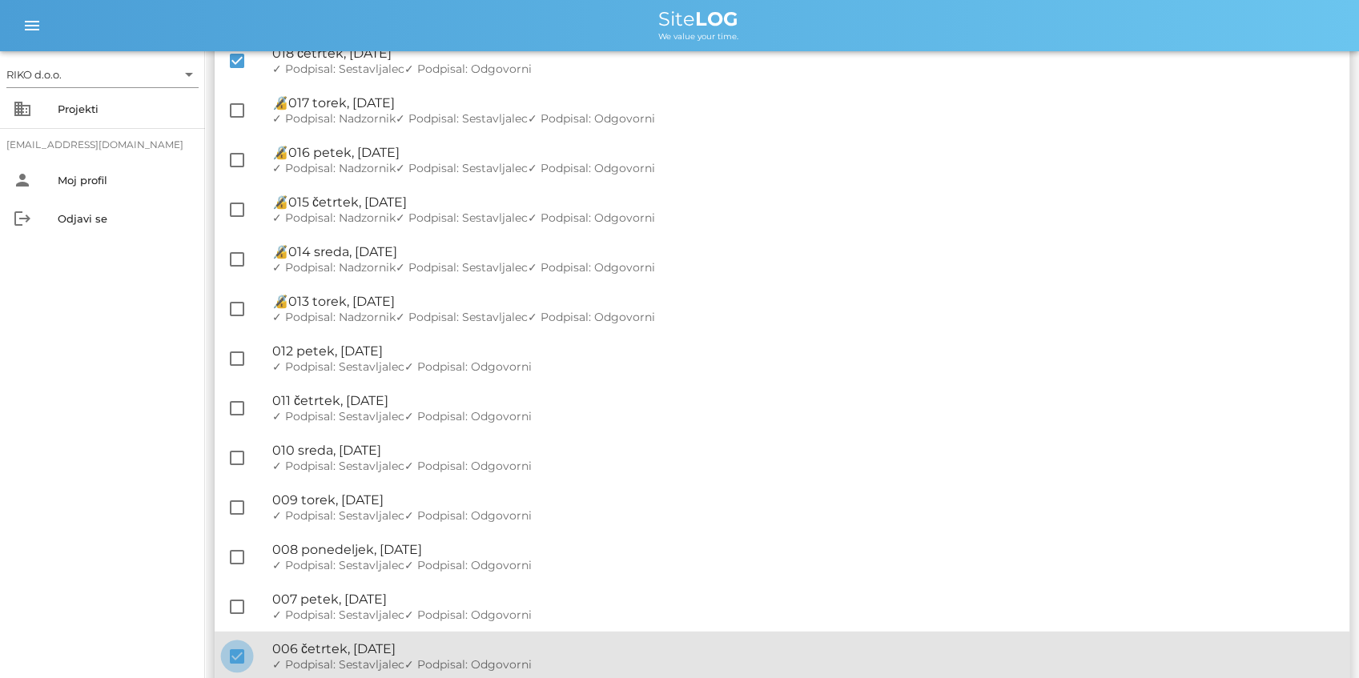
click at [235, 650] on div at bounding box center [236, 656] width 27 height 27
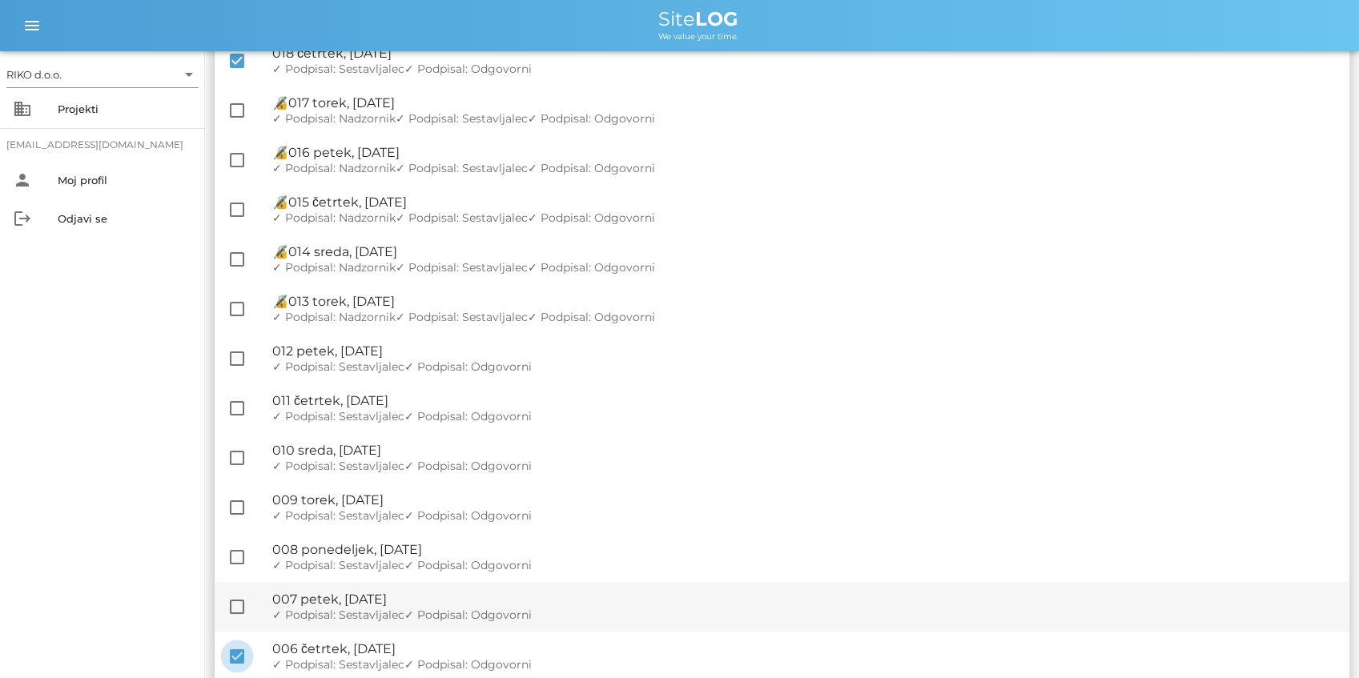
checkbox input "false"
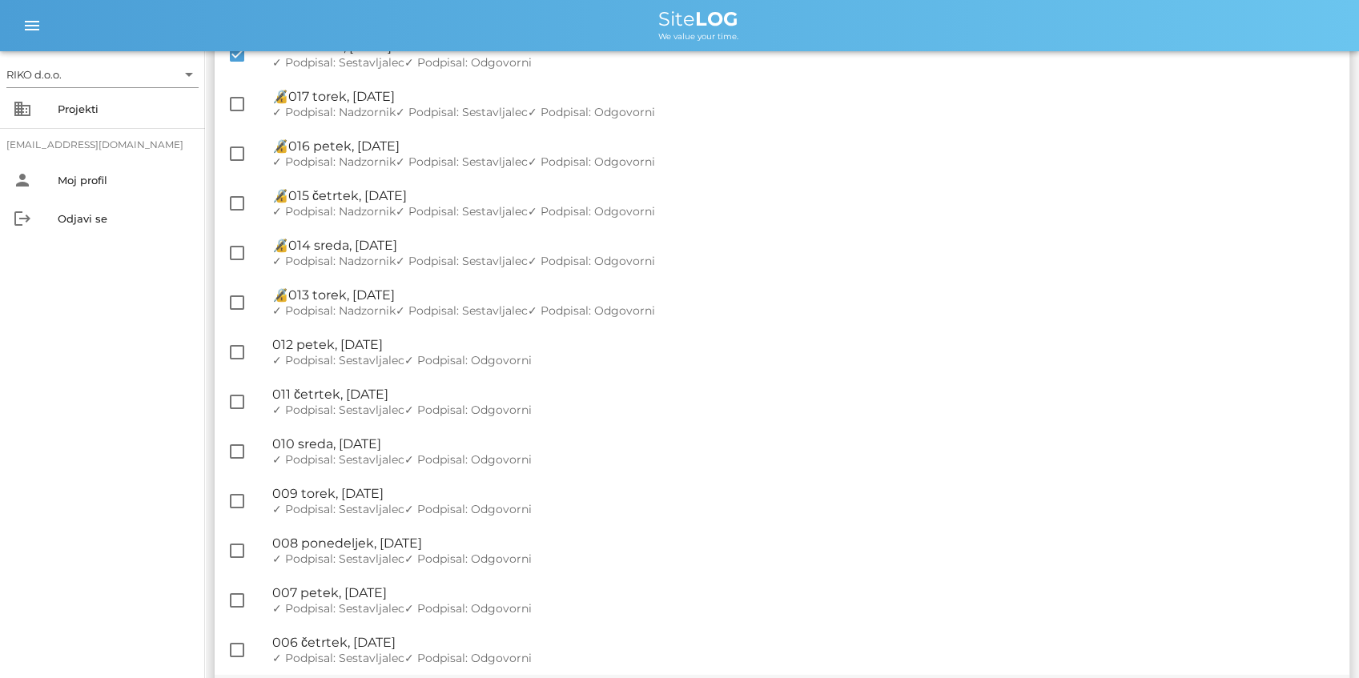
scroll to position [2748, 0]
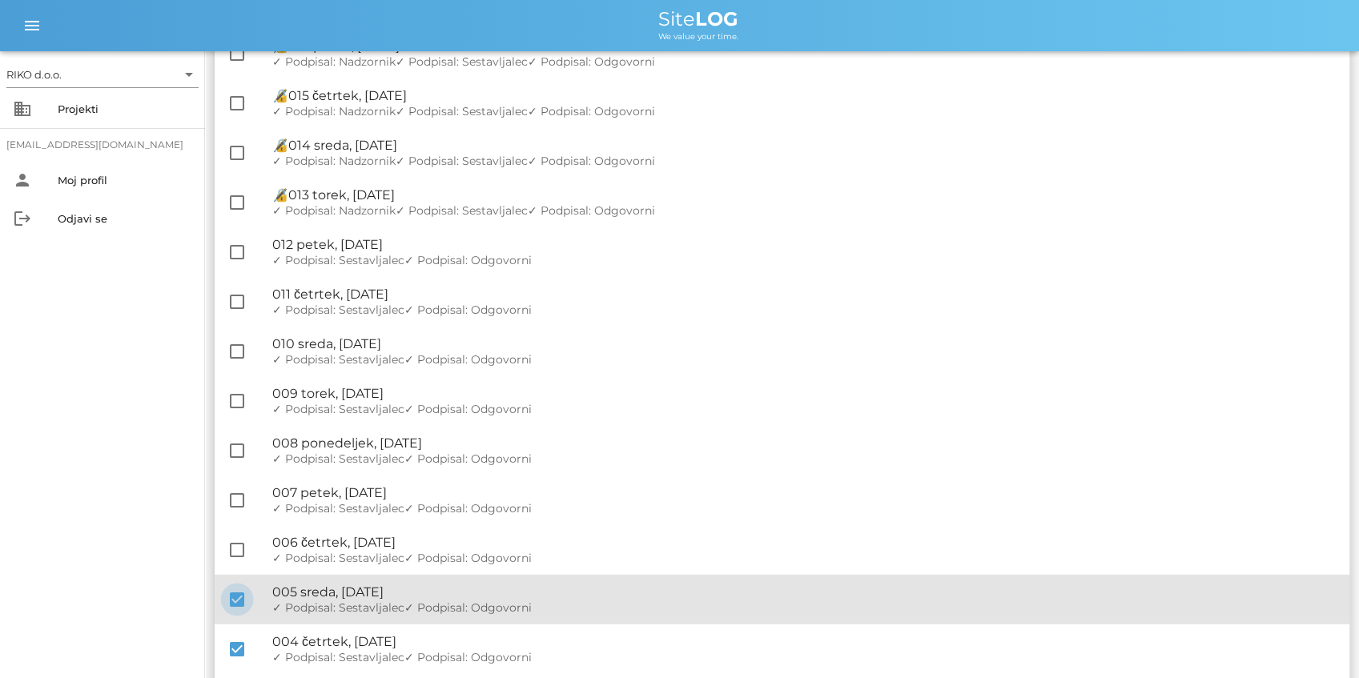
click at [246, 597] on div at bounding box center [236, 599] width 27 height 27
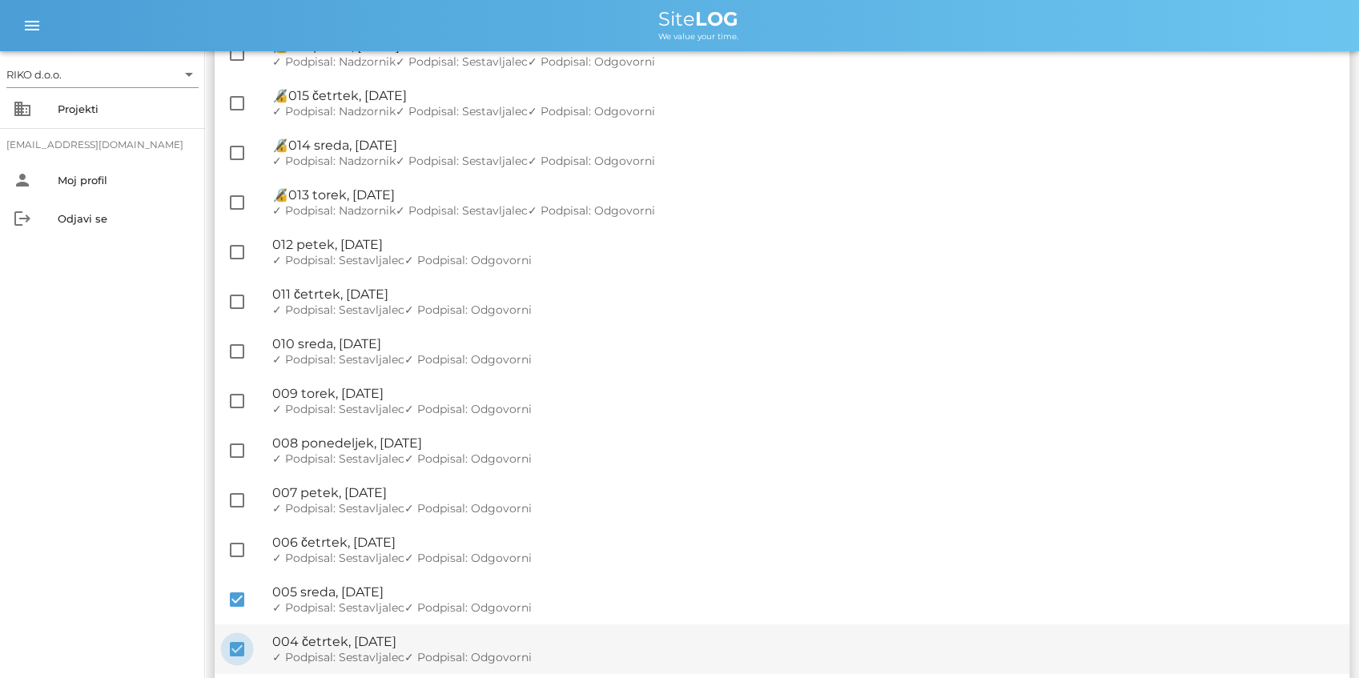
checkbox input "false"
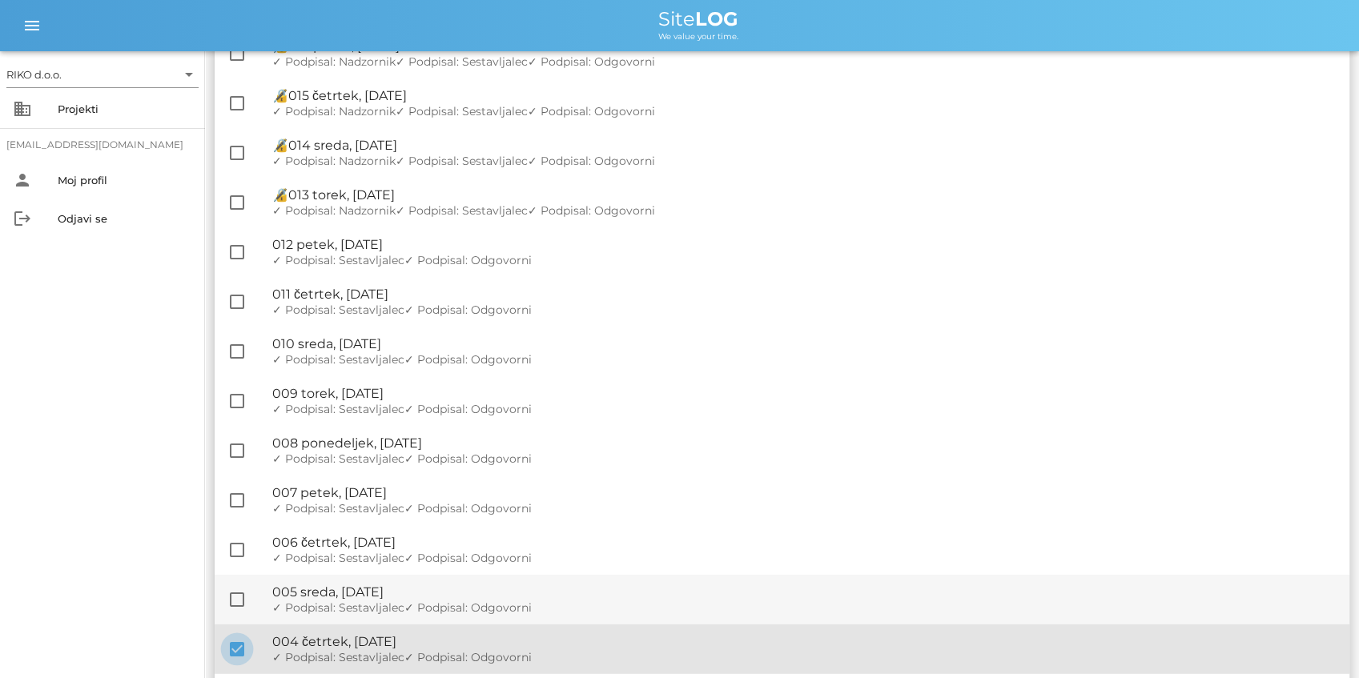
drag, startPoint x: 235, startPoint y: 645, endPoint x: 251, endPoint y: 594, distance: 53.7
click at [235, 646] on div at bounding box center [236, 649] width 27 height 27
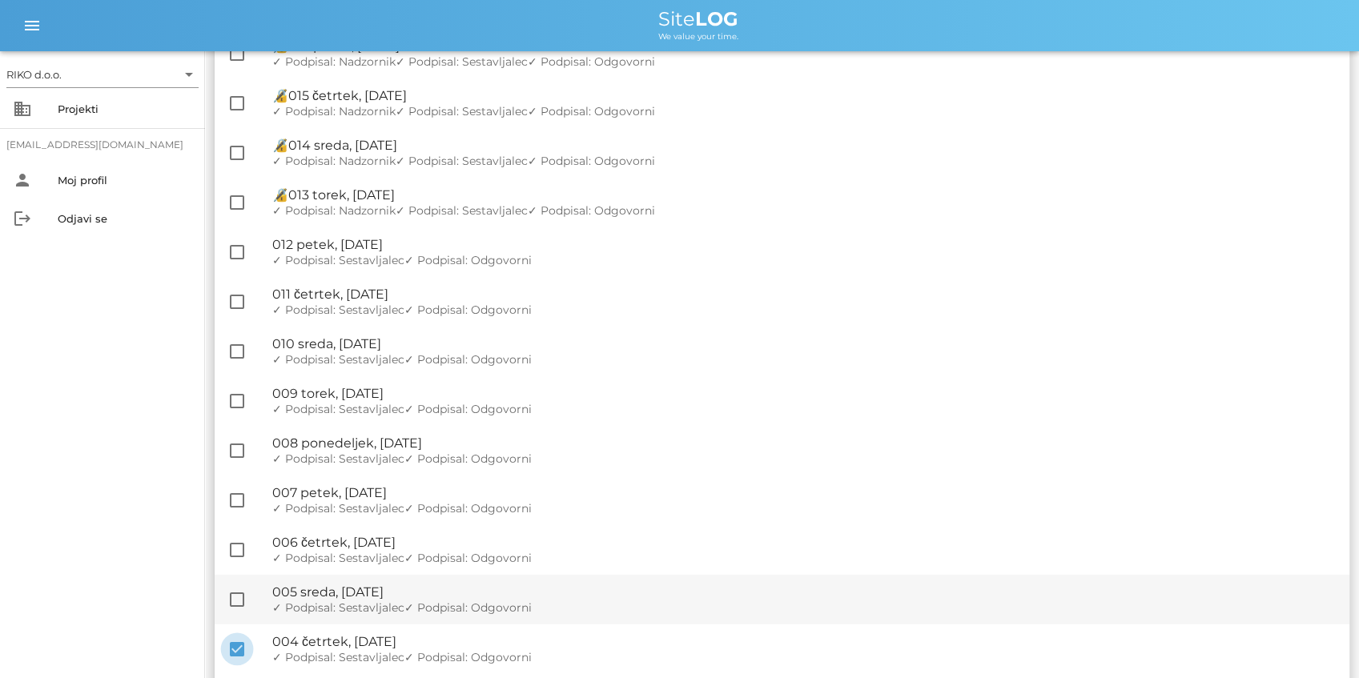
checkbox input "false"
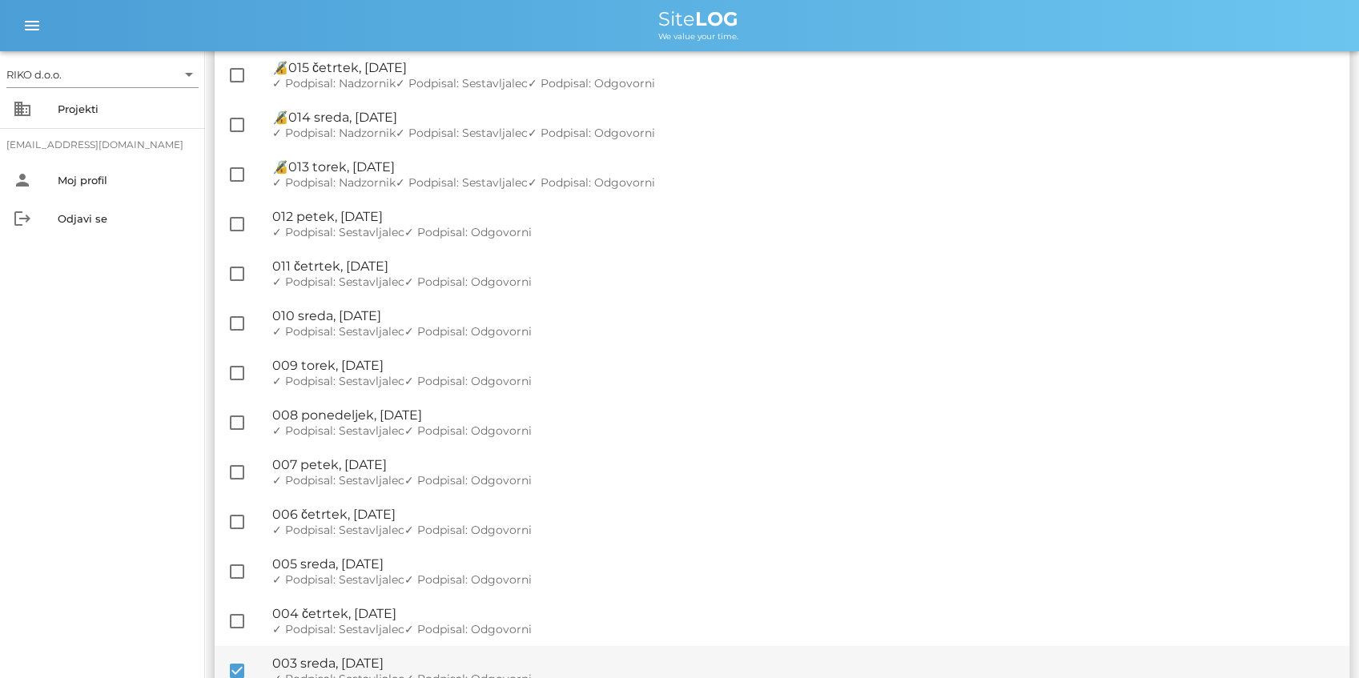
scroll to position [2908, 0]
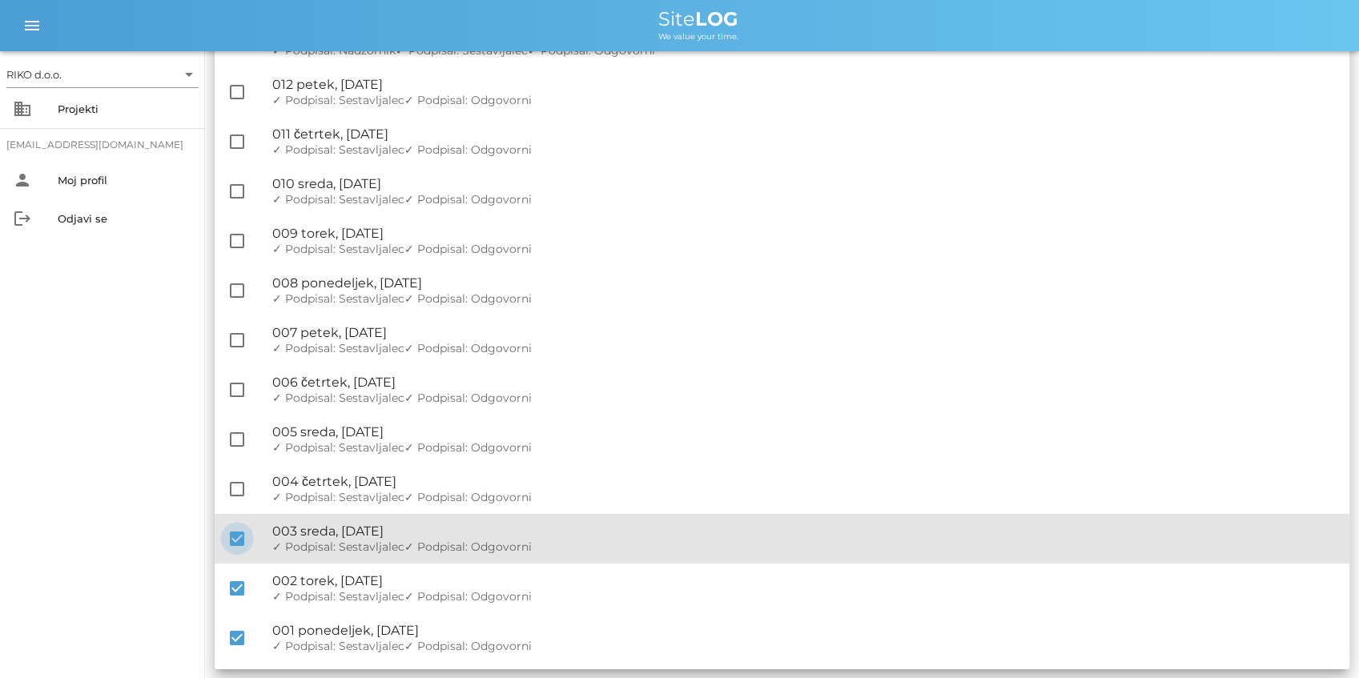
click at [238, 541] on div at bounding box center [236, 538] width 27 height 27
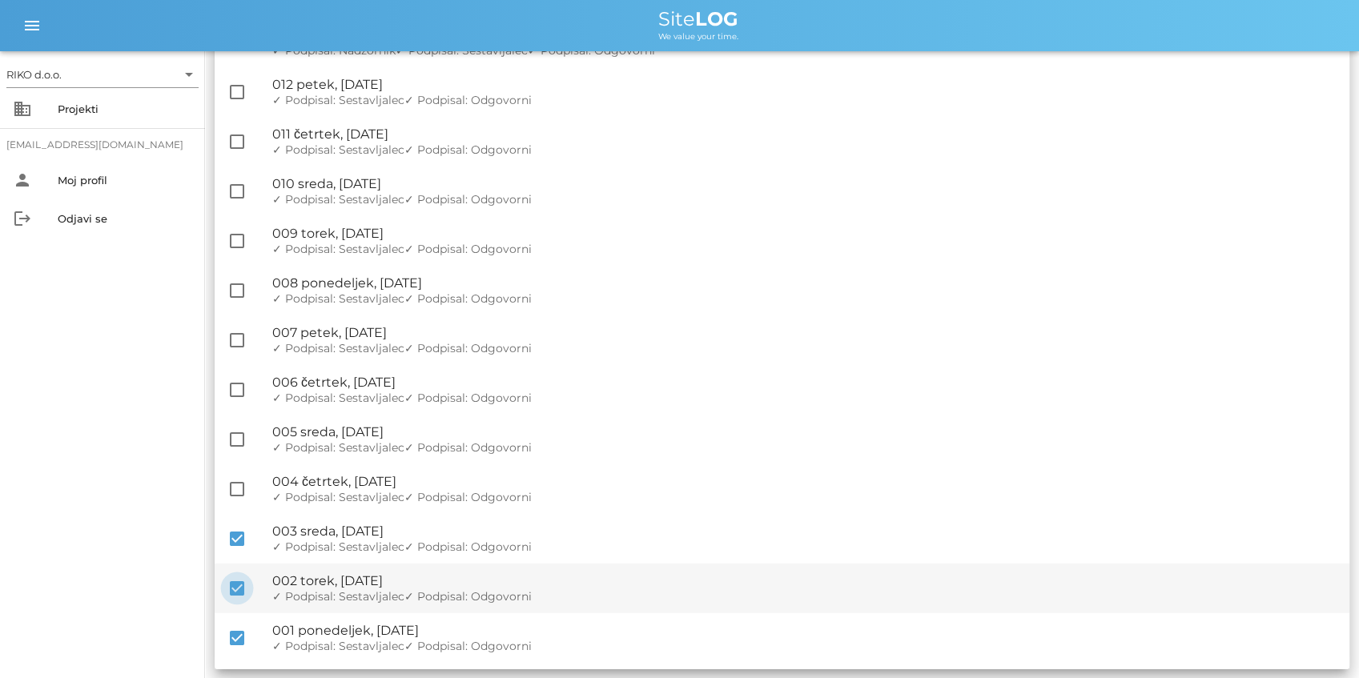
checkbox input "false"
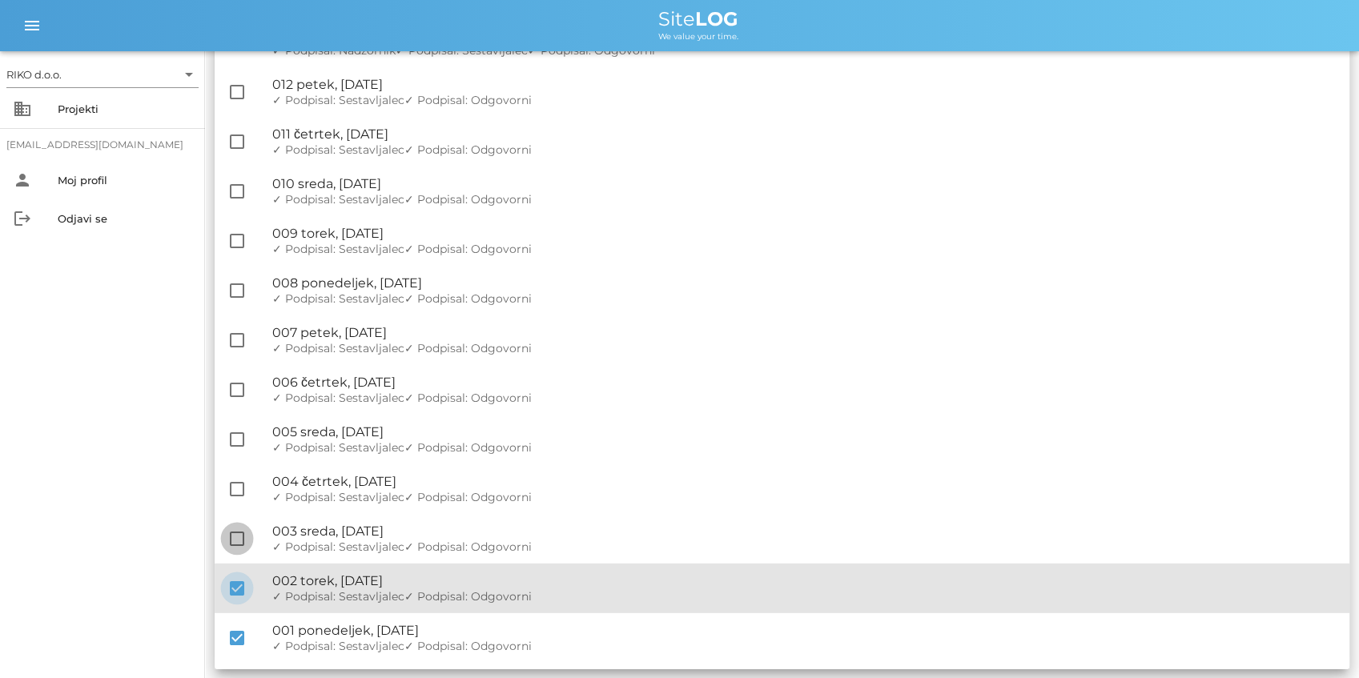
click at [242, 599] on div at bounding box center [236, 588] width 27 height 27
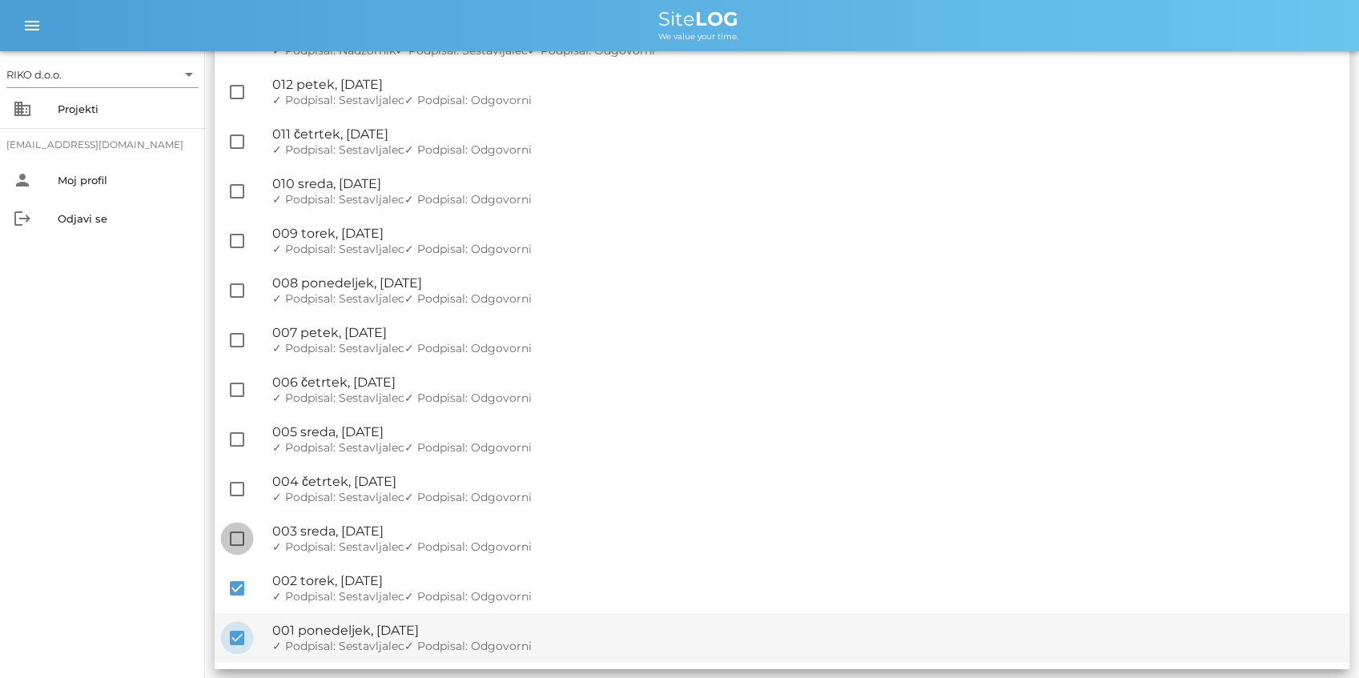
checkbox input "false"
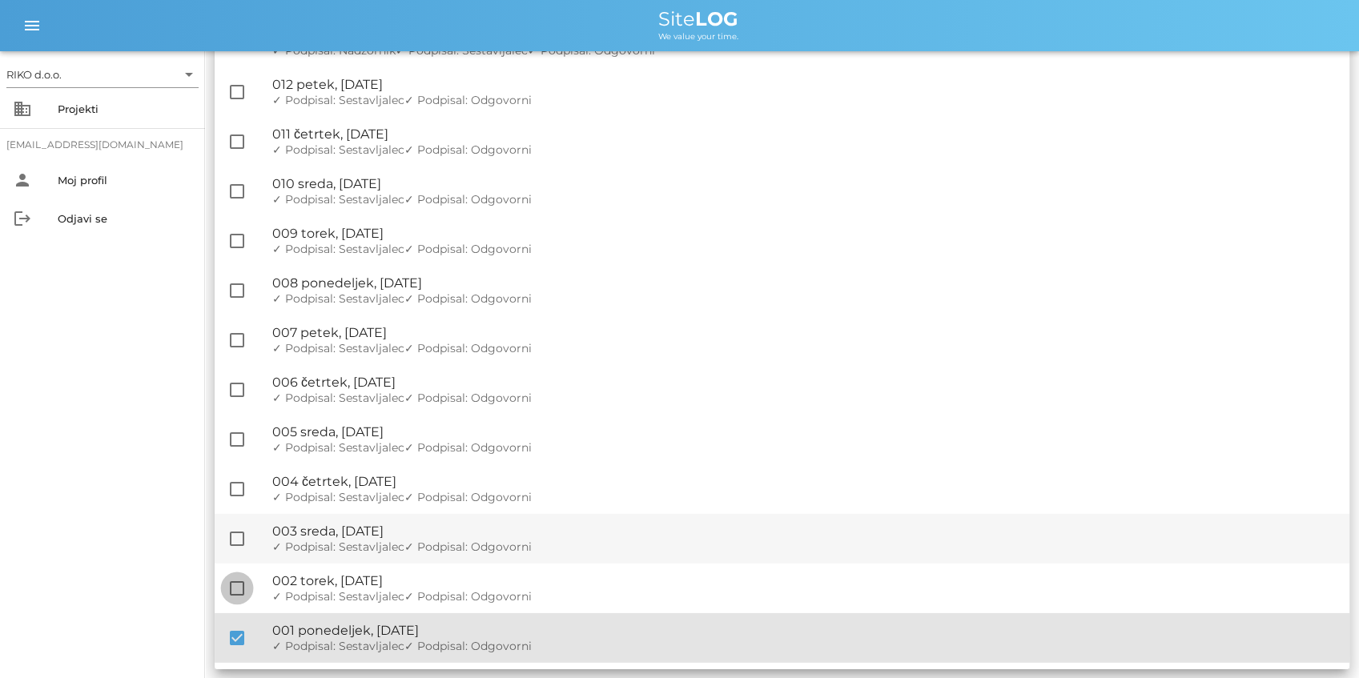
drag, startPoint x: 235, startPoint y: 634, endPoint x: 291, endPoint y: 554, distance: 97.7
click at [235, 634] on div at bounding box center [236, 638] width 27 height 27
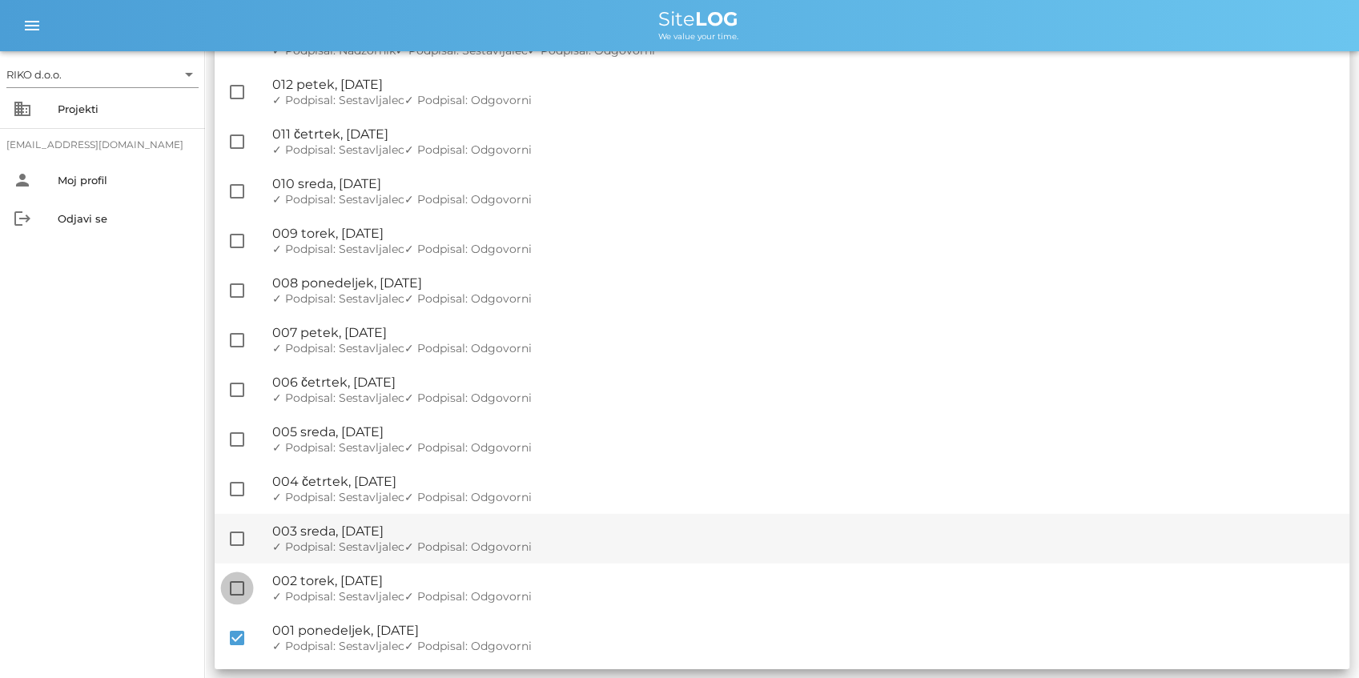
checkbox input "false"
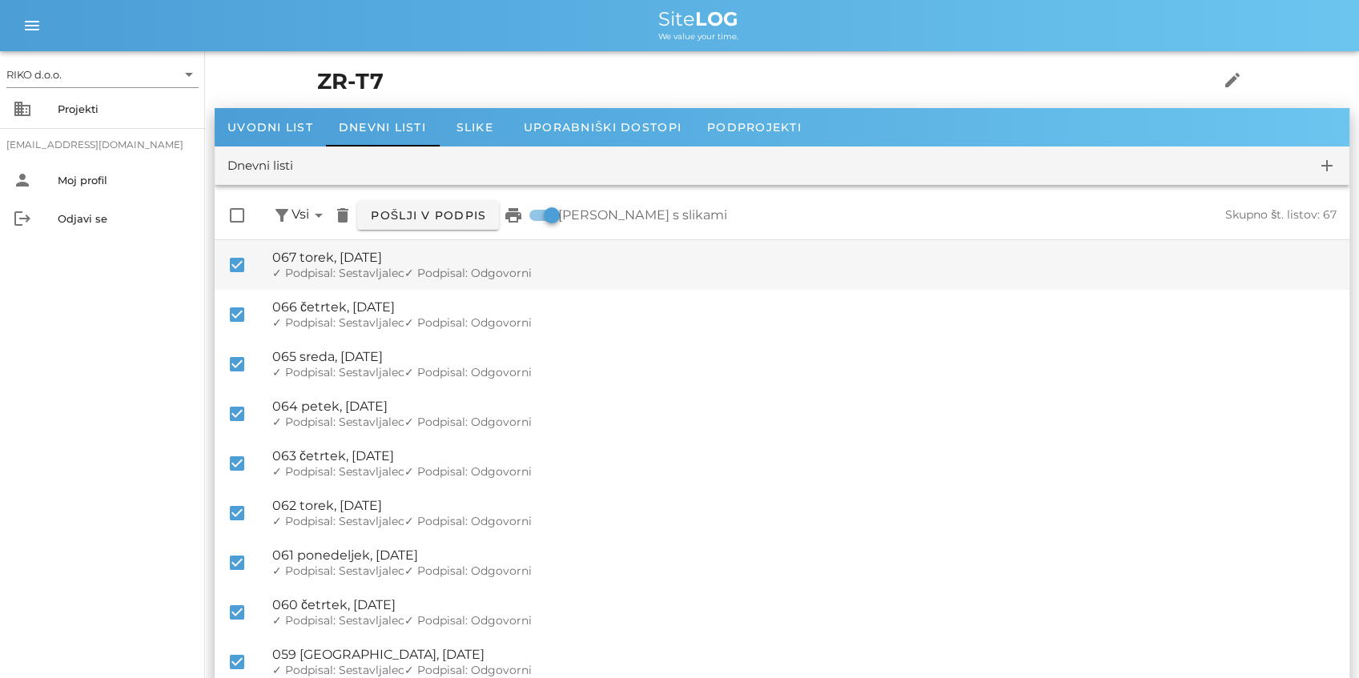
scroll to position [0, 0]
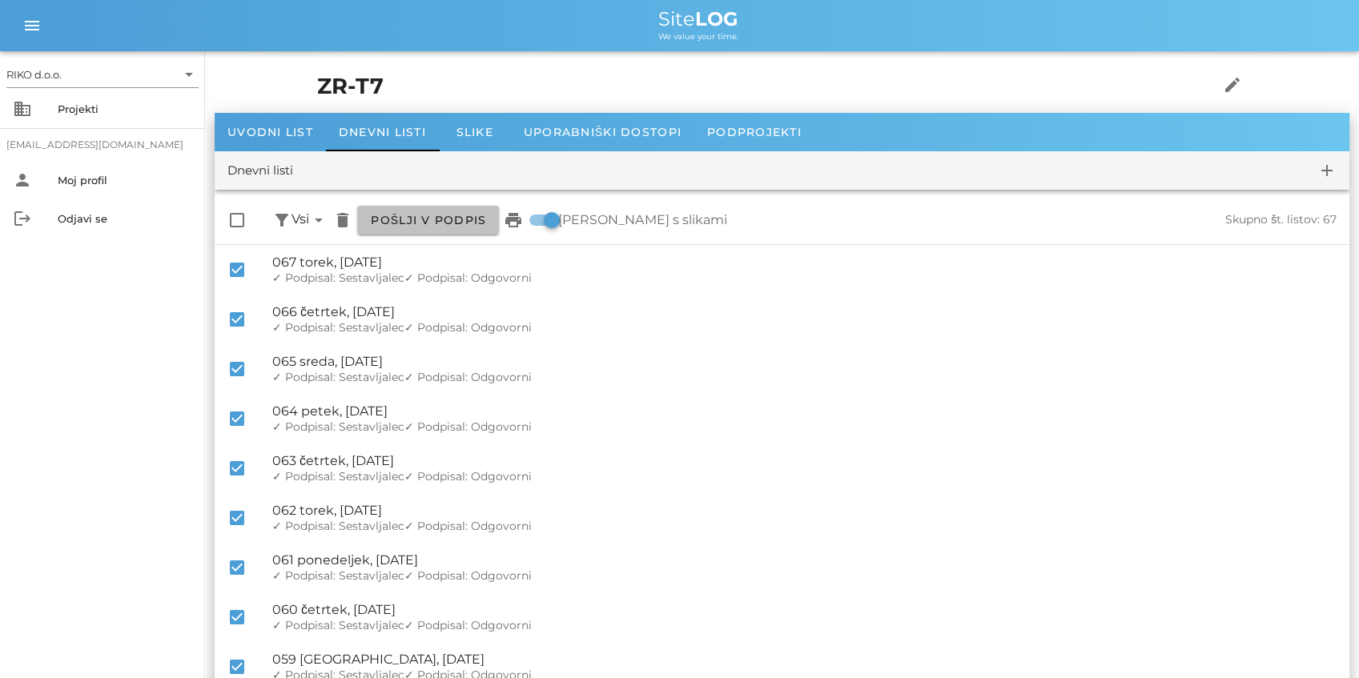
click at [415, 211] on button "Pošlji v podpis" at bounding box center [428, 220] width 142 height 29
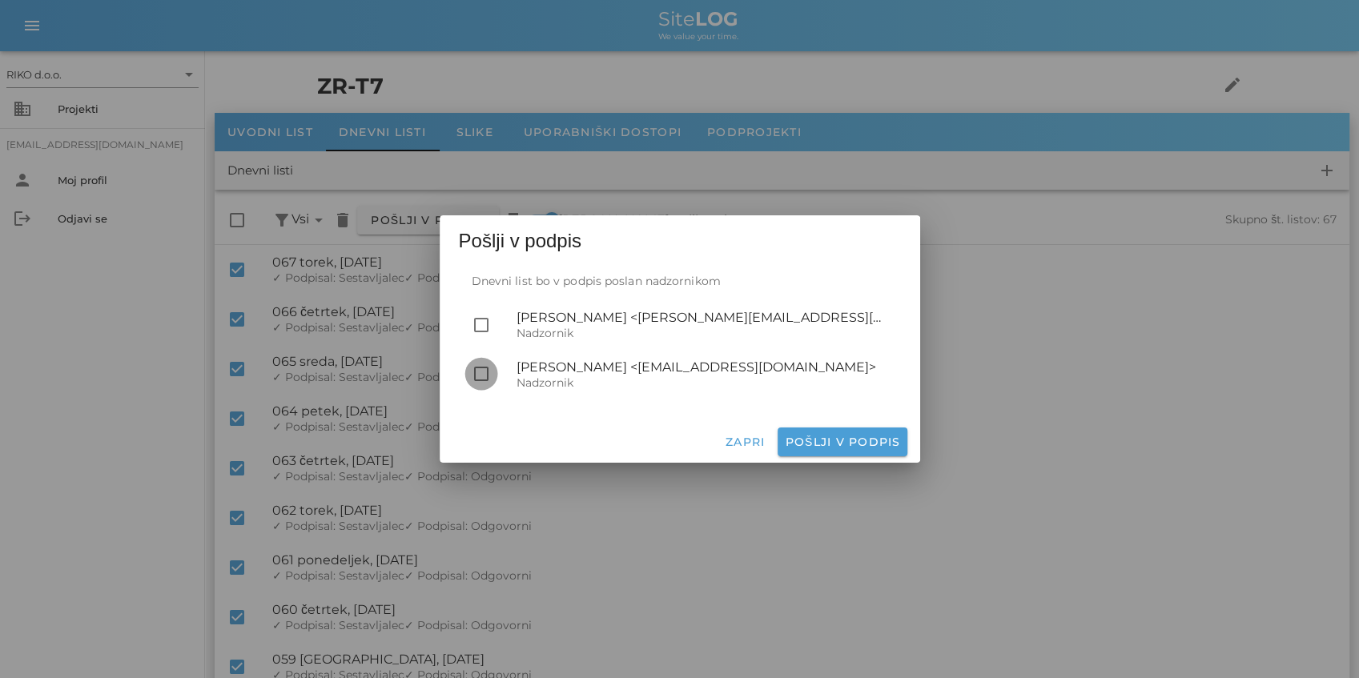
click at [483, 371] on div at bounding box center [481, 373] width 27 height 27
click at [810, 441] on span "Pošlji v podpis" at bounding box center [842, 442] width 116 height 14
checkbox input "false"
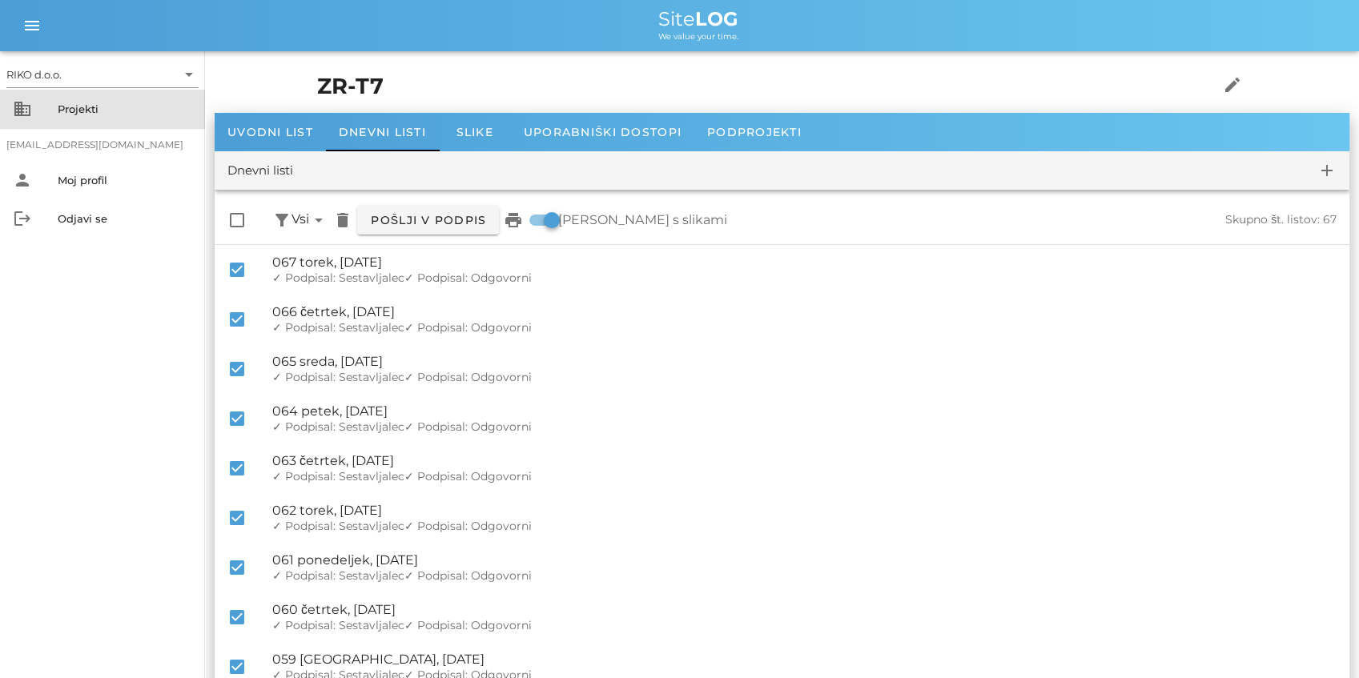
click at [109, 114] on div "Projekti" at bounding box center [125, 109] width 135 height 13
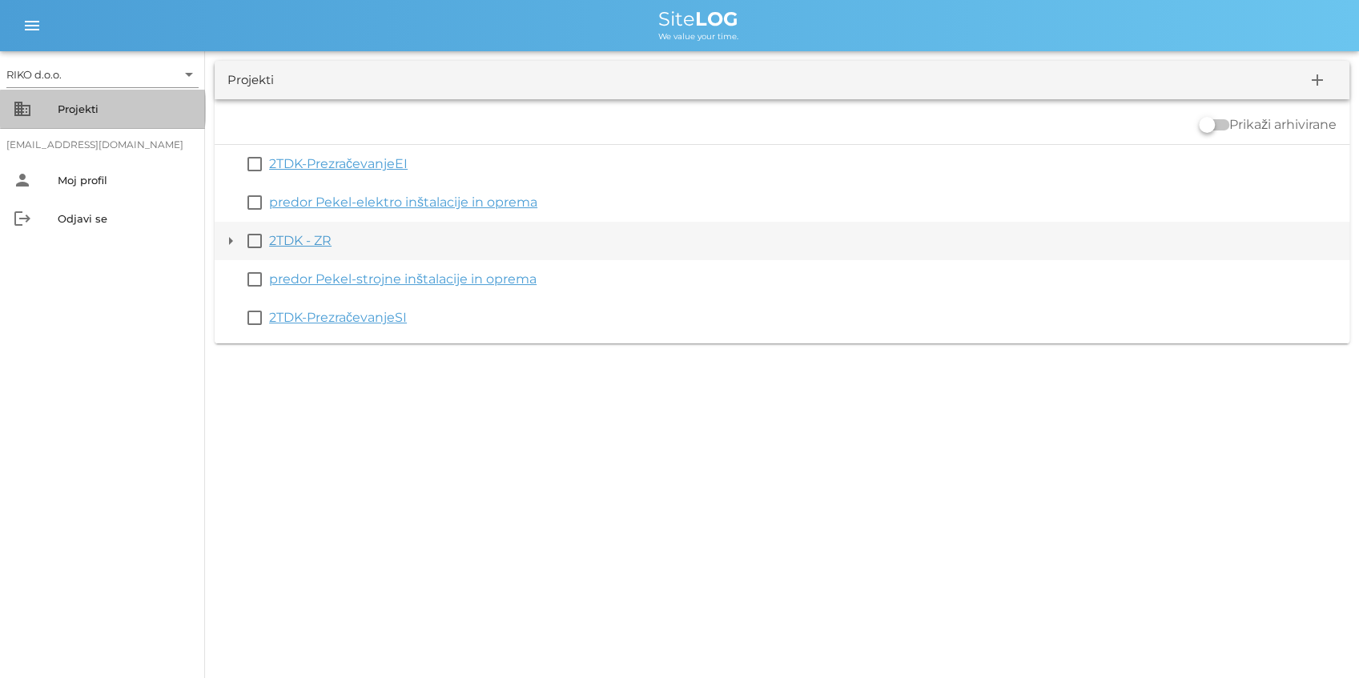
click at [238, 243] on button "arrow_drop_down" at bounding box center [230, 240] width 19 height 19
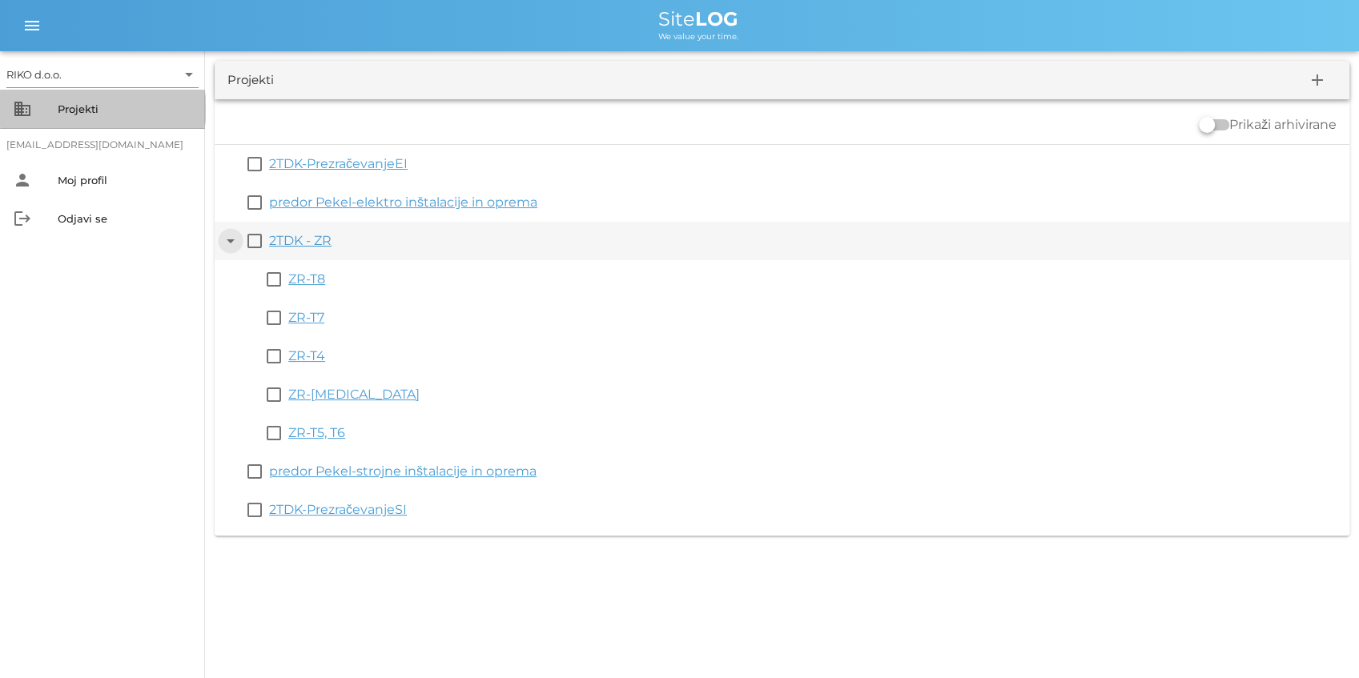
click at [232, 243] on button "arrow_drop_down" at bounding box center [230, 240] width 19 height 19
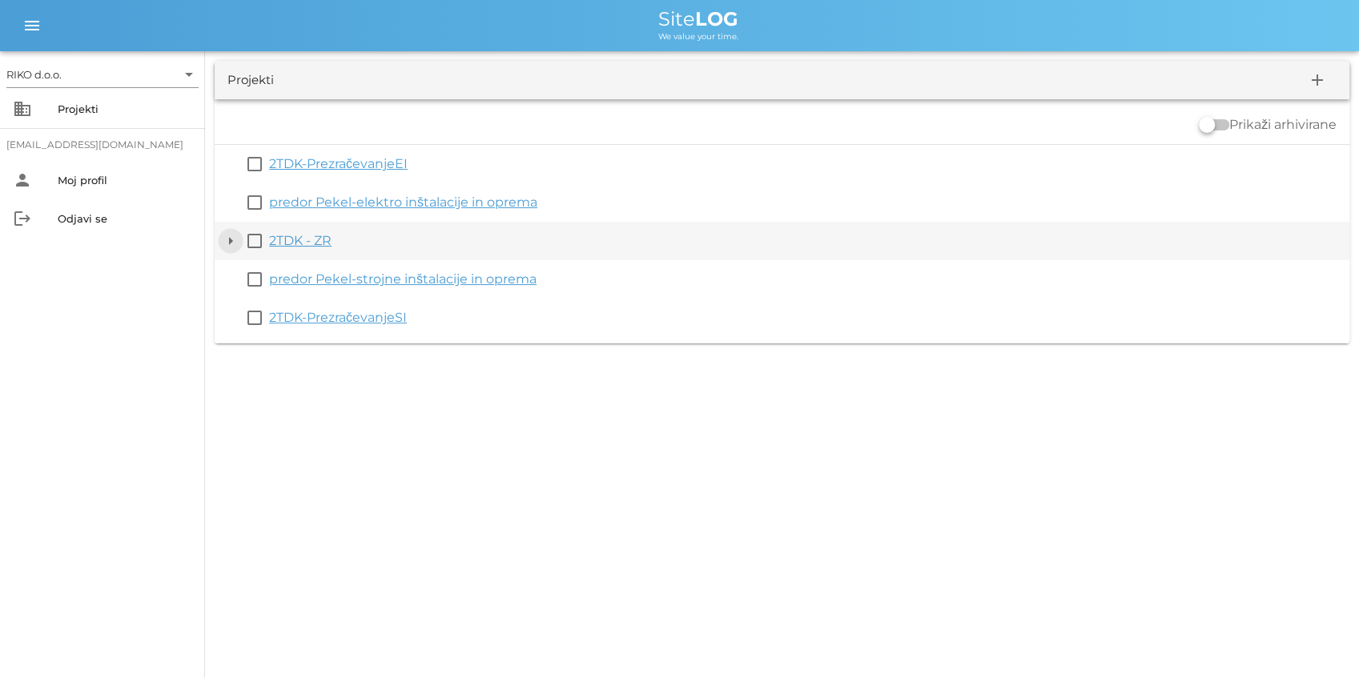
click at [233, 243] on button "arrow_drop_down" at bounding box center [230, 240] width 19 height 19
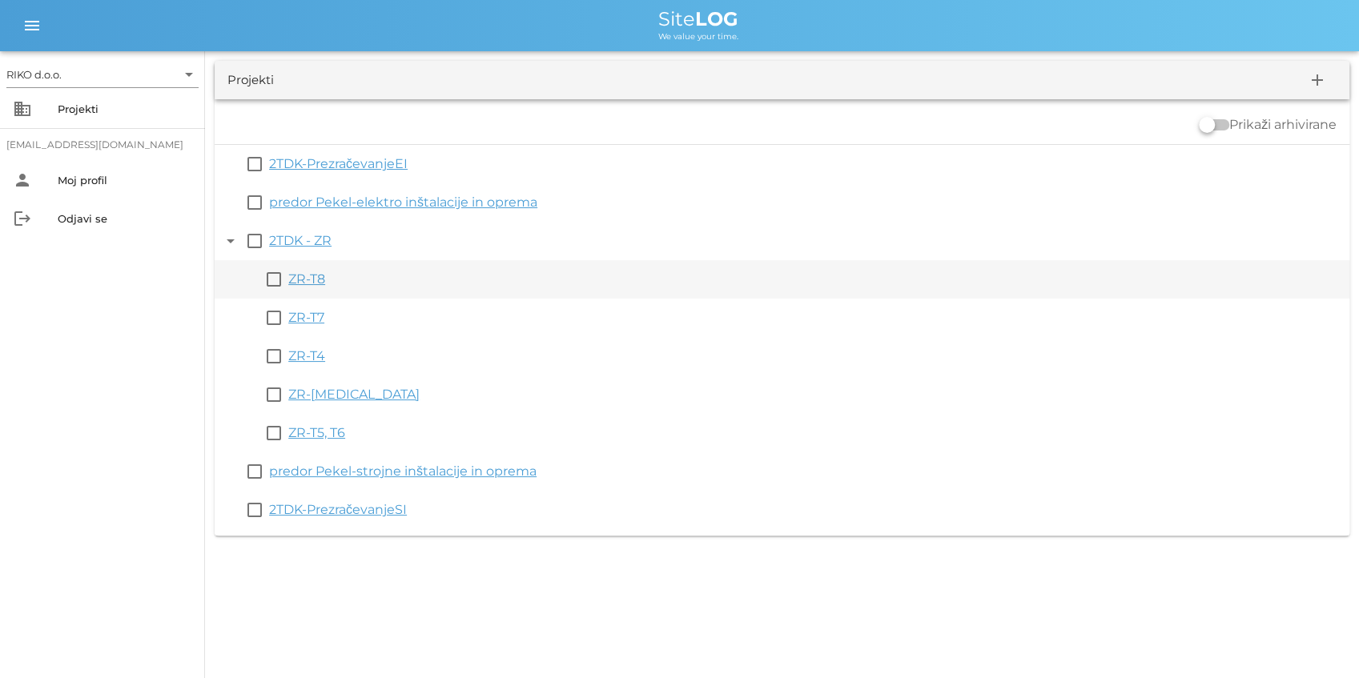
click at [306, 281] on link "ZR-T8" at bounding box center [306, 278] width 37 height 15
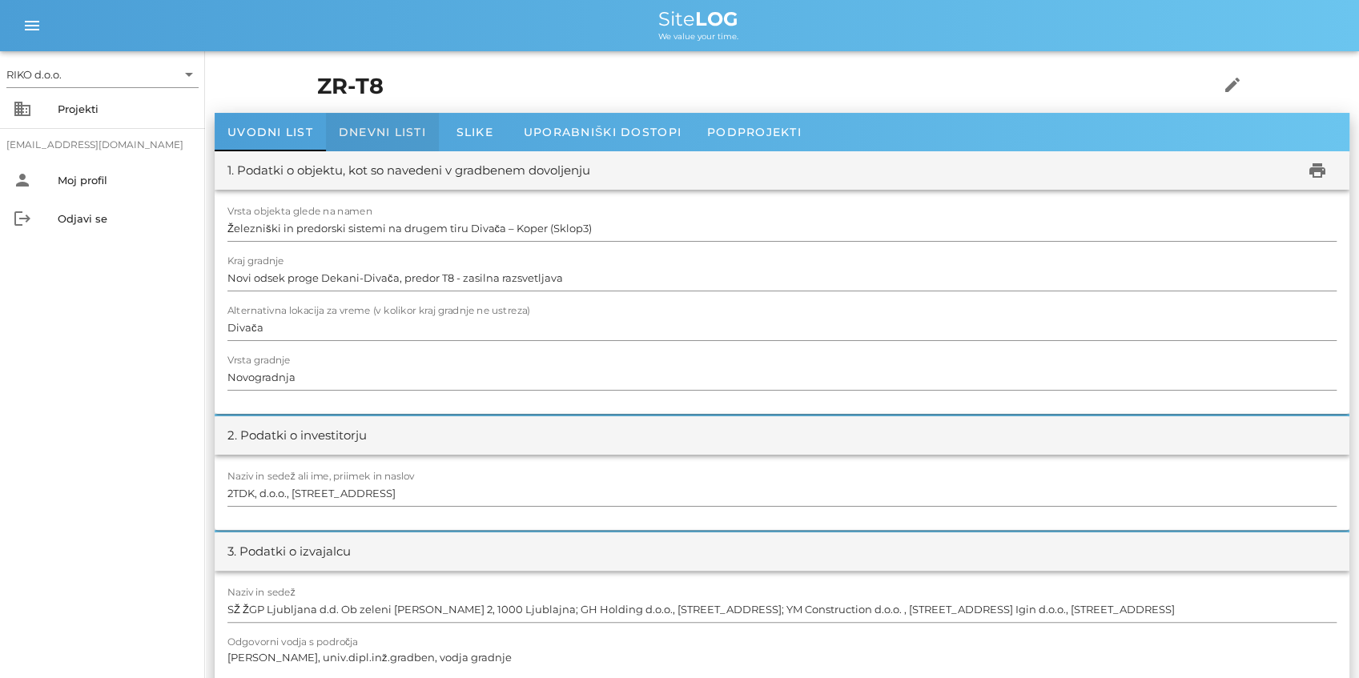
click at [359, 128] on span "Dnevni listi" at bounding box center [382, 132] width 87 height 14
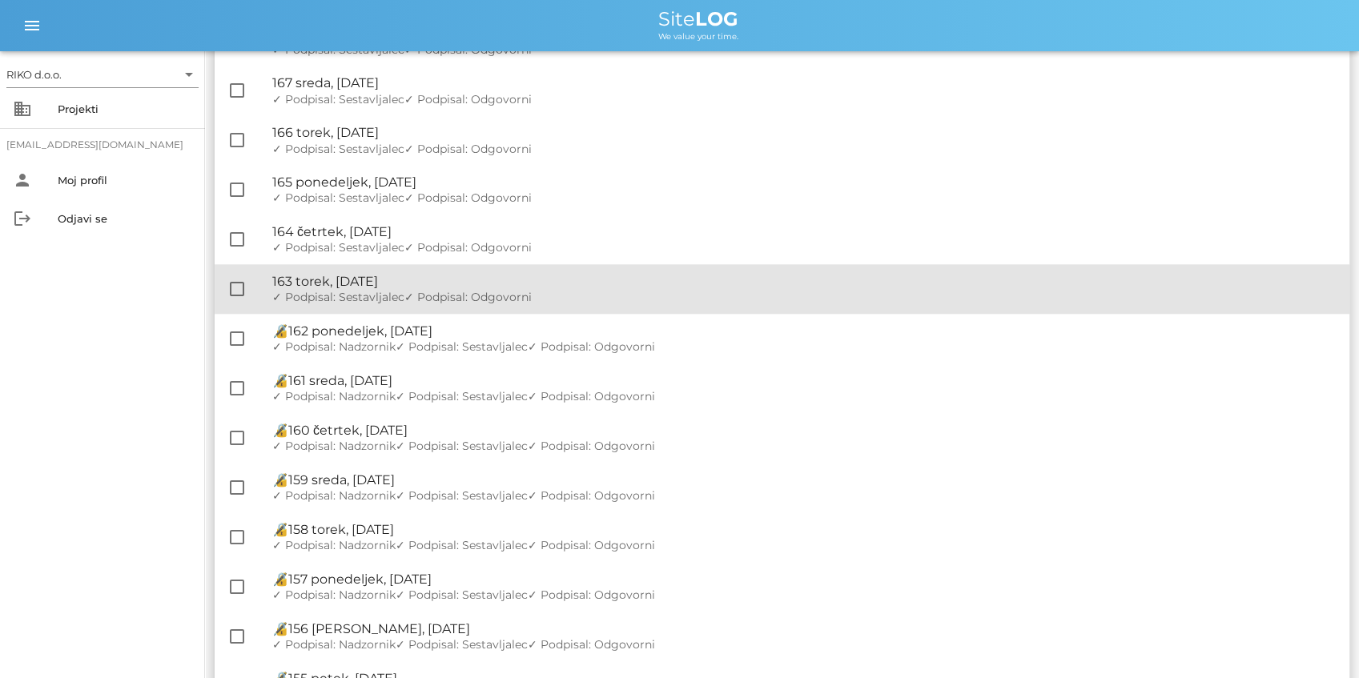
drag, startPoint x: 231, startPoint y: 294, endPoint x: 239, endPoint y: 266, distance: 28.9
click at [231, 293] on div at bounding box center [236, 288] width 27 height 27
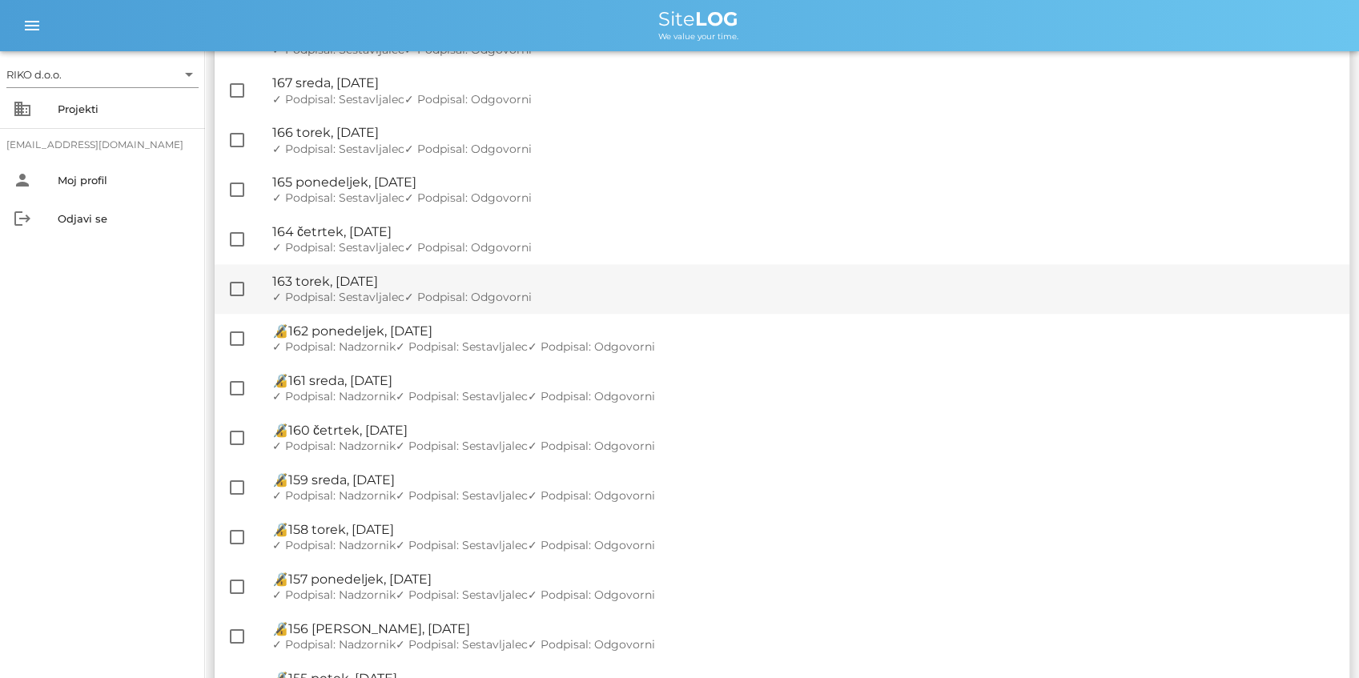
checkbox input "true"
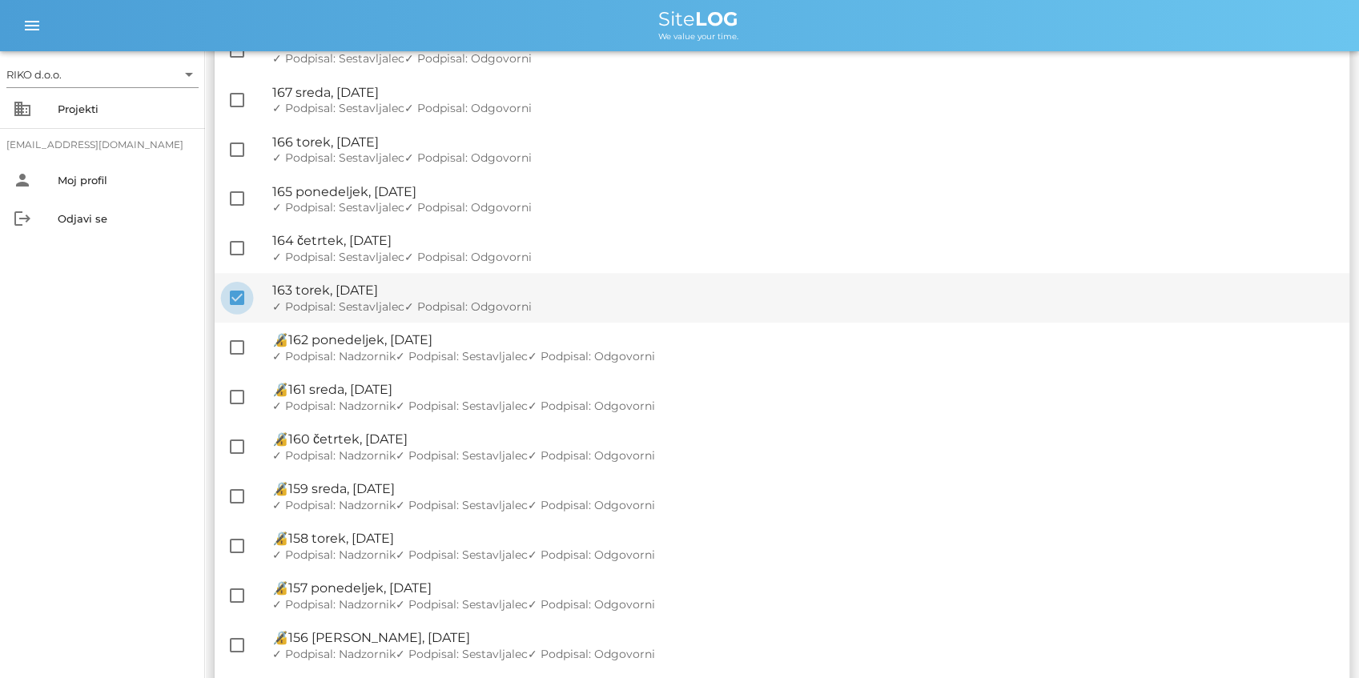
scroll to position [1023, 0]
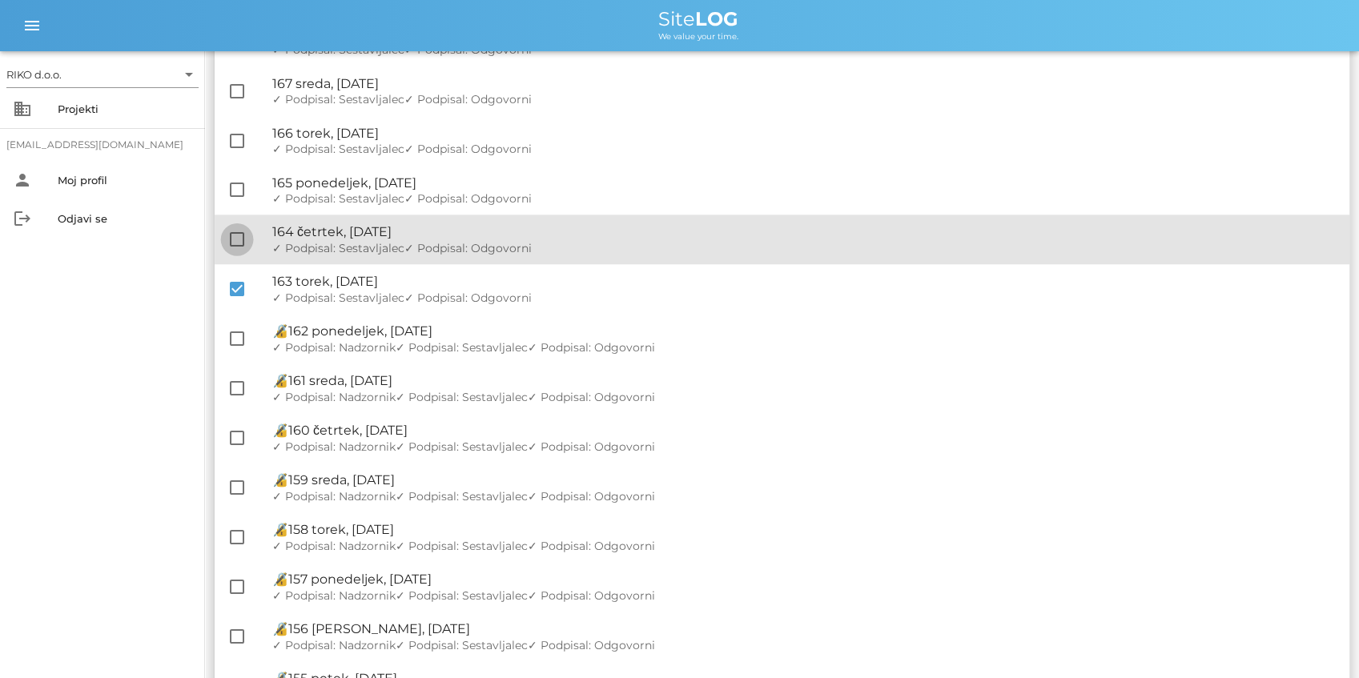
click at [239, 226] on div at bounding box center [236, 239] width 27 height 27
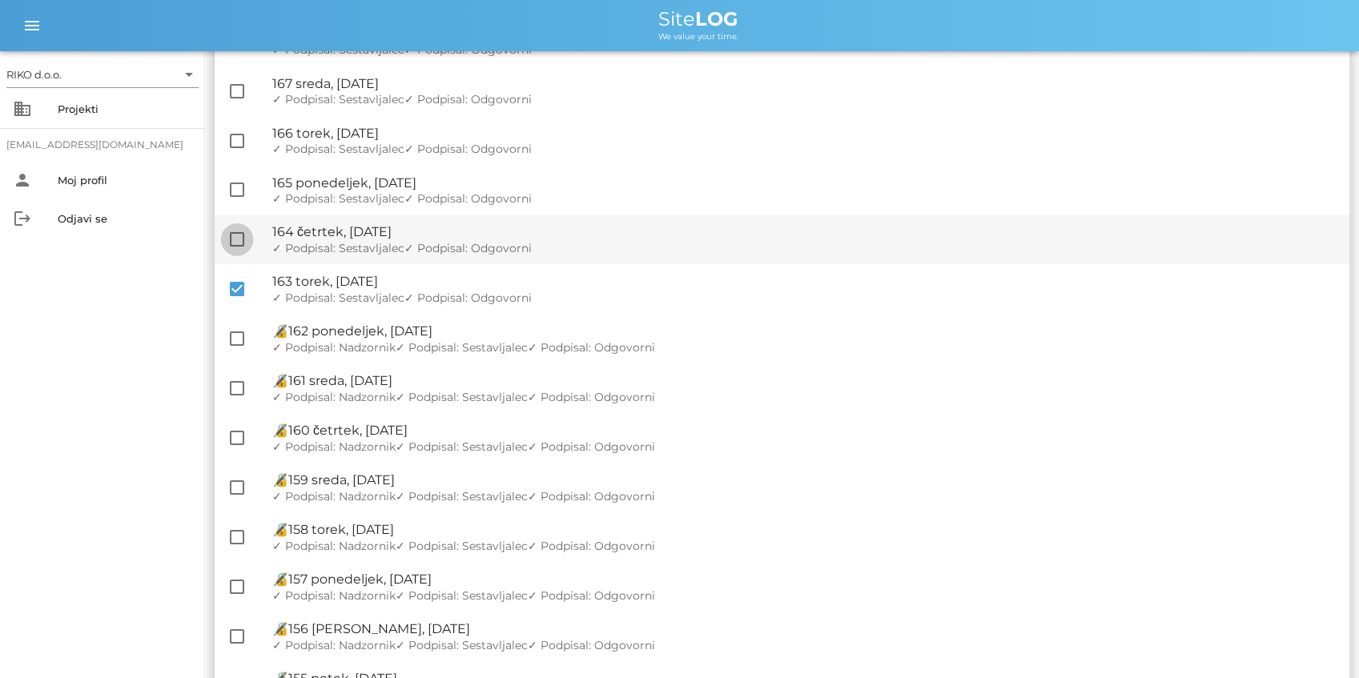
checkbox input "true"
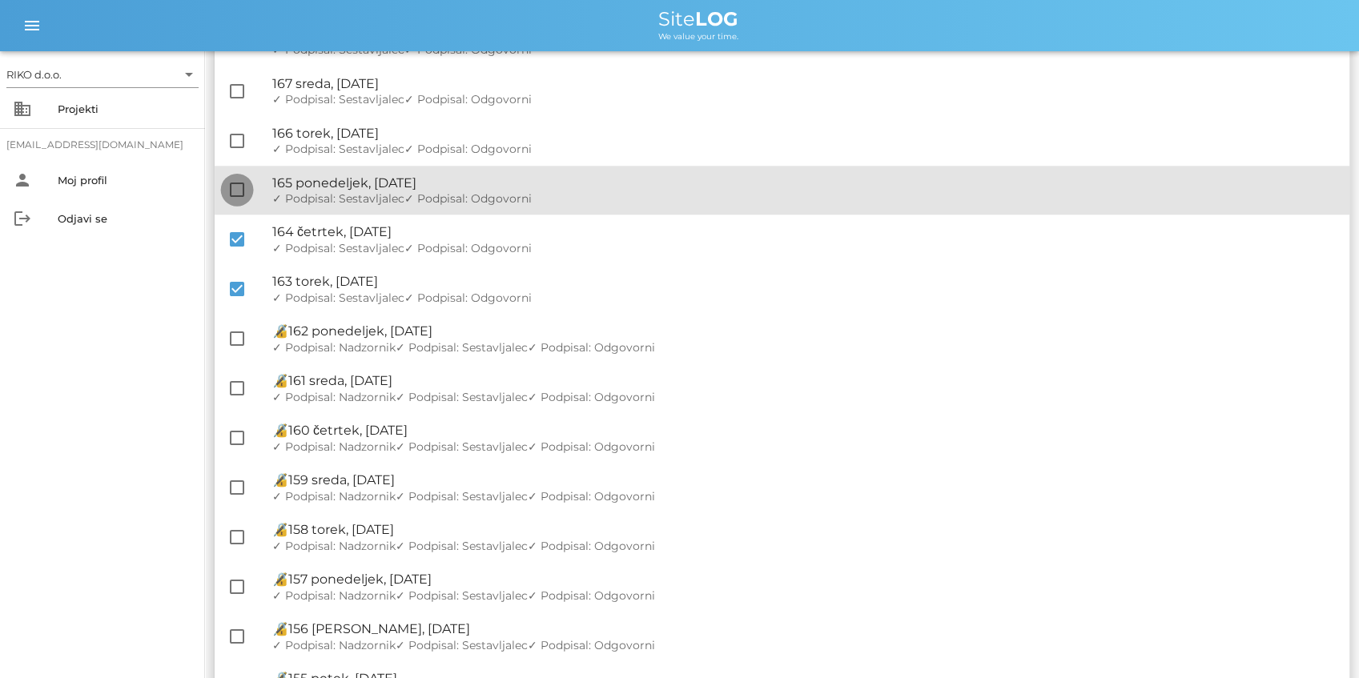
click at [236, 199] on div at bounding box center [236, 189] width 27 height 27
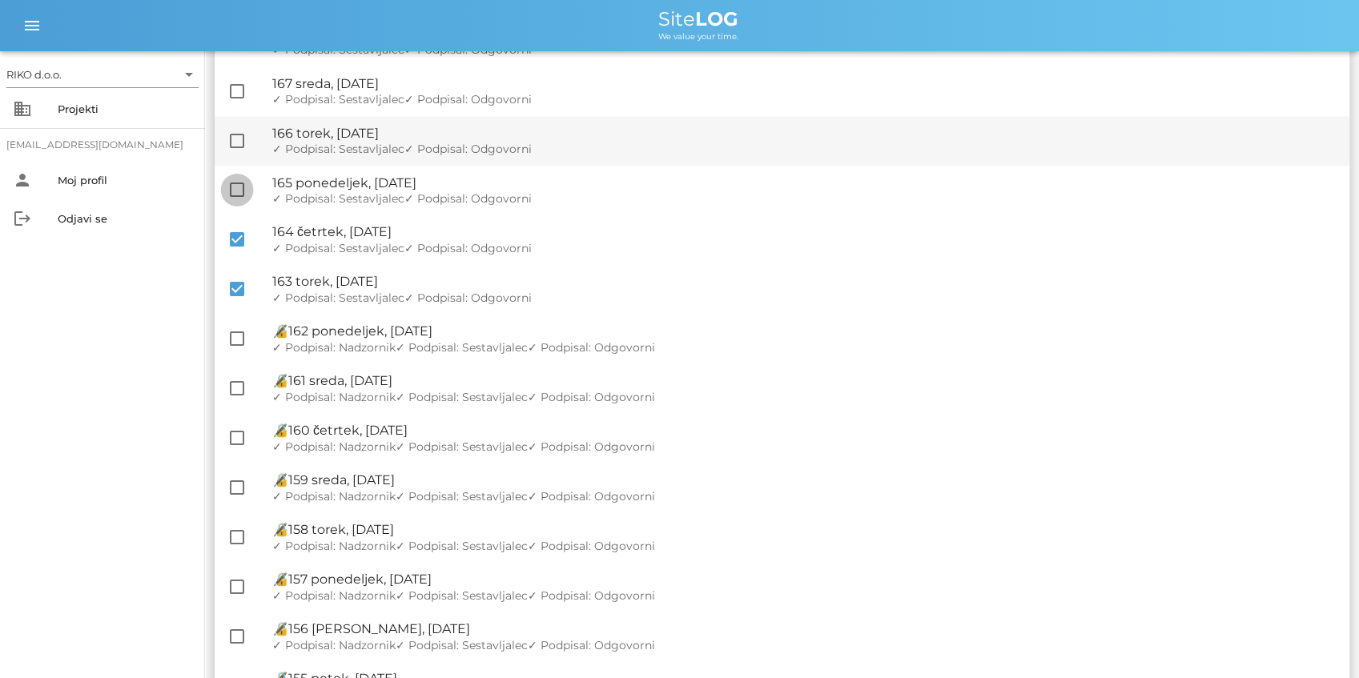
checkbox input "true"
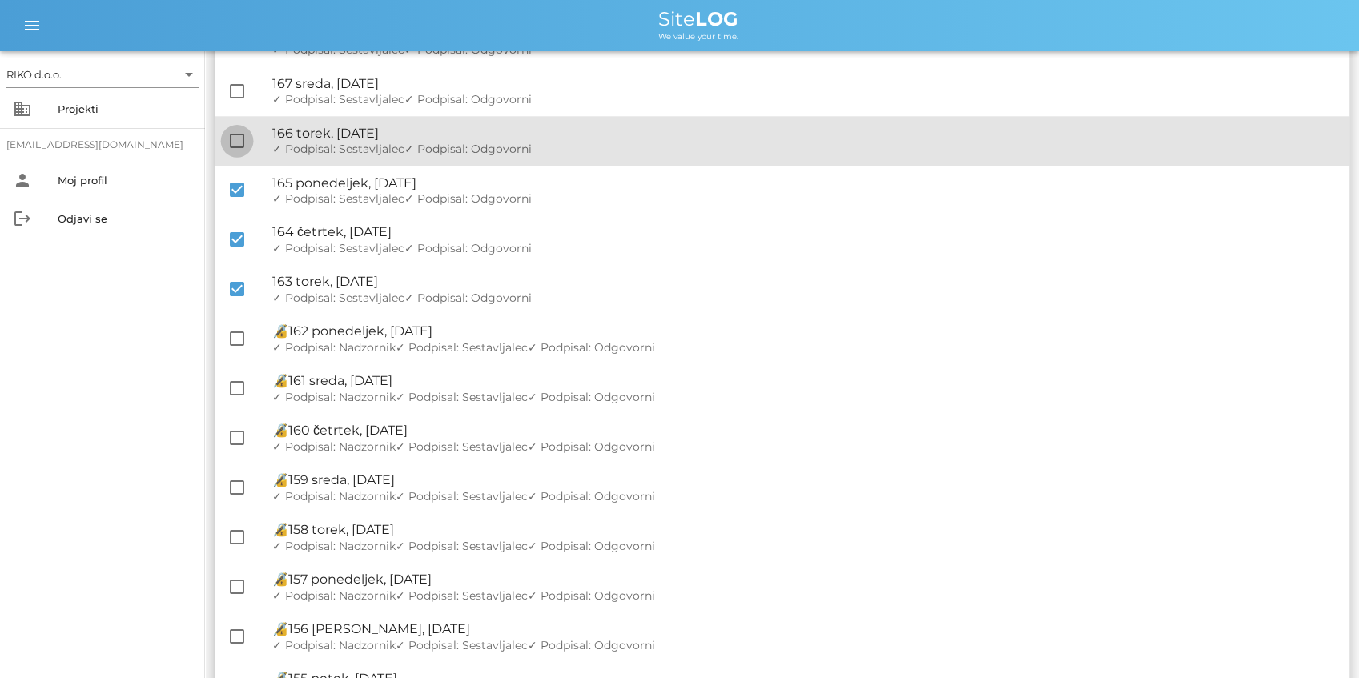
click at [231, 143] on div at bounding box center [236, 140] width 27 height 27
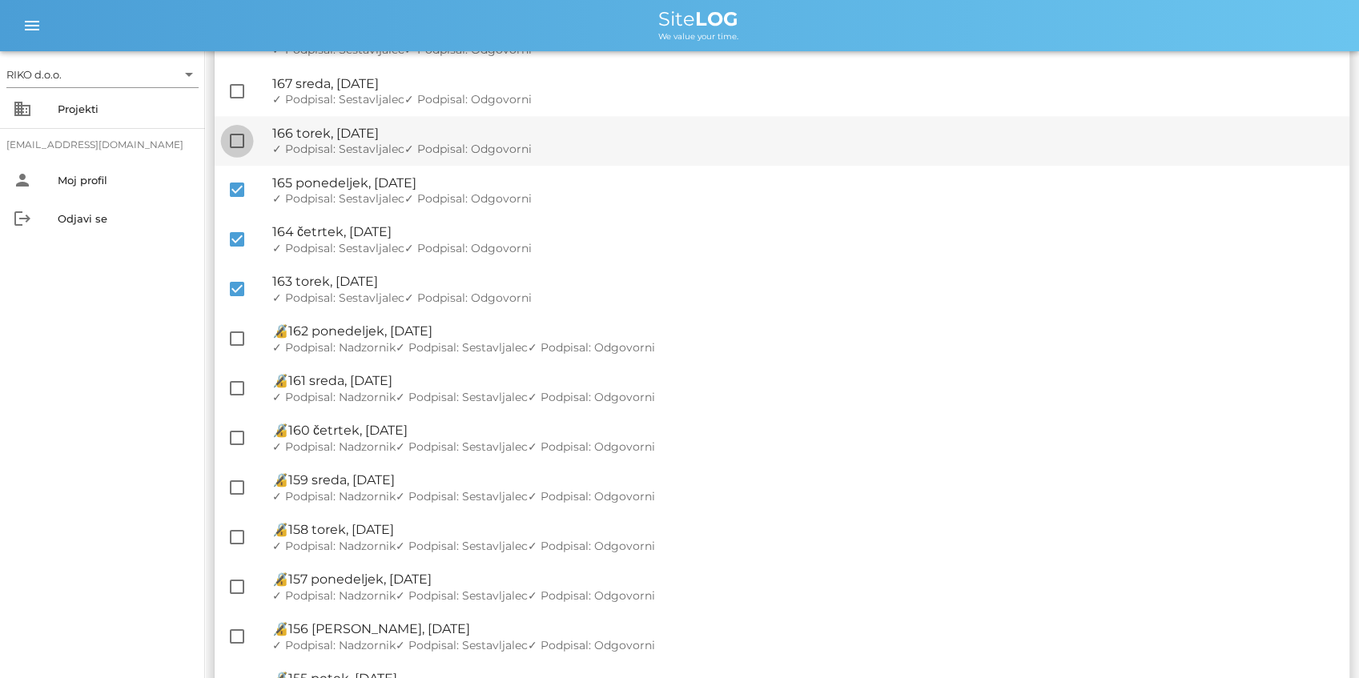
checkbox input "true"
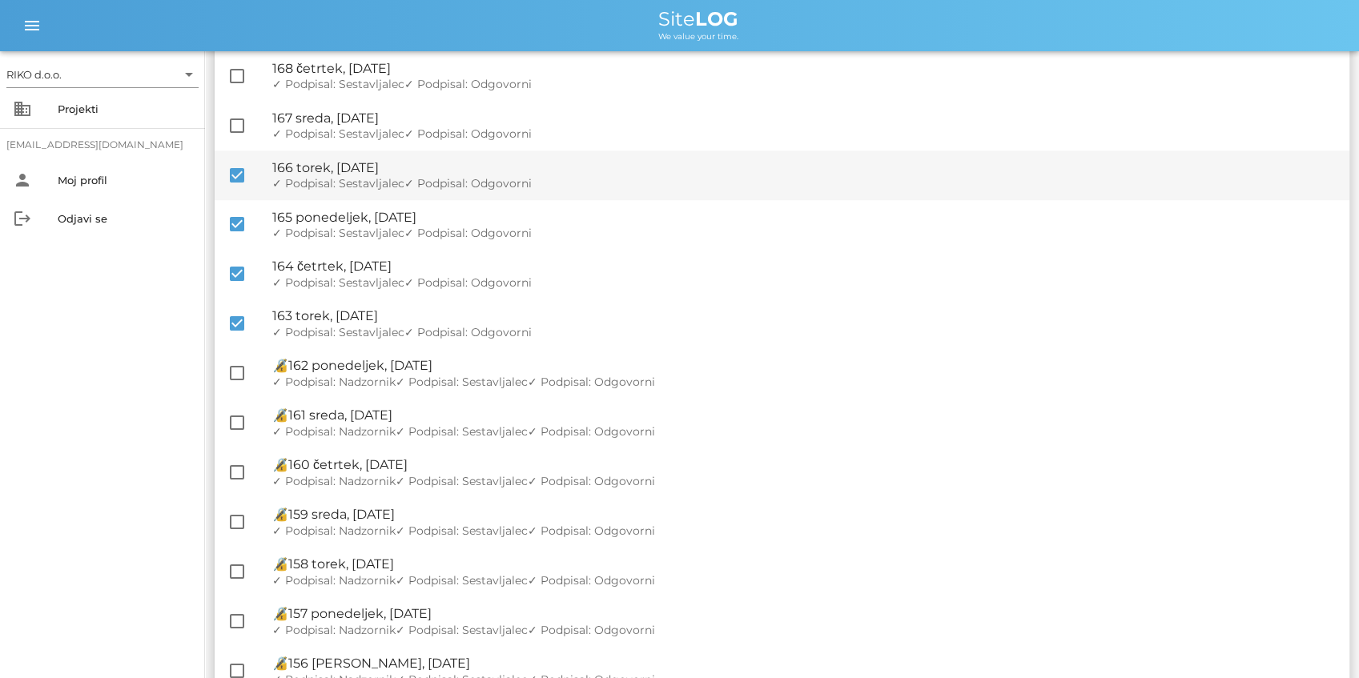
scroll to position [969, 0]
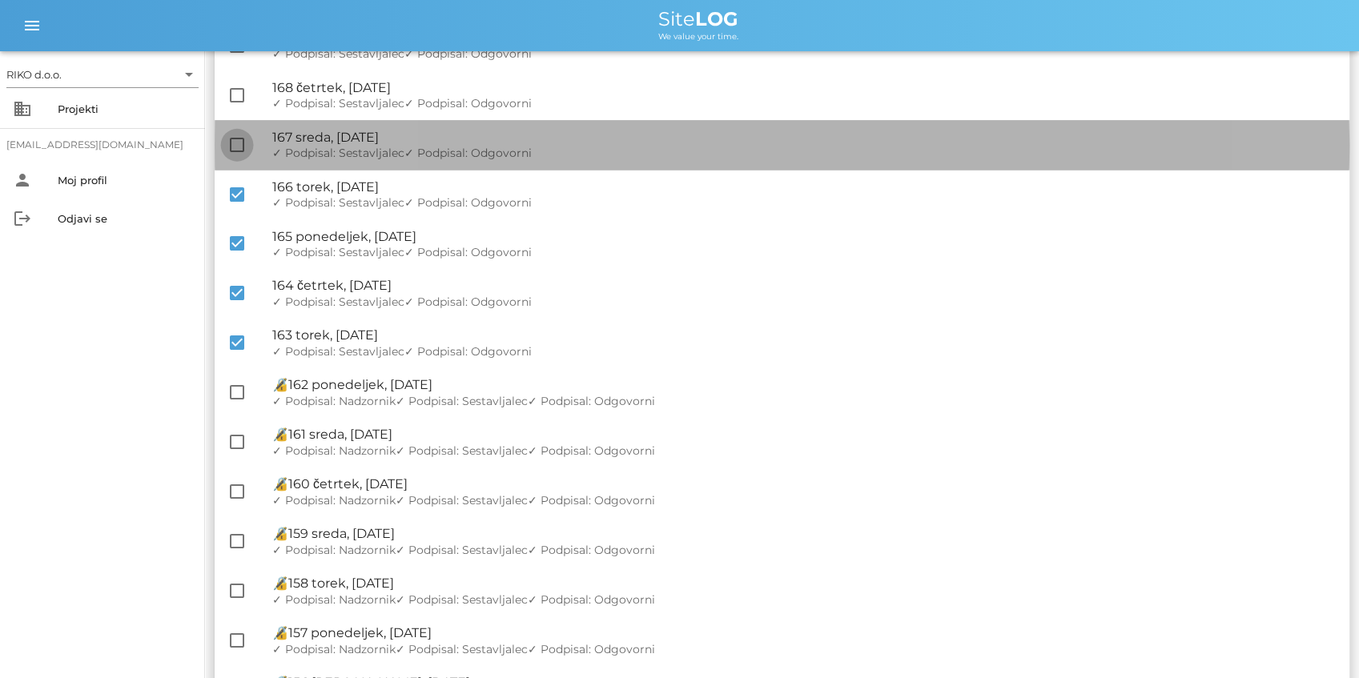
drag, startPoint x: 236, startPoint y: 159, endPoint x: 233, endPoint y: 149, distance: 10.9
click at [235, 159] on div "check_box_outline_blank 🔏 167 sreda, [DATE] ✓ Podpisal: Nadzornik ✓ Podpisal: S…" at bounding box center [782, 145] width 1135 height 50
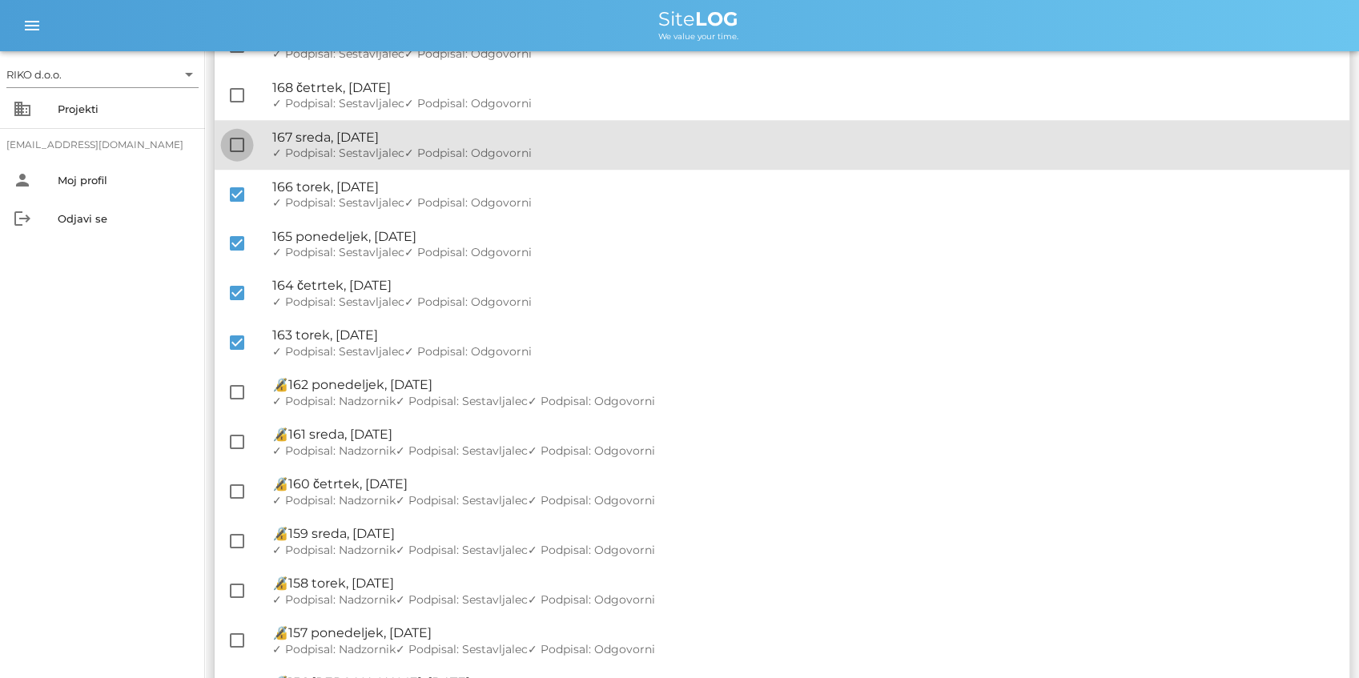
click at [236, 136] on div at bounding box center [236, 144] width 27 height 27
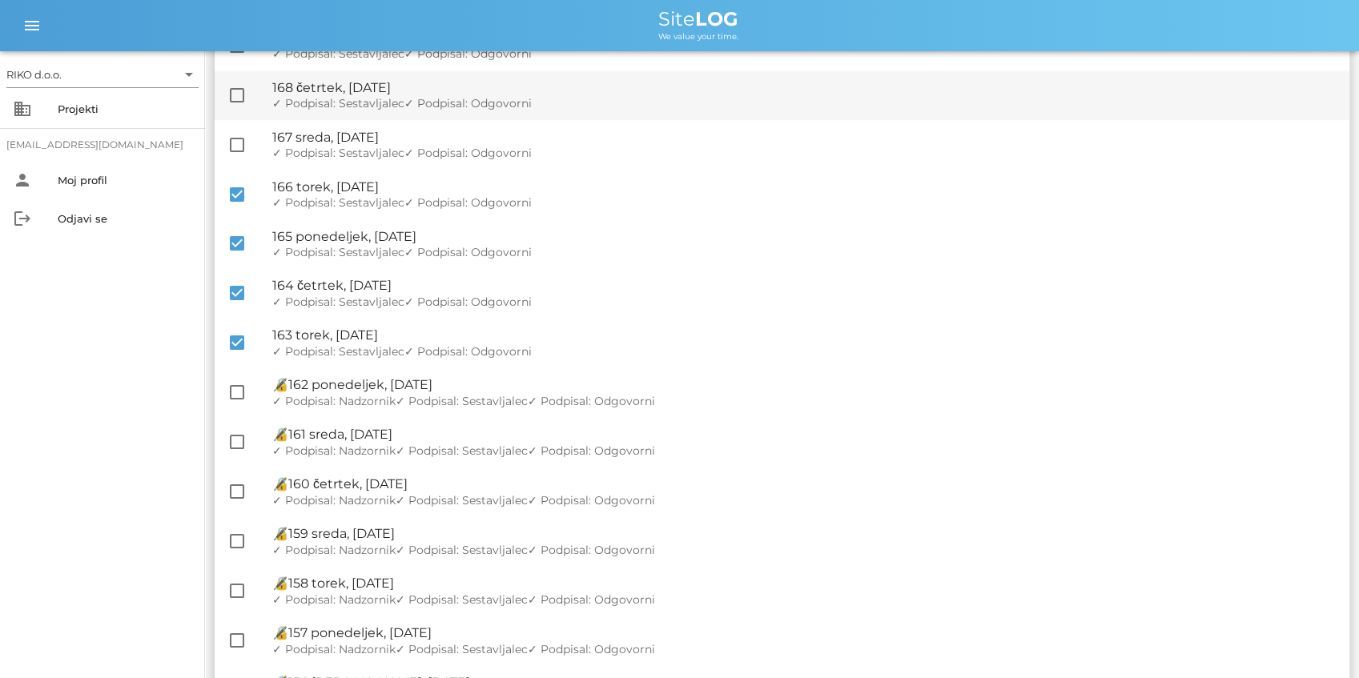
checkbox input "true"
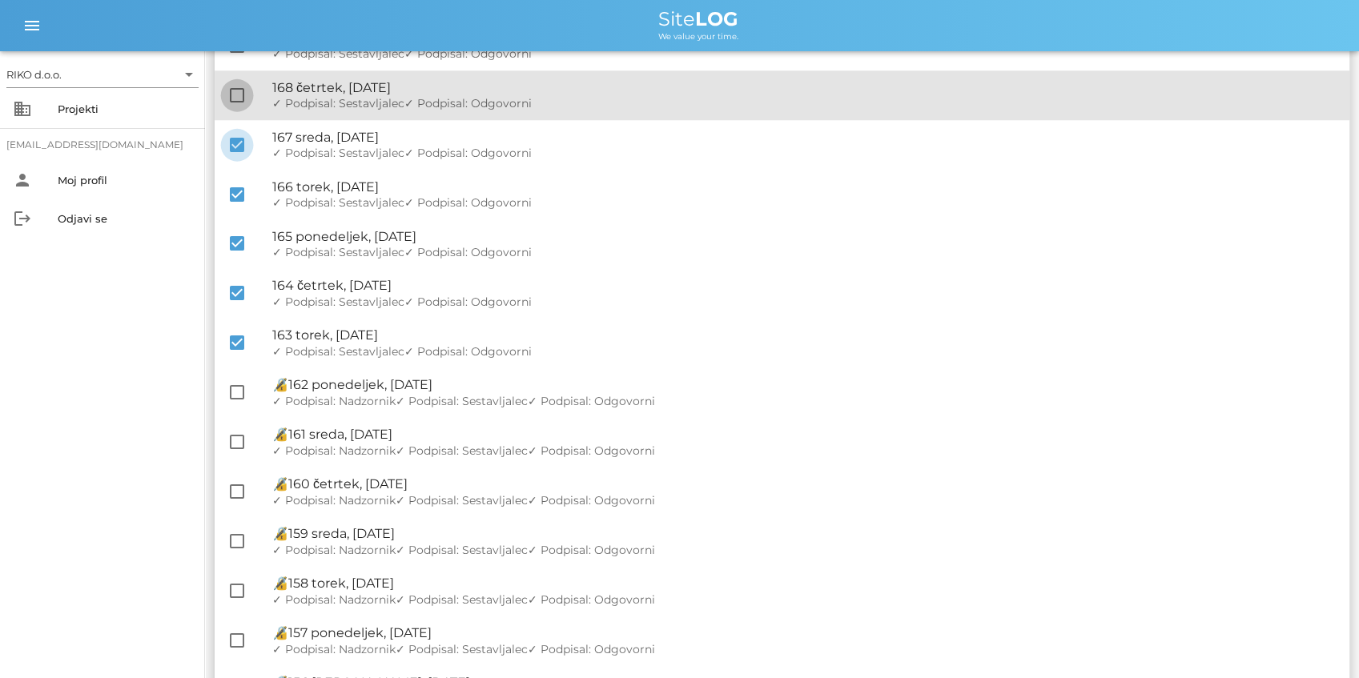
click at [238, 97] on div at bounding box center [236, 95] width 27 height 27
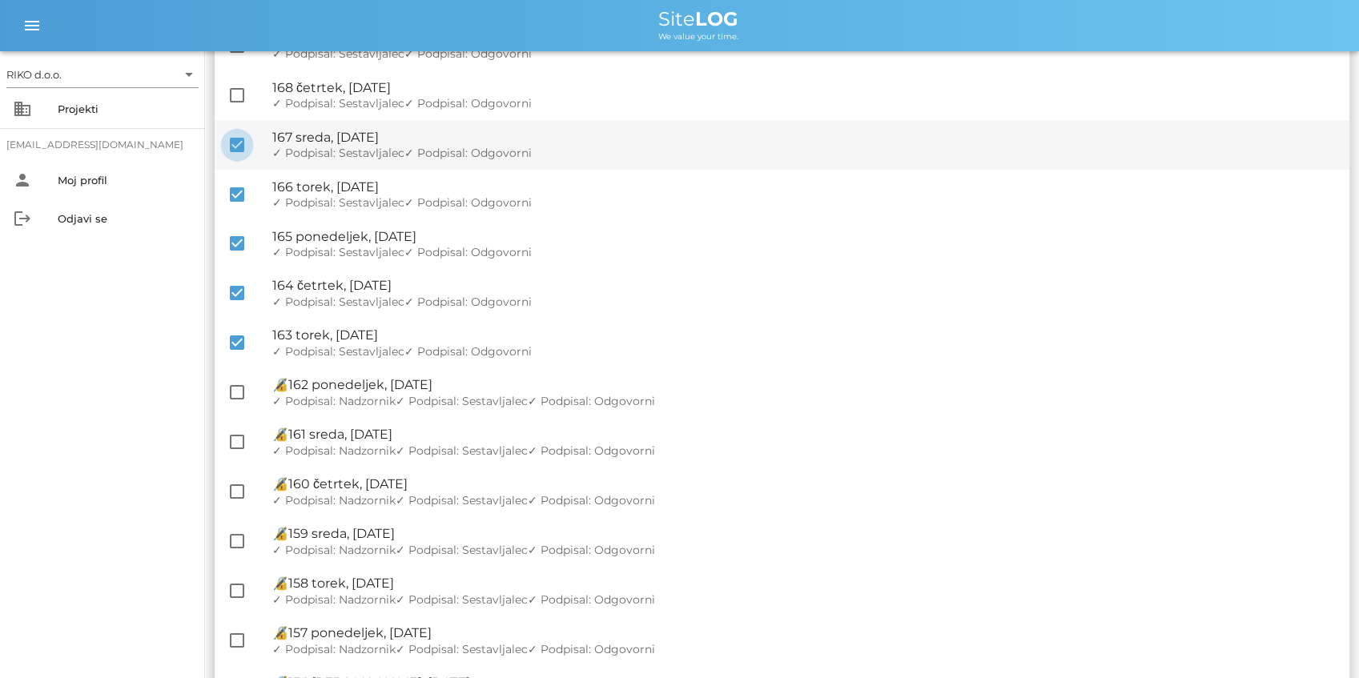
checkbox input "true"
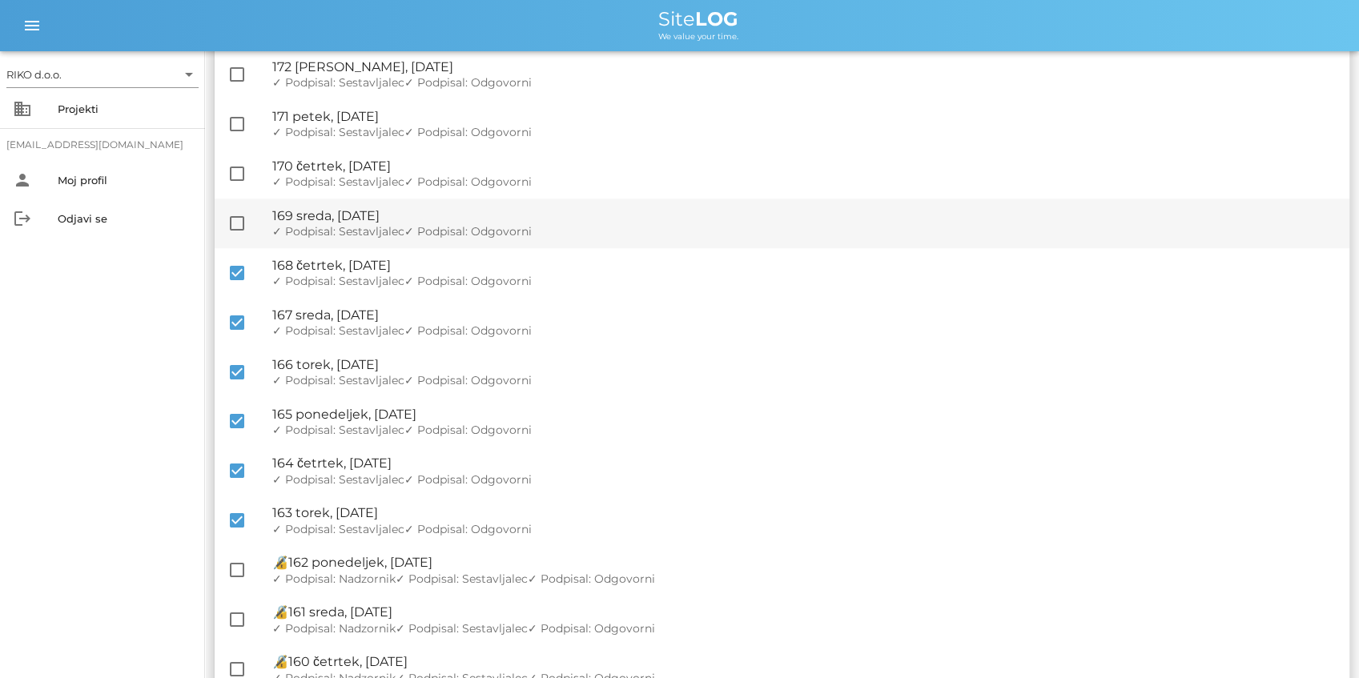
scroll to position [756, 0]
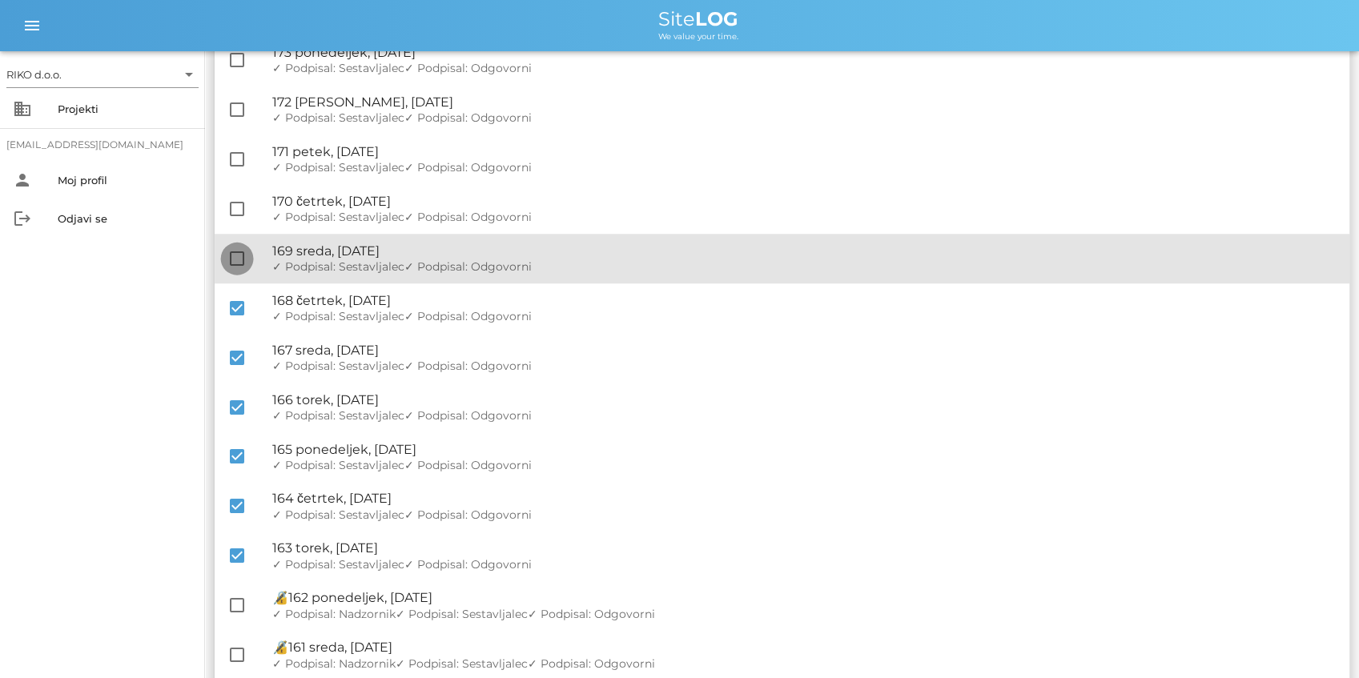
click at [242, 261] on div at bounding box center [236, 258] width 27 height 27
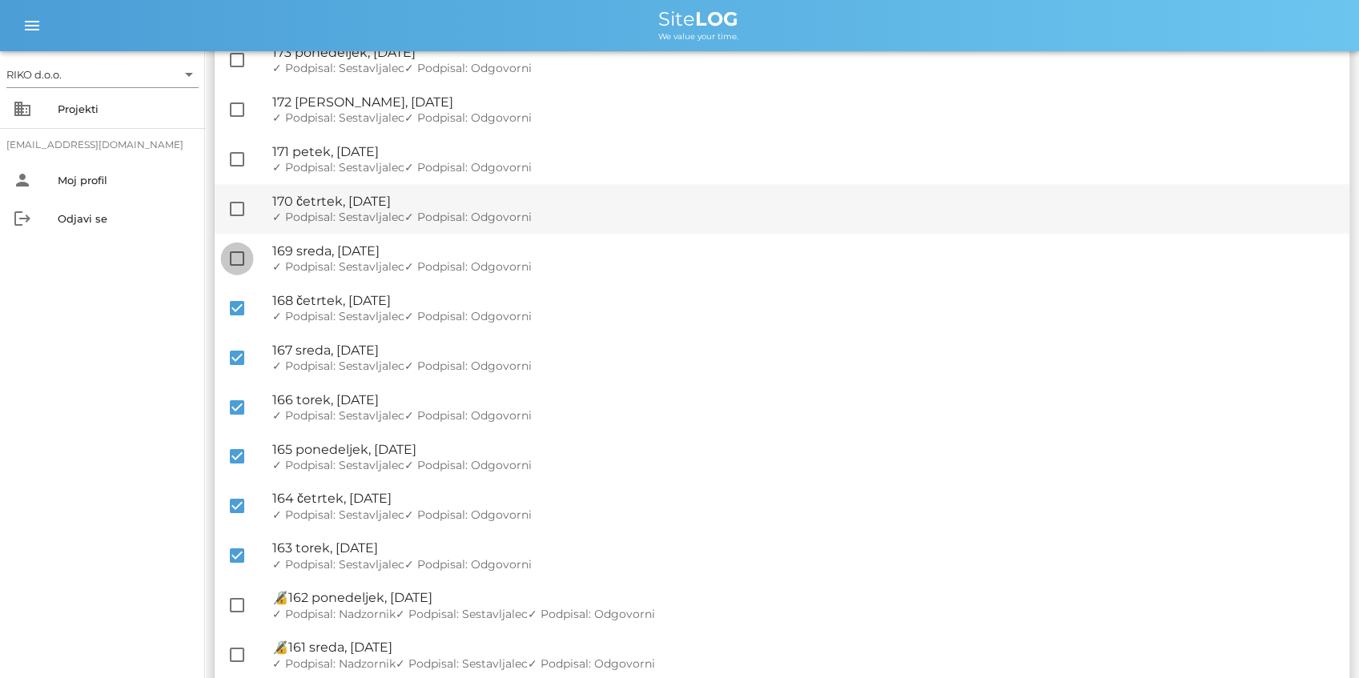
checkbox input "true"
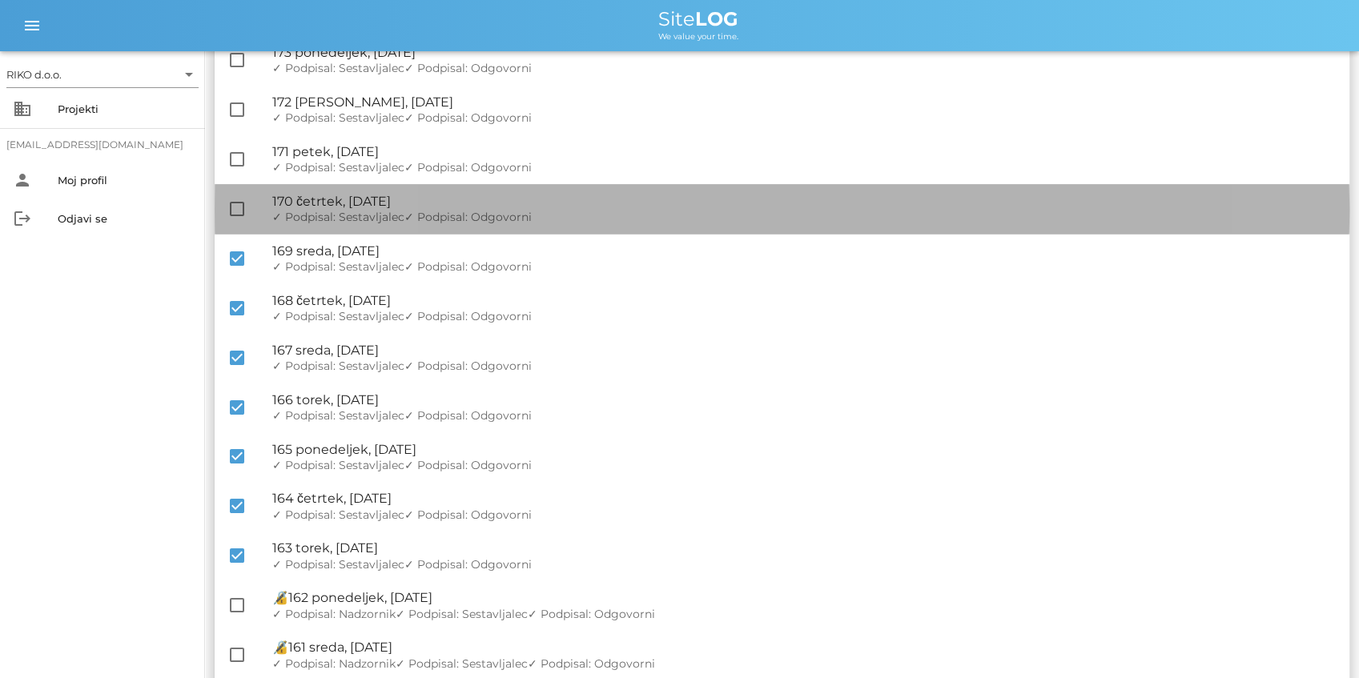
click at [239, 228] on div "check_box_outline_blank 🔏 170 četrtek, [DATE] ✓ Podpisal: Nadzornik ✓ Podpisal:…" at bounding box center [782, 209] width 1135 height 50
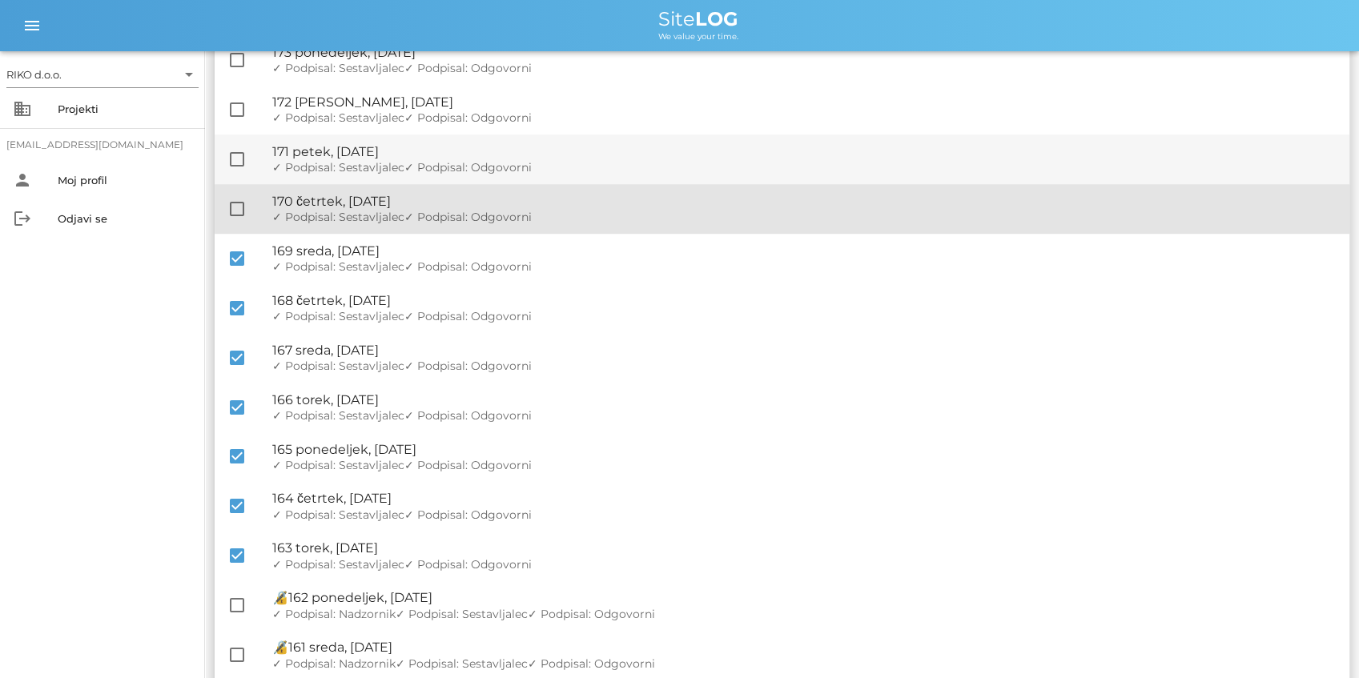
drag, startPoint x: 239, startPoint y: 203, endPoint x: 242, endPoint y: 175, distance: 29.0
click at [238, 205] on div at bounding box center [236, 208] width 27 height 27
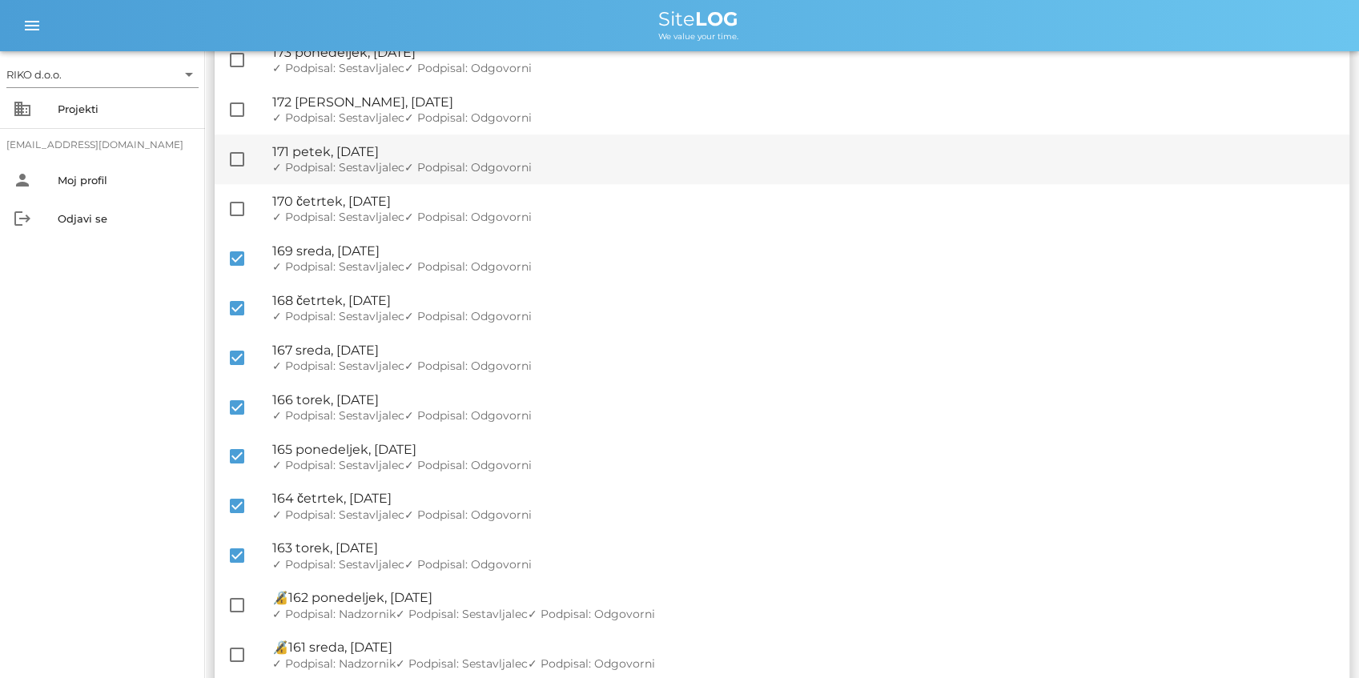
checkbox input "true"
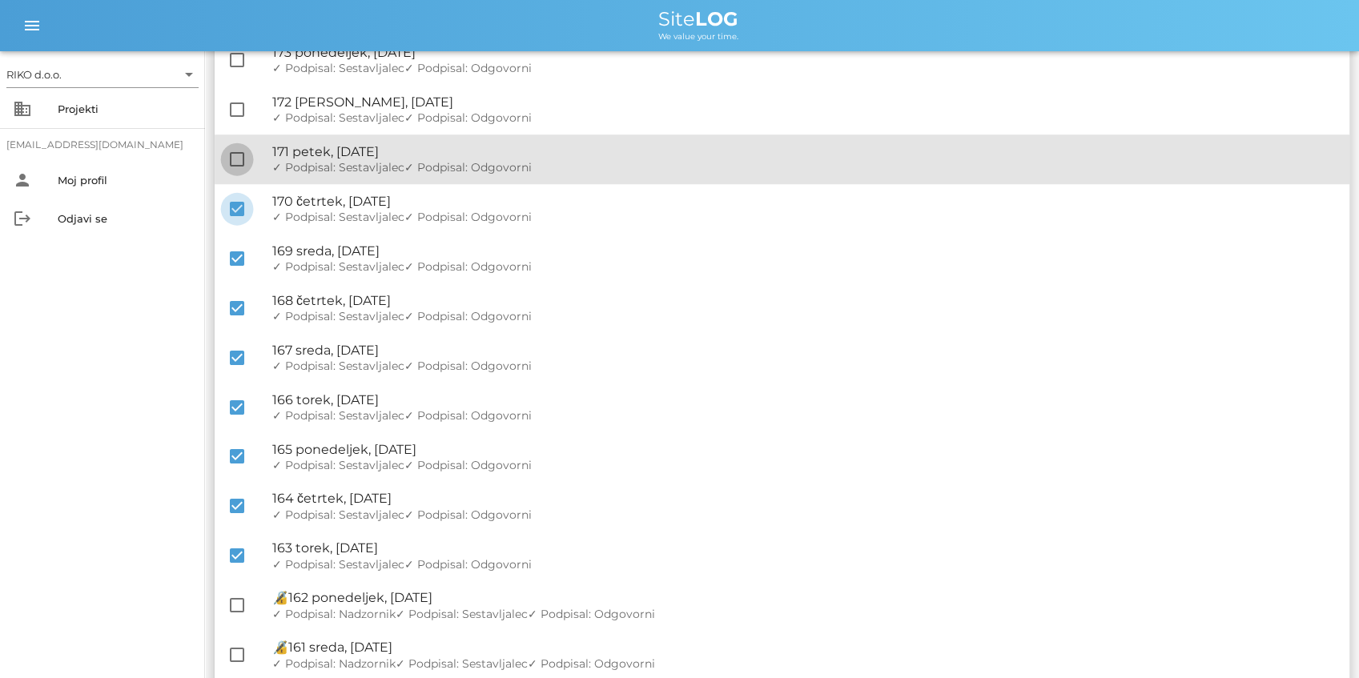
click at [241, 162] on div at bounding box center [236, 159] width 27 height 27
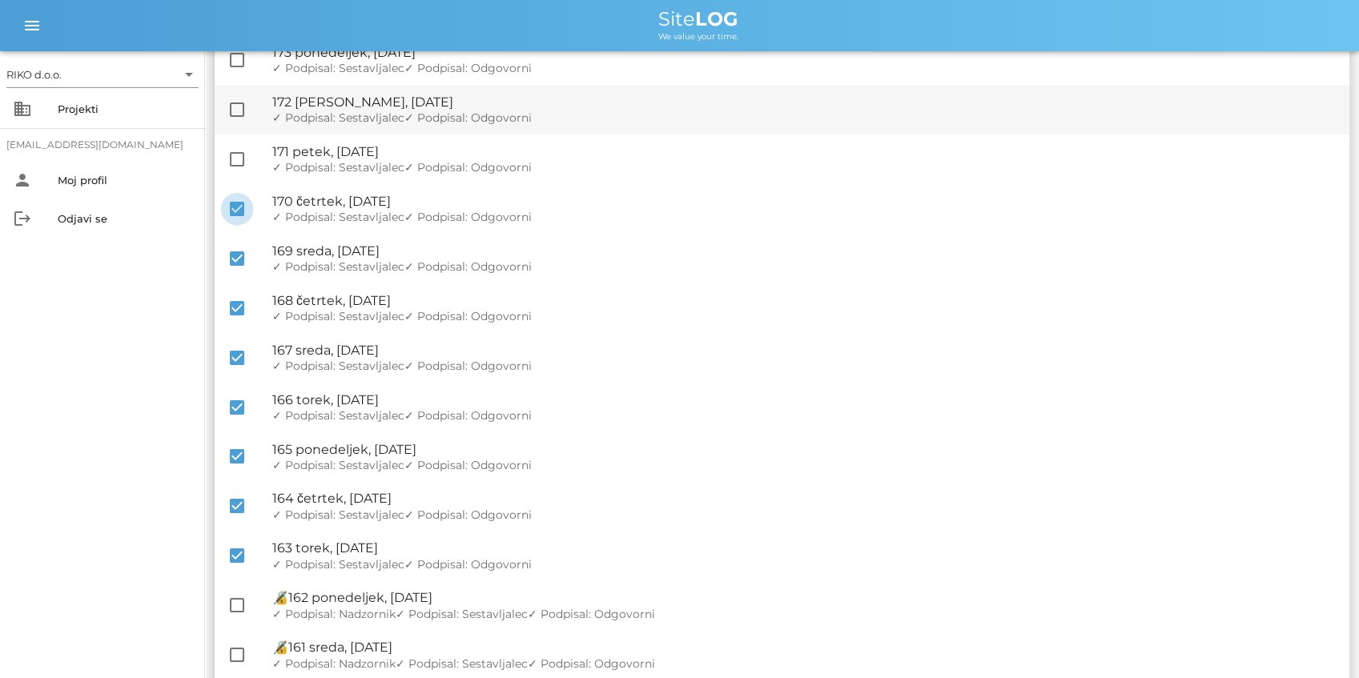
checkbox input "true"
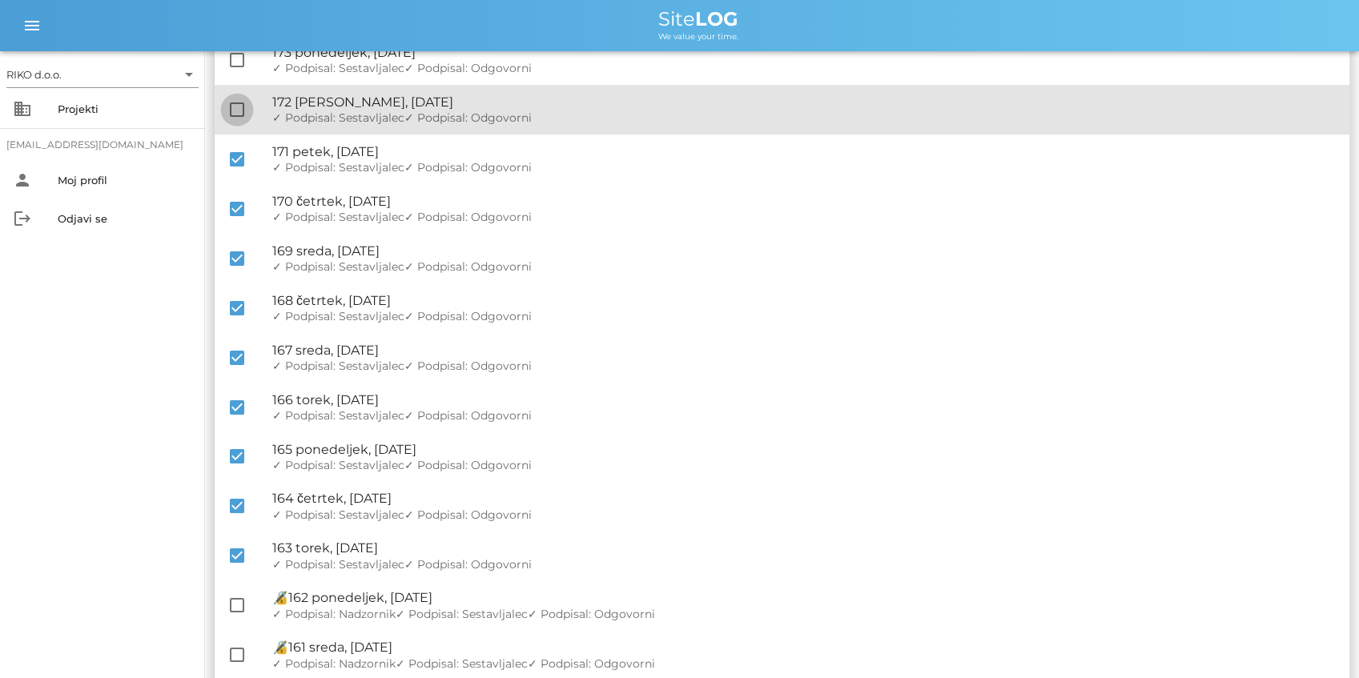
click at [235, 117] on div at bounding box center [236, 109] width 27 height 27
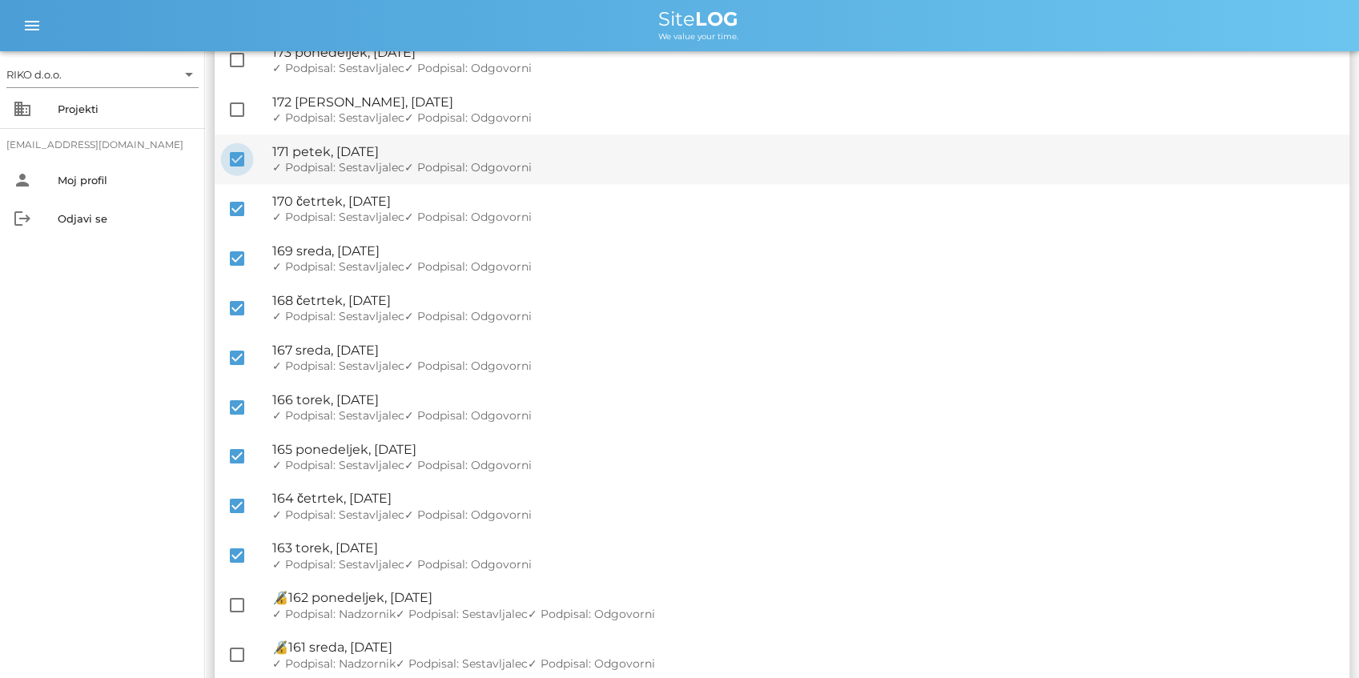
checkbox input "true"
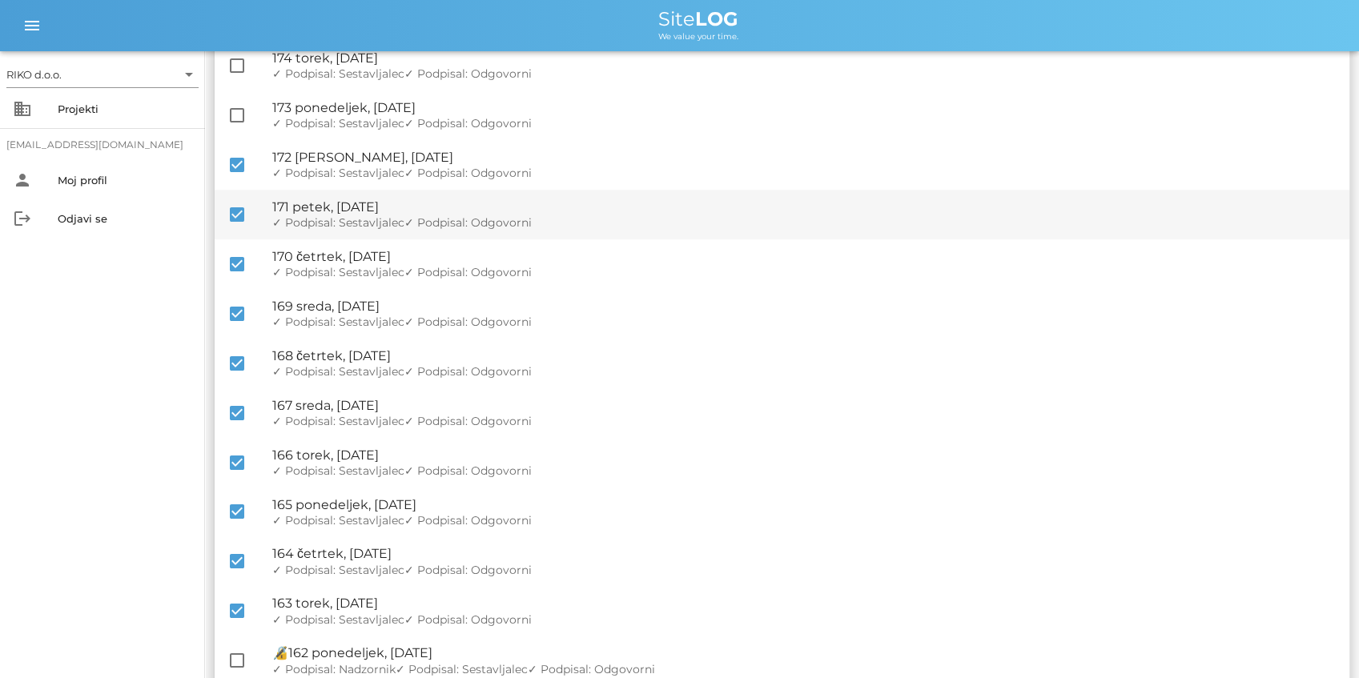
scroll to position [649, 0]
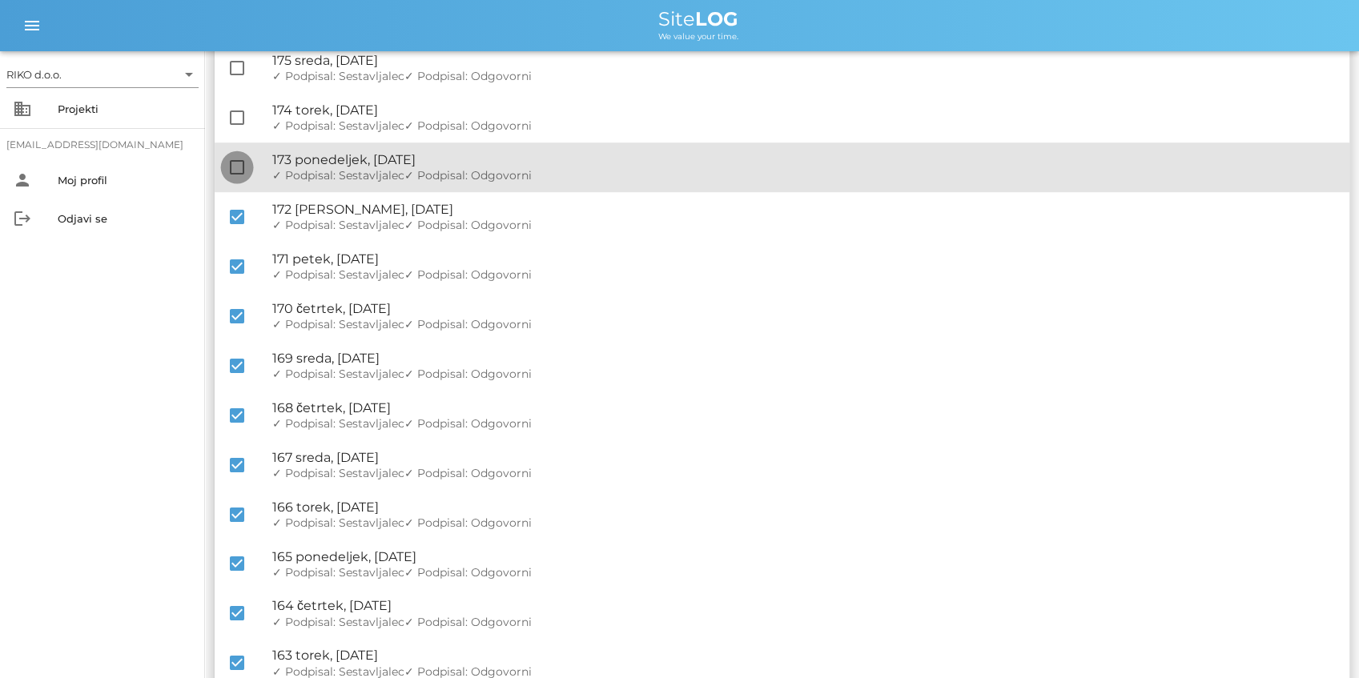
click at [236, 168] on div at bounding box center [236, 167] width 27 height 27
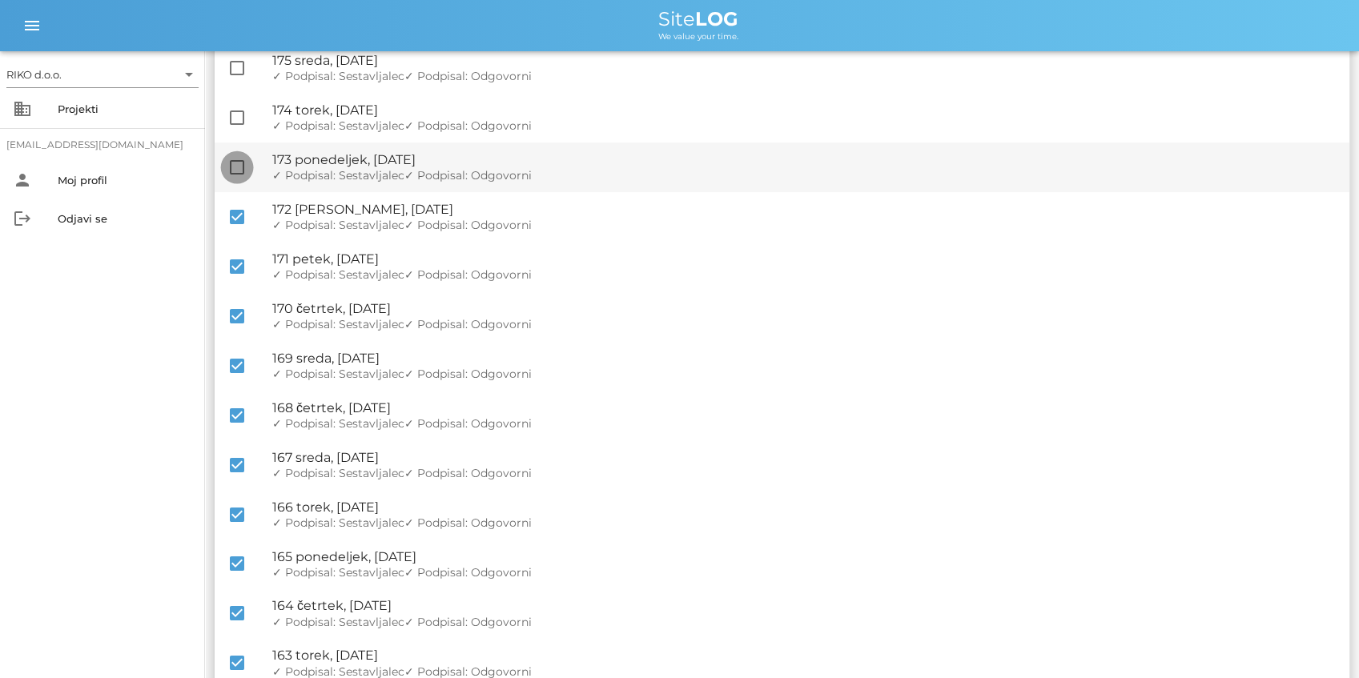
checkbox input "true"
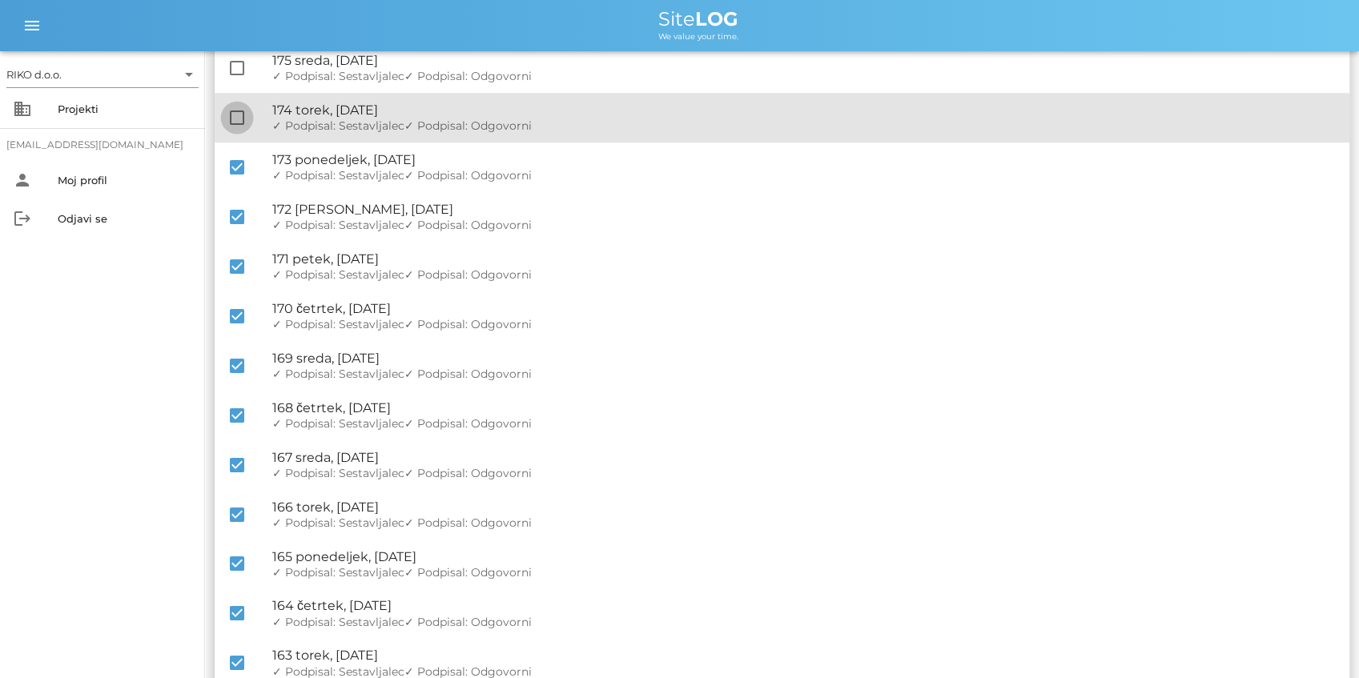
click at [235, 117] on div at bounding box center [236, 117] width 27 height 27
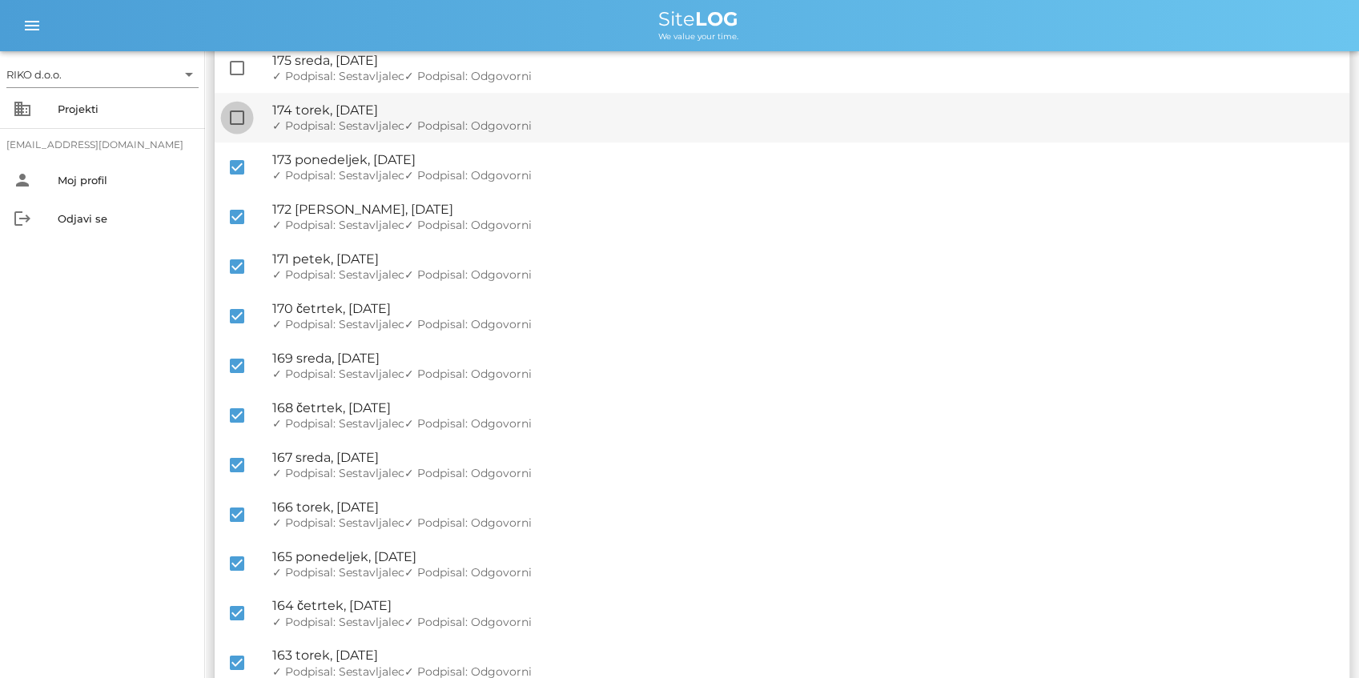
checkbox input "true"
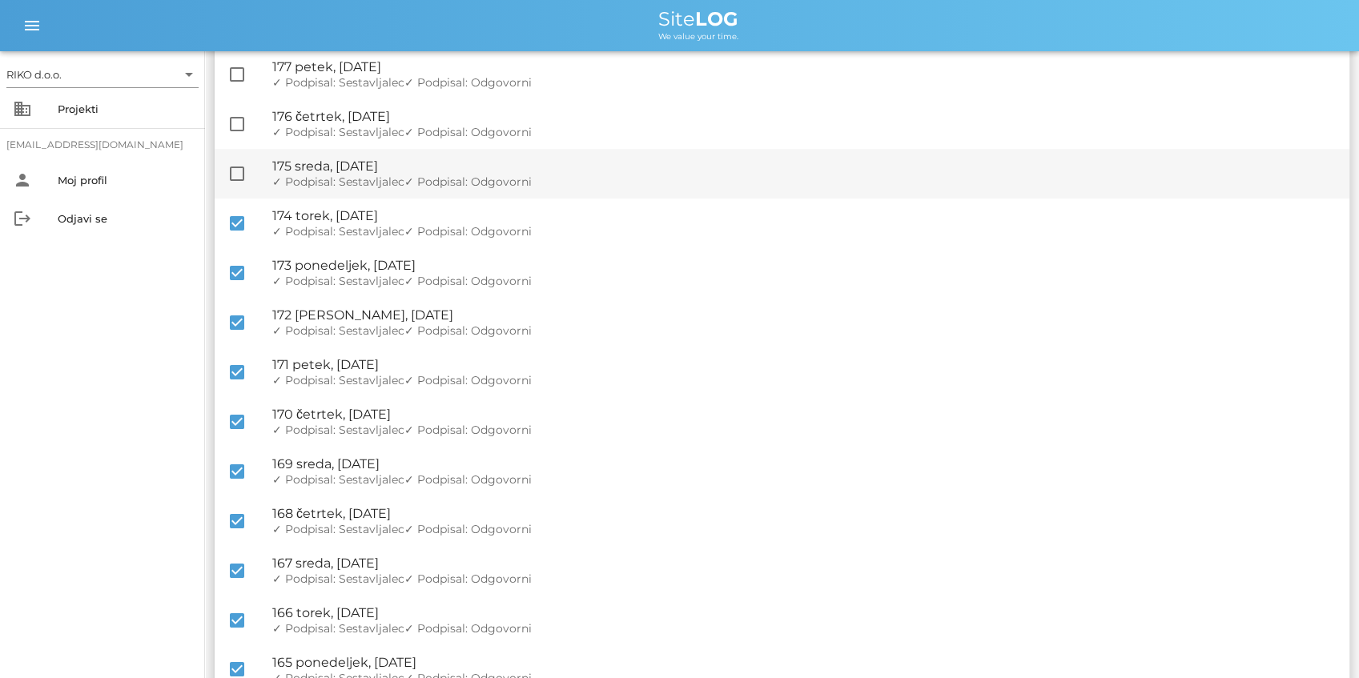
scroll to position [542, 0]
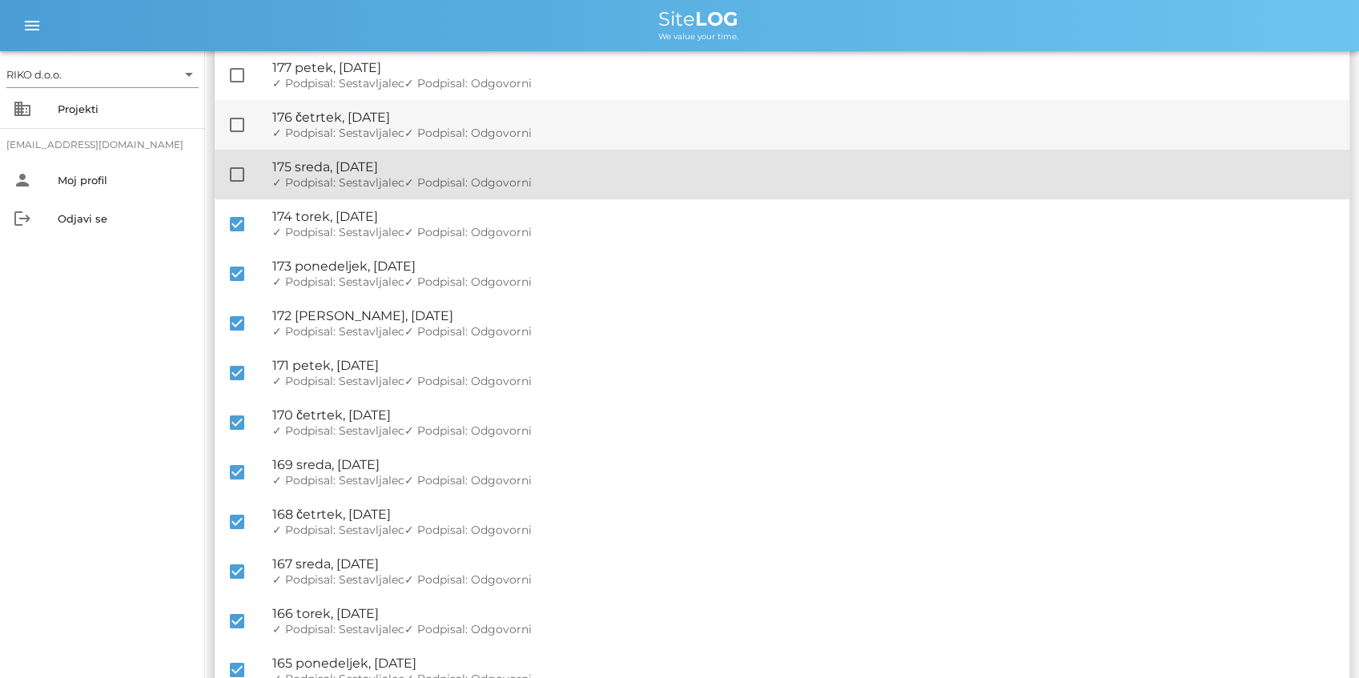
click at [241, 175] on div at bounding box center [236, 174] width 27 height 27
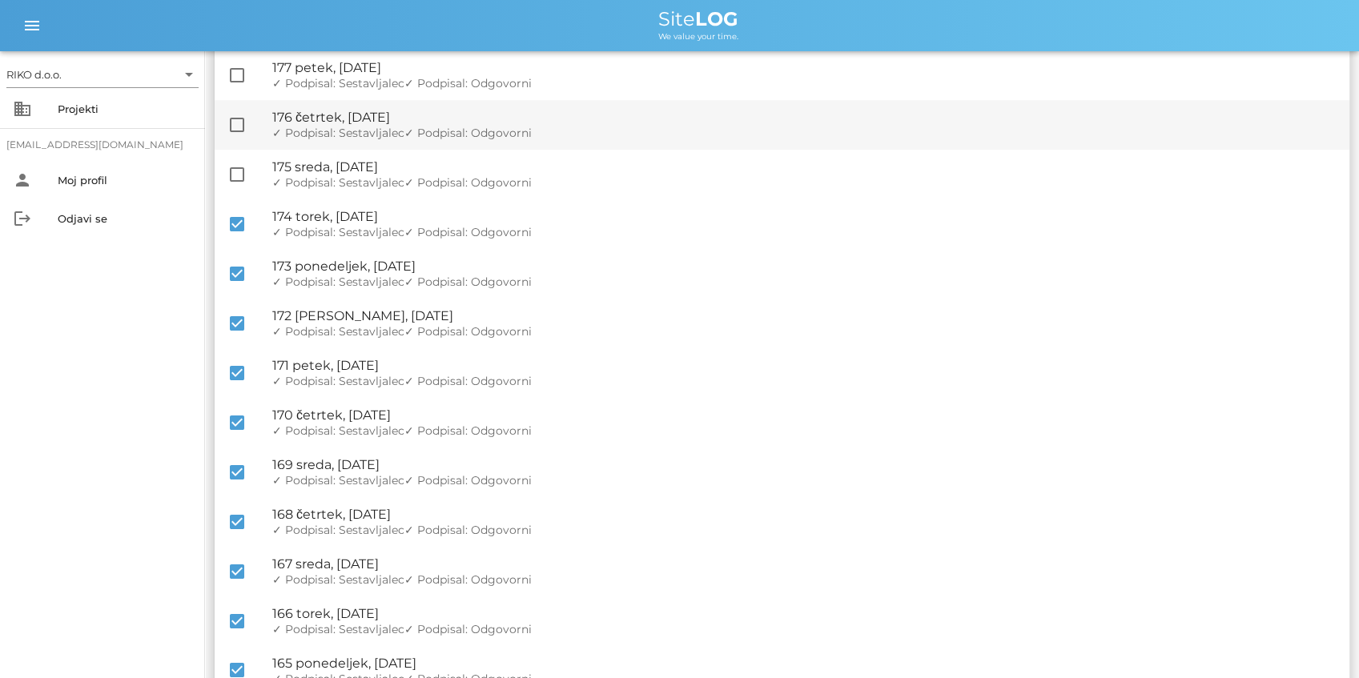
checkbox input "true"
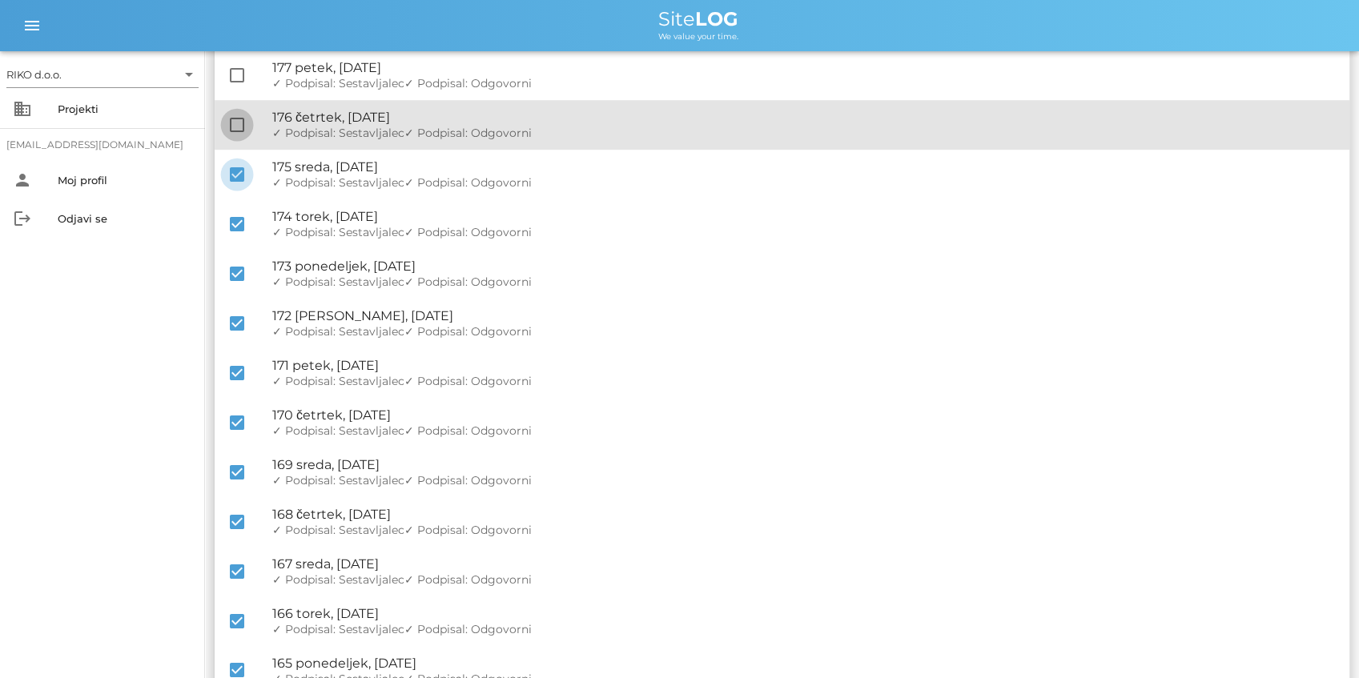
click at [239, 137] on div at bounding box center [236, 124] width 27 height 27
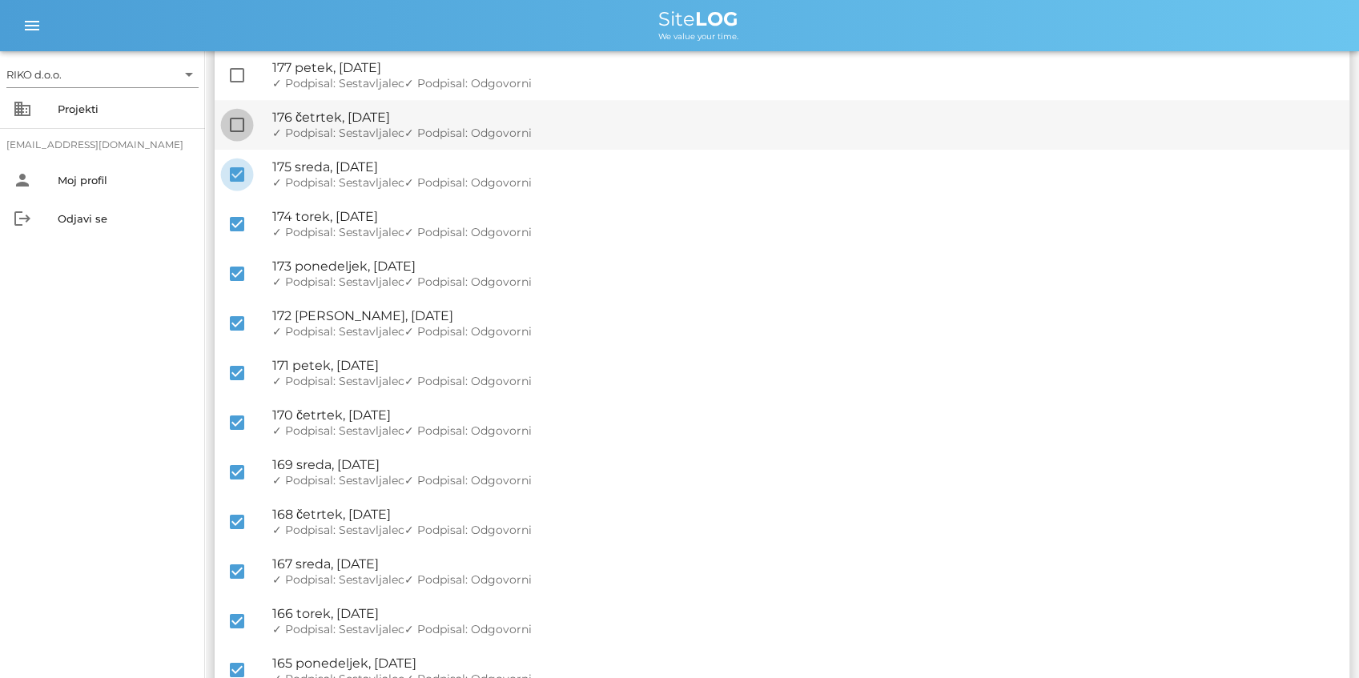
checkbox input "true"
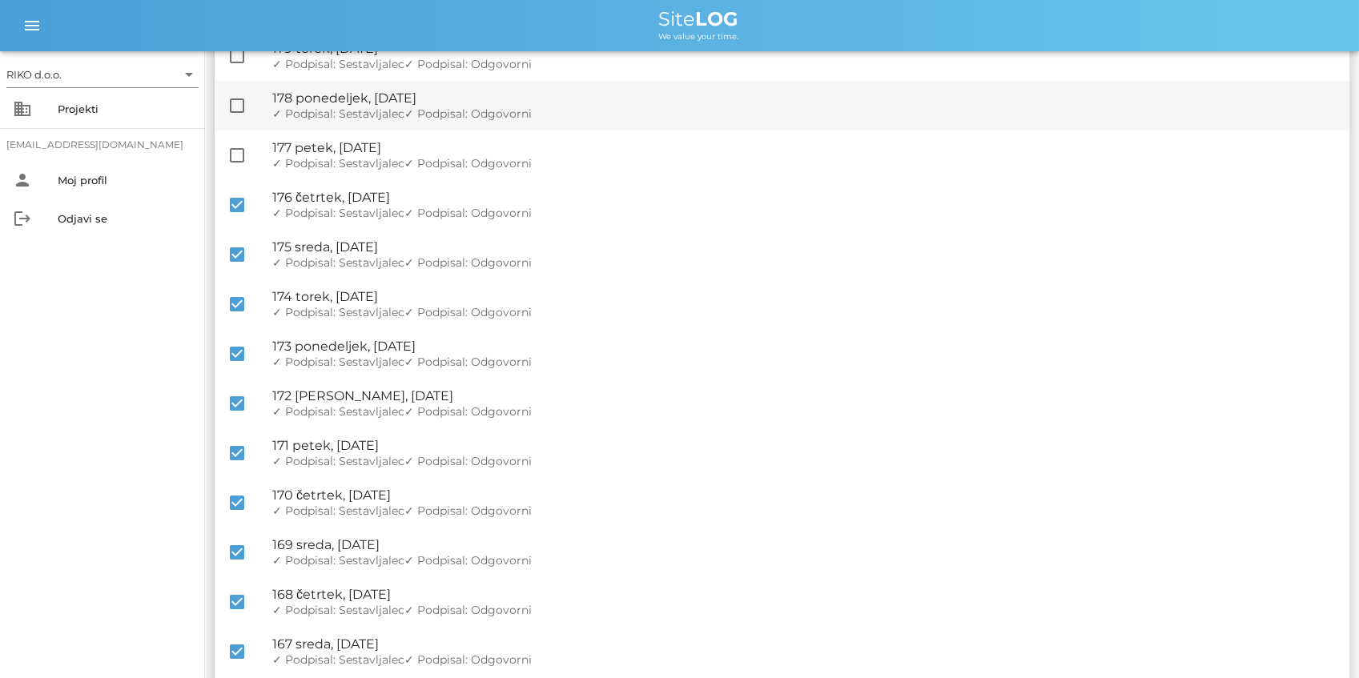
scroll to position [382, 0]
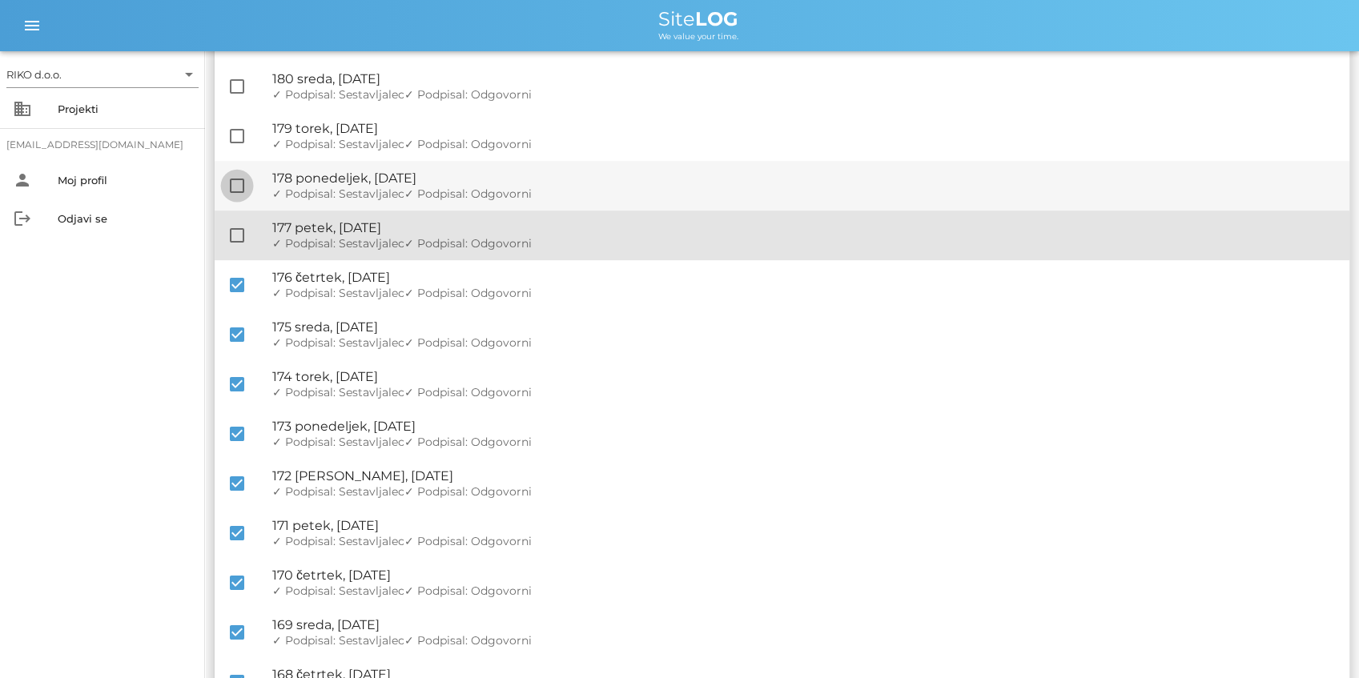
click at [236, 241] on div at bounding box center [236, 235] width 27 height 27
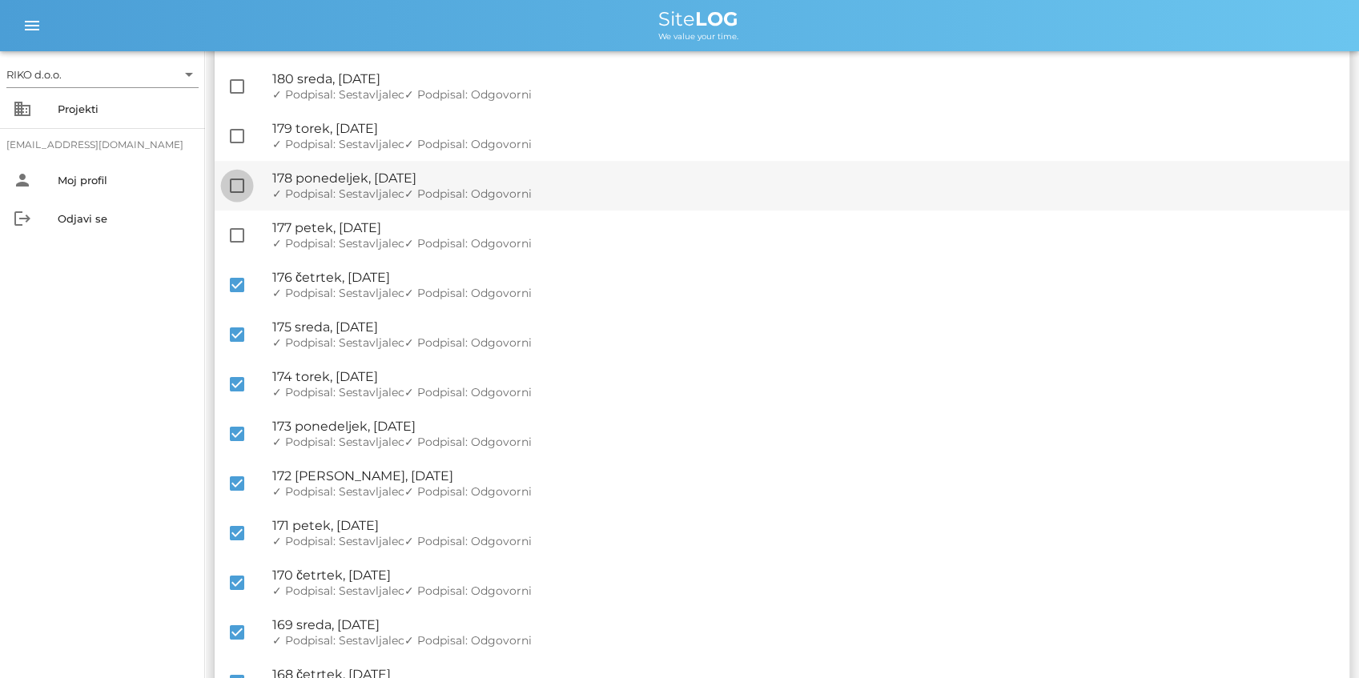
checkbox input "true"
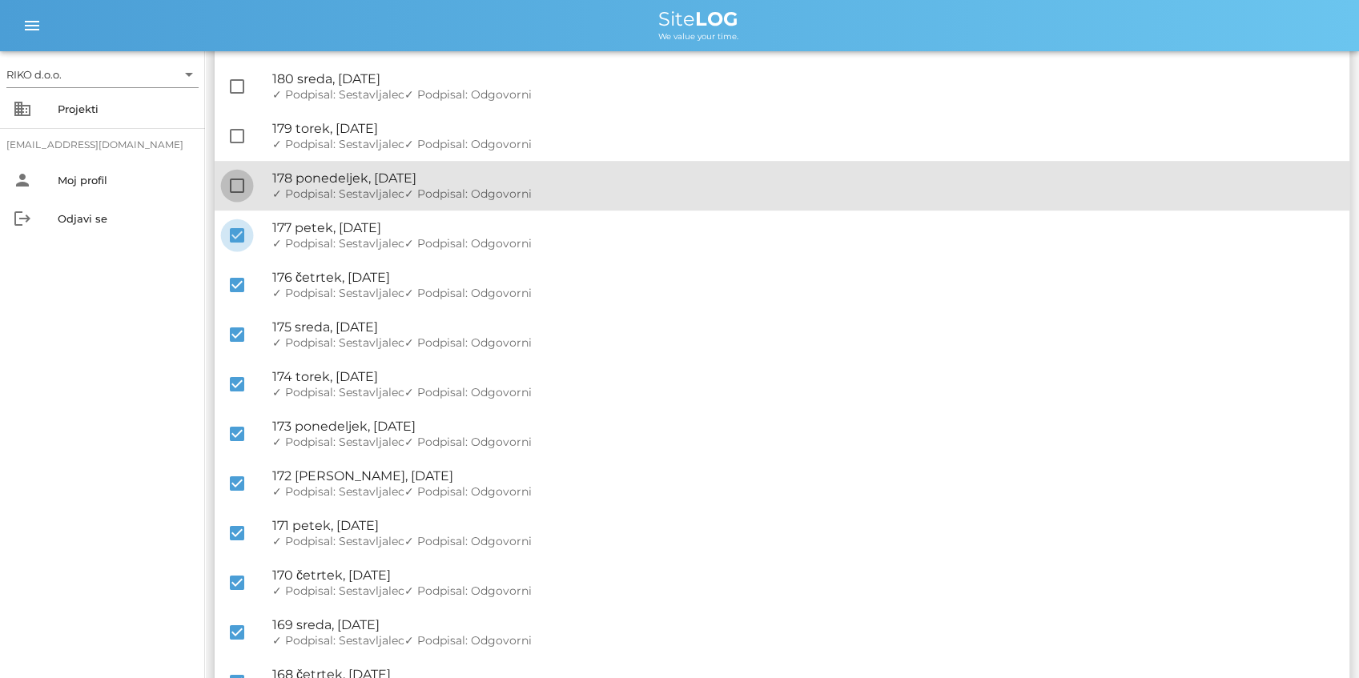
click at [237, 175] on div at bounding box center [236, 185] width 27 height 27
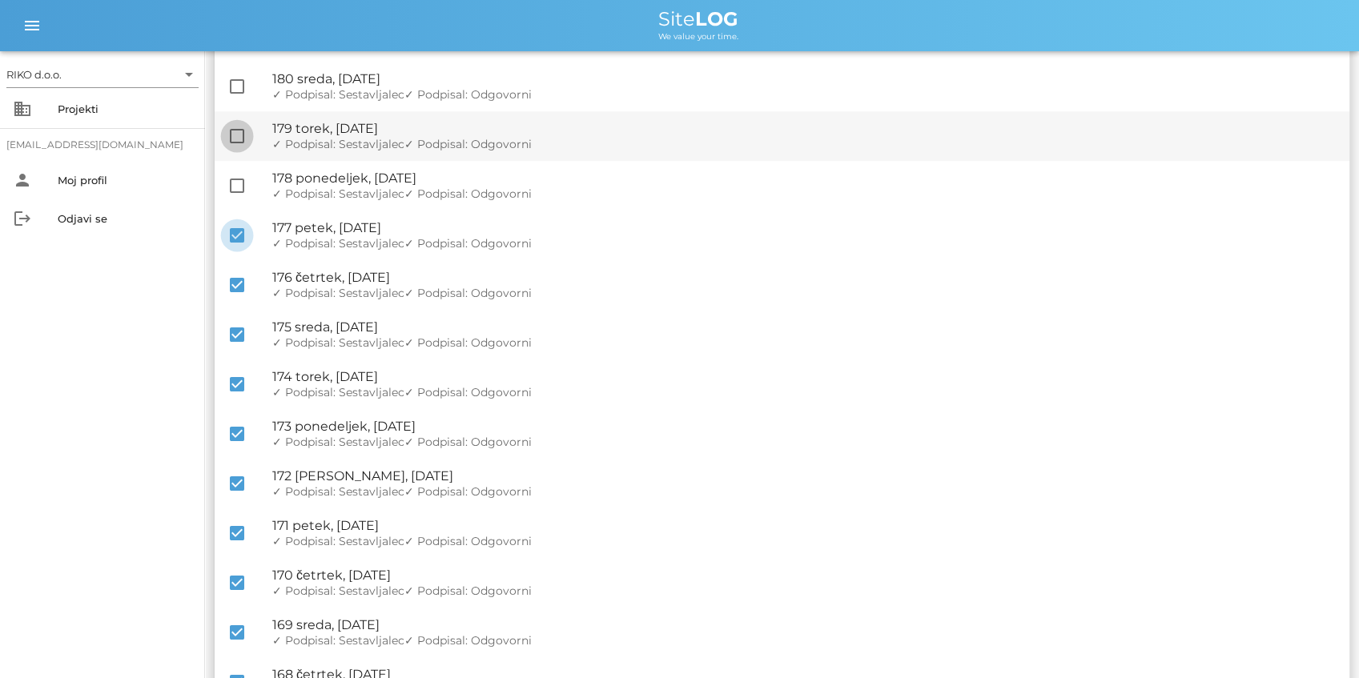
checkbox input "true"
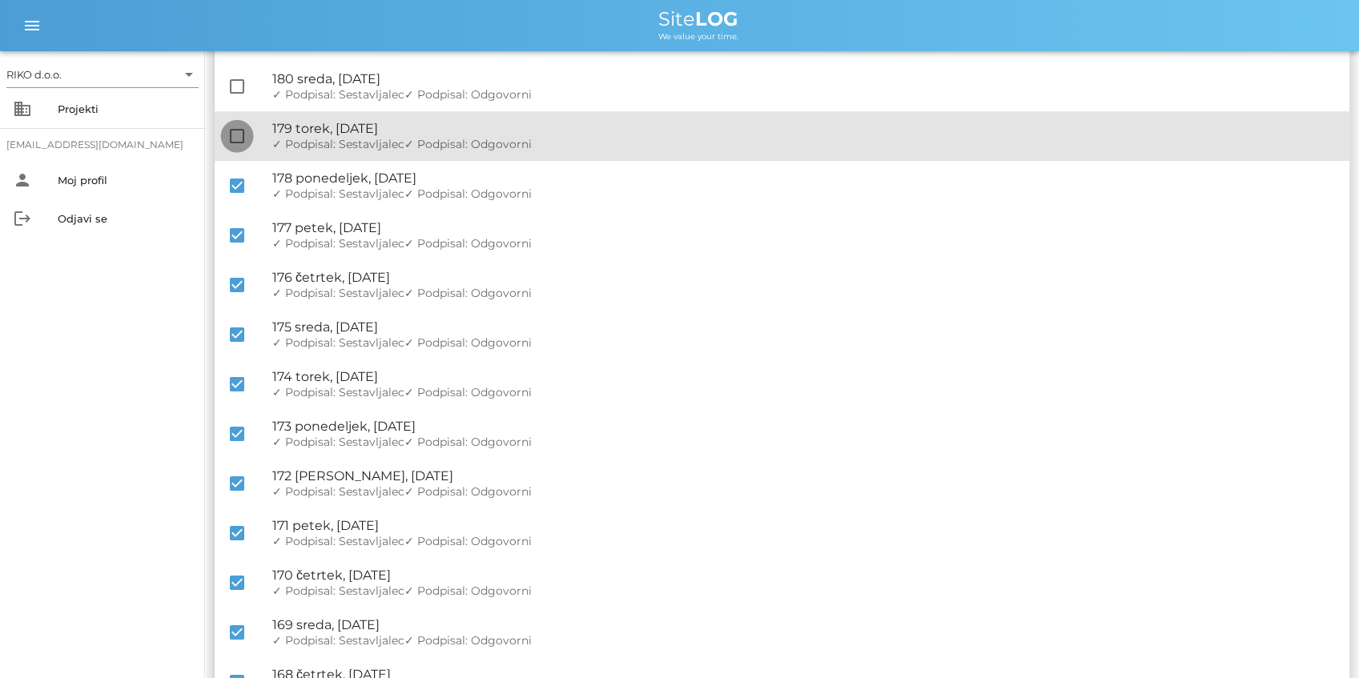
click at [235, 139] on div at bounding box center [236, 136] width 27 height 27
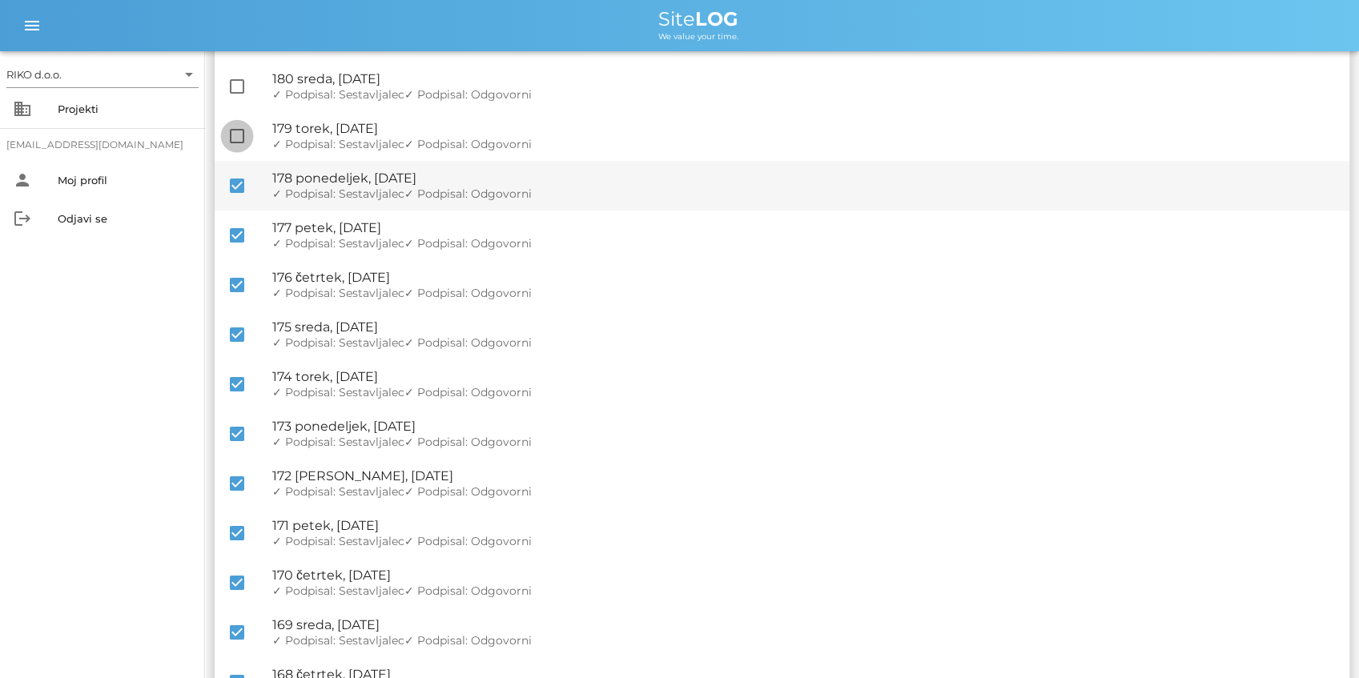
checkbox input "true"
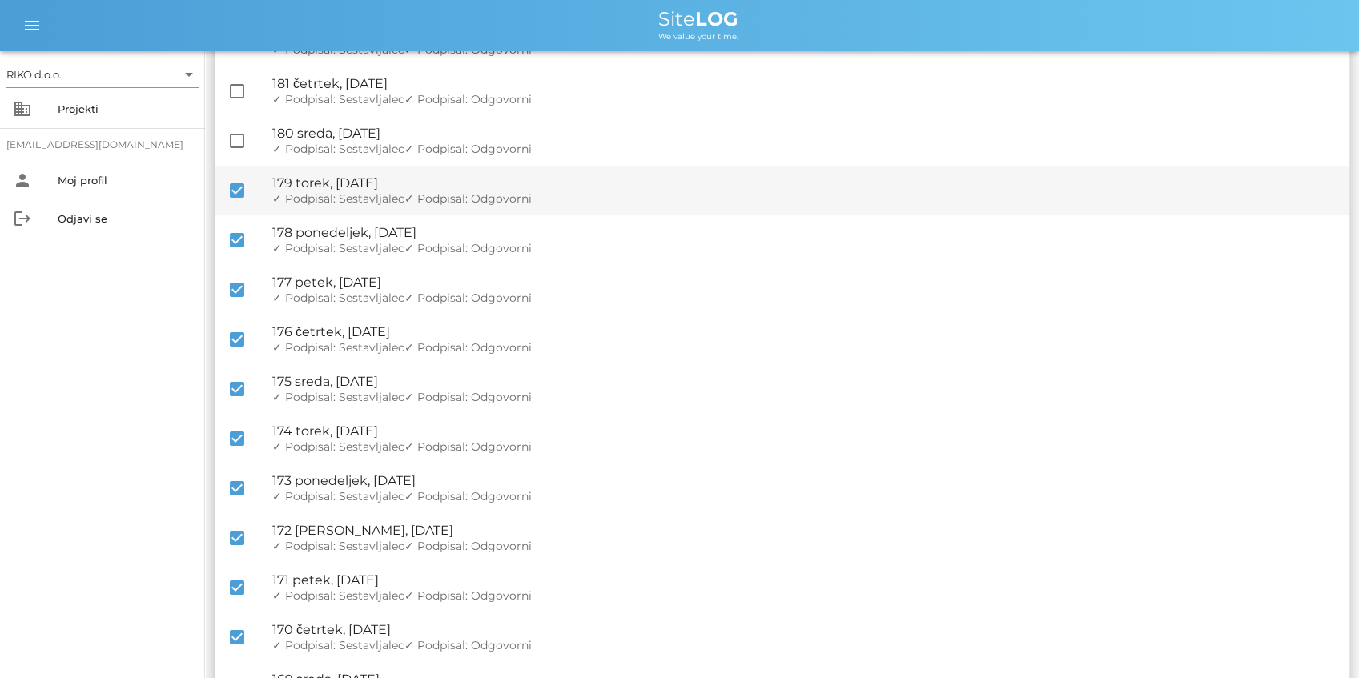
scroll to position [275, 0]
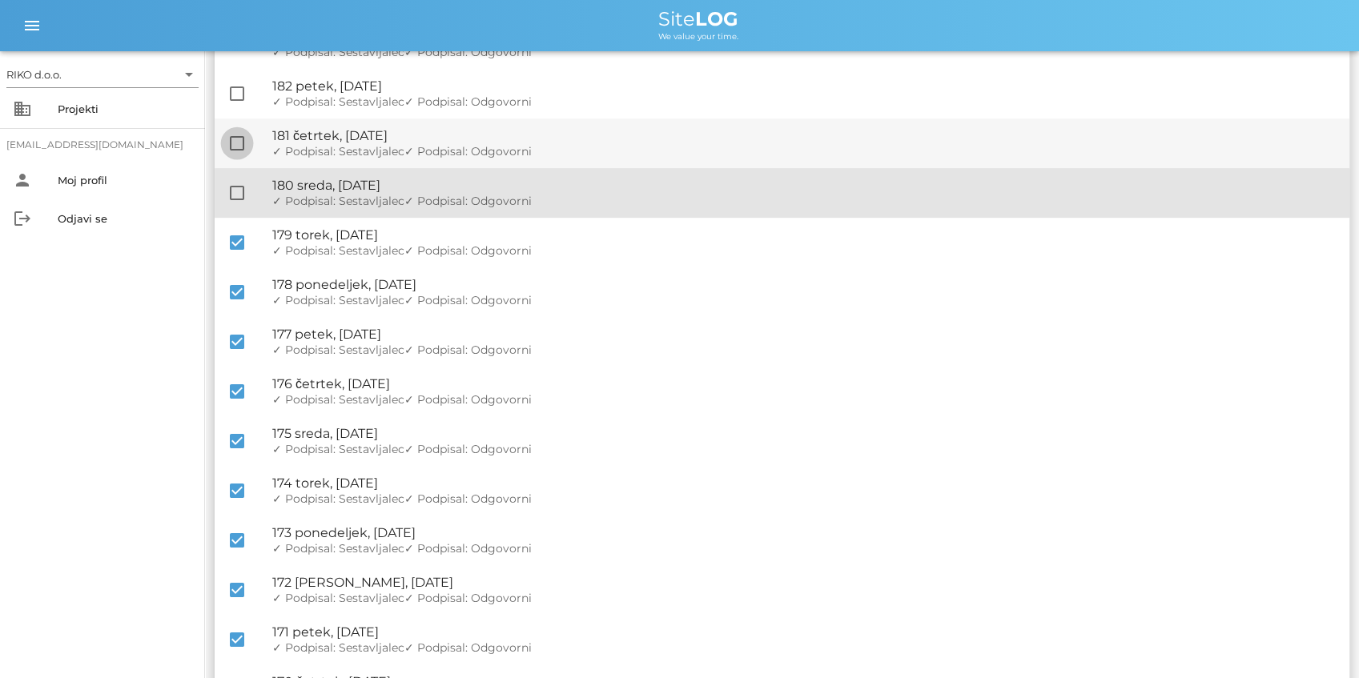
drag, startPoint x: 237, startPoint y: 195, endPoint x: 235, endPoint y: 155, distance: 40.9
click at [237, 194] on div at bounding box center [236, 192] width 27 height 27
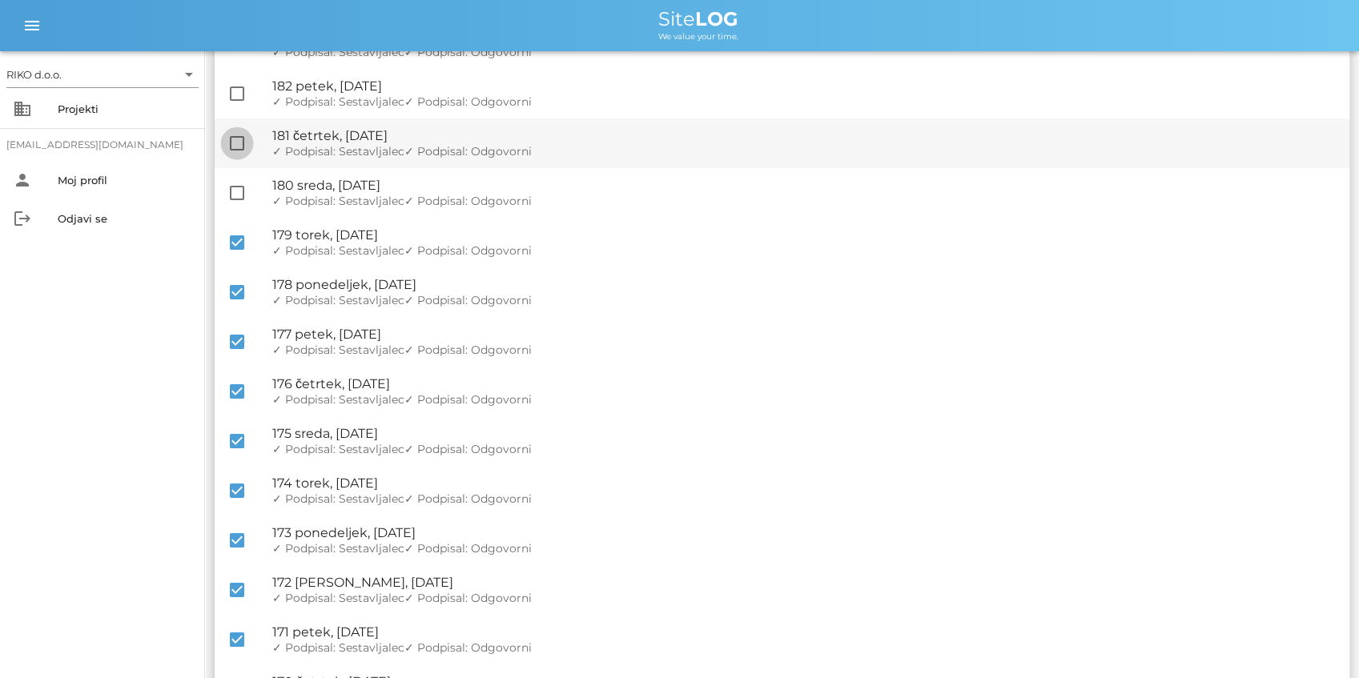
checkbox input "true"
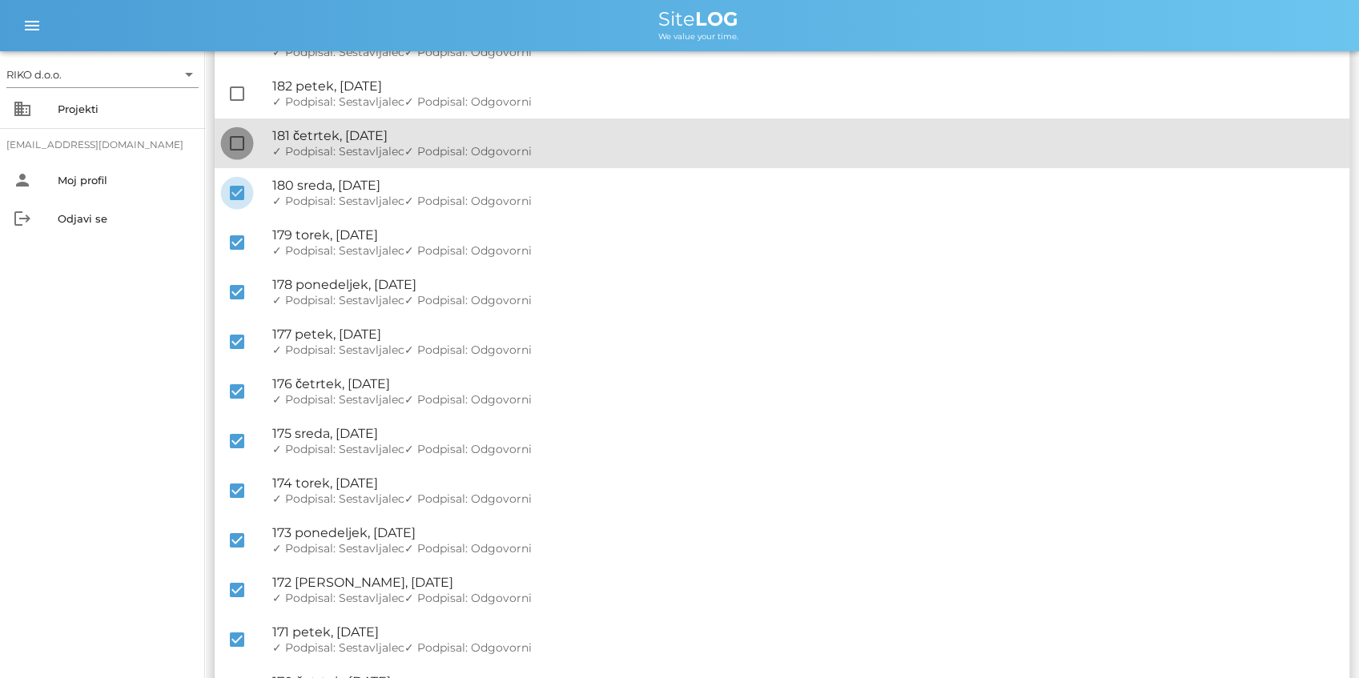
click at [235, 155] on div at bounding box center [236, 143] width 27 height 27
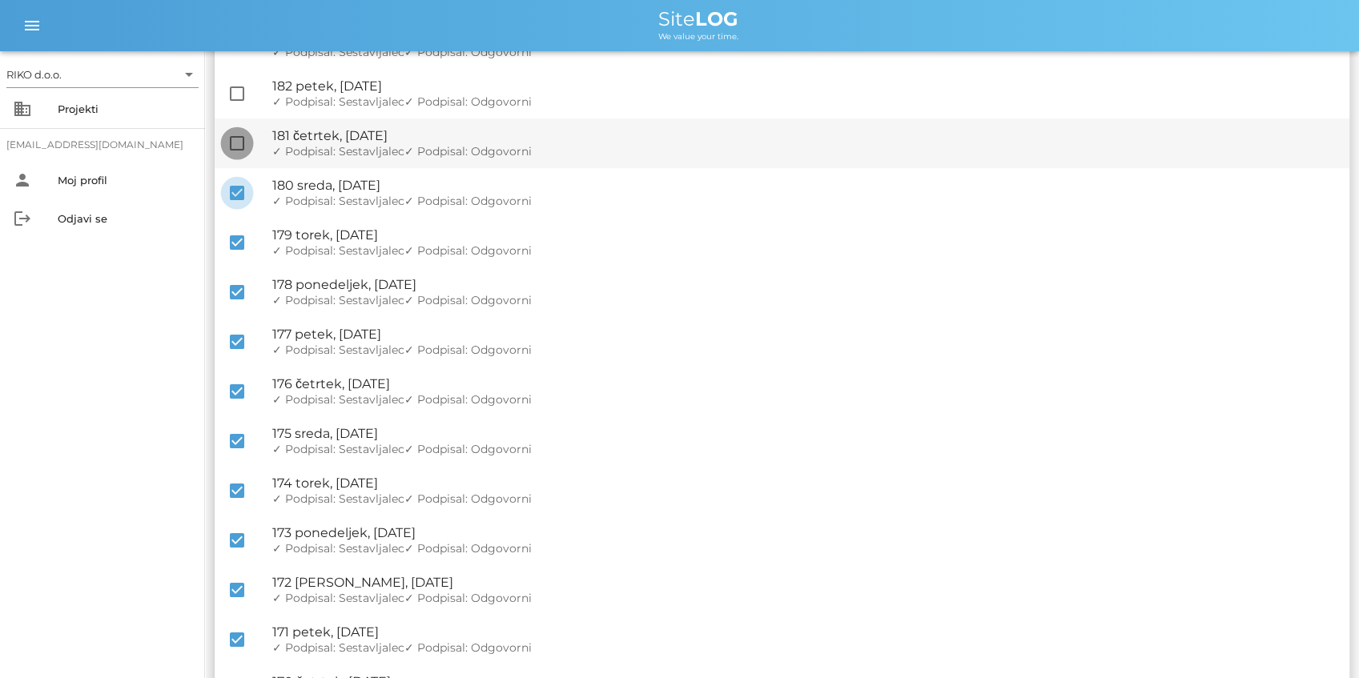
checkbox input "true"
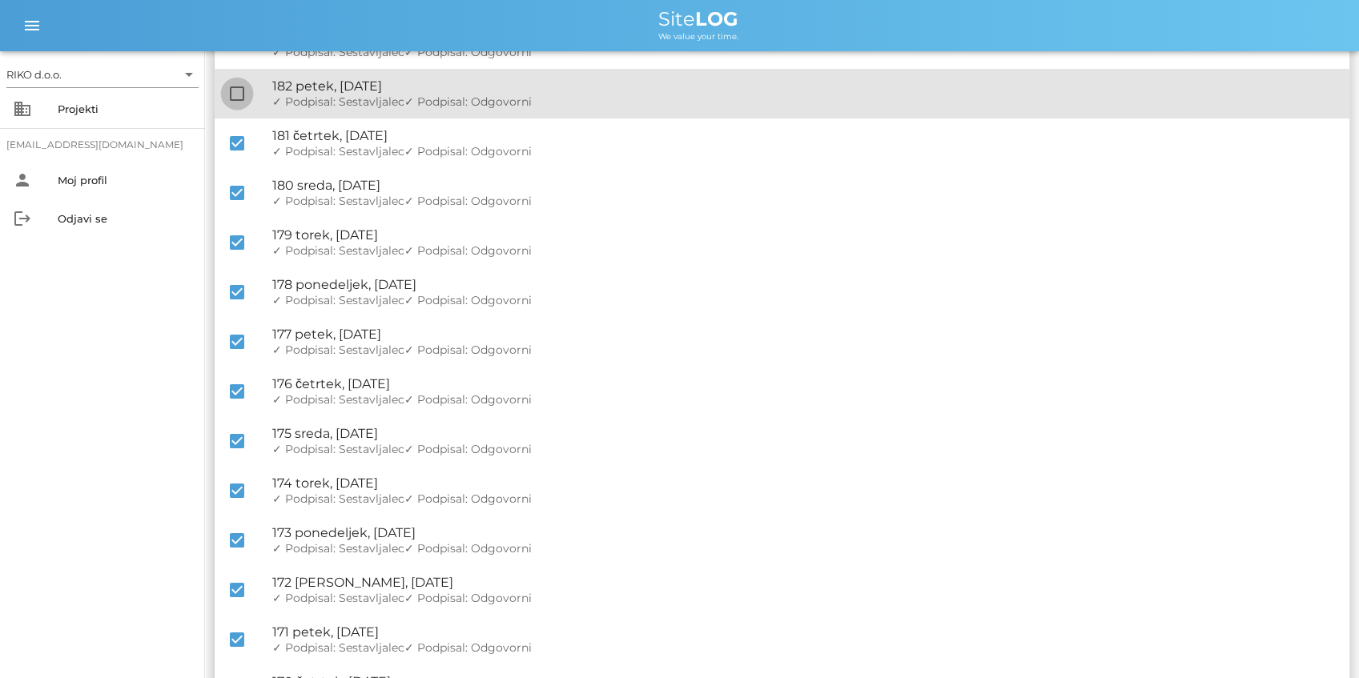
click at [239, 94] on div at bounding box center [236, 93] width 27 height 27
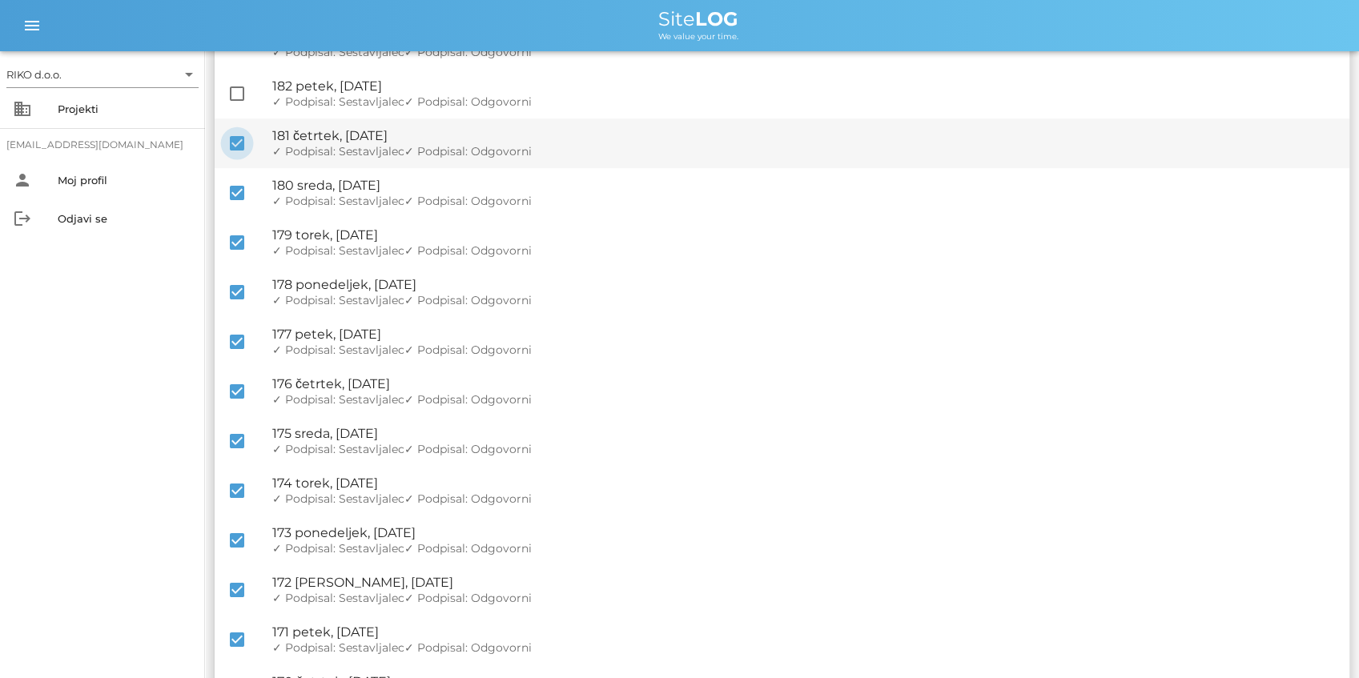
checkbox input "true"
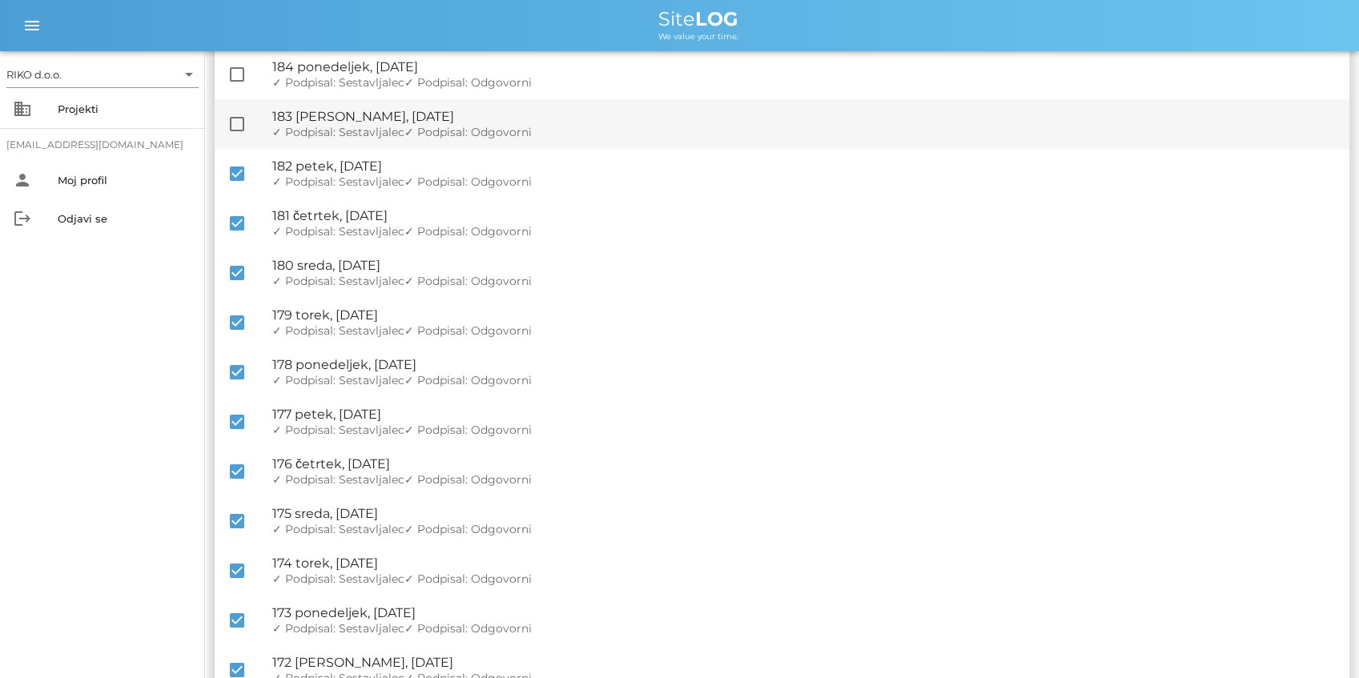
scroll to position [62, 0]
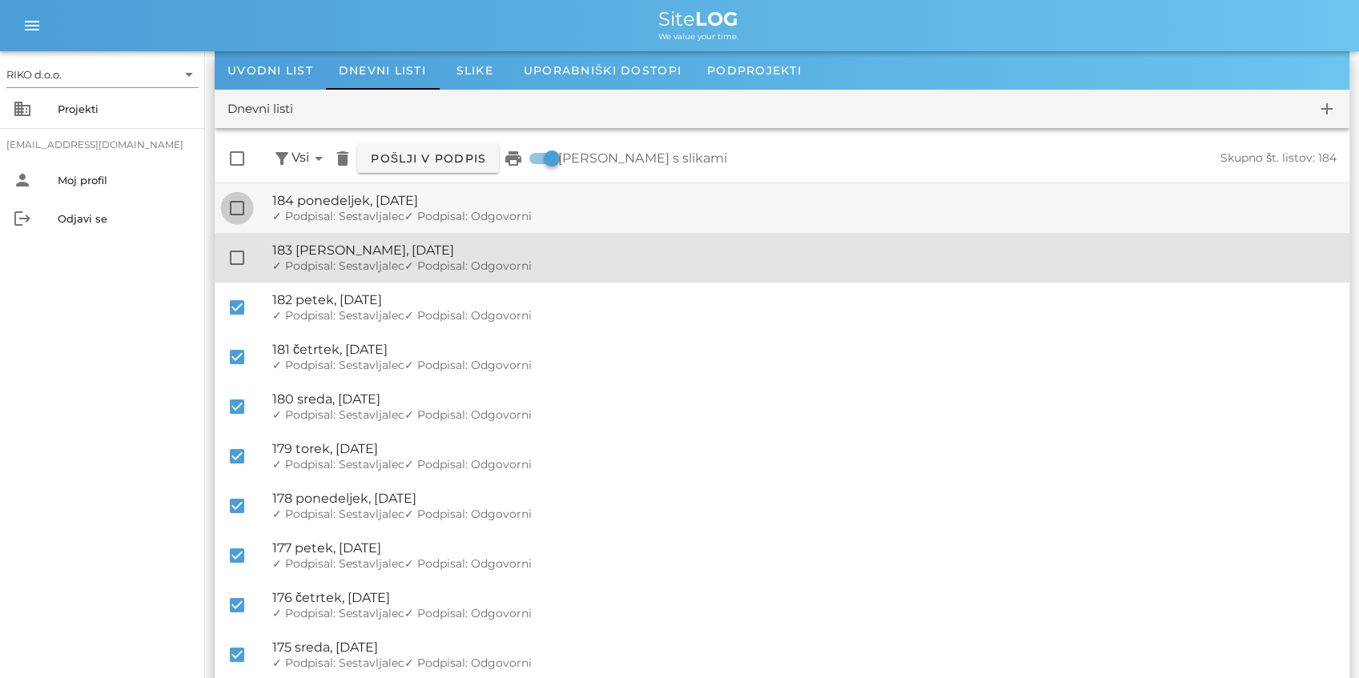
drag, startPoint x: 233, startPoint y: 251, endPoint x: 236, endPoint y: 208, distance: 43.4
click at [234, 251] on div at bounding box center [236, 257] width 27 height 27
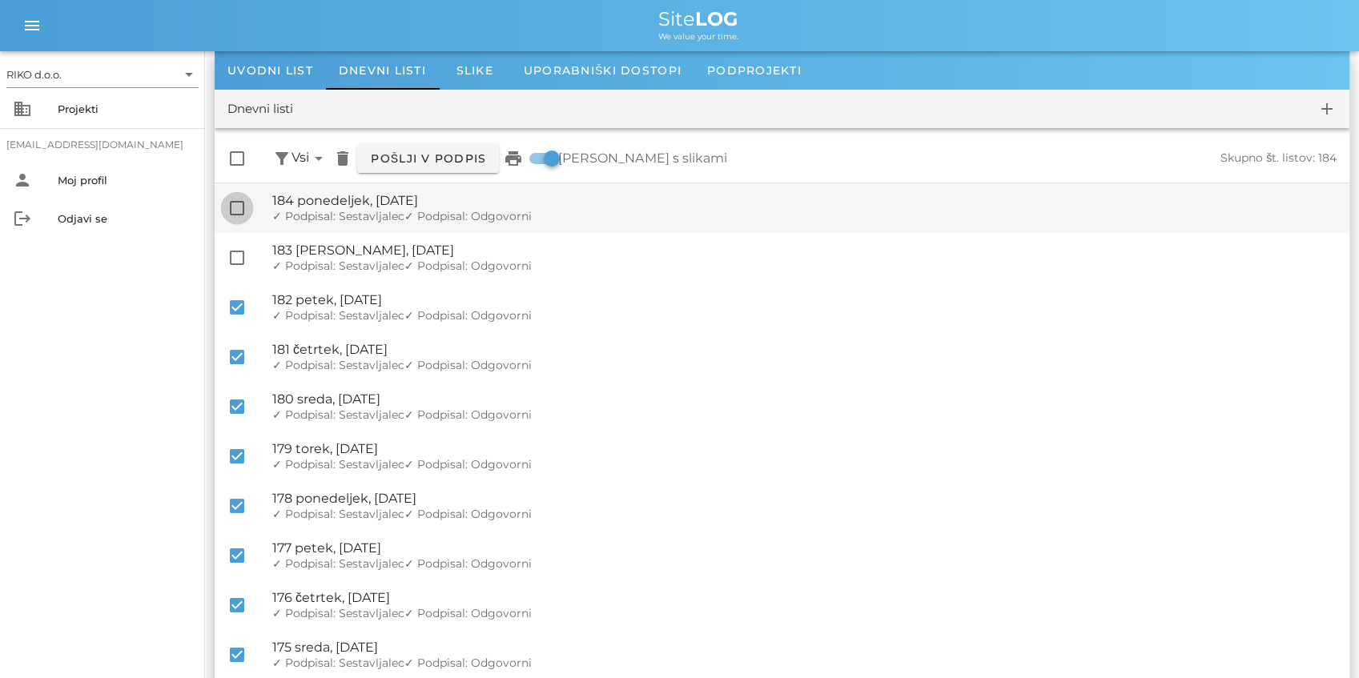
checkbox input "true"
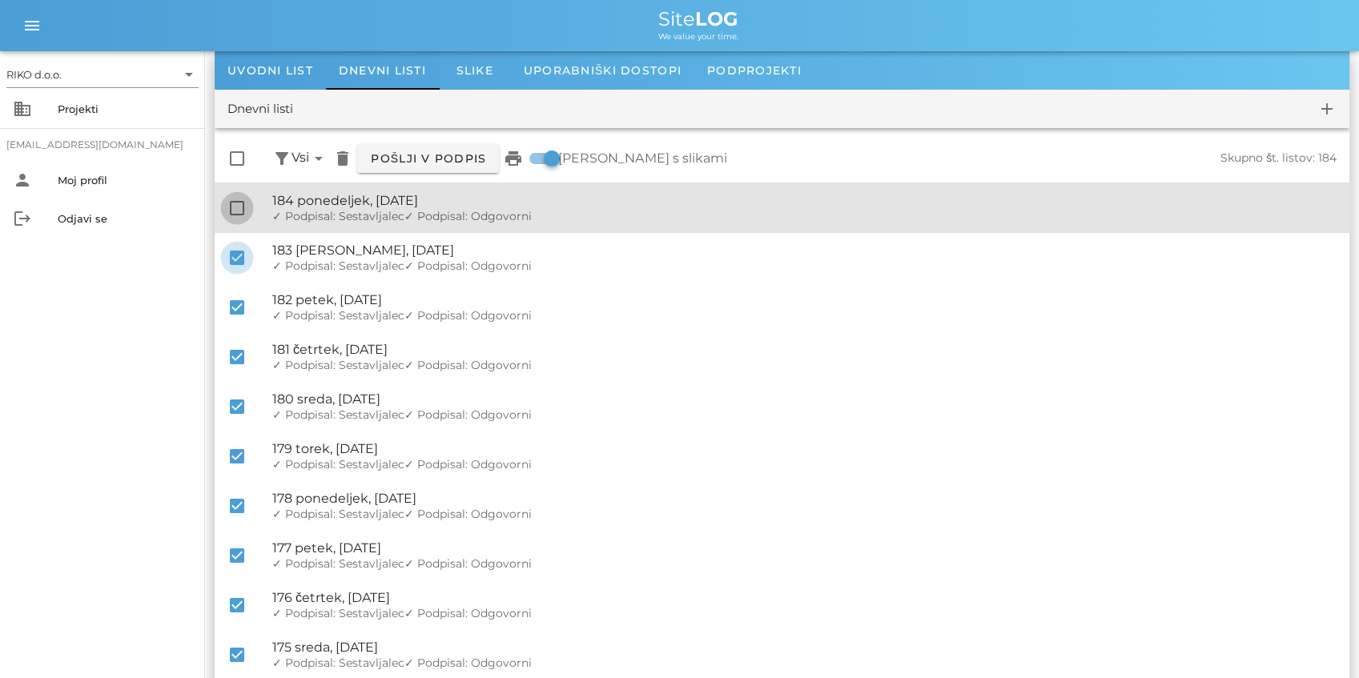
click at [236, 208] on div at bounding box center [236, 208] width 27 height 27
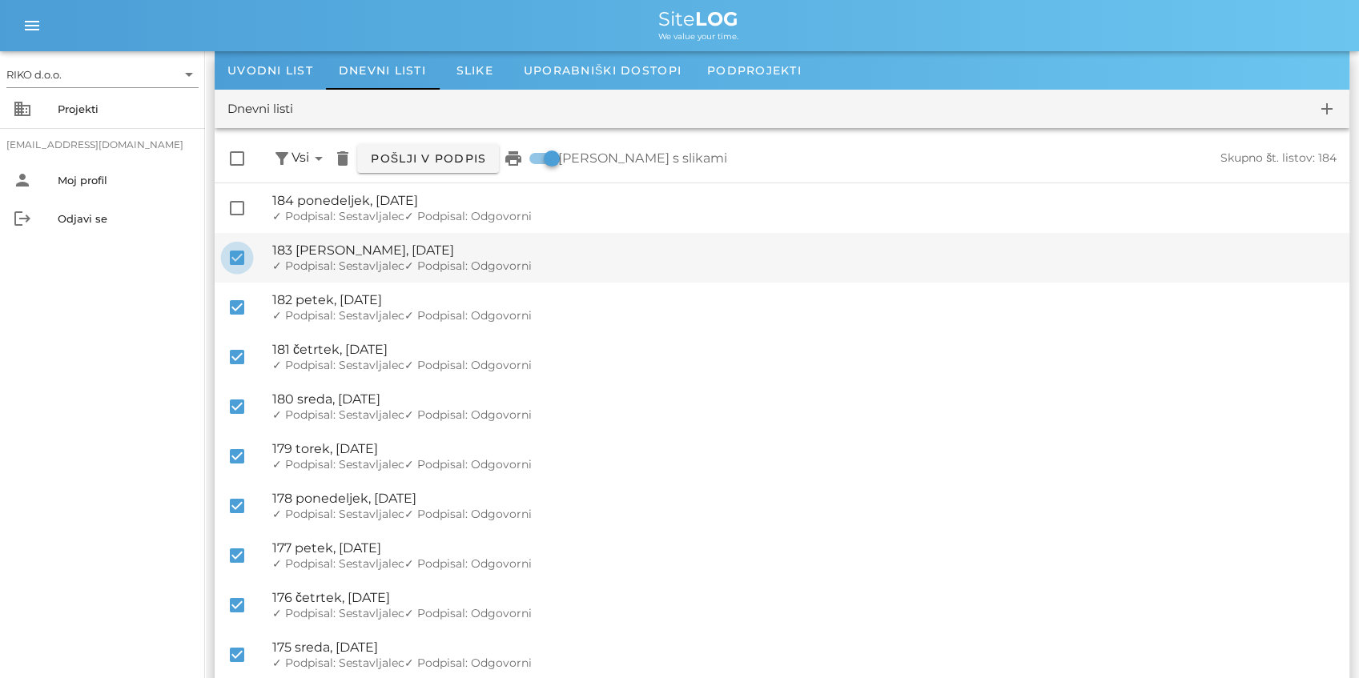
checkbox input "true"
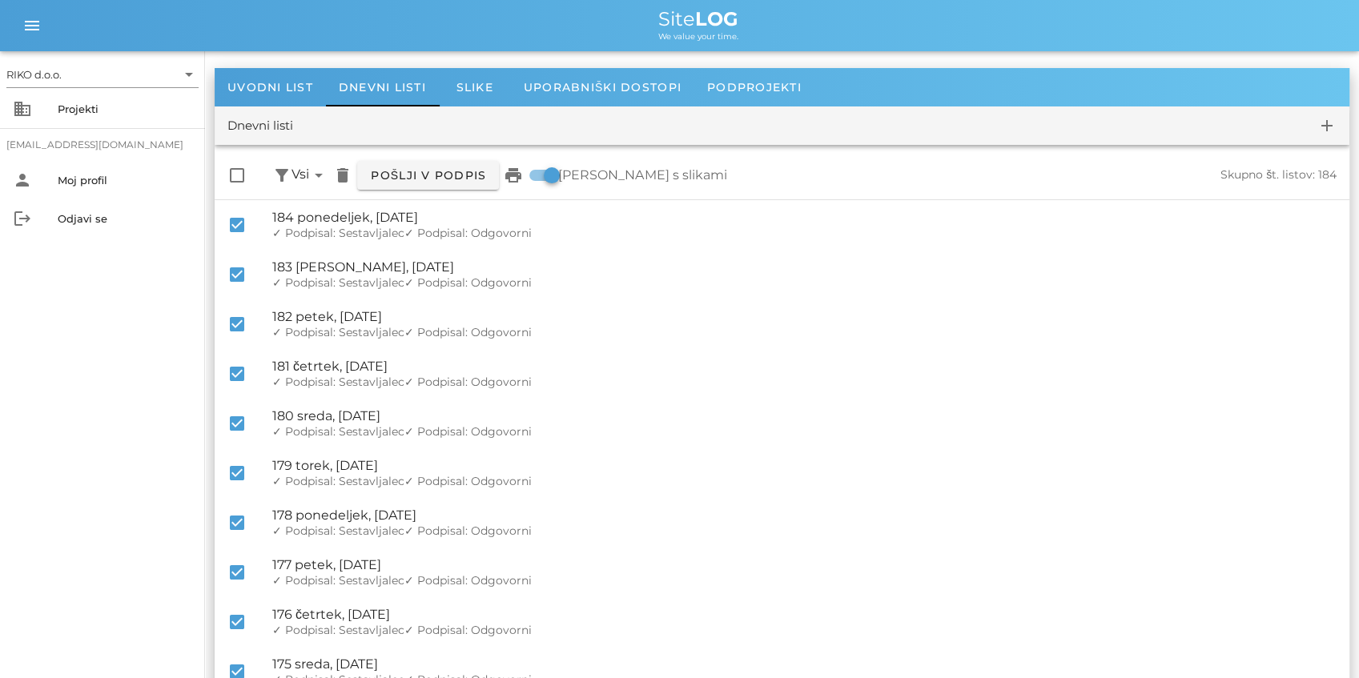
scroll to position [0, 0]
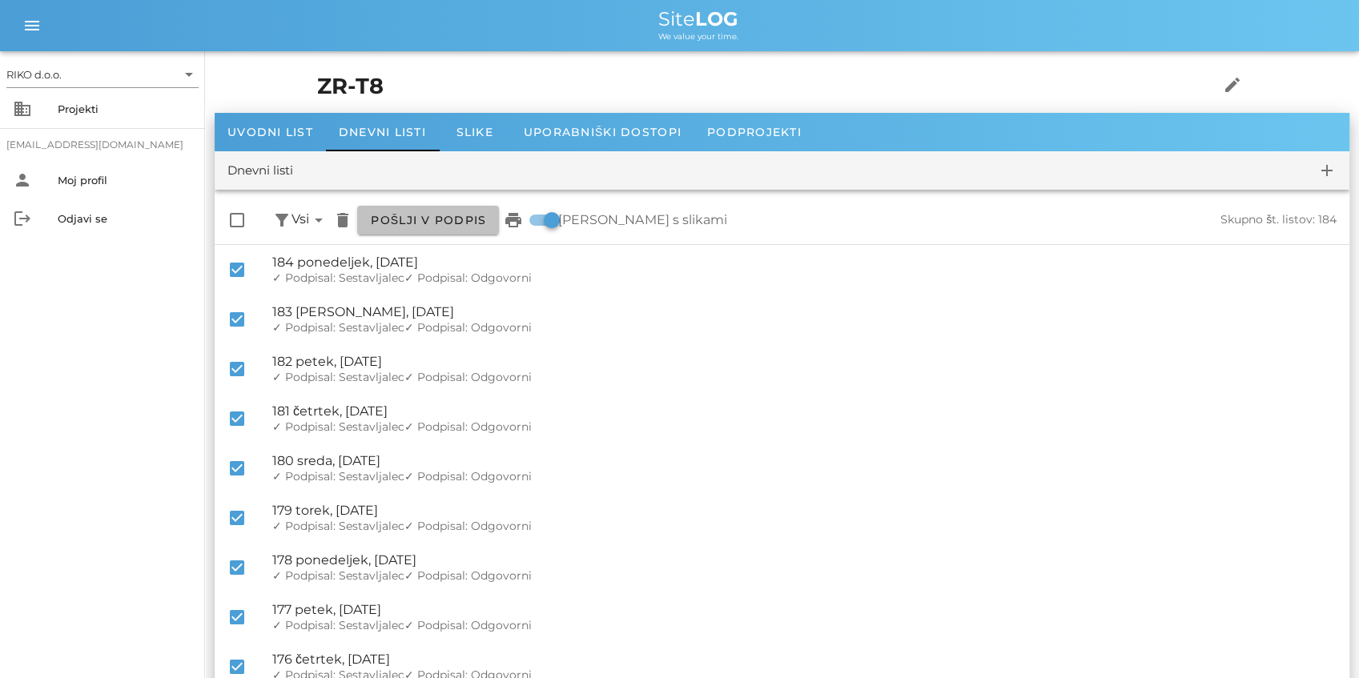
click at [477, 218] on span "Pošlji v podpis" at bounding box center [428, 220] width 116 height 14
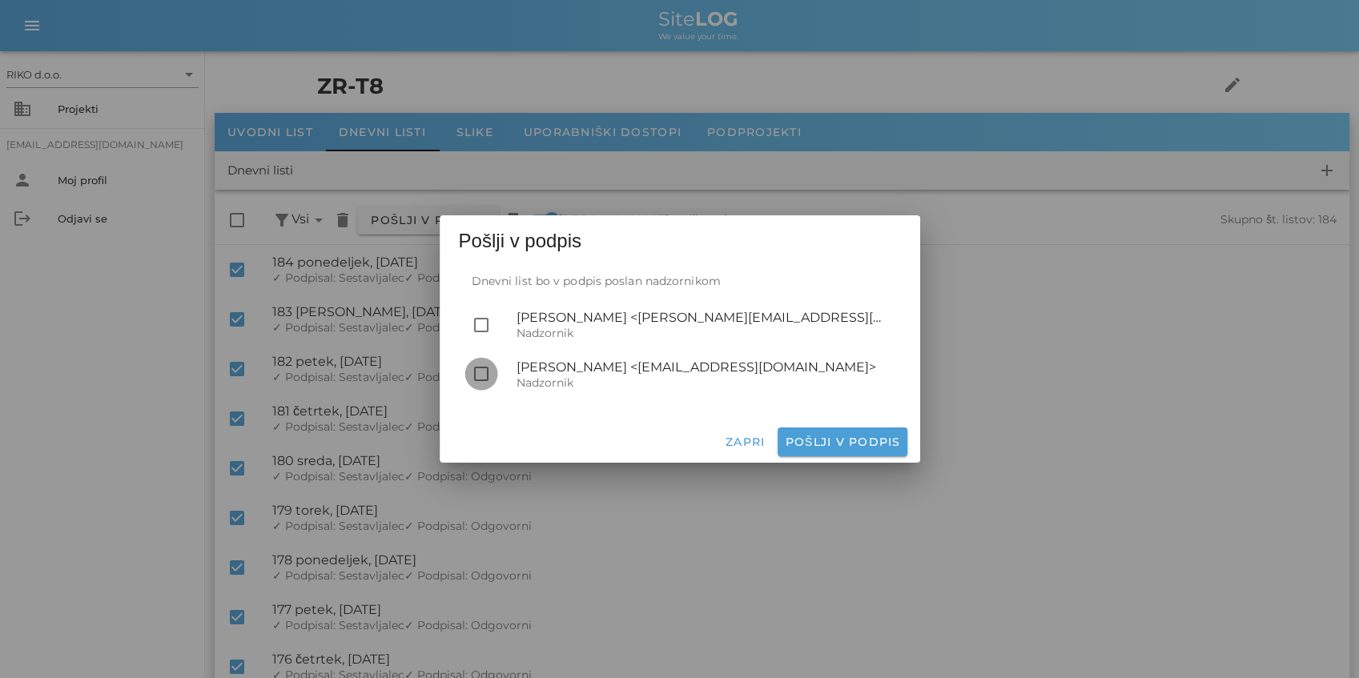
click at [484, 375] on div at bounding box center [481, 373] width 27 height 27
click at [862, 441] on span "Pošlji v podpis" at bounding box center [842, 442] width 116 height 14
checkbox input "false"
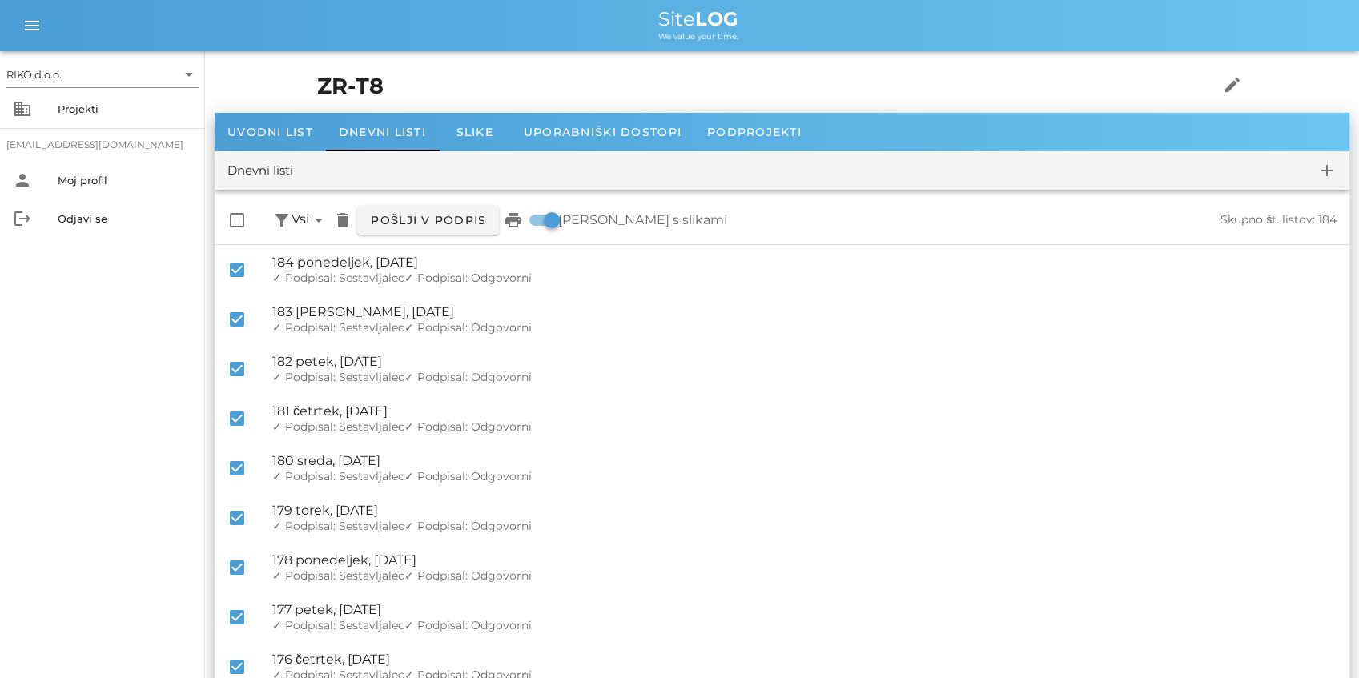
drag, startPoint x: 83, startPoint y: 528, endPoint x: 146, endPoint y: 128, distance: 404.4
click at [116, 107] on div "Projekti" at bounding box center [125, 109] width 135 height 13
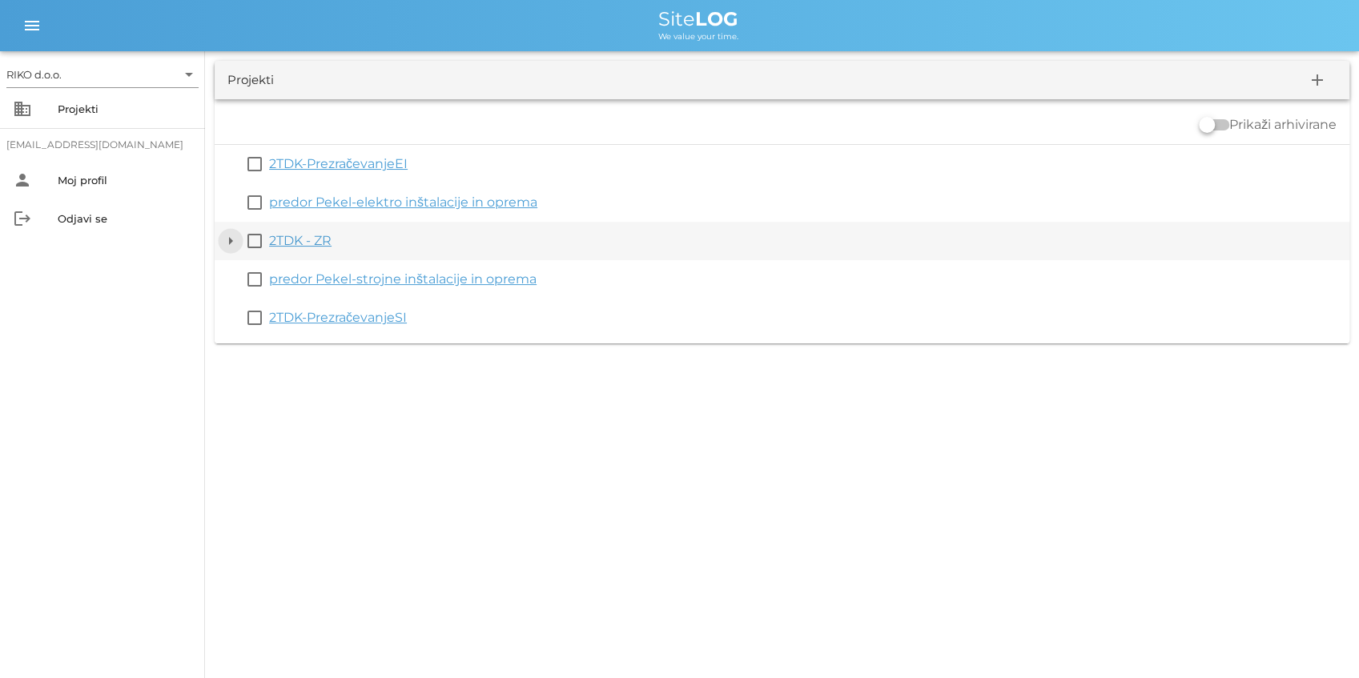
click at [229, 240] on button "arrow_drop_down" at bounding box center [230, 240] width 19 height 19
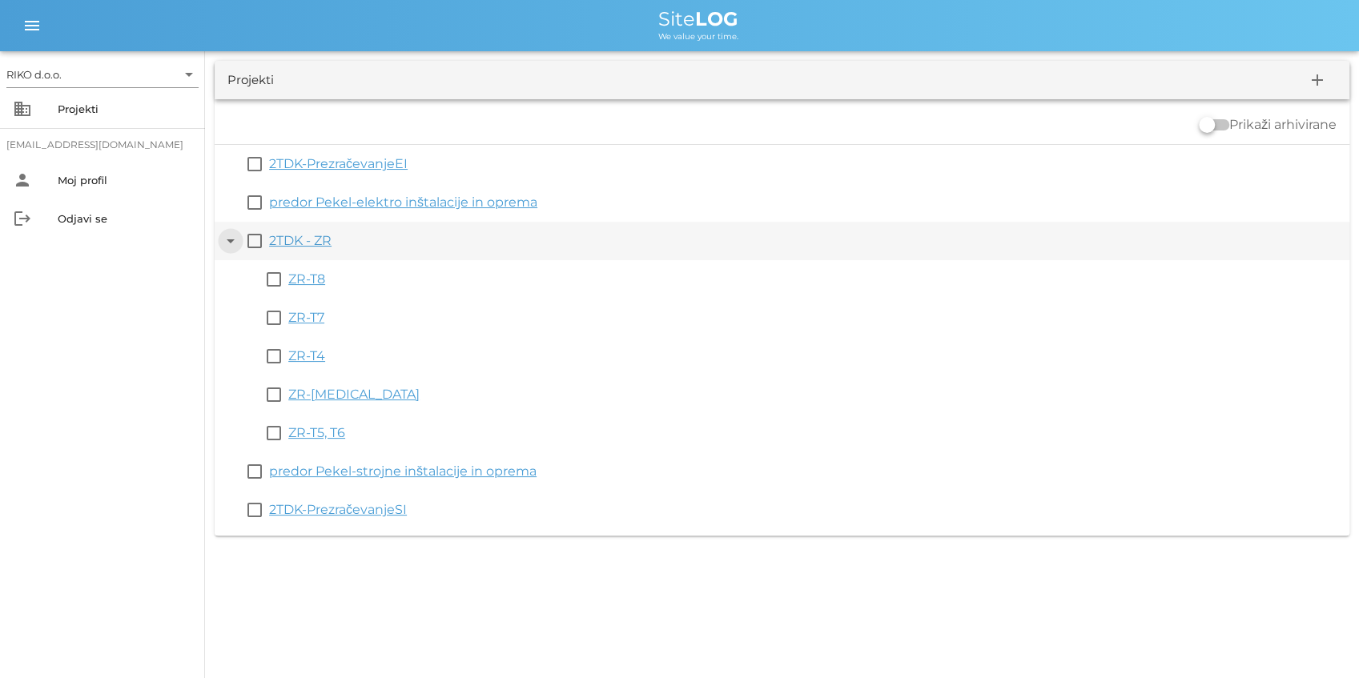
click at [227, 239] on button "arrow_drop_down" at bounding box center [230, 240] width 19 height 19
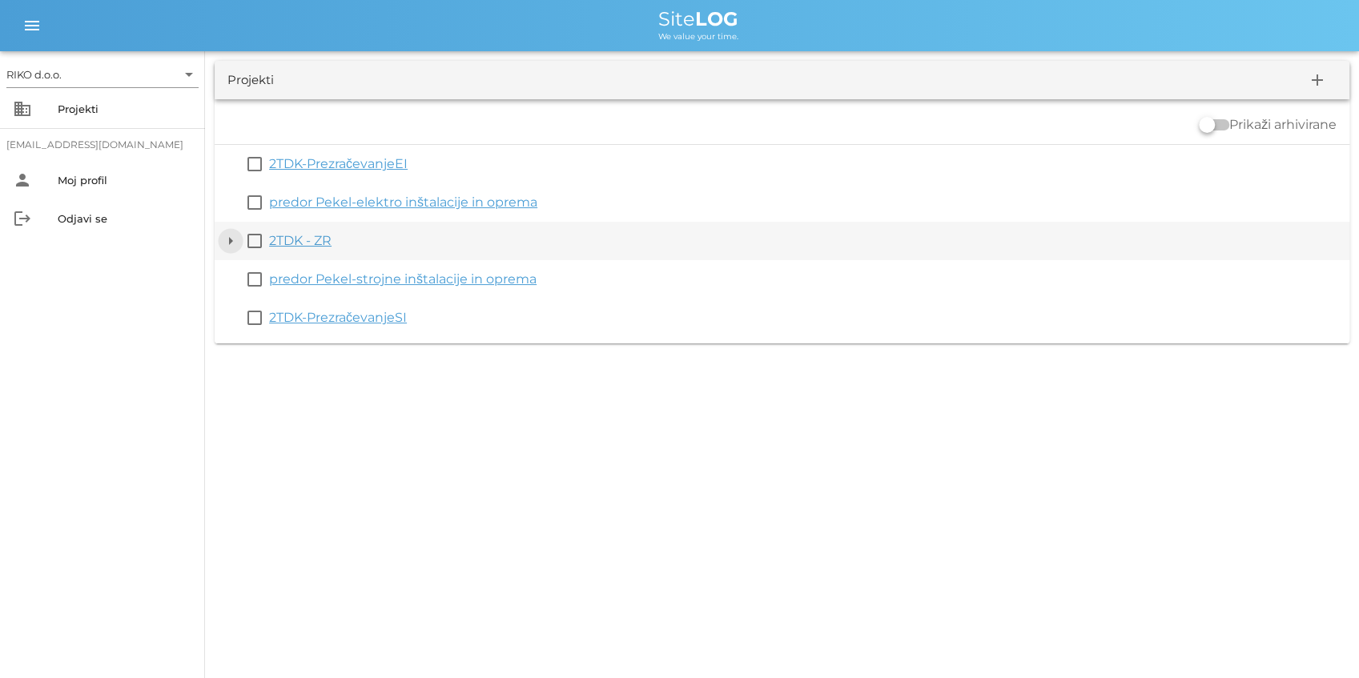
click at [232, 245] on button "arrow_drop_down" at bounding box center [230, 240] width 19 height 19
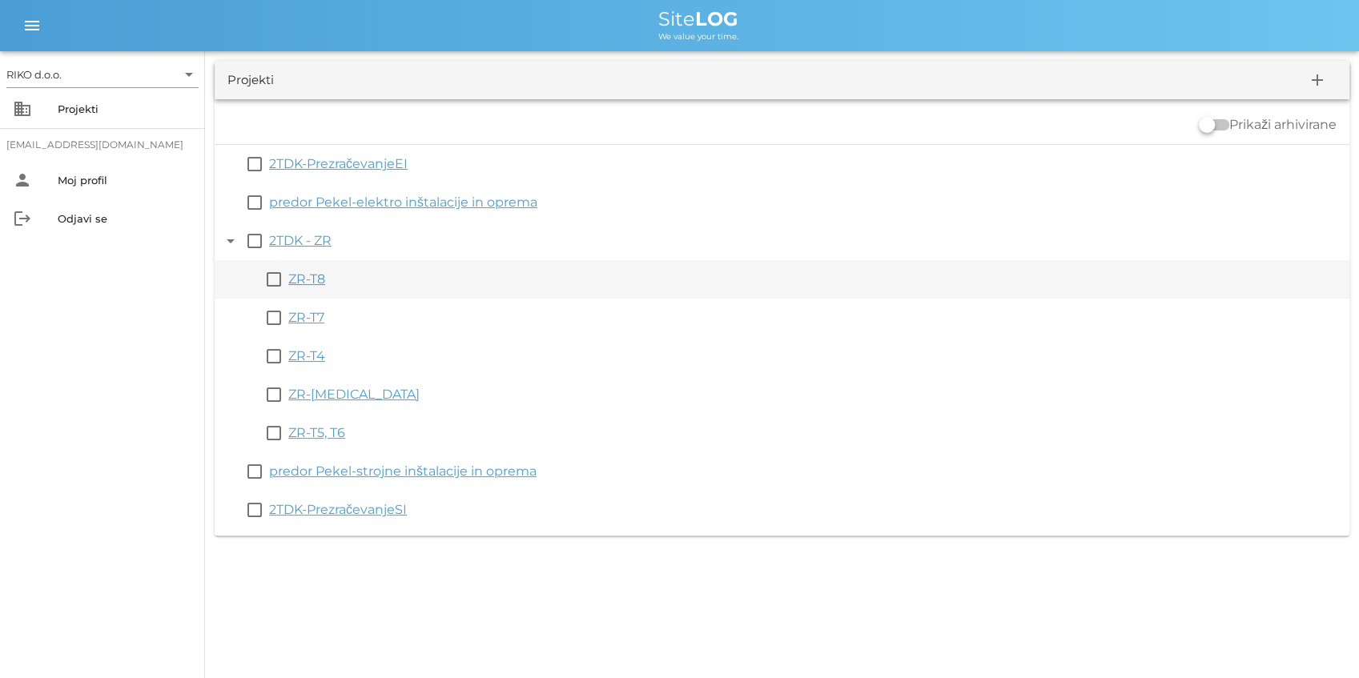
click at [314, 274] on link "ZR-T8" at bounding box center [306, 278] width 37 height 15
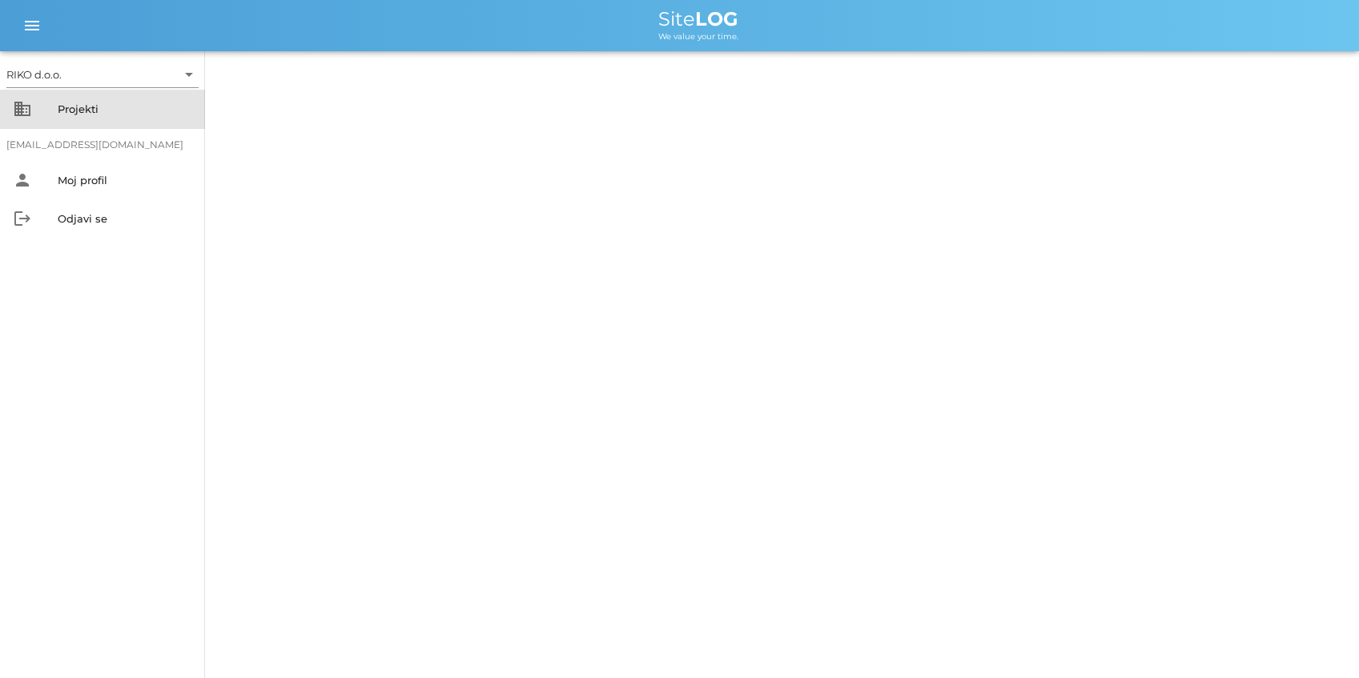
click at [76, 115] on div "Projekti" at bounding box center [125, 109] width 135 height 13
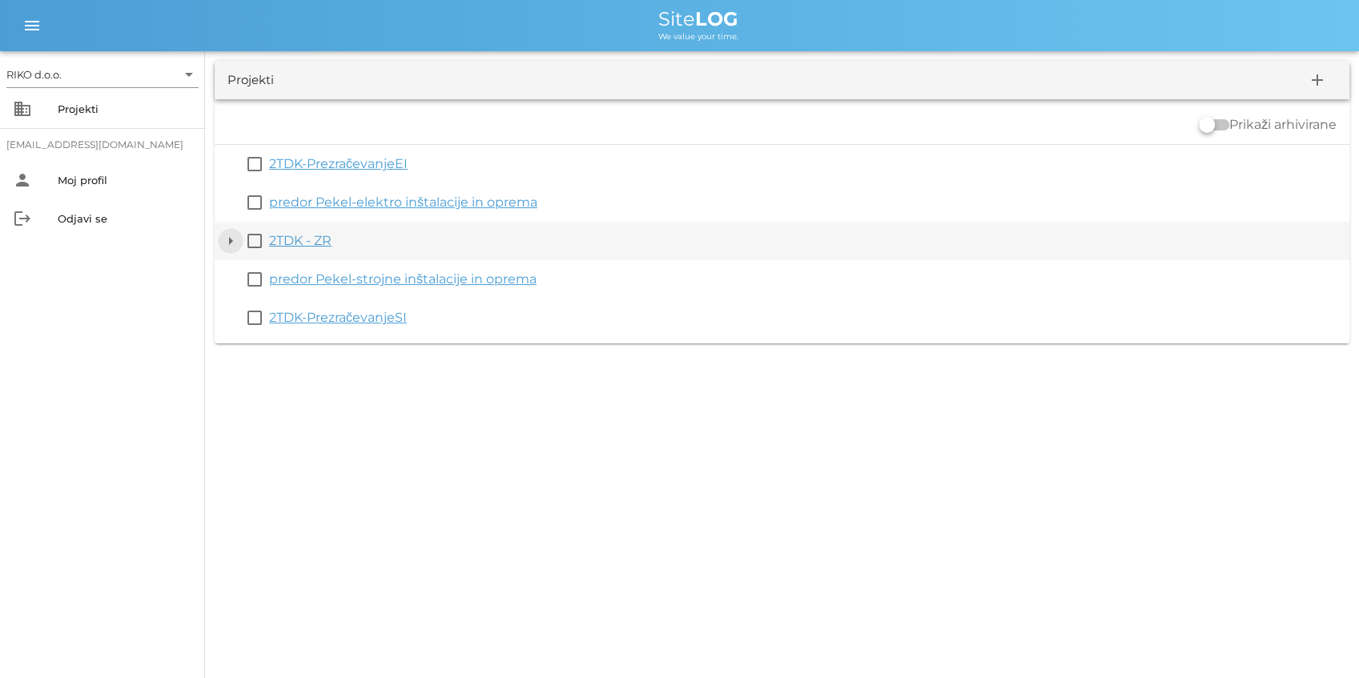
click at [235, 240] on button "arrow_drop_down" at bounding box center [230, 240] width 19 height 19
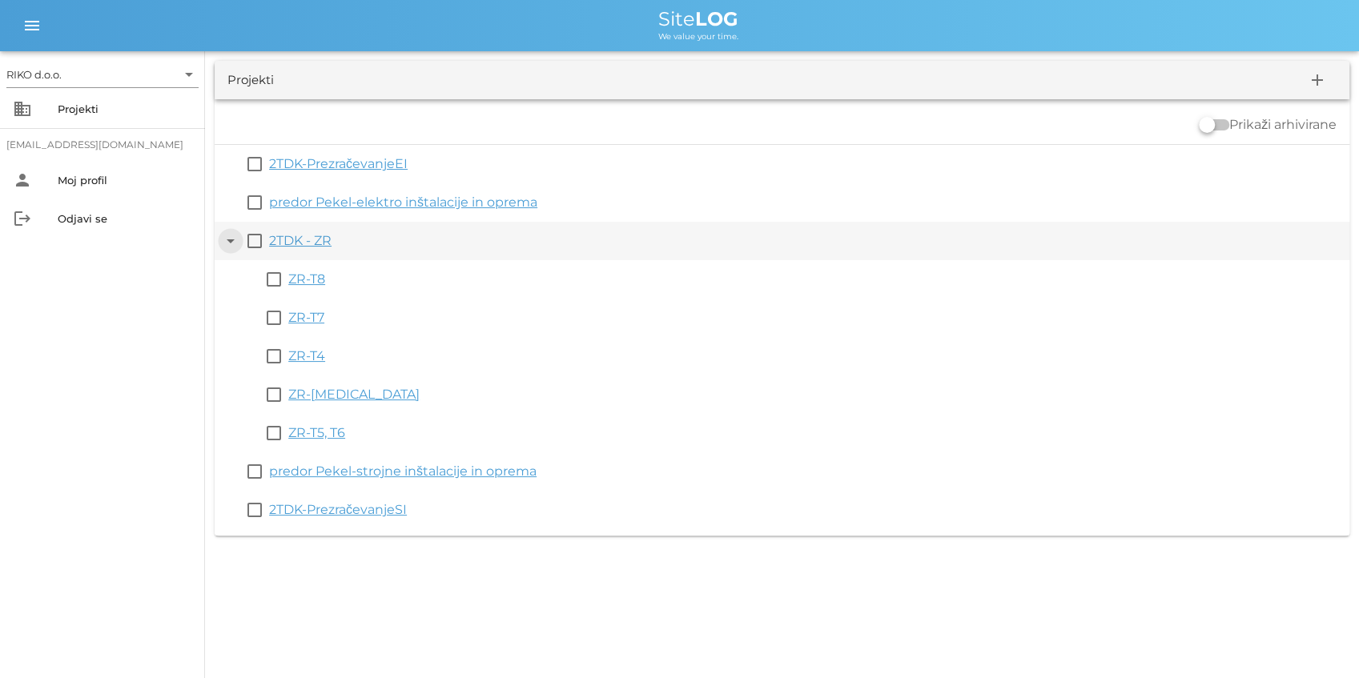
click at [228, 243] on button "arrow_drop_down" at bounding box center [230, 240] width 19 height 19
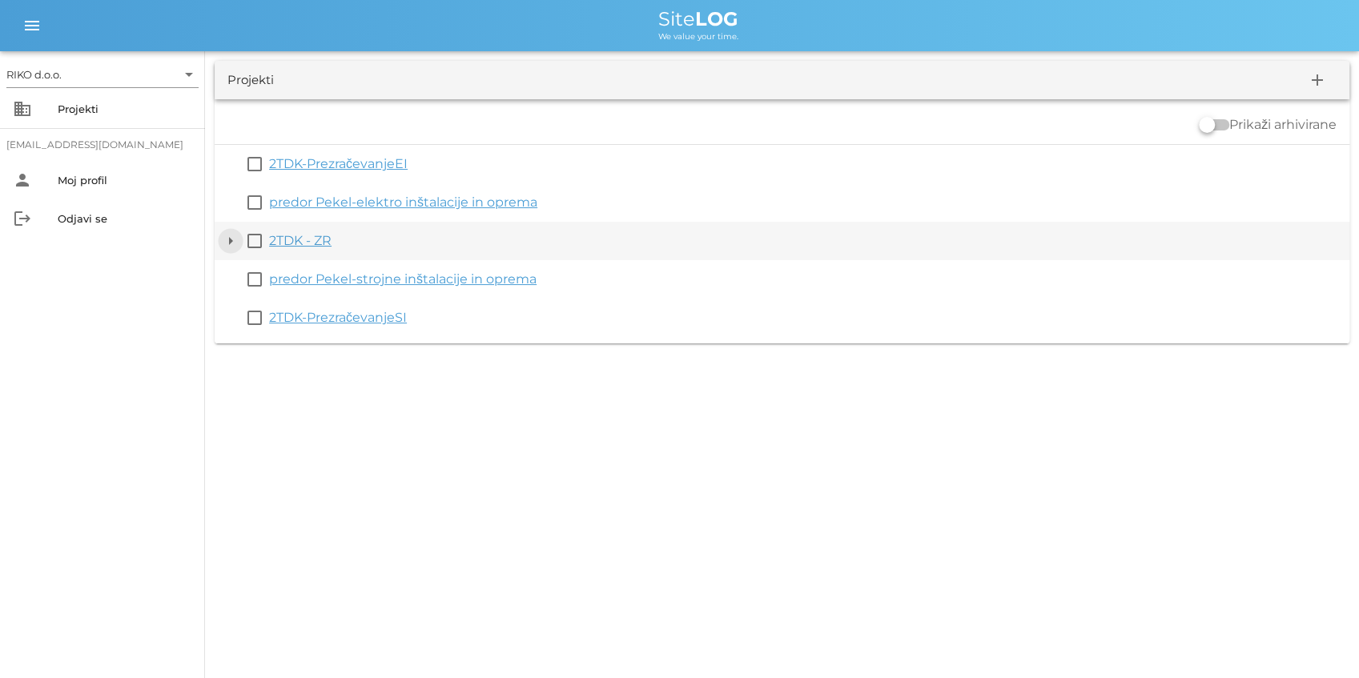
click at [228, 243] on button "arrow_drop_down" at bounding box center [230, 240] width 19 height 19
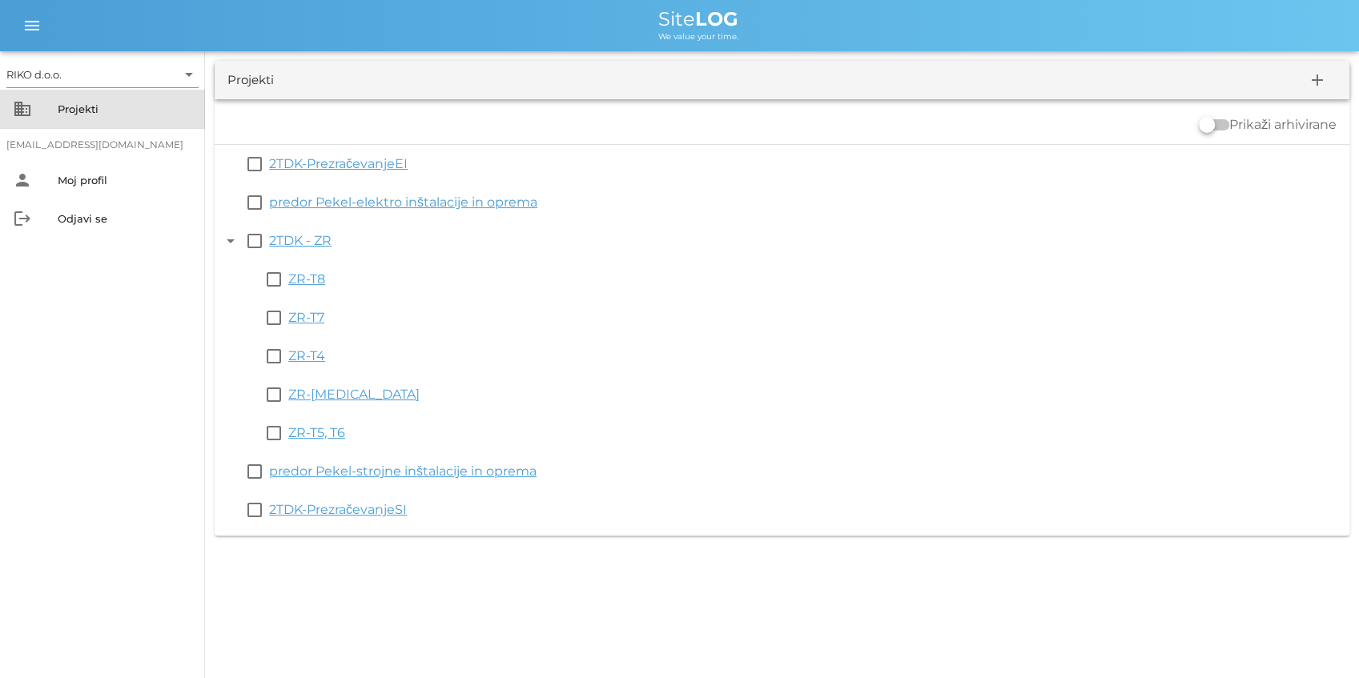
click at [77, 109] on div "Projekti" at bounding box center [125, 109] width 135 height 13
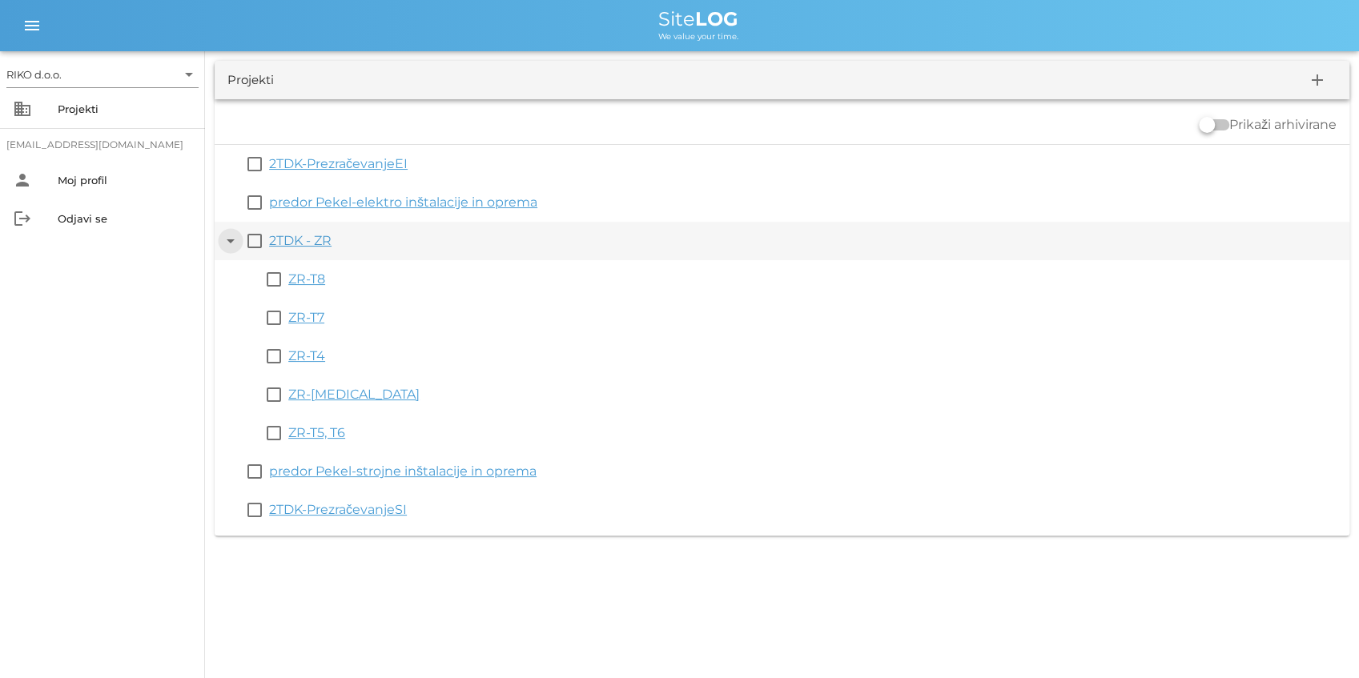
click at [231, 239] on button "arrow_drop_down" at bounding box center [230, 240] width 19 height 19
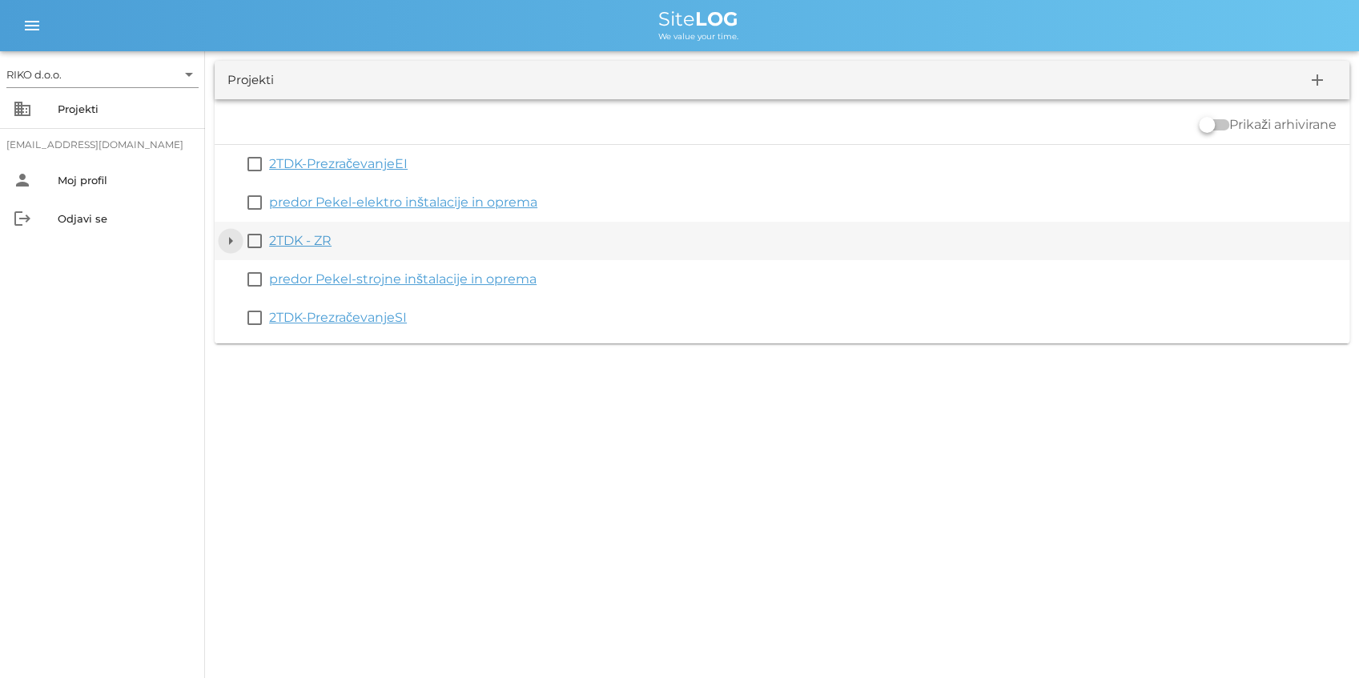
click at [226, 236] on button "arrow_drop_down" at bounding box center [230, 240] width 19 height 19
